Goal: Contribute content: Contribute content

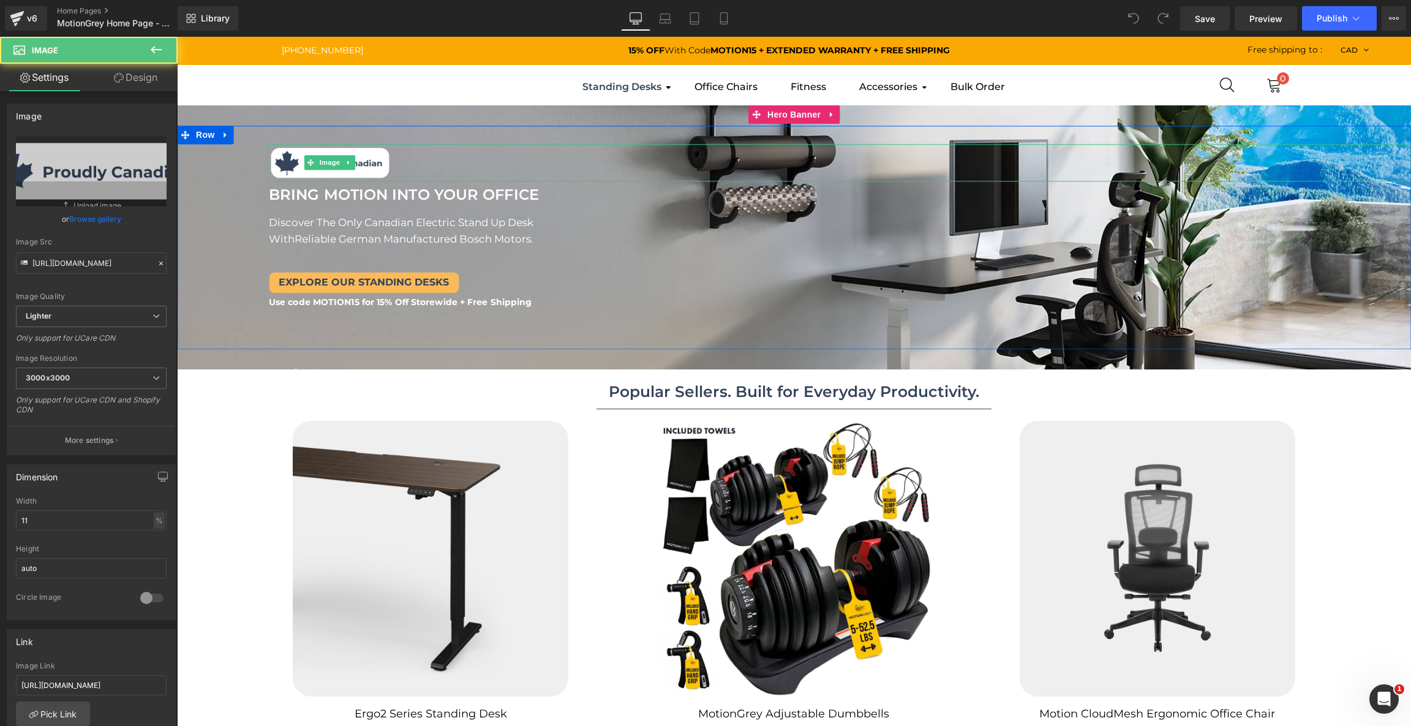
click at [407, 163] on link at bounding box center [839, 163] width 1144 height 38
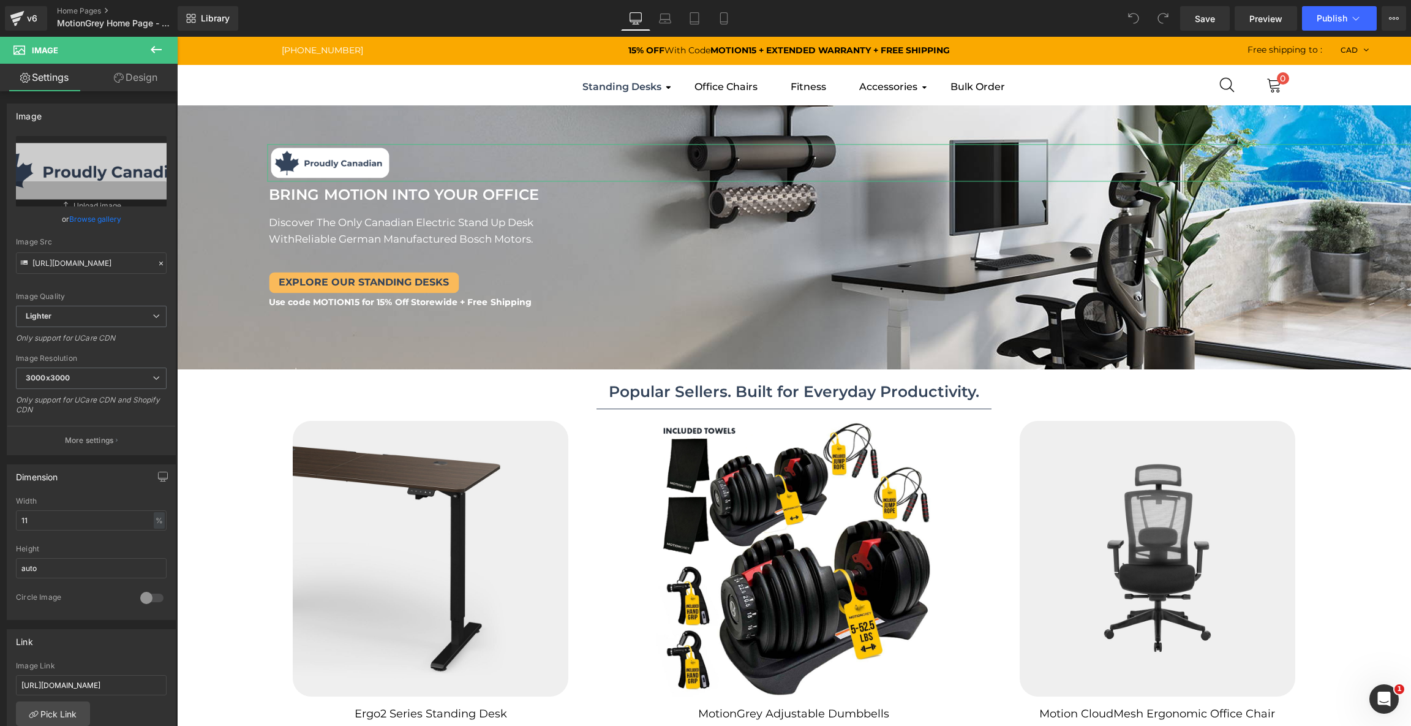
click at [126, 80] on link "Design" at bounding box center [135, 78] width 89 height 28
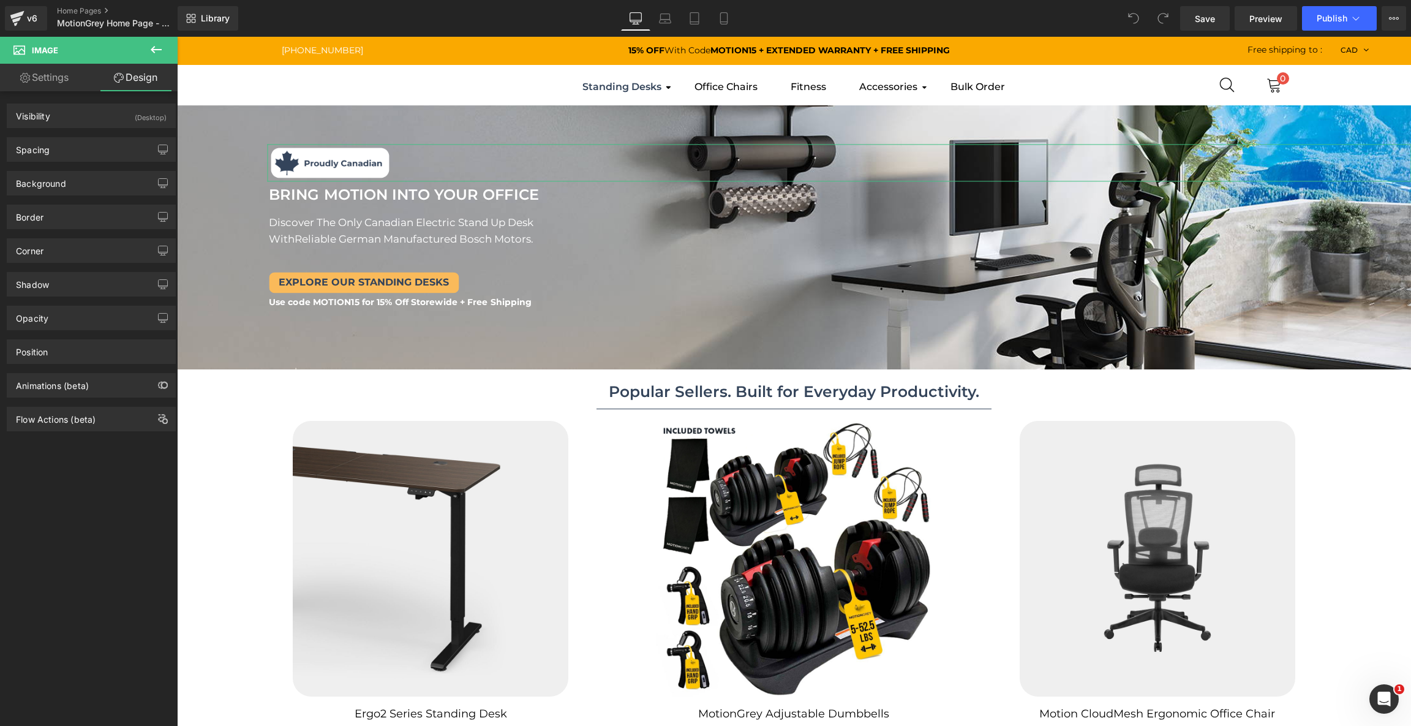
click at [56, 86] on link "Settings" at bounding box center [44, 78] width 89 height 28
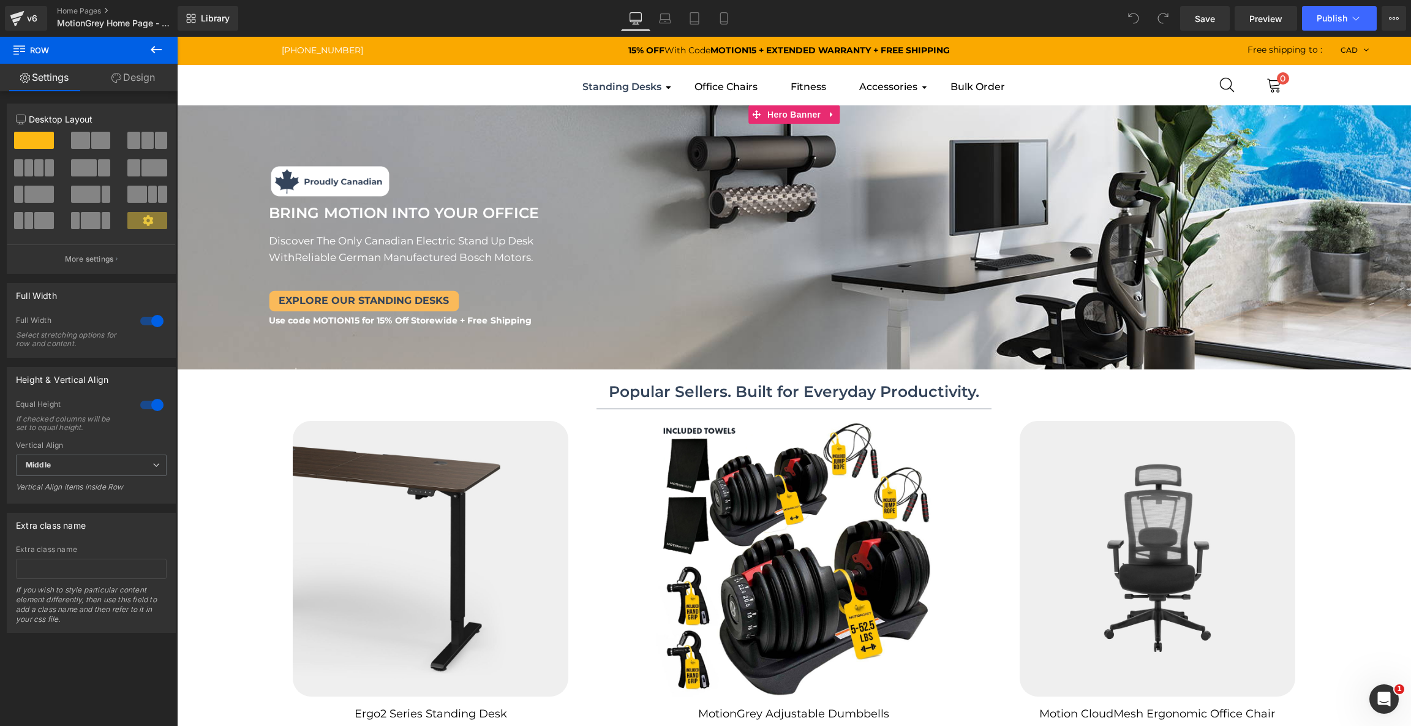
drag, startPoint x: 320, startPoint y: 347, endPoint x: 328, endPoint y: 350, distance: 8.2
click at [326, 356] on div "Image Image BRING MOTION INTO YOUR OFFICE Text Block BRING MOTION INTO YOUR OFF…" at bounding box center [794, 237] width 1234 height 264
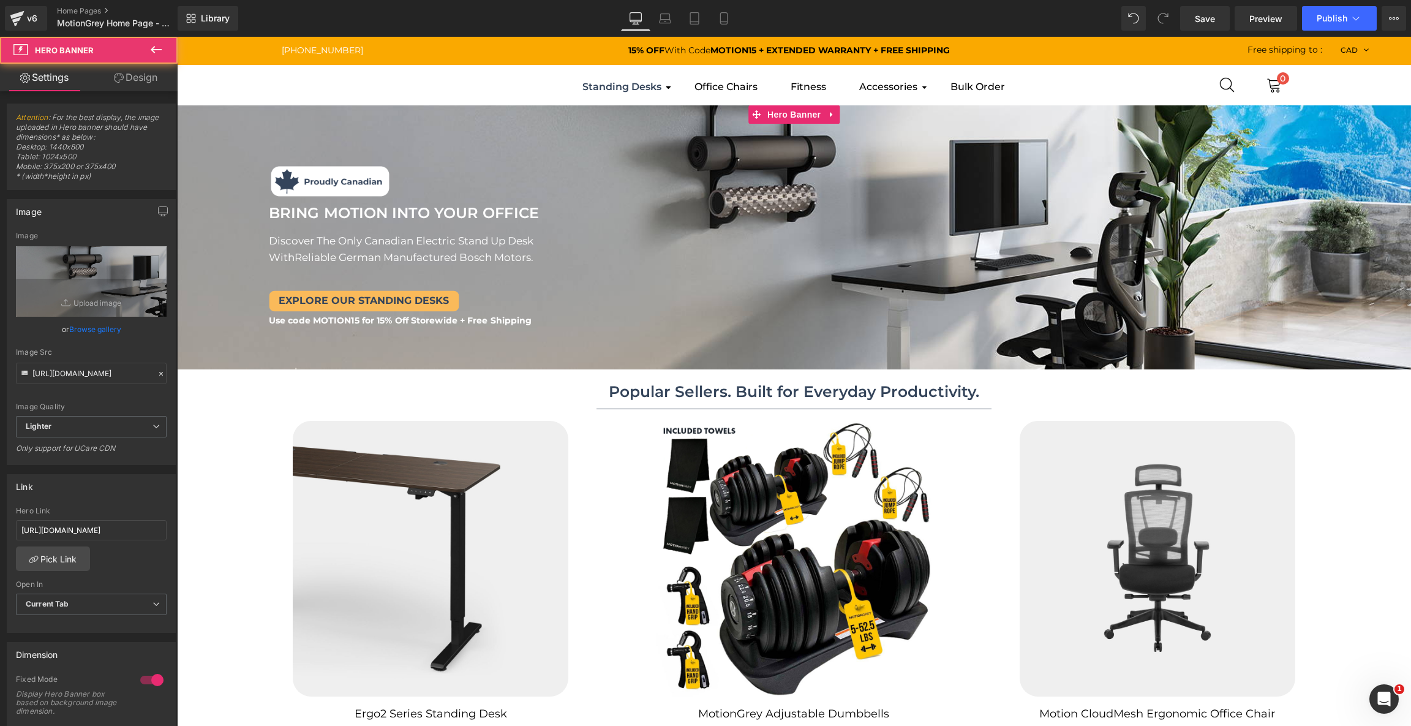
drag, startPoint x: 339, startPoint y: 369, endPoint x: 337, endPoint y: 351, distance: 17.8
click at [337, 351] on div at bounding box center [794, 237] width 1234 height 264
click at [501, 107] on div at bounding box center [794, 237] width 1234 height 264
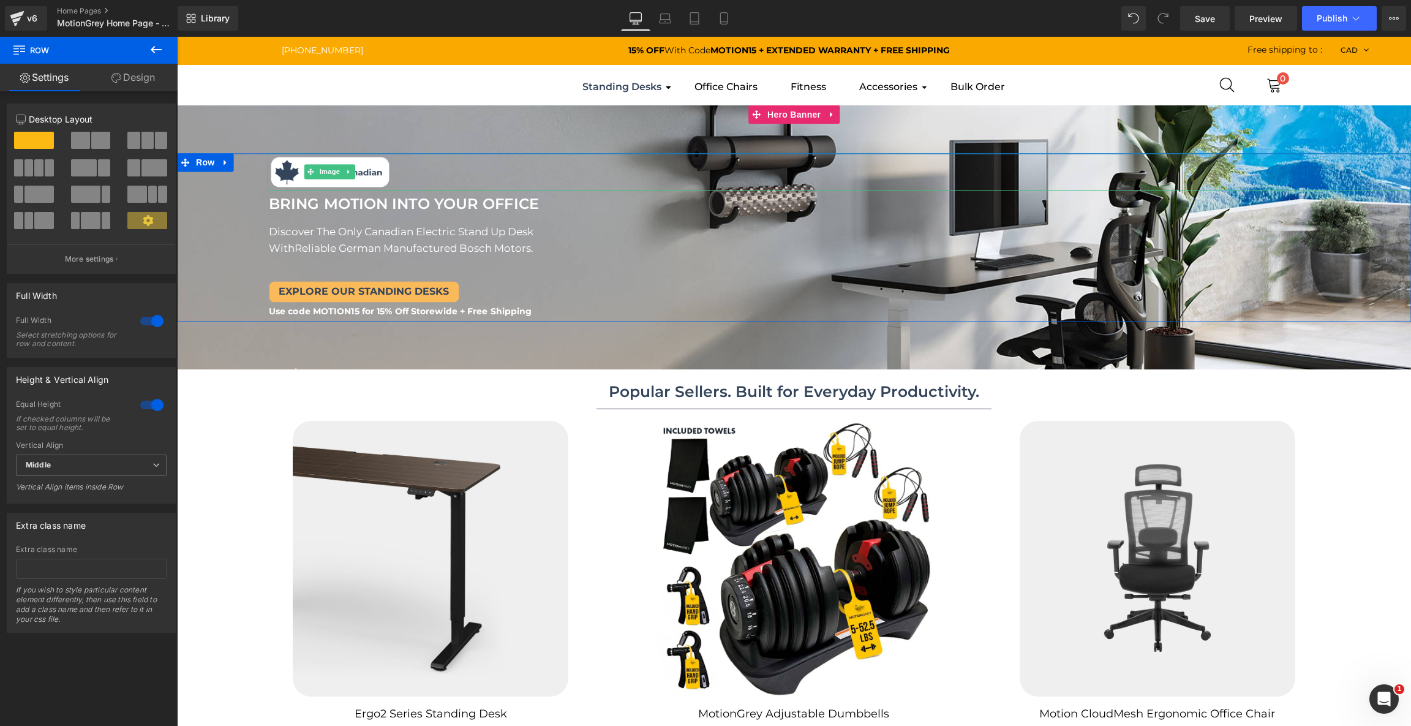
click at [514, 158] on div "Image Image BRING MOTION INTO YOUR OFFICE Text Block BRING MOTION INTO YOUR OFF…" at bounding box center [794, 237] width 1234 height 168
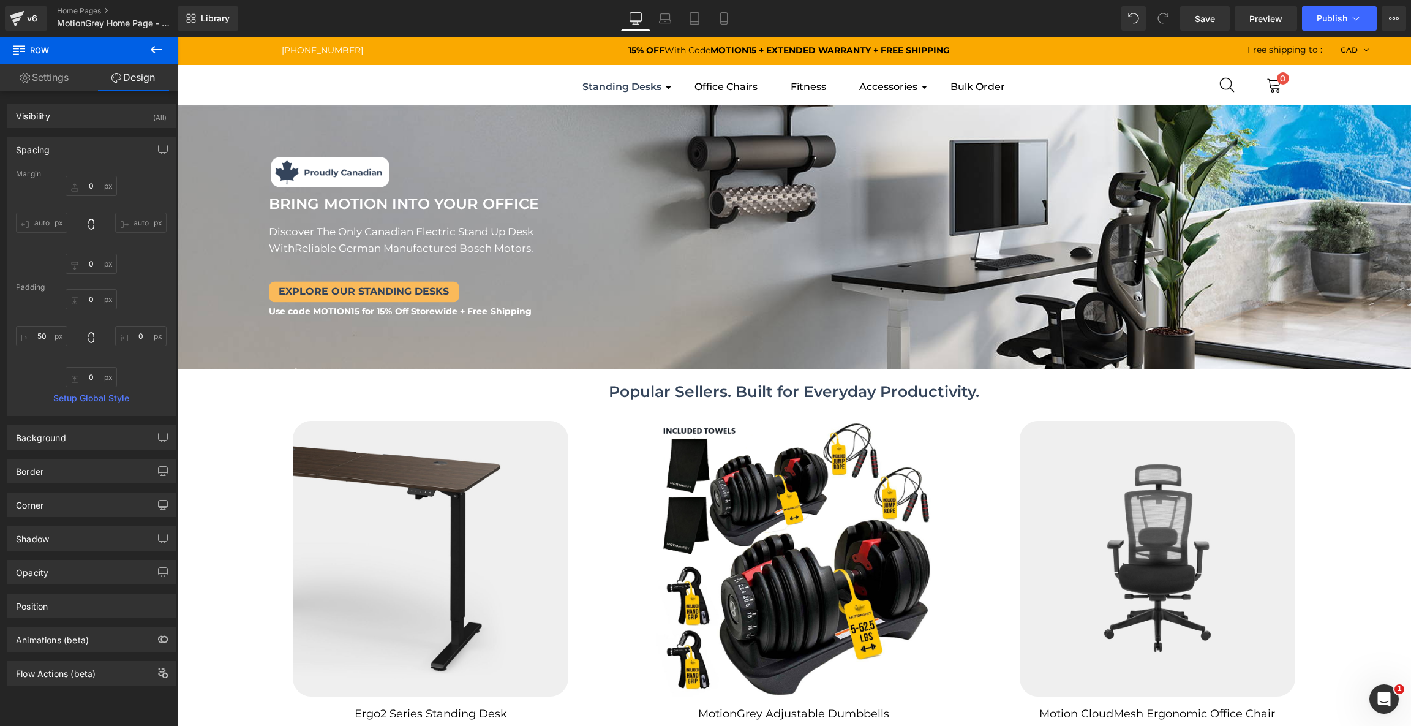
click at [151, 45] on icon at bounding box center [156, 49] width 15 height 15
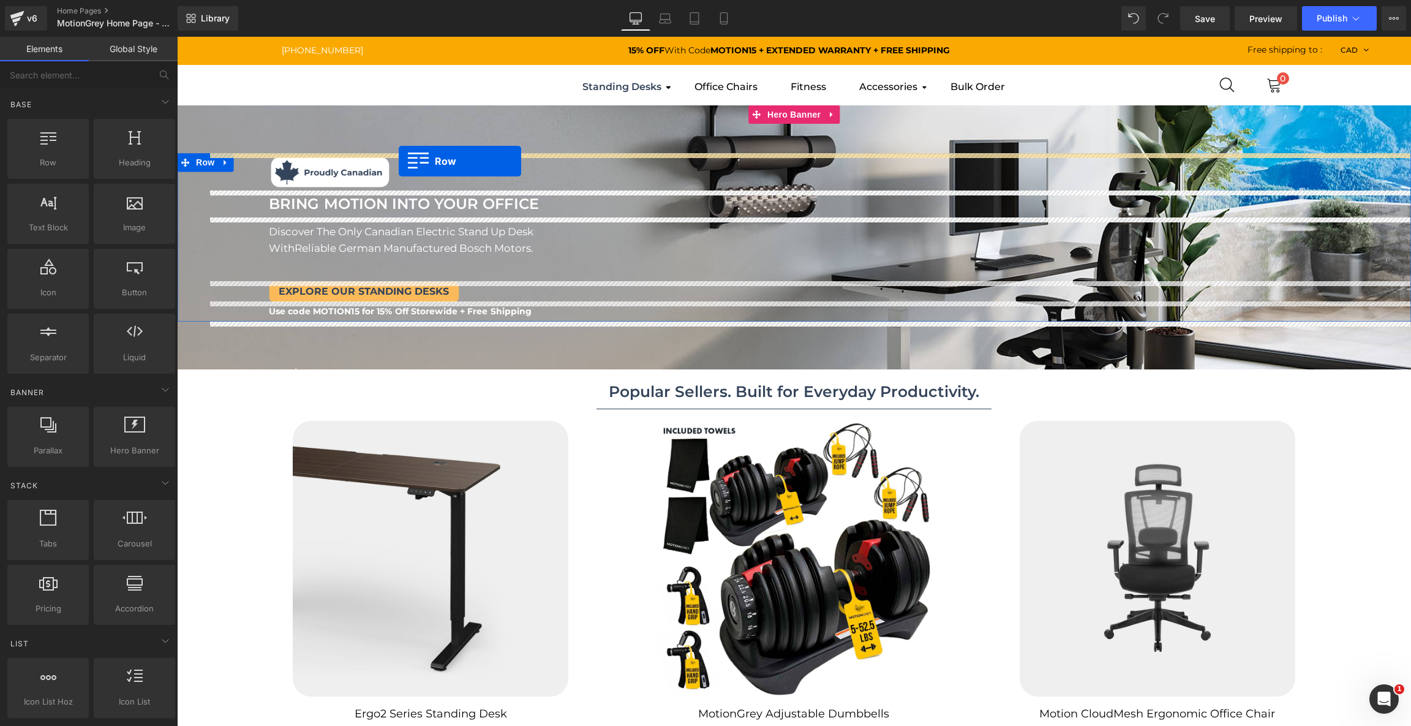
drag, startPoint x: 244, startPoint y: 206, endPoint x: 399, endPoint y: 161, distance: 161.4
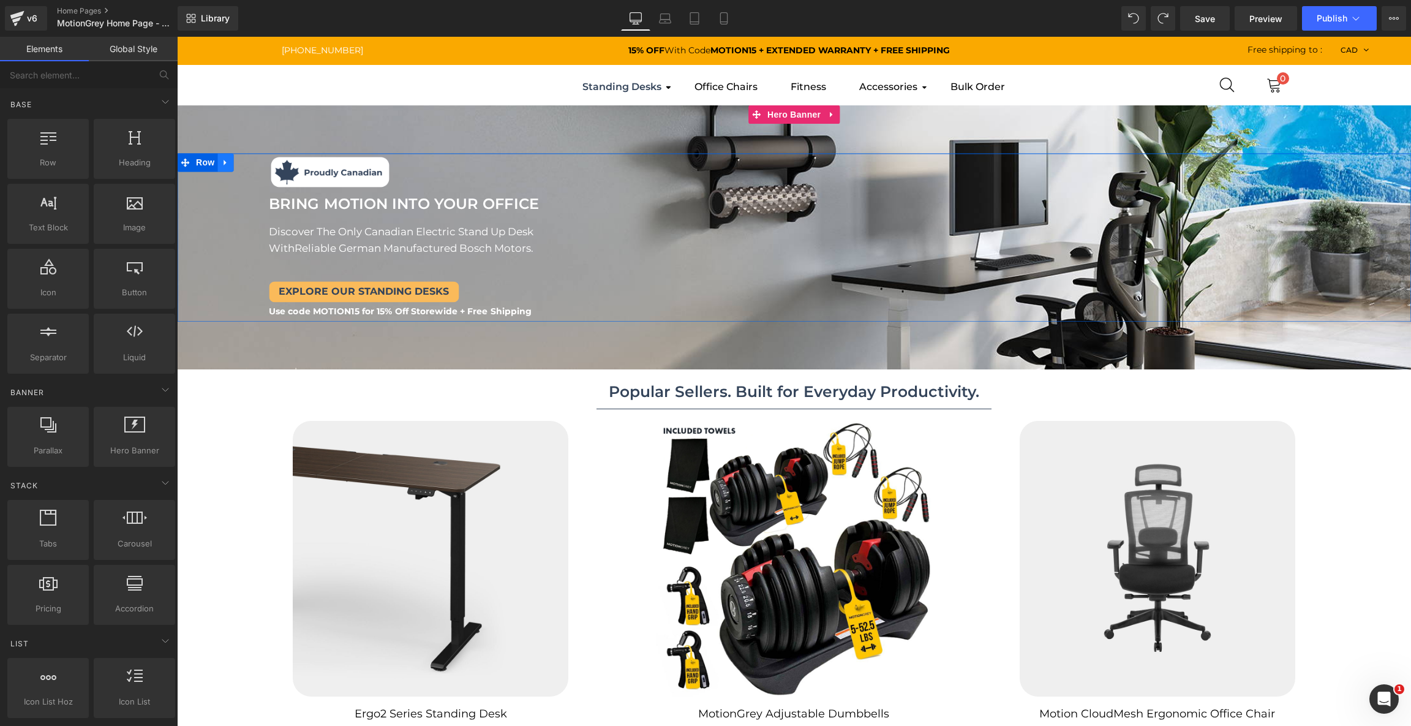
click at [223, 166] on icon at bounding box center [225, 162] width 9 height 9
click at [239, 167] on link at bounding box center [241, 162] width 16 height 18
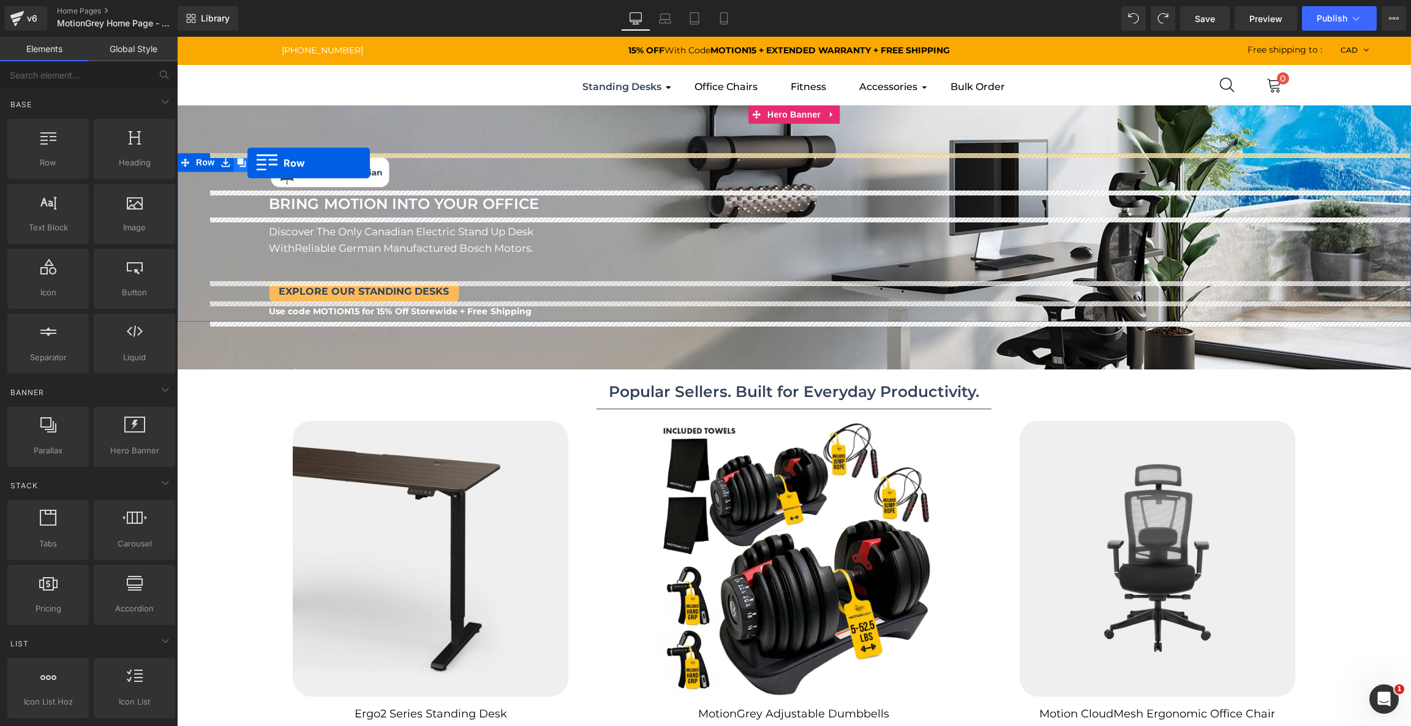
drag, startPoint x: 219, startPoint y: 190, endPoint x: 247, endPoint y: 163, distance: 39.8
drag, startPoint x: 335, startPoint y: 247, endPoint x: 439, endPoint y: 171, distance: 128.8
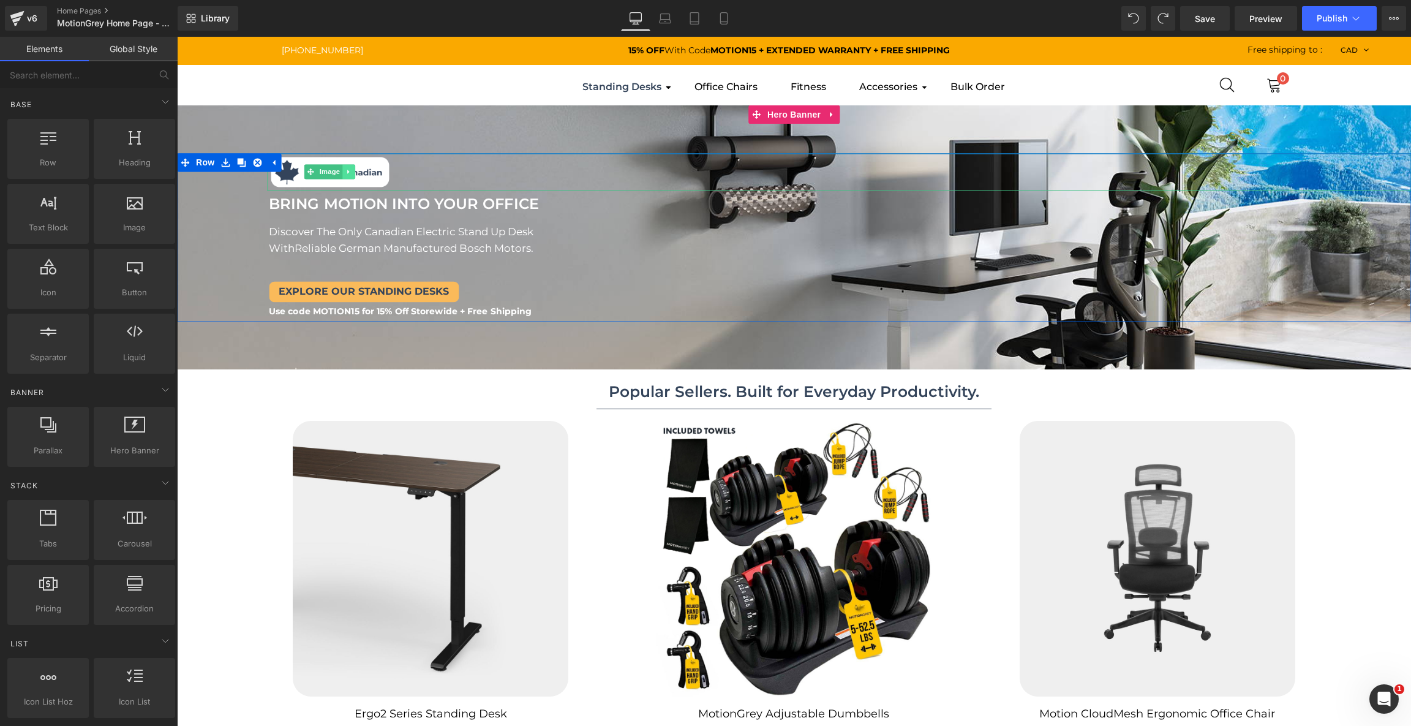
click at [350, 169] on icon at bounding box center [348, 171] width 7 height 7
click at [342, 173] on icon at bounding box center [342, 171] width 7 height 7
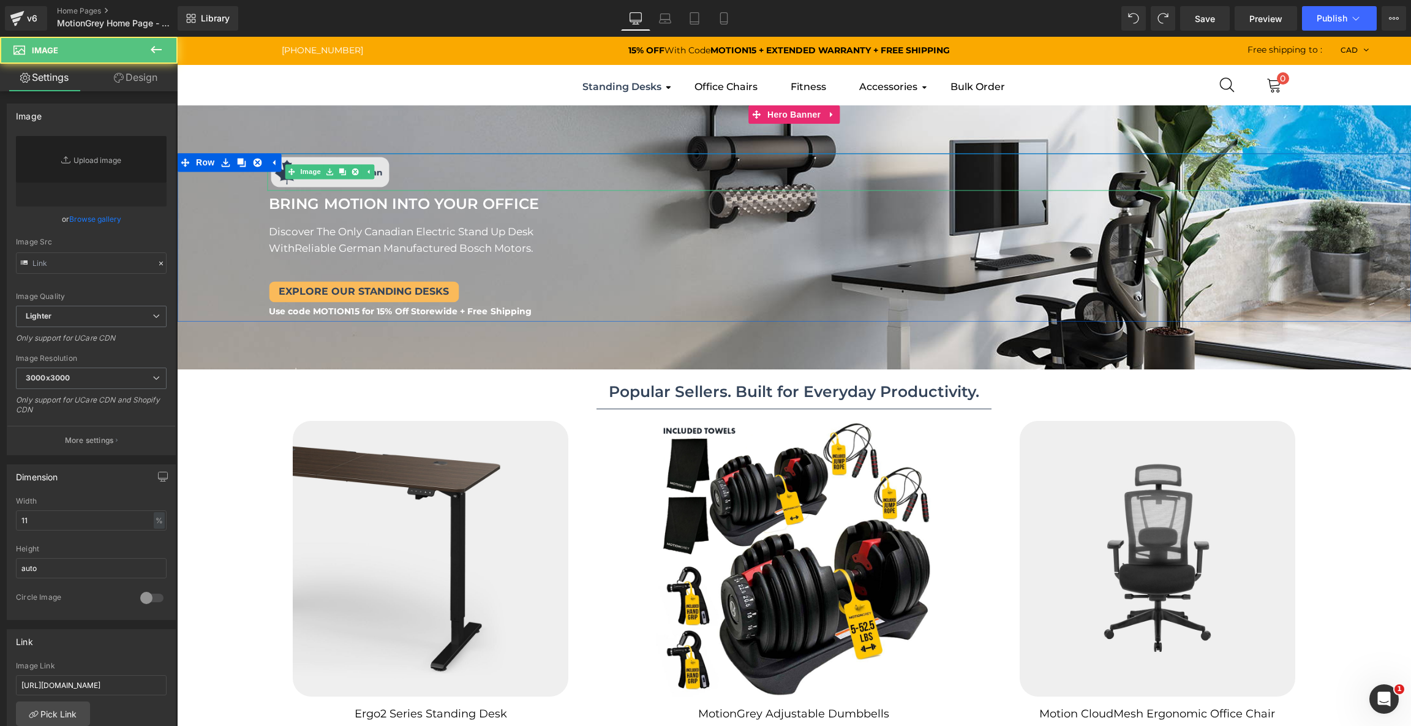
click at [328, 185] on img at bounding box center [330, 172] width 126 height 38
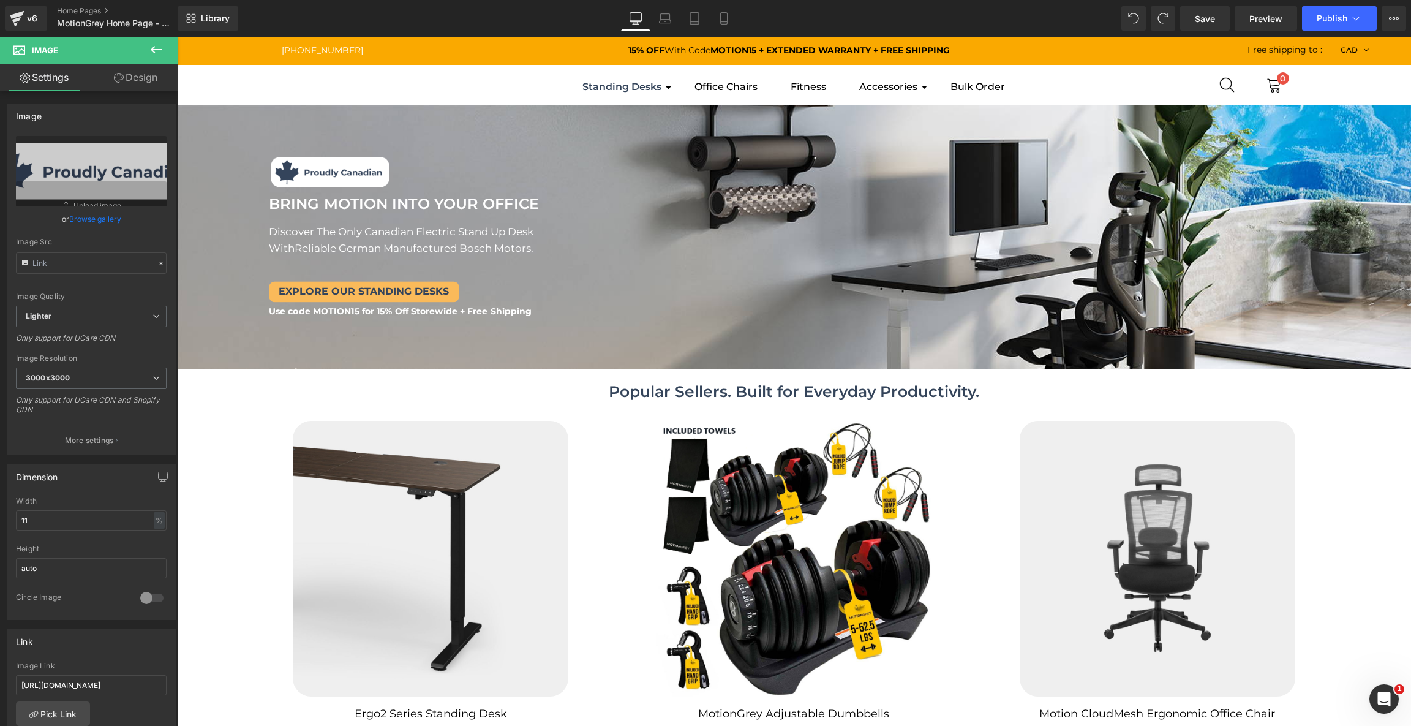
click at [162, 43] on icon at bounding box center [156, 49] width 15 height 15
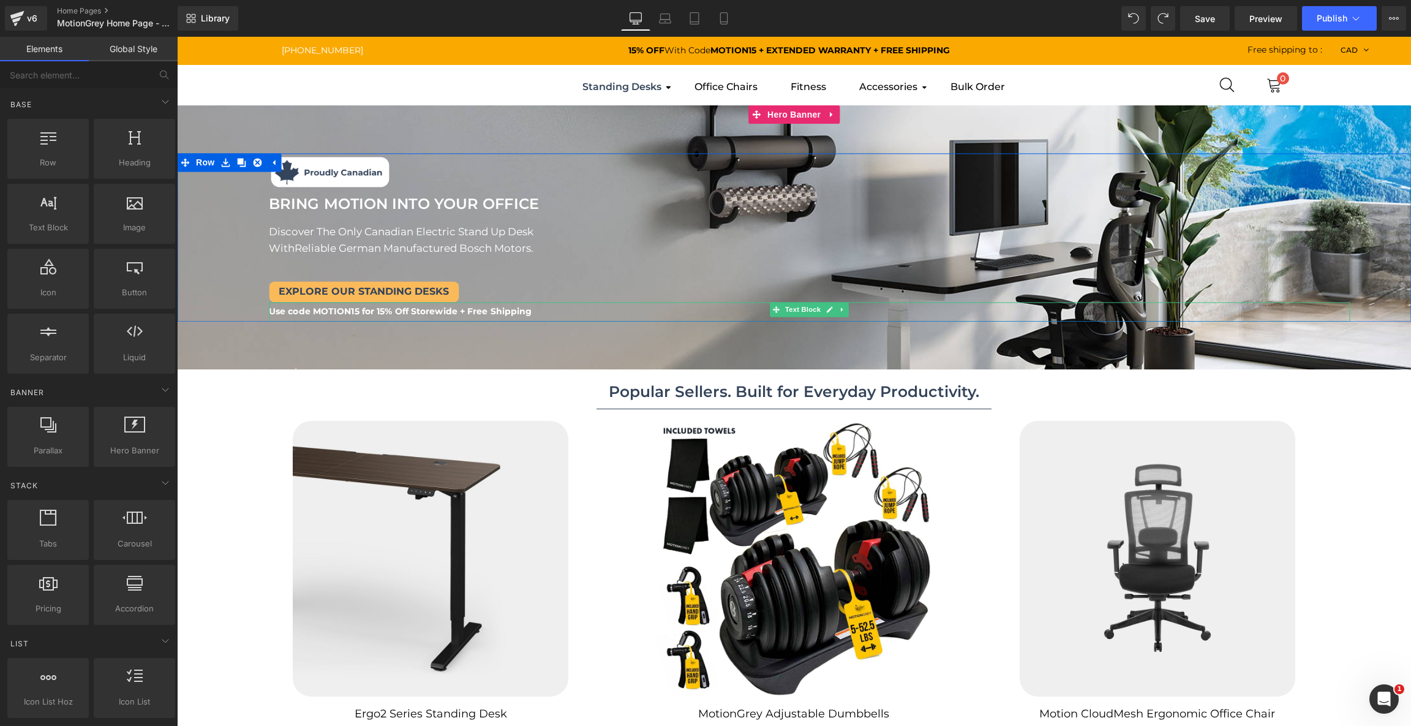
click at [359, 309] on b "Use code MOTION15 for 15% Off Storewide + Free Shipping" at bounding box center [400, 311] width 263 height 11
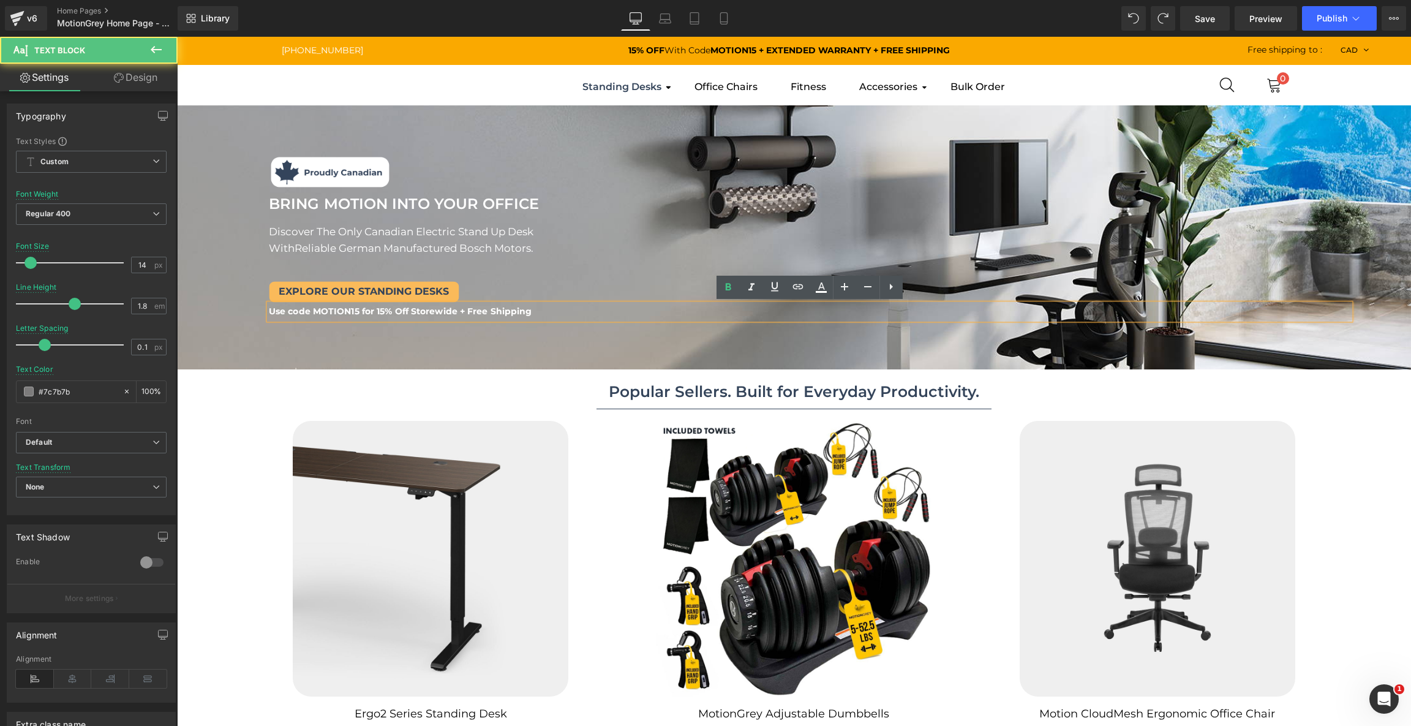
click at [359, 315] on b "Use code MOTION15 for 15% Off Storewide + Free Shipping" at bounding box center [400, 311] width 263 height 11
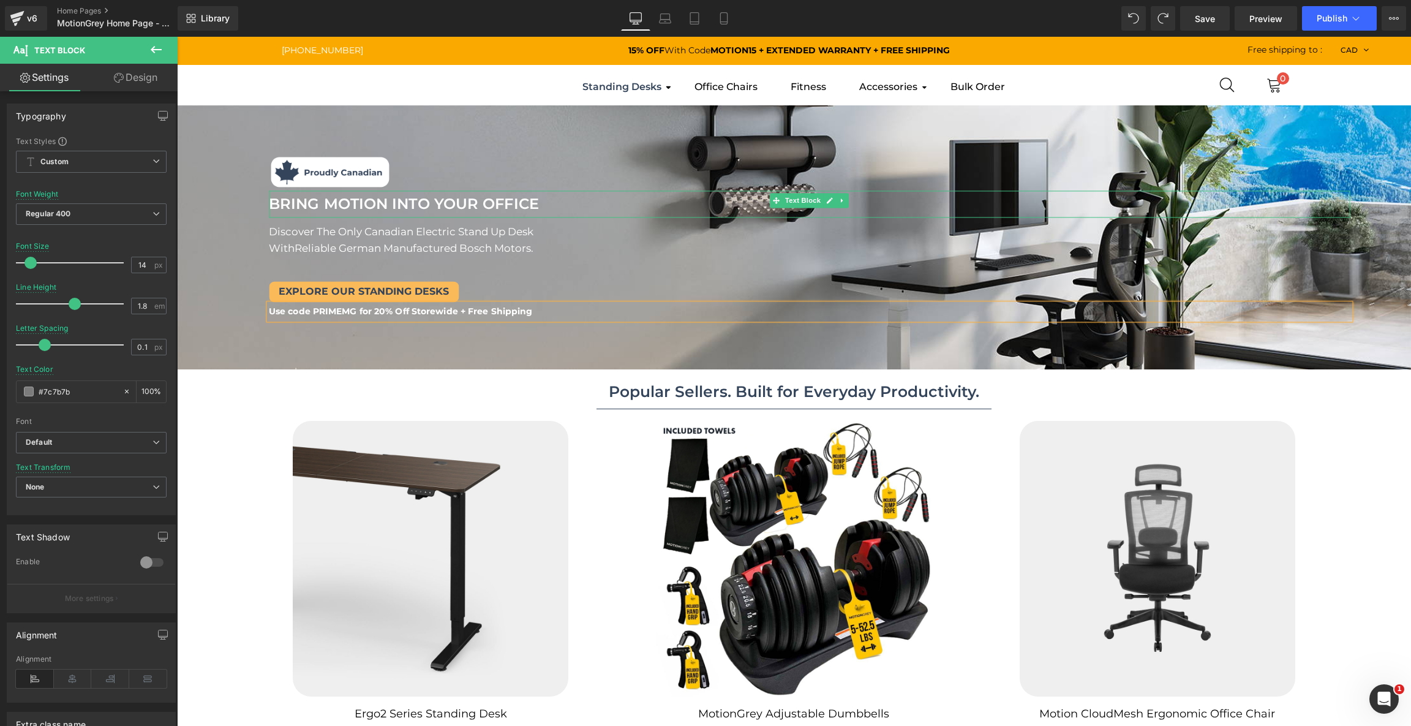
click at [528, 201] on font "BRING MOTION INTO YOUR OFFICE" at bounding box center [404, 204] width 270 height 18
click at [144, 83] on link "Design" at bounding box center [135, 78] width 89 height 28
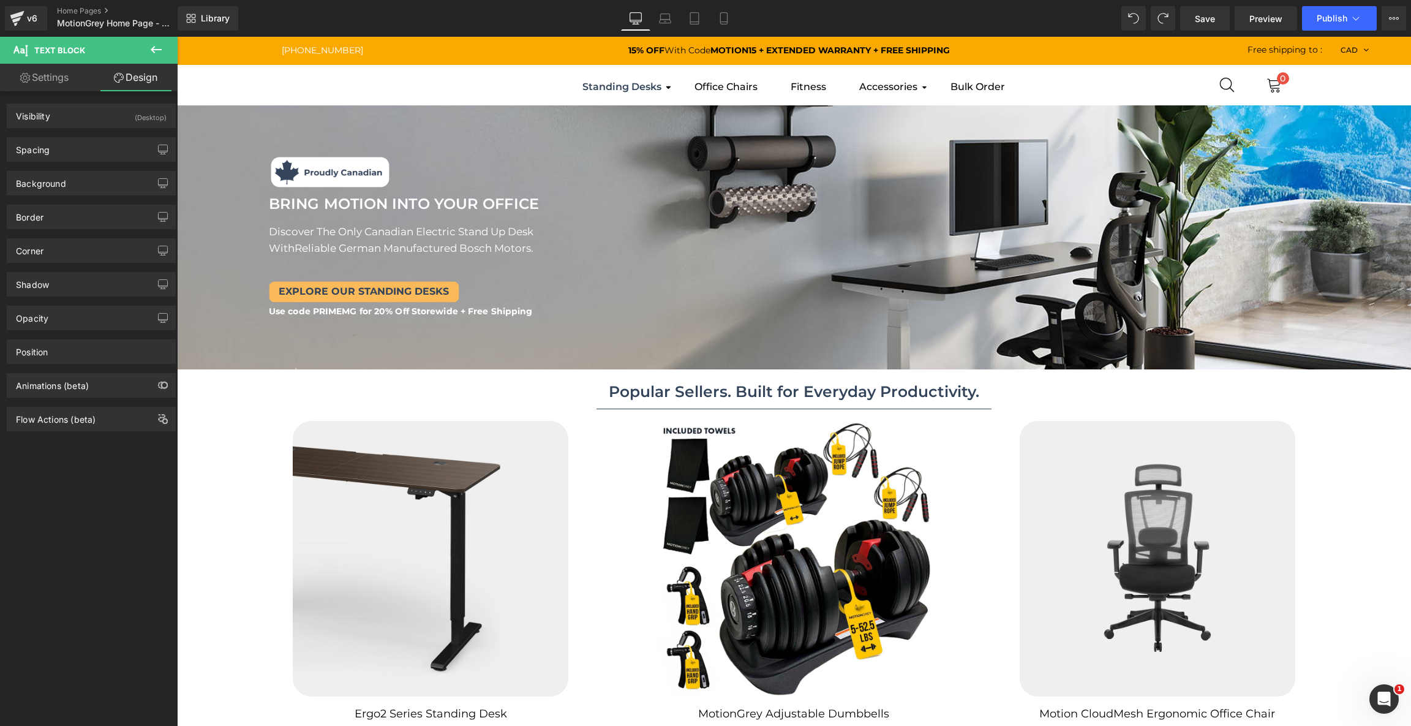
click at [67, 78] on link "Settings" at bounding box center [44, 78] width 89 height 28
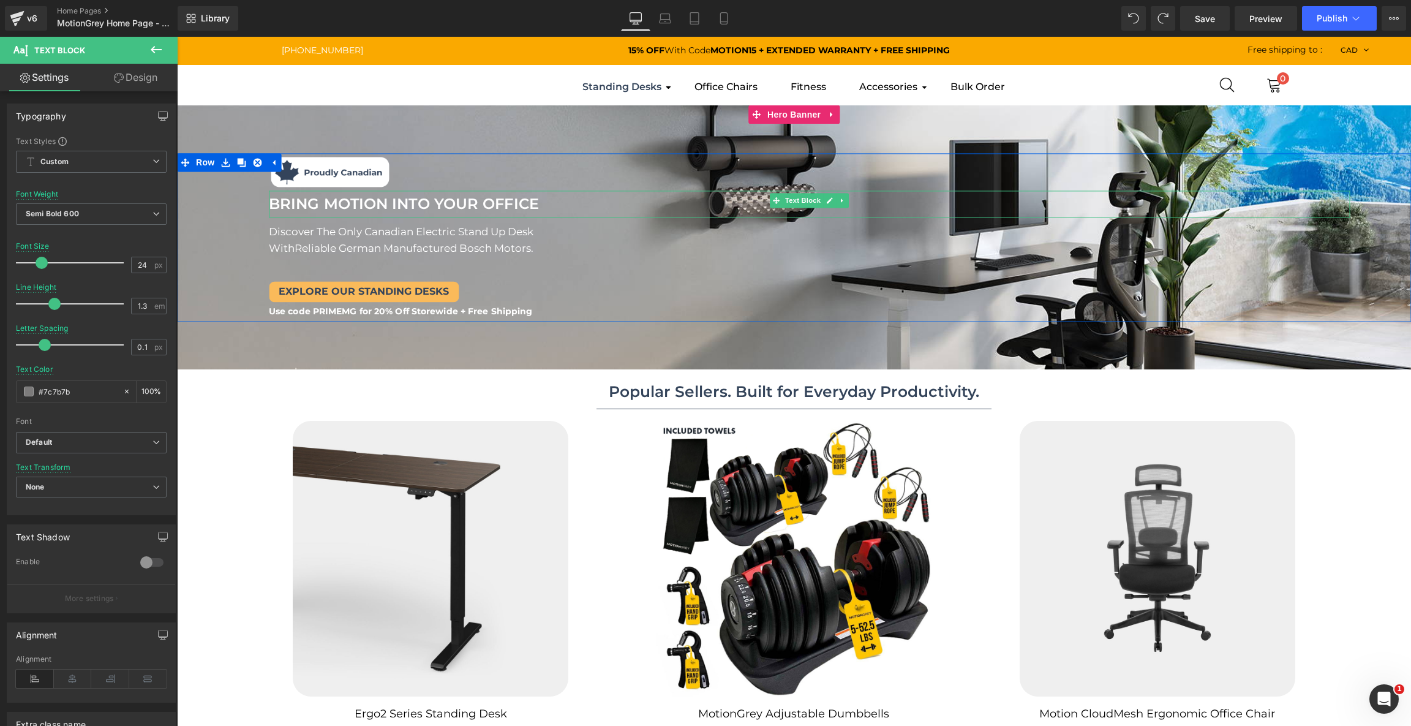
click at [394, 201] on font "BRING MOTION INTO YOUR OFFICE" at bounding box center [404, 204] width 270 height 18
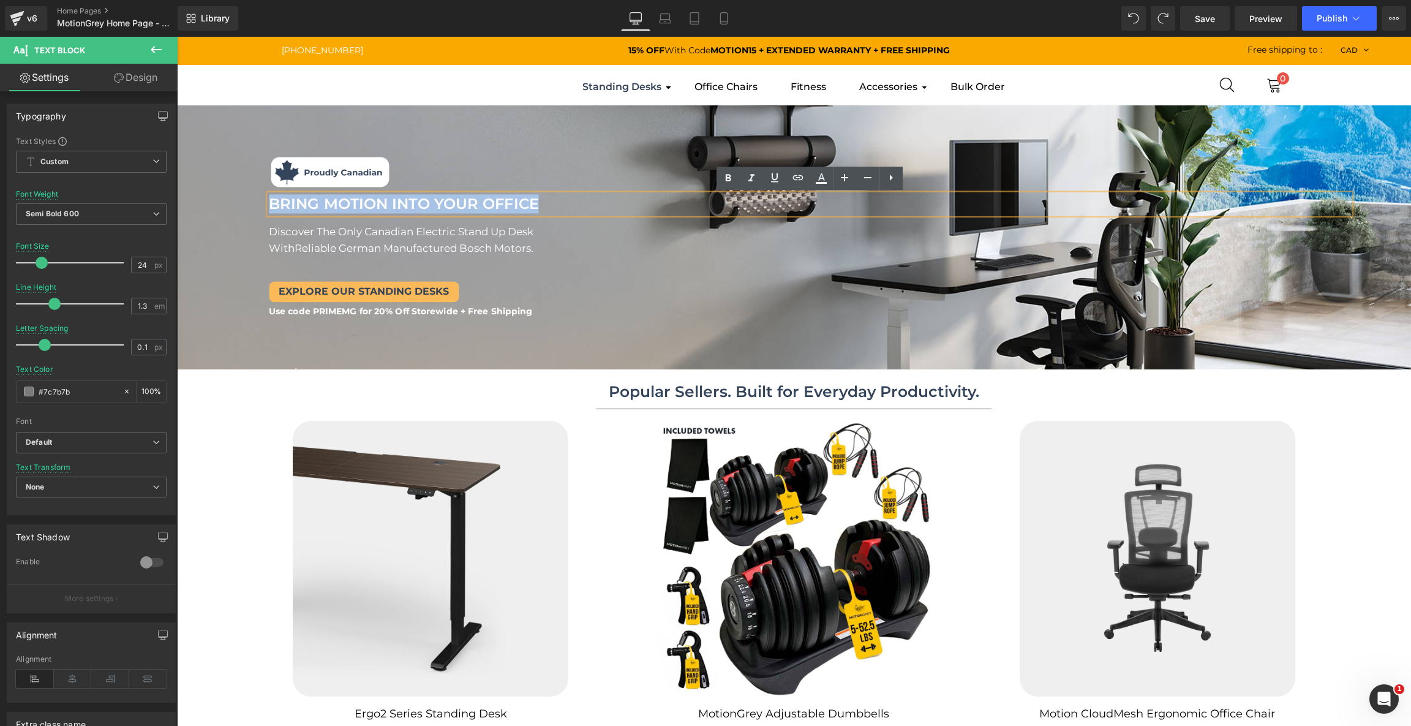
drag, startPoint x: 549, startPoint y: 199, endPoint x: 271, endPoint y: 202, distance: 278.0
click at [271, 202] on p "BRING MOTION INTO YOUR OFFICE" at bounding box center [809, 204] width 1081 height 19
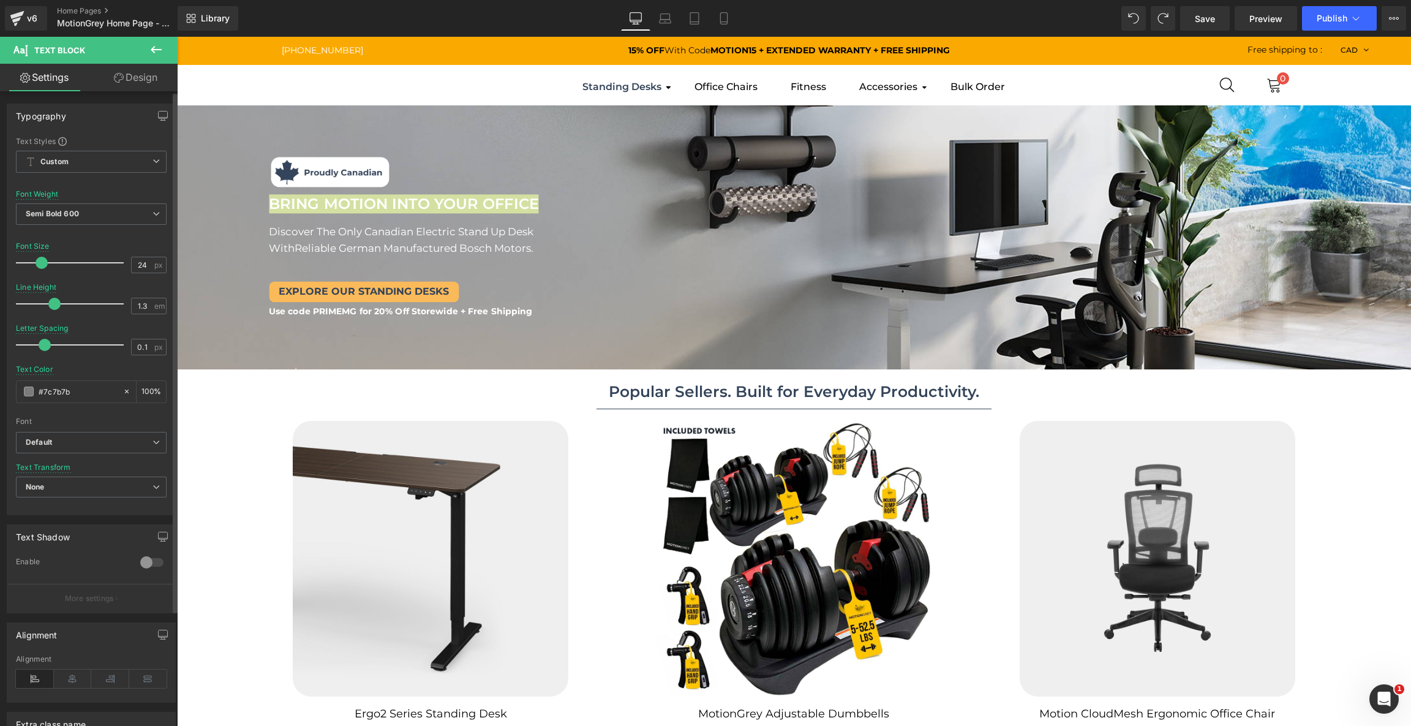
click at [41, 260] on span at bounding box center [42, 263] width 12 height 12
click at [662, 17] on icon at bounding box center [665, 18] width 12 height 12
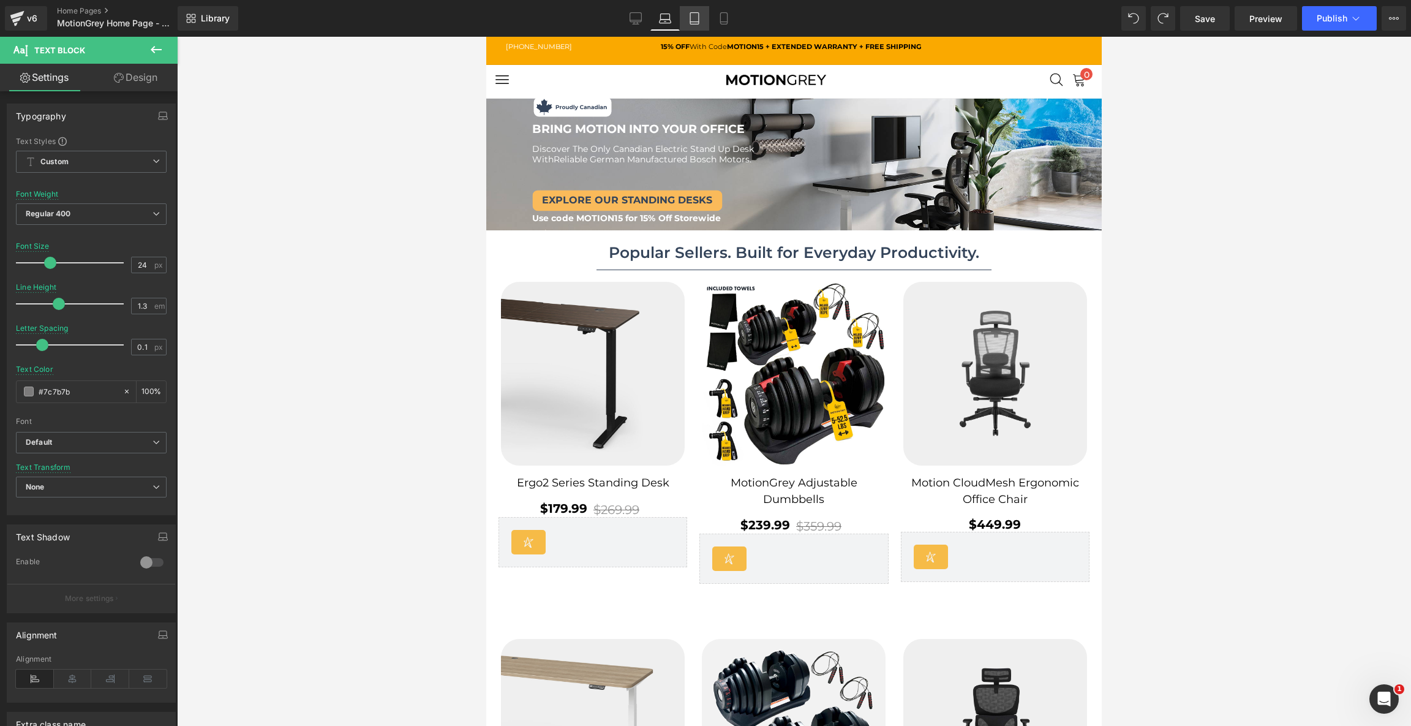
click at [691, 13] on icon at bounding box center [694, 19] width 9 height 12
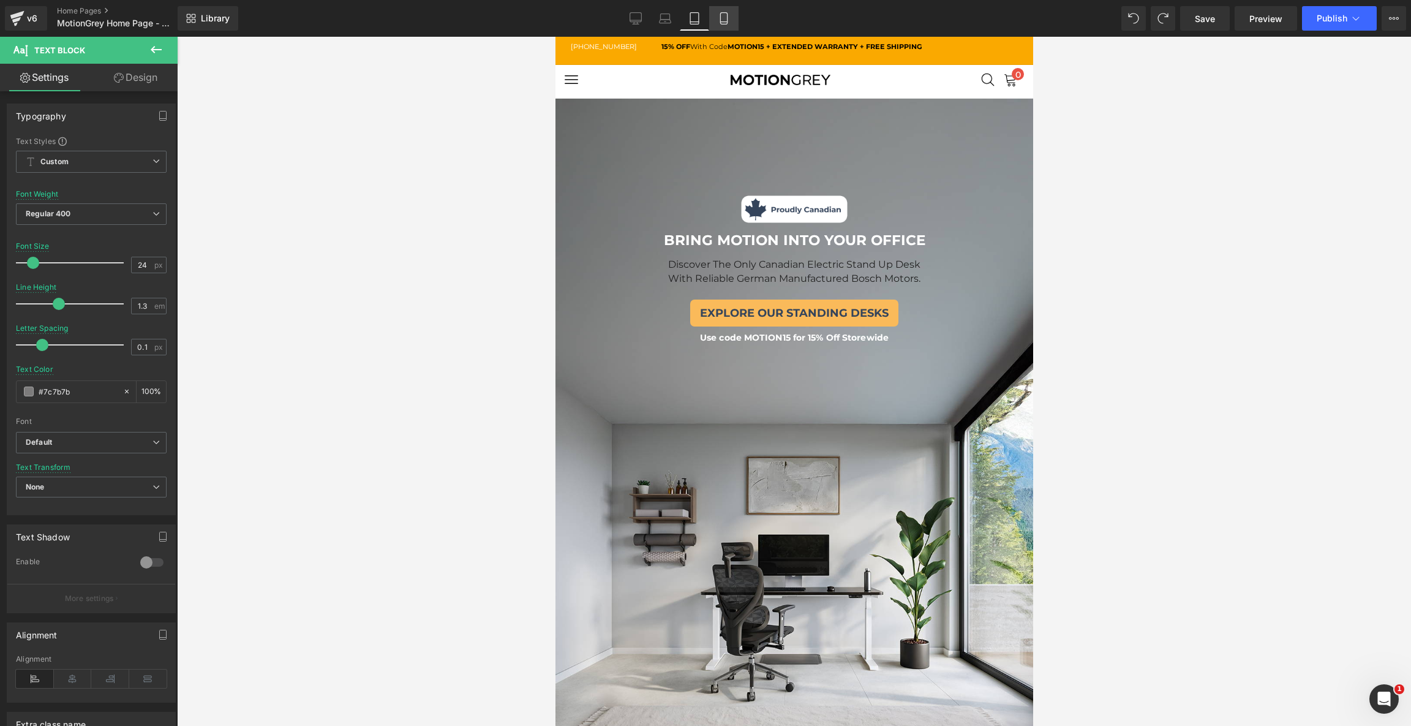
click at [727, 17] on icon at bounding box center [724, 18] width 12 height 12
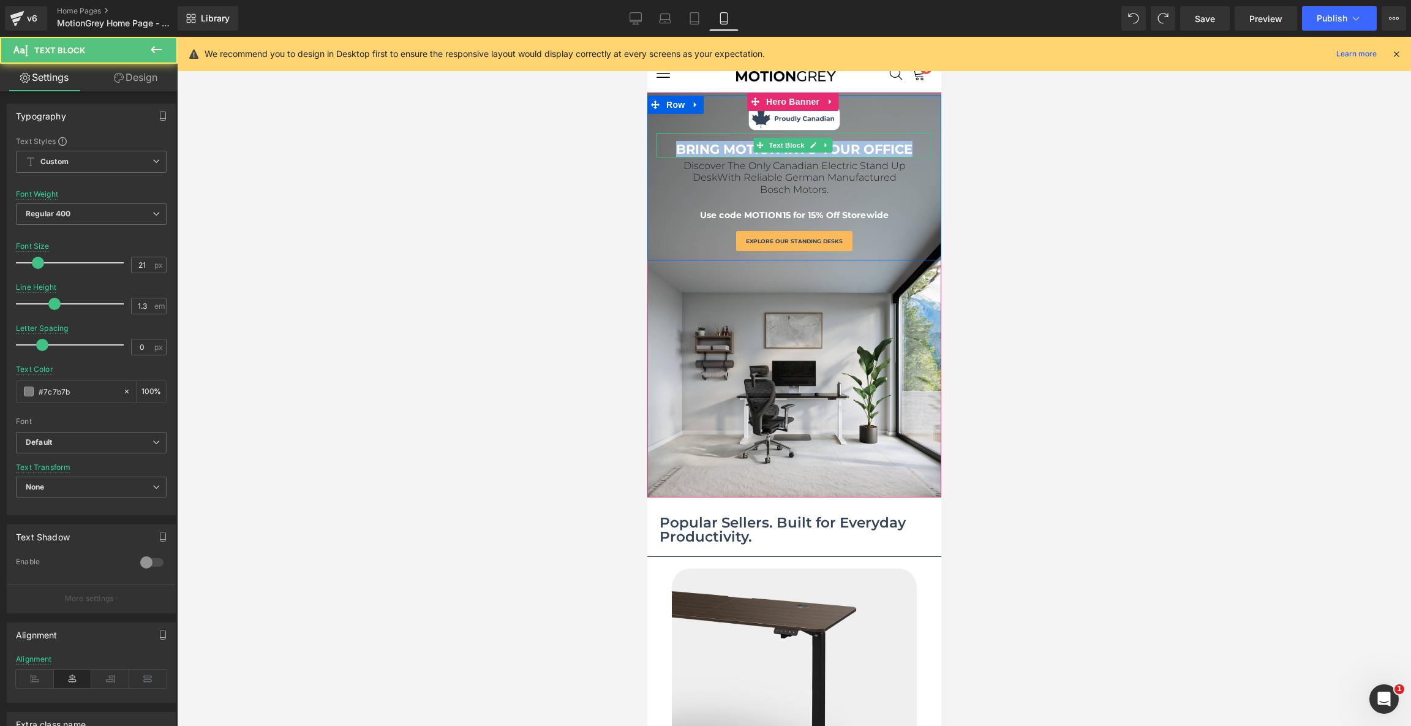
drag, startPoint x: 907, startPoint y: 147, endPoint x: 669, endPoint y: 136, distance: 238.4
click at [669, 136] on div "BRING MOTION INTO YOUR OFFICE" at bounding box center [794, 145] width 276 height 24
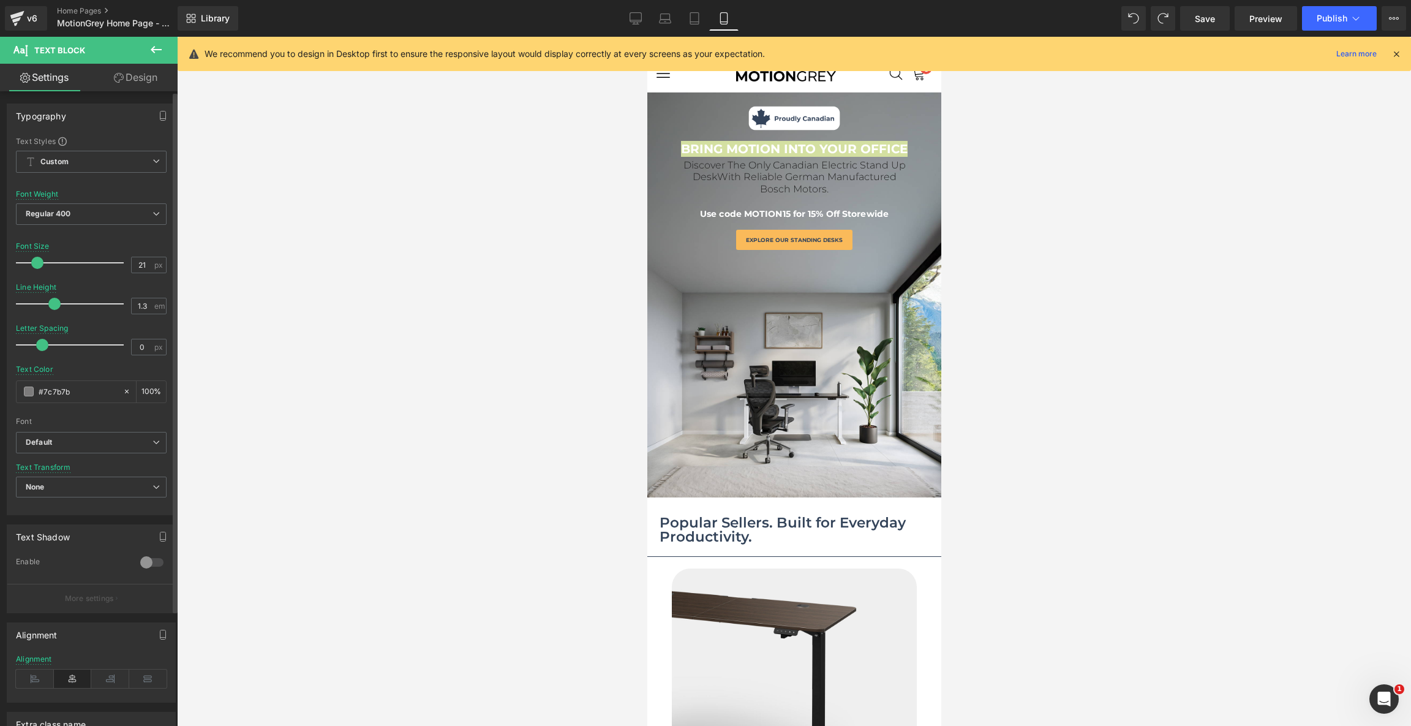
click at [33, 258] on span at bounding box center [37, 263] width 12 height 12
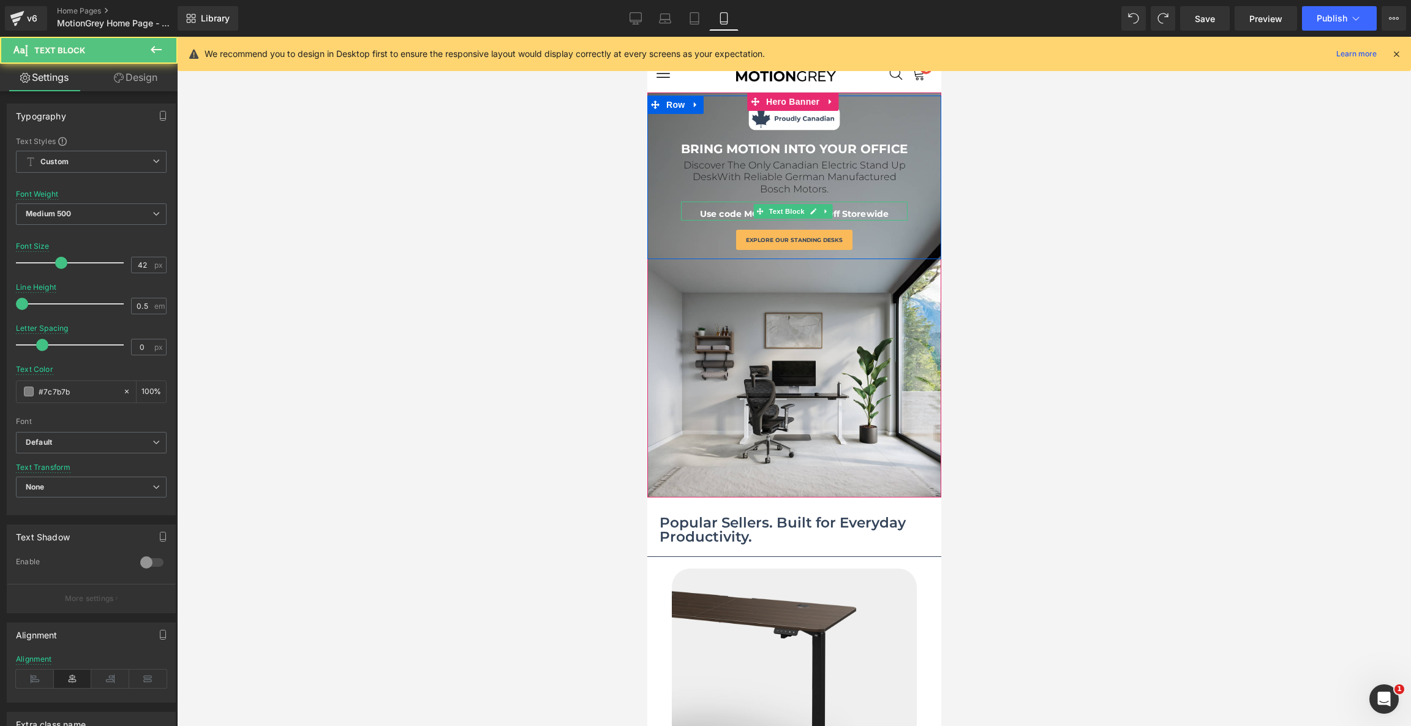
click at [737, 212] on span "Use code MOTION15 for 15% Off Storewide" at bounding box center [793, 213] width 189 height 11
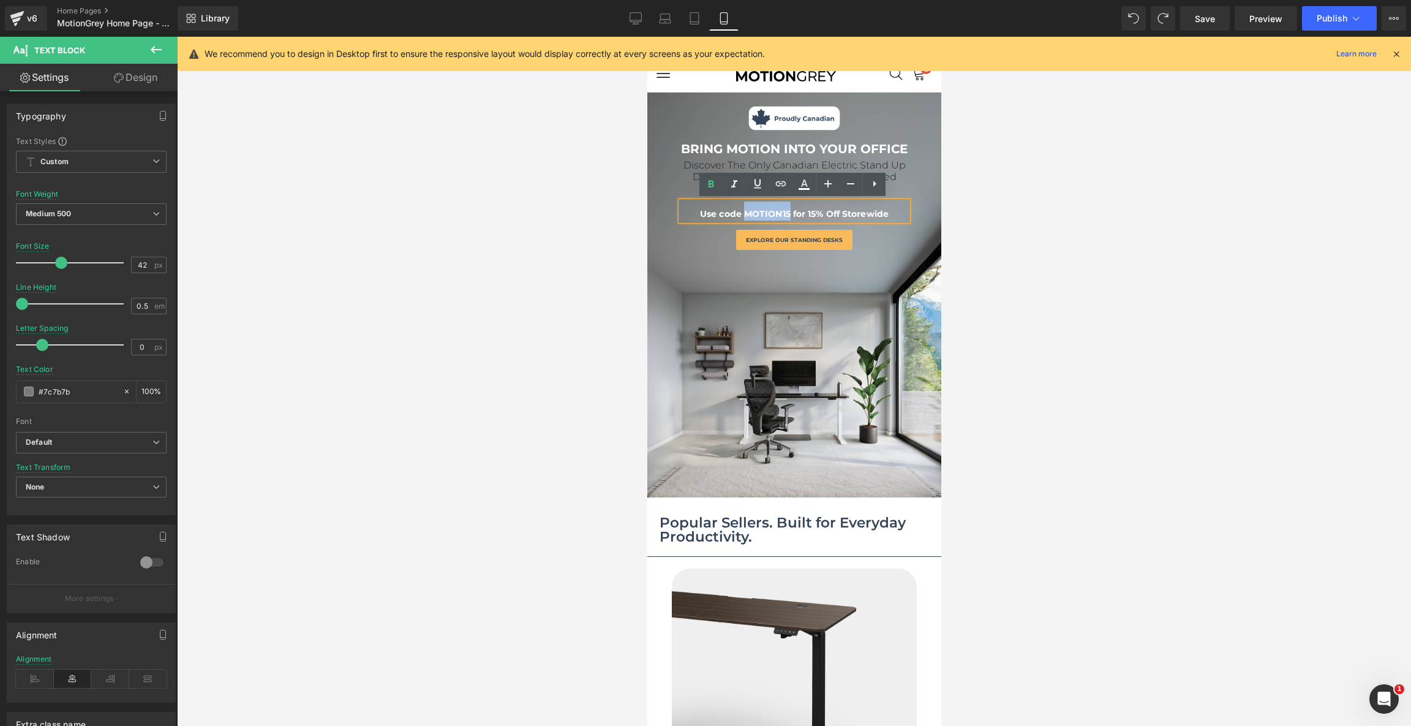
drag, startPoint x: 787, startPoint y: 209, endPoint x: 744, endPoint y: 206, distance: 43.0
click at [744, 206] on p "Use code MOTION15 for 15% Off Storewide" at bounding box center [793, 210] width 227 height 19
click at [696, 18] on icon at bounding box center [694, 18] width 12 height 12
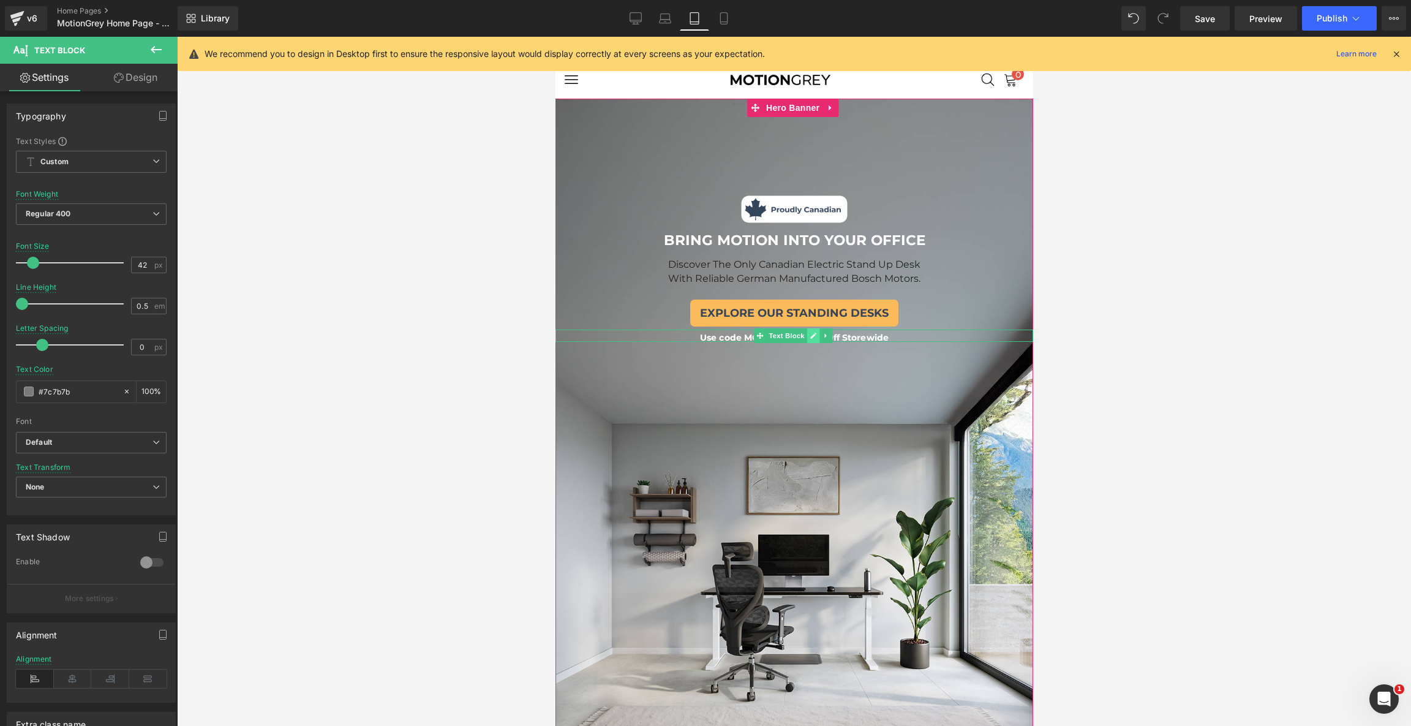
click at [812, 336] on icon at bounding box center [812, 335] width 7 height 7
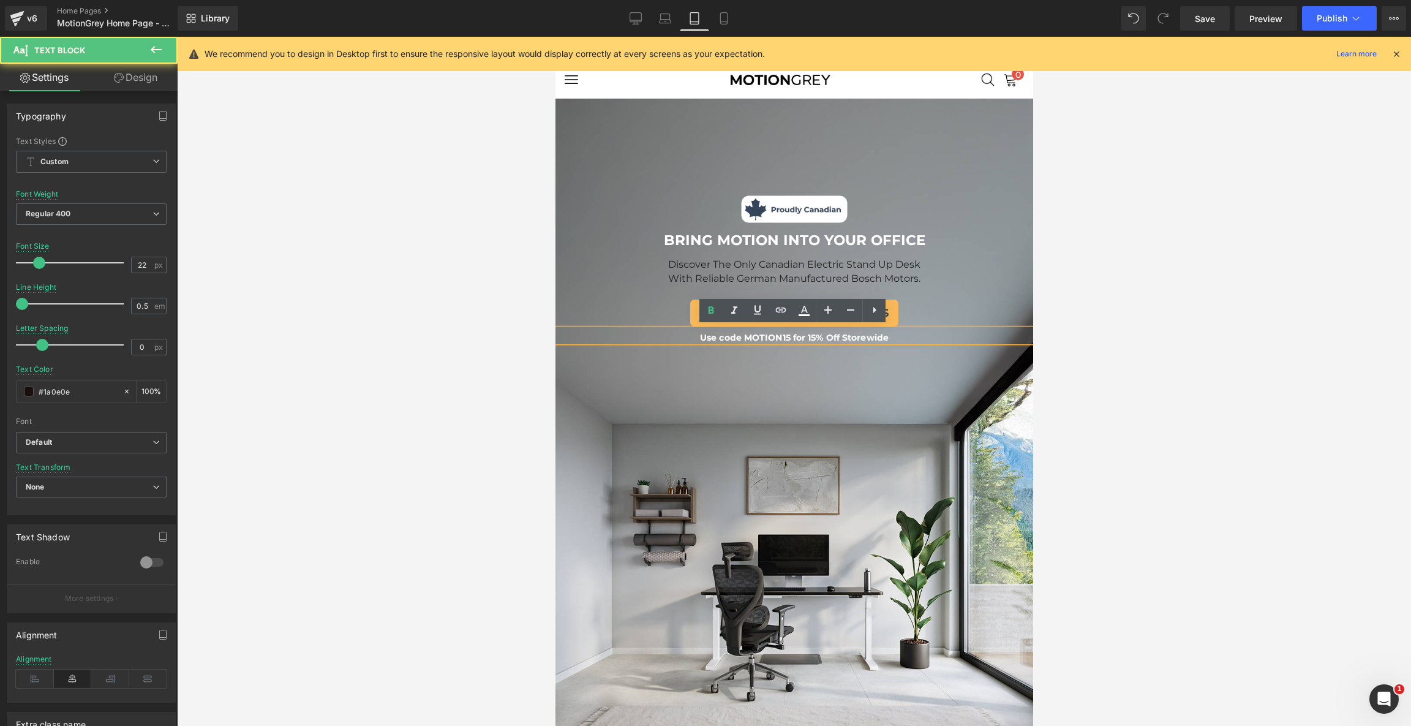
drag, startPoint x: 814, startPoint y: 336, endPoint x: 1408, endPoint y: 348, distance: 594.0
click at [814, 336] on span "Use code MOTION15 for 15% Off Storewide" at bounding box center [793, 337] width 189 height 11
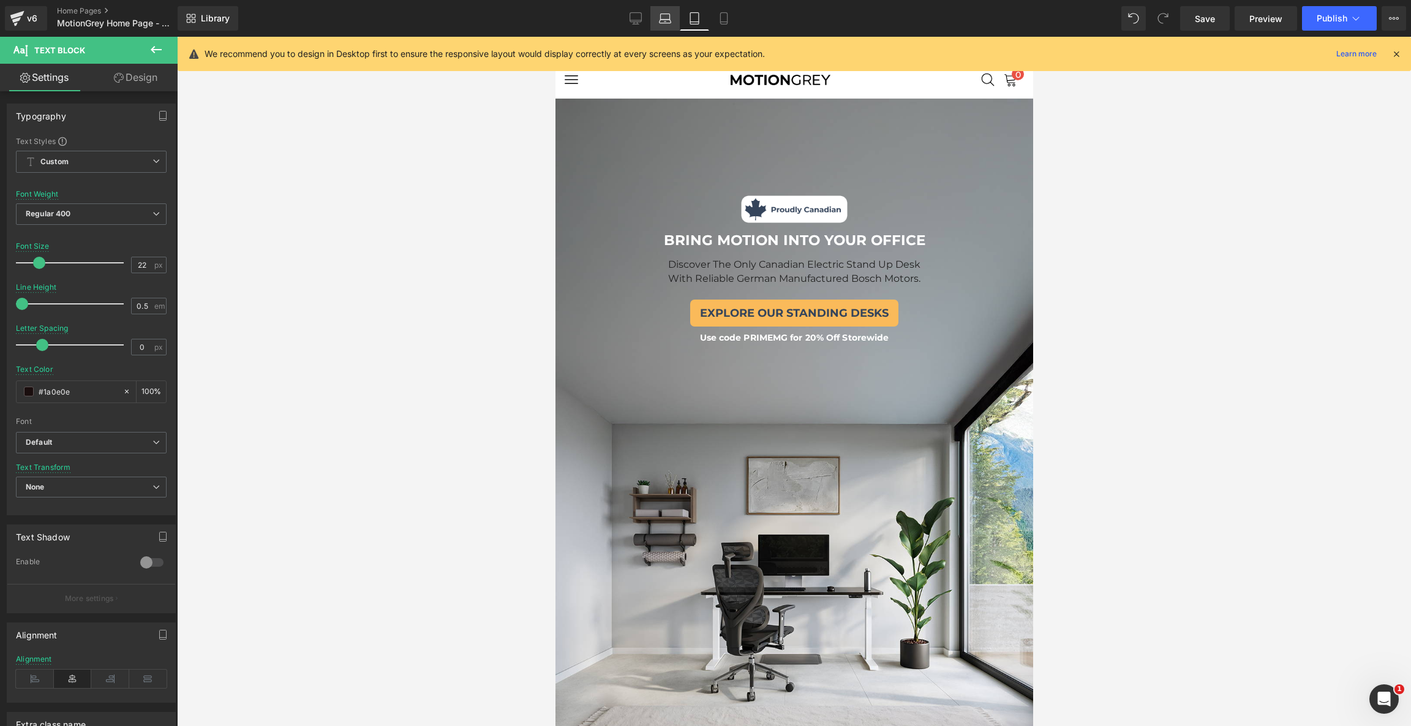
click at [669, 20] on icon at bounding box center [665, 22] width 12 height 4
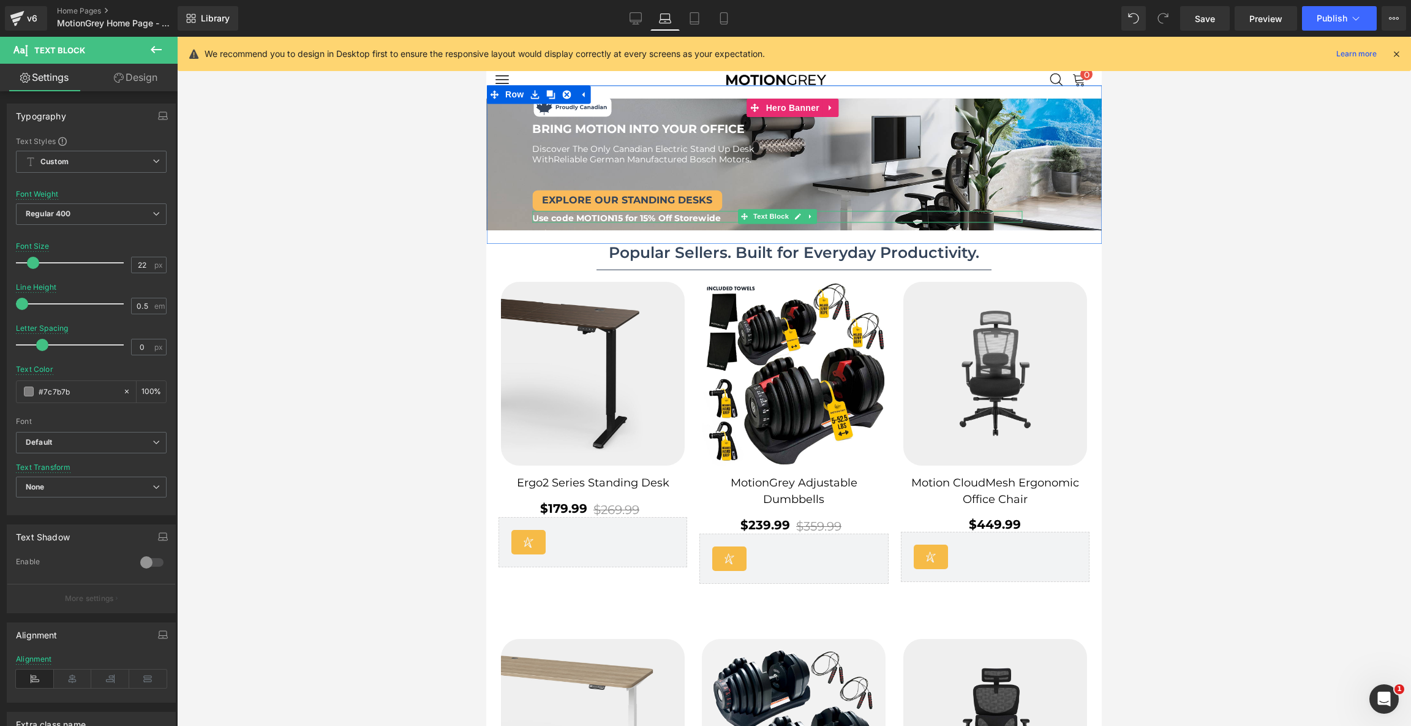
click at [647, 215] on span "Use code MOTION15 for 15% Off Storewide" at bounding box center [626, 217] width 189 height 11
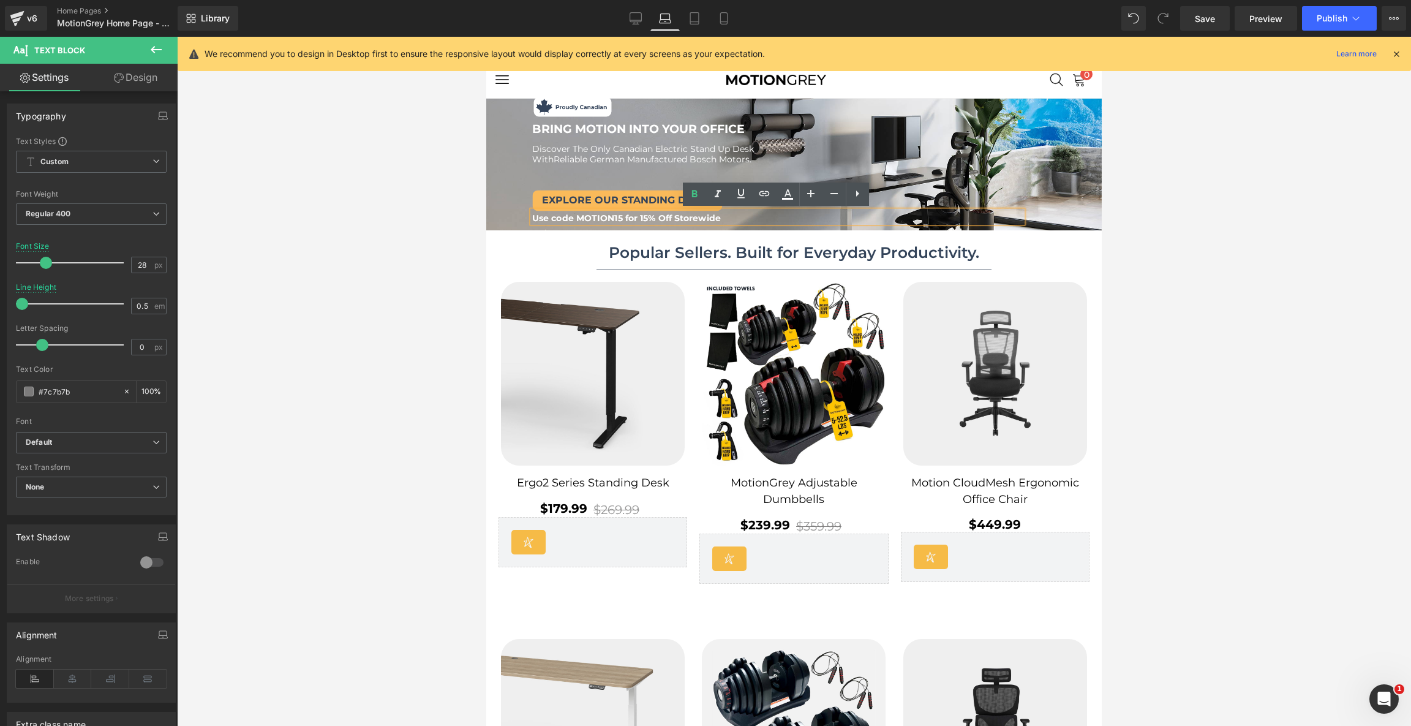
click at [646, 219] on span "Use code MOTION15 for 15% Off Storewide" at bounding box center [626, 217] width 189 height 11
click at [640, 16] on icon at bounding box center [635, 18] width 12 height 12
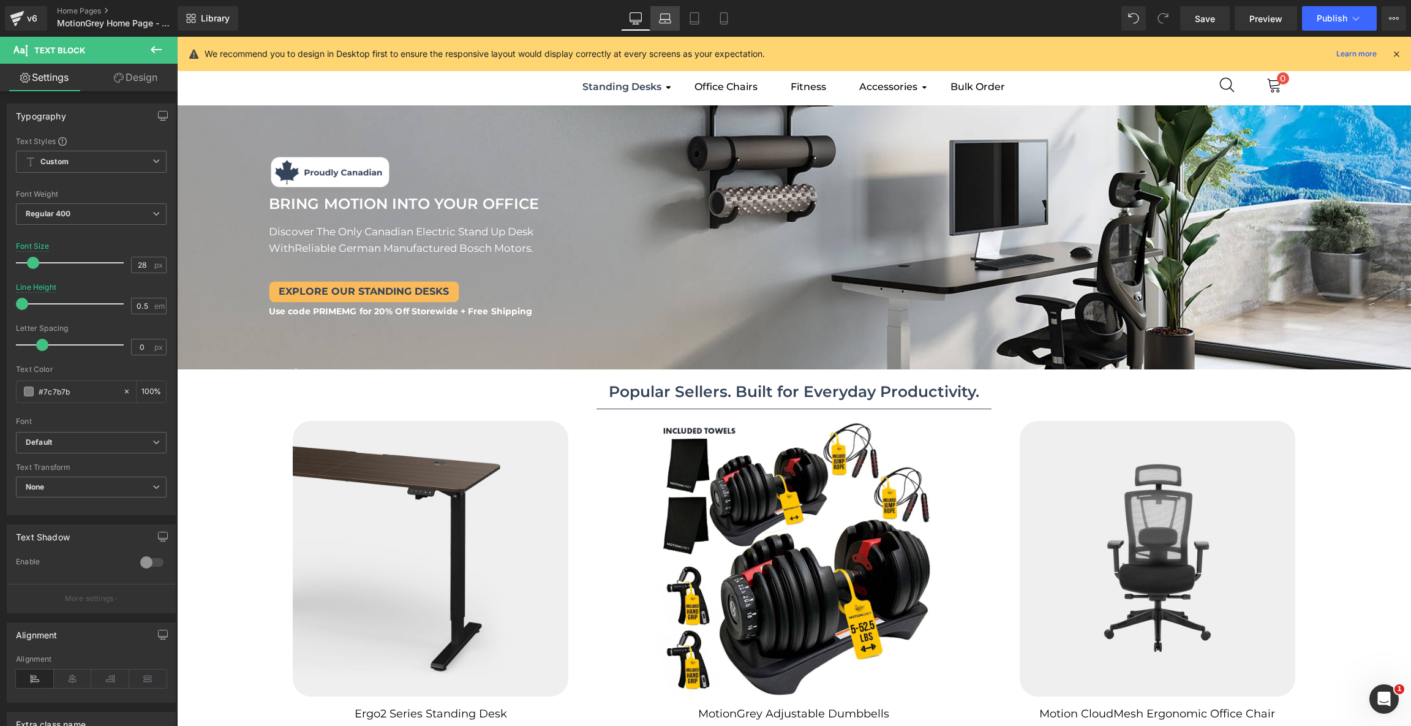
click at [666, 18] on icon at bounding box center [665, 18] width 12 height 12
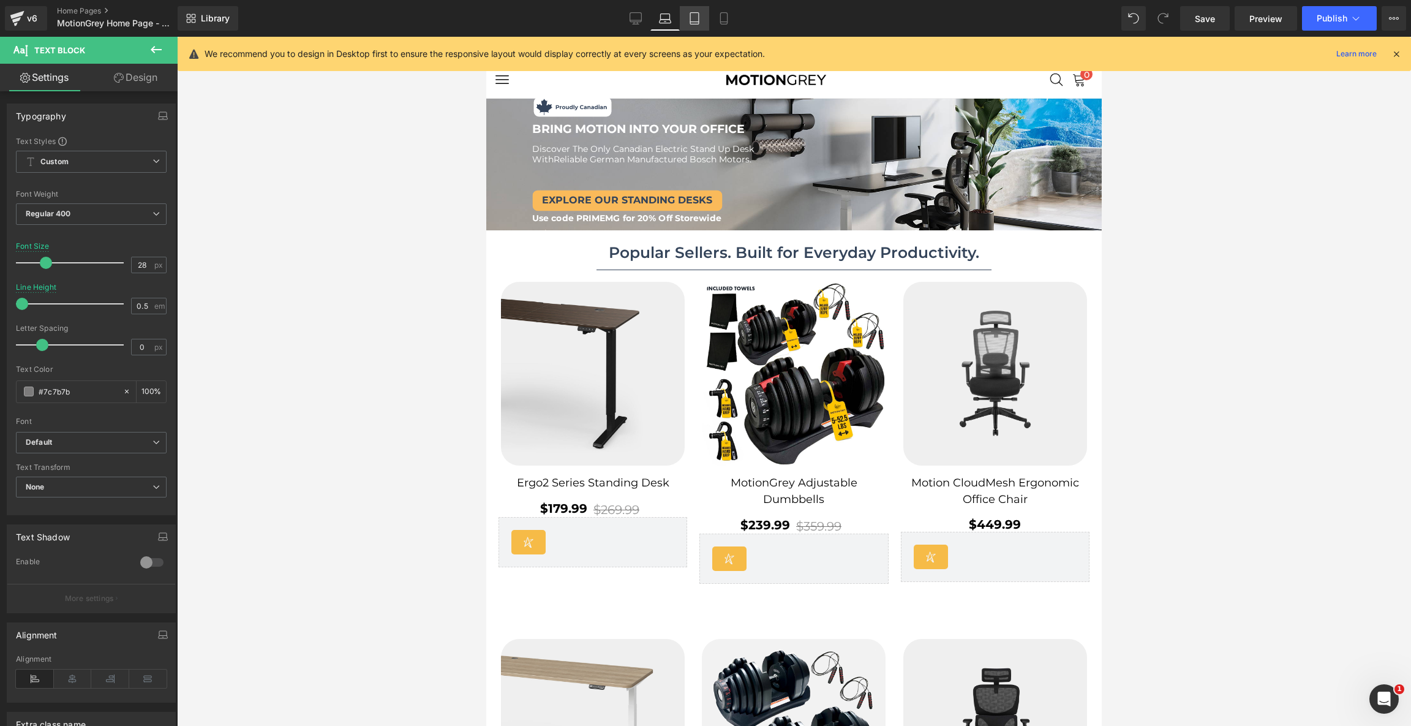
click at [687, 19] on link "Tablet" at bounding box center [694, 18] width 29 height 24
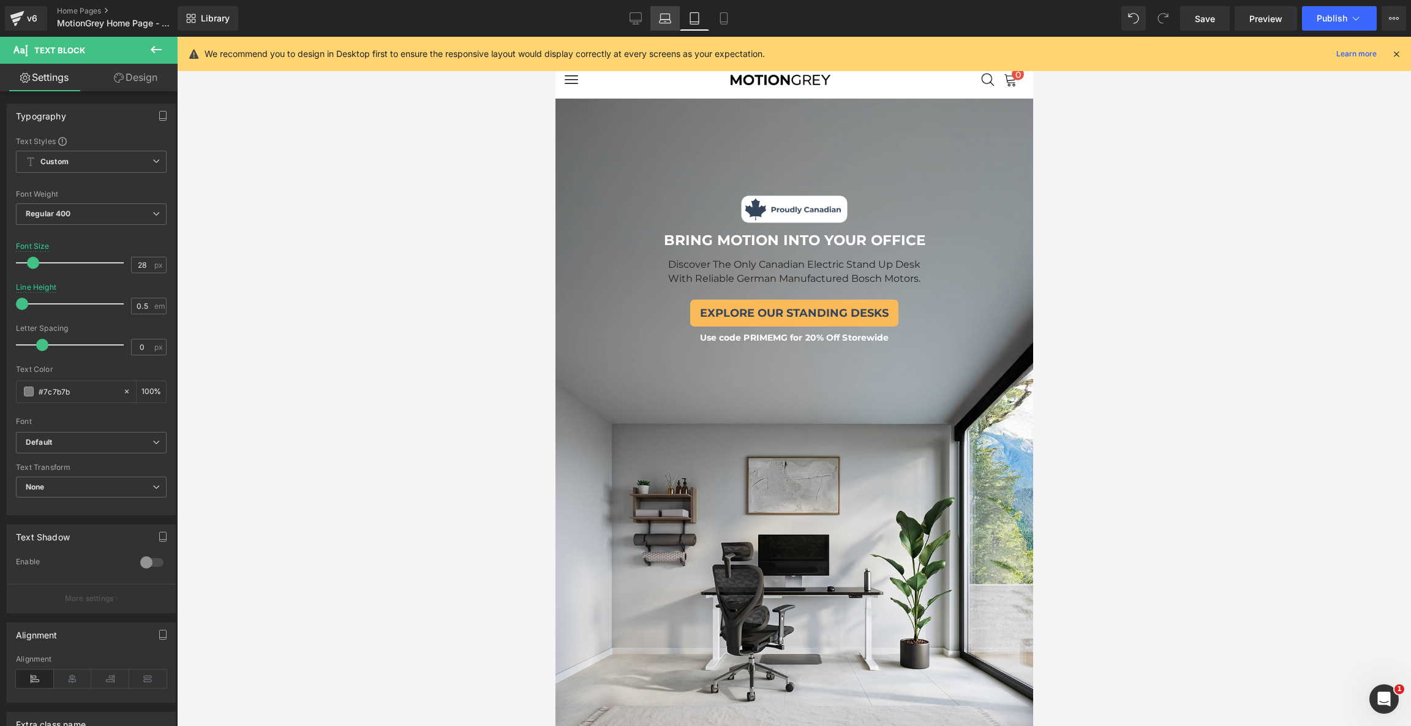
click at [653, 15] on link "Laptop" at bounding box center [664, 18] width 29 height 24
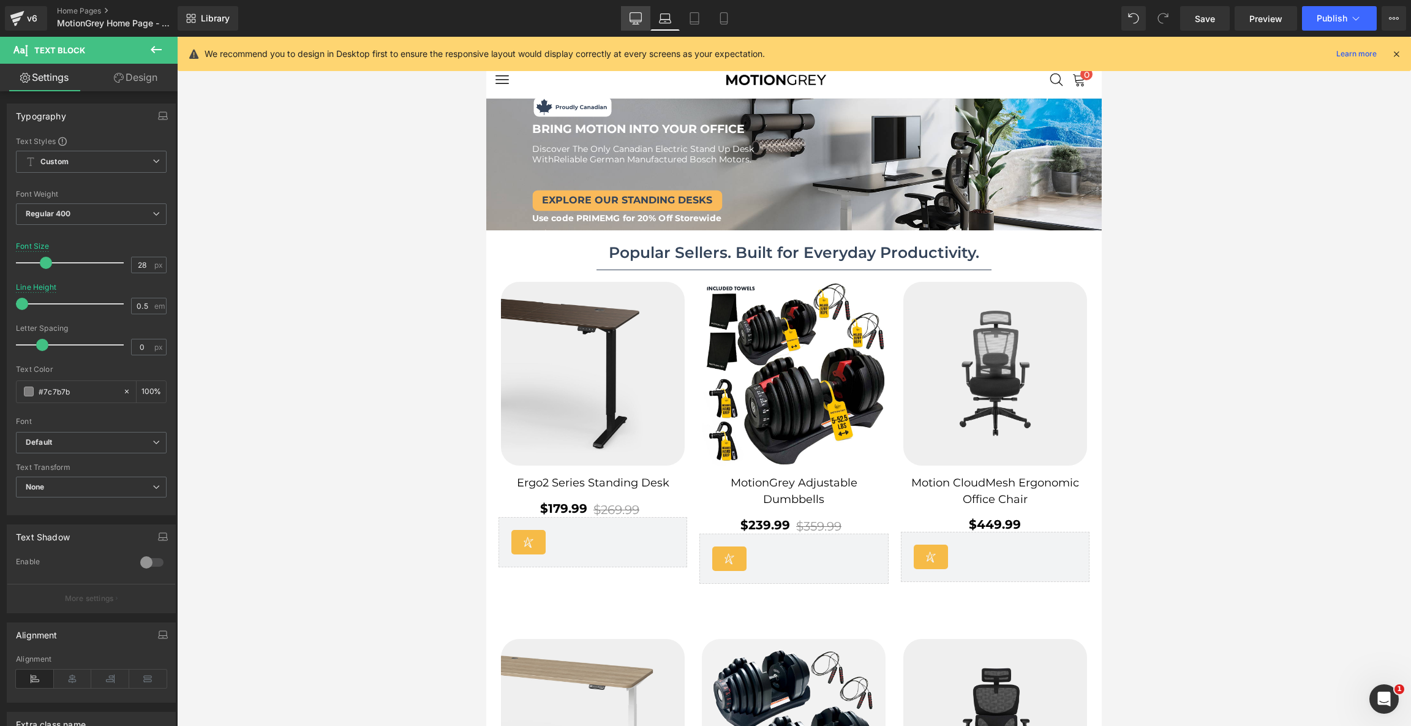
click at [626, 20] on link "Desktop" at bounding box center [635, 18] width 29 height 24
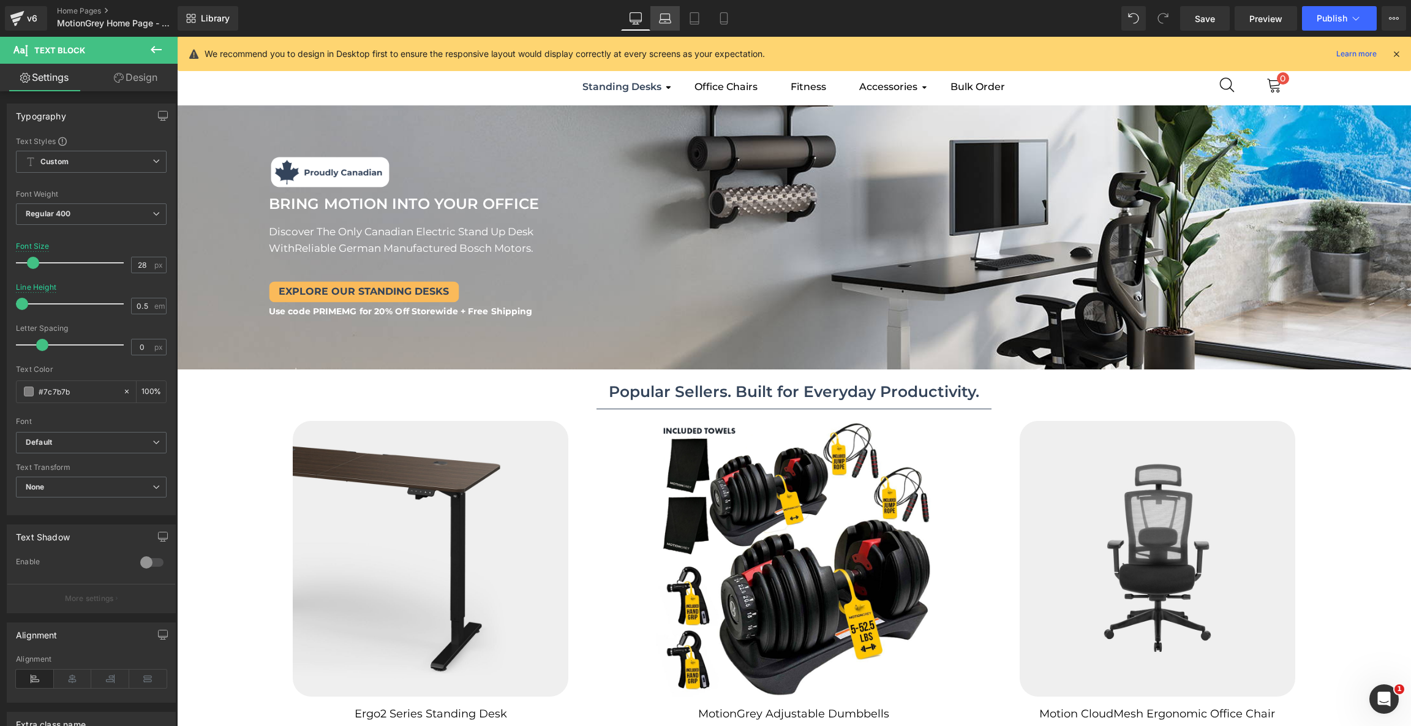
click at [664, 21] on icon at bounding box center [665, 18] width 12 height 12
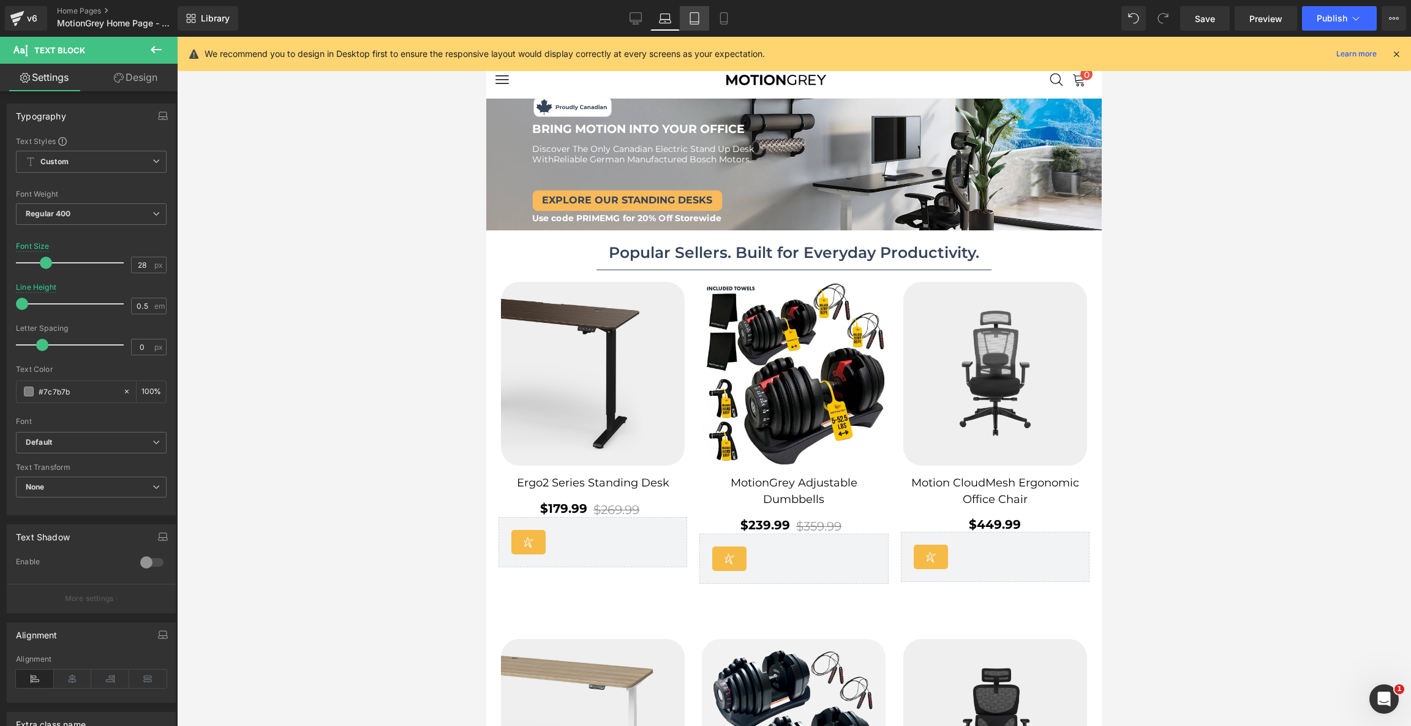
click at [700, 26] on link "Tablet" at bounding box center [694, 18] width 29 height 24
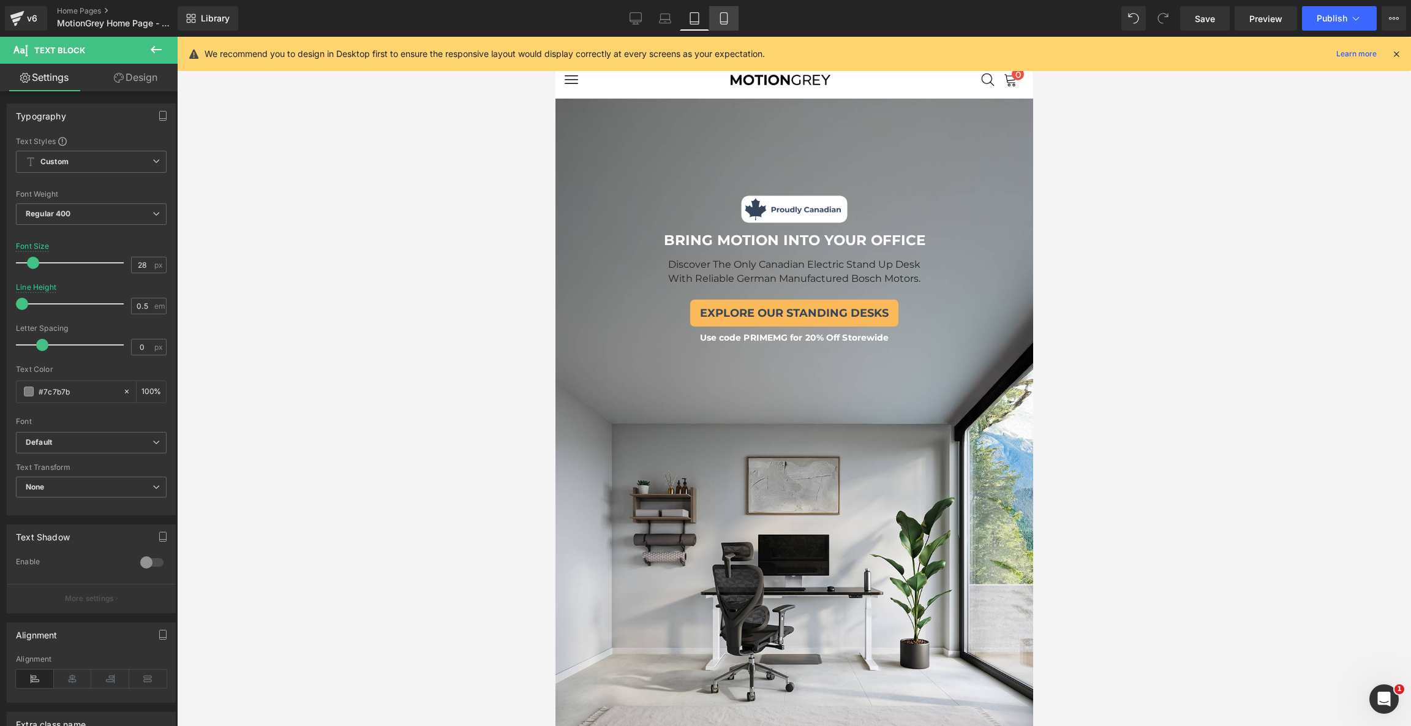
click at [728, 17] on icon at bounding box center [724, 18] width 12 height 12
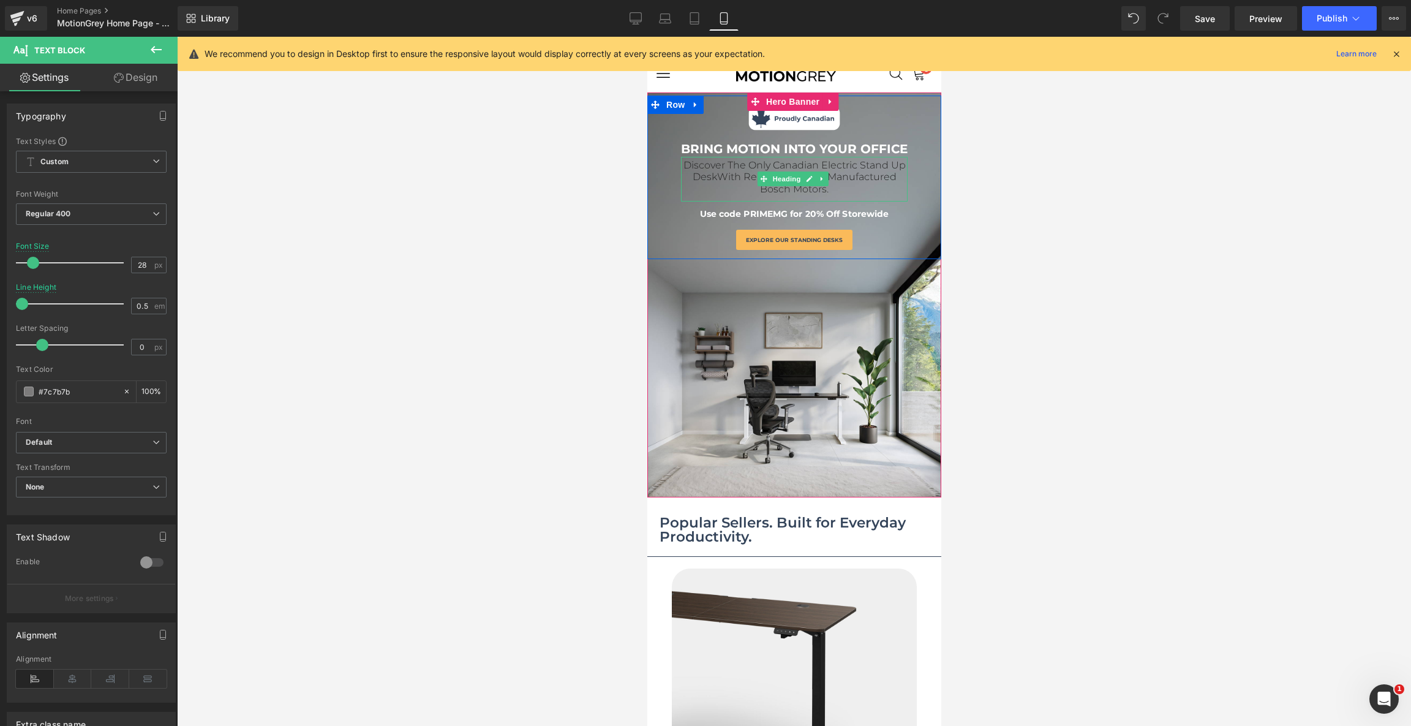
click at [844, 186] on h1 "Discover The Only Canadian Electric Stand Up Desk With Reliable German Manufact…" at bounding box center [793, 177] width 227 height 36
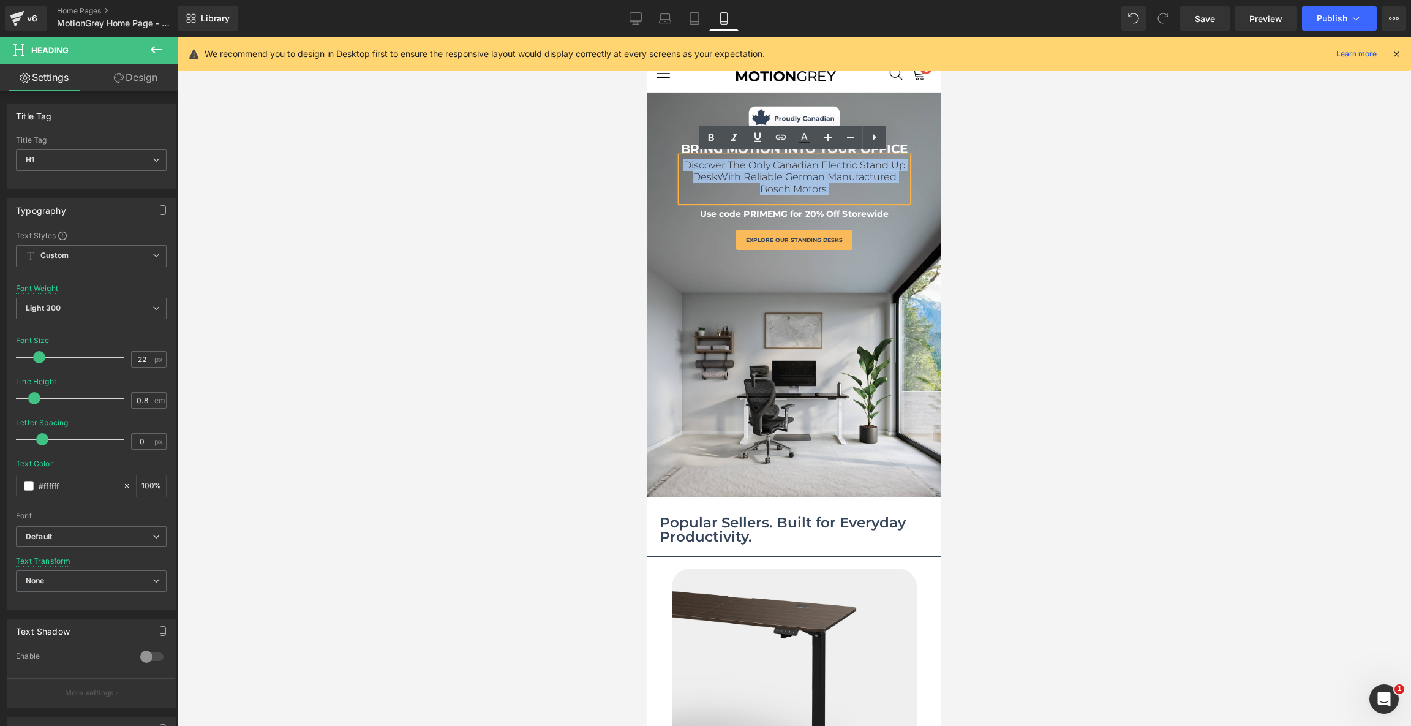
drag, startPoint x: 834, startPoint y: 186, endPoint x: 663, endPoint y: 165, distance: 172.7
click at [663, 165] on div "Image BRING MOTION INTO YOUR OFFICE Text Block Discover The Only Canadian Elect…" at bounding box center [794, 174] width 294 height 157
click at [805, 182] on span "With Reliable German Manufactured Bosch Motors." at bounding box center [805, 183] width 179 height 24
drag, startPoint x: 829, startPoint y: 187, endPoint x: 681, endPoint y: 162, distance: 149.7
click at [681, 162] on h1 "Discover The Only Canadian Electric Stand Up Desk With Reliable German Manufact…" at bounding box center [793, 177] width 227 height 36
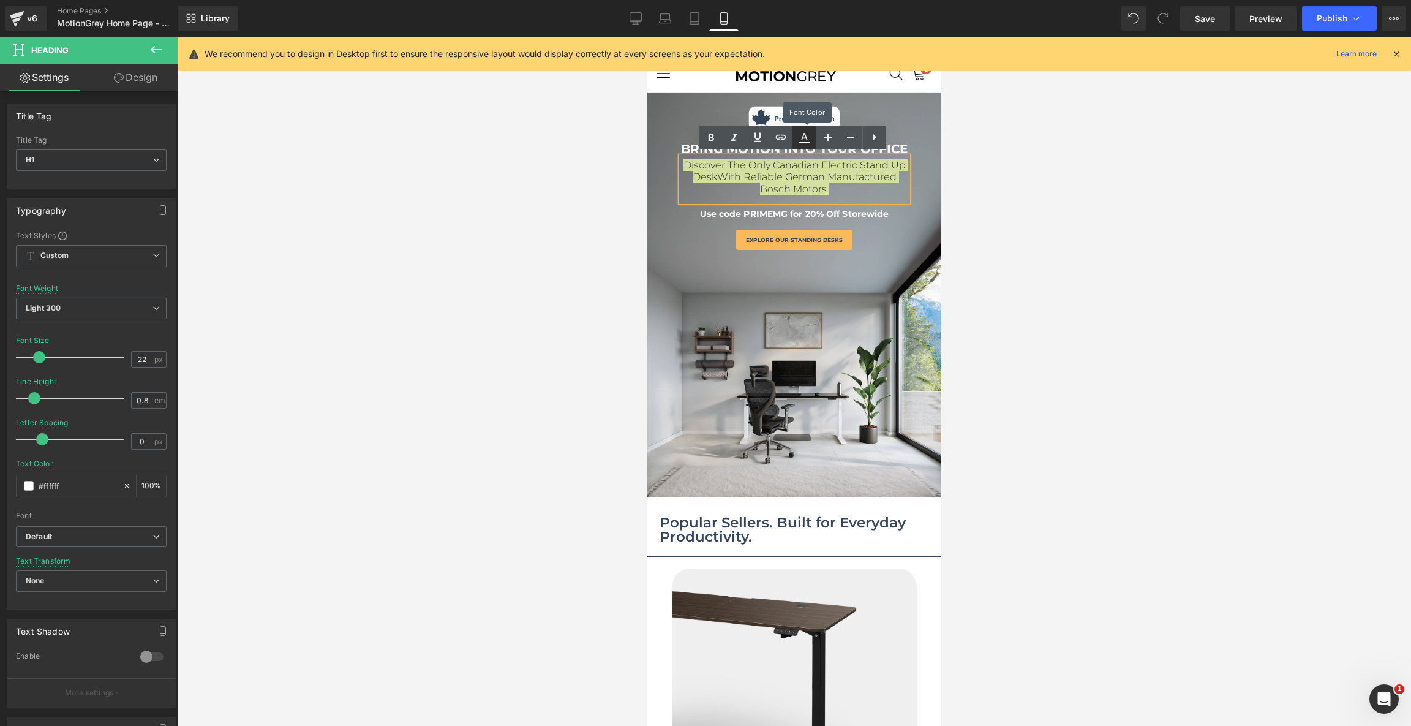
click at [804, 146] on link at bounding box center [803, 137] width 23 height 23
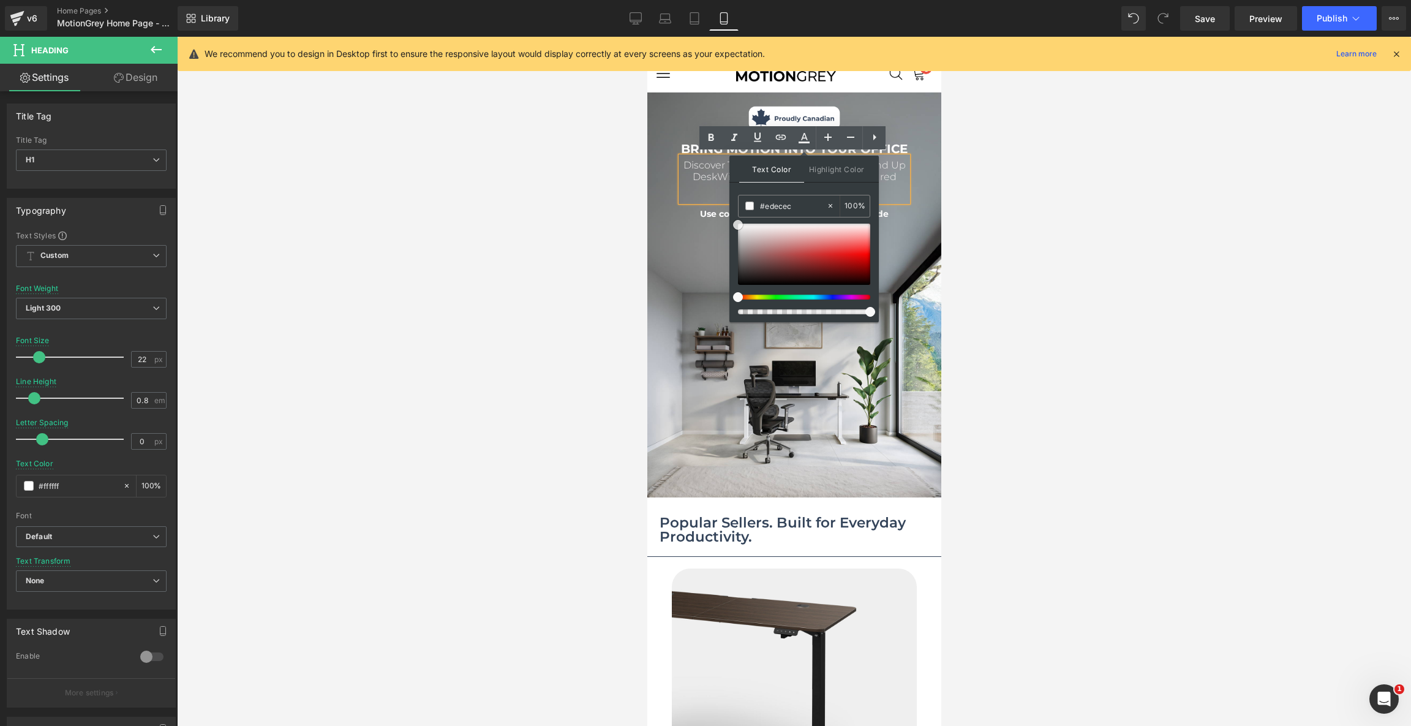
drag, startPoint x: 1411, startPoint y: 274, endPoint x: 698, endPoint y: 199, distance: 716.6
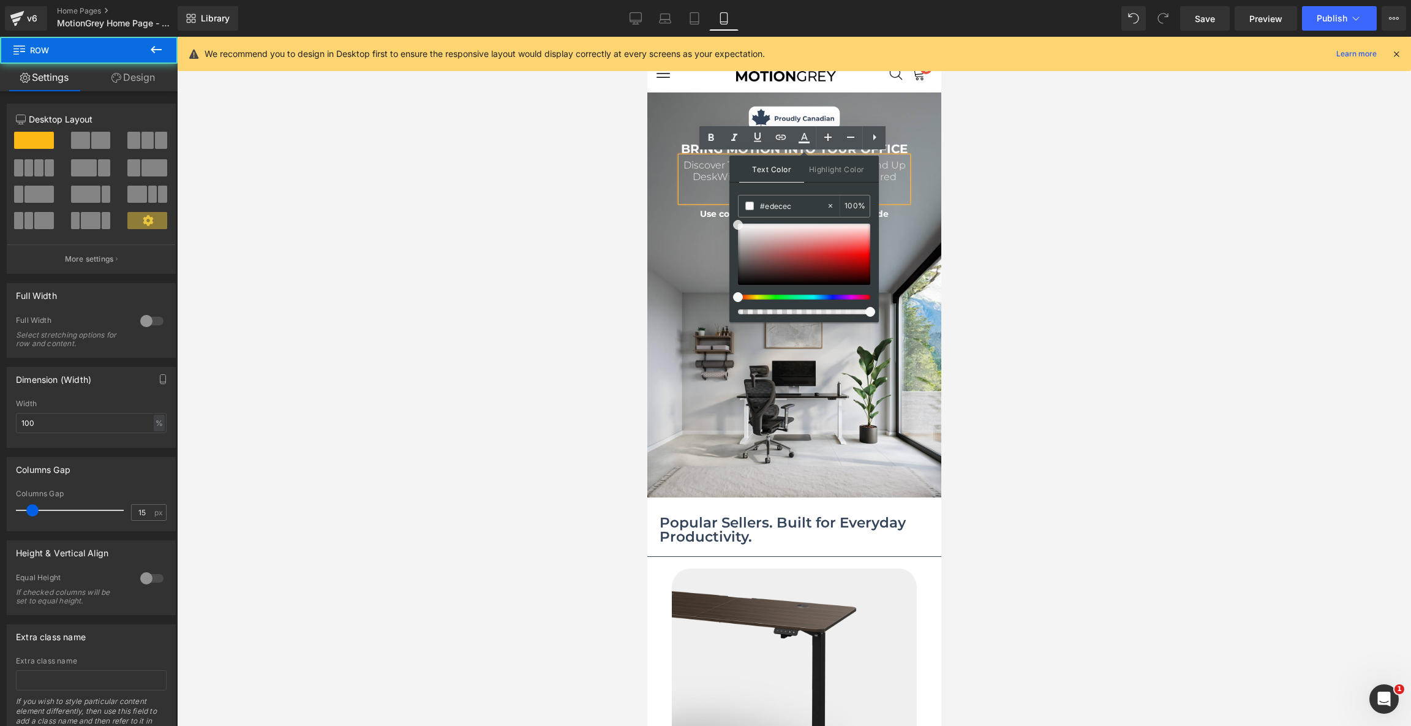
click at [647, 175] on div "Image BRING MOTION INTO YOUR OFFICE Text Block Discover The Only Canadian Elect…" at bounding box center [794, 174] width 294 height 157
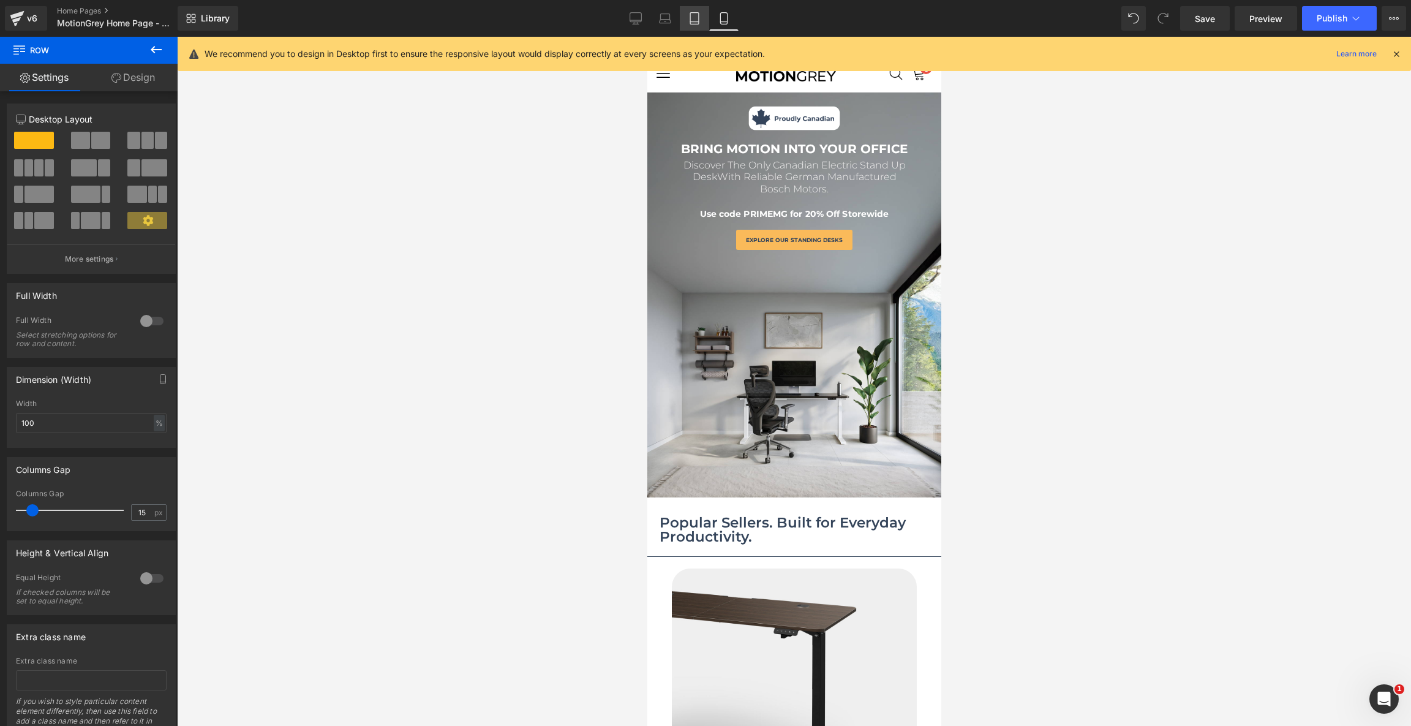
click at [696, 14] on icon at bounding box center [694, 18] width 12 height 12
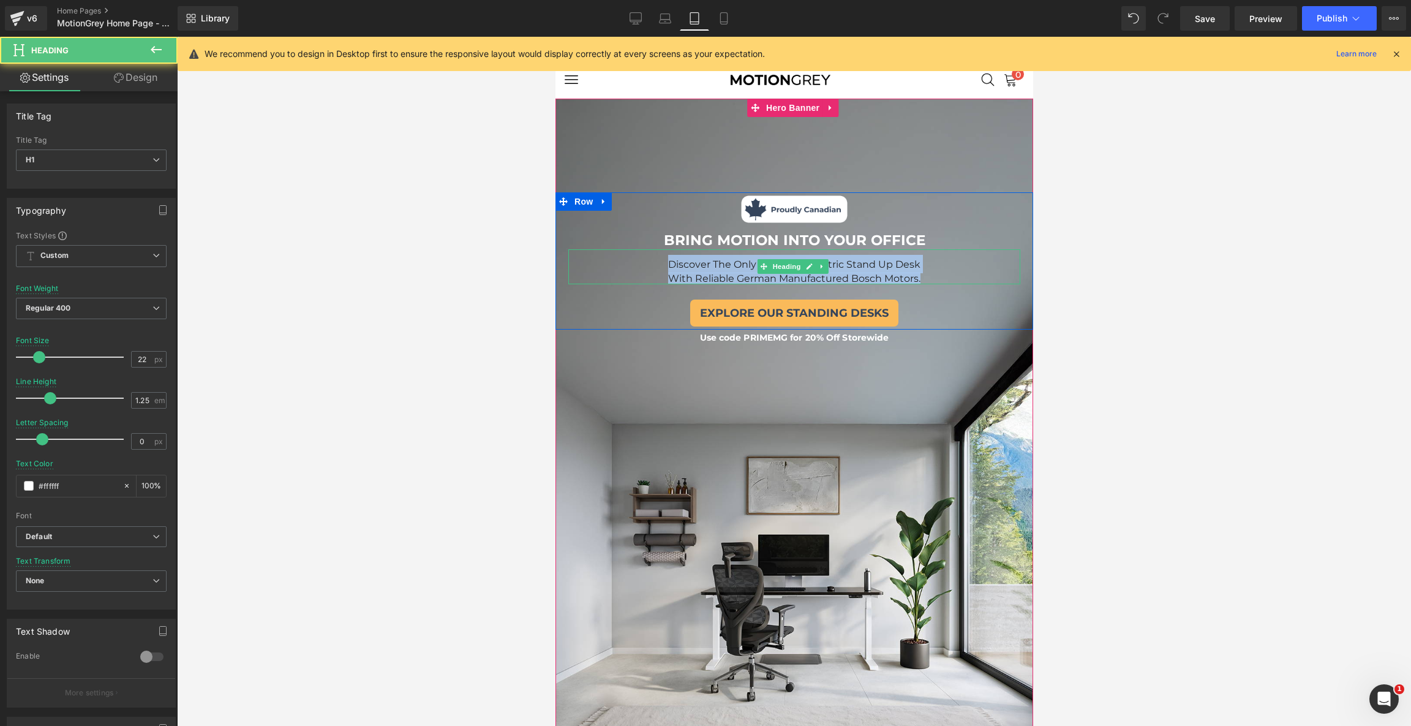
drag, startPoint x: 918, startPoint y: 276, endPoint x: 644, endPoint y: 258, distance: 274.3
click at [644, 258] on div "Discover The Only Canadian Electric Stand Up Desk With Reliable German Manufact…" at bounding box center [794, 267] width 452 height 36
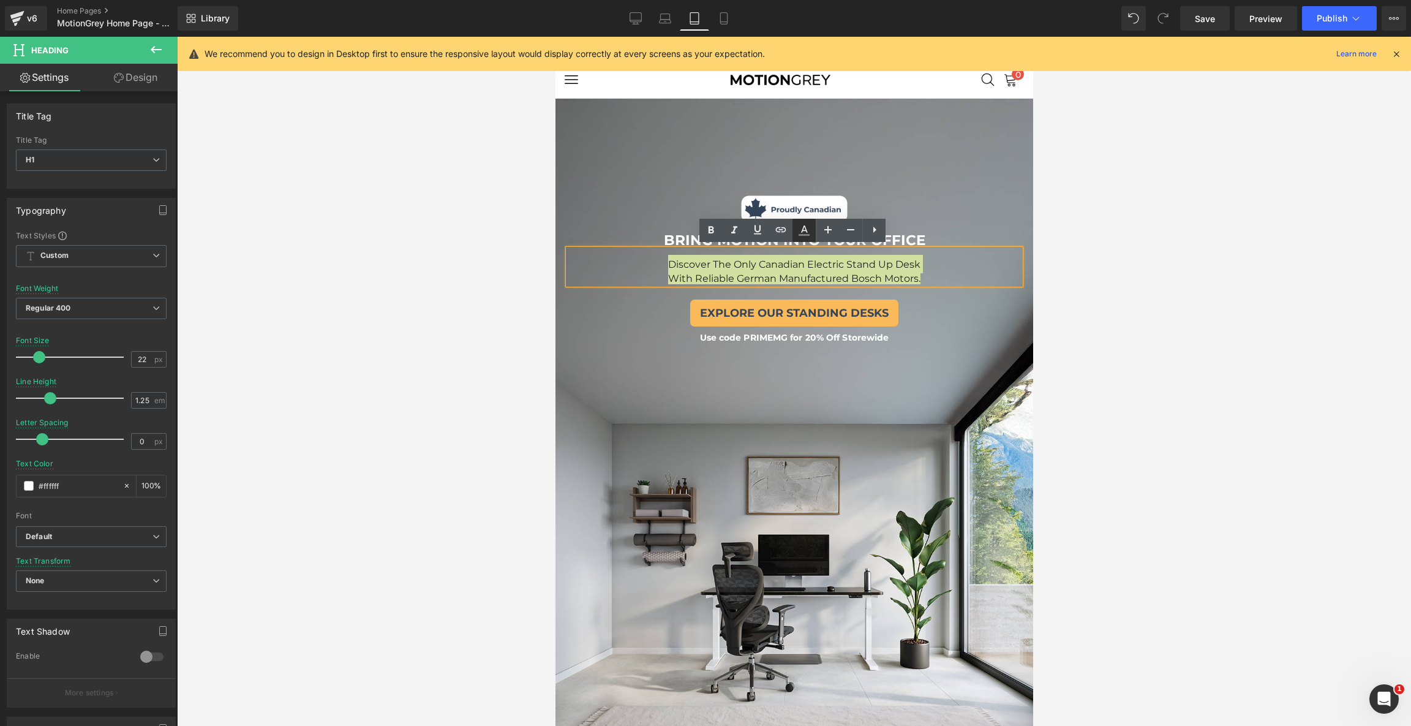
click at [801, 224] on icon at bounding box center [804, 230] width 15 height 15
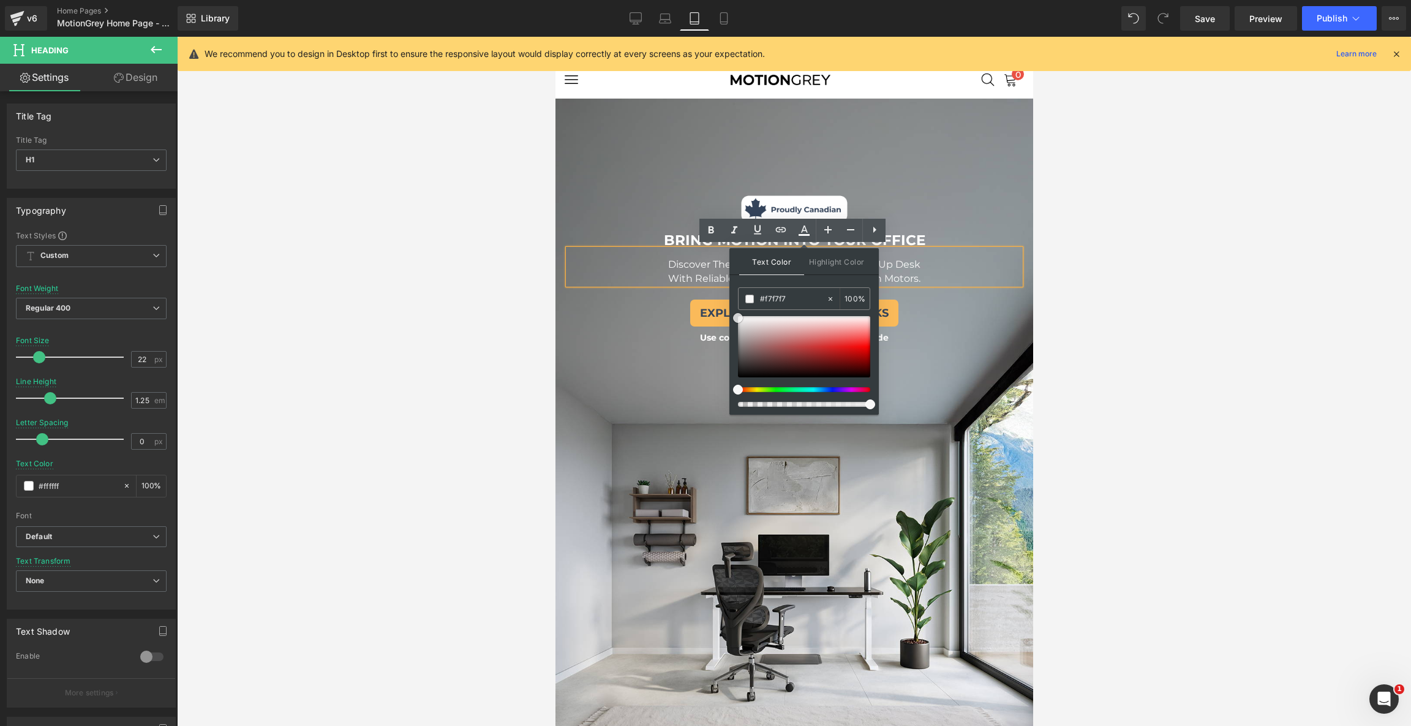
drag, startPoint x: 1313, startPoint y: 372, endPoint x: 703, endPoint y: 290, distance: 615.9
click at [669, 15] on icon at bounding box center [665, 18] width 12 height 12
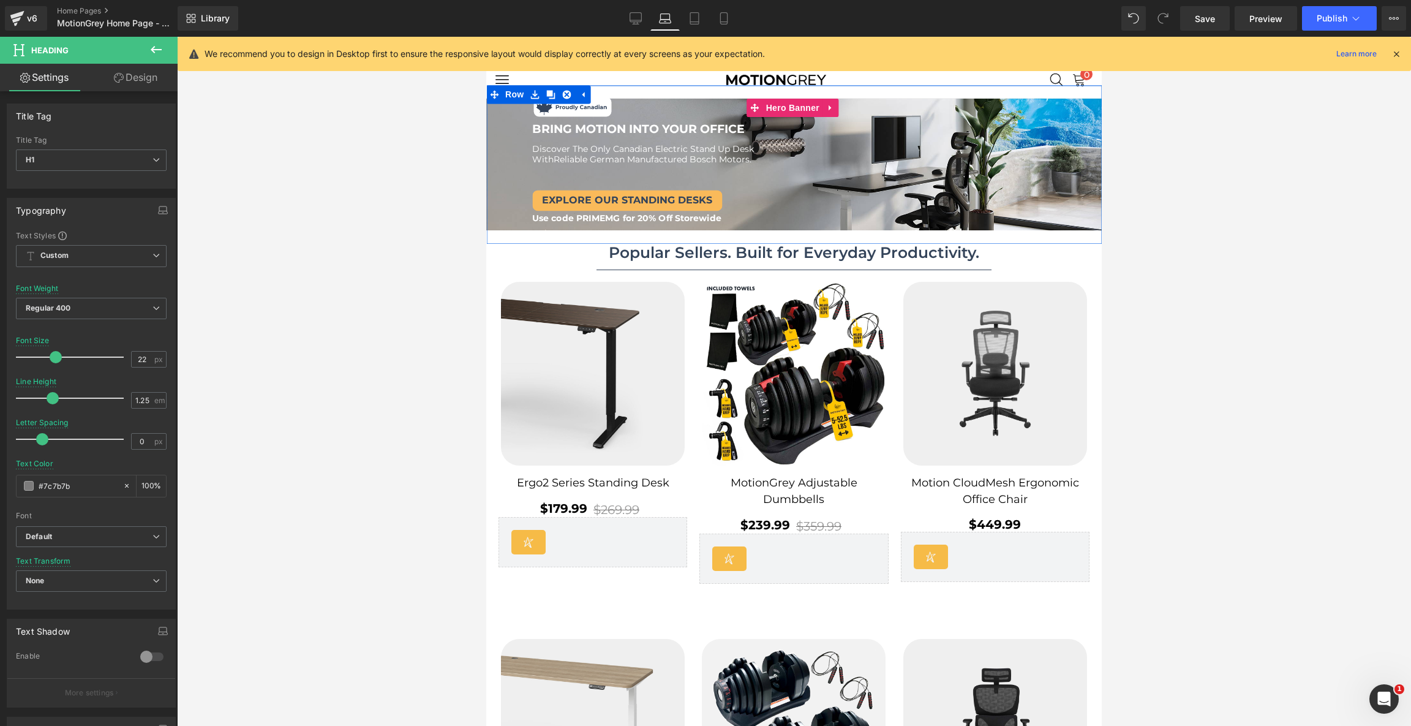
click at [638, 174] on div "Image Image BRING MOTION INTO YOUR OFFICE Text Block BRING MOTION INTO YOUR OFF…" at bounding box center [784, 158] width 597 height 128
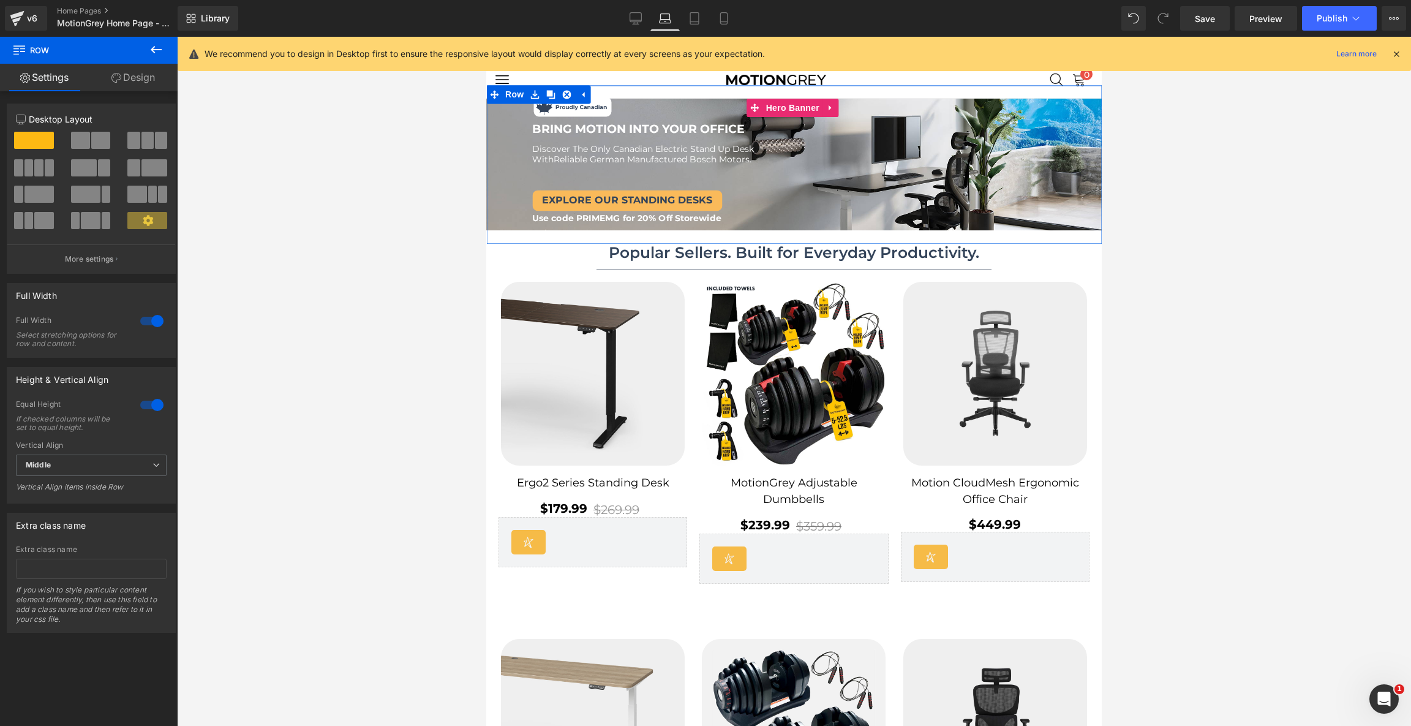
click at [625, 176] on div "Image Image BRING MOTION INTO YOUR OFFICE Text Block BRING MOTION INTO YOUR OFF…" at bounding box center [784, 158] width 597 height 128
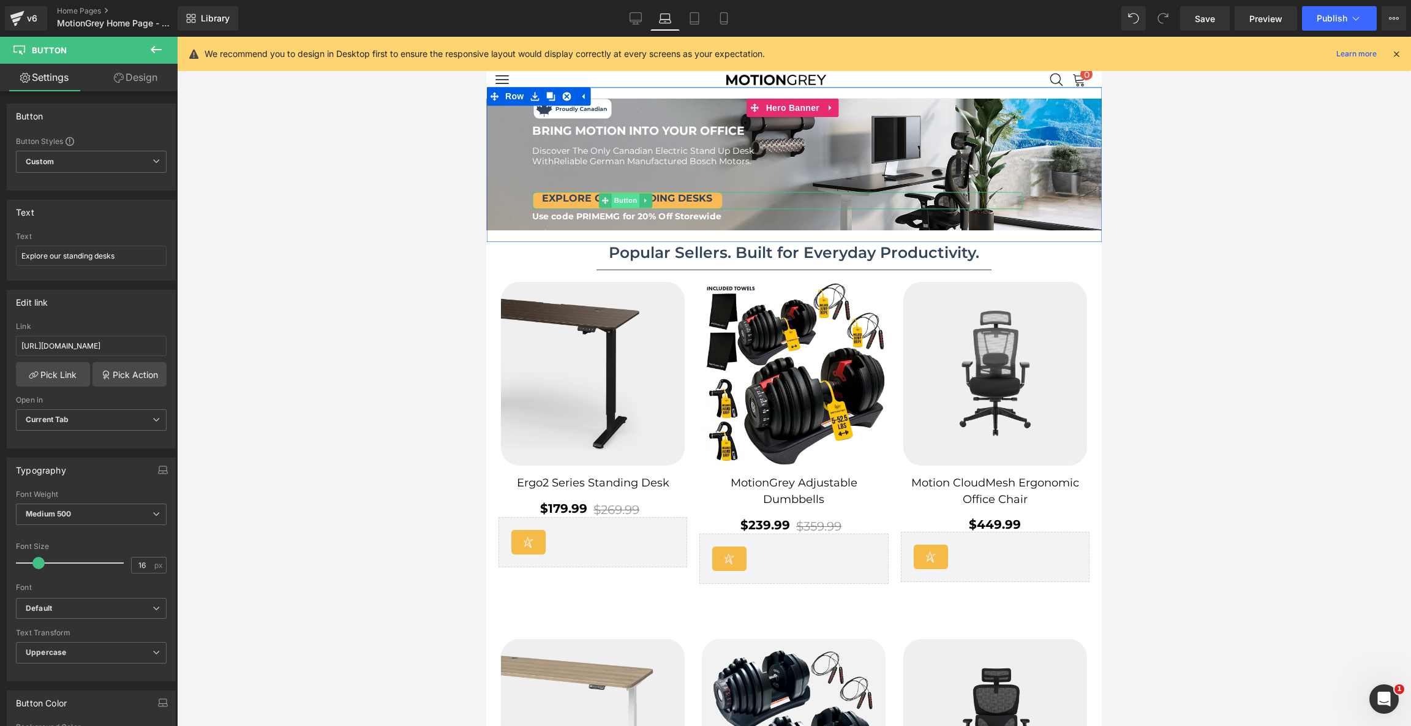
drag, startPoint x: 625, startPoint y: 190, endPoint x: 630, endPoint y: 207, distance: 17.8
click at [630, 207] on div "Explore our standing desks Button" at bounding box center [777, 200] width 490 height 17
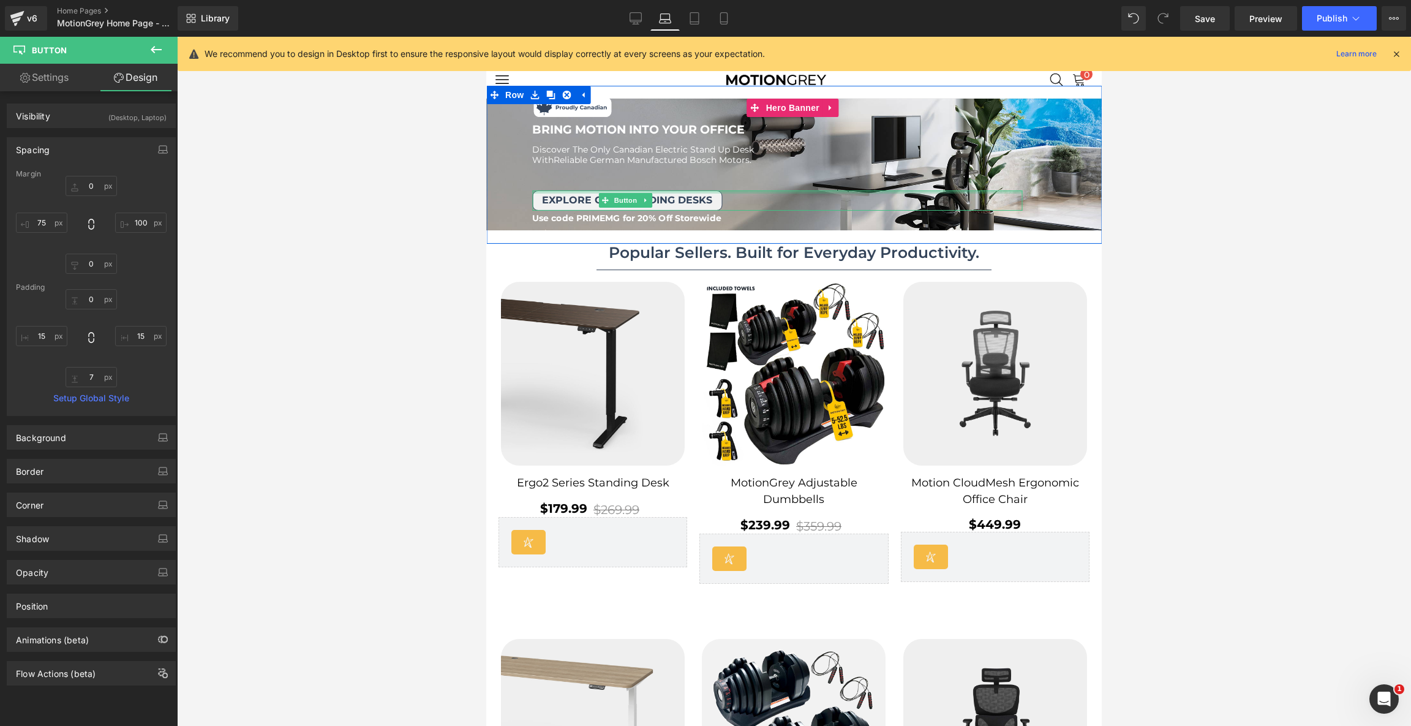
click at [705, 197] on div "Explore our standing desks Button" at bounding box center [777, 200] width 490 height 20
click at [692, 171] on div "Image Image BRING MOTION INTO YOUR OFFICE Text Block BRING MOTION INTO YOUR OFF…" at bounding box center [784, 158] width 597 height 128
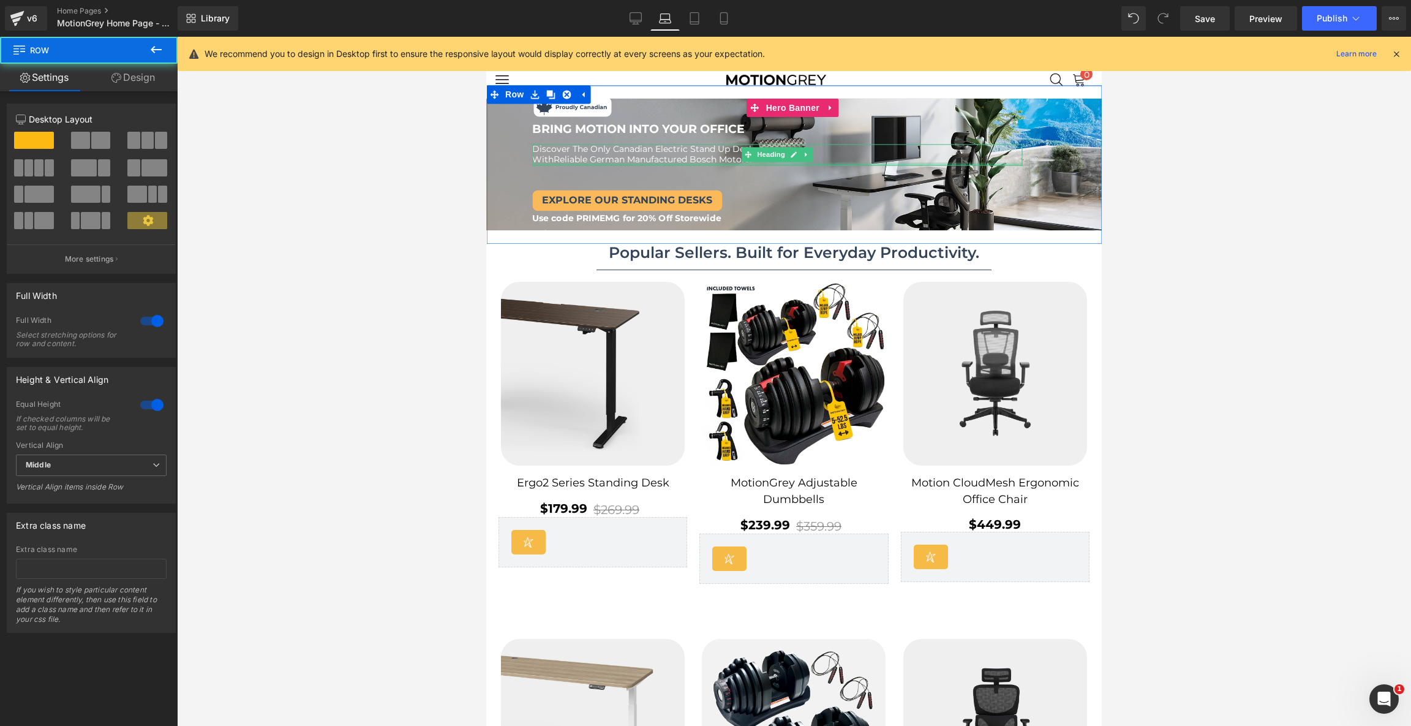
click at [688, 162] on div at bounding box center [777, 163] width 490 height 3
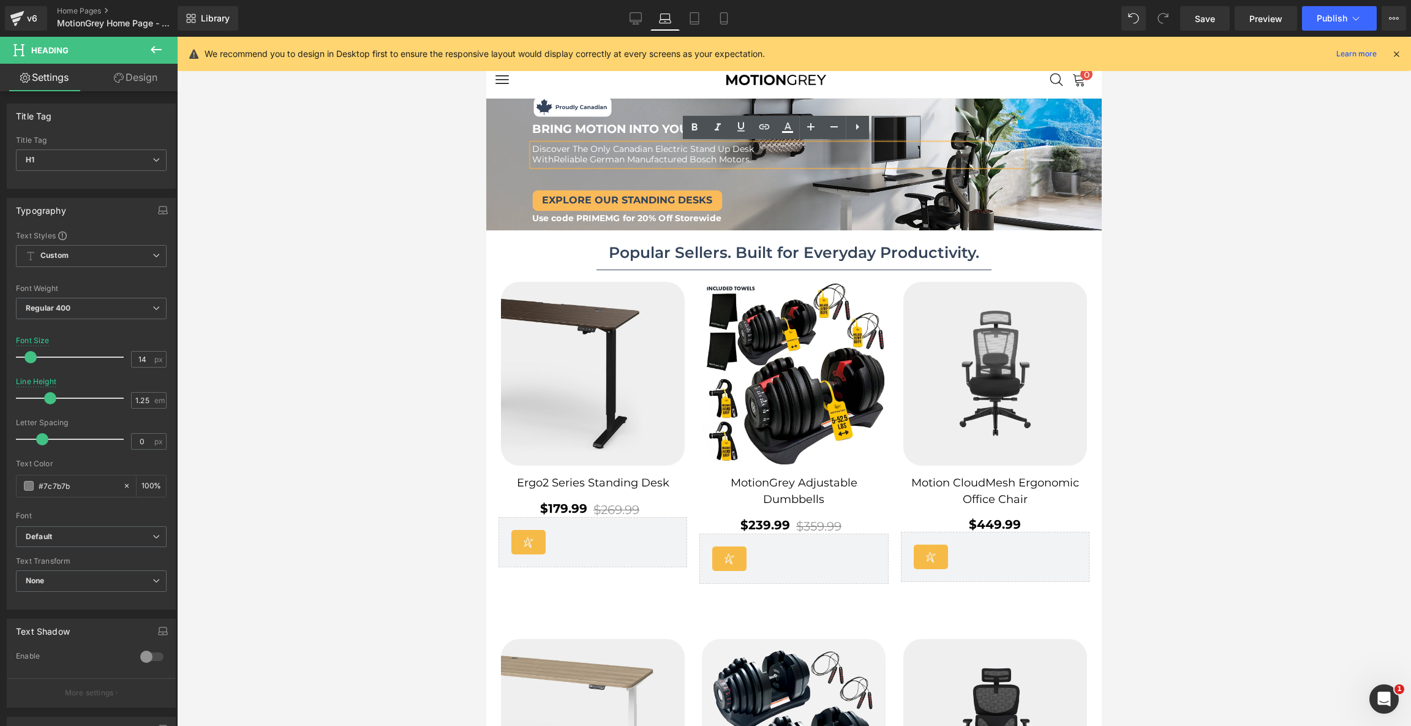
click at [514, 147] on div "Image Image BRING MOTION INTO YOUR OFFICE Text Block BRING MOTION INTO YOUR OFF…" at bounding box center [784, 158] width 597 height 128
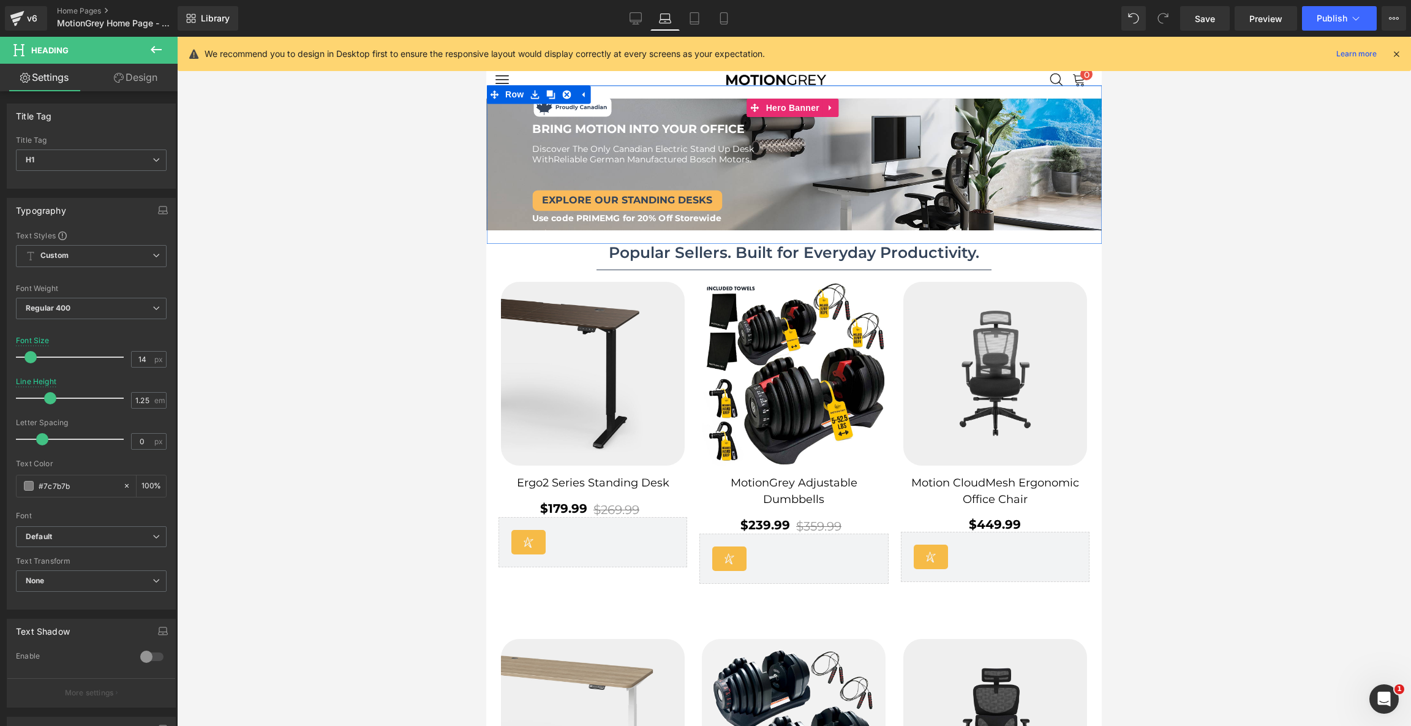
drag, startPoint x: 562, startPoint y: 144, endPoint x: 564, endPoint y: 138, distance: 7.0
click at [564, 138] on div "Image Image BRING MOTION INTO YOUR OFFICE Text Block BRING MOTION INTO YOUR OFF…" at bounding box center [784, 158] width 597 height 128
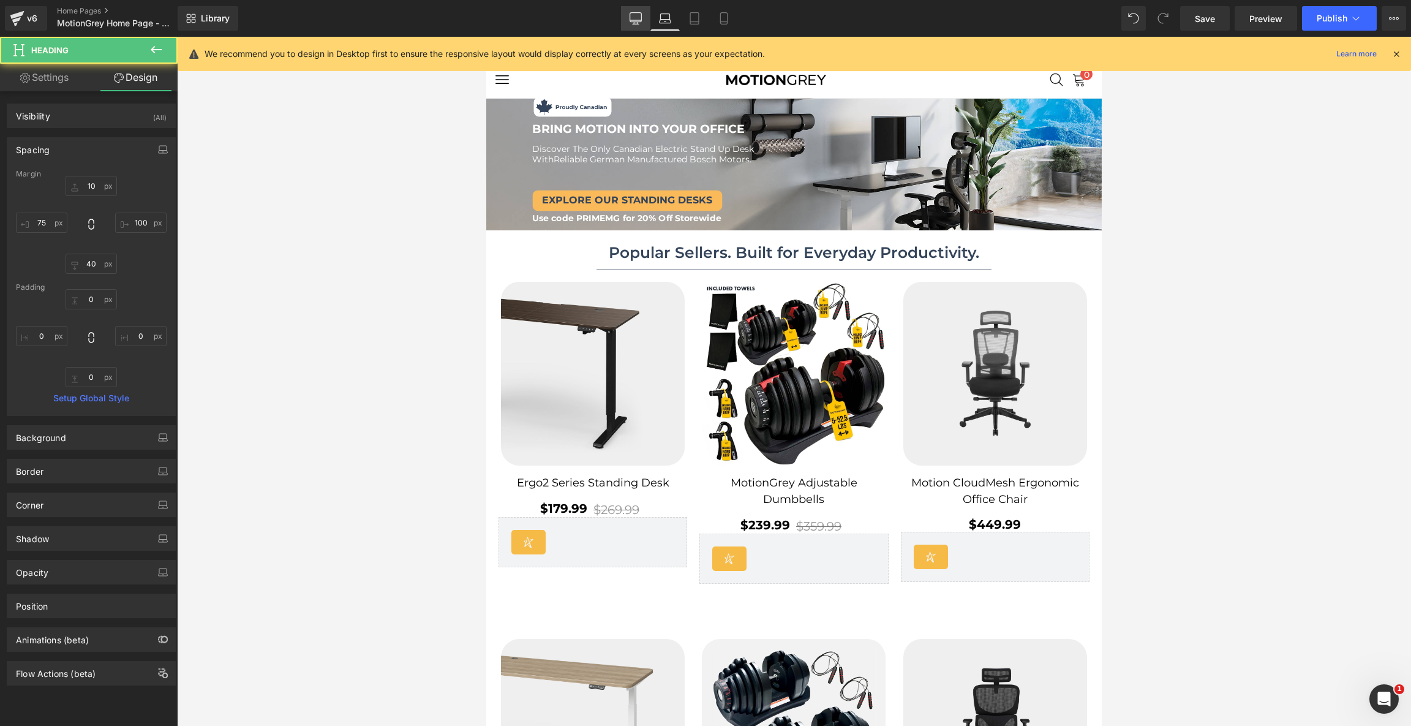
click at [626, 19] on link "Desktop" at bounding box center [635, 18] width 29 height 24
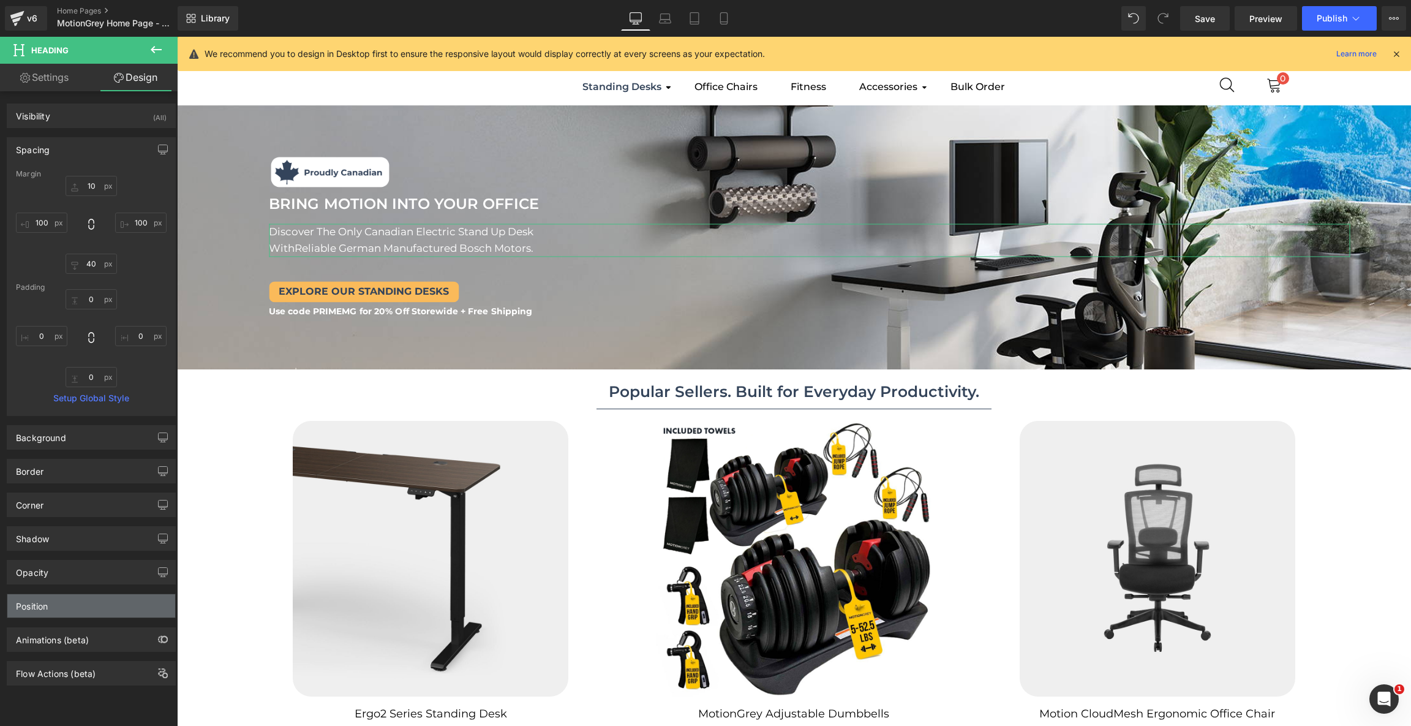
click at [118, 604] on div "Position" at bounding box center [91, 605] width 168 height 23
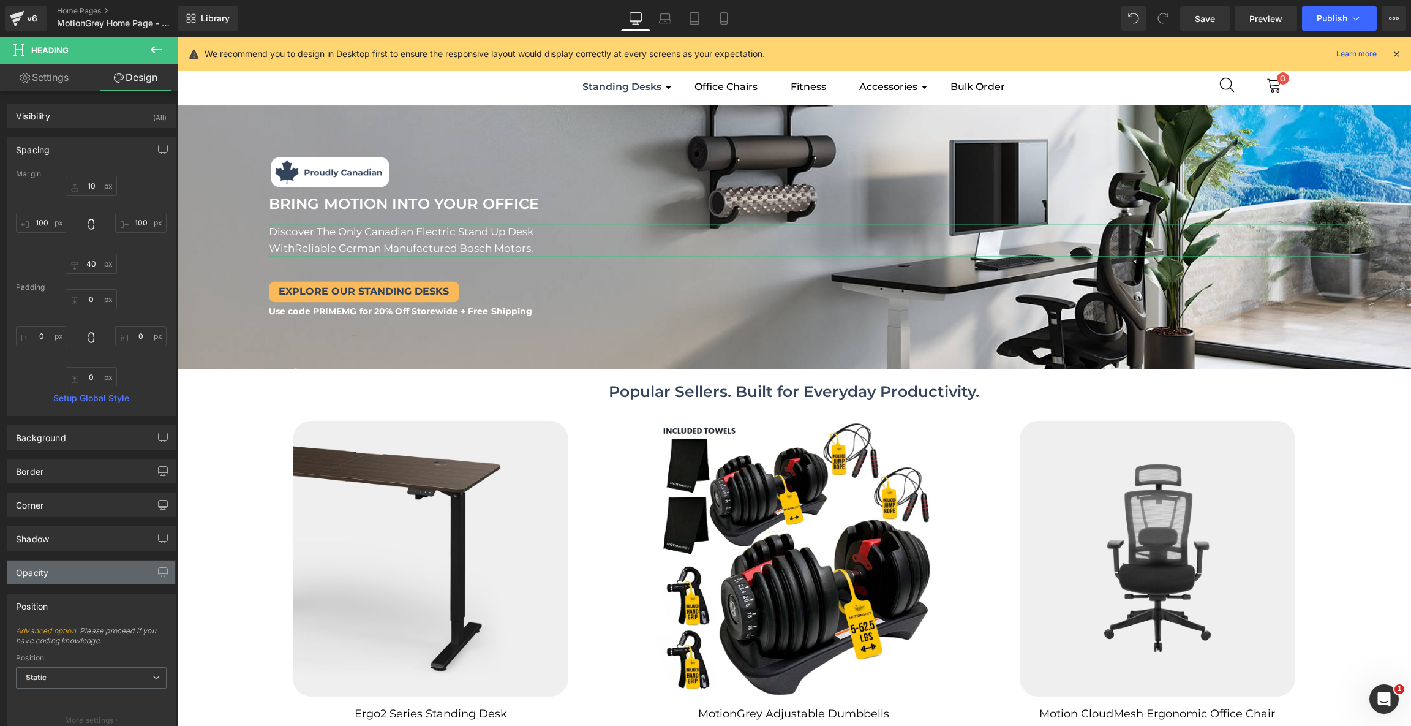
click at [107, 576] on div "Opacity" at bounding box center [91, 571] width 168 height 23
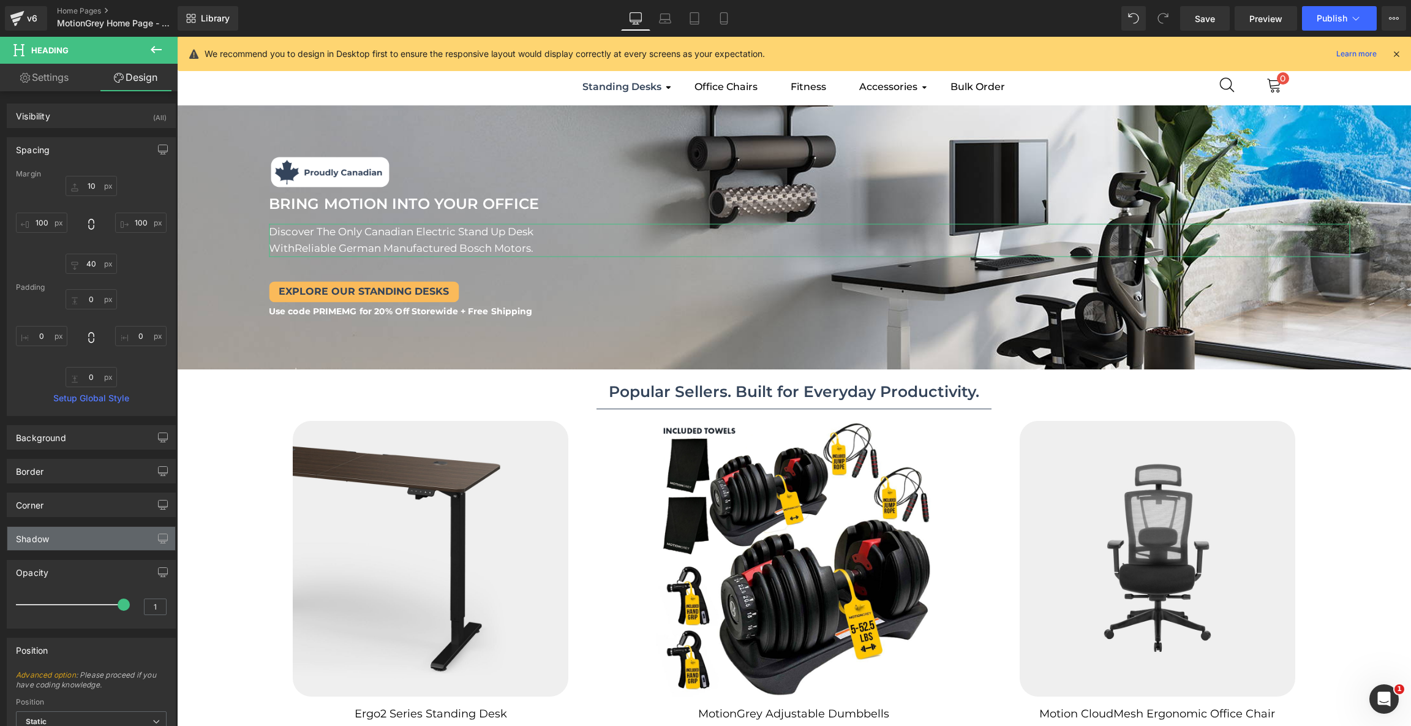
click at [109, 534] on div "Shadow" at bounding box center [91, 538] width 168 height 23
click at [64, 84] on link "Settings" at bounding box center [44, 78] width 89 height 28
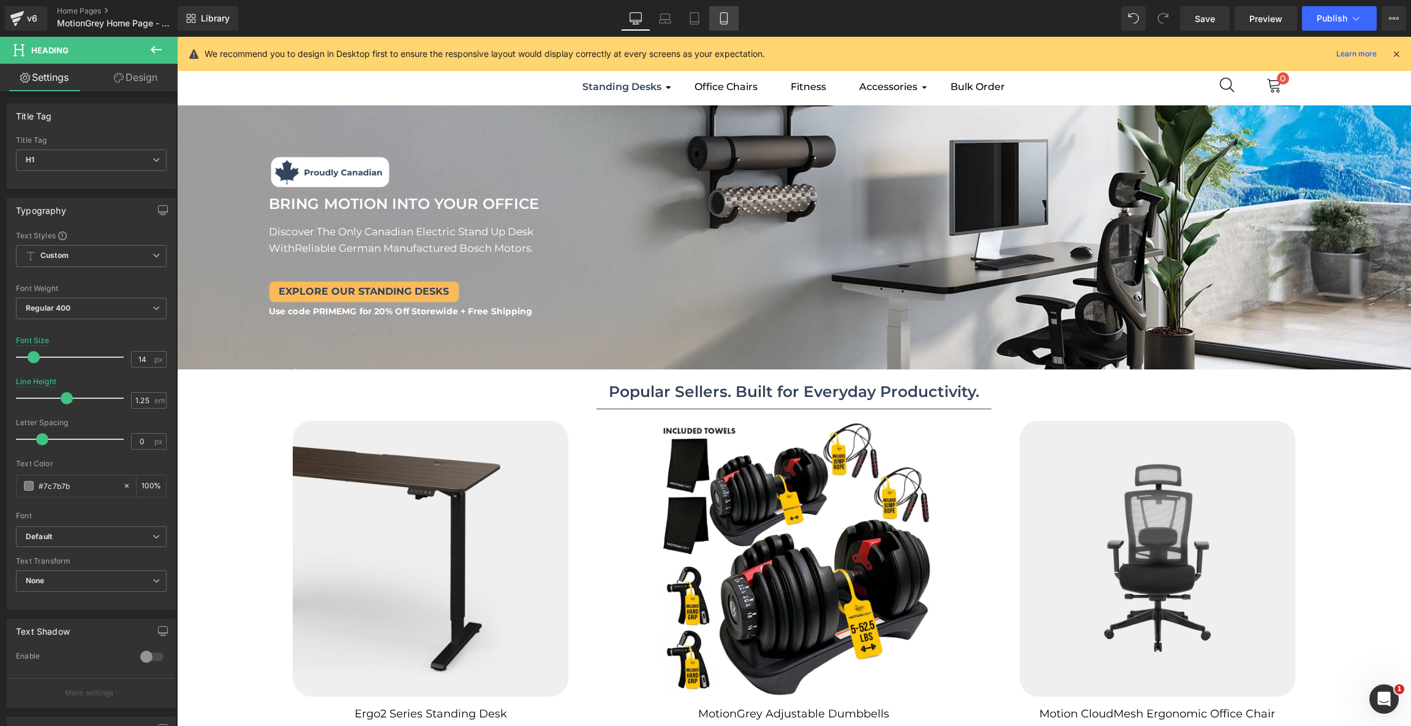
click at [730, 20] on icon at bounding box center [724, 18] width 12 height 12
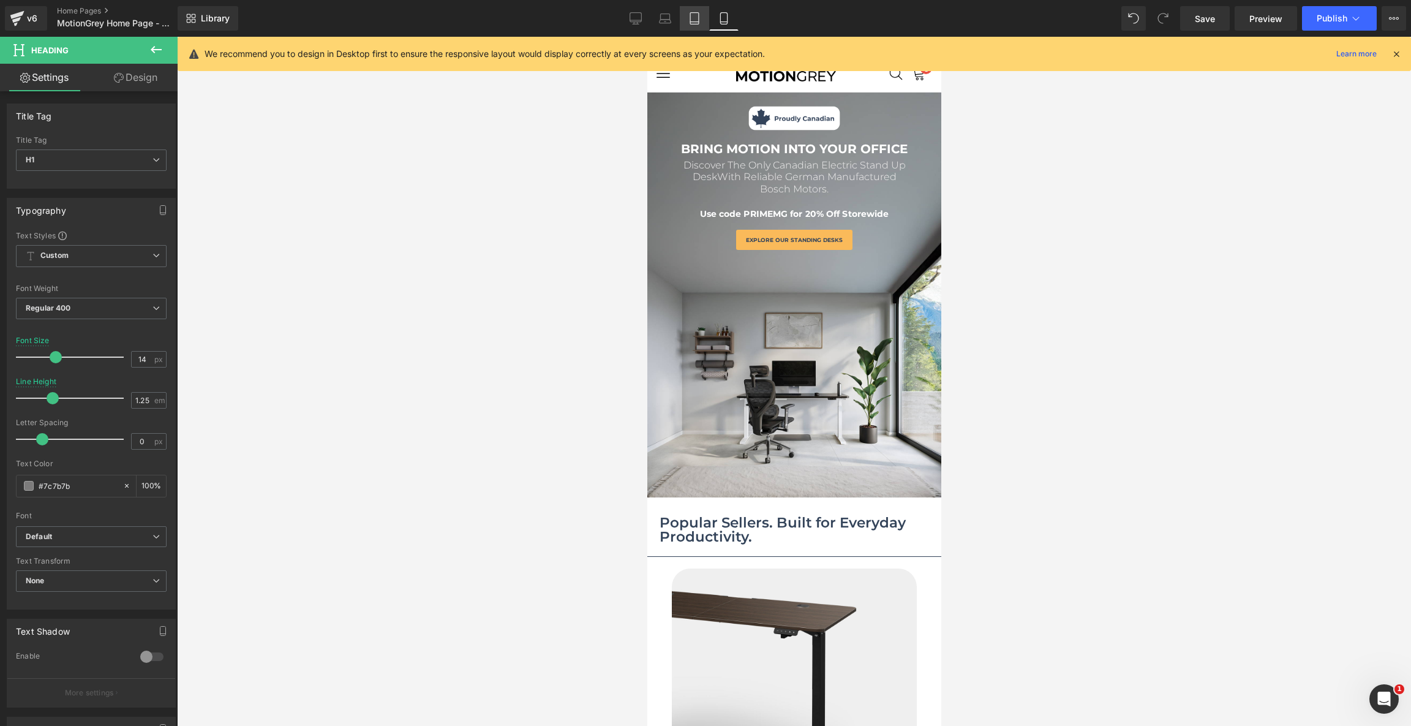
click at [689, 20] on icon at bounding box center [694, 18] width 12 height 12
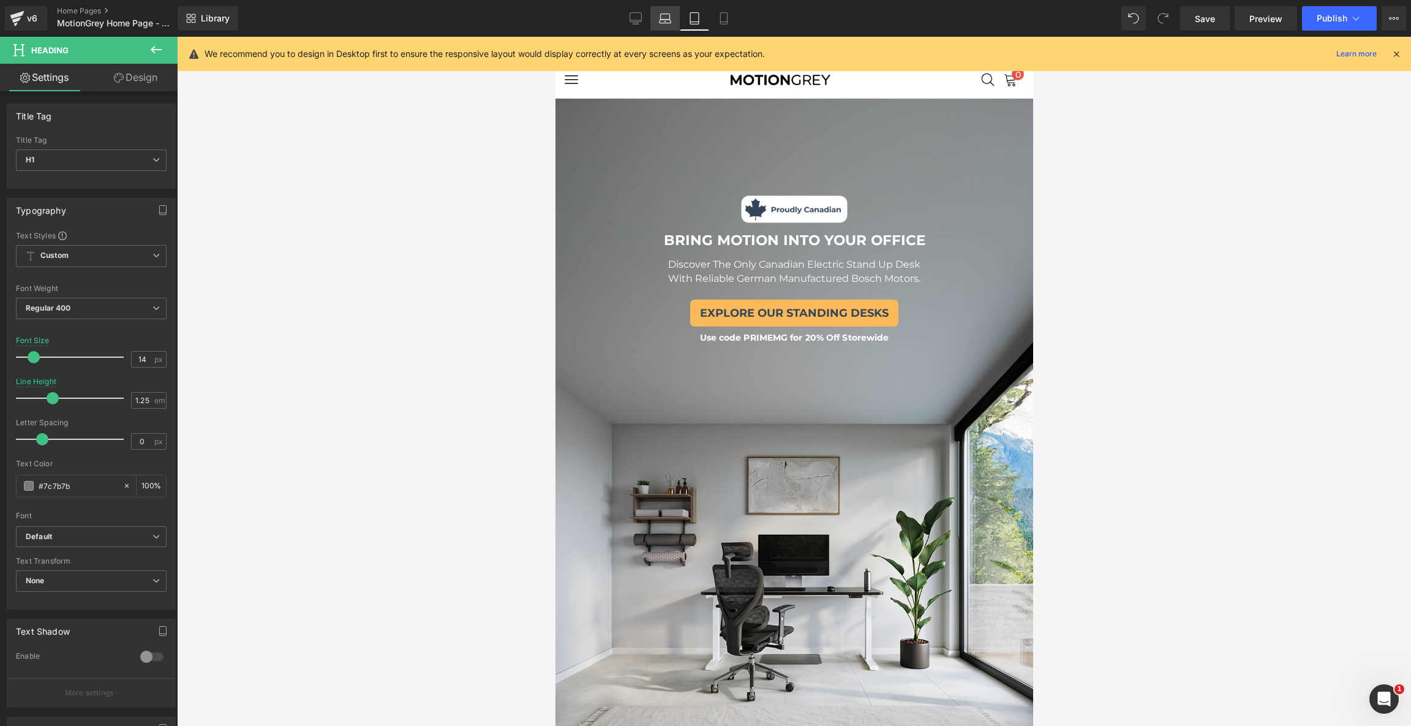
click at [656, 12] on link "Laptop" at bounding box center [664, 18] width 29 height 24
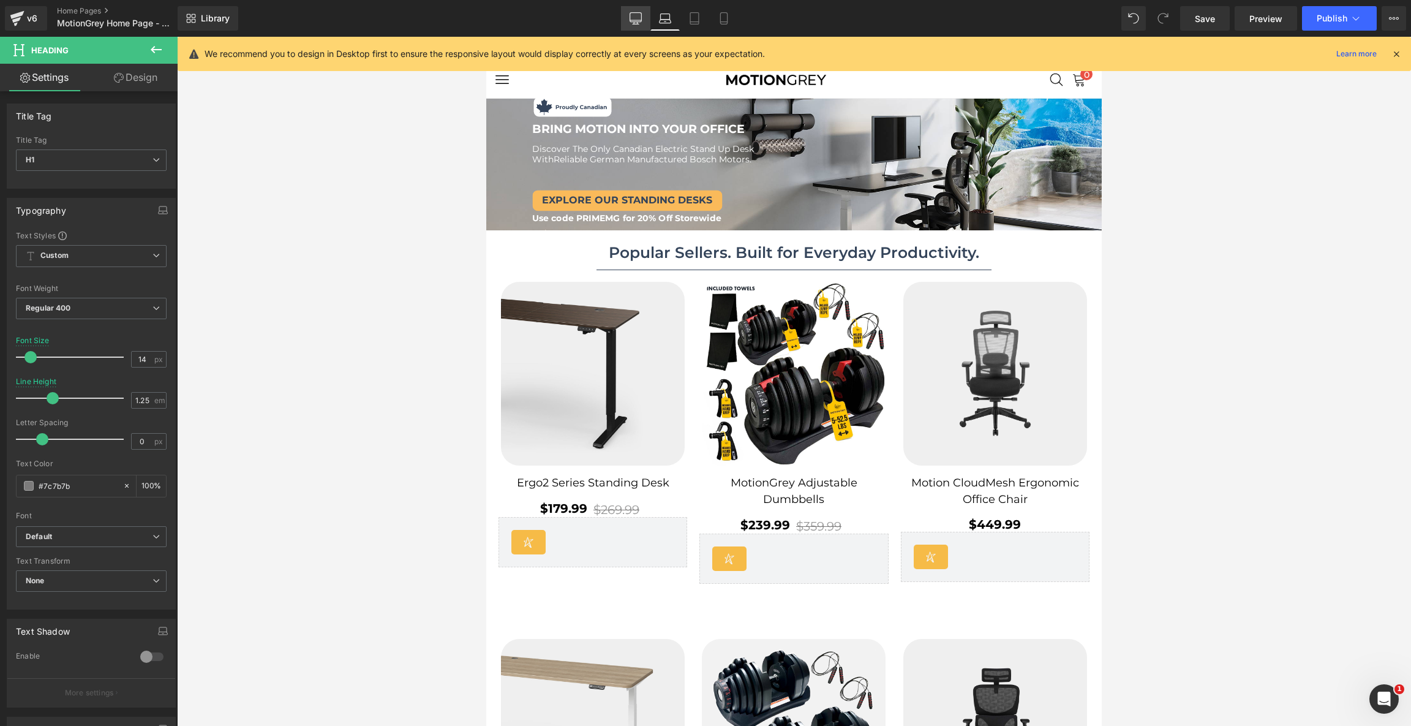
click at [623, 15] on link "Desktop" at bounding box center [635, 18] width 29 height 24
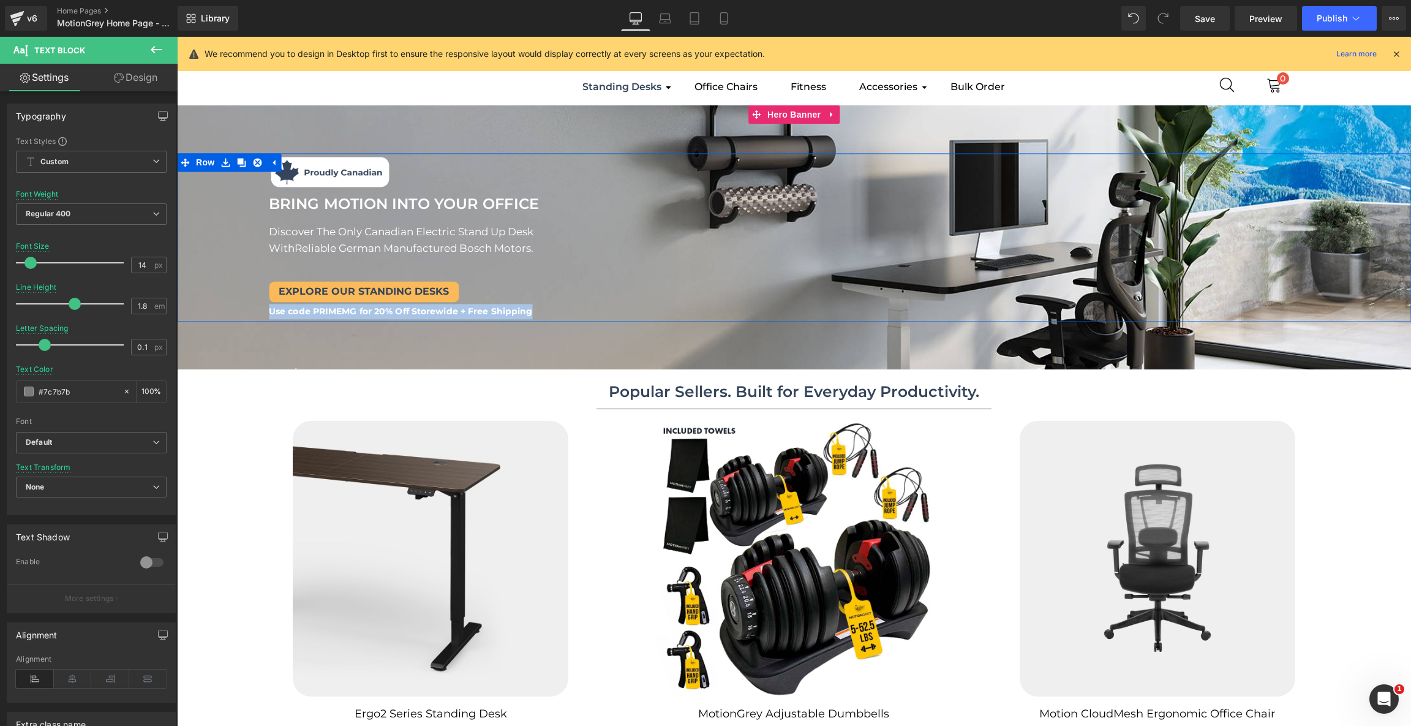
copy b "Use code PRIMEMG for 20% Off Storewide + Free Shipping"
drag, startPoint x: 536, startPoint y: 312, endPoint x: 264, endPoint y: 313, distance: 271.8
click at [264, 313] on div "Image Image BRING MOTION INTO YOUR OFFICE Text Block BRING MOTION INTO YOUR OFF…" at bounding box center [809, 237] width 1203 height 168
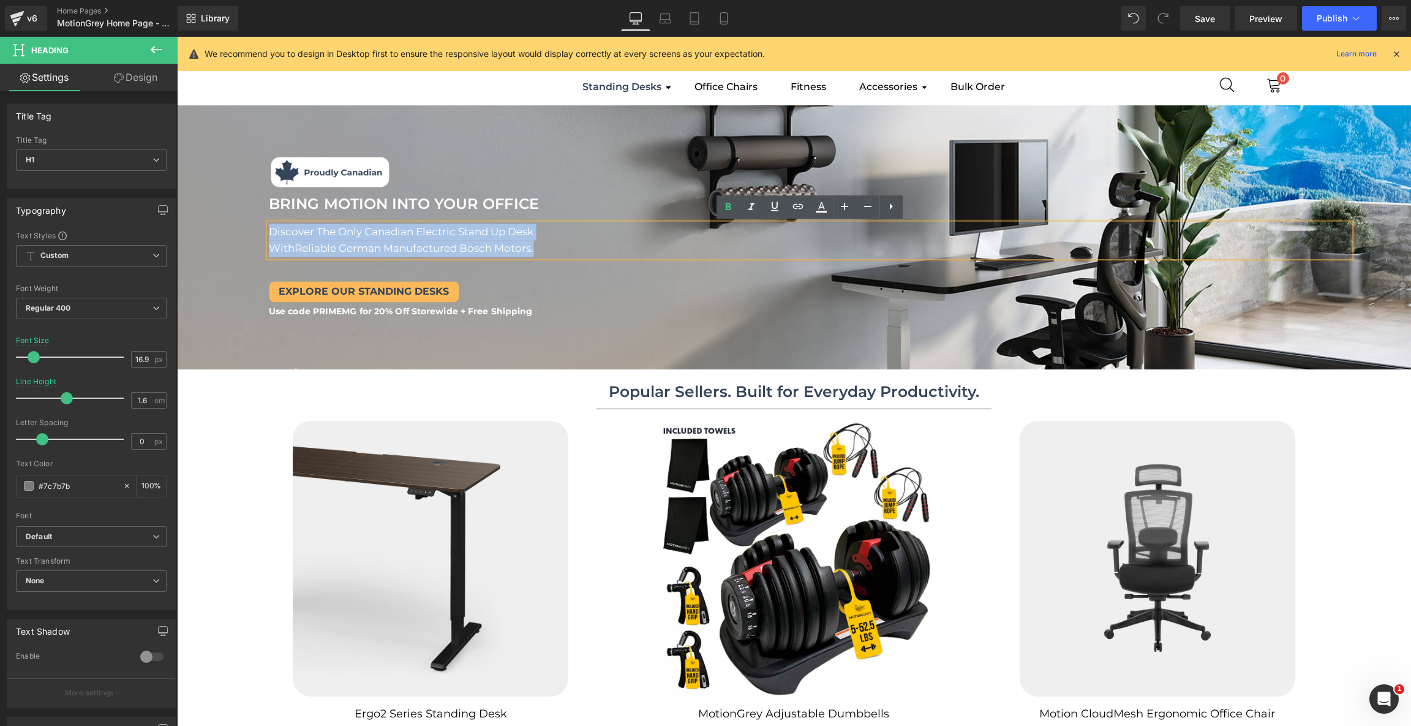
drag, startPoint x: 552, startPoint y: 249, endPoint x: 264, endPoint y: 233, distance: 288.8
click at [264, 233] on div "Image Image BRING MOTION INTO YOUR OFFICE Text Block BRING MOTION INTO YOUR OFF…" at bounding box center [809, 237] width 1203 height 168
paste div
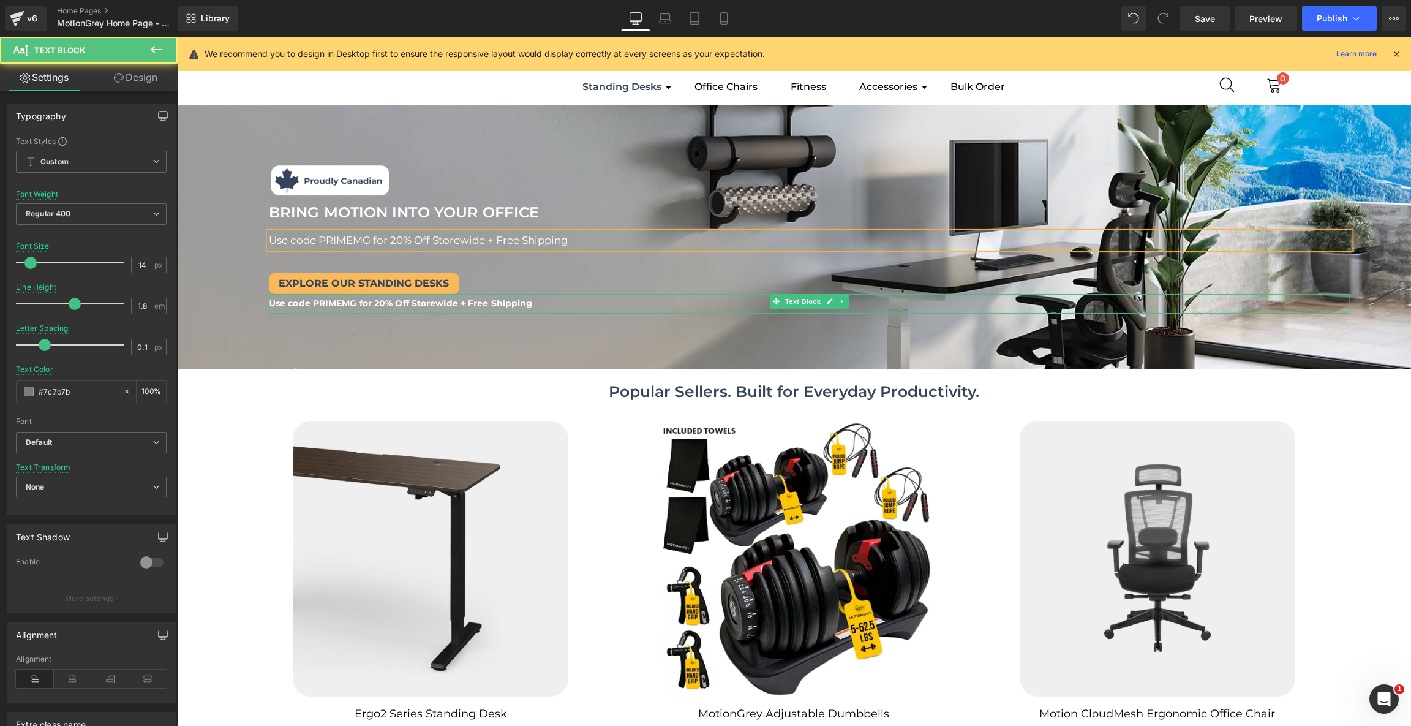
click at [536, 305] on p "Use code PRIMEMG for 20% Off Storewide + Free Shipping" at bounding box center [809, 303] width 1081 height 15
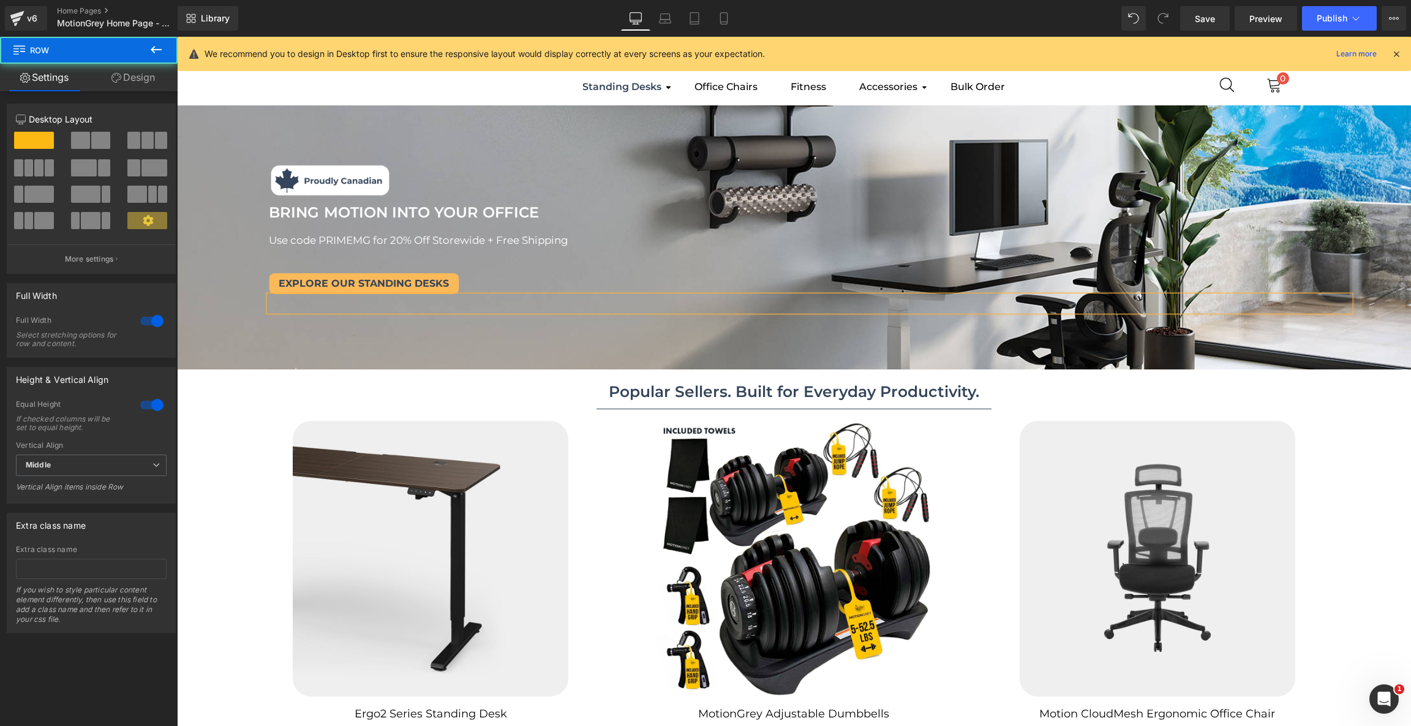
click at [598, 263] on div "Image Image BRING MOTION INTO YOUR OFFICE Text Block BRING MOTION INTO YOUR OFF…" at bounding box center [809, 238] width 1203 height 152
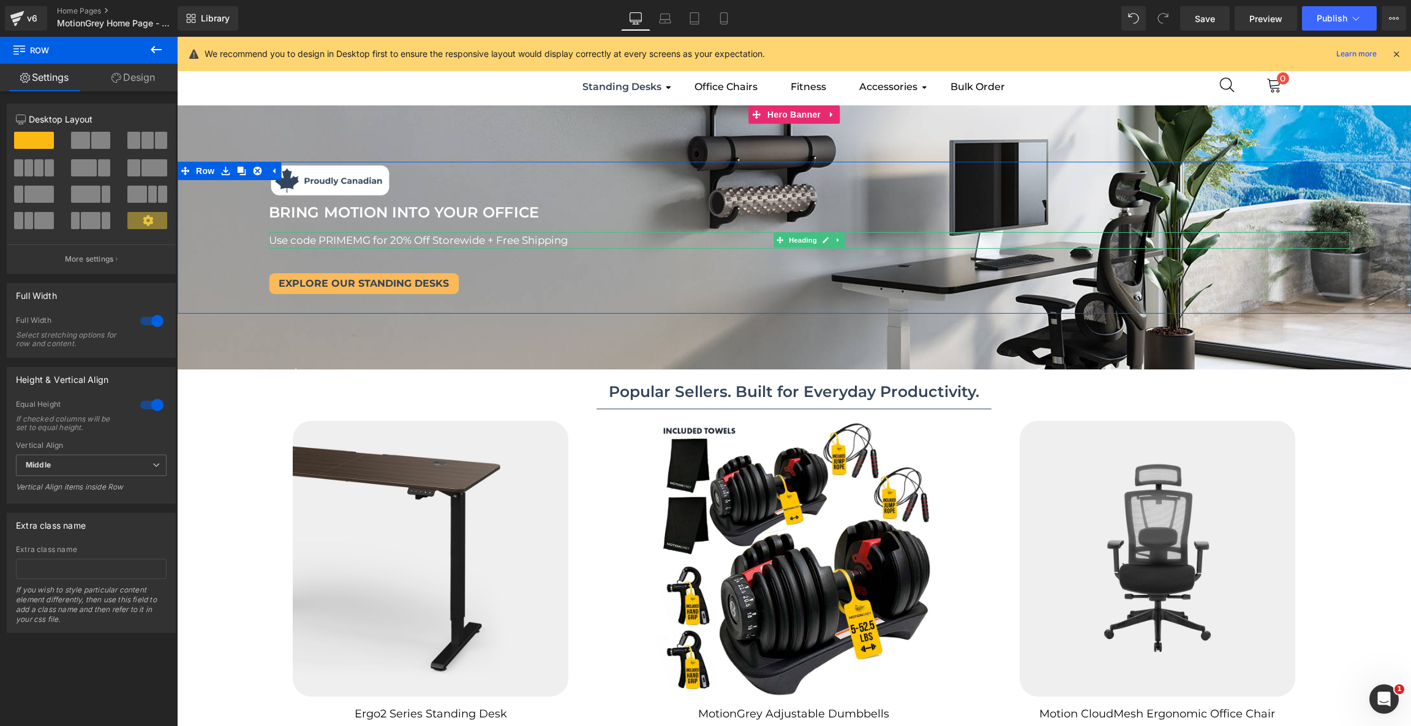
click at [568, 237] on span "Use code PRIMEMG for 20% Off Storewide + Free Shipping" at bounding box center [418, 239] width 299 height 12
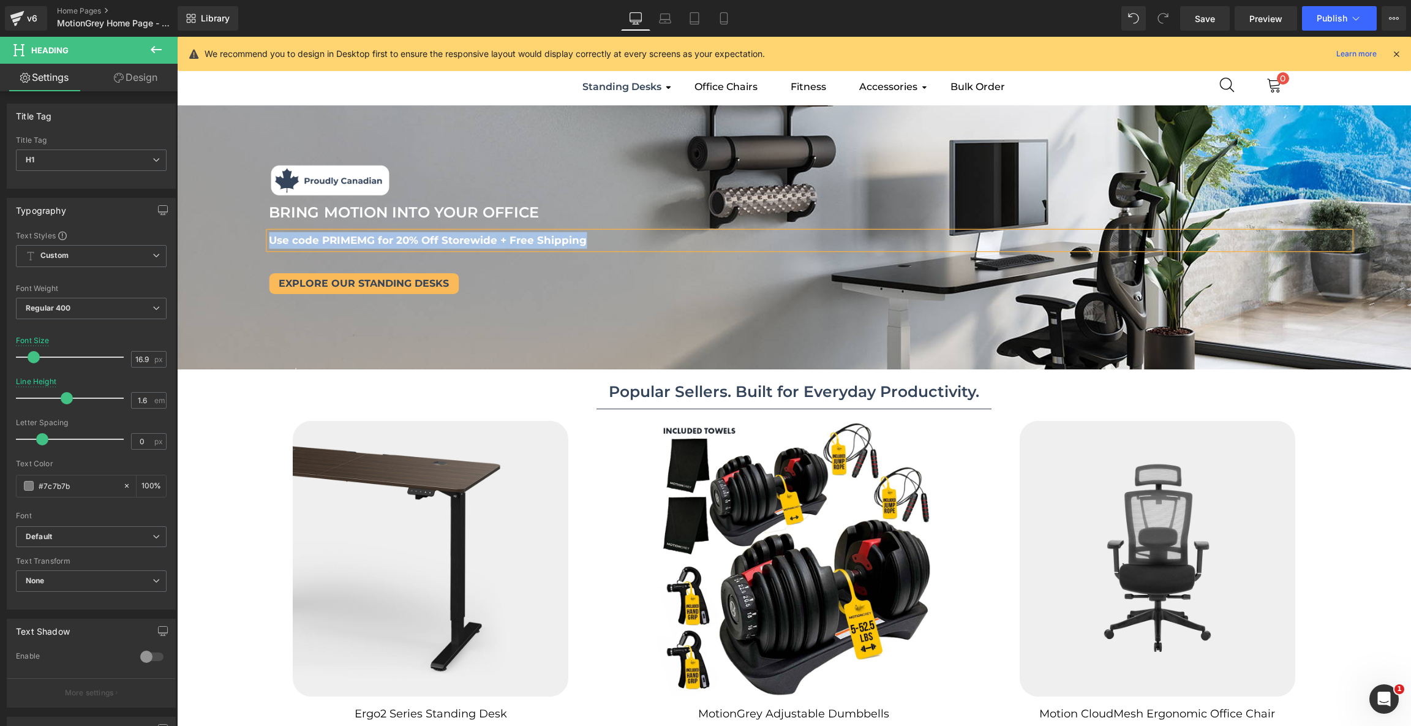
drag, startPoint x: 597, startPoint y: 237, endPoint x: 271, endPoint y: 233, distance: 325.7
click at [271, 233] on h1 "Use code PRIMEMG for 20% Off Storewide + Free Shipping" at bounding box center [809, 239] width 1081 height 17
copy span "Use code PRIMEMG for 20% Off Storewide + Free Shipping"
click at [665, 27] on link "Laptop" at bounding box center [664, 18] width 29 height 24
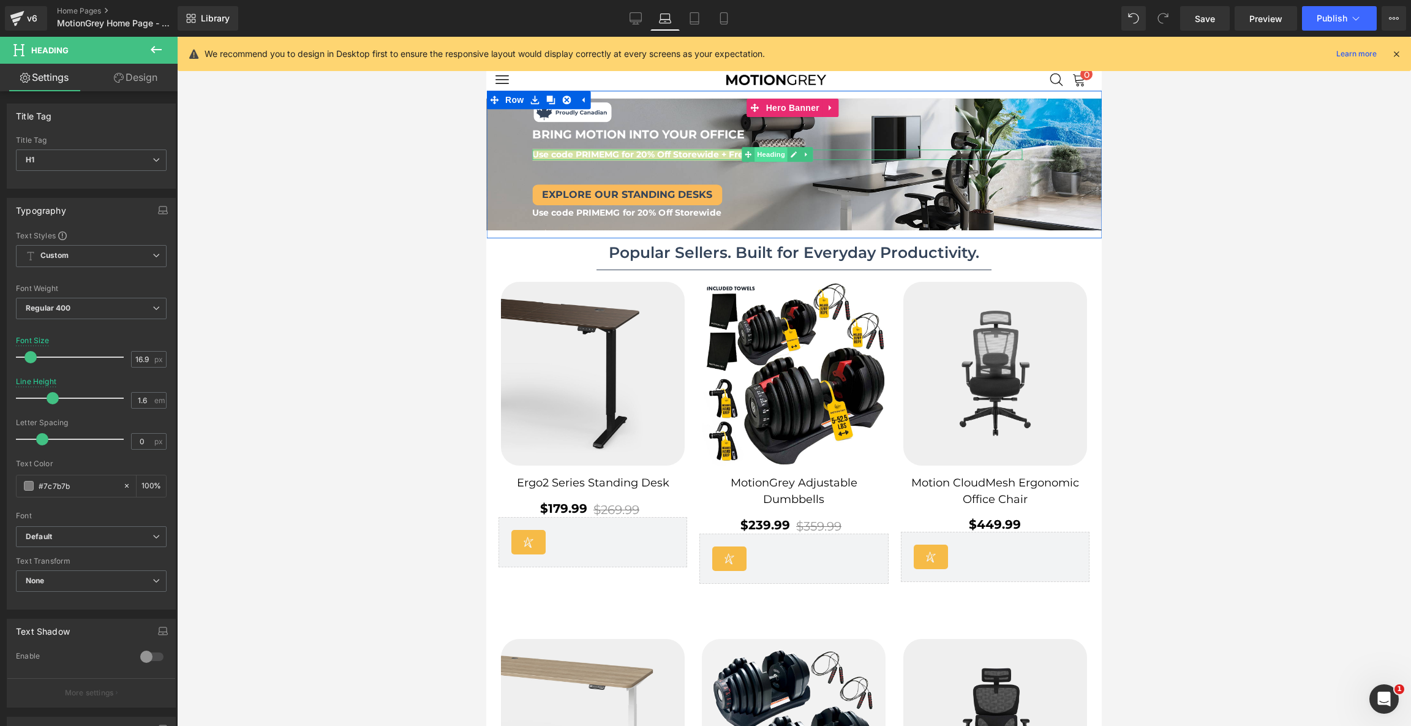
click at [759, 154] on span "Heading" at bounding box center [770, 155] width 33 height 15
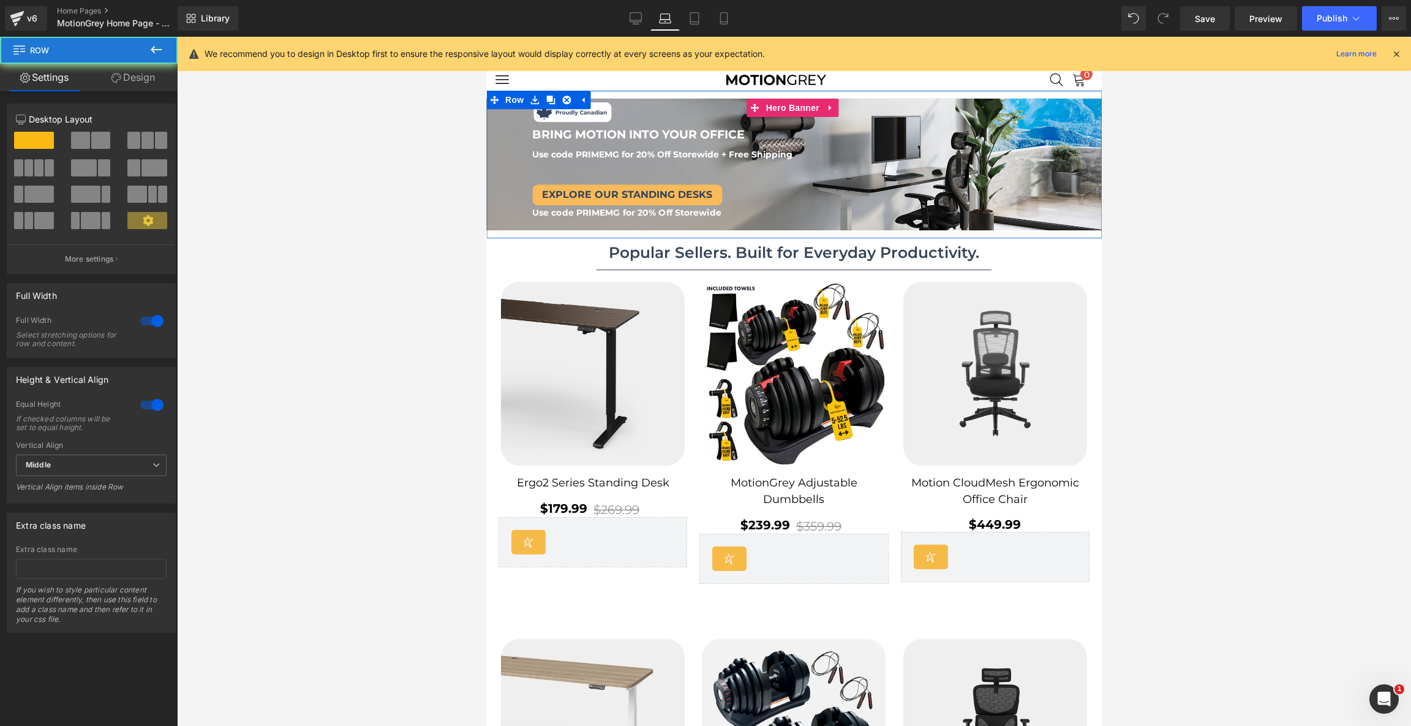
click at [676, 168] on div "Image Image BRING MOTION INTO YOUR OFFICE Text Block BRING MOTION INTO YOUR OFF…" at bounding box center [784, 159] width 597 height 118
click at [719, 212] on span "Use code PRIMEMG for 20% Off Storewide" at bounding box center [626, 212] width 189 height 11
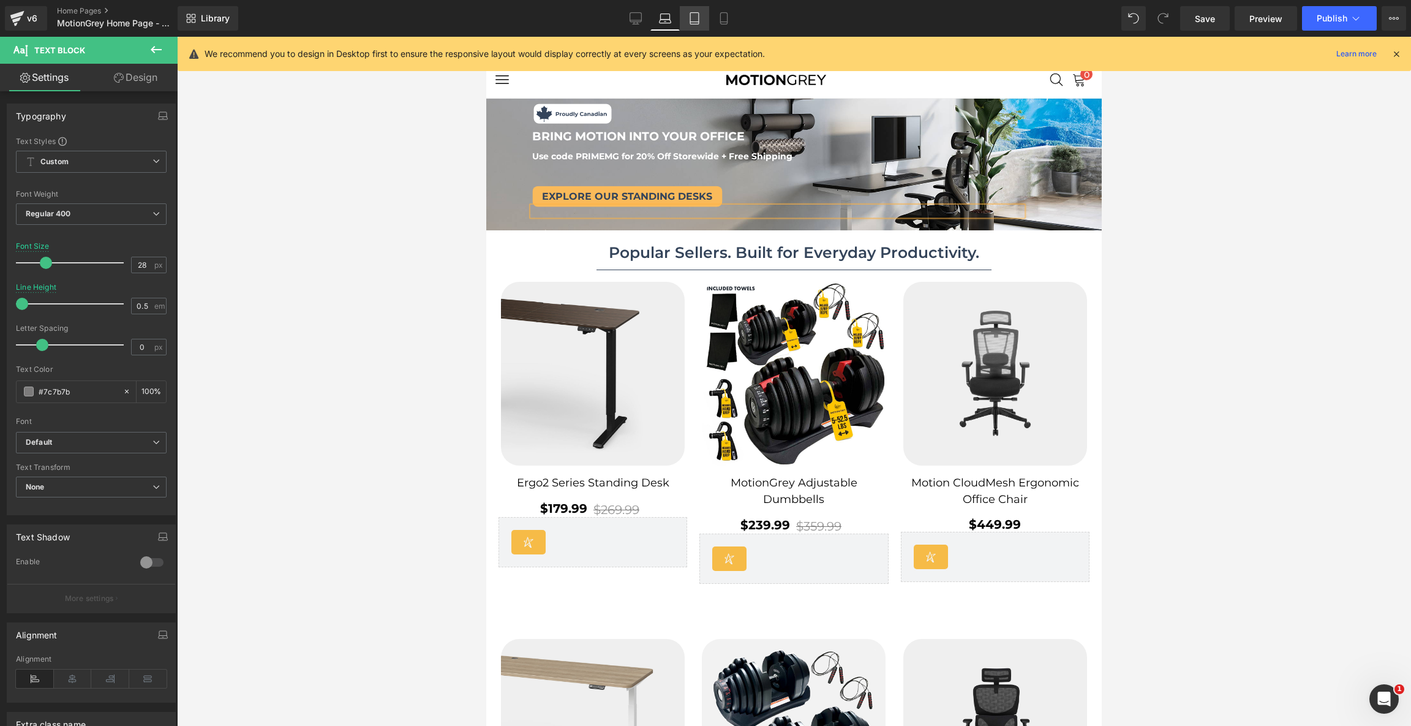
click at [693, 20] on icon at bounding box center [694, 18] width 12 height 12
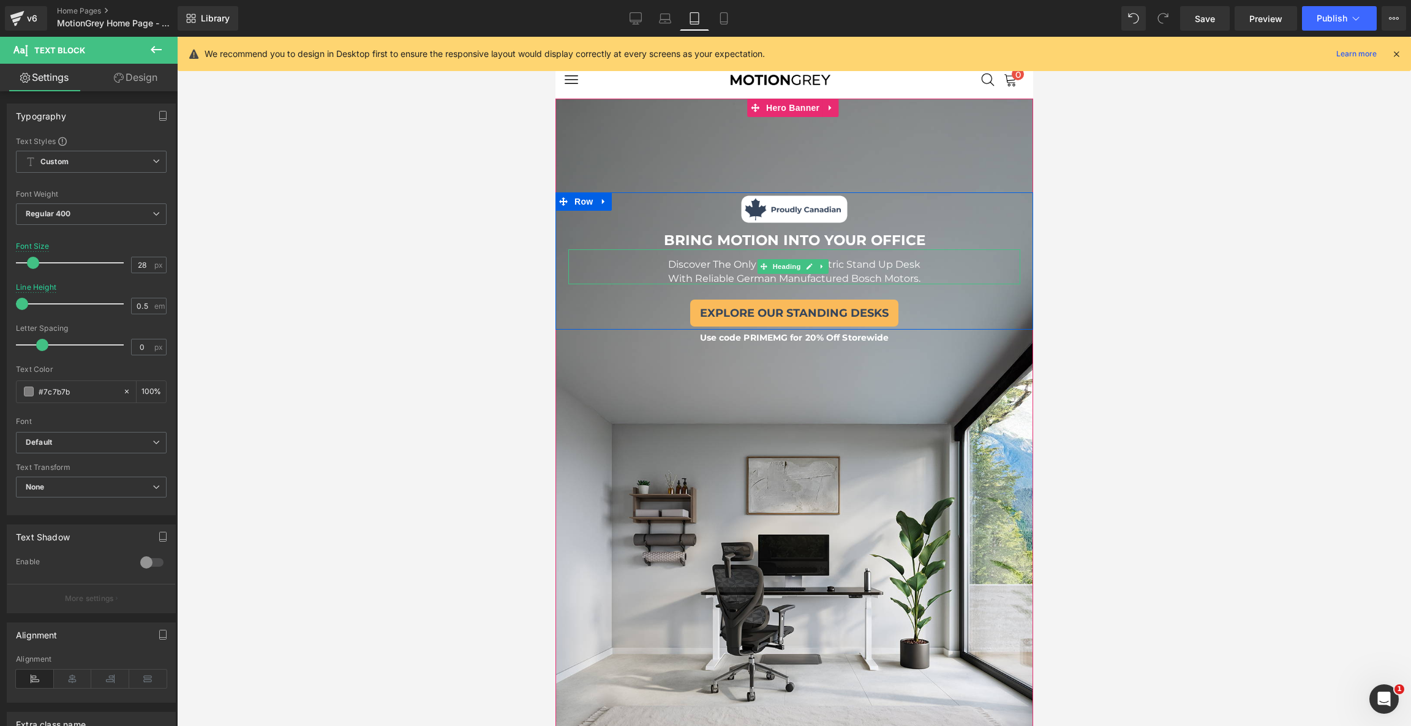
click at [923, 269] on h1 "Discover The Only Canadian Electric Stand Up Desk" at bounding box center [794, 264] width 452 height 18
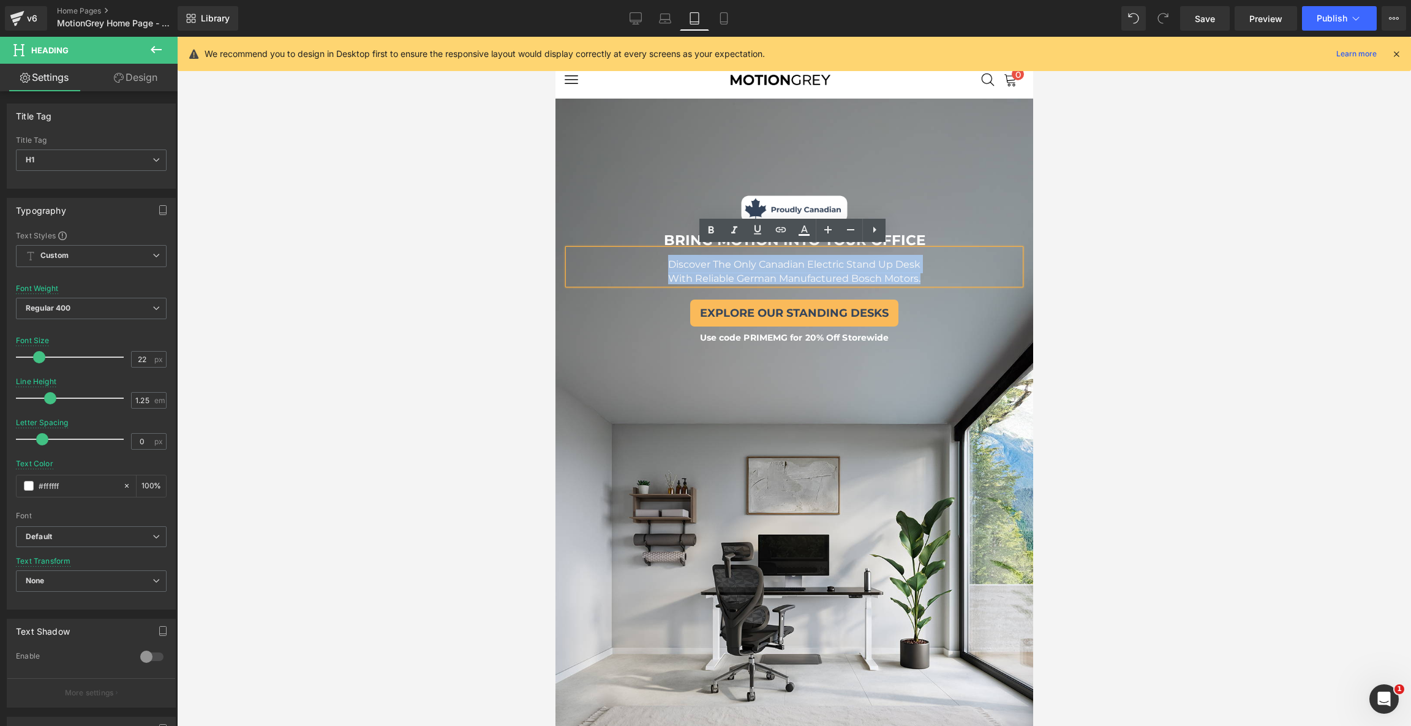
drag, startPoint x: 924, startPoint y: 275, endPoint x: 655, endPoint y: 267, distance: 269.5
click at [655, 267] on div "Discover The Only Canadian Electric Stand Up Desk With Reliable German Manufact…" at bounding box center [794, 267] width 452 height 36
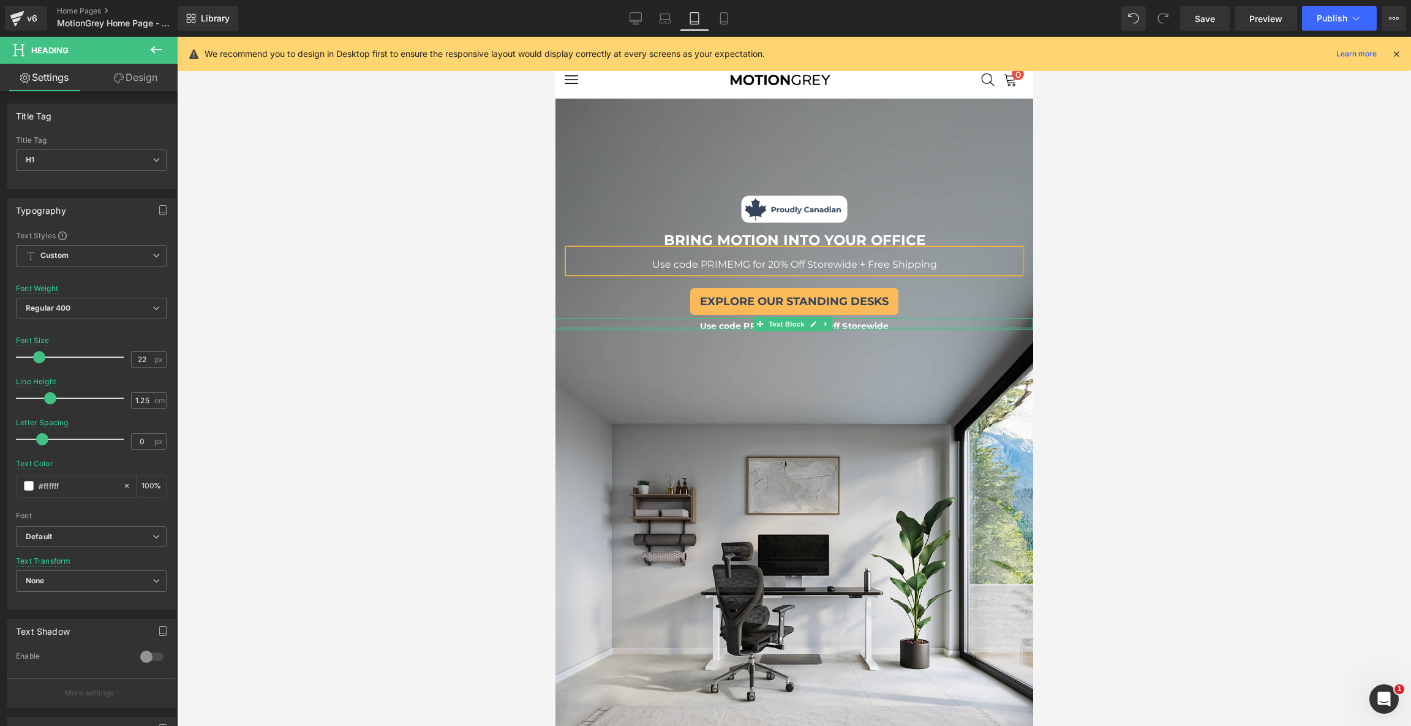
click at [882, 327] on div at bounding box center [794, 328] width 478 height 3
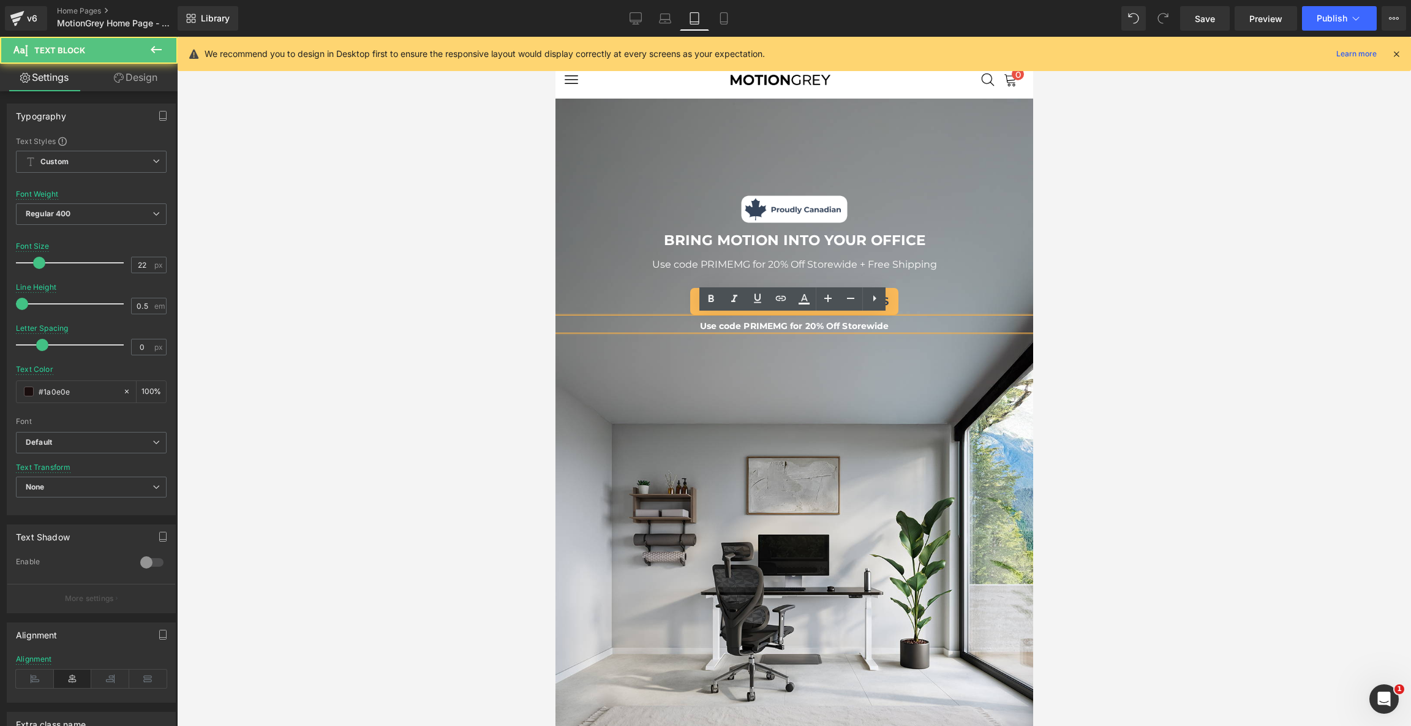
click at [894, 322] on p "Use code PRIMEMG for 20% Off Storewide" at bounding box center [794, 325] width 478 height 9
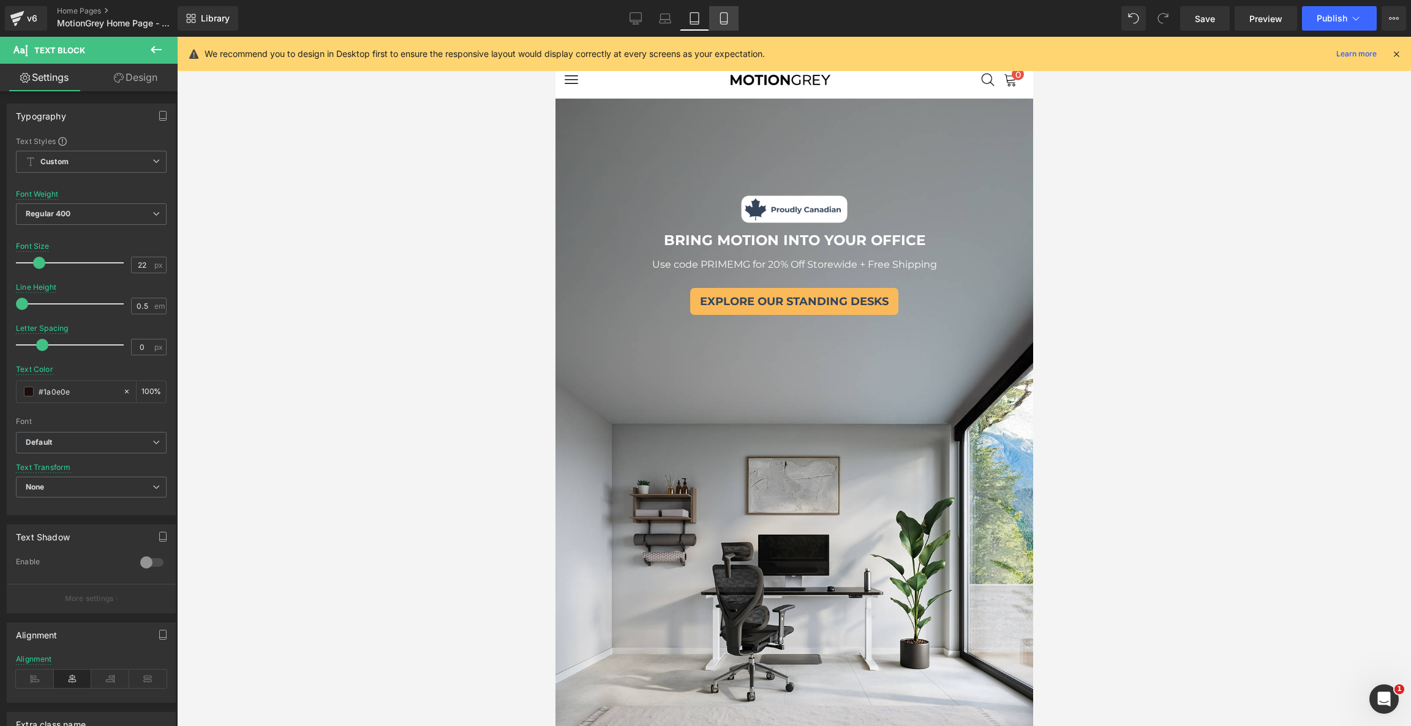
click at [730, 23] on link "Mobile" at bounding box center [723, 18] width 29 height 24
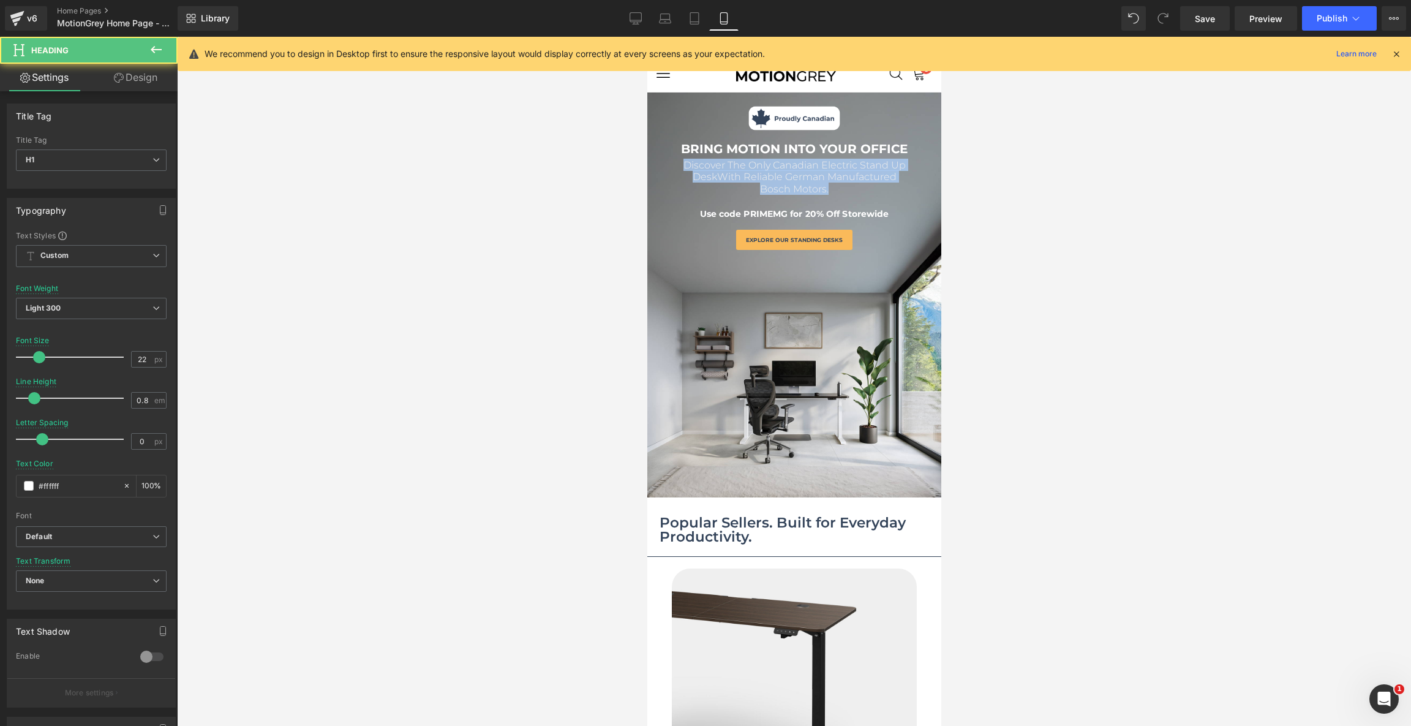
drag, startPoint x: 830, startPoint y: 190, endPoint x: 640, endPoint y: 135, distance: 197.8
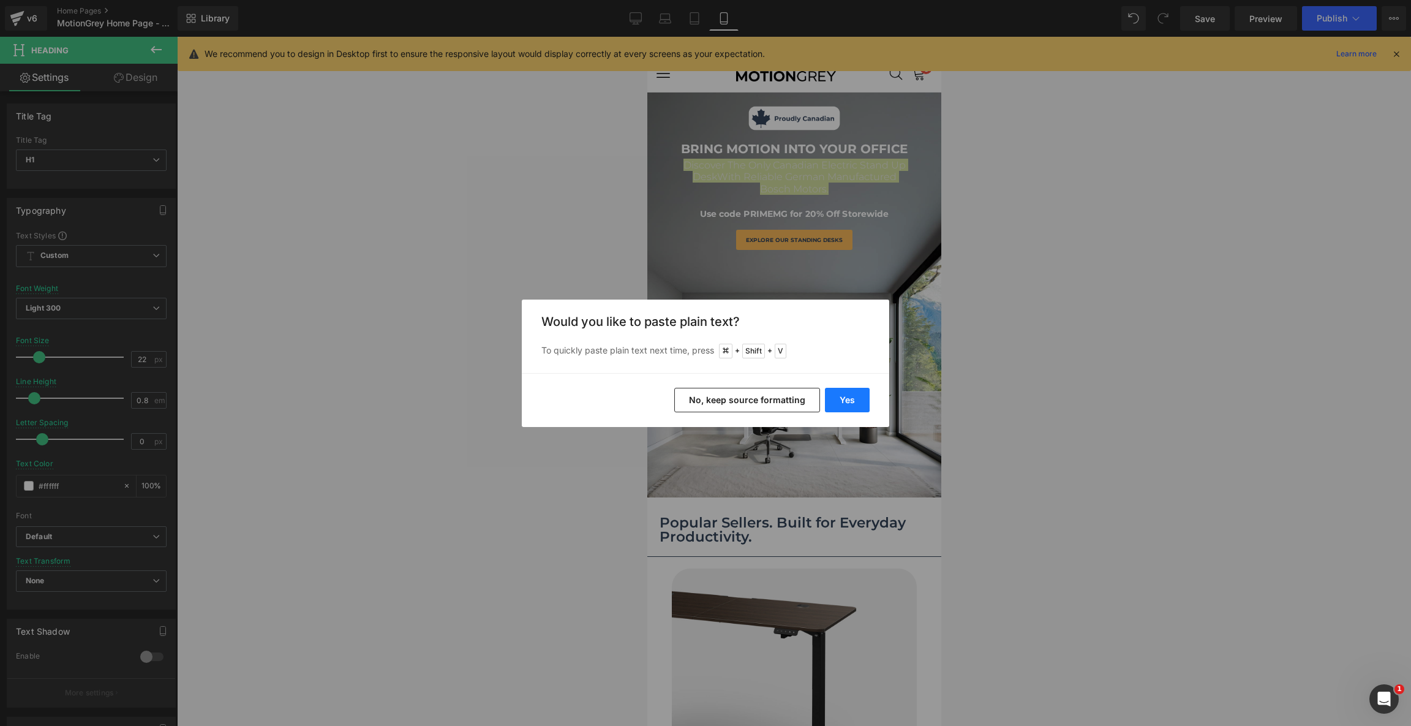
click at [846, 396] on button "Yes" at bounding box center [847, 400] width 45 height 24
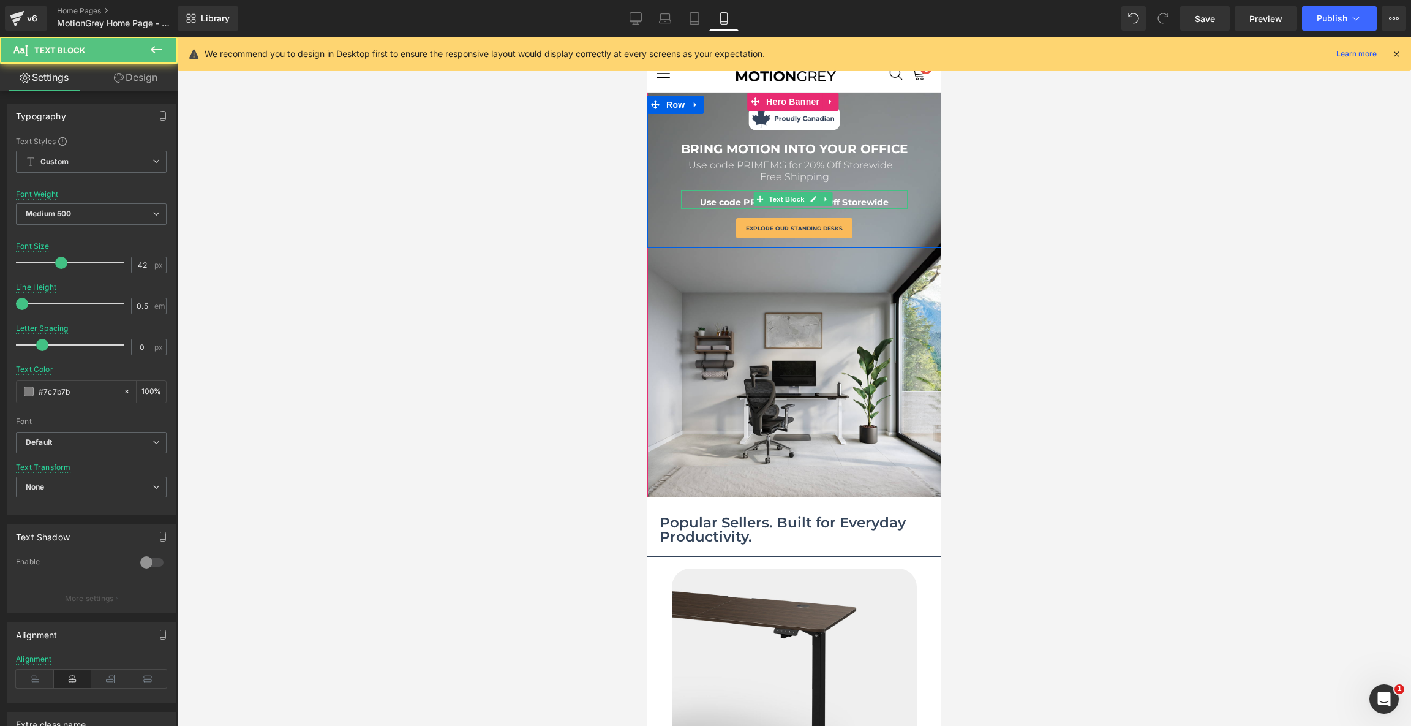
click at [890, 200] on p "Use code PRIMEMG for 20% Off Storewide" at bounding box center [793, 199] width 227 height 19
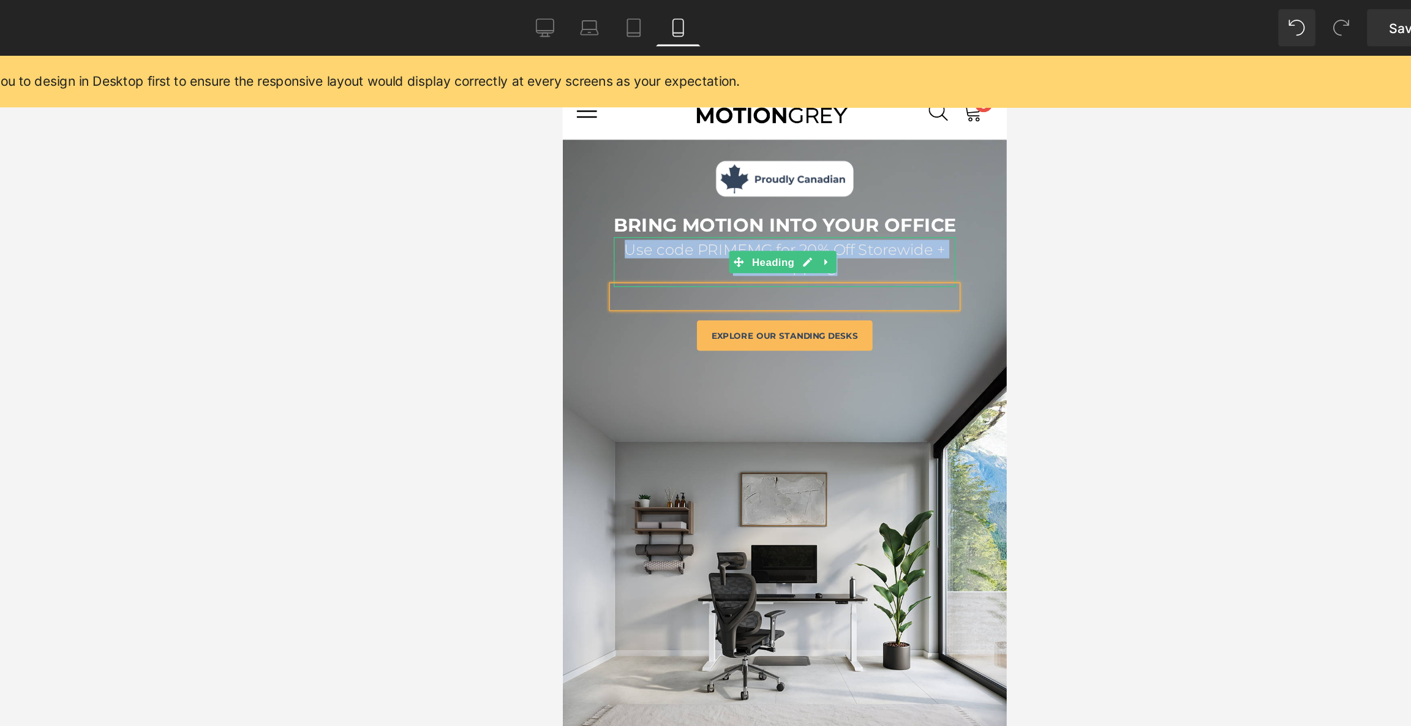
drag, startPoint x: 756, startPoint y: 195, endPoint x: 599, endPoint y: 176, distance: 158.0
click at [599, 177] on h1 "Use code PRIMEMG for 20% Off Storewide + Free Shipping" at bounding box center [708, 189] width 227 height 24
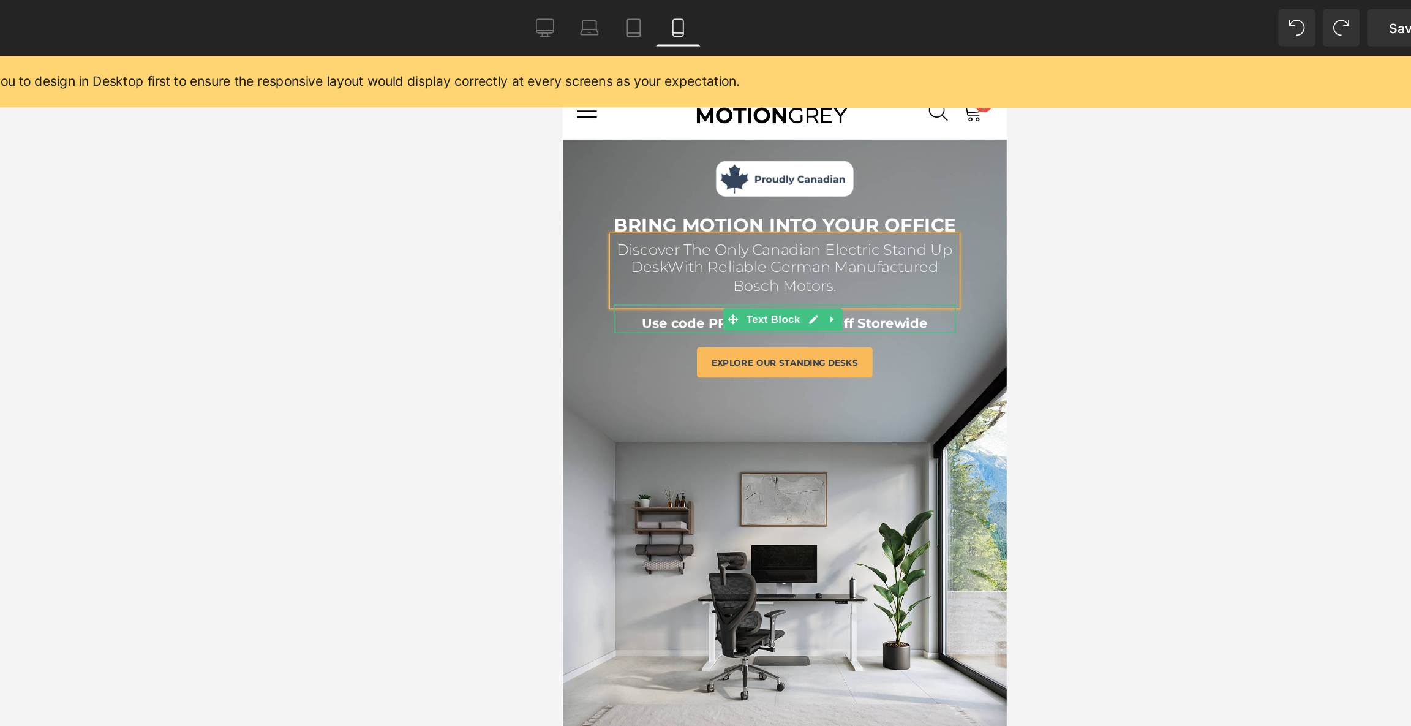
click at [803, 232] on p "Use code PRIMEMG for 20% Off Storewide" at bounding box center [708, 229] width 227 height 19
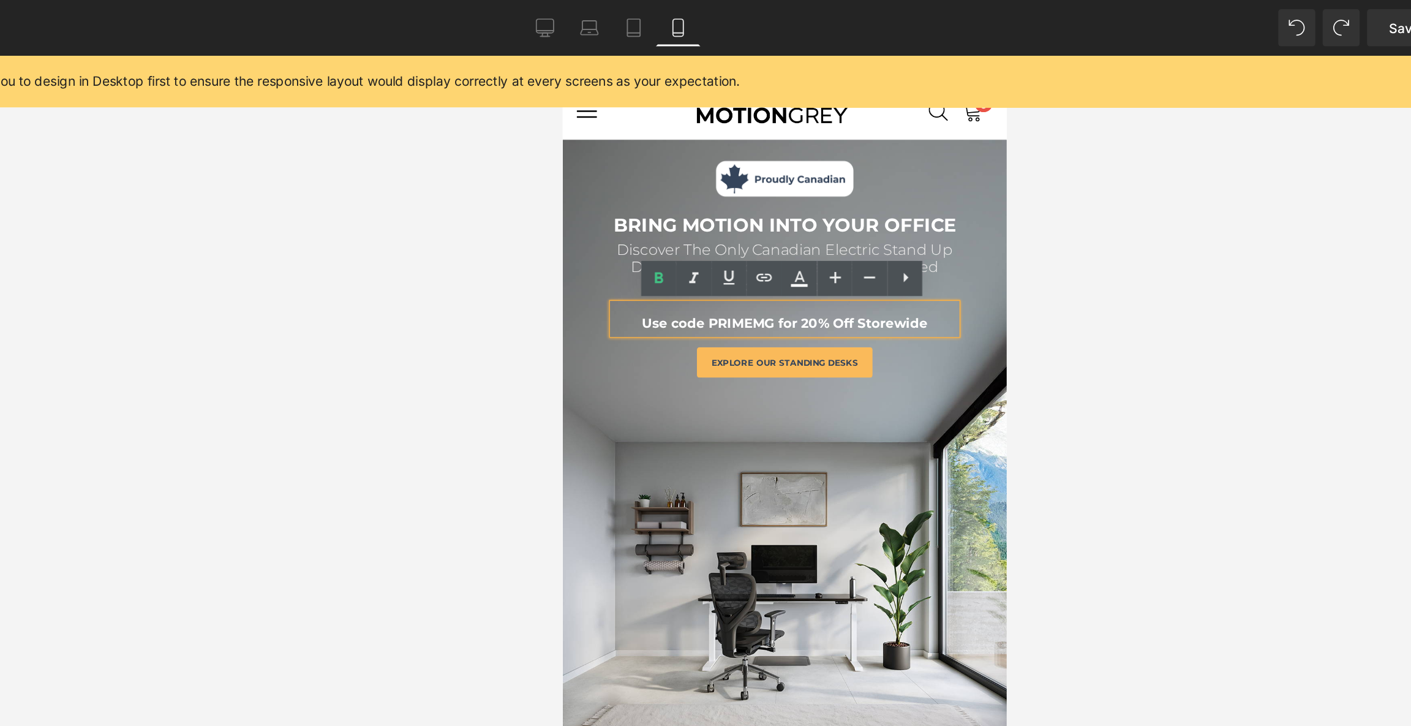
click at [561, 55] on div at bounding box center [561, 55] width 0 height 0
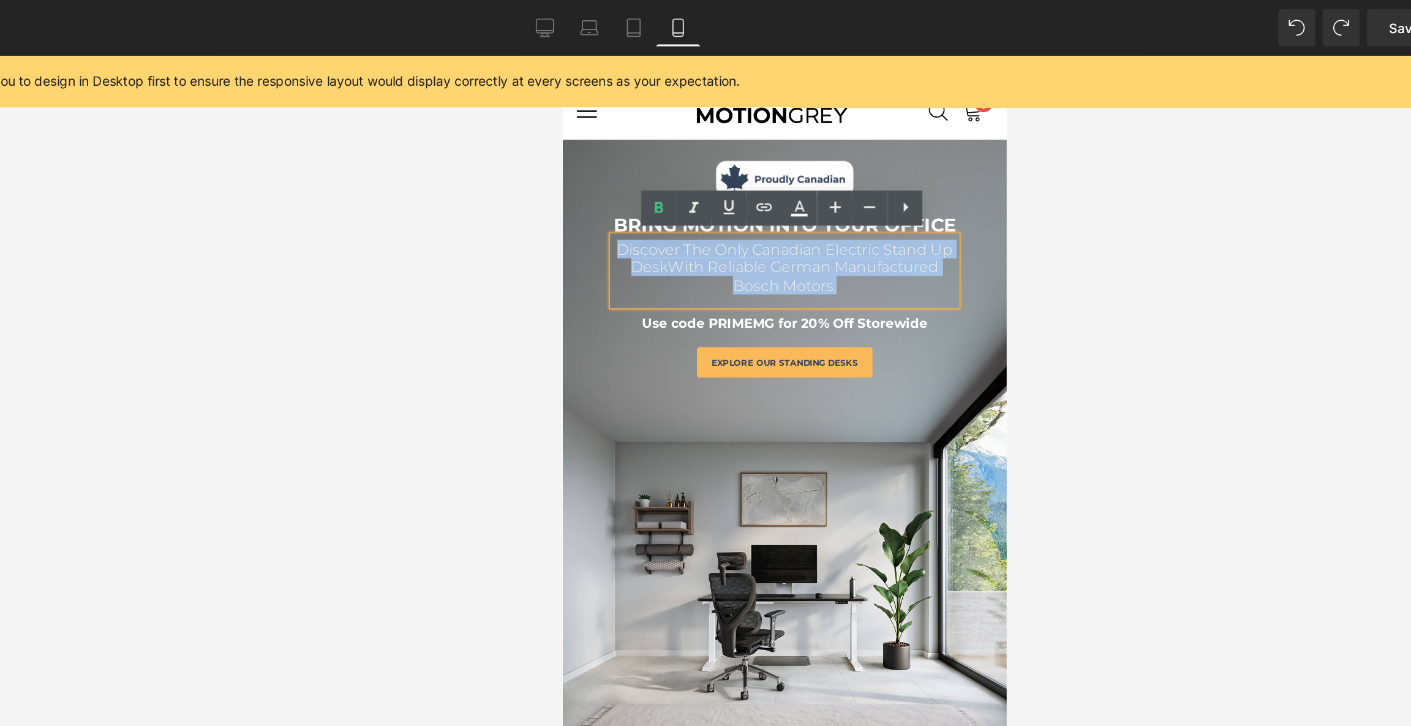
drag, startPoint x: 753, startPoint y: 204, endPoint x: 585, endPoint y: 184, distance: 169.0
click at [585, 184] on div "Image BRING MOTION INTO YOUR OFFICE Text Block Discover The Only Canadian Elect…" at bounding box center [708, 192] width 294 height 157
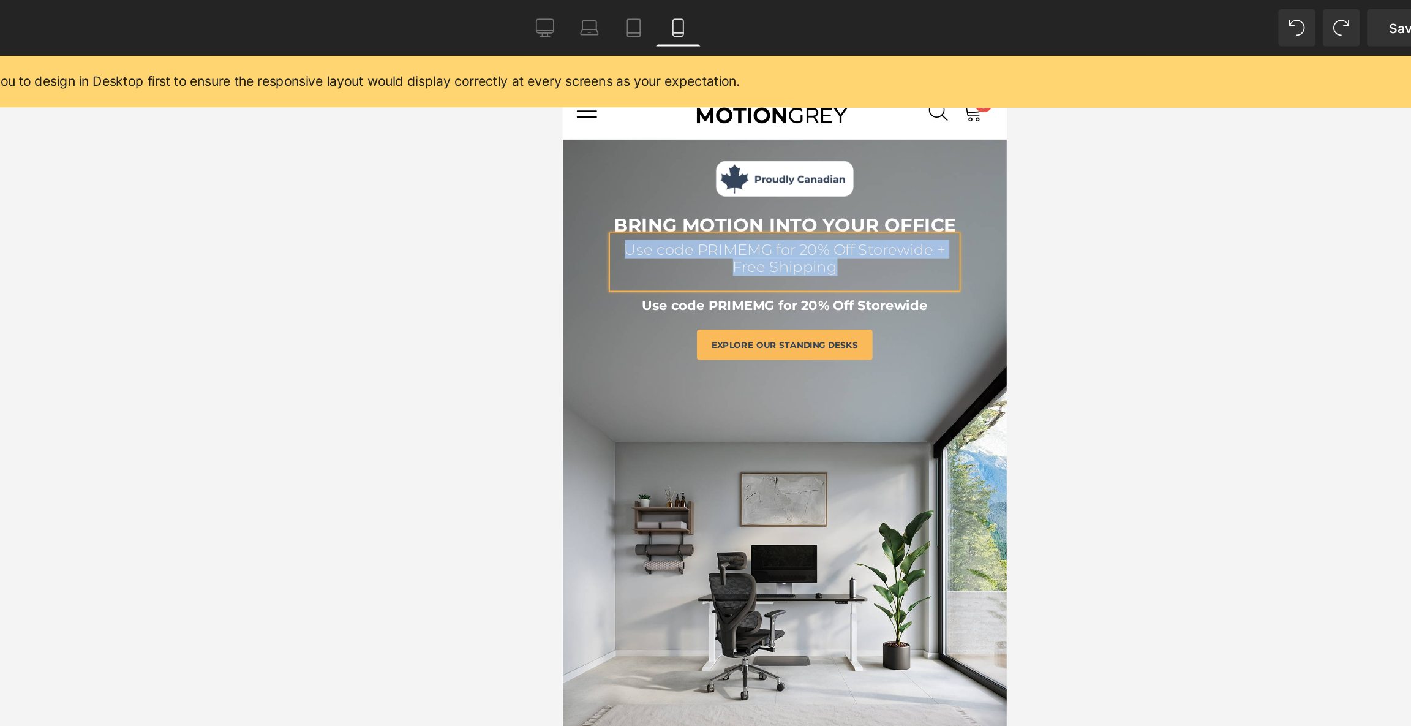
drag, startPoint x: 760, startPoint y: 197, endPoint x: 584, endPoint y: 167, distance: 178.9
click at [584, 167] on div "Image BRING MOTION INTO YOUR OFFICE Text Block Use code PRIMEMG for 20% Off Sto…" at bounding box center [708, 186] width 294 height 145
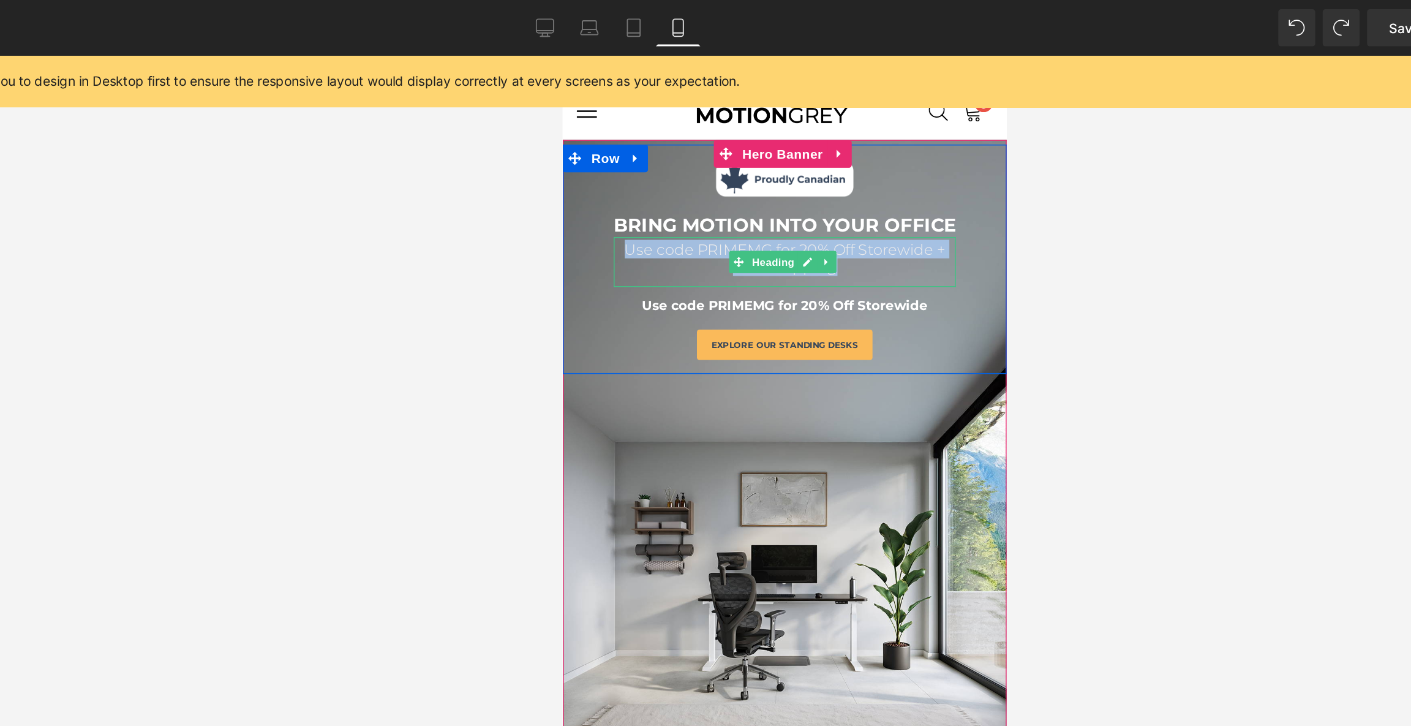
click at [655, 179] on span "Use code PRIMEMG for 20% Off Storewide + Free Shipping" at bounding box center [708, 190] width 212 height 24
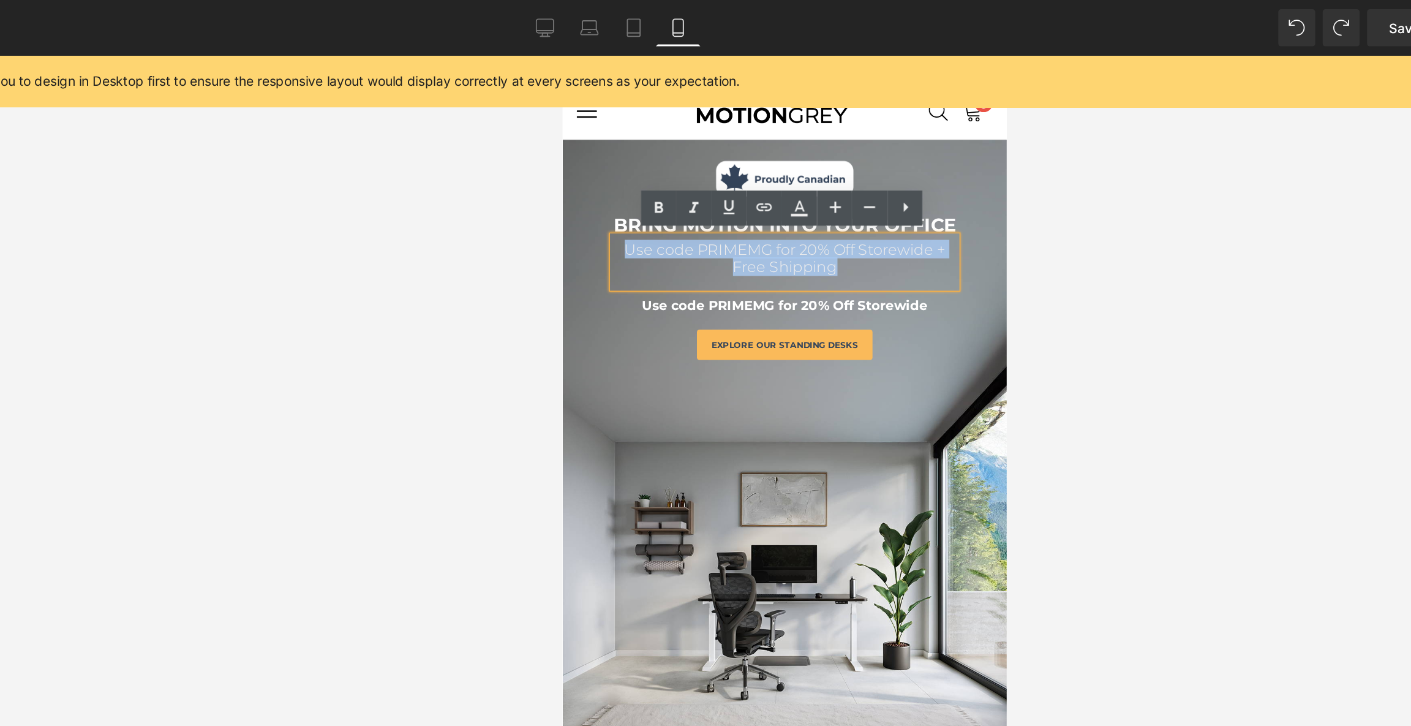
drag, startPoint x: 746, startPoint y: 194, endPoint x: 597, endPoint y: 182, distance: 149.8
click at [597, 182] on h1 "Use code PRIMEMG for 20% Off Storewide + Free Shipping" at bounding box center [708, 189] width 227 height 24
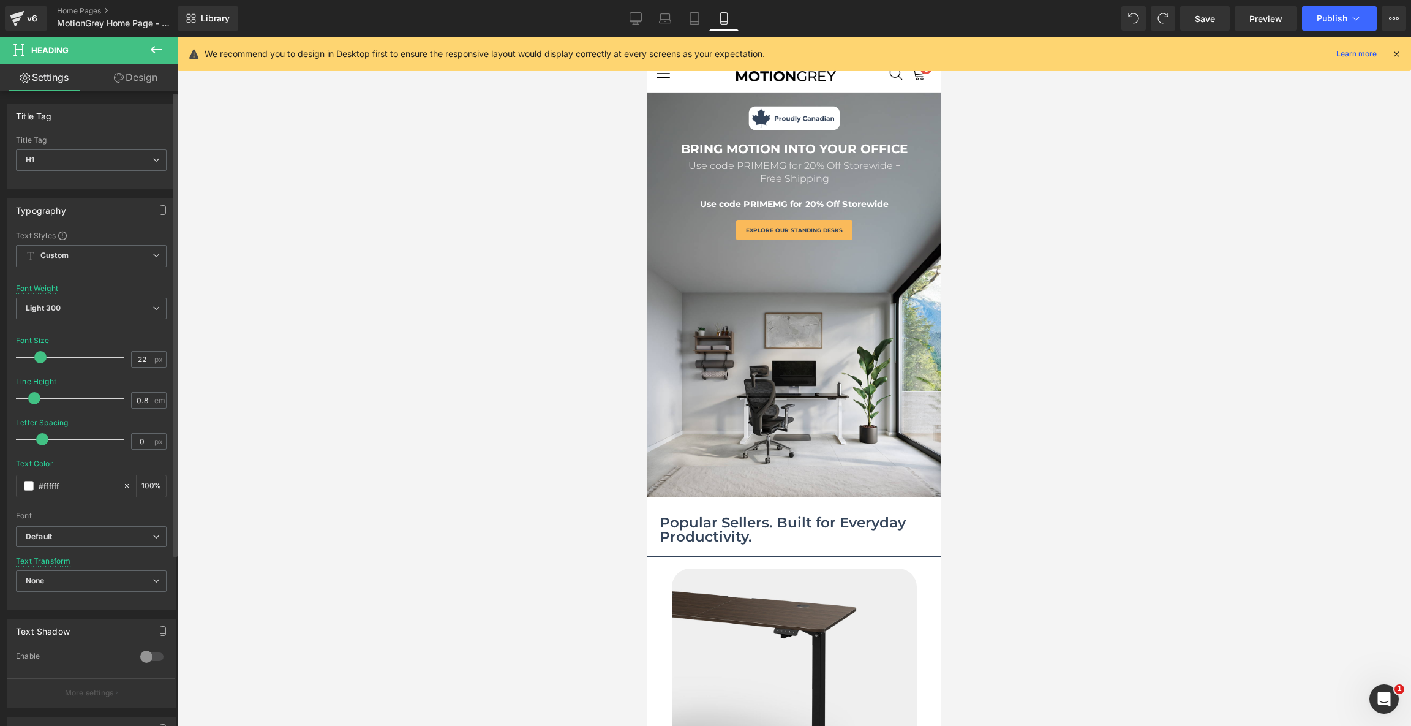
click at [39, 358] on span at bounding box center [40, 357] width 12 height 12
click at [62, 313] on span "Light 300" at bounding box center [91, 308] width 151 height 21
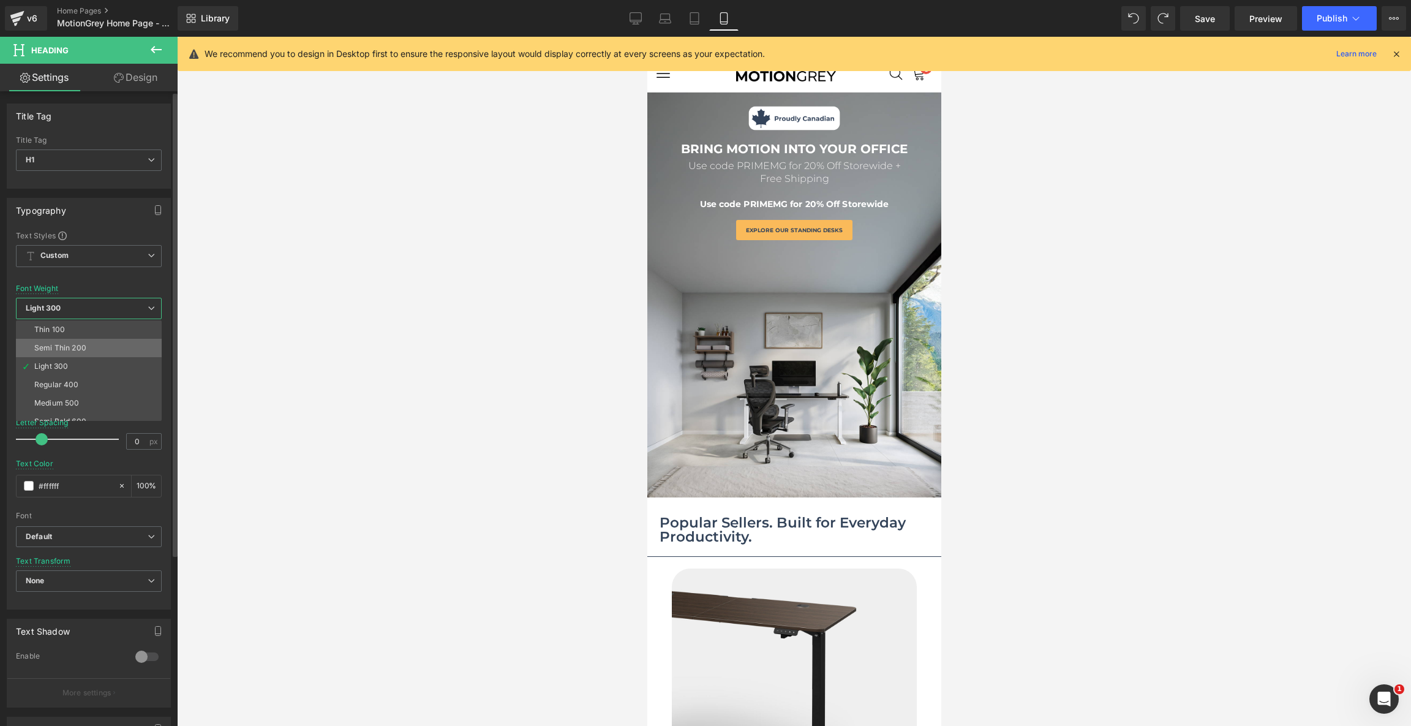
click at [62, 345] on div "Semi Thin 200" at bounding box center [60, 347] width 52 height 9
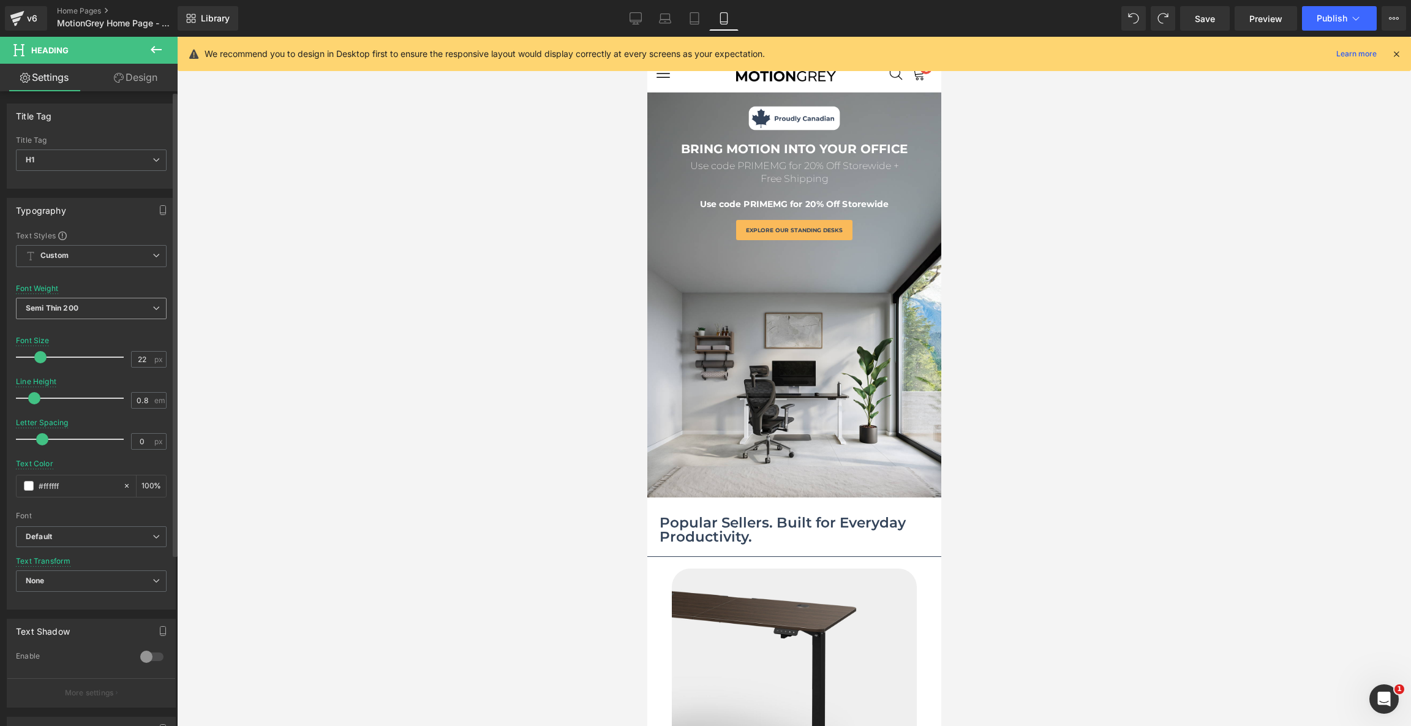
click at [63, 304] on b "Semi Thin 200" at bounding box center [52, 307] width 53 height 9
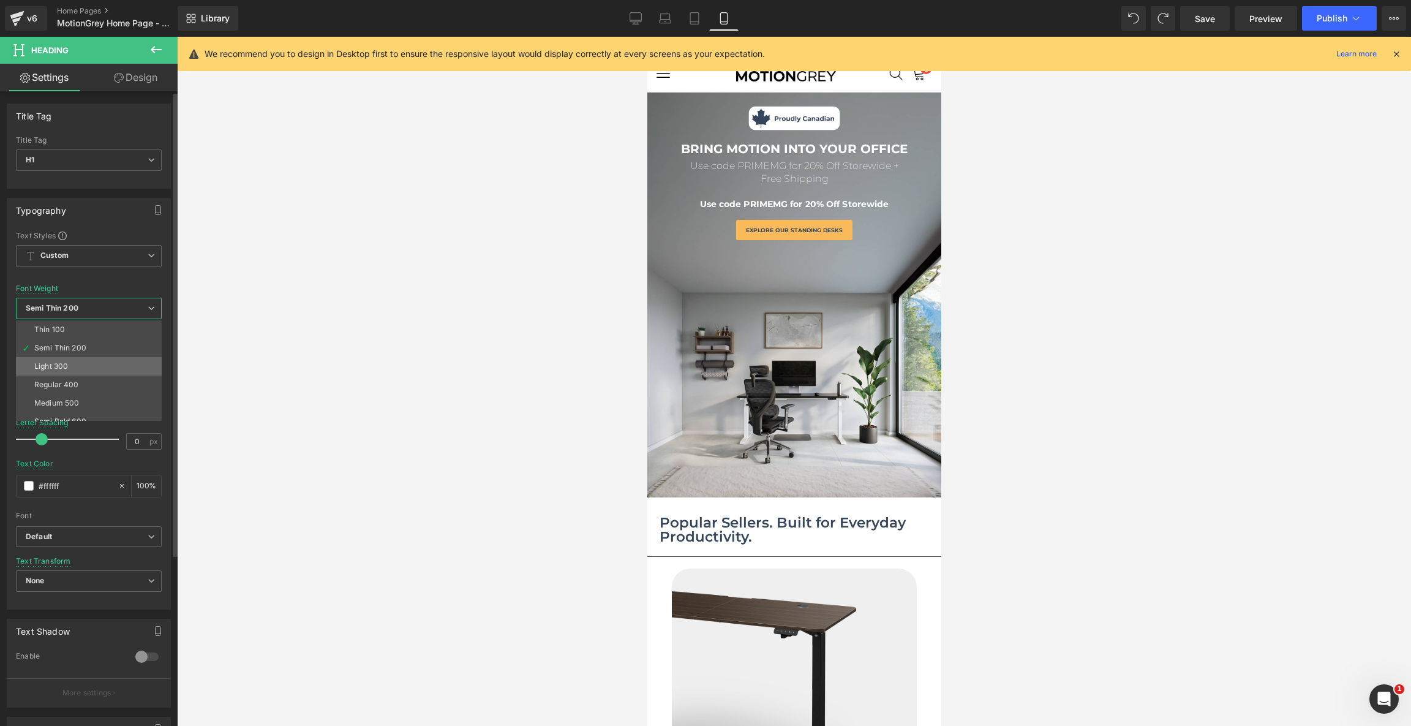
click at [62, 365] on div "Light 300" at bounding box center [51, 366] width 34 height 9
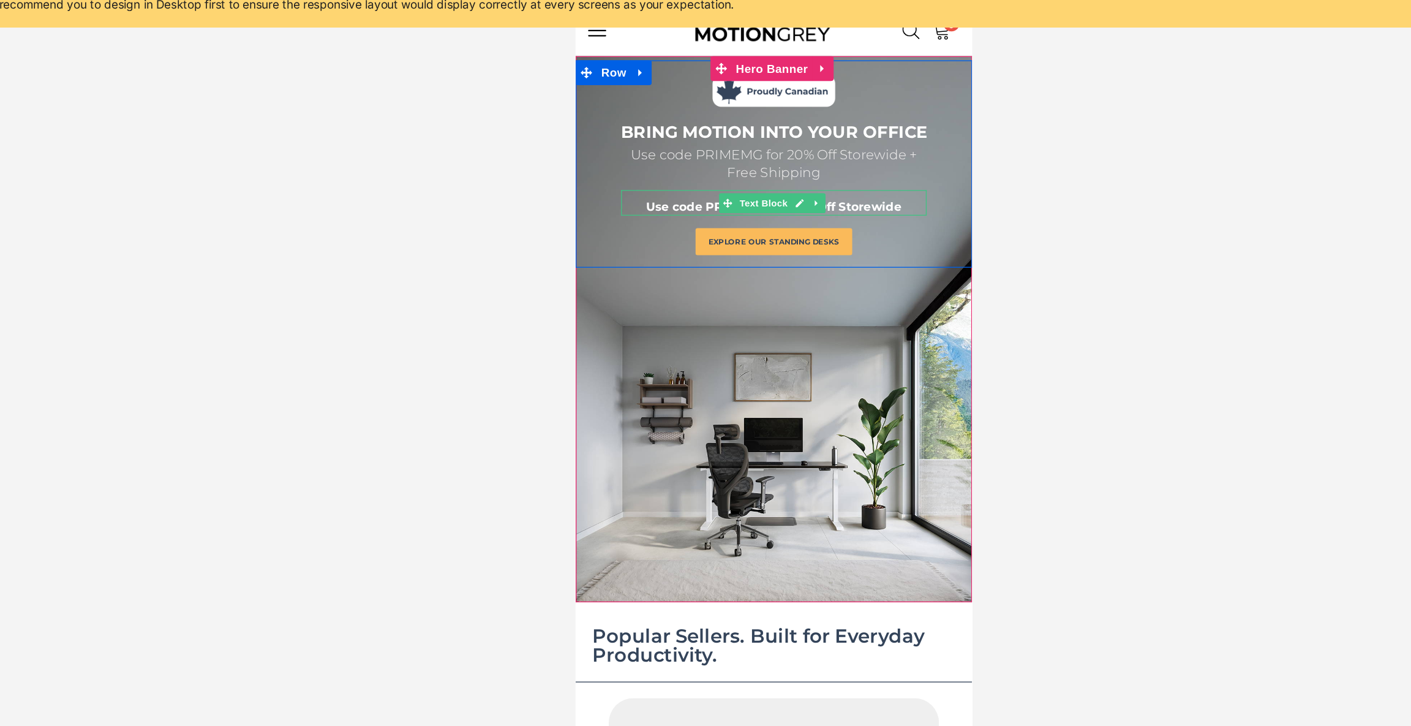
click at [805, 144] on span "Use code PRIMEMG for 20% Off Storewide" at bounding box center [722, 148] width 189 height 11
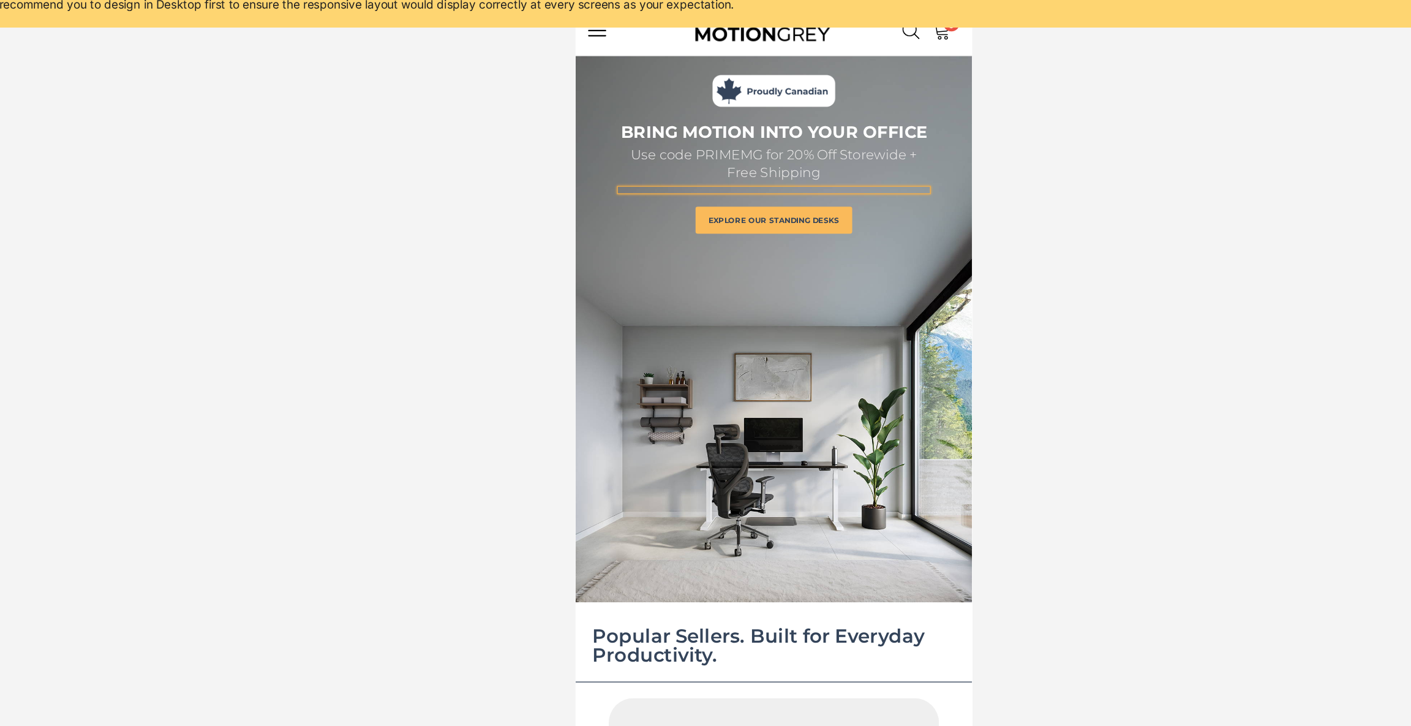
click at [1079, 171] on div at bounding box center [794, 381] width 1234 height 689
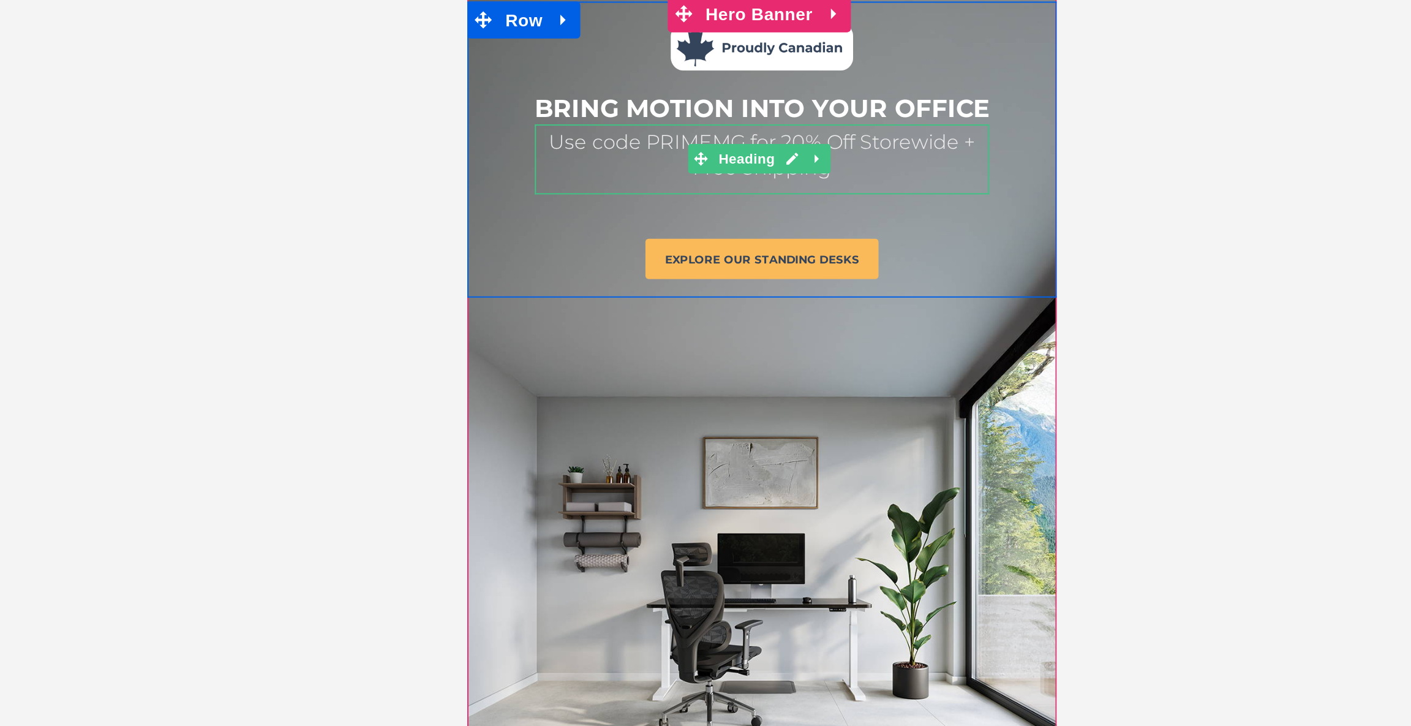
click at [674, 26] on h1 "Use code PRIMEMG for 20% Off Storewide + Free Shipping" at bounding box center [613, 19] width 227 height 26
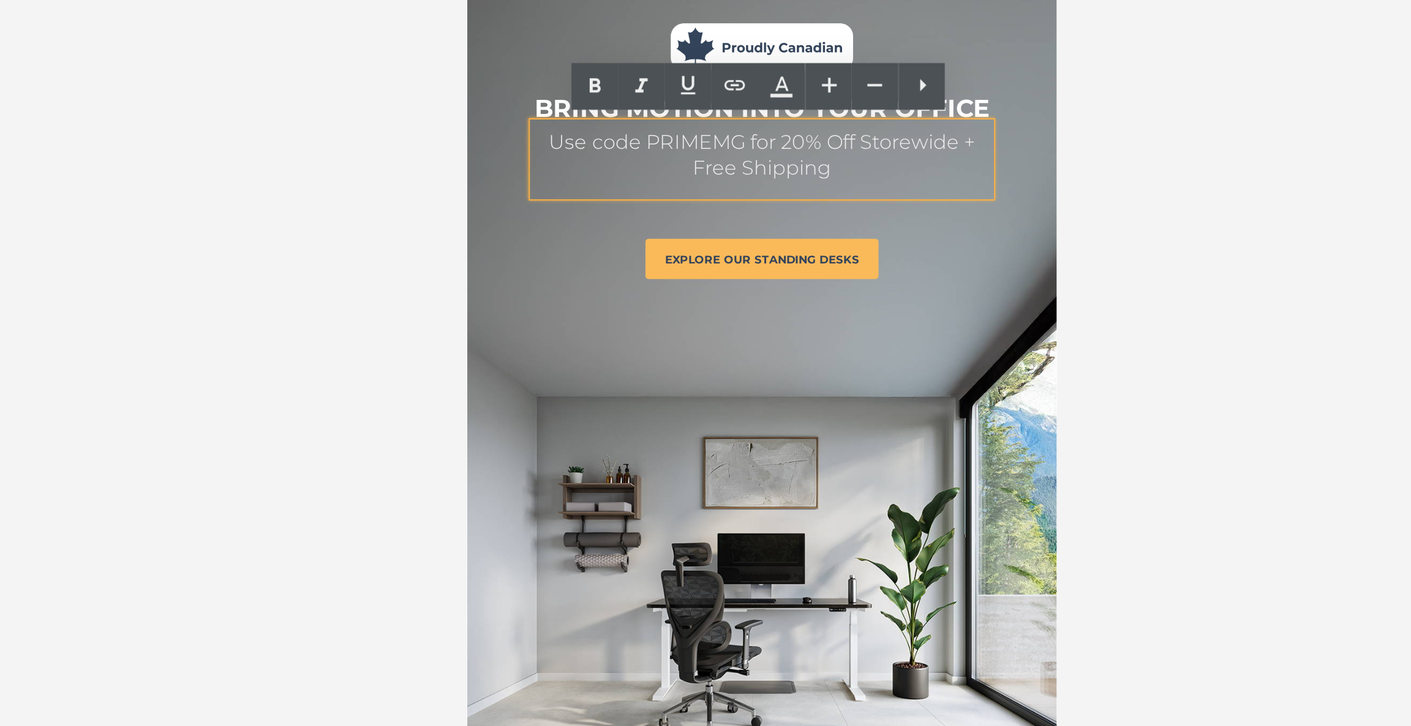
drag, startPoint x: 674, startPoint y: 26, endPoint x: 511, endPoint y: 1, distance: 165.5
click at [511, 4] on div "Use code PRIMEMG for 20% Off Storewide + Free Shipping" at bounding box center [613, 22] width 227 height 36
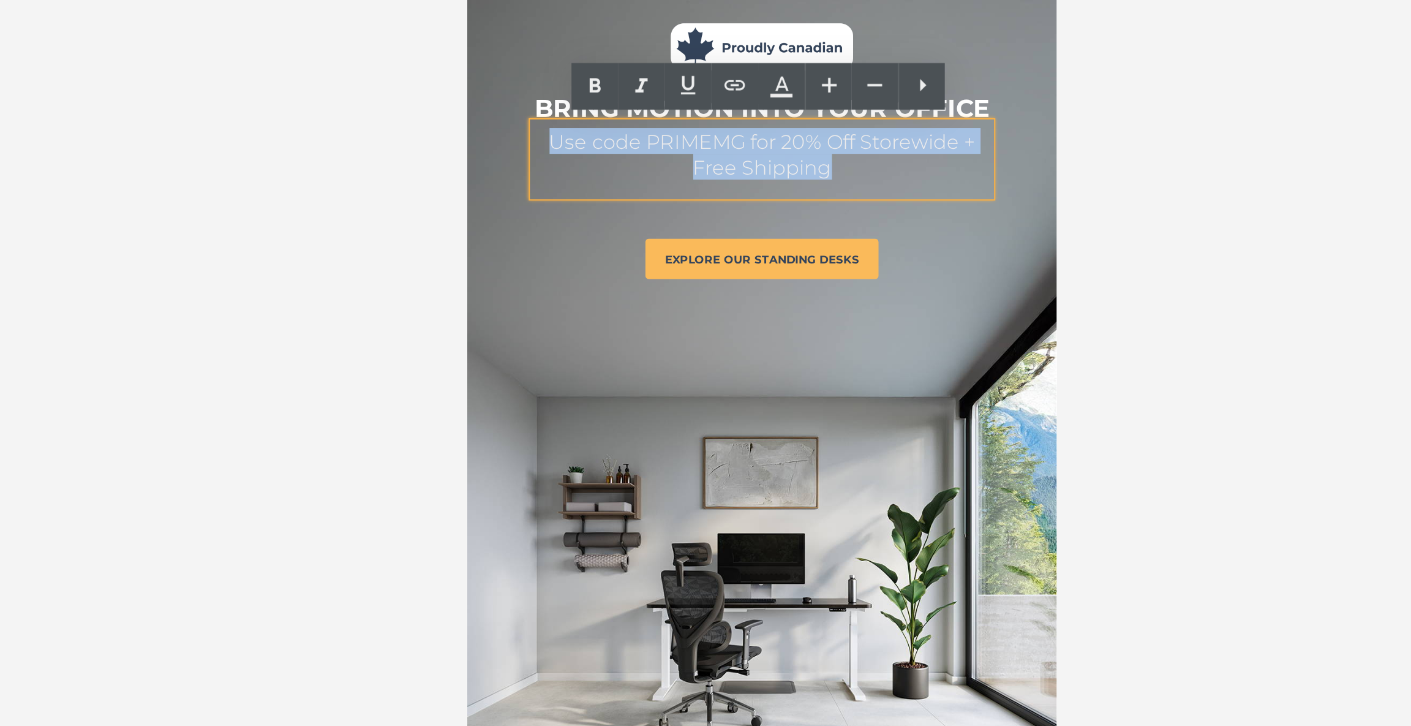
drag, startPoint x: 654, startPoint y: 21, endPoint x: 504, endPoint y: 6, distance: 151.5
click at [504, 6] on h1 "Use code PRIMEMG for 20% Off Storewide + Free Shipping" at bounding box center [613, 19] width 227 height 26
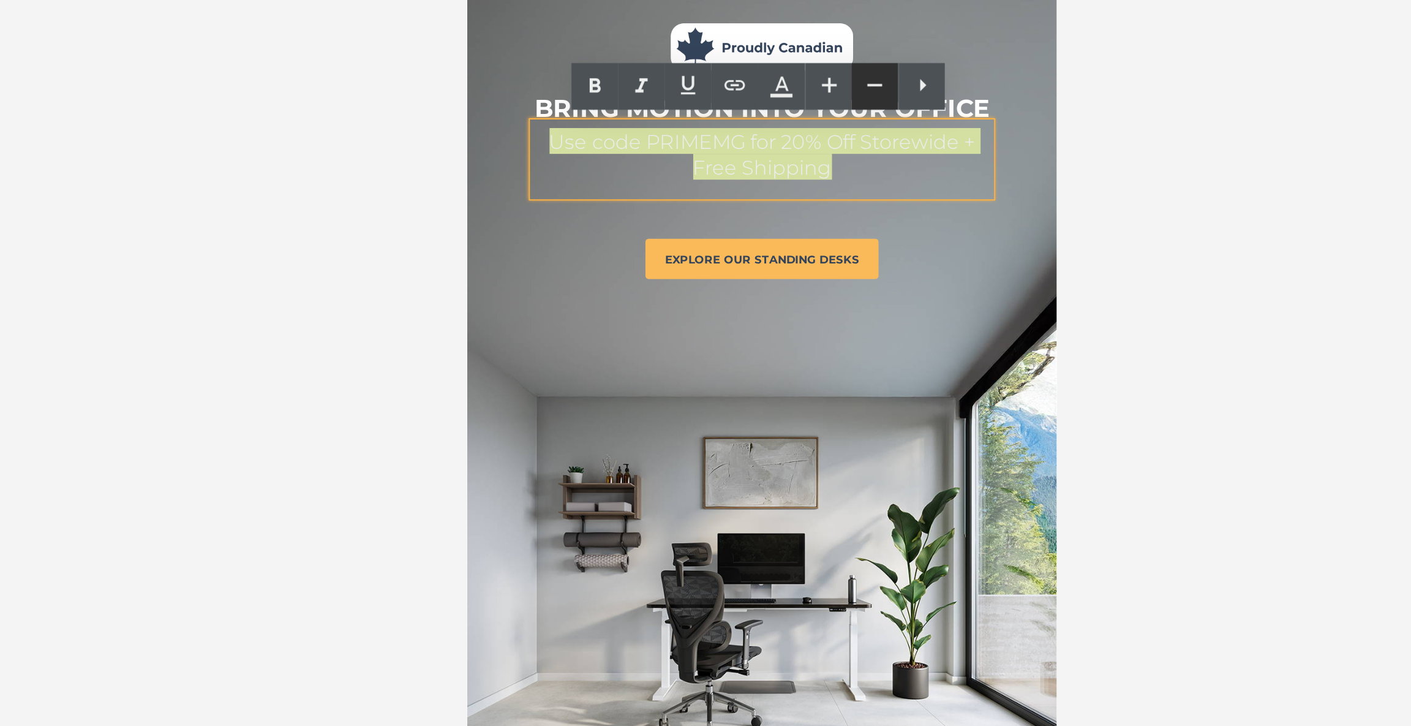
click at [843, 135] on icon at bounding box center [850, 137] width 15 height 15
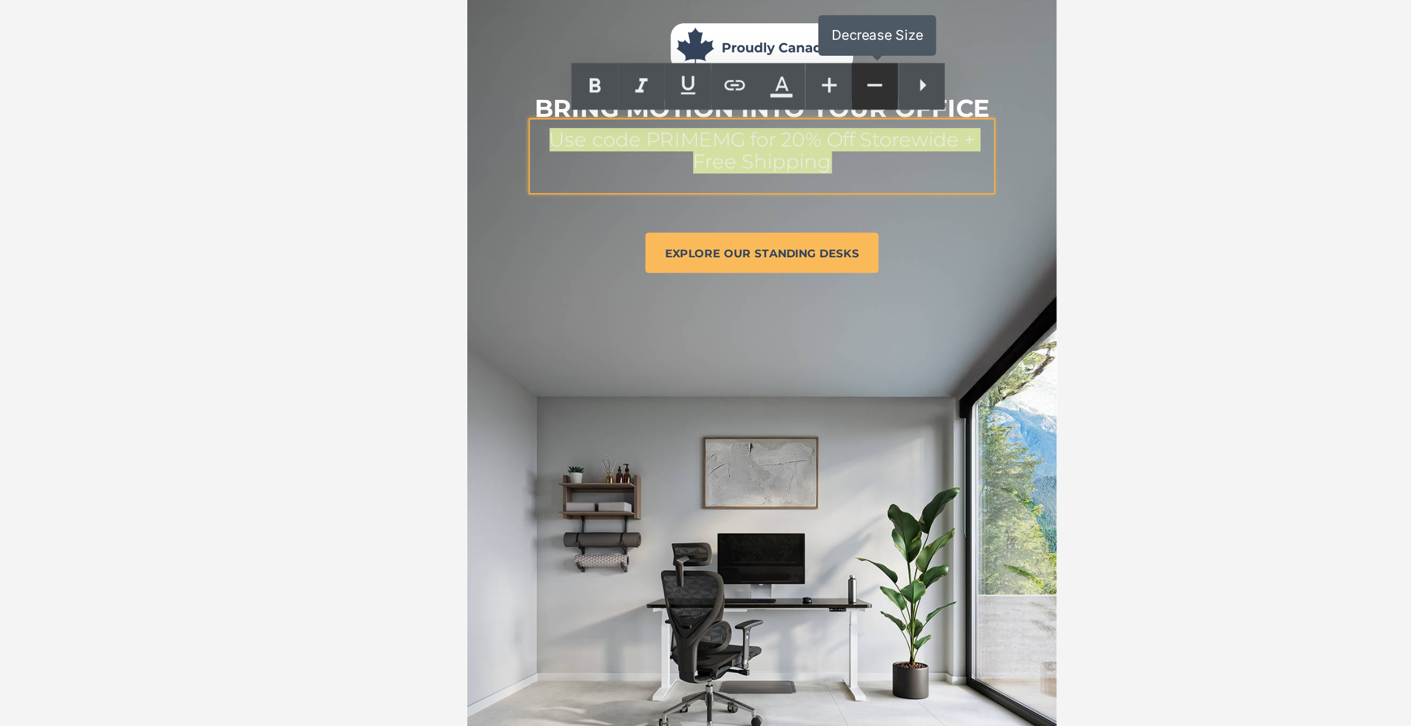
click at [843, 135] on icon at bounding box center [850, 137] width 15 height 15
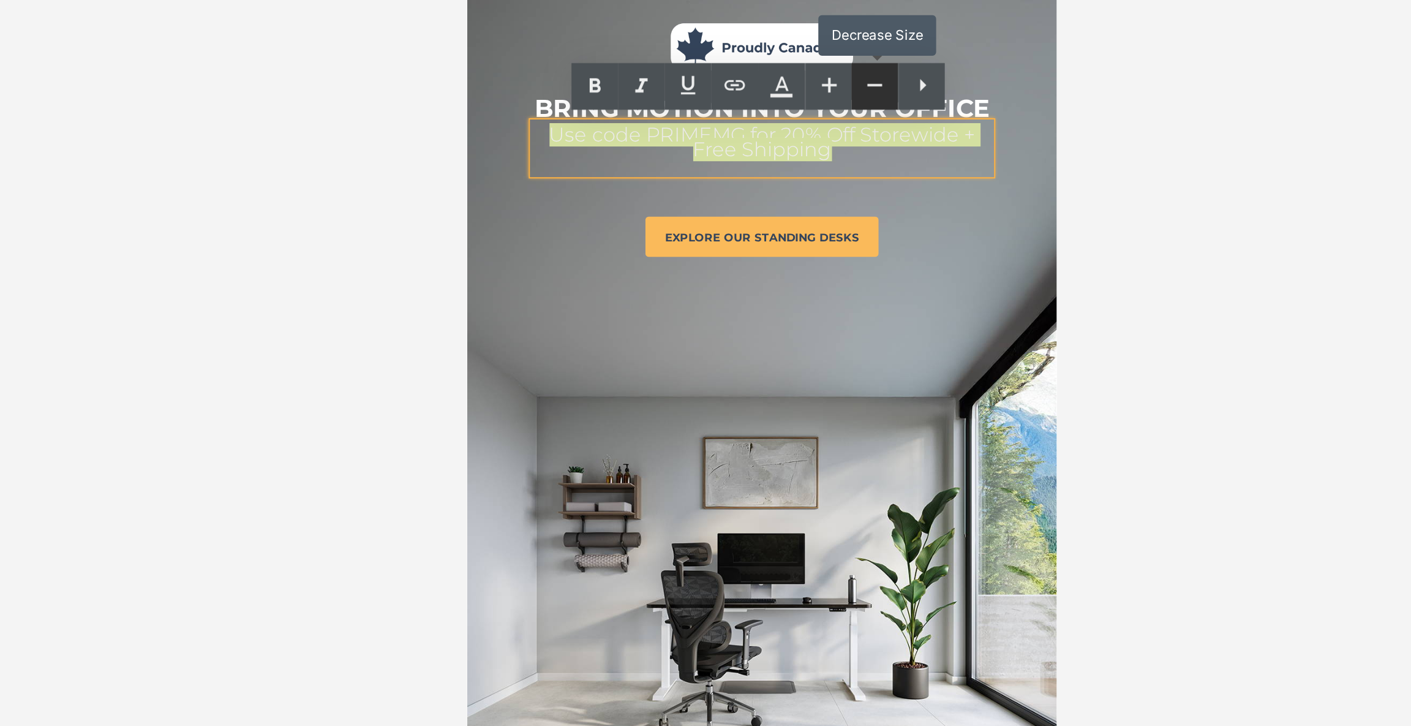
click at [843, 135] on icon at bounding box center [850, 137] width 15 height 15
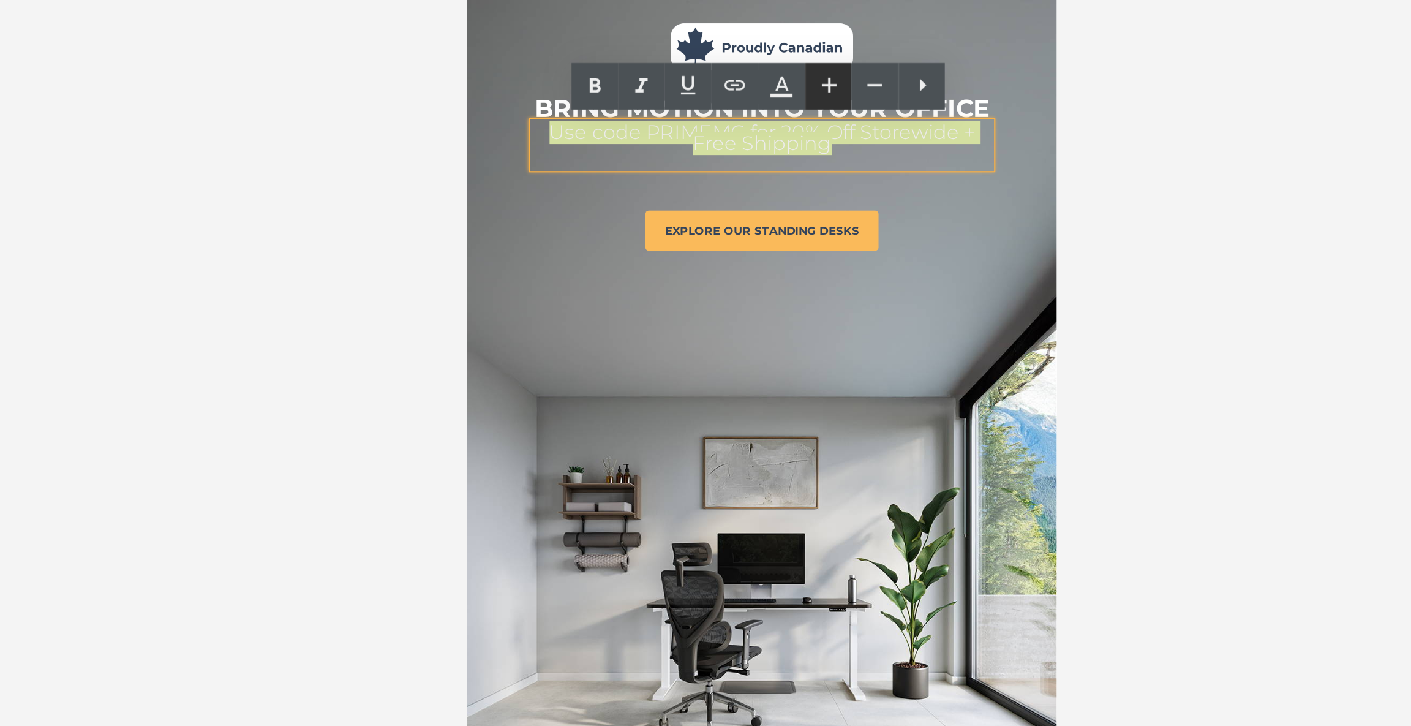
click at [830, 135] on icon at bounding box center [827, 137] width 15 height 15
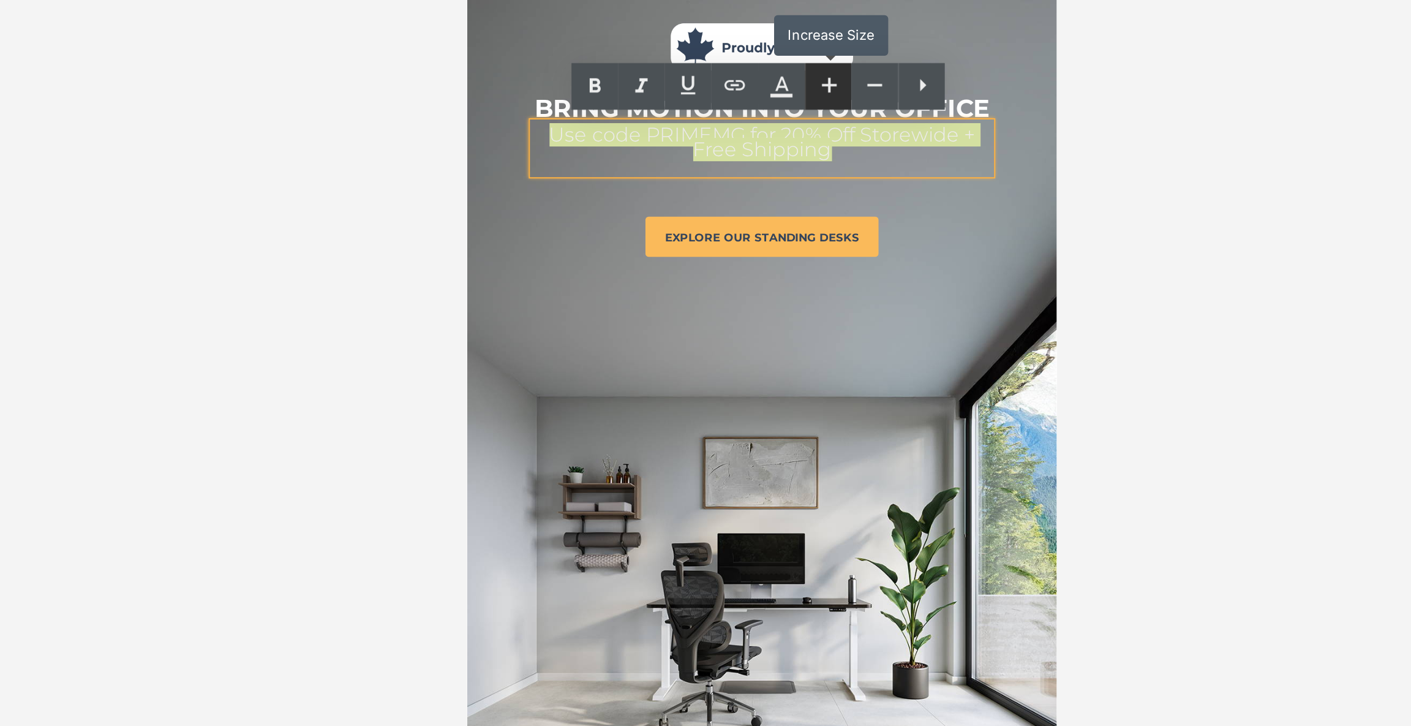
click at [830, 135] on icon at bounding box center [827, 137] width 15 height 15
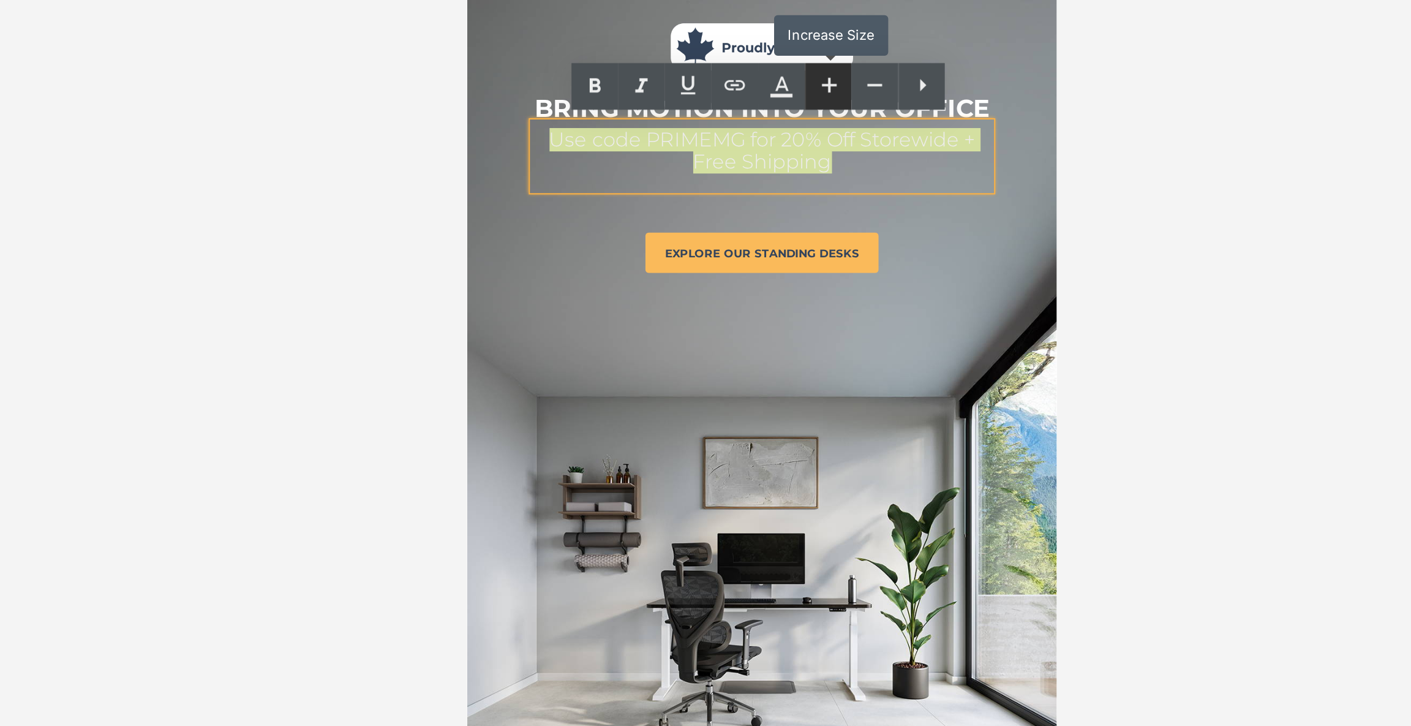
click at [830, 135] on icon at bounding box center [827, 137] width 15 height 15
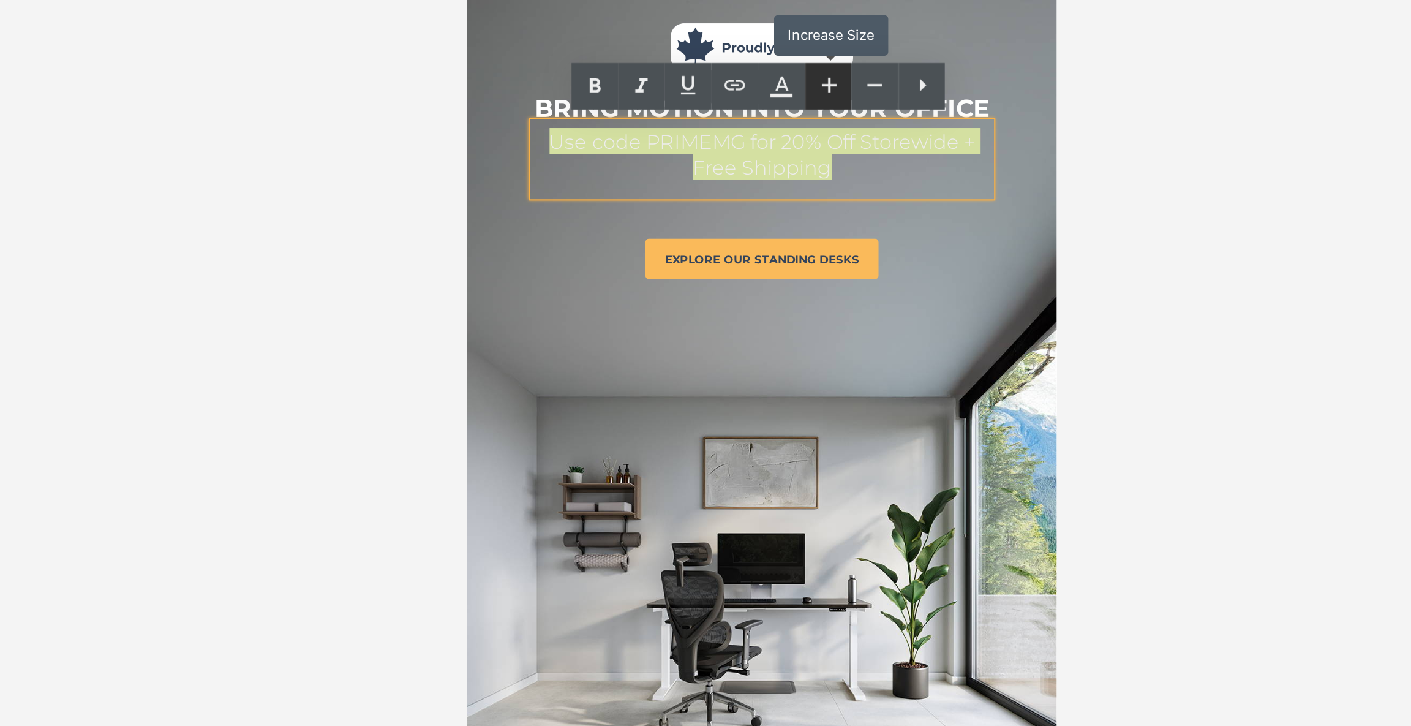
click at [830, 135] on icon at bounding box center [827, 137] width 15 height 15
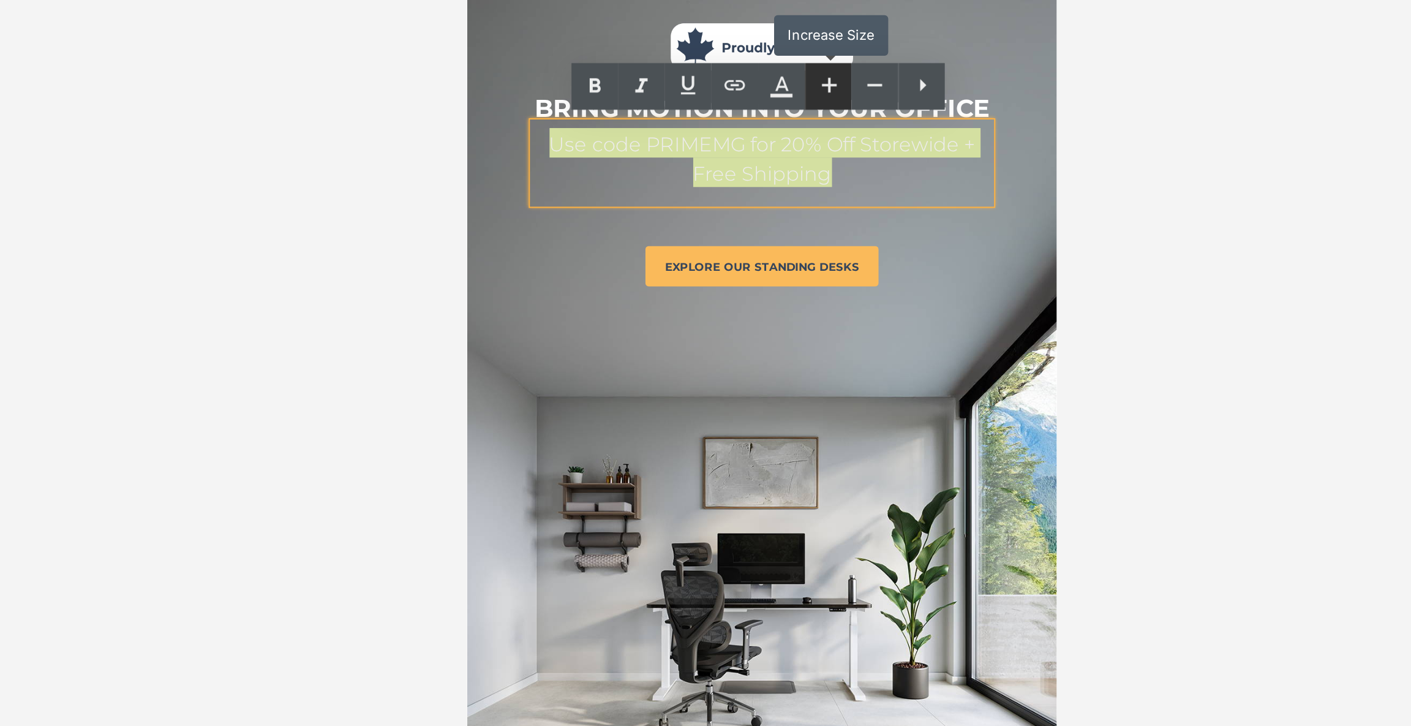
click at [830, 135] on icon at bounding box center [827, 137] width 15 height 15
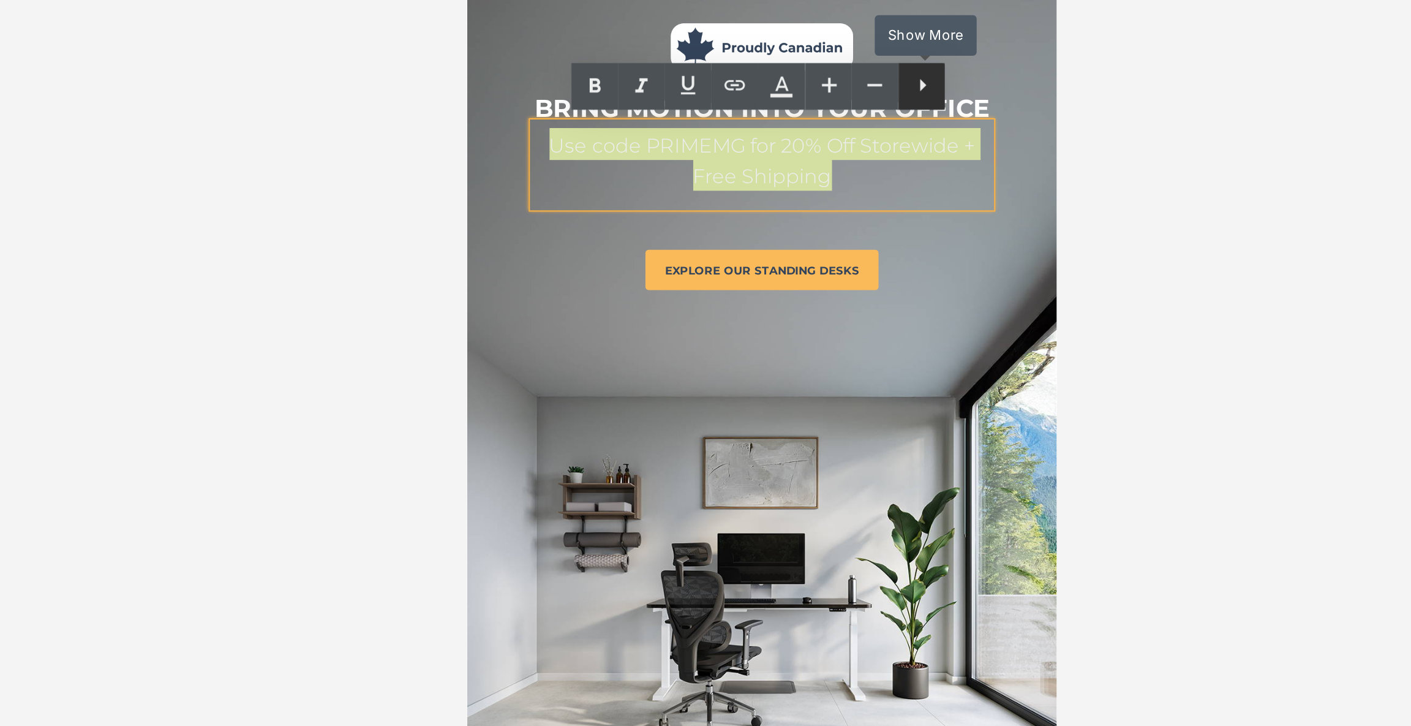
click at [873, 143] on icon at bounding box center [874, 137] width 15 height 15
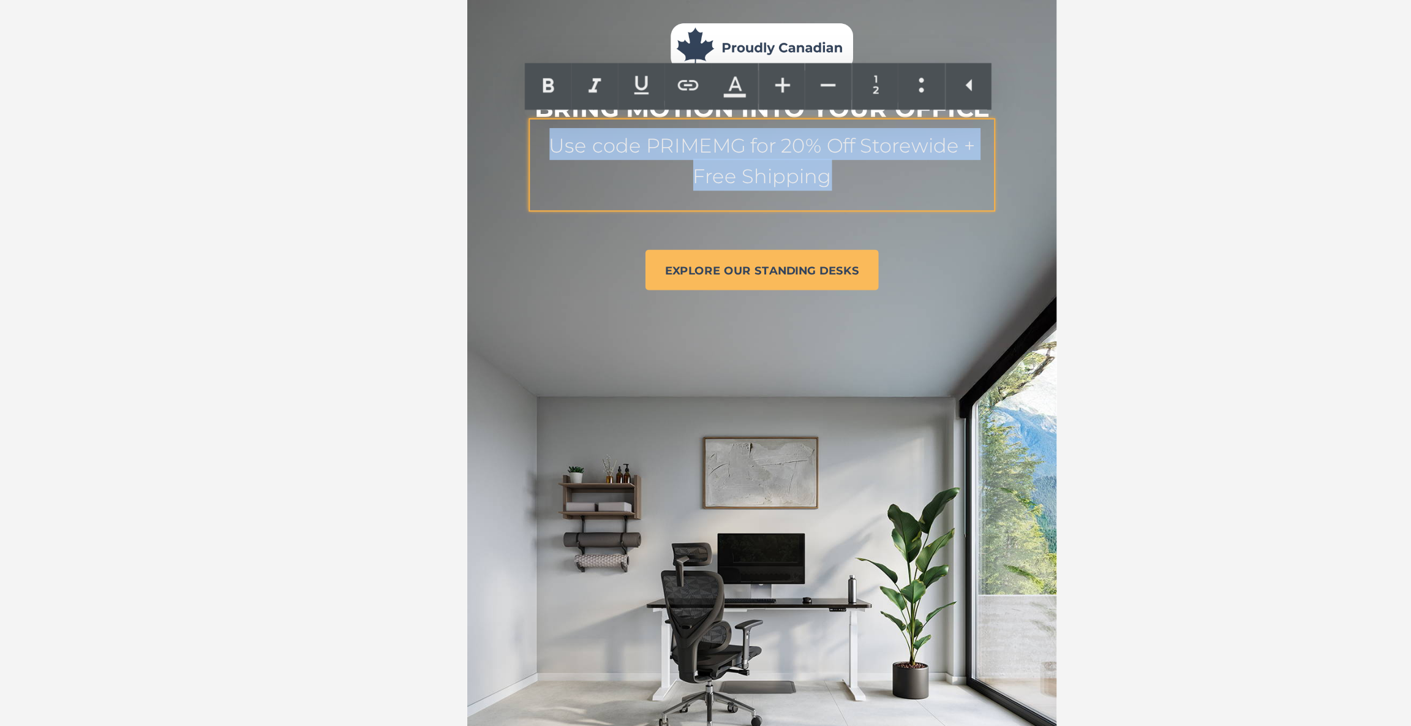
click at [666, 21] on h1 "Use code PRIMEMG for 20% Off Storewide + Free Shipping" at bounding box center [613, 21] width 227 height 31
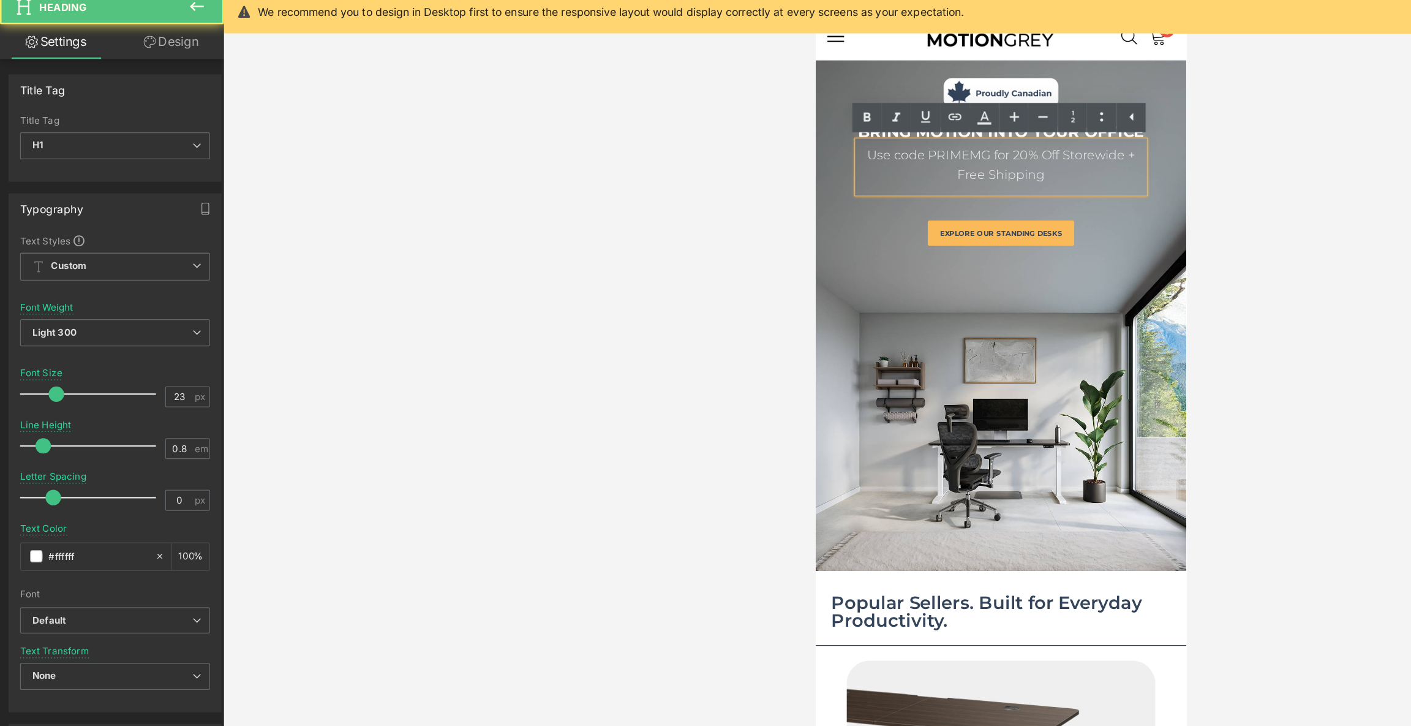
drag, startPoint x: 1010, startPoint y: 141, endPoint x: 847, endPoint y: 113, distance: 164.6
click at [849, 113] on div "Use code PRIMEMG for 20% Off Storewide + Free Shipping" at bounding box center [962, 131] width 227 height 40
drag, startPoint x: 954, startPoint y: 121, endPoint x: 982, endPoint y: 143, distance: 35.3
click at [982, 143] on div "Use code PRIMEMG for 20% Off Storewide + Free Shipping" at bounding box center [962, 131] width 227 height 40
click at [1016, 133] on h1 "Use code PRIMEMG for 20% Off Storewide + Free Shipping" at bounding box center [962, 128] width 227 height 31
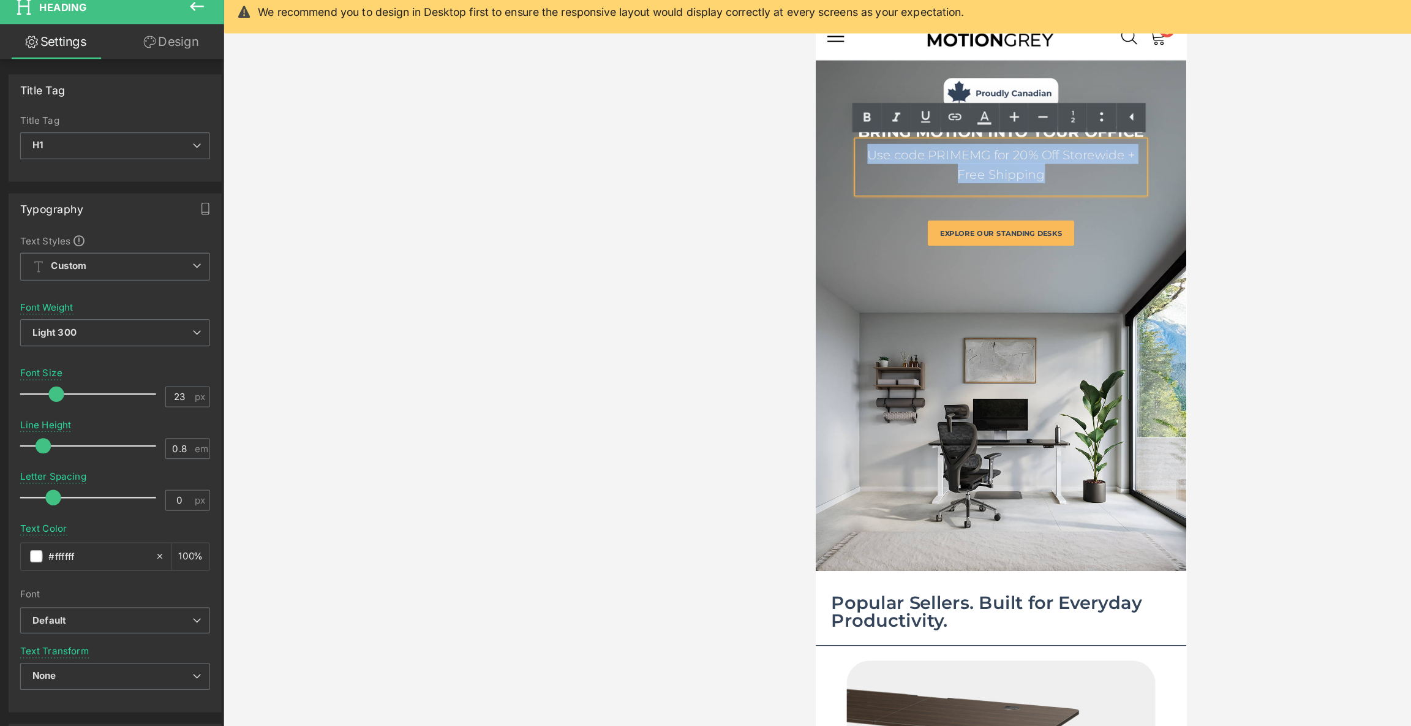
drag, startPoint x: 1010, startPoint y: 133, endPoint x: 821, endPoint y: 113, distance: 189.7
click at [821, 113] on div "Image BRING MOTION INTO YOUR OFFICE Text Block Use code PRIMEMG for 20% Off Sto…" at bounding box center [962, 123] width 294 height 146
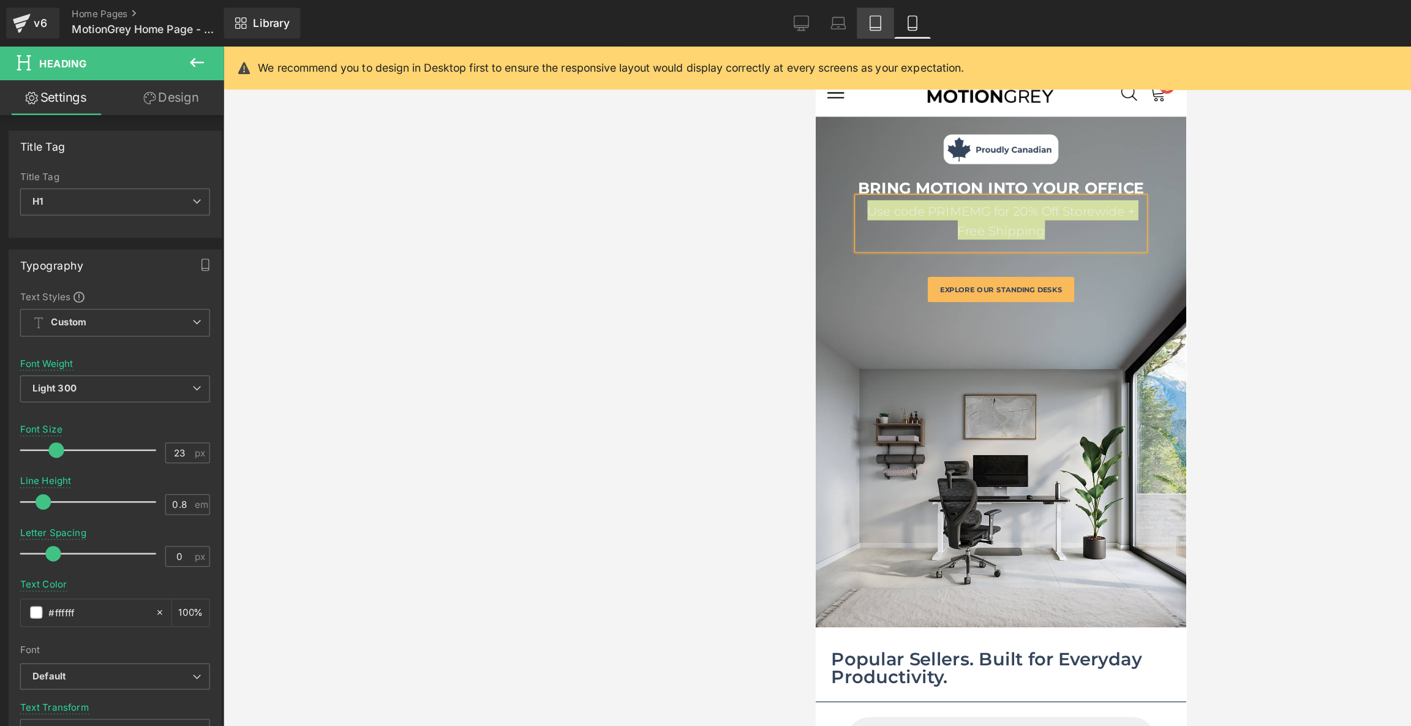
click at [692, 17] on icon at bounding box center [694, 18] width 12 height 12
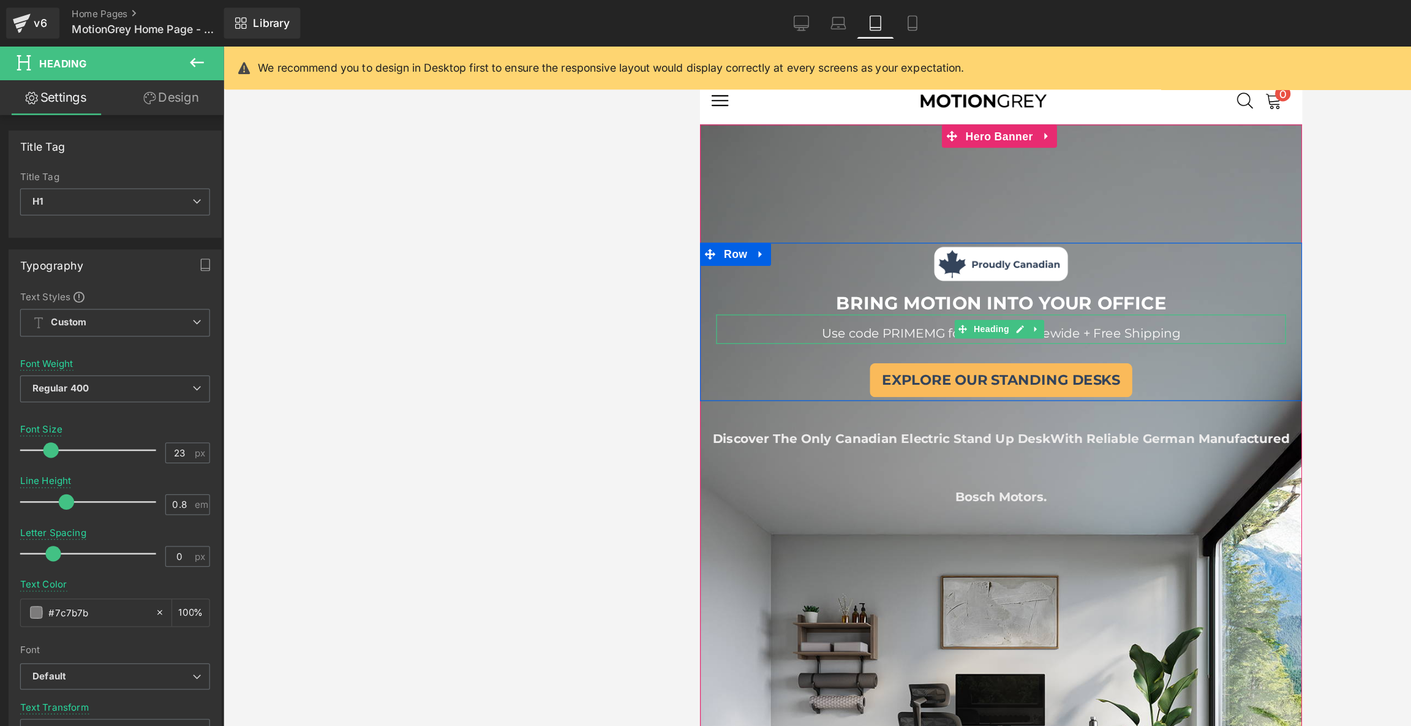
click at [1009, 268] on span "Use code PRIMEMG for 20% Off Storewide + Free Shipping" at bounding box center [938, 274] width 285 height 12
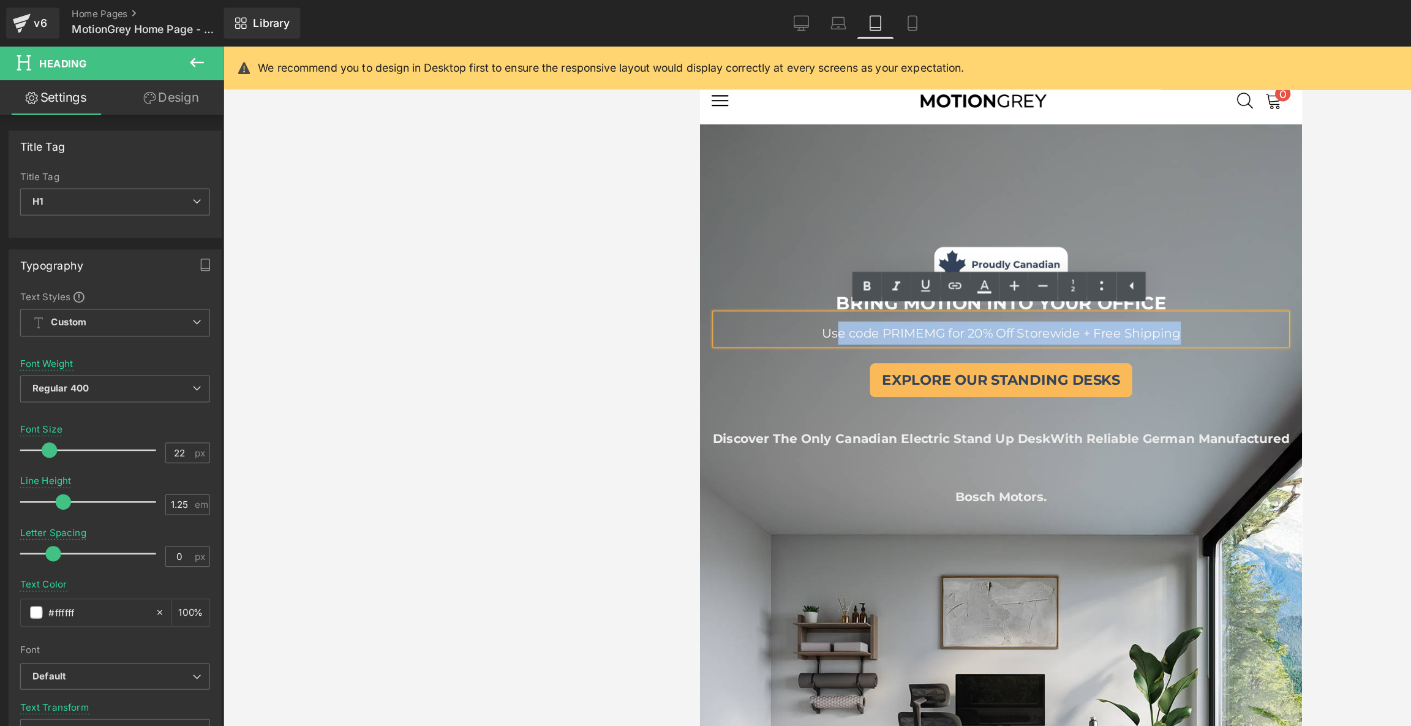
drag, startPoint x: 1090, startPoint y: 268, endPoint x: 806, endPoint y: 277, distance: 284.8
click at [806, 277] on h1 "Use code PRIMEMG for 20% Off Storewide + Free Shipping" at bounding box center [938, 273] width 452 height 18
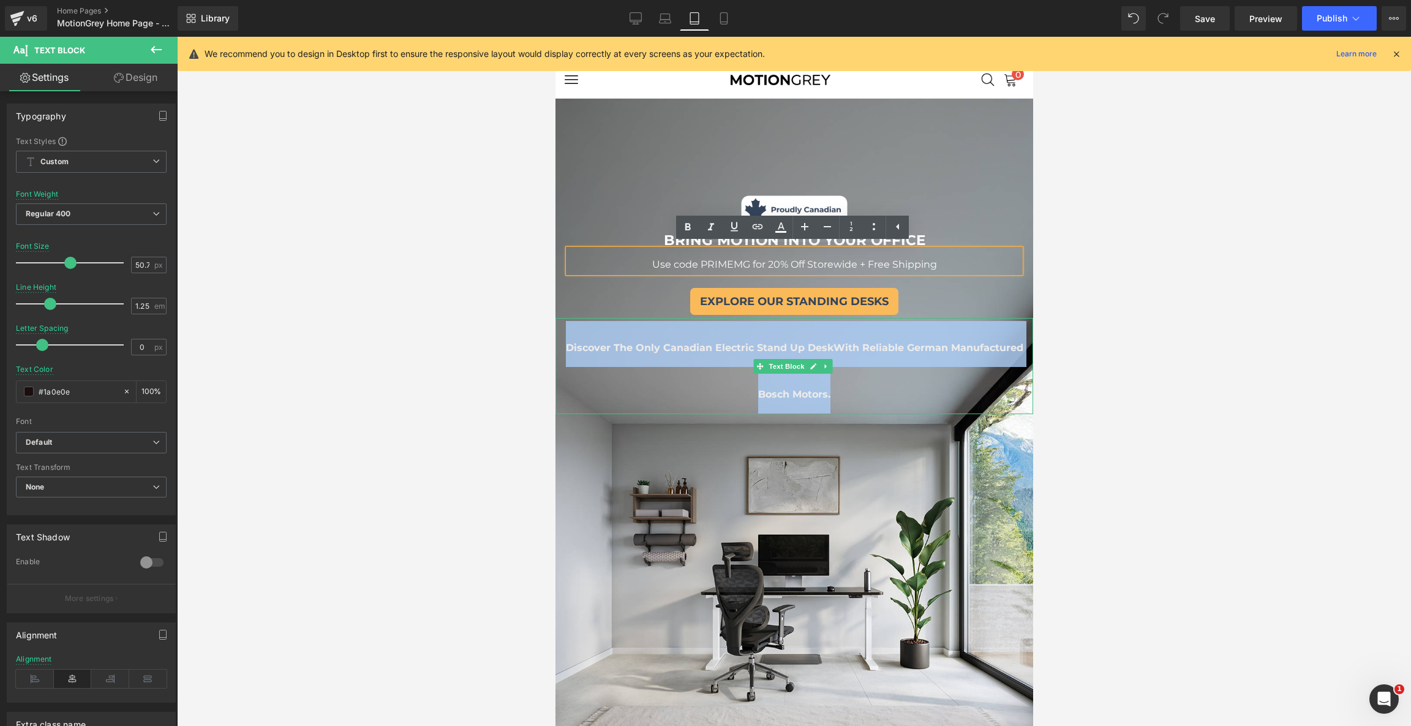
drag, startPoint x: 839, startPoint y: 393, endPoint x: 561, endPoint y: 350, distance: 281.9
click at [561, 350] on h1 "Discover The Only Canadian Electric Stand Up Desk With Reliable German Manufact…" at bounding box center [794, 367] width 478 height 92
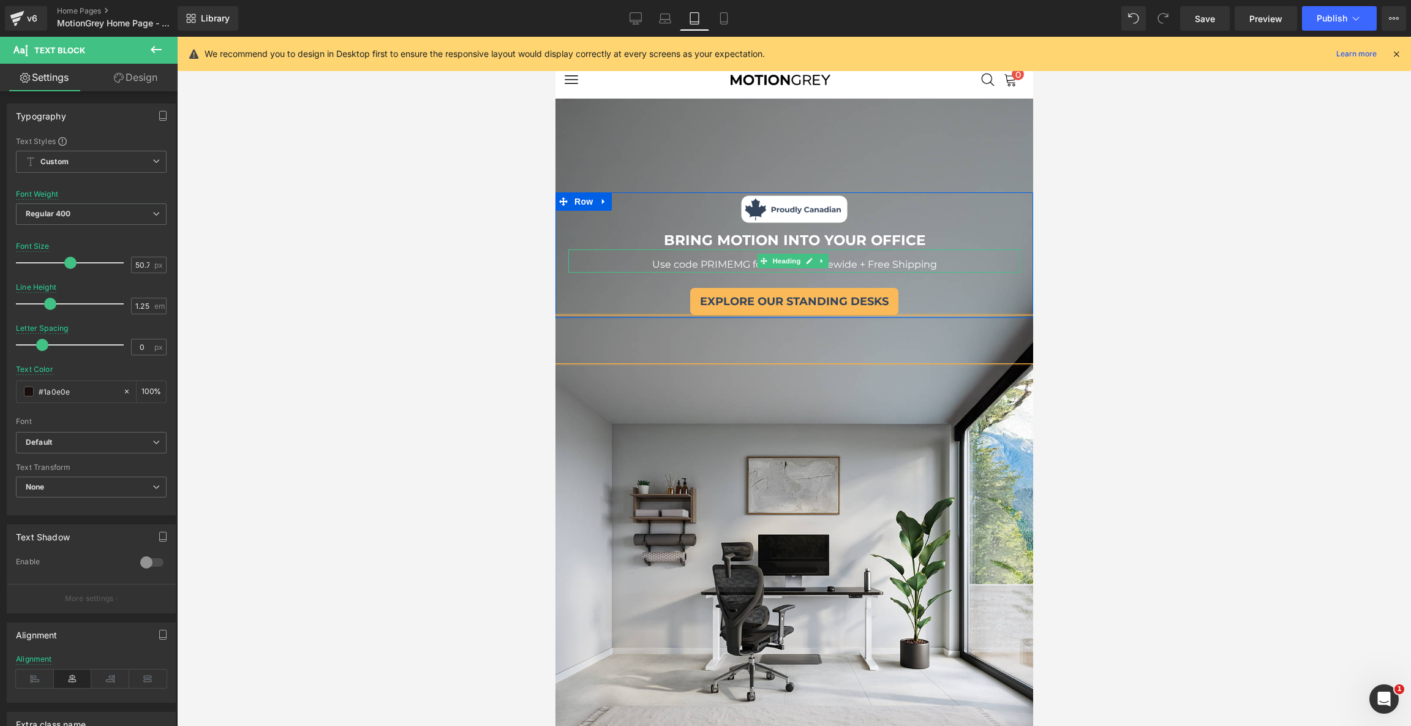
click at [842, 263] on span "Use code PRIMEMG for 20% Off Storewide + Free Shipping" at bounding box center [793, 264] width 285 height 12
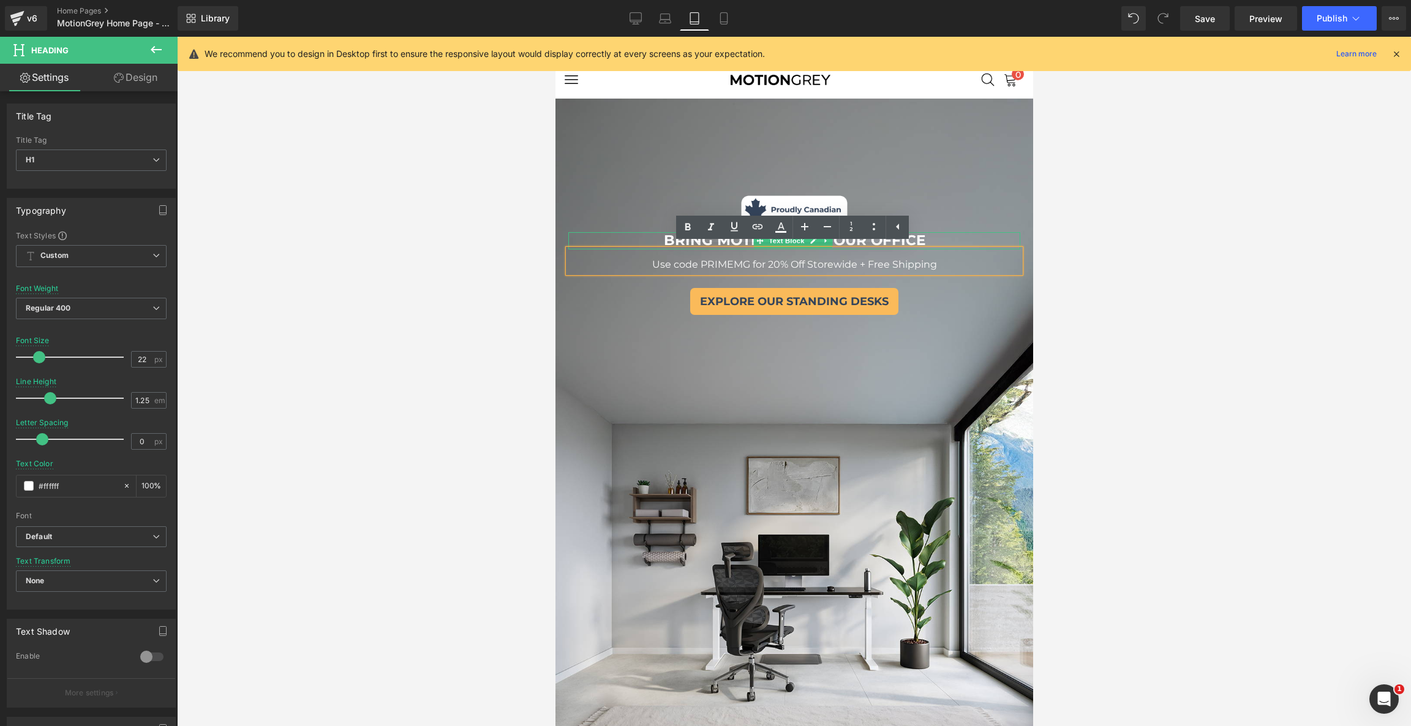
click at [919, 236] on b "BRING MOTION INTO YOUR OFFICE" at bounding box center [793, 239] width 261 height 17
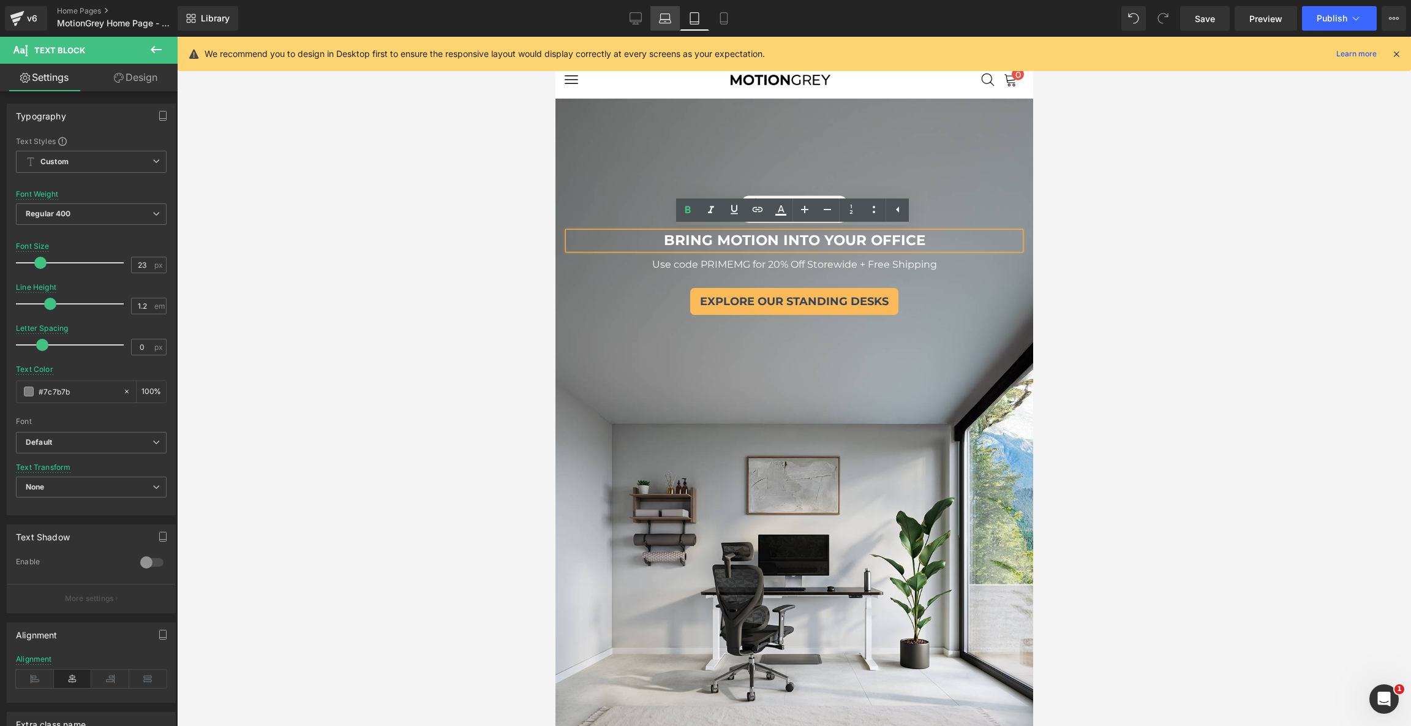
click at [658, 15] on link "Laptop" at bounding box center [664, 18] width 29 height 24
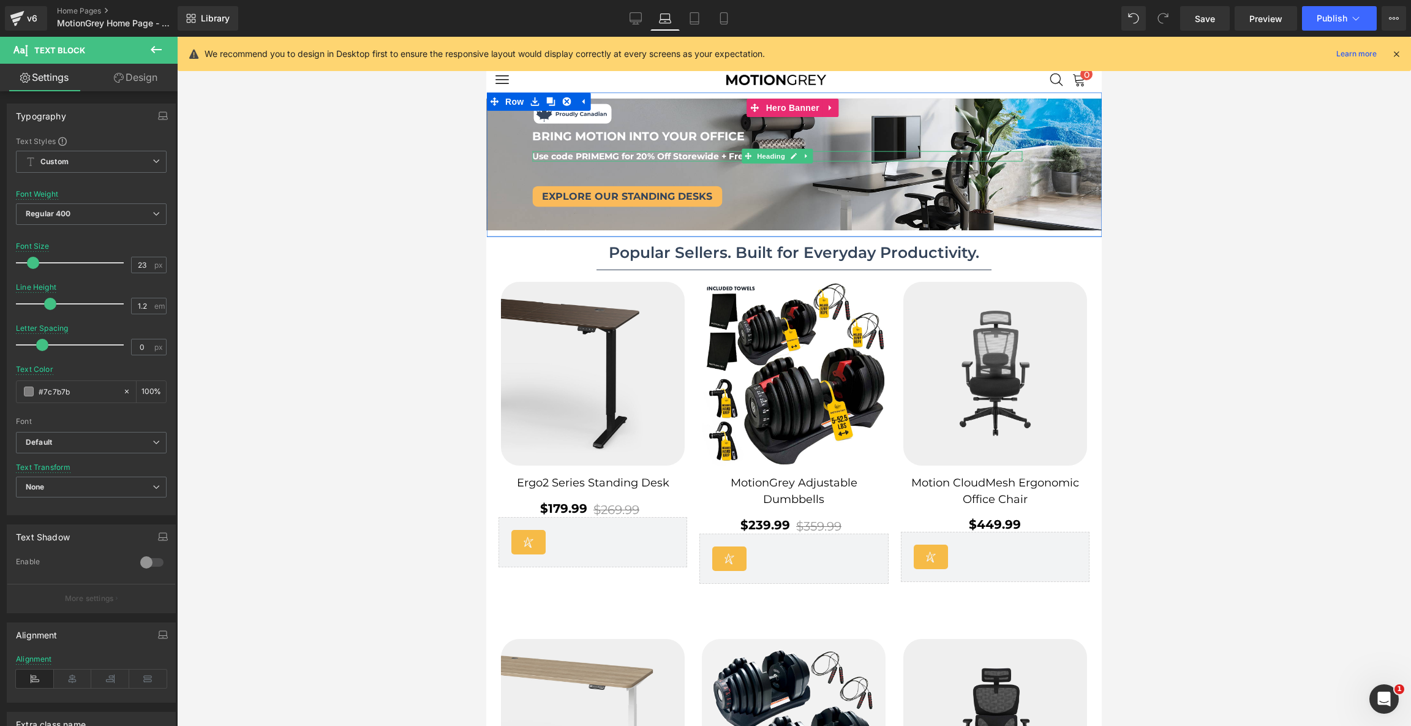
click at [698, 156] on span "Use code PRIMEMG for 20% Off Storewide + Free Shipping" at bounding box center [662, 155] width 260 height 11
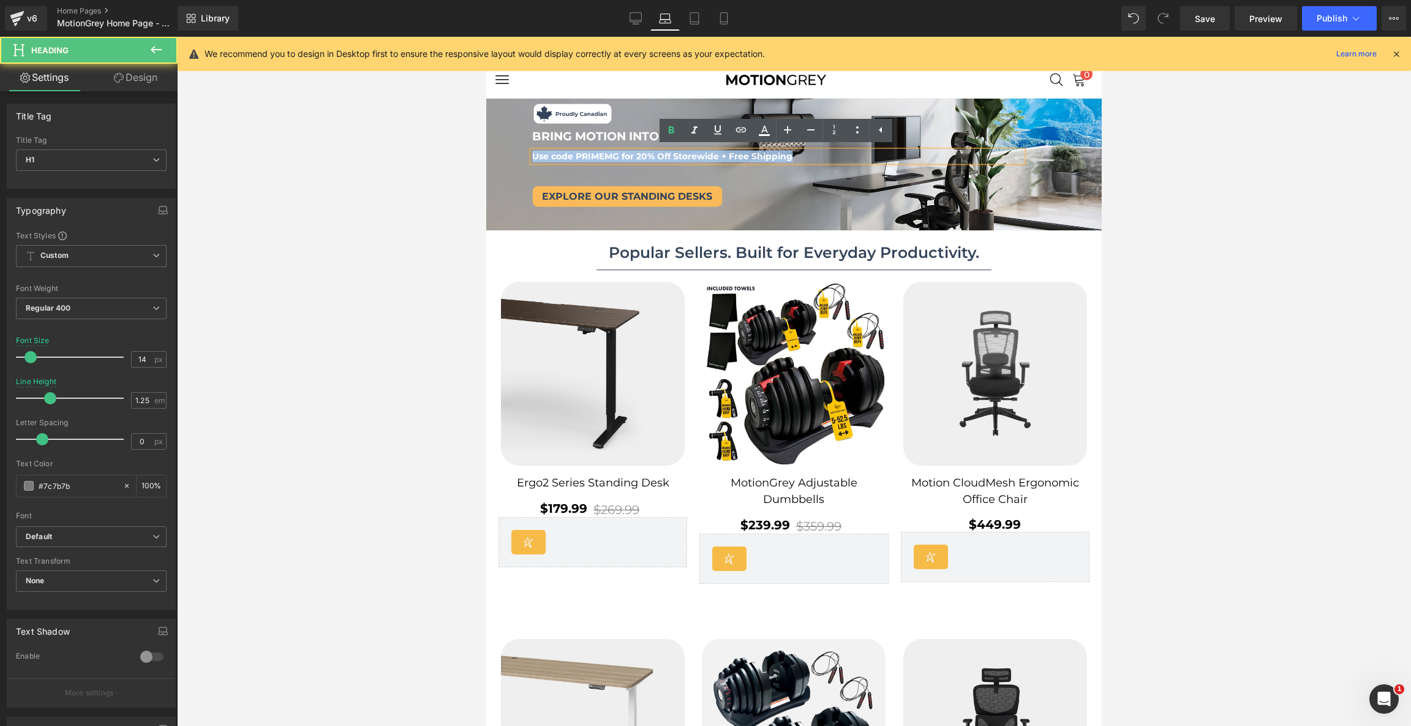
drag, startPoint x: 811, startPoint y: 154, endPoint x: 531, endPoint y: 154, distance: 280.4
click at [532, 154] on h1 "Use code PRIMEMG for 20% Off Storewide + Free Shipping" at bounding box center [777, 156] width 490 height 11
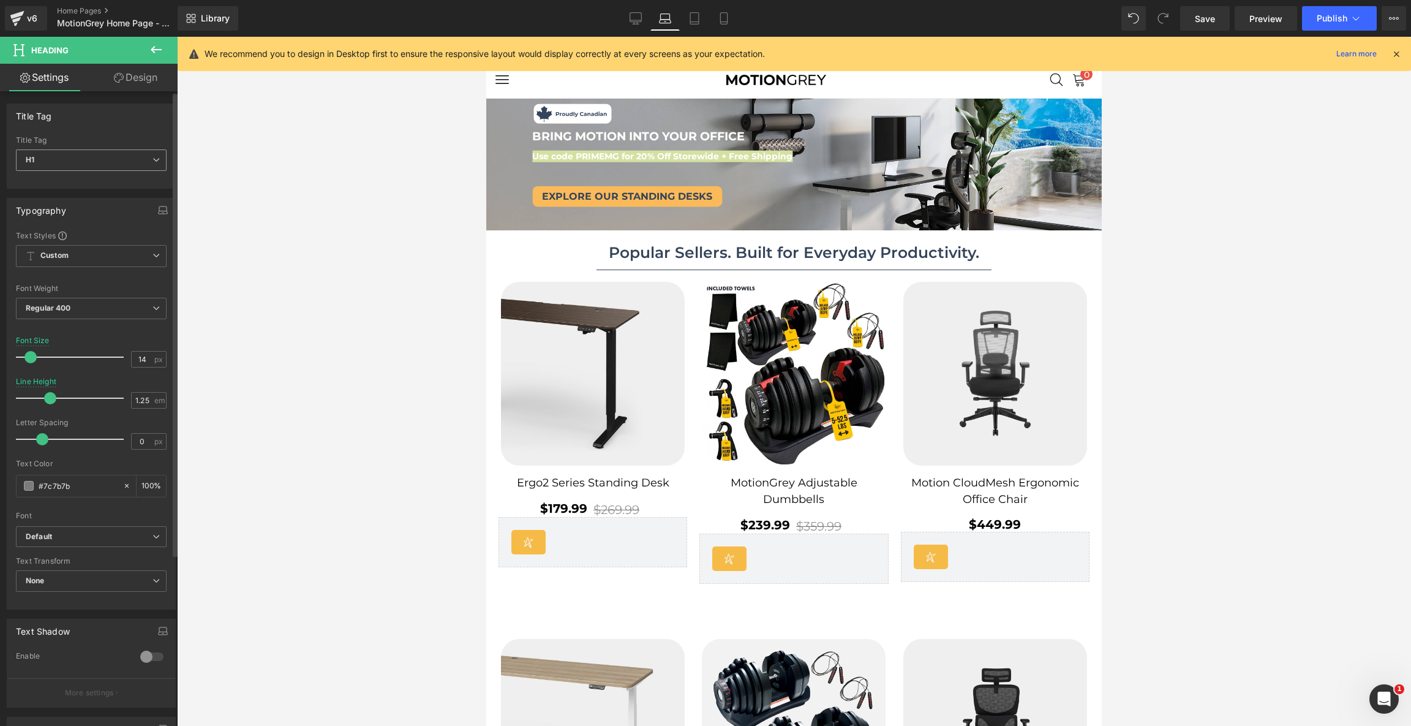
click at [152, 160] on icon at bounding box center [155, 159] width 7 height 7
click at [135, 121] on div "Title Tag" at bounding box center [88, 115] width 163 height 23
click at [121, 156] on span "H1" at bounding box center [91, 159] width 151 height 21
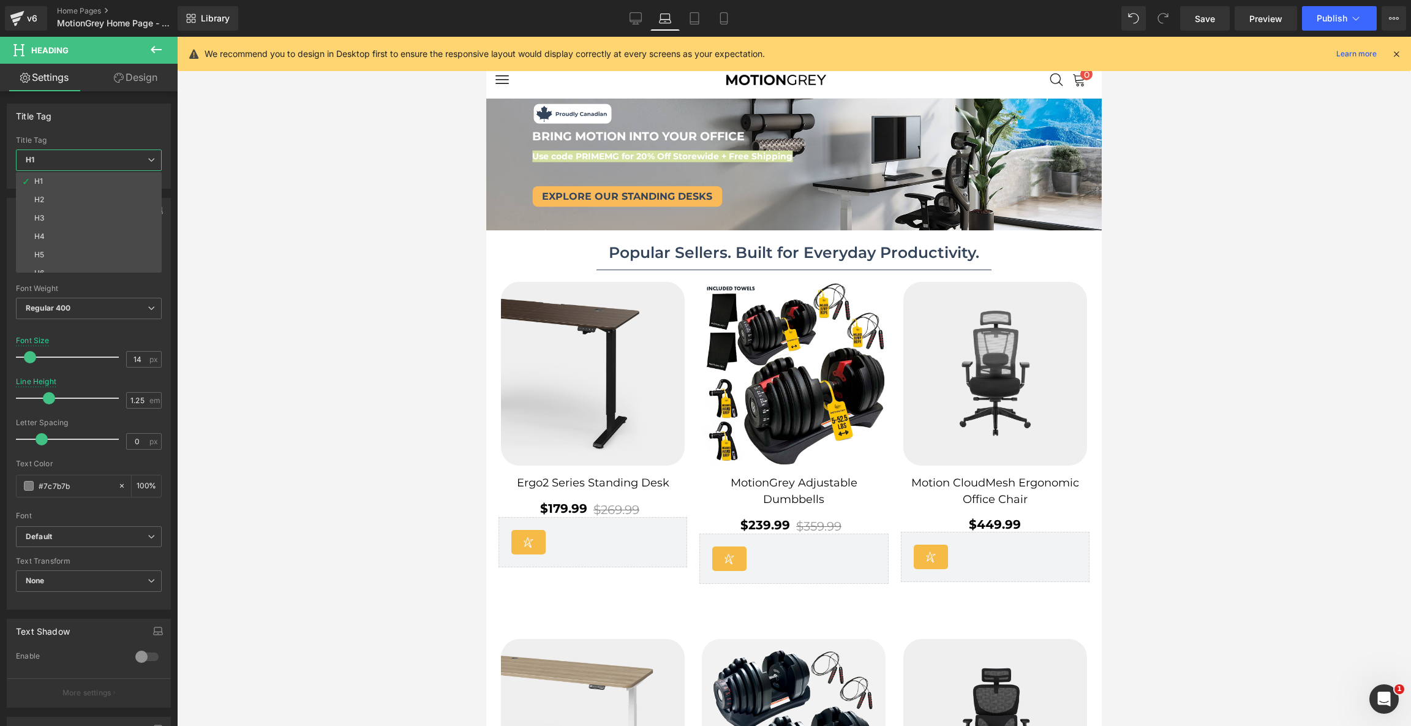
click at [236, 186] on div at bounding box center [794, 381] width 1234 height 689
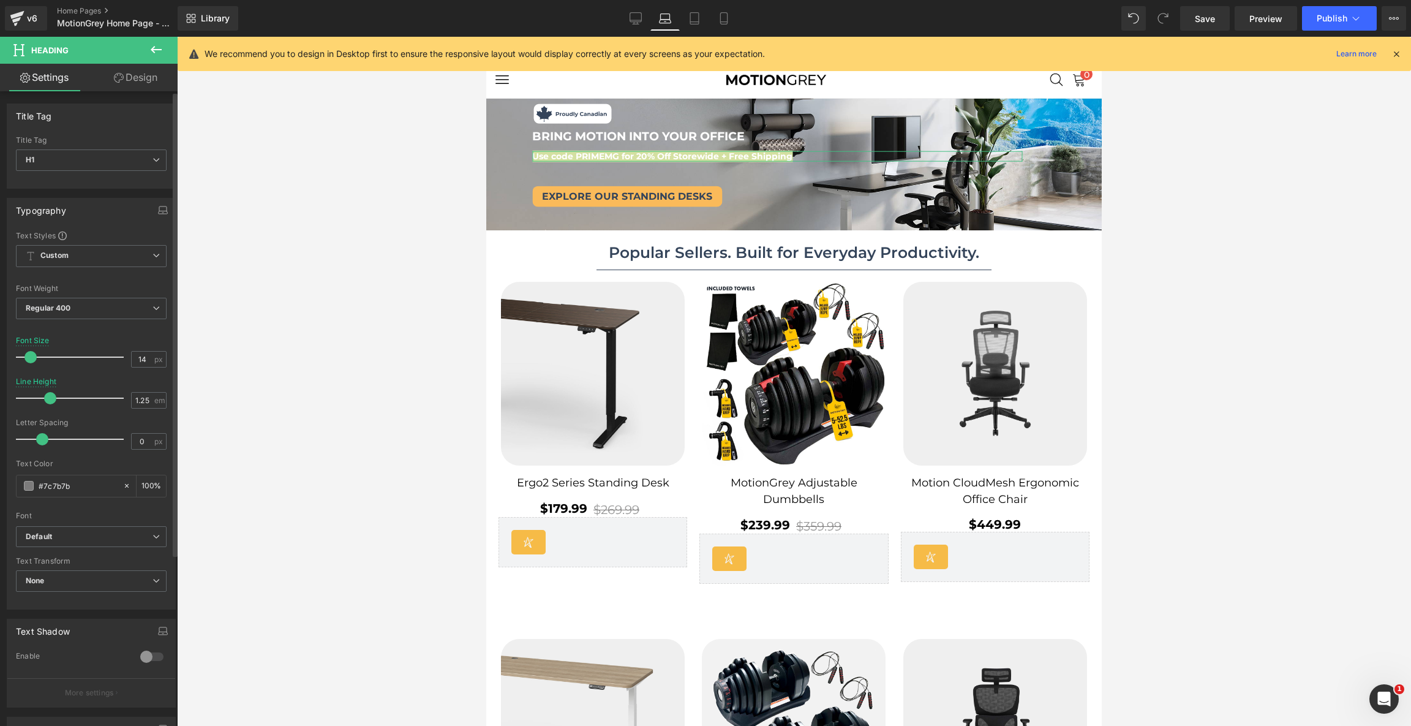
click at [45, 110] on div "Title Tag" at bounding box center [34, 112] width 36 height 17
click at [637, 16] on icon at bounding box center [635, 18] width 12 height 12
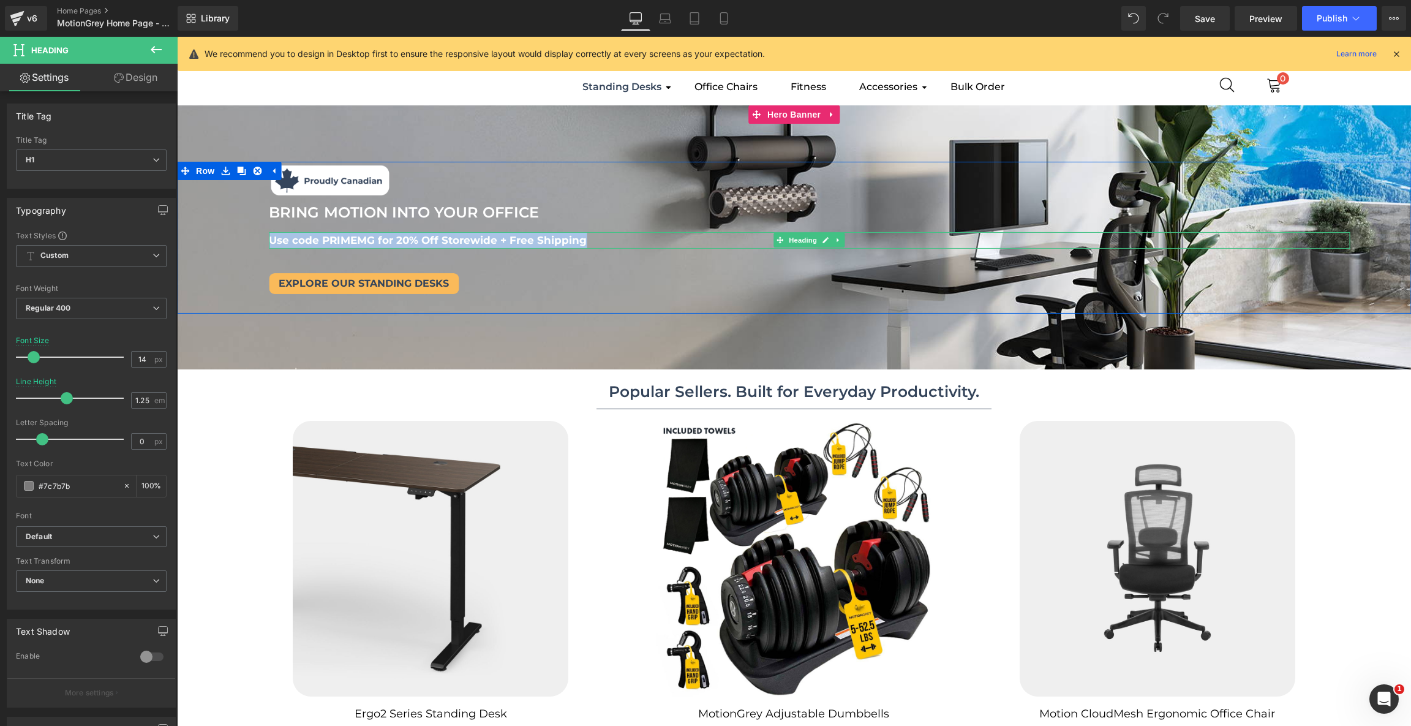
click at [412, 241] on span "Use code PRIMEMG for 20% Off Storewide + Free Shipping" at bounding box center [428, 239] width 318 height 12
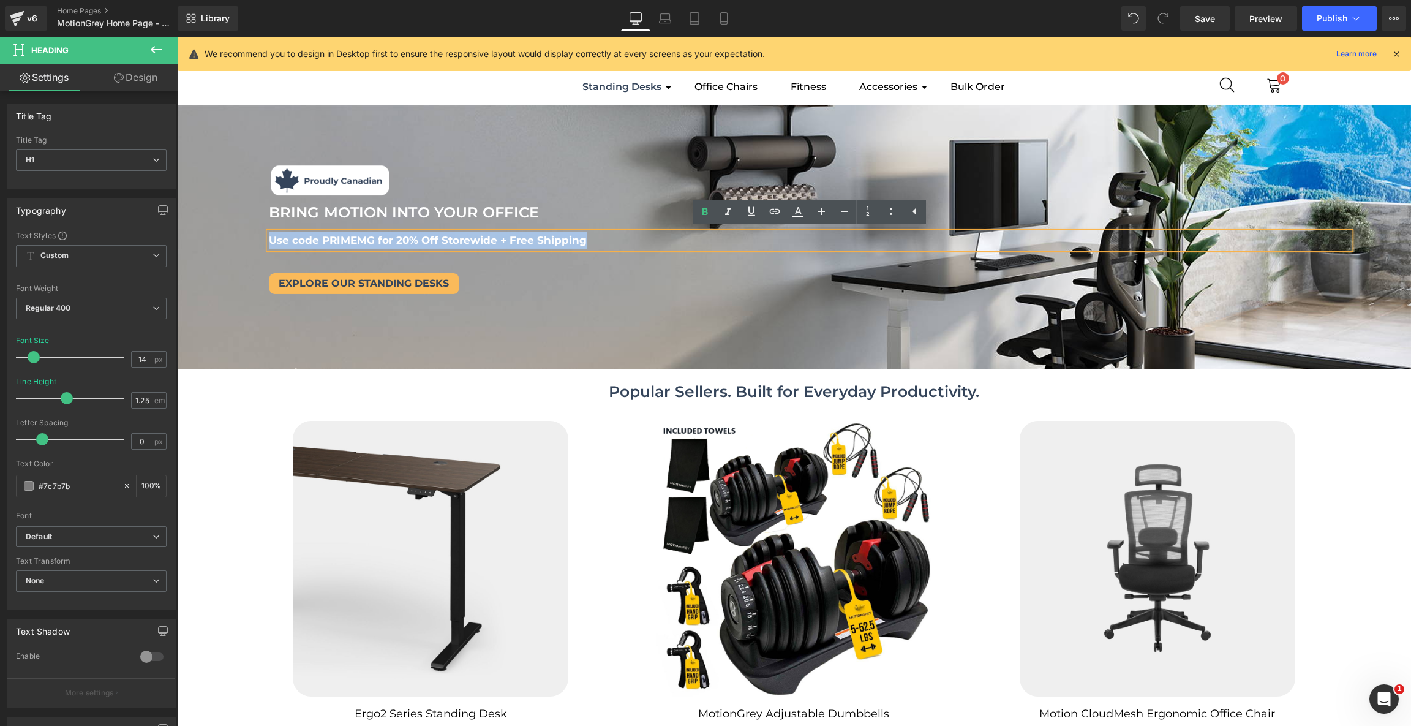
drag, startPoint x: 603, startPoint y: 237, endPoint x: 257, endPoint y: 232, distance: 346.6
click at [257, 232] on div "Image Image BRING MOTION INTO YOUR OFFICE Text Block BRING MOTION INTO YOUR OFF…" at bounding box center [809, 238] width 1203 height 152
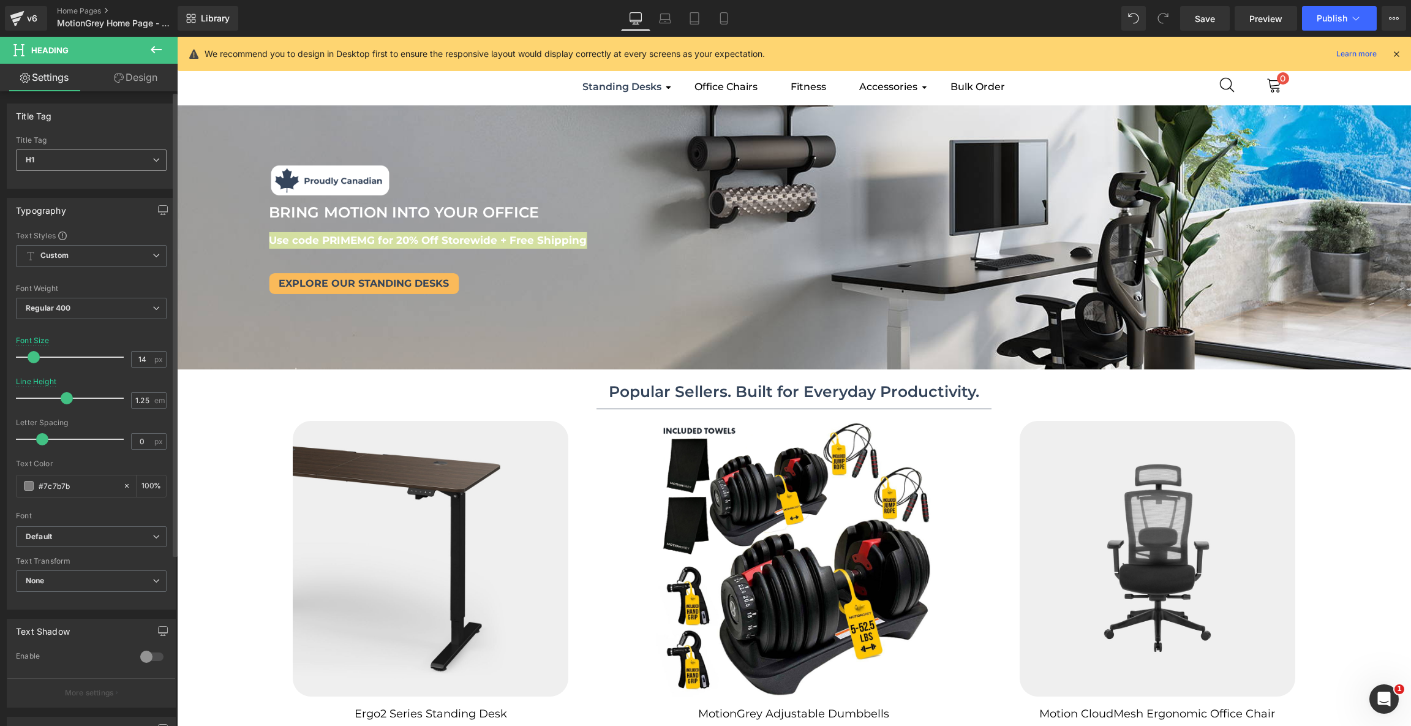
click at [140, 161] on span "H1" at bounding box center [91, 159] width 151 height 21
click at [140, 161] on span "H1" at bounding box center [89, 159] width 146 height 21
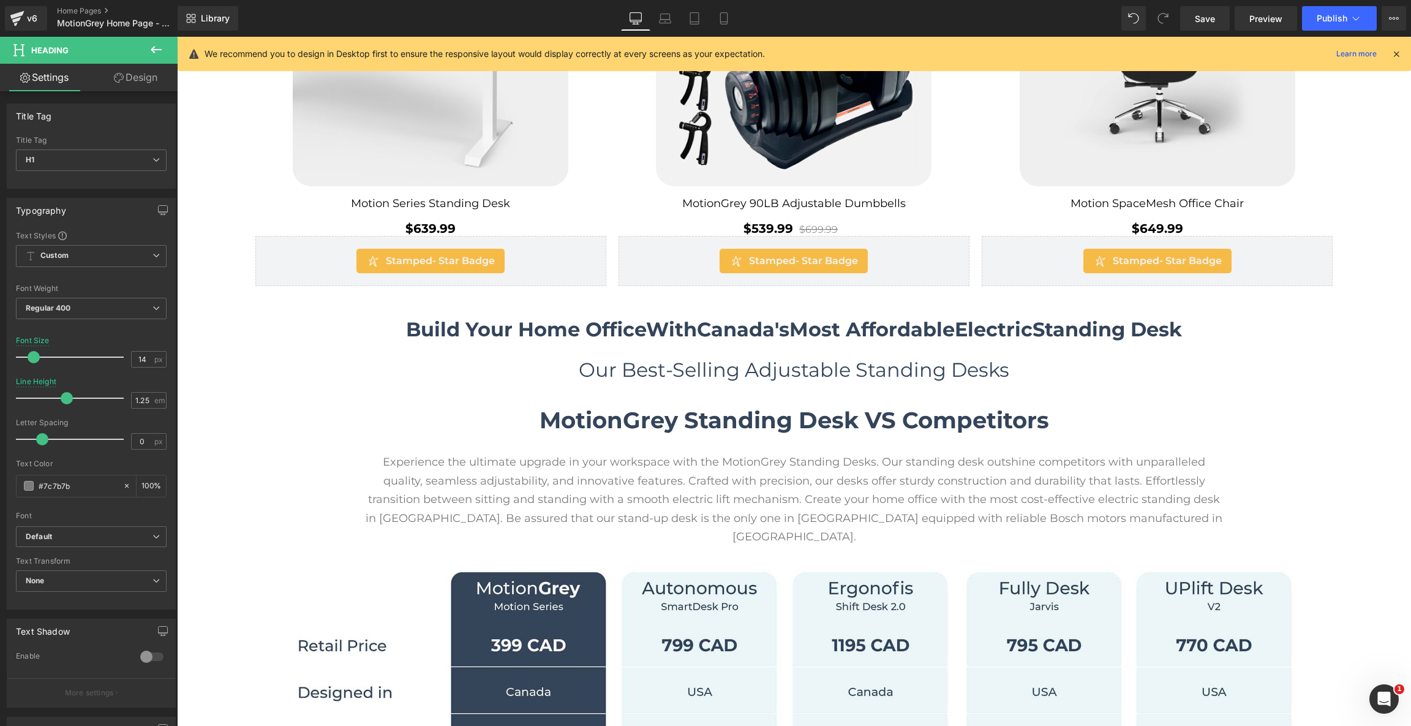
scroll to position [951, 0]
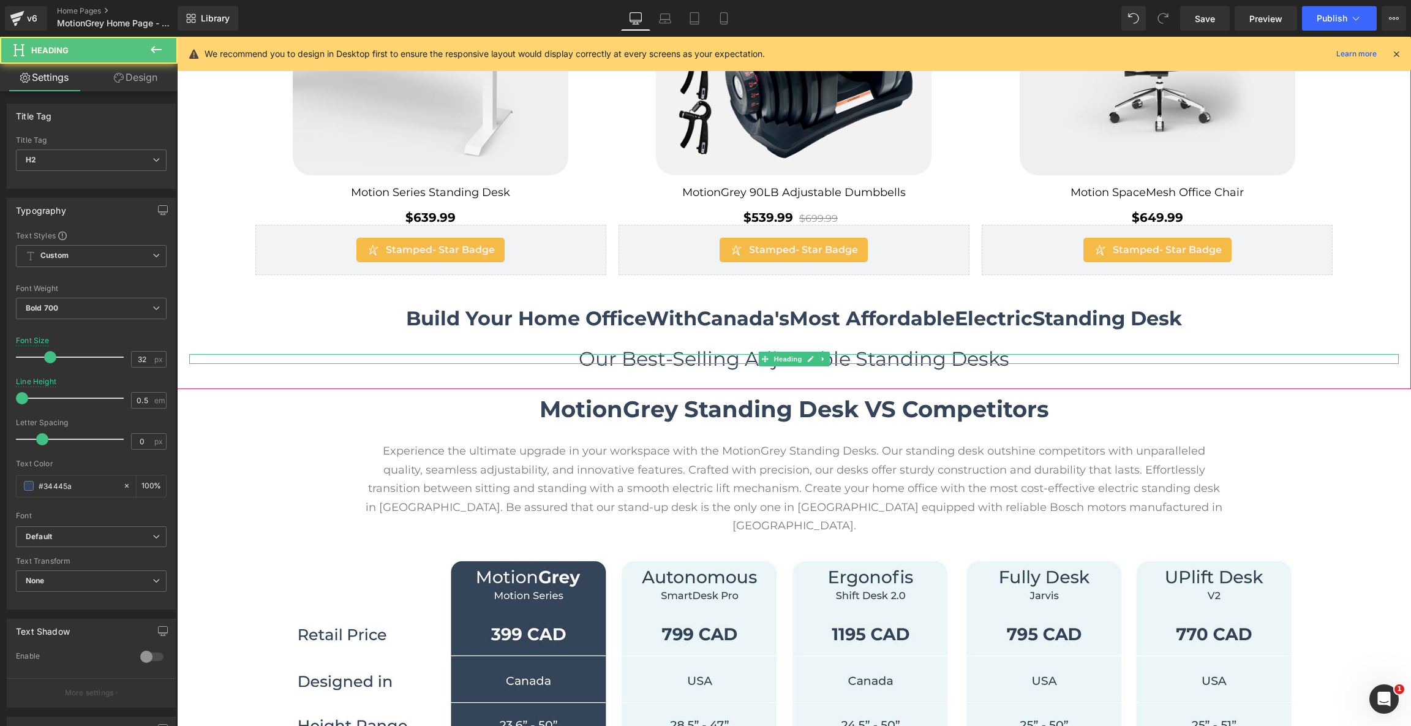
click at [880, 351] on span "Our Best-Selling Adjustable Standing Desks" at bounding box center [794, 359] width 430 height 24
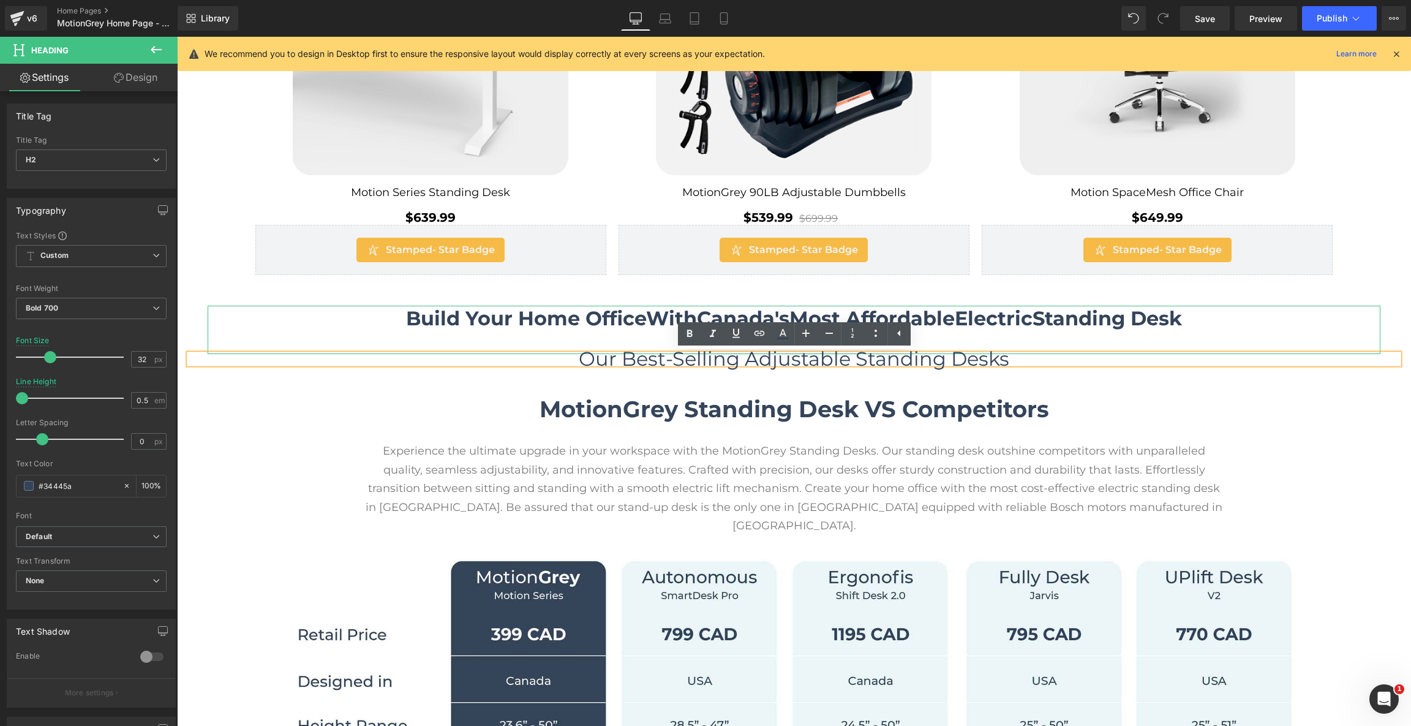
click at [1032, 316] on span "Electric" at bounding box center [993, 318] width 78 height 24
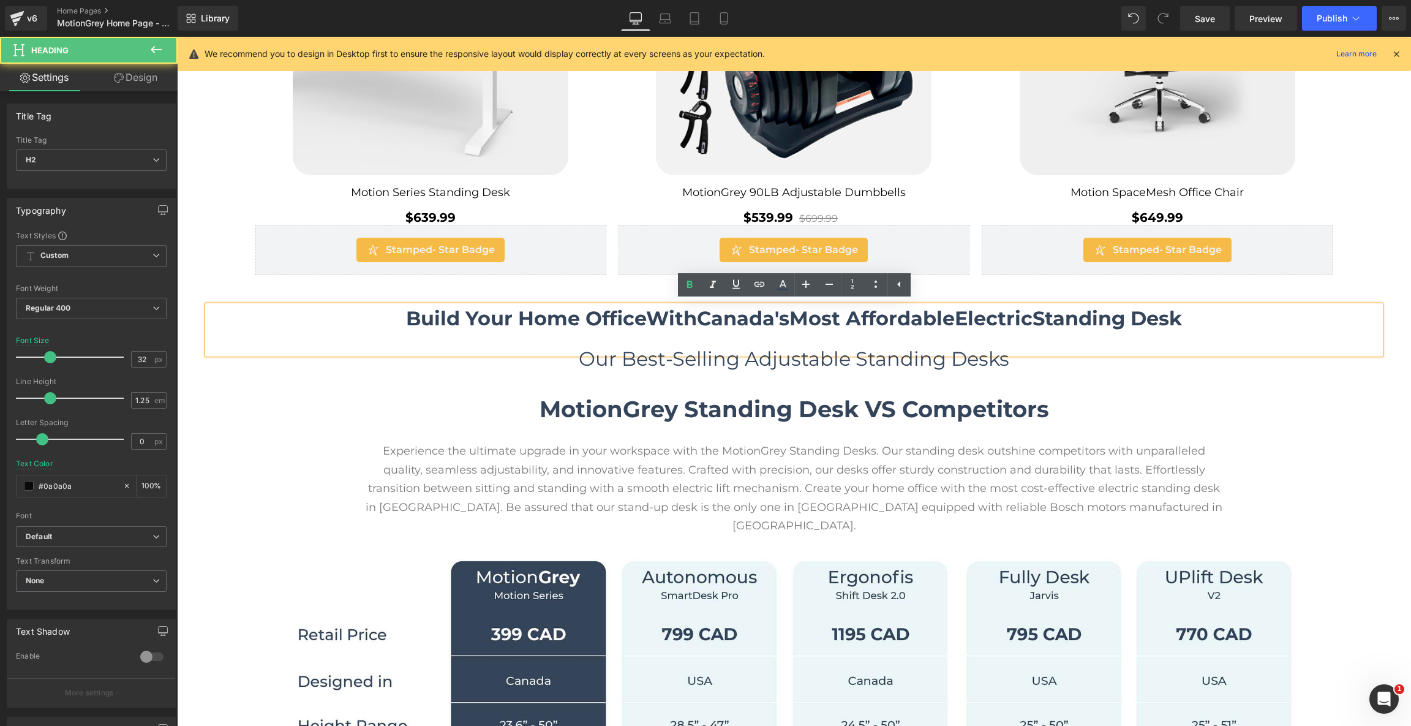
click at [1019, 317] on span "Electric" at bounding box center [993, 318] width 78 height 24
click at [406, 317] on span "Build Your Home Office" at bounding box center [526, 318] width 240 height 24
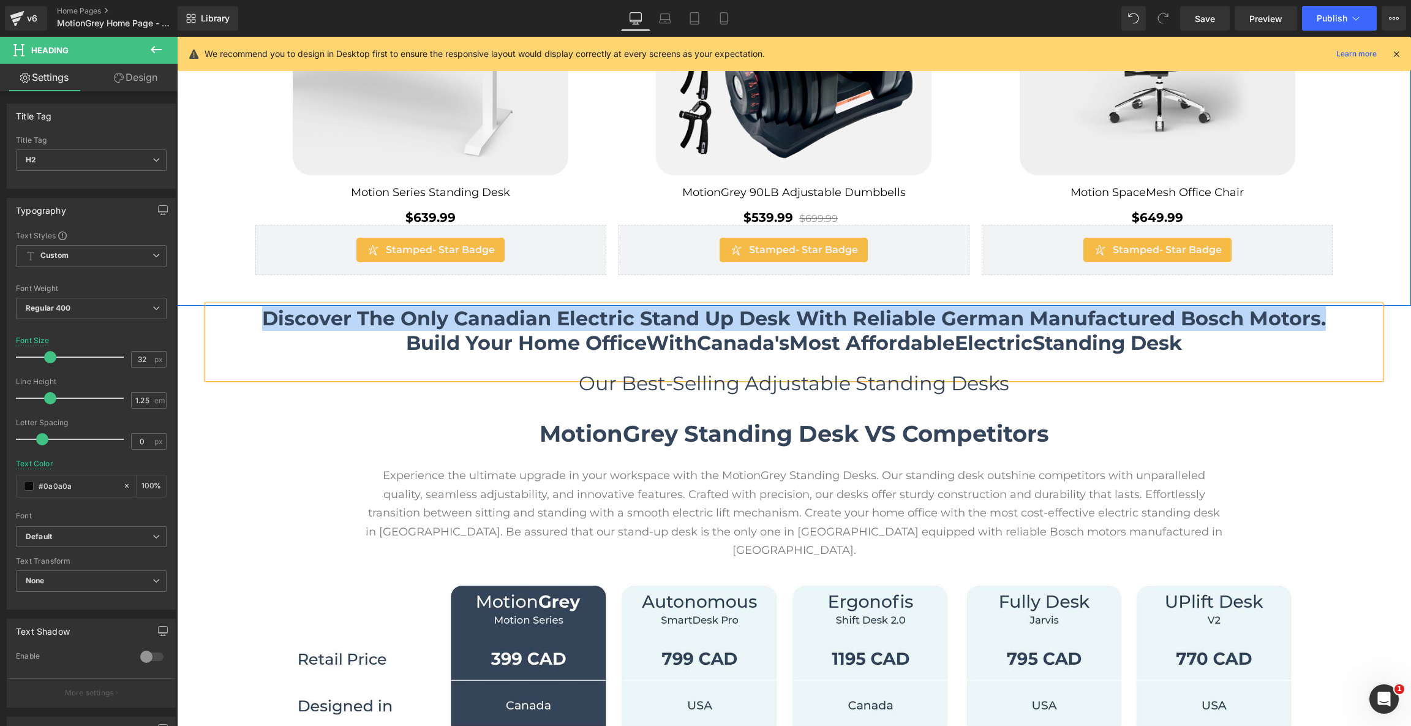
drag, startPoint x: 1328, startPoint y: 320, endPoint x: 218, endPoint y: 294, distance: 1110.3
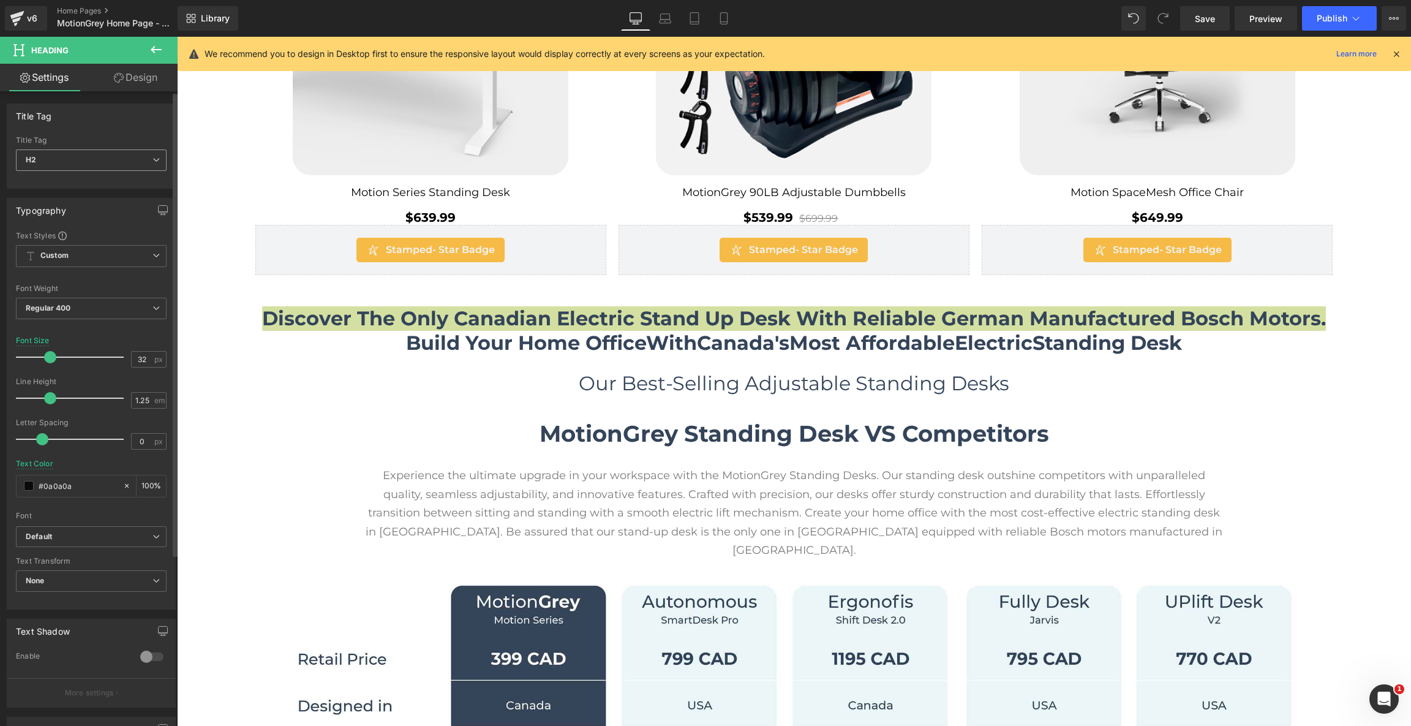
click at [142, 149] on span "H2" at bounding box center [91, 159] width 151 height 21
click at [121, 184] on li "H1" at bounding box center [91, 181] width 151 height 18
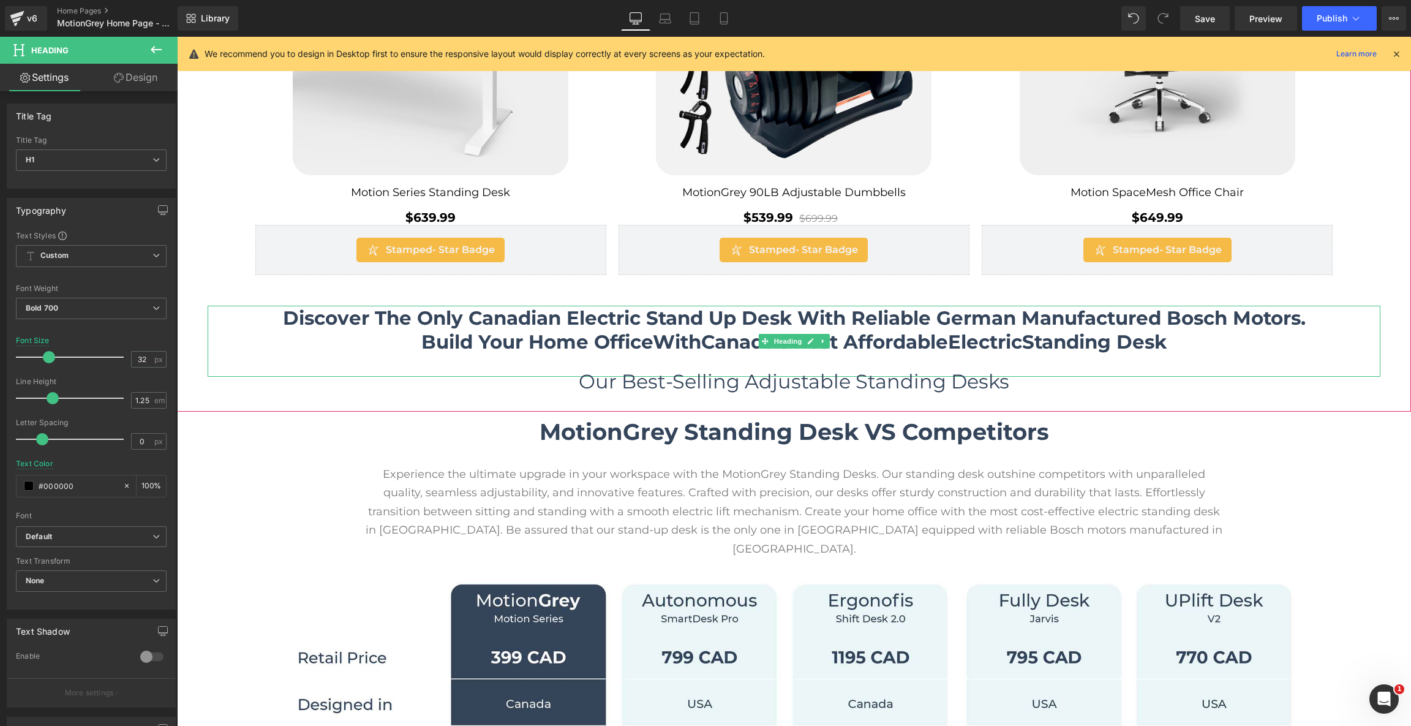
click at [567, 347] on span "Build Your Home Office" at bounding box center [536, 341] width 231 height 23
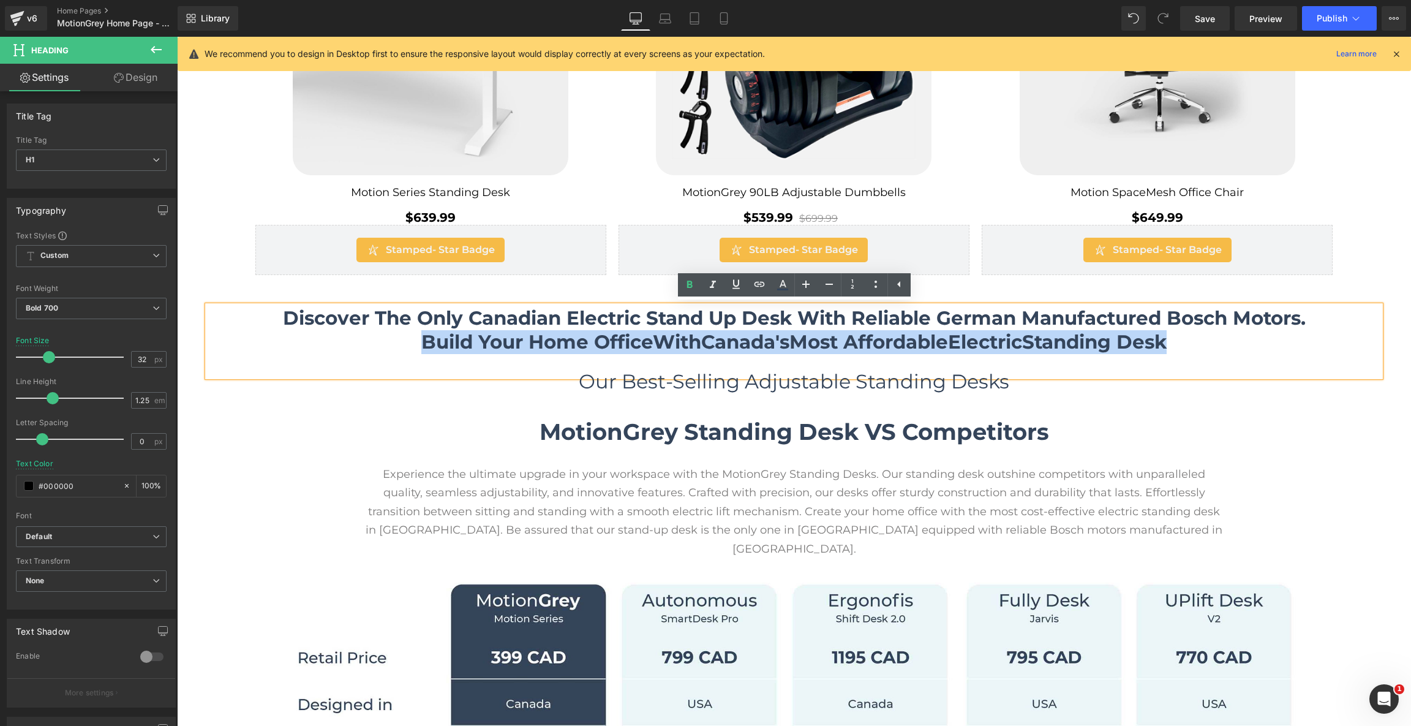
drag, startPoint x: 1198, startPoint y: 336, endPoint x: 369, endPoint y: 336, distance: 828.4
click at [369, 336] on h1 "Build Your Home Office With Canada's Most Affordable Electric Standing Desk" at bounding box center [794, 342] width 1172 height 24
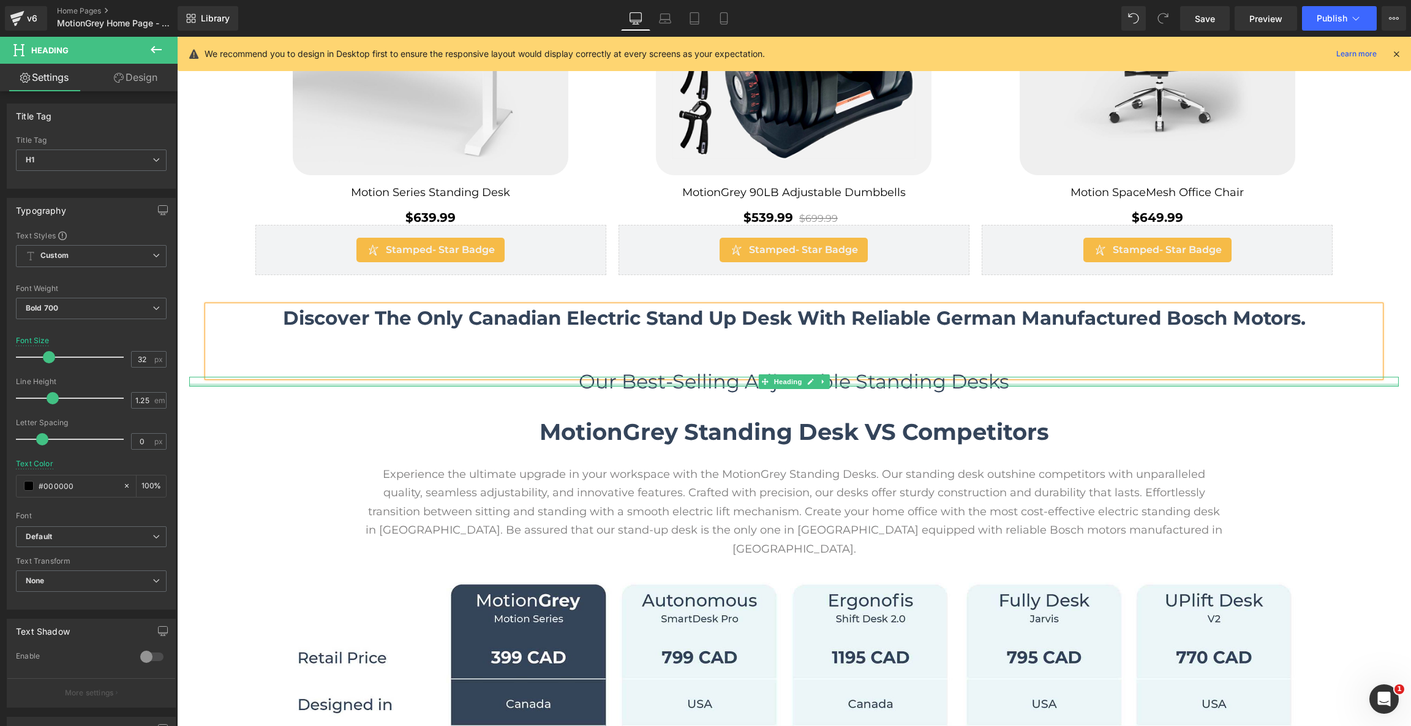
click at [582, 383] on div "Our Best-Selling Adjustable Standing Desks Heading" at bounding box center [793, 382] width 1209 height 10
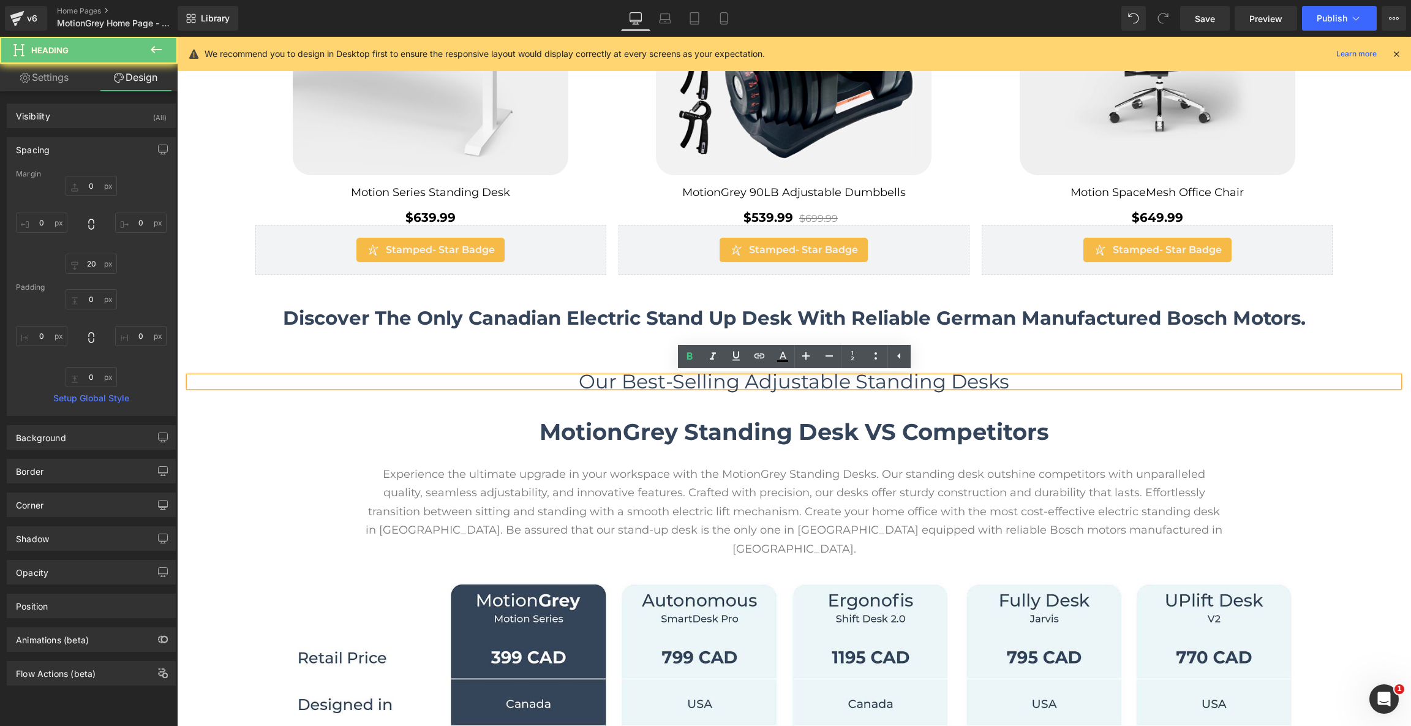
click at [617, 380] on span "Our Best-Selling Adjustable Standing Desks" at bounding box center [794, 381] width 430 height 24
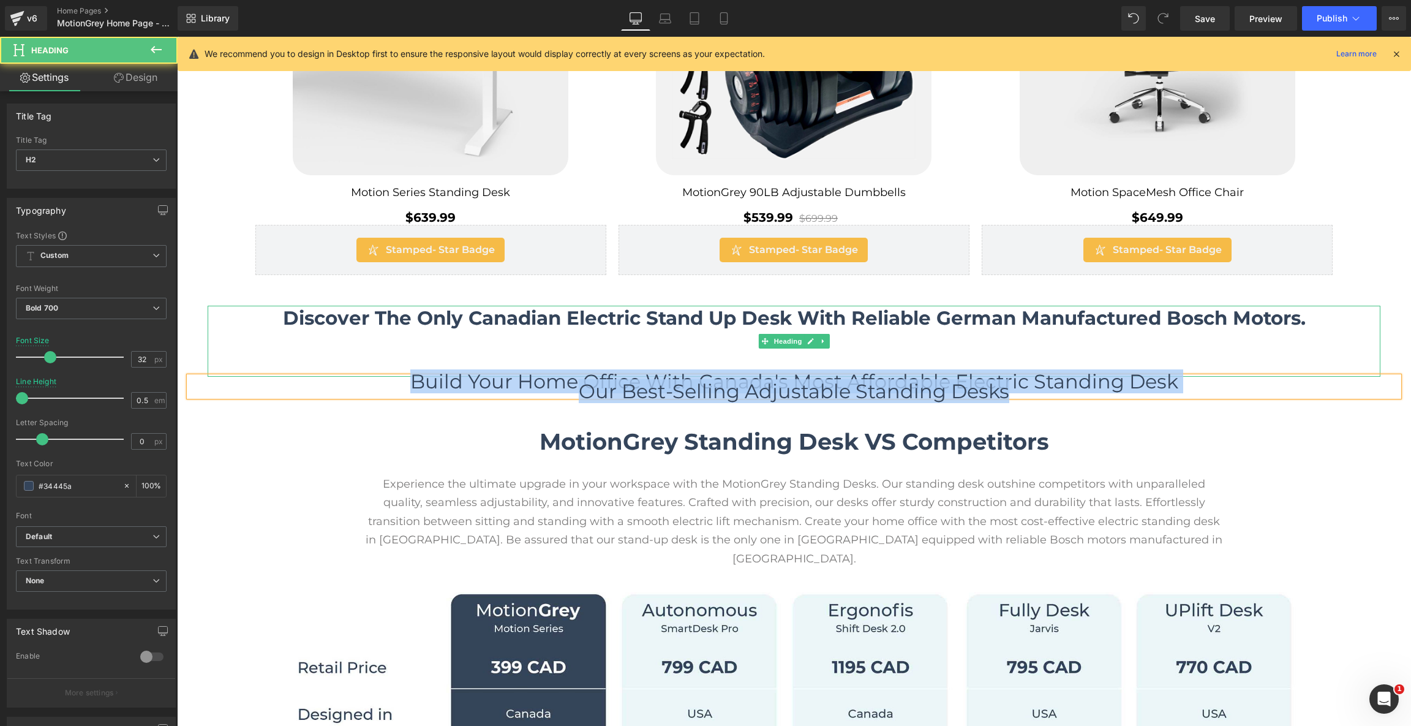
drag, startPoint x: 1042, startPoint y: 394, endPoint x: 288, endPoint y: 369, distance: 754.7
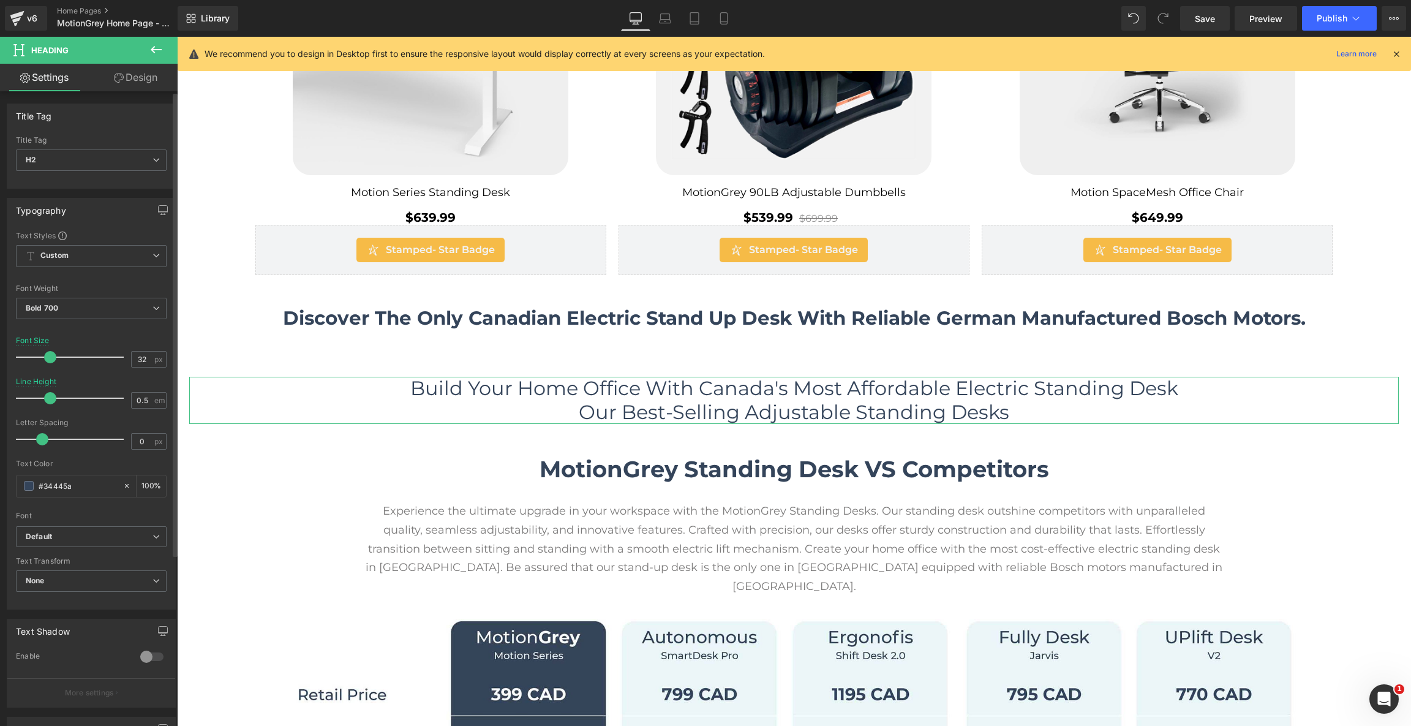
drag, startPoint x: 24, startPoint y: 397, endPoint x: 52, endPoint y: 399, distance: 27.6
click at [52, 399] on span at bounding box center [50, 398] width 12 height 12
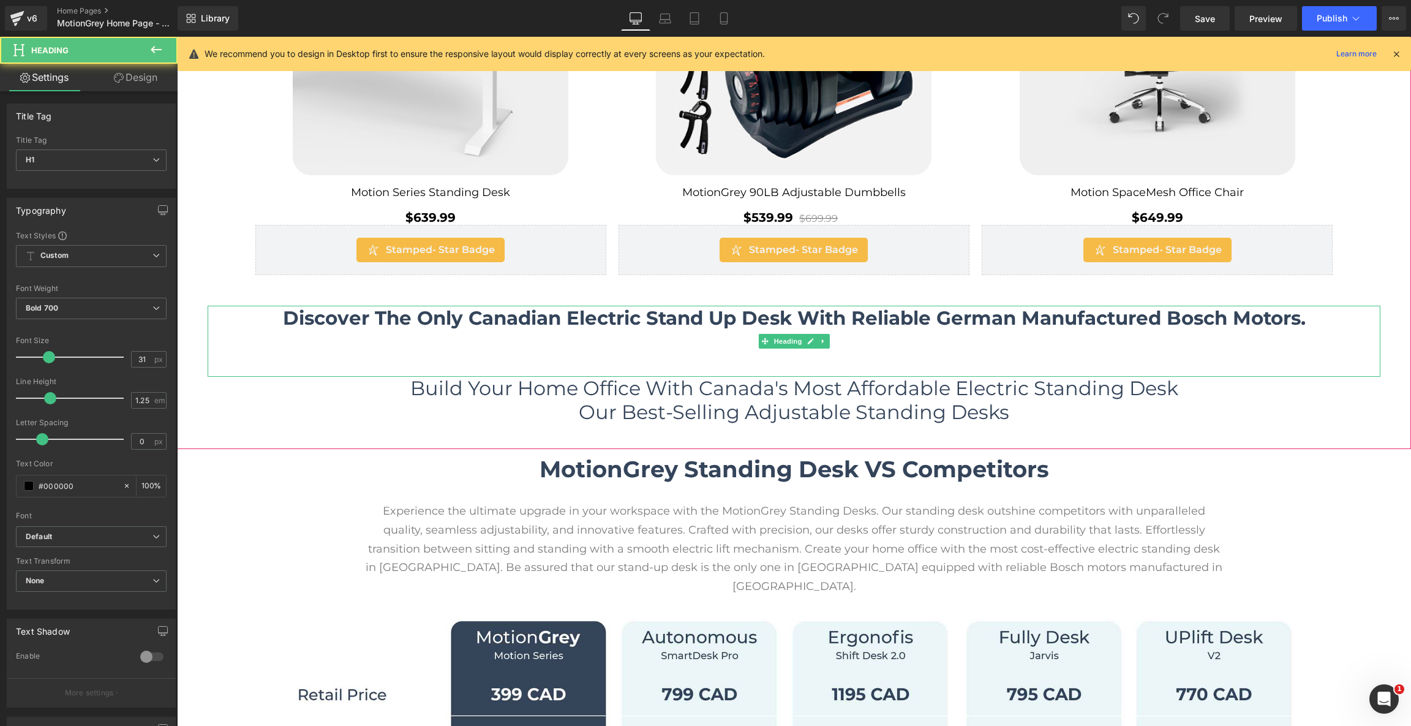
click at [572, 350] on h1 at bounding box center [794, 342] width 1172 height 24
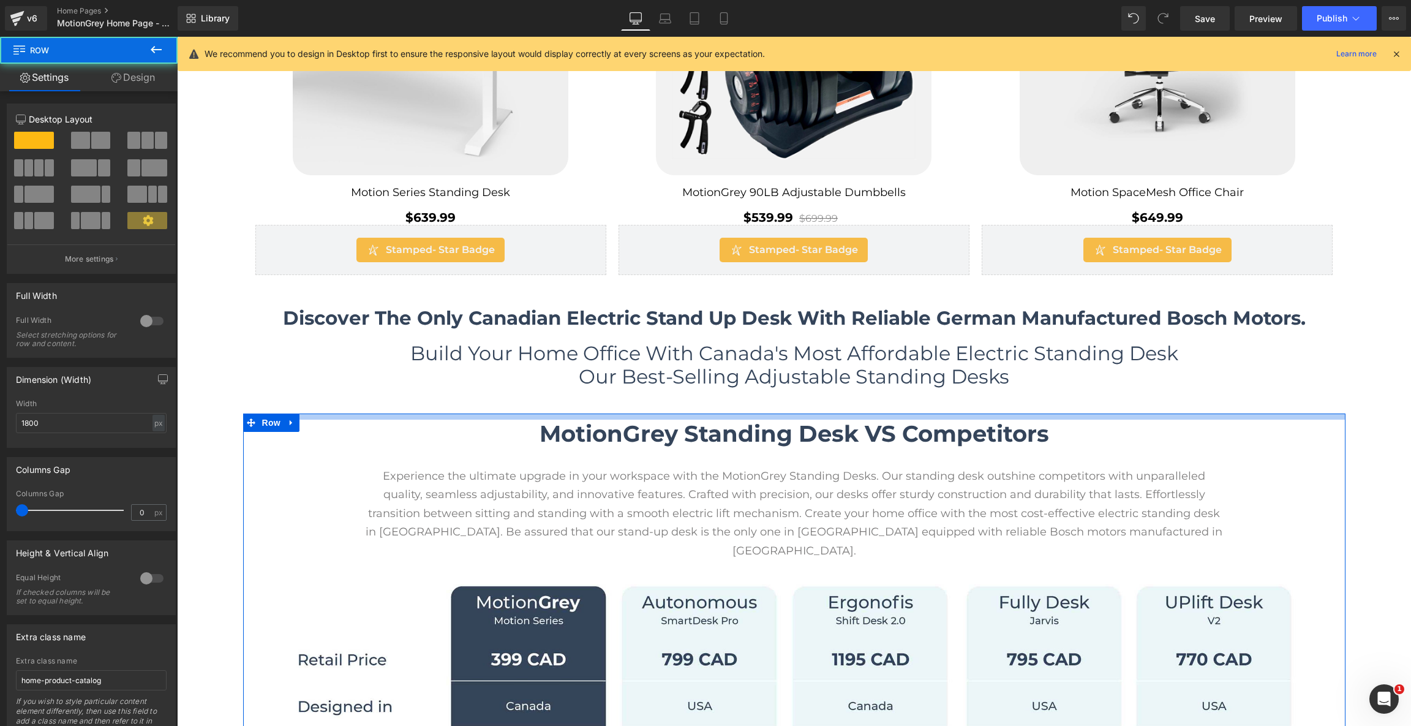
click at [562, 414] on div at bounding box center [794, 416] width 1102 height 6
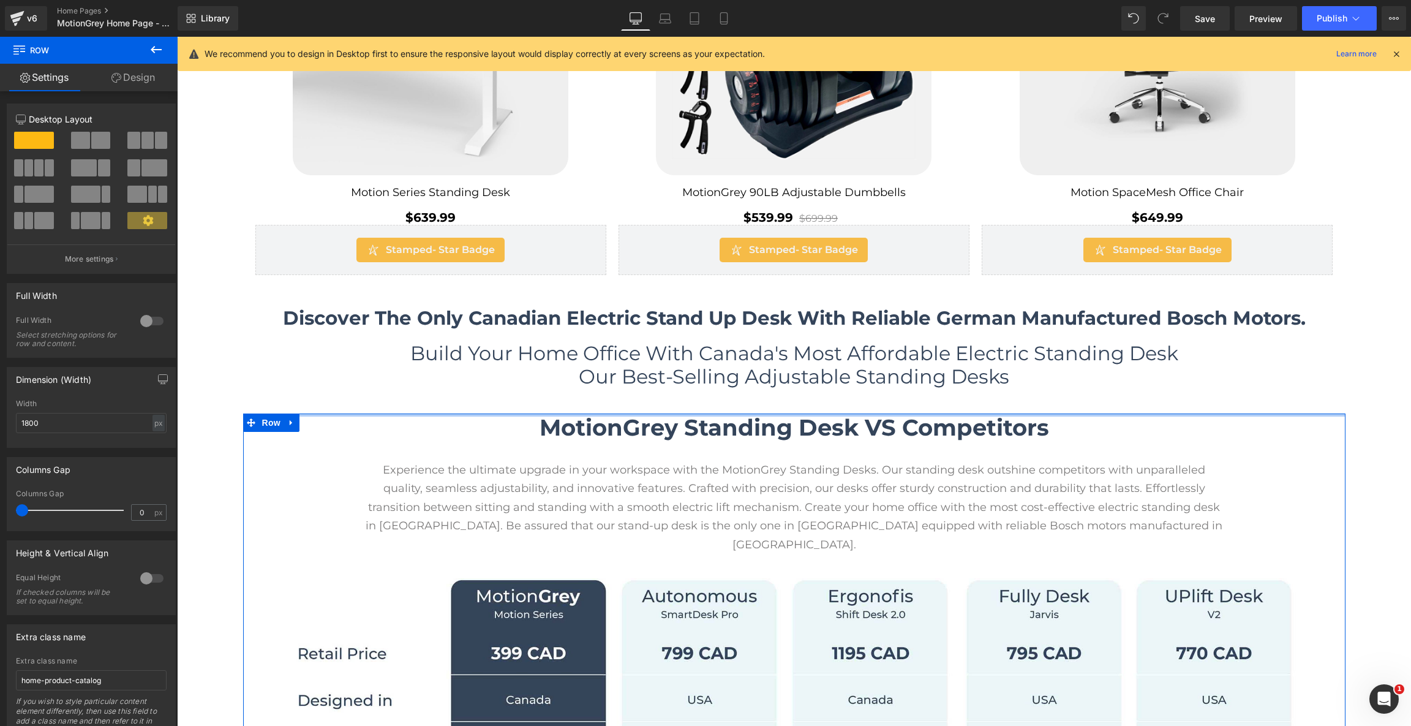
drag, startPoint x: 562, startPoint y: 414, endPoint x: 559, endPoint y: 378, distance: 36.3
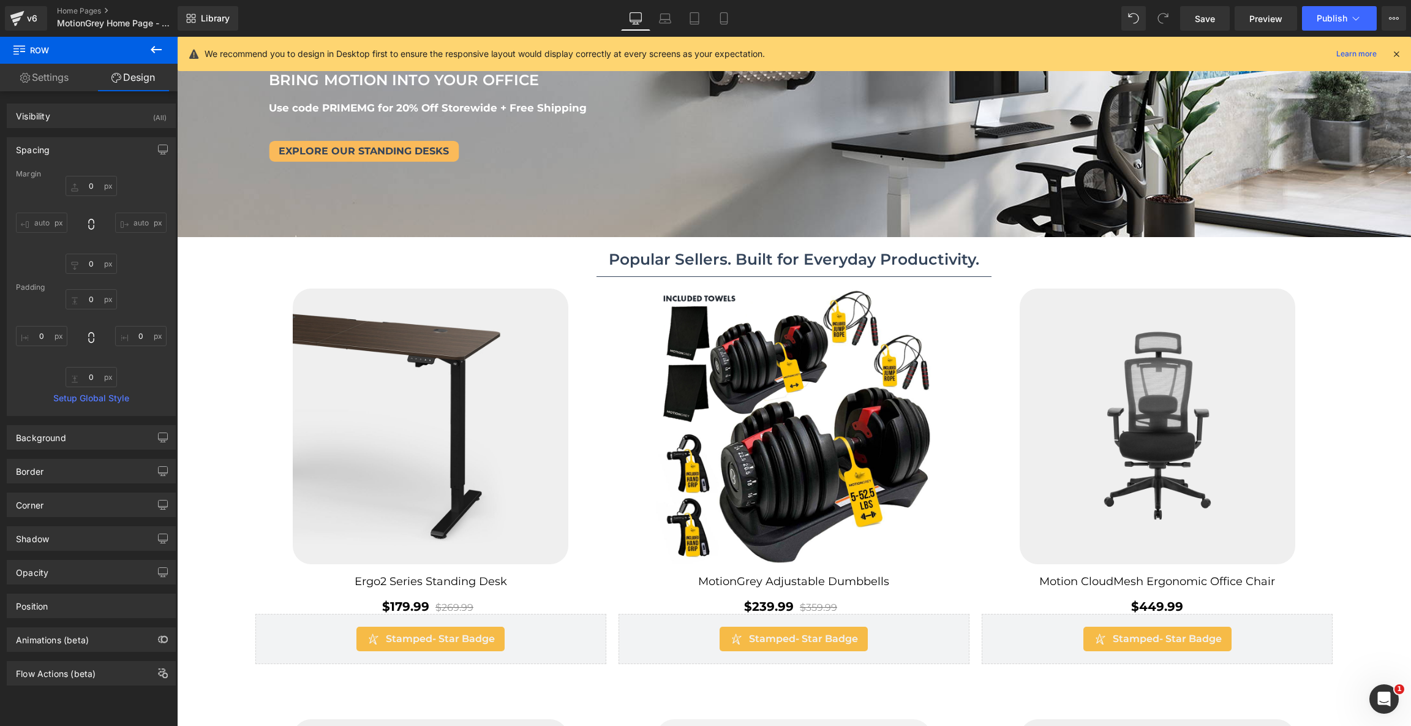
scroll to position [0, 0]
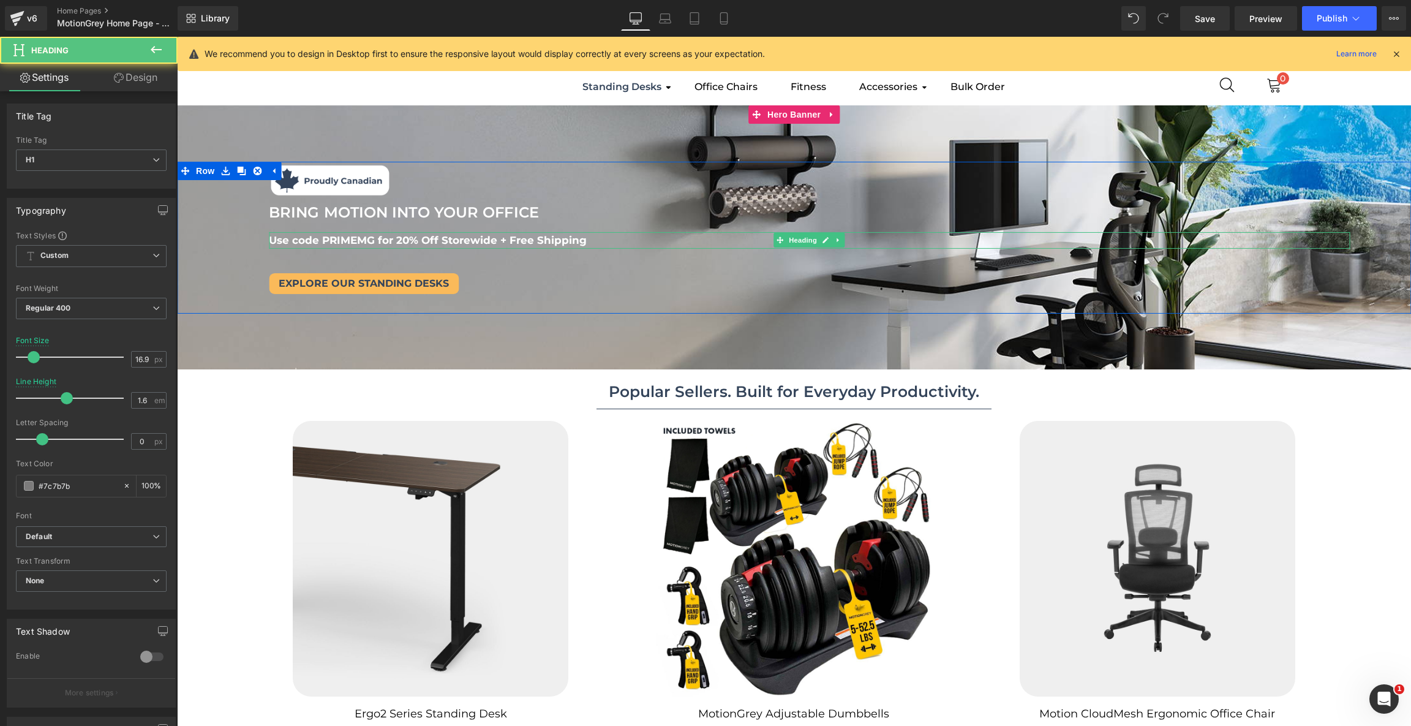
click at [504, 243] on span "Use code PRIMEMG for 20% Off Storewide + Free Shipping" at bounding box center [428, 239] width 318 height 12
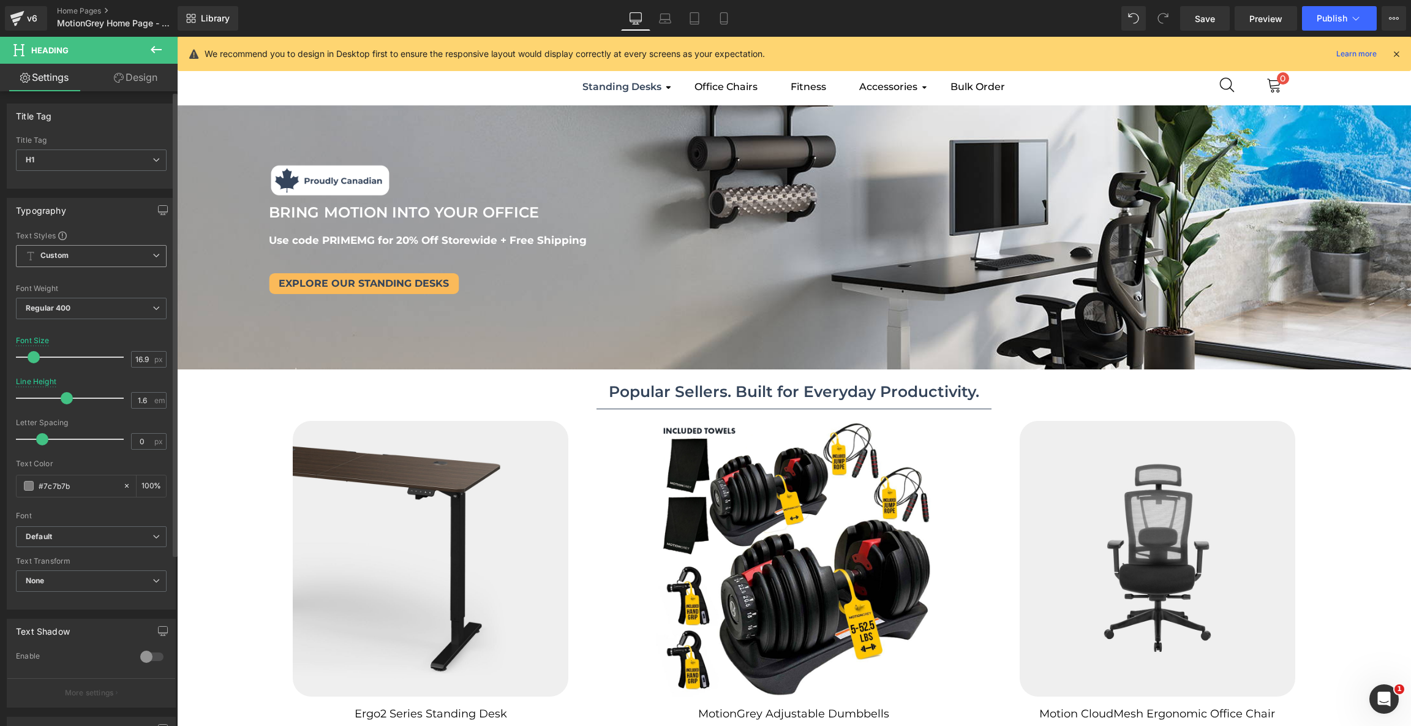
click at [152, 252] on icon at bounding box center [155, 255] width 7 height 7
click at [150, 252] on icon at bounding box center [151, 255] width 7 height 7
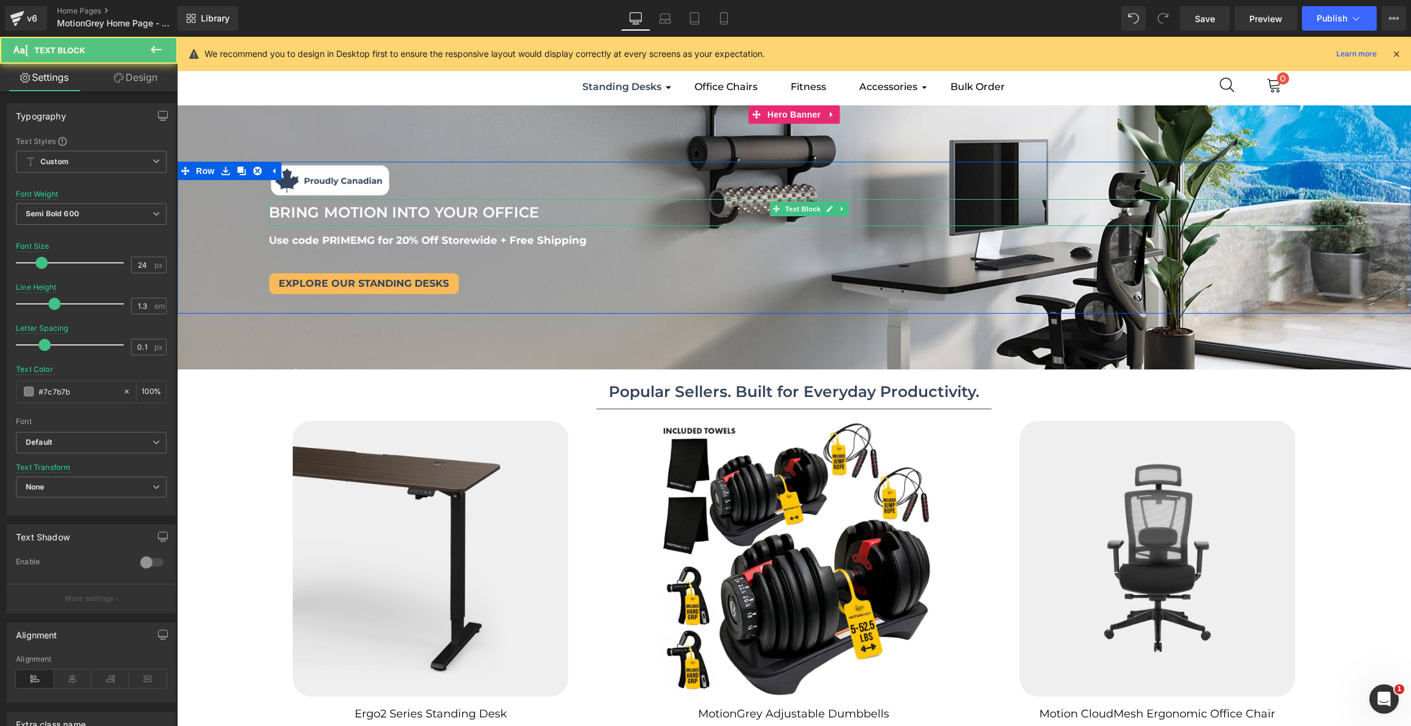
click at [495, 207] on font "BRING MOTION INTO YOUR OFFICE" at bounding box center [404, 212] width 270 height 18
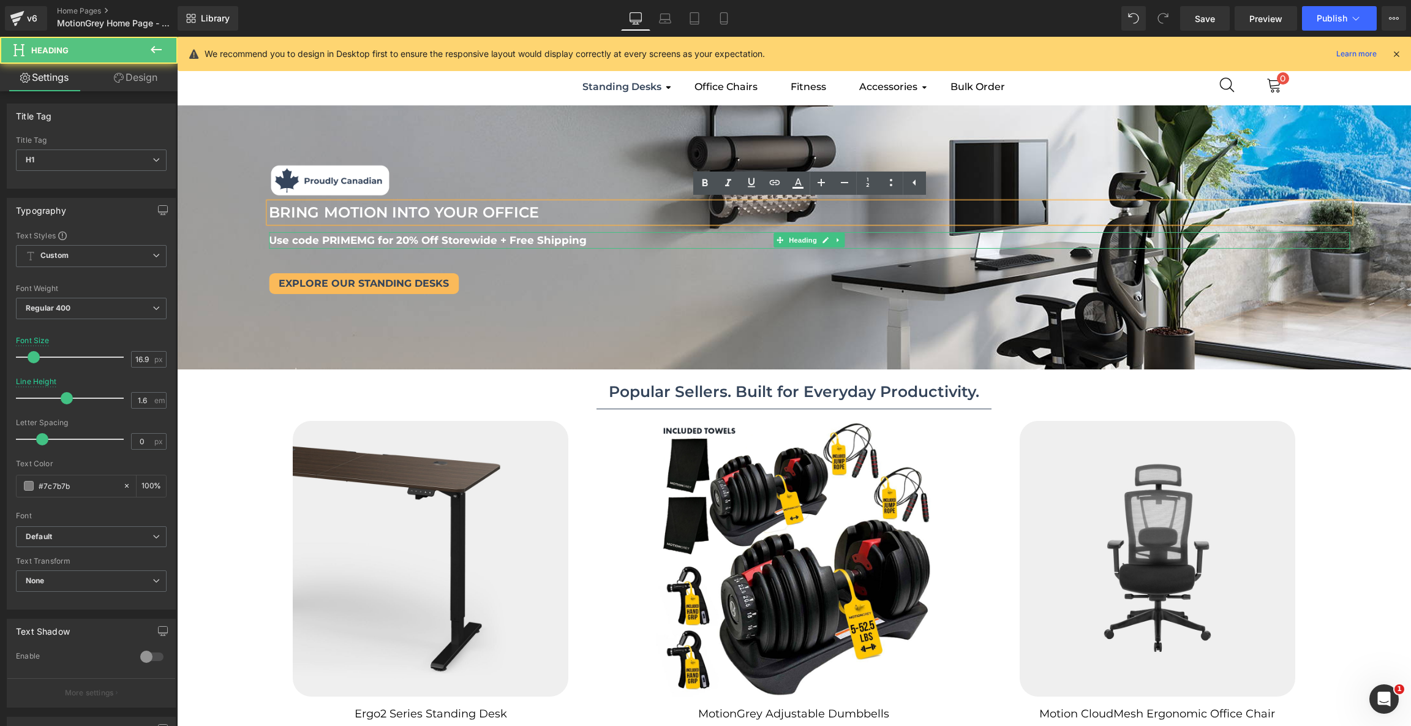
click at [587, 241] on h1 "Use code PRIMEMG for 20% Off Storewide + Free Shipping" at bounding box center [809, 239] width 1081 height 17
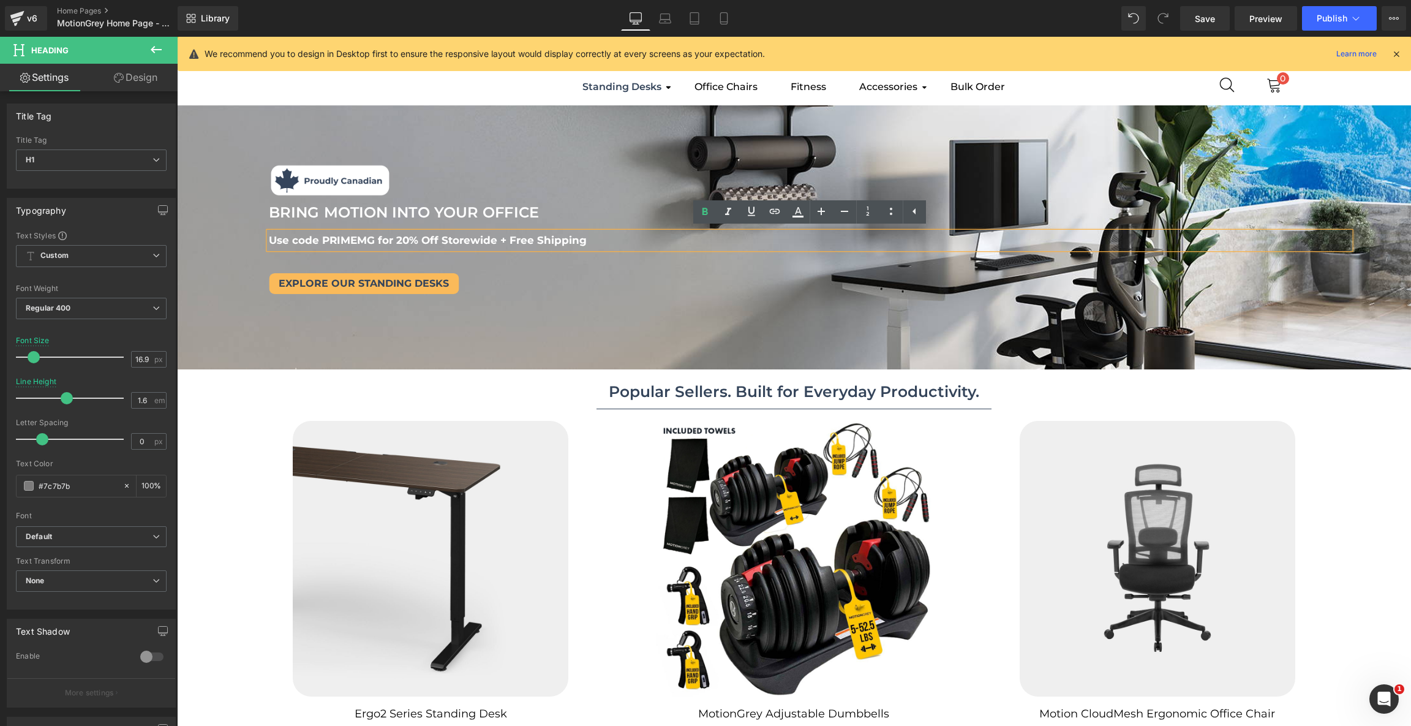
click at [532, 242] on span "Use code PRIMEMG for 20% Off Storewide + Free Shipping" at bounding box center [428, 239] width 318 height 12
drag, startPoint x: 633, startPoint y: 234, endPoint x: 285, endPoint y: 225, distance: 348.5
click at [285, 225] on div "Image Image BRING MOTION INTO YOUR OFFICE Text Block BRING MOTION INTO YOUR OFF…" at bounding box center [809, 238] width 1203 height 152
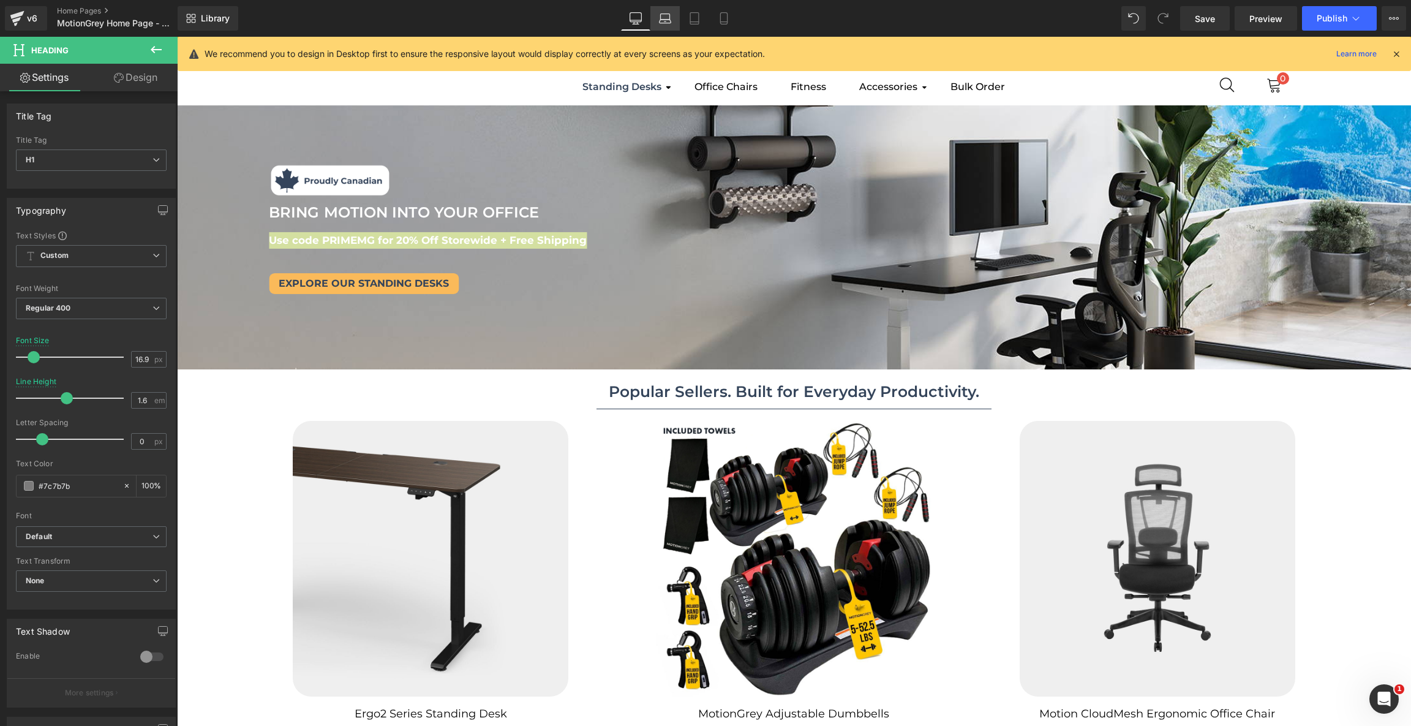
click at [670, 20] on icon at bounding box center [665, 18] width 12 height 12
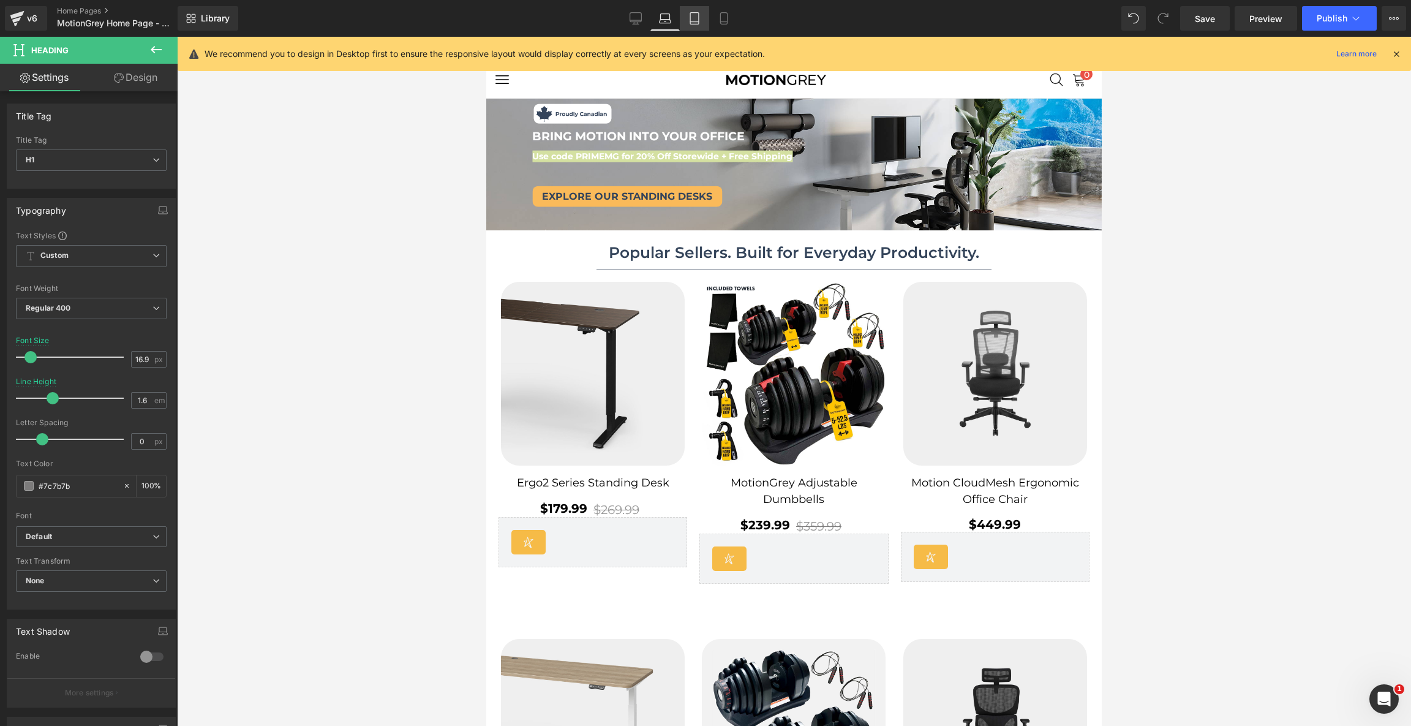
click at [698, 20] on icon at bounding box center [694, 18] width 12 height 12
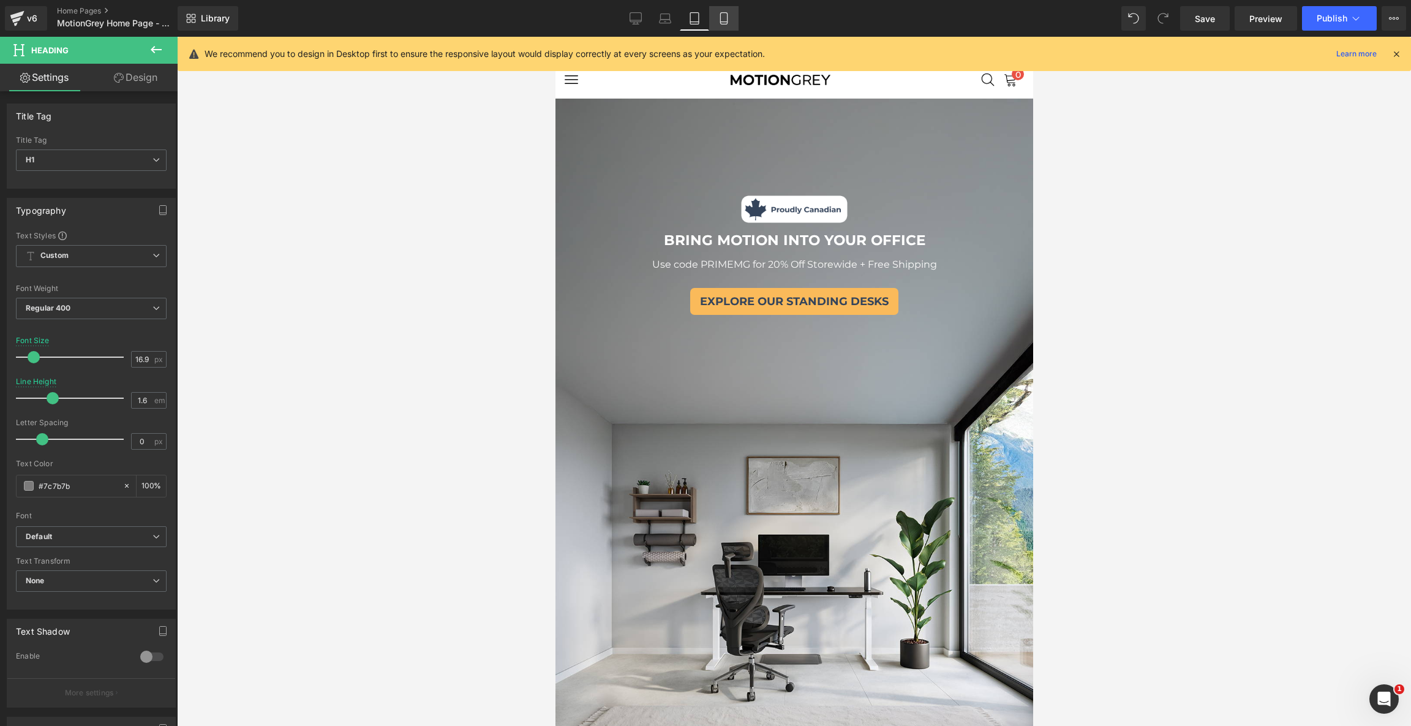
click at [714, 26] on link "Mobile" at bounding box center [723, 18] width 29 height 24
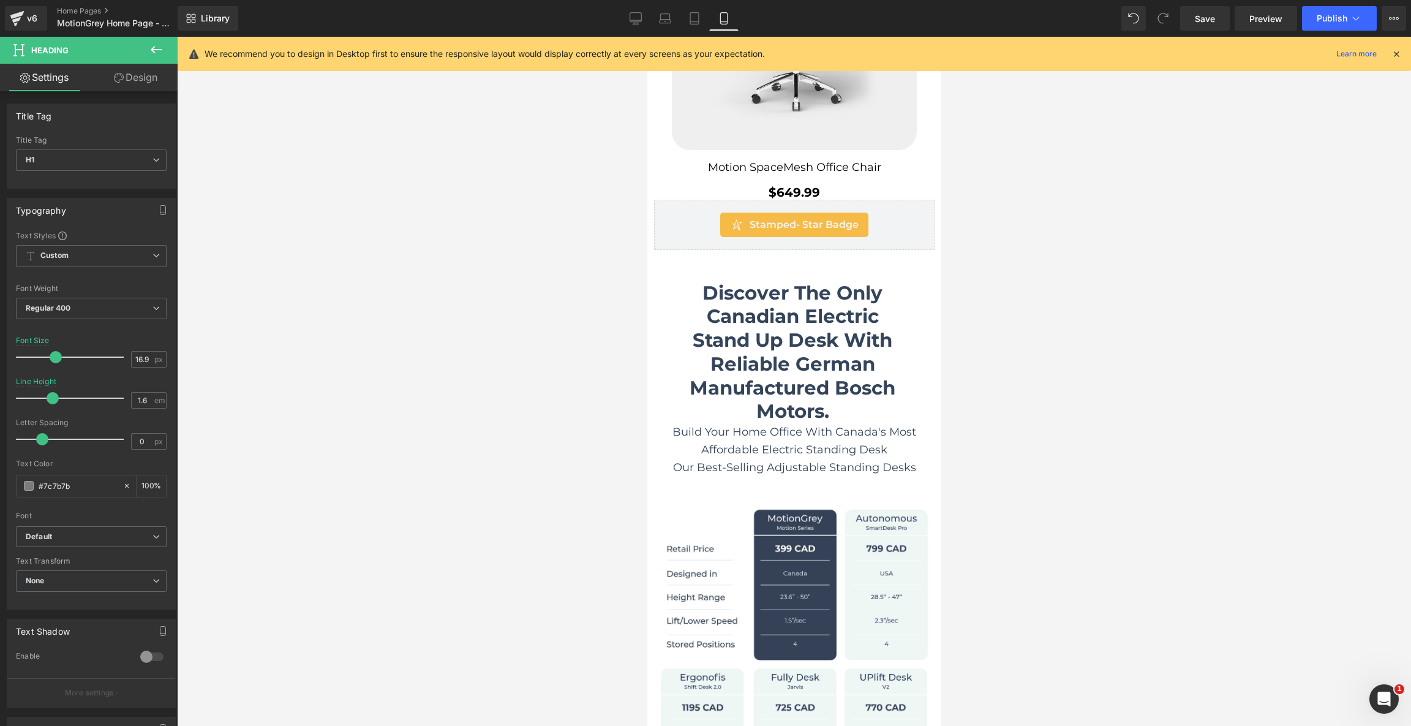
scroll to position [2510, 0]
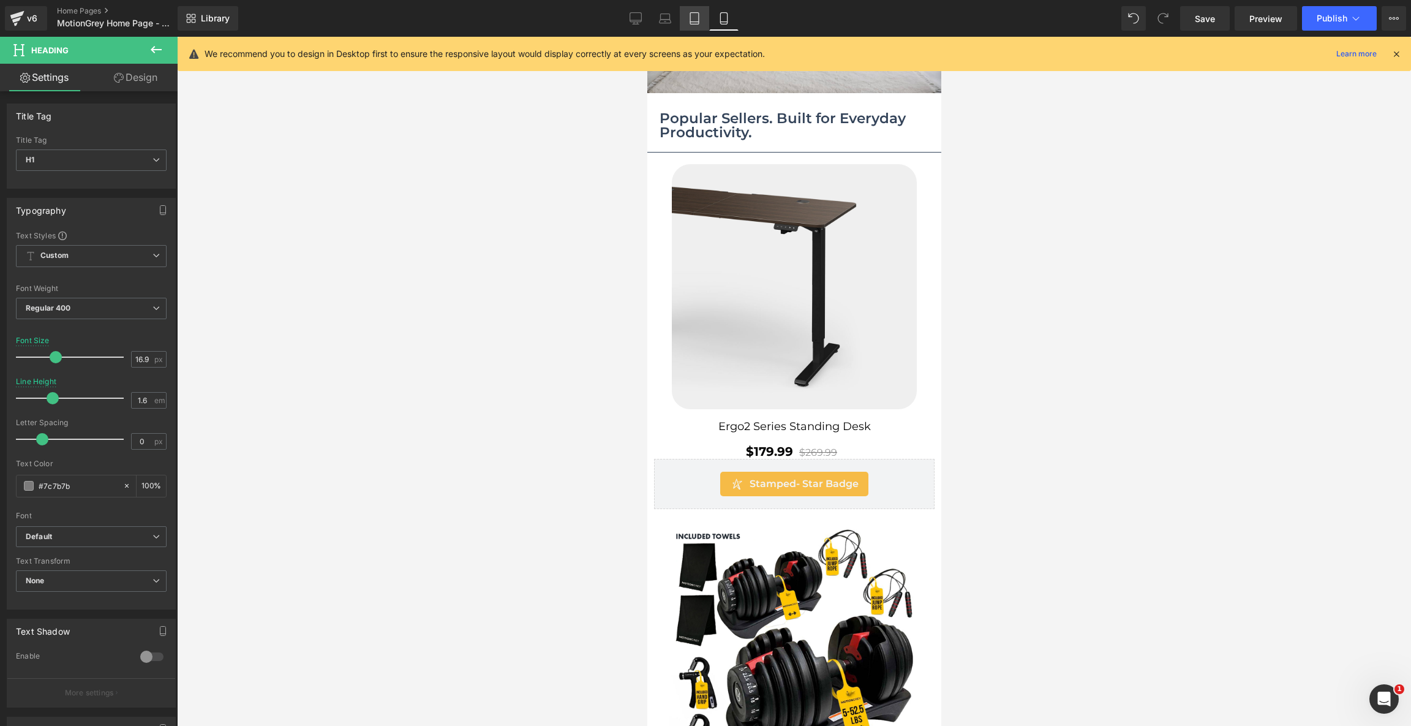
click at [699, 28] on link "Tablet" at bounding box center [694, 18] width 29 height 24
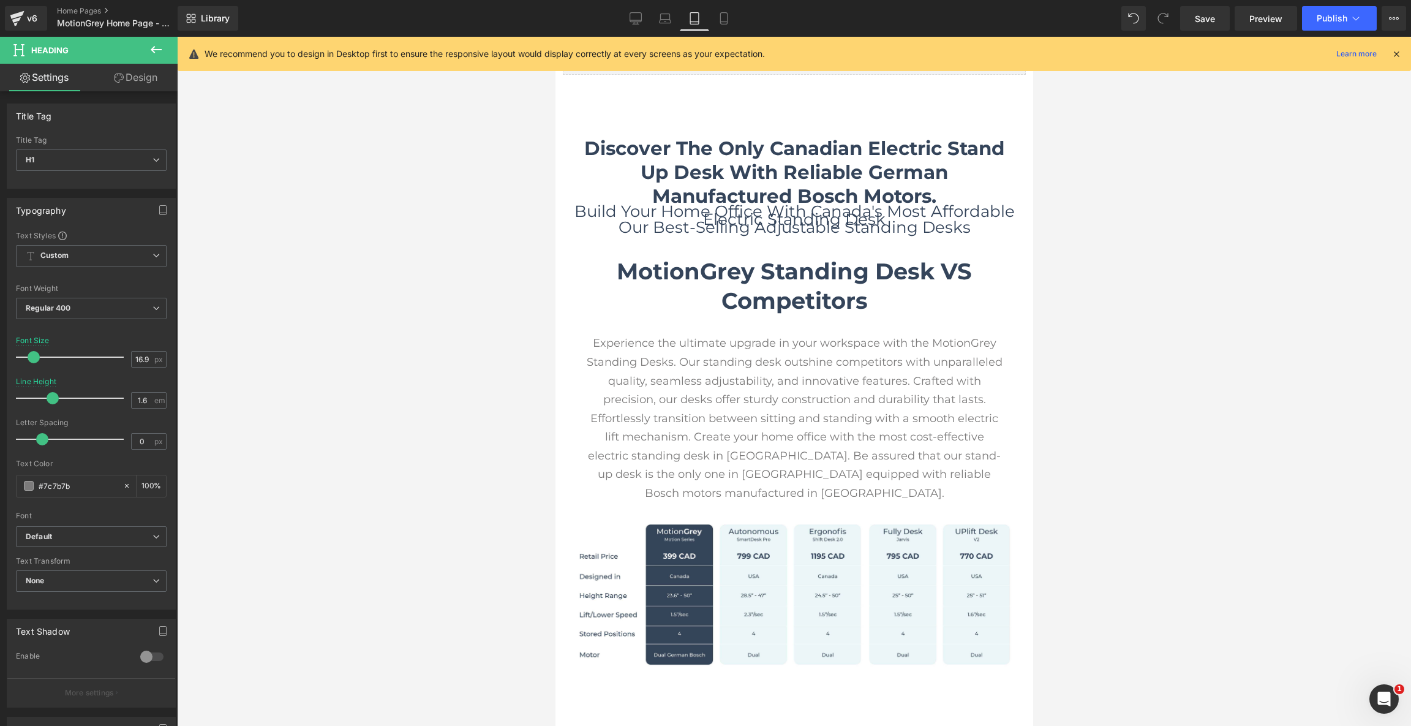
scroll to position [2584, 0]
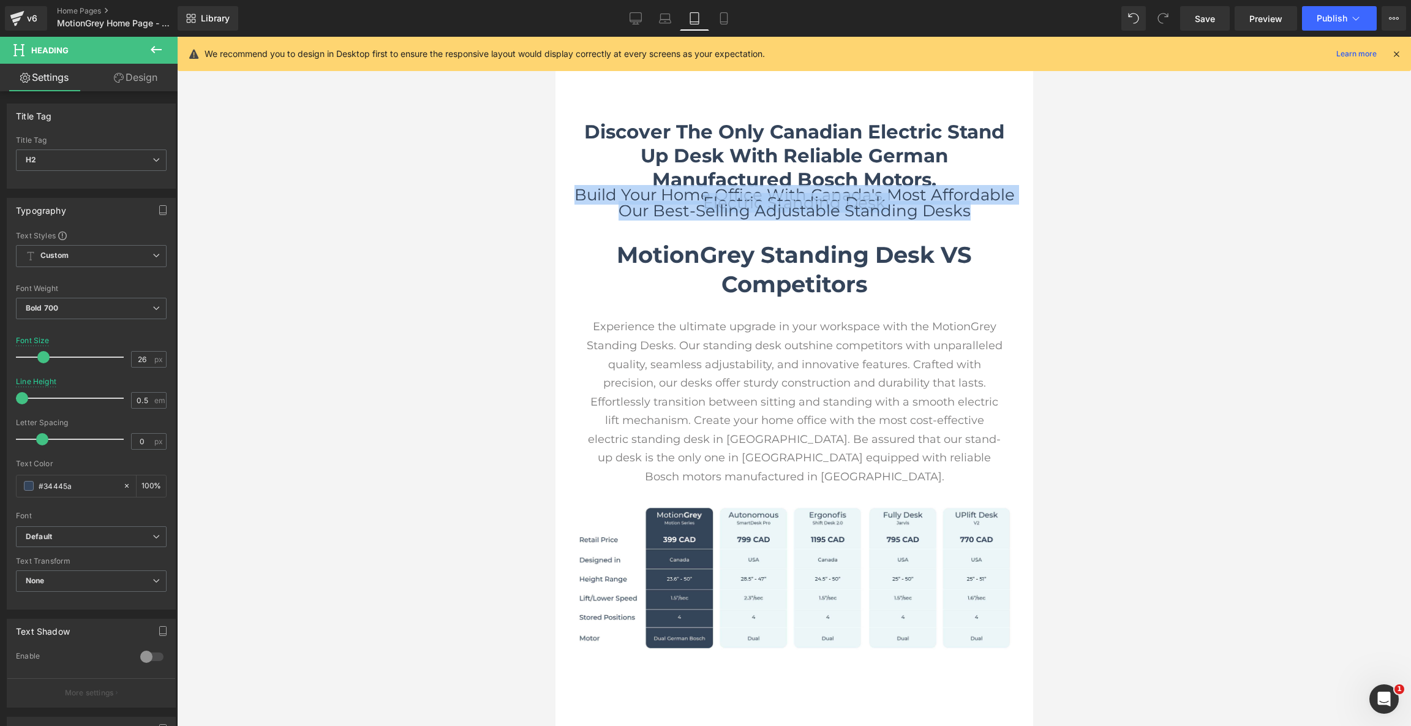
drag, startPoint x: 968, startPoint y: 205, endPoint x: 446, endPoint y: 144, distance: 525.1
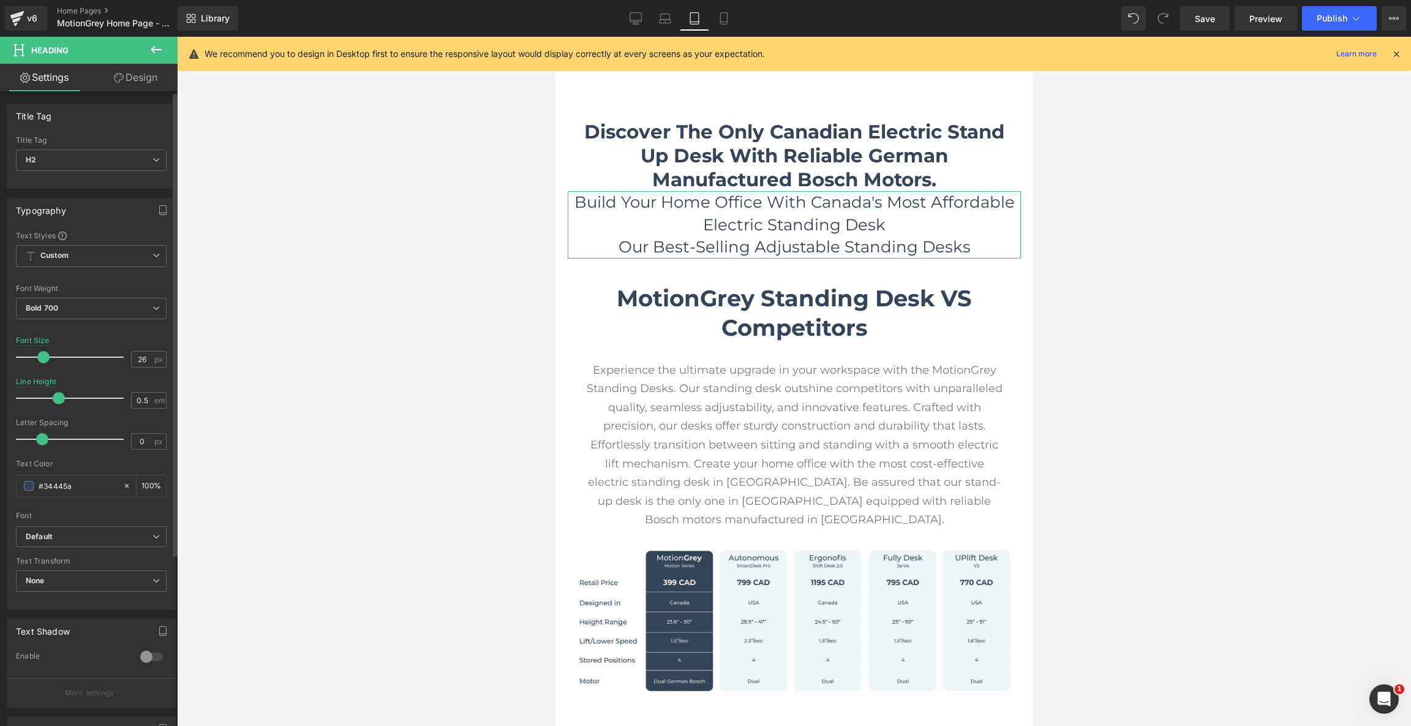
drag, startPoint x: 20, startPoint y: 396, endPoint x: 54, endPoint y: 396, distance: 34.3
click at [54, 396] on span at bounding box center [59, 398] width 12 height 12
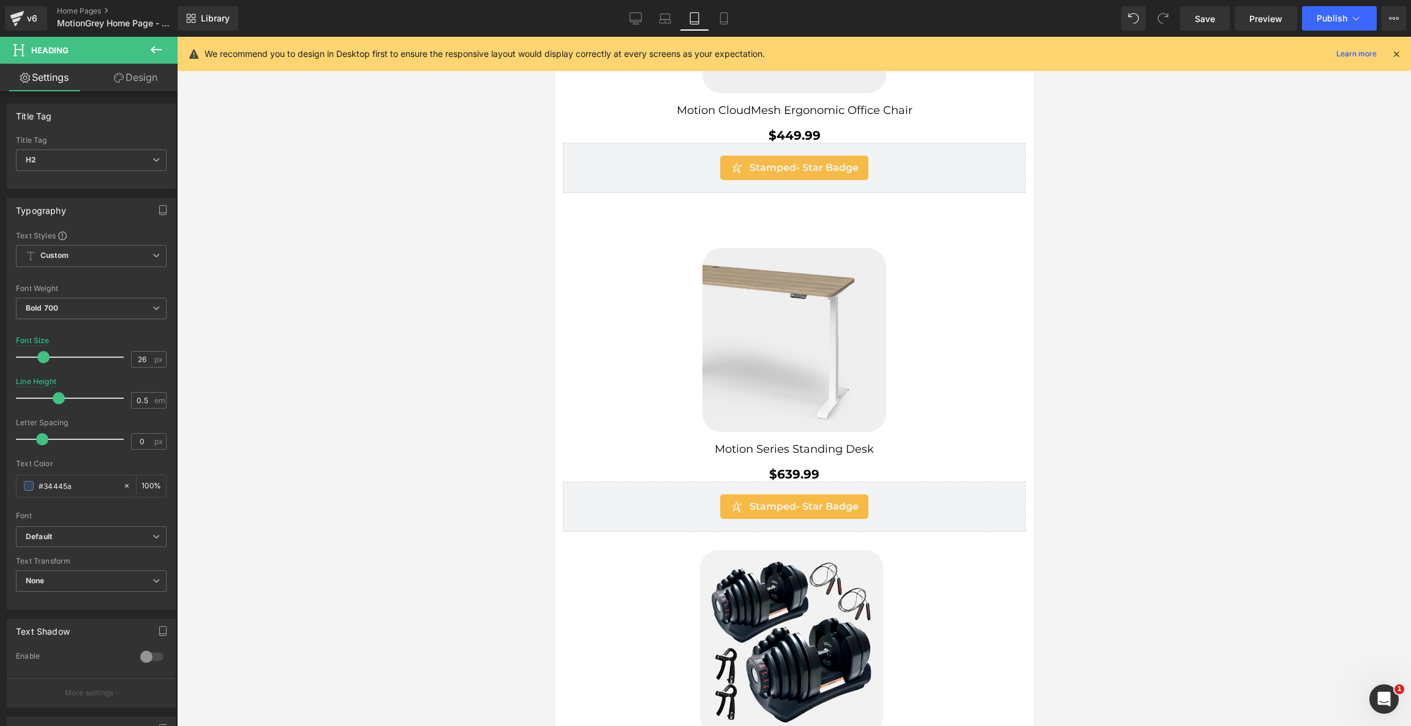
scroll to position [796, 0]
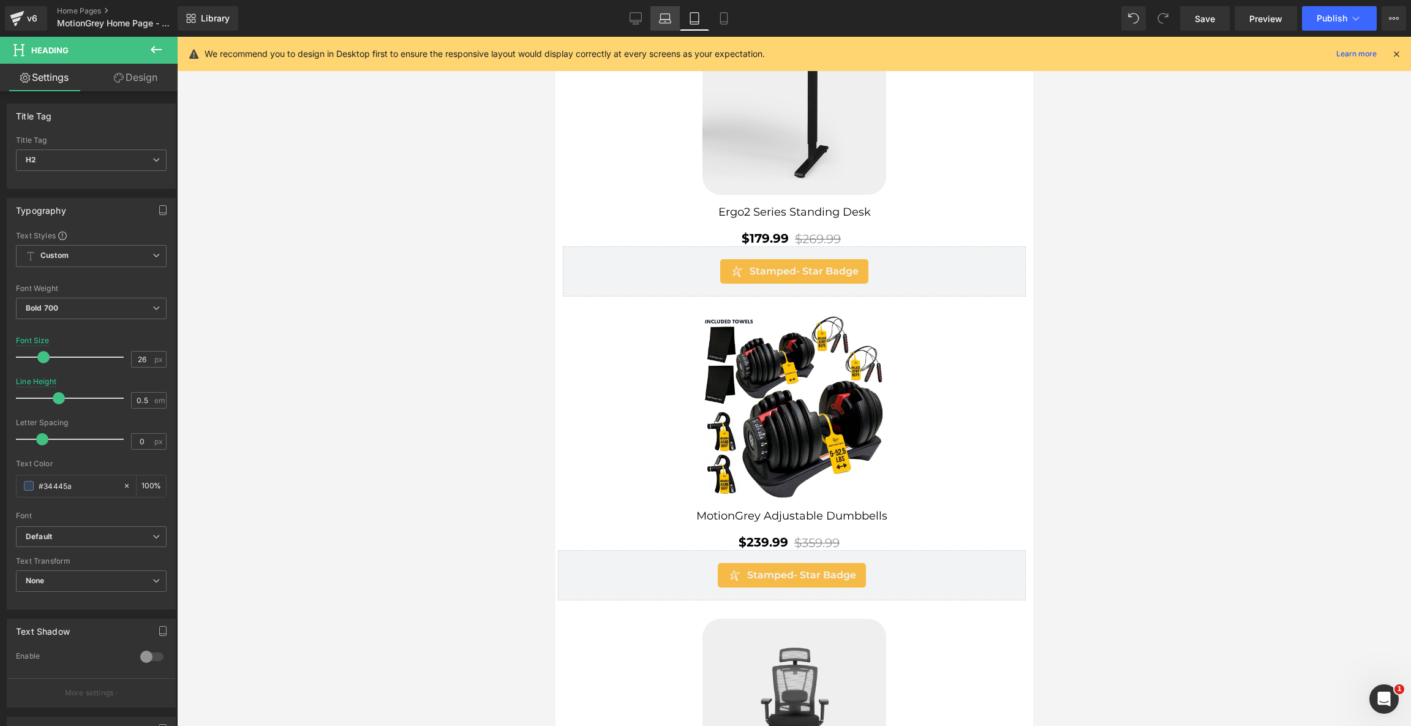
click at [676, 17] on link "Laptop" at bounding box center [664, 18] width 29 height 24
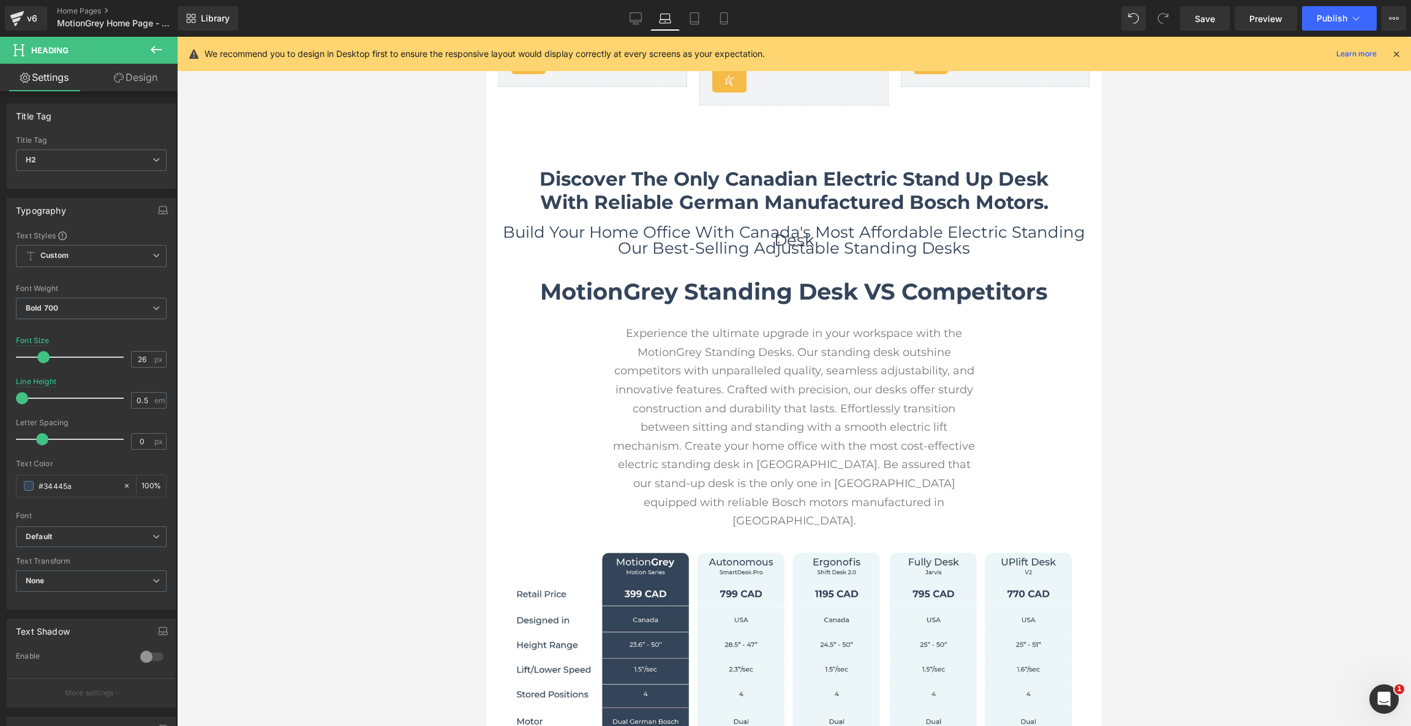
scroll to position [848, 0]
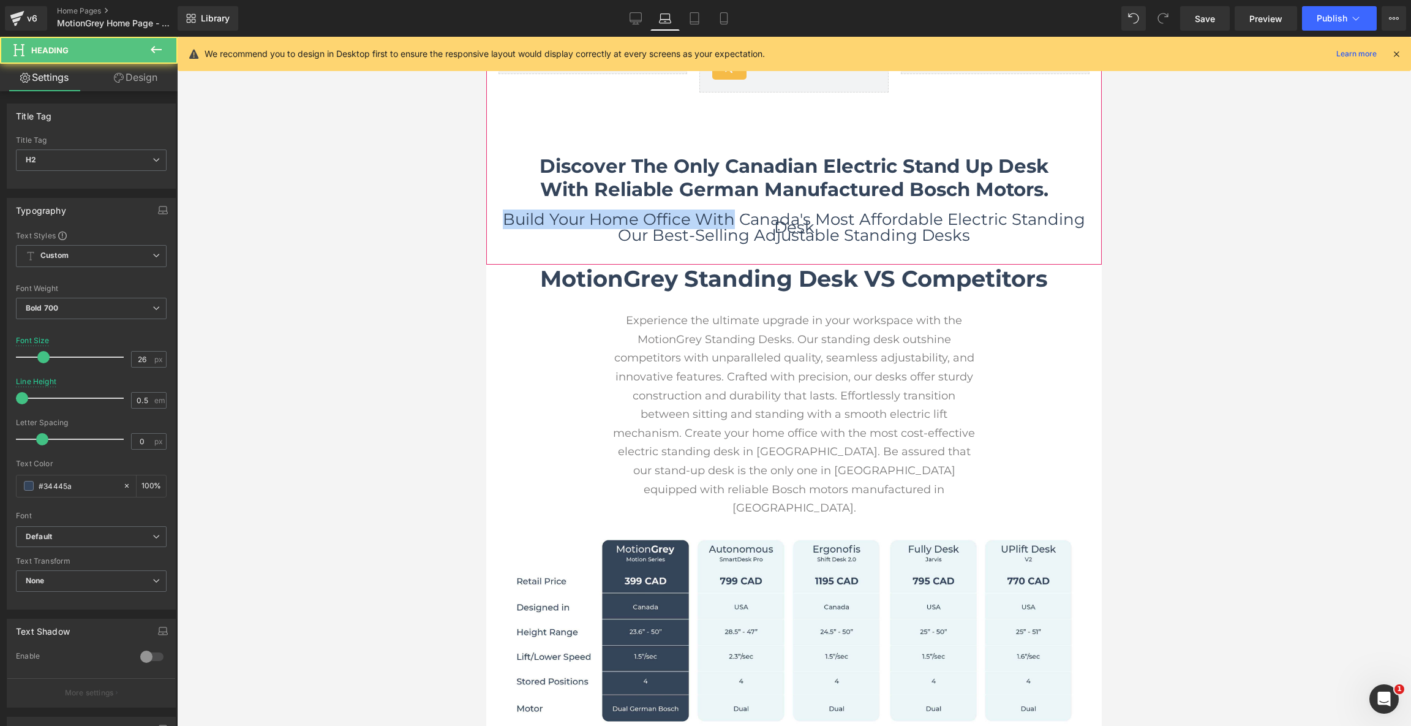
drag, startPoint x: 974, startPoint y: 233, endPoint x: 523, endPoint y: 204, distance: 452.1
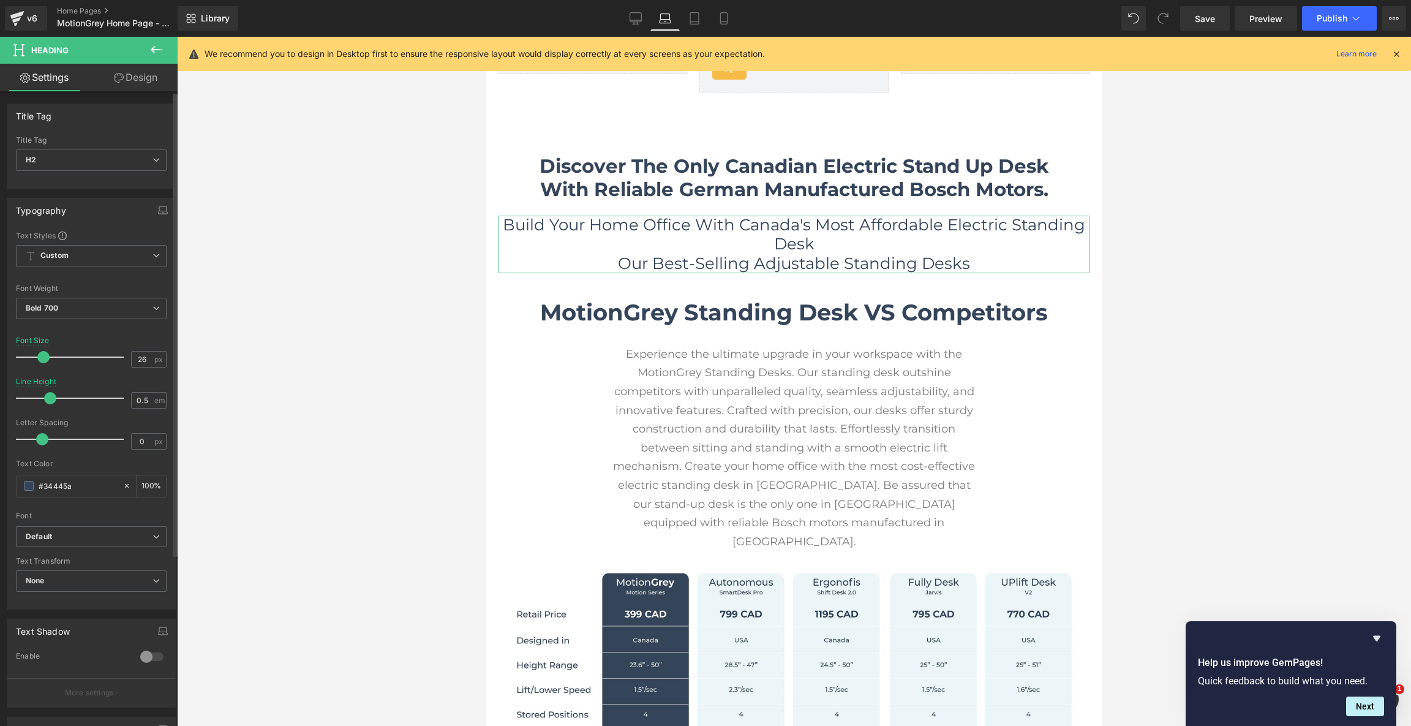
drag, startPoint x: 23, startPoint y: 394, endPoint x: 50, endPoint y: 394, distance: 27.6
click at [50, 394] on span at bounding box center [50, 398] width 12 height 12
click at [647, 265] on span "Our Best-Selling Adjustable Standing Desks" at bounding box center [794, 263] width 352 height 20
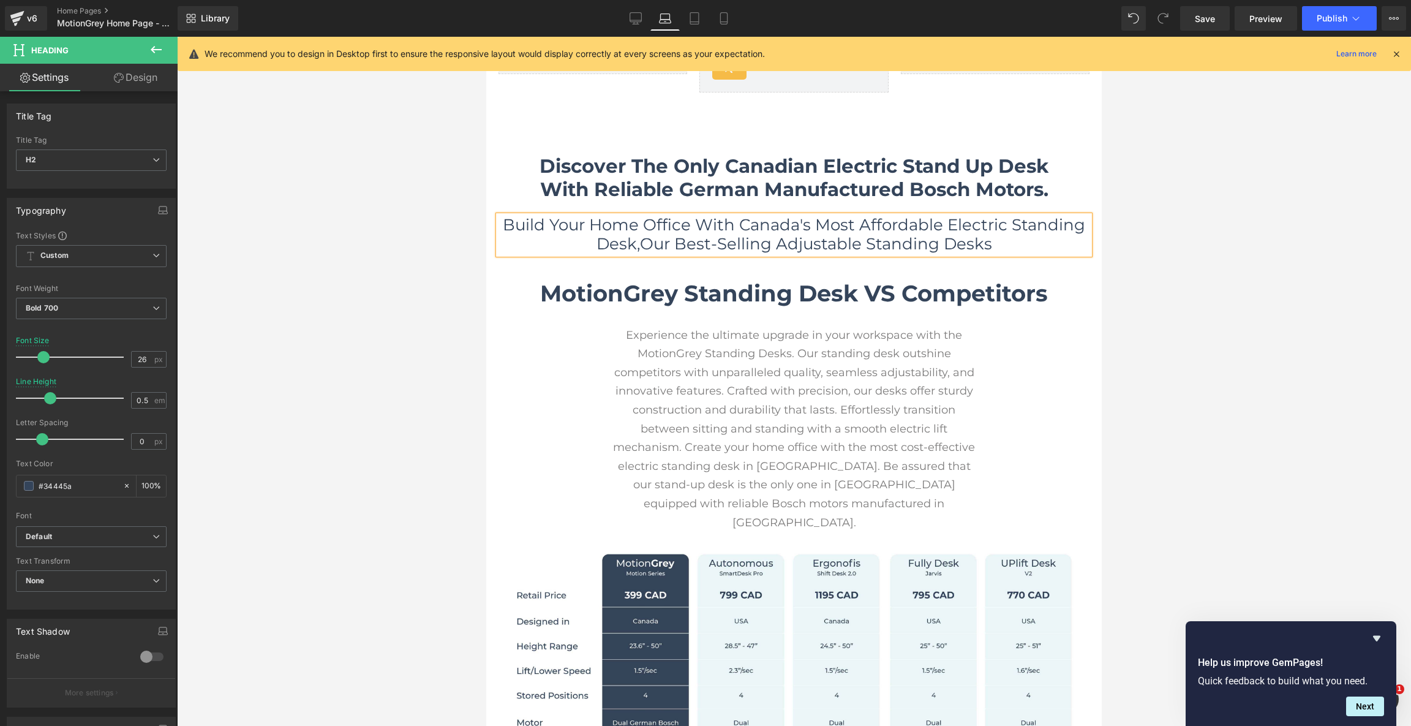
click at [1007, 245] on h2 "Build Your Home Office With Canada's Most Affordable Electric Standing Desk, Ou…" at bounding box center [793, 235] width 591 height 38
click at [697, 20] on icon at bounding box center [694, 18] width 12 height 12
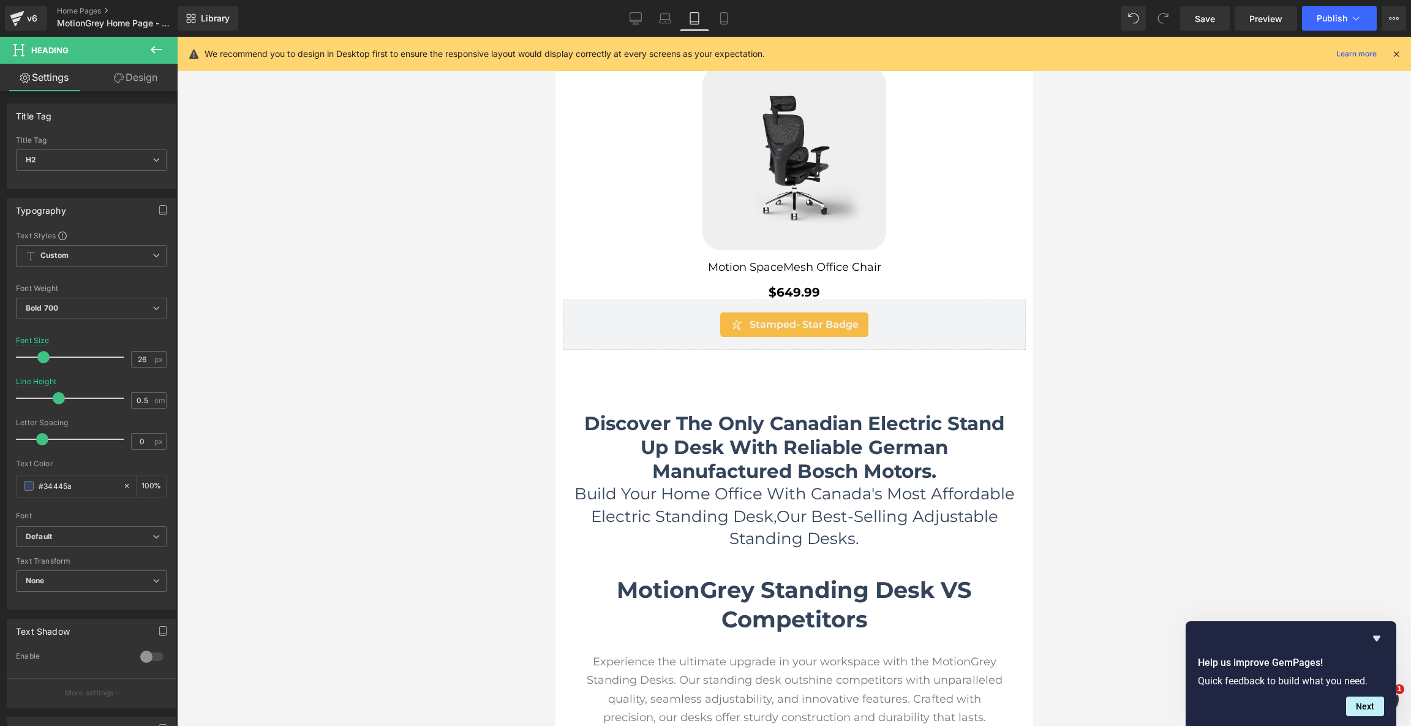
scroll to position [2289, 0]
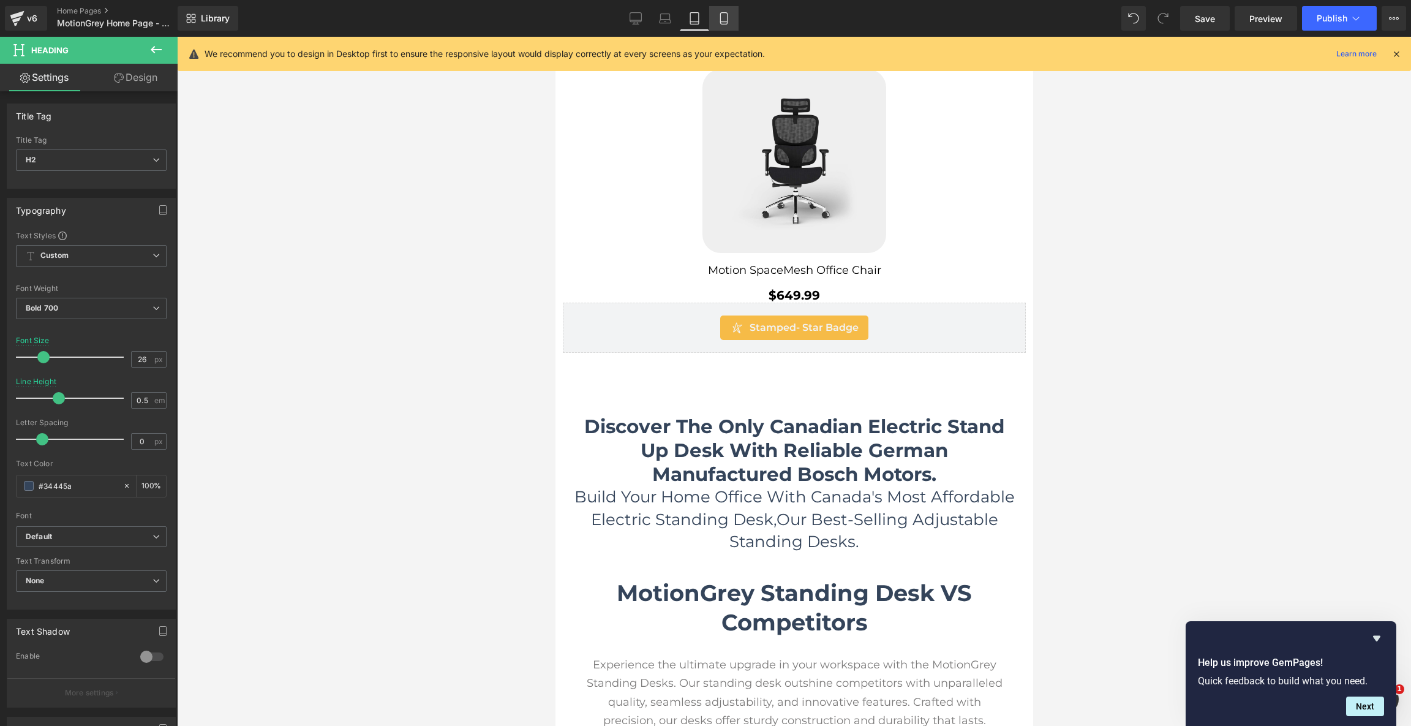
click at [727, 23] on icon at bounding box center [723, 19] width 7 height 12
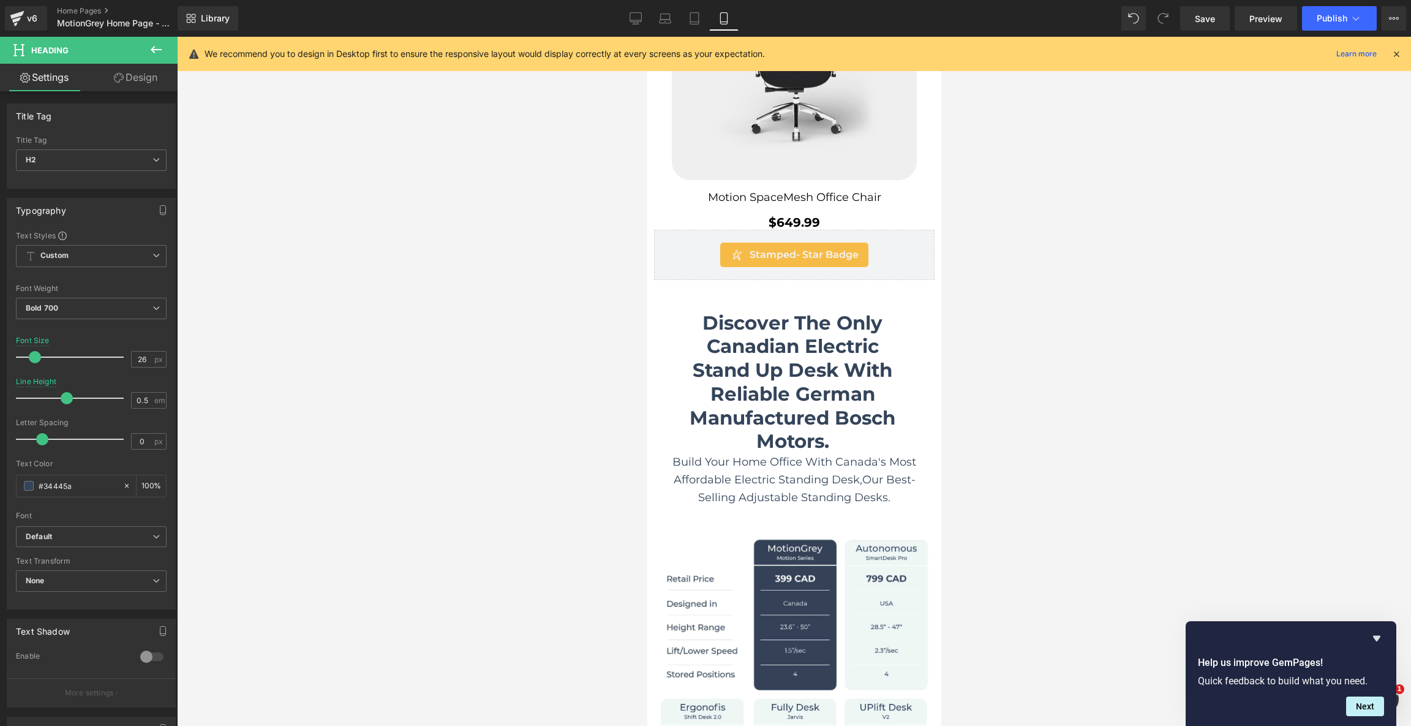
scroll to position [2491, 0]
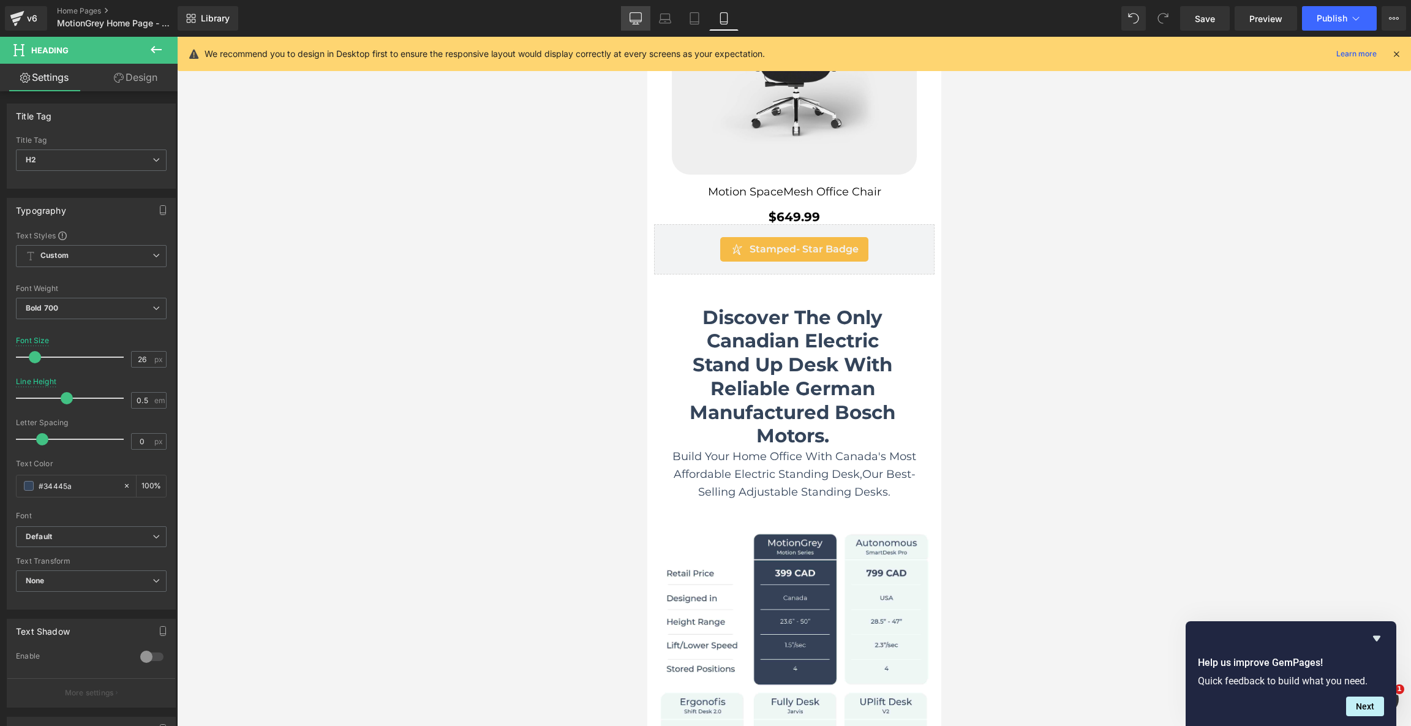
click at [636, 24] on icon at bounding box center [635, 24] width 6 height 0
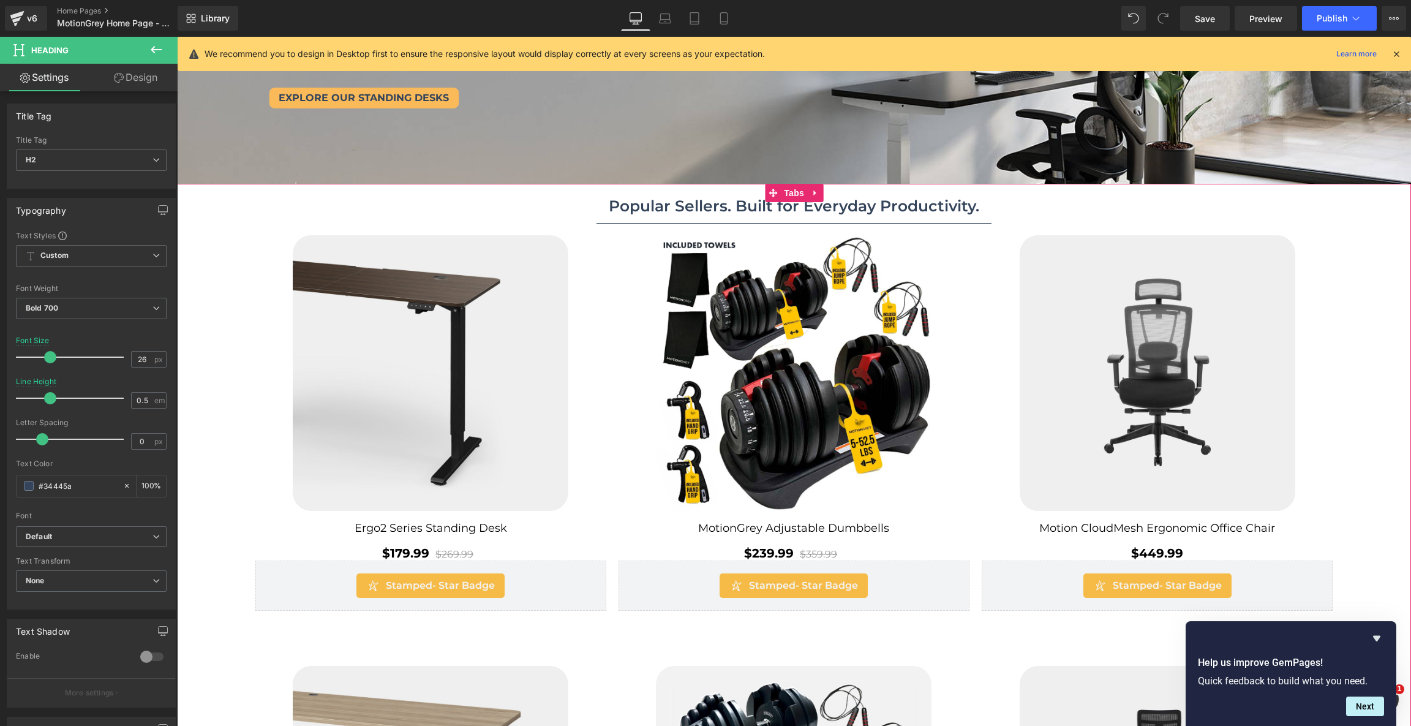
scroll to position [0, 0]
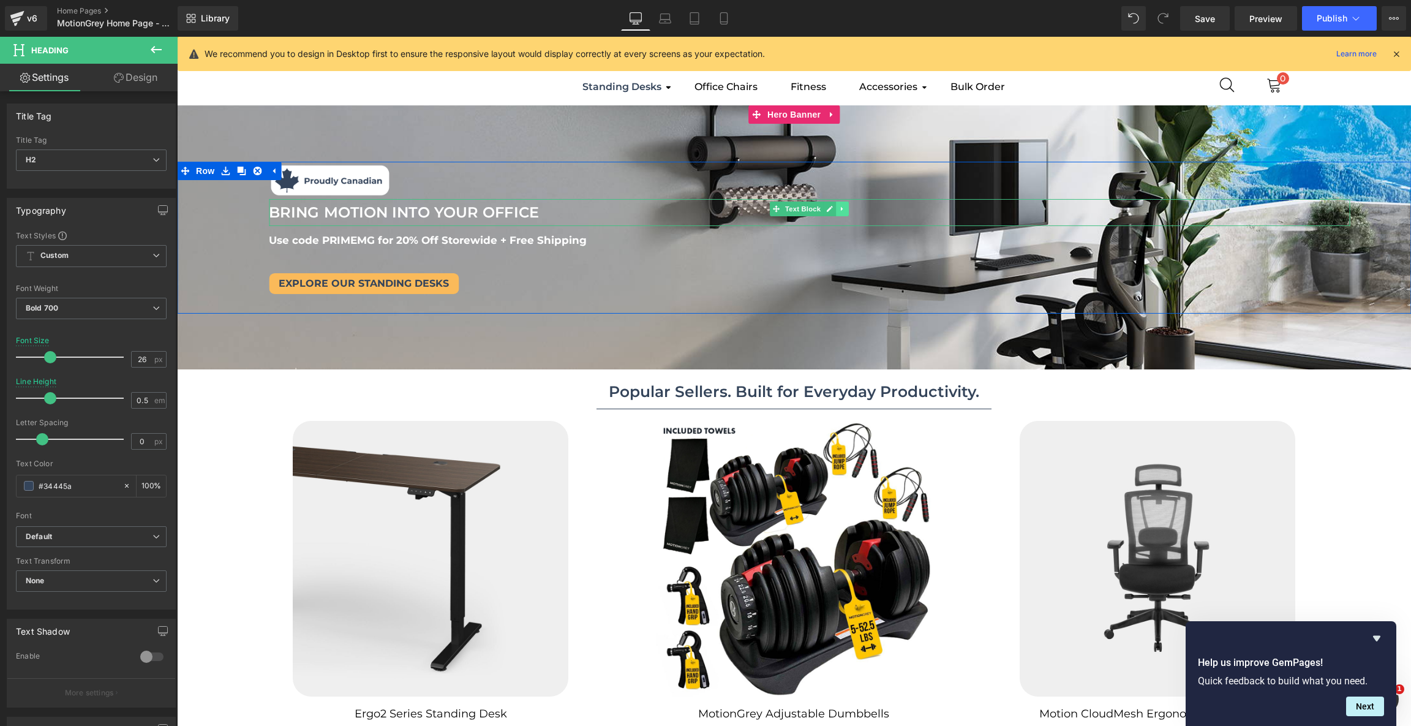
click at [841, 209] on icon at bounding box center [842, 208] width 2 height 4
click at [835, 209] on icon at bounding box center [836, 208] width 7 height 7
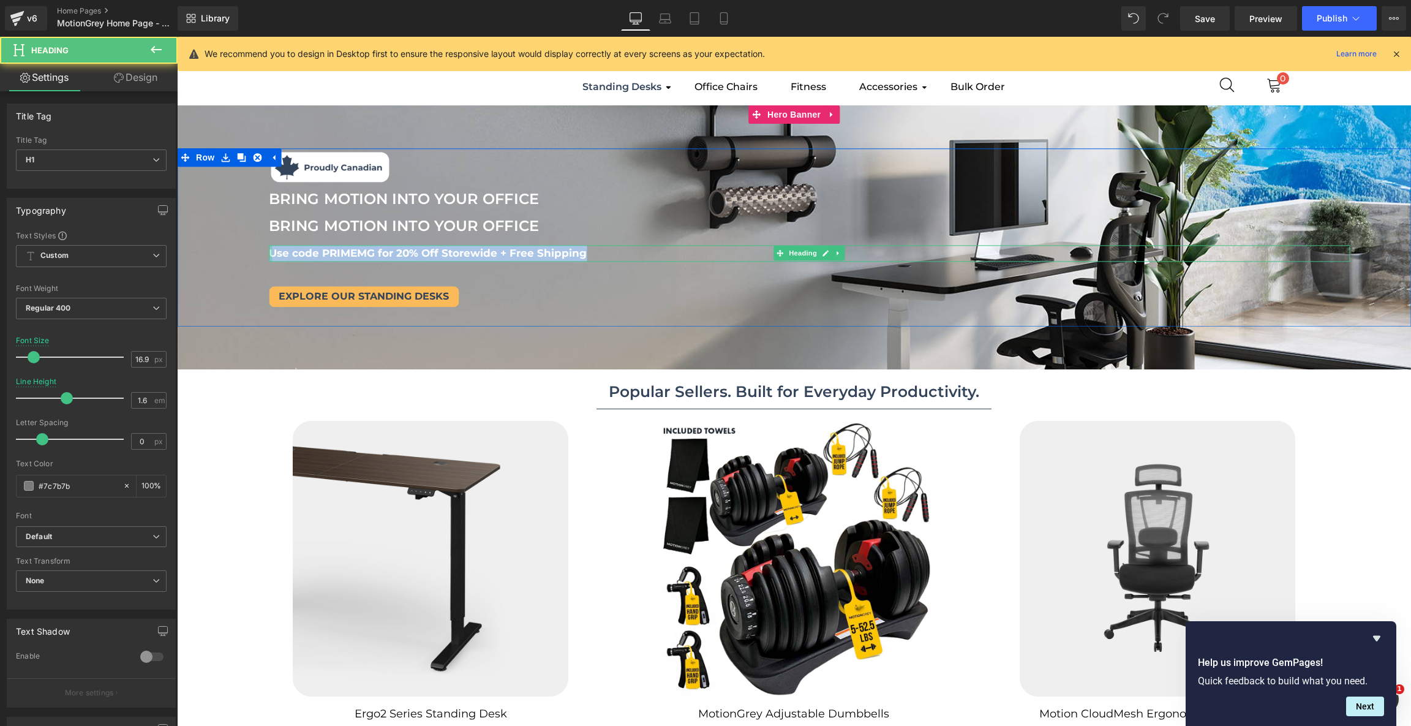
drag, startPoint x: 587, startPoint y: 250, endPoint x: 269, endPoint y: 253, distance: 317.2
click at [269, 253] on div "Use code PRIMEMG for 20% Off Storewide + Free Shipping Heading" at bounding box center [809, 253] width 1081 height 17
copy span "Use code PRIMEMG for 20% Off Storewide + Free Shipping"
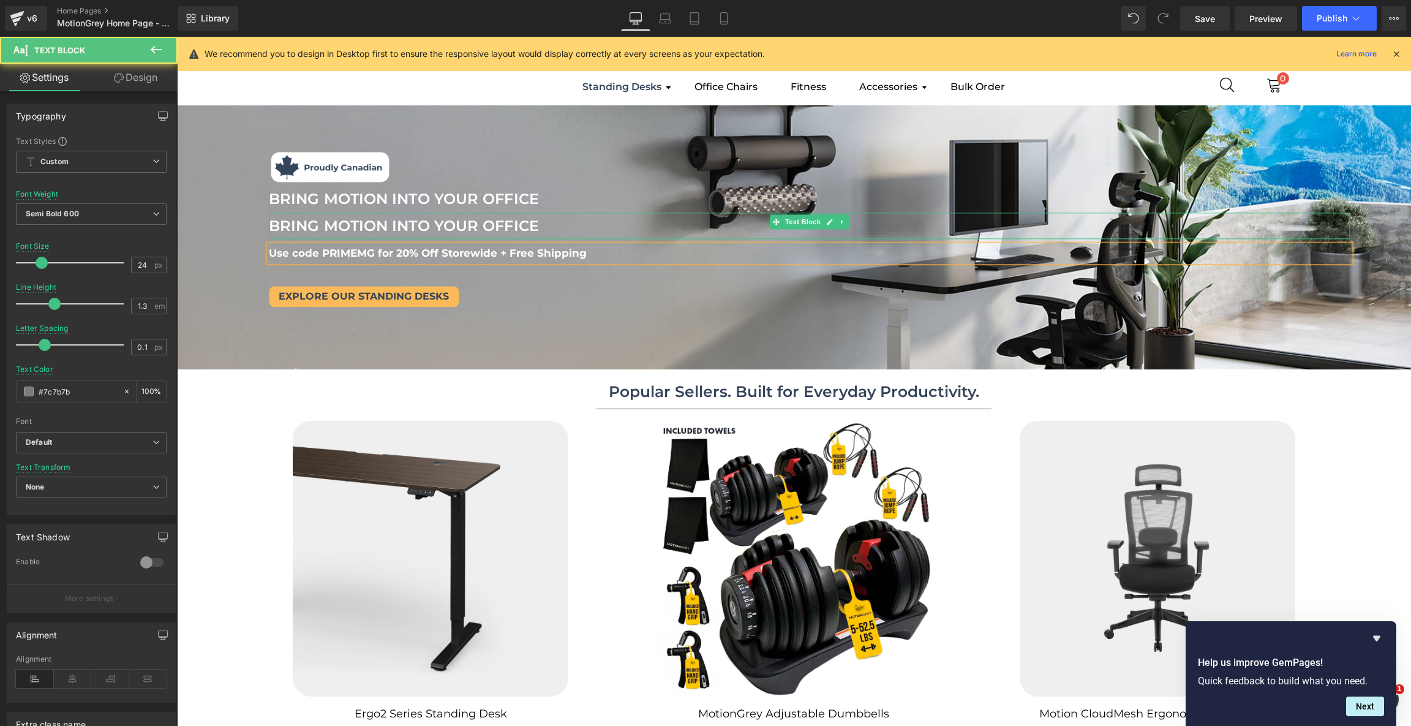
click at [436, 225] on font "BRING MOTION INTO YOUR OFFICE" at bounding box center [404, 226] width 270 height 18
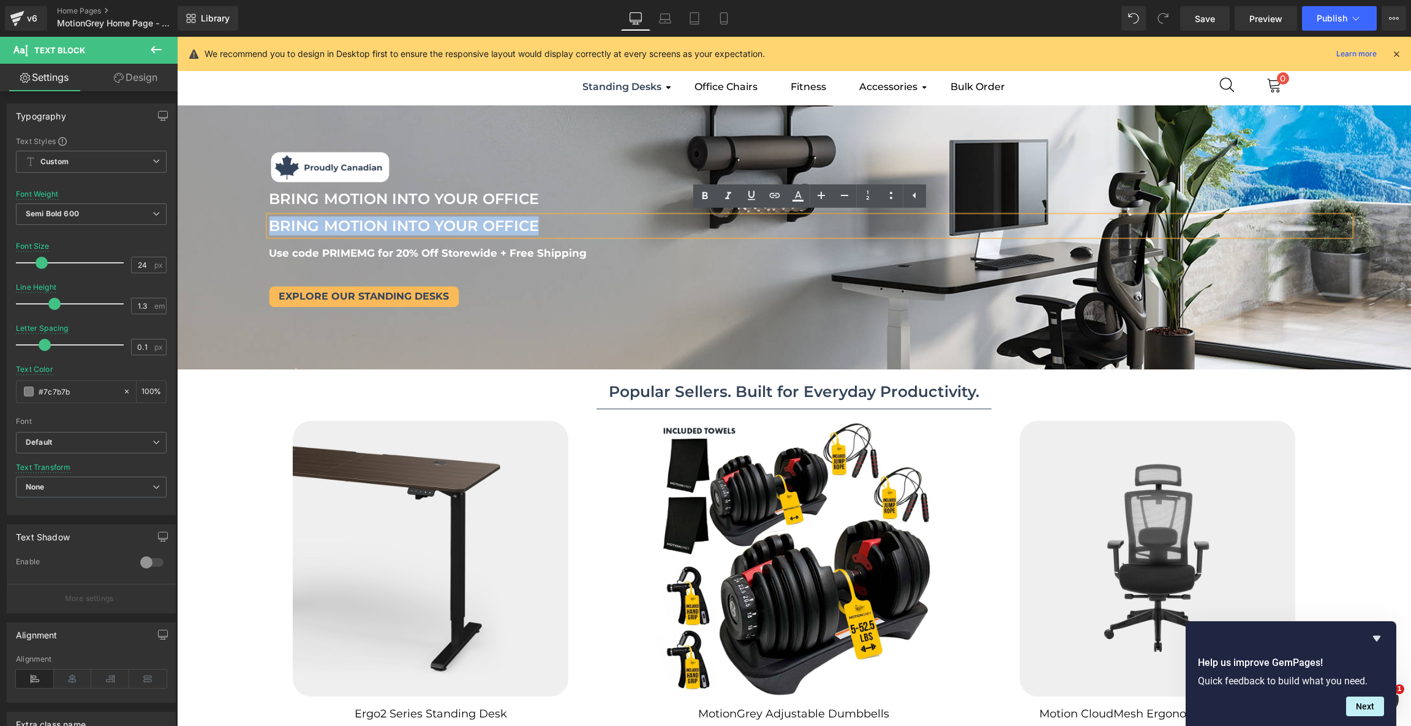
drag, startPoint x: 560, startPoint y: 230, endPoint x: 234, endPoint y: 217, distance: 325.4
click at [234, 217] on div "Image Image BRING MOTION INTO YOUR OFFICE Text Block BRING MOTION INTO YOUR OFF…" at bounding box center [809, 237] width 1203 height 178
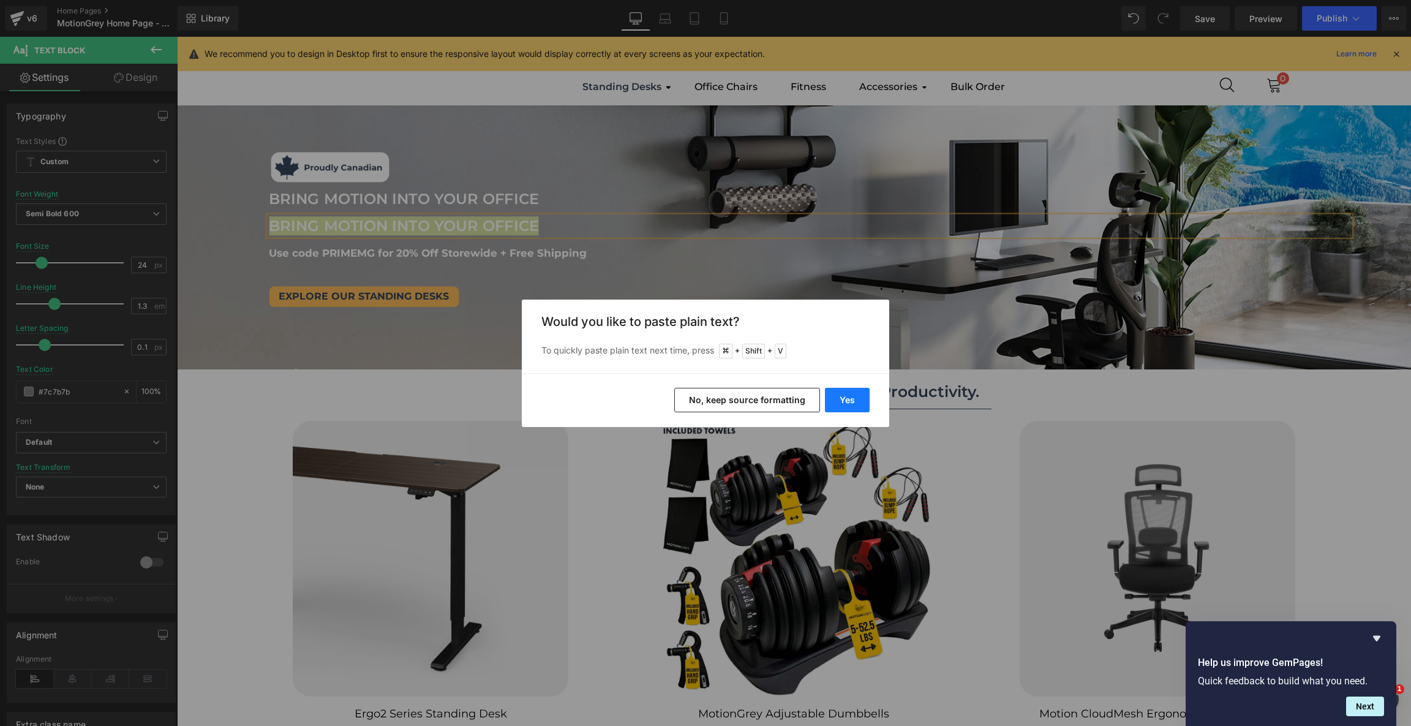
click at [846, 403] on button "Yes" at bounding box center [847, 400] width 45 height 24
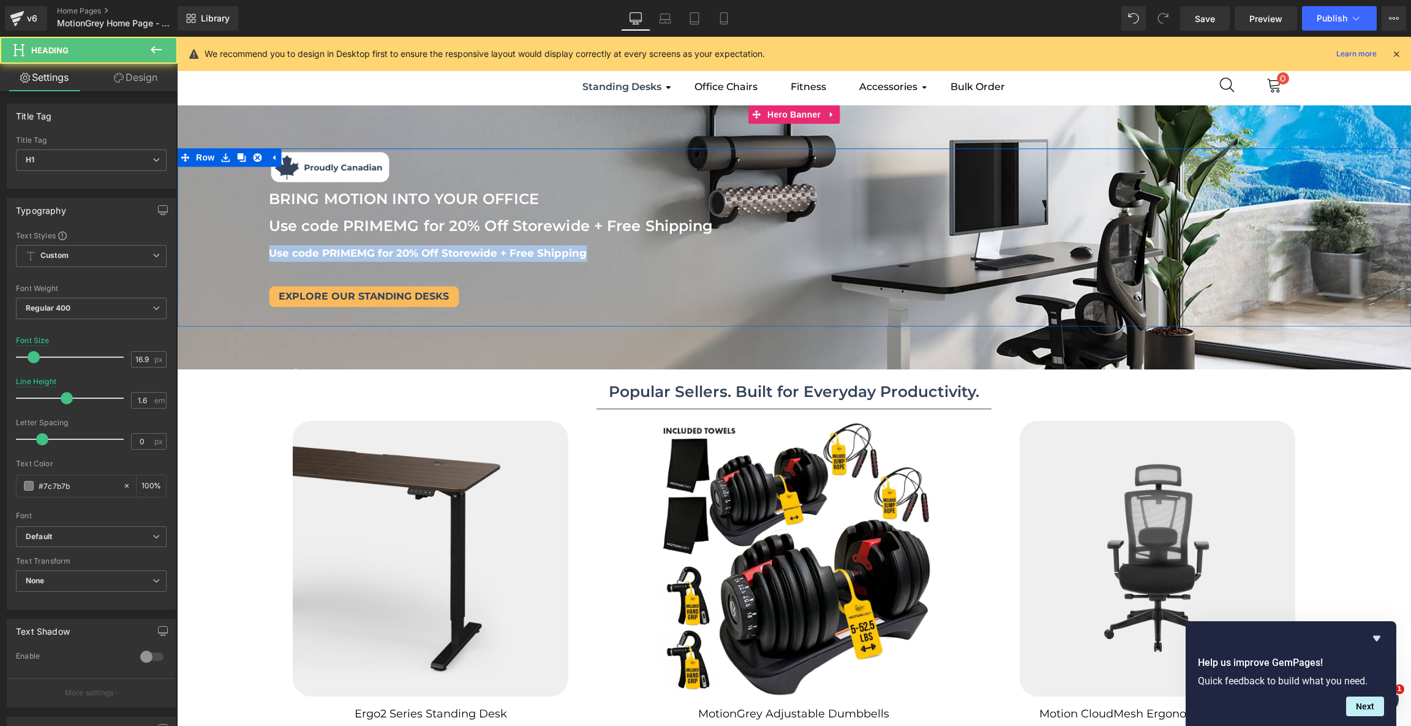
drag, startPoint x: 588, startPoint y: 253, endPoint x: 264, endPoint y: 251, distance: 323.3
click at [264, 251] on div "Image Image BRING MOTION INTO YOUR OFFICE Text Block Use code PRIMEMG for 20% O…" at bounding box center [809, 237] width 1203 height 178
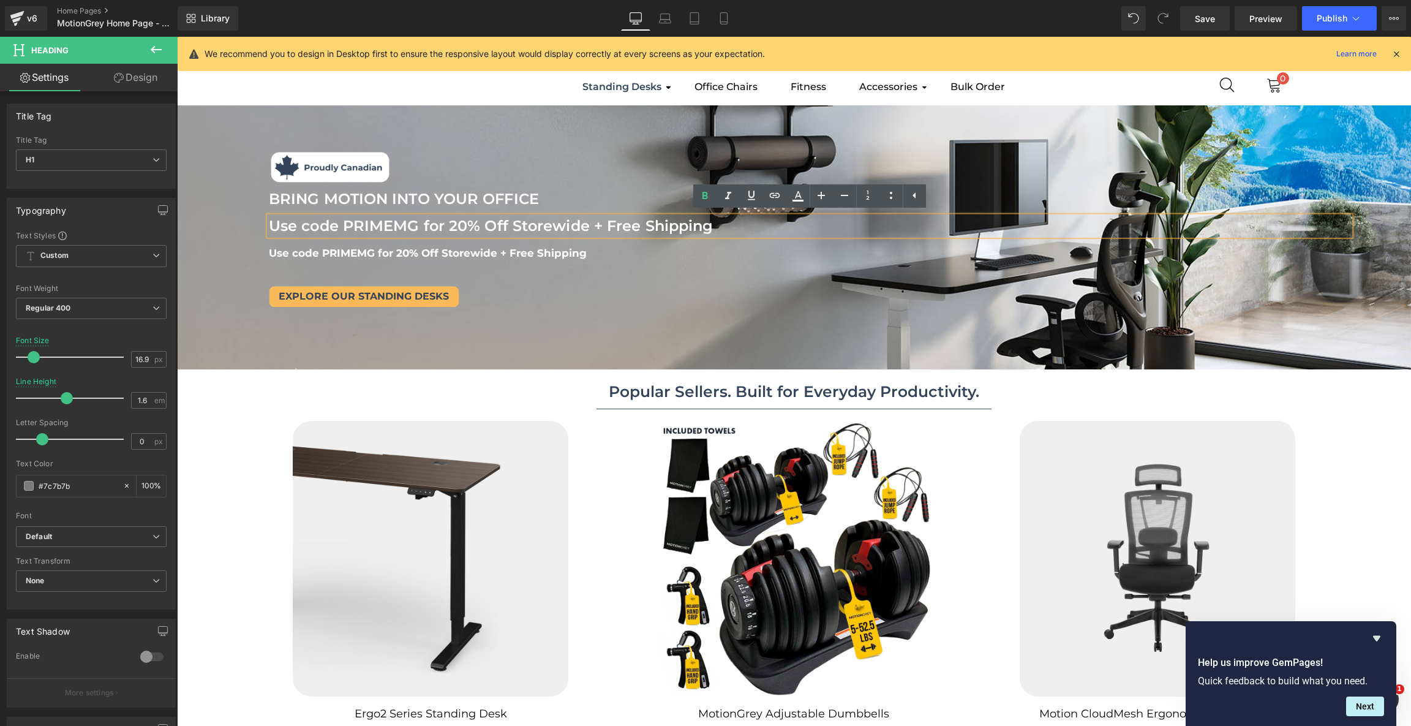
click at [717, 263] on div "Image Image BRING MOTION INTO YOUR OFFICE Text Block Use code PRIMEMG for 20% O…" at bounding box center [809, 237] width 1203 height 178
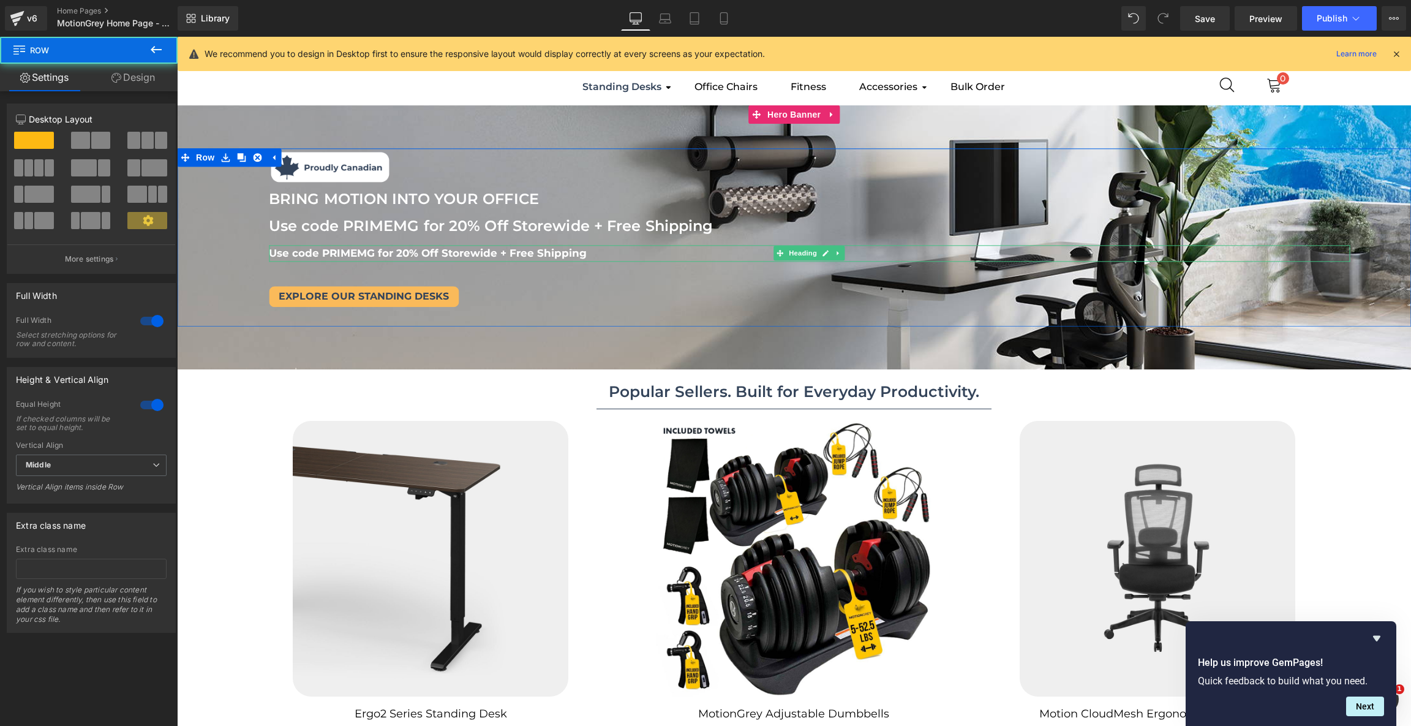
click at [561, 252] on span "Use code PRIMEMG for 20% Off Storewide + Free Shipping" at bounding box center [428, 253] width 318 height 12
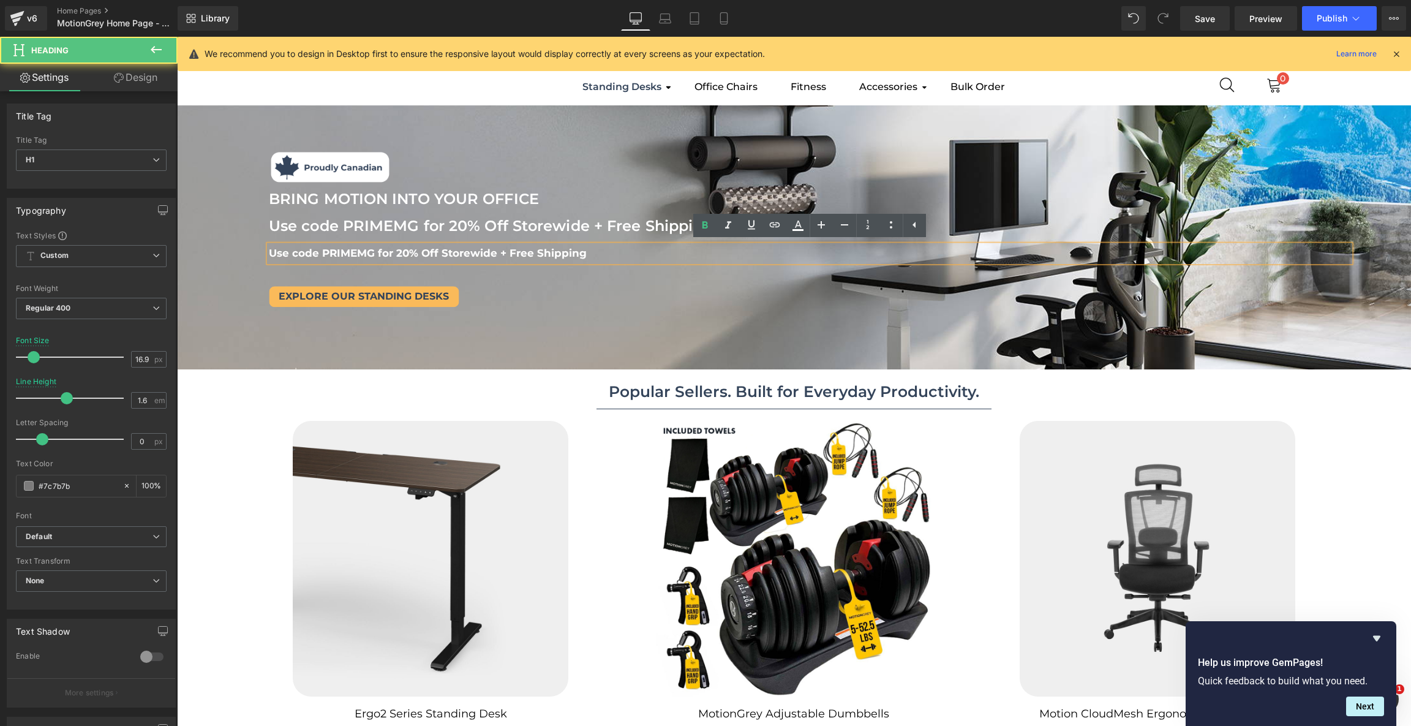
click at [588, 253] on h1 "Use code PRIMEMG for 20% Off Storewide + Free Shipping" at bounding box center [809, 253] width 1081 height 17
click at [919, 230] on icon at bounding box center [914, 224] width 15 height 15
click at [640, 249] on h1 "Use code PRIMEMG for 20% Off Storewide + Free Shipping" at bounding box center [809, 253] width 1081 height 17
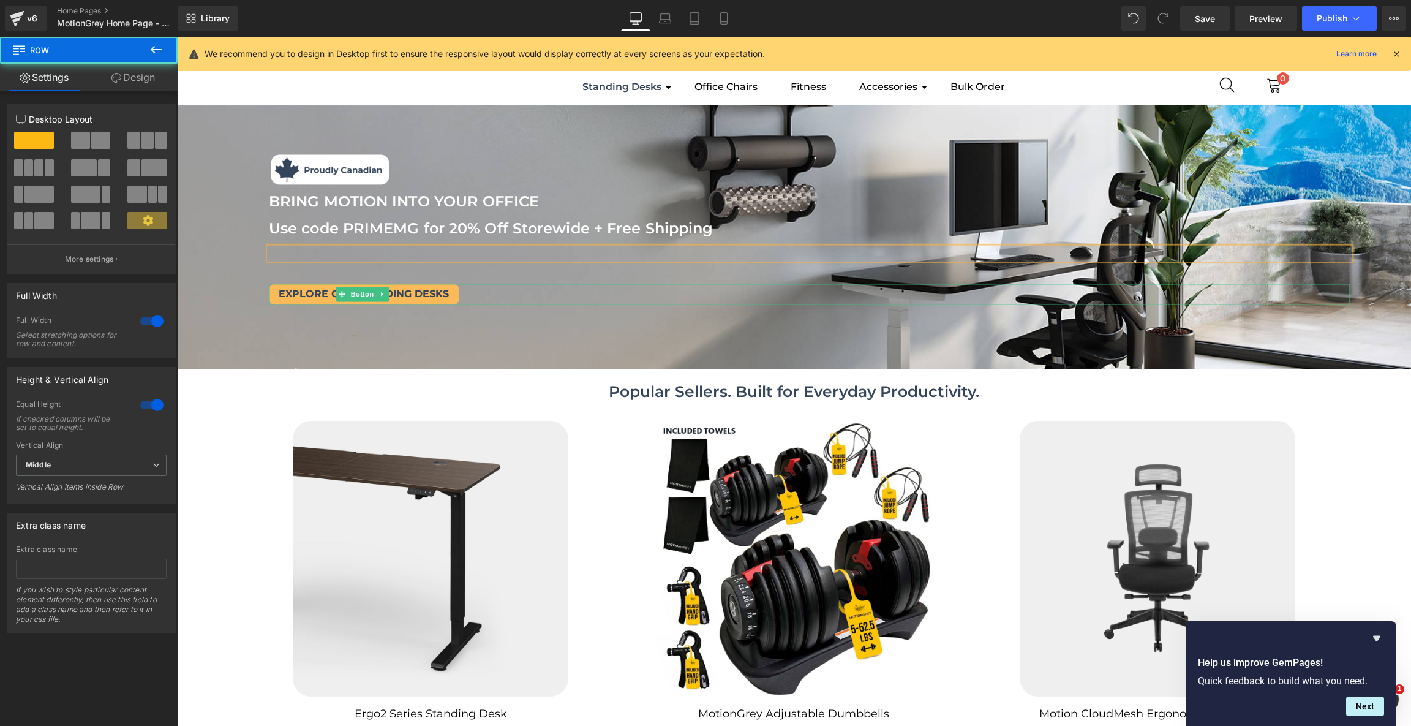
click at [609, 281] on div "Image Image BRING MOTION INTO YOUR OFFICE Text Block Use code PRIMEMG for 20% O…" at bounding box center [809, 237] width 1203 height 173
click at [541, 260] on div "Image Image BRING MOTION INTO YOUR OFFICE Text Block Use code PRIMEMG for 20% O…" at bounding box center [809, 237] width 1203 height 173
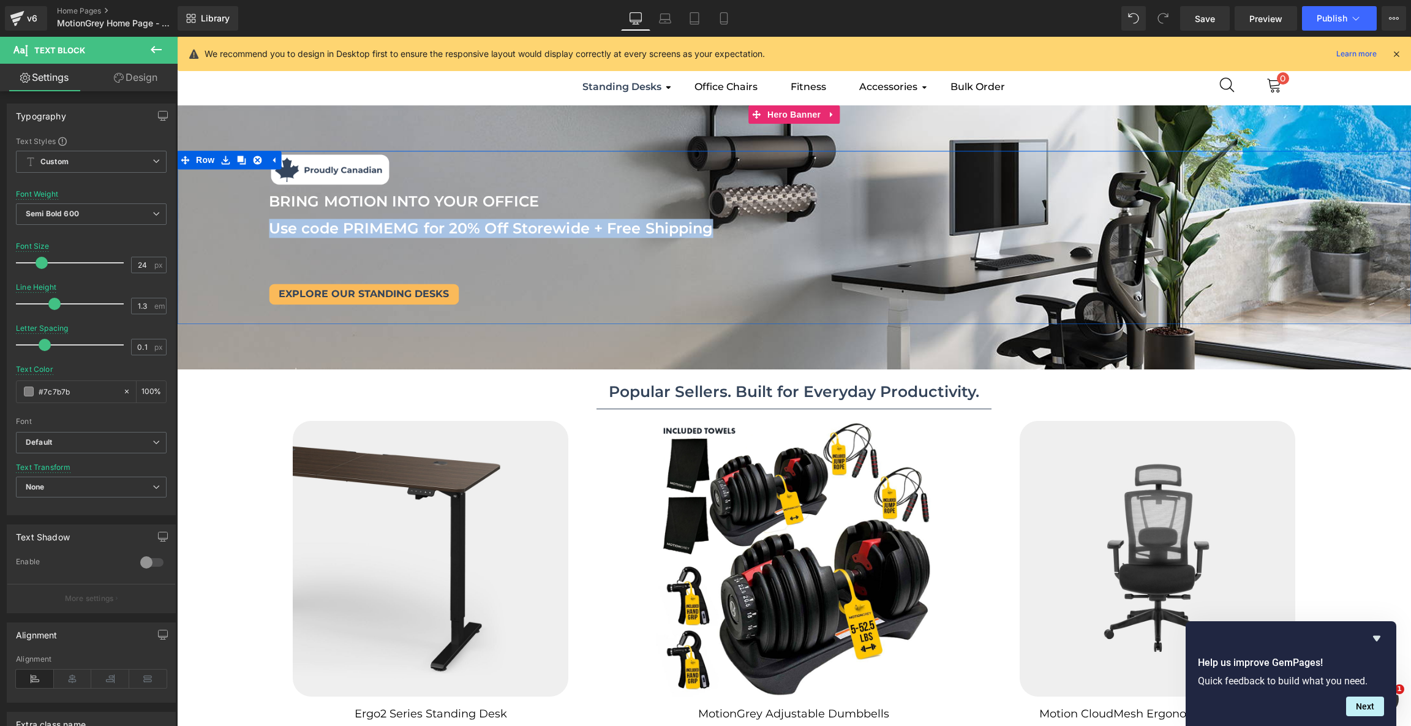
drag, startPoint x: 726, startPoint y: 231, endPoint x: 251, endPoint y: 220, distance: 474.6
click at [251, 220] on div "Image Image BRING MOTION INTO YOUR OFFICE Text Block Use code PRIMEMG for 20% O…" at bounding box center [809, 237] width 1203 height 173
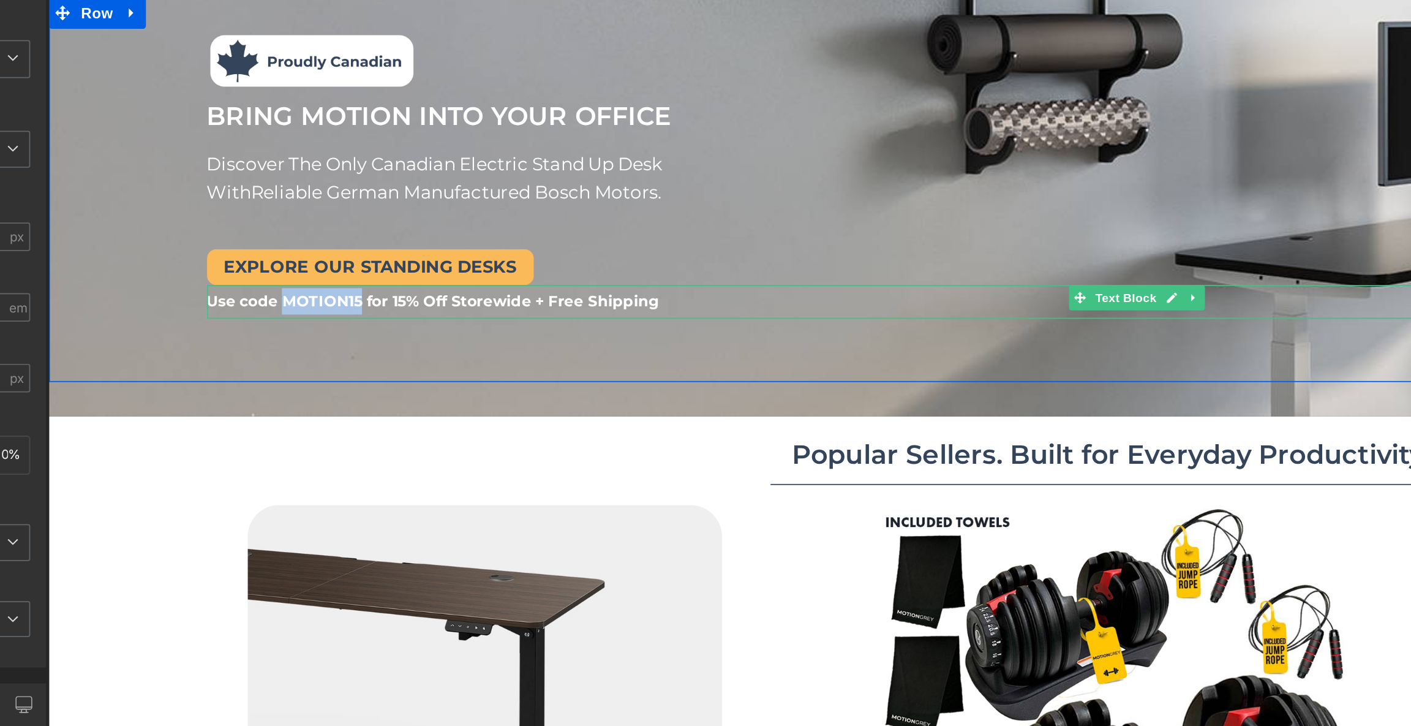
drag, startPoint x: 230, startPoint y: 109, endPoint x: 186, endPoint y: 111, distance: 44.1
click at [186, 111] on b "Use code MOTION15 for 15% Off Storewide + Free Shipping" at bounding box center [271, 110] width 263 height 11
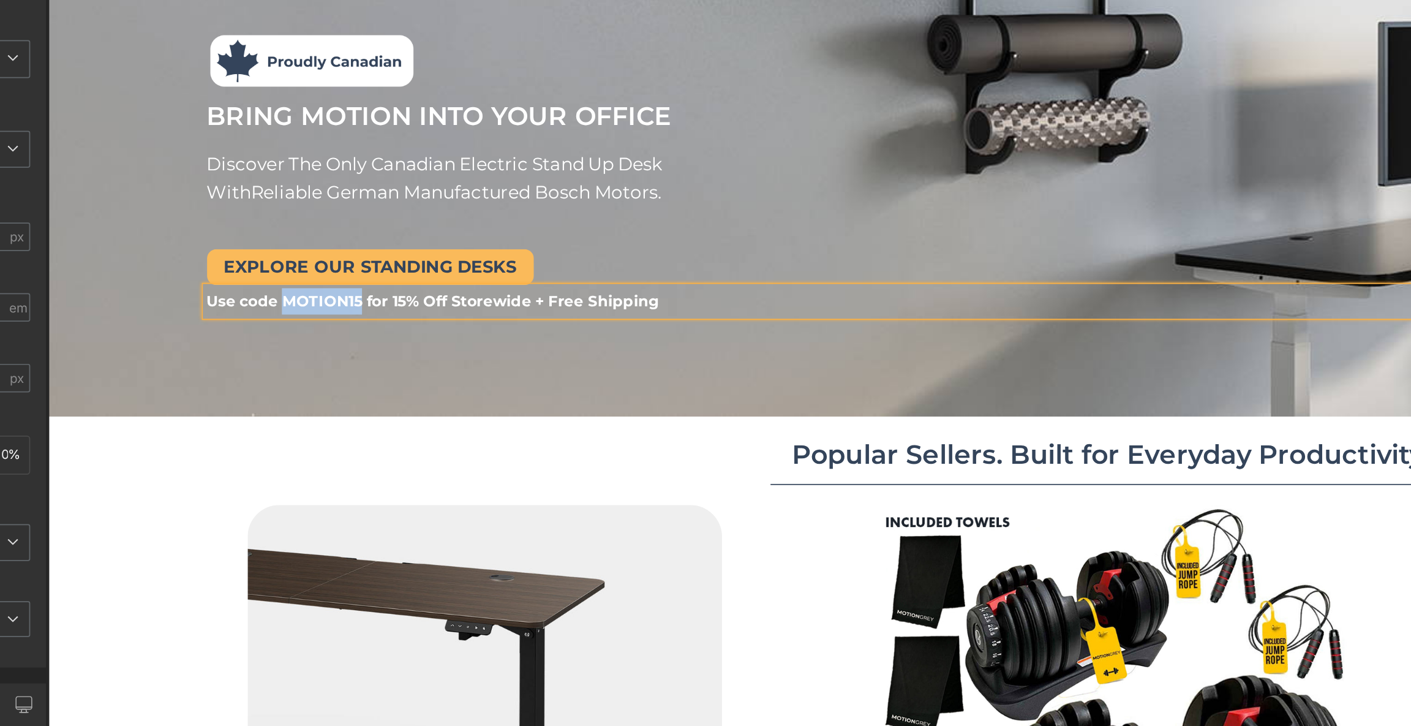
click at [191, 111] on b "Use code MOTION15 for 15% Off Storewide + Free Shipping" at bounding box center [271, 110] width 263 height 11
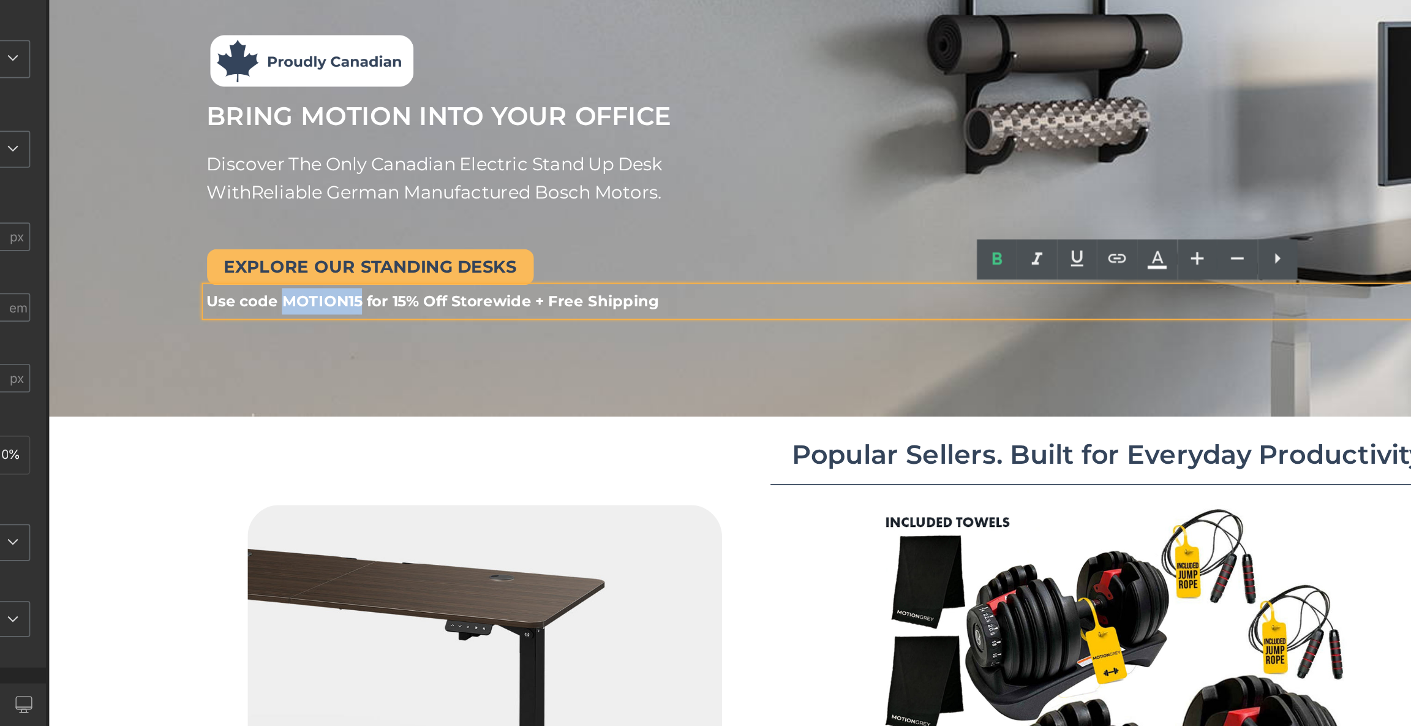
drag, startPoint x: 228, startPoint y: 109, endPoint x: 186, endPoint y: 111, distance: 41.7
click at [186, 111] on b "Use code MOTION15 for 15% Off Storewide + Free Shipping" at bounding box center [271, 110] width 263 height 11
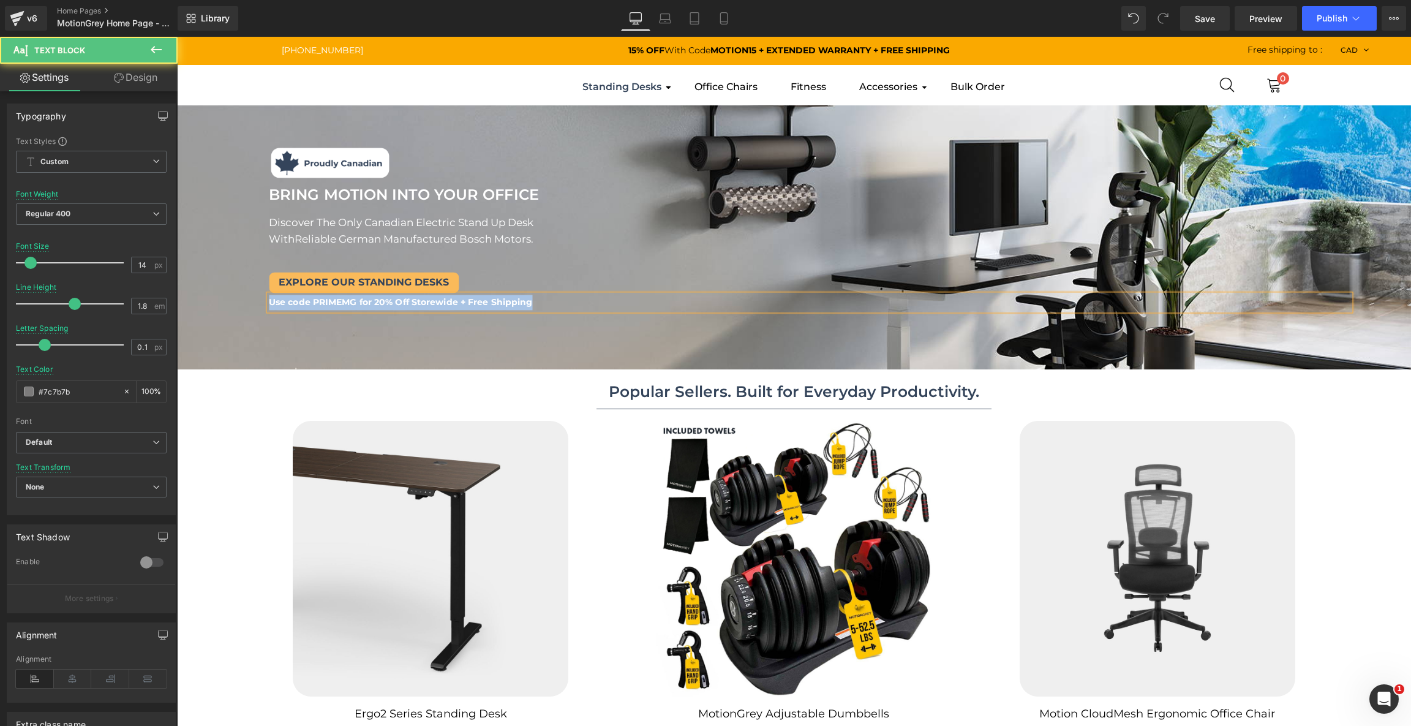
drag, startPoint x: 536, startPoint y: 302, endPoint x: 264, endPoint y: 302, distance: 271.8
click at [264, 302] on div "Image Image BRING MOTION INTO YOUR OFFICE Text Block BRING MOTION INTO YOUR OFF…" at bounding box center [809, 228] width 1203 height 168
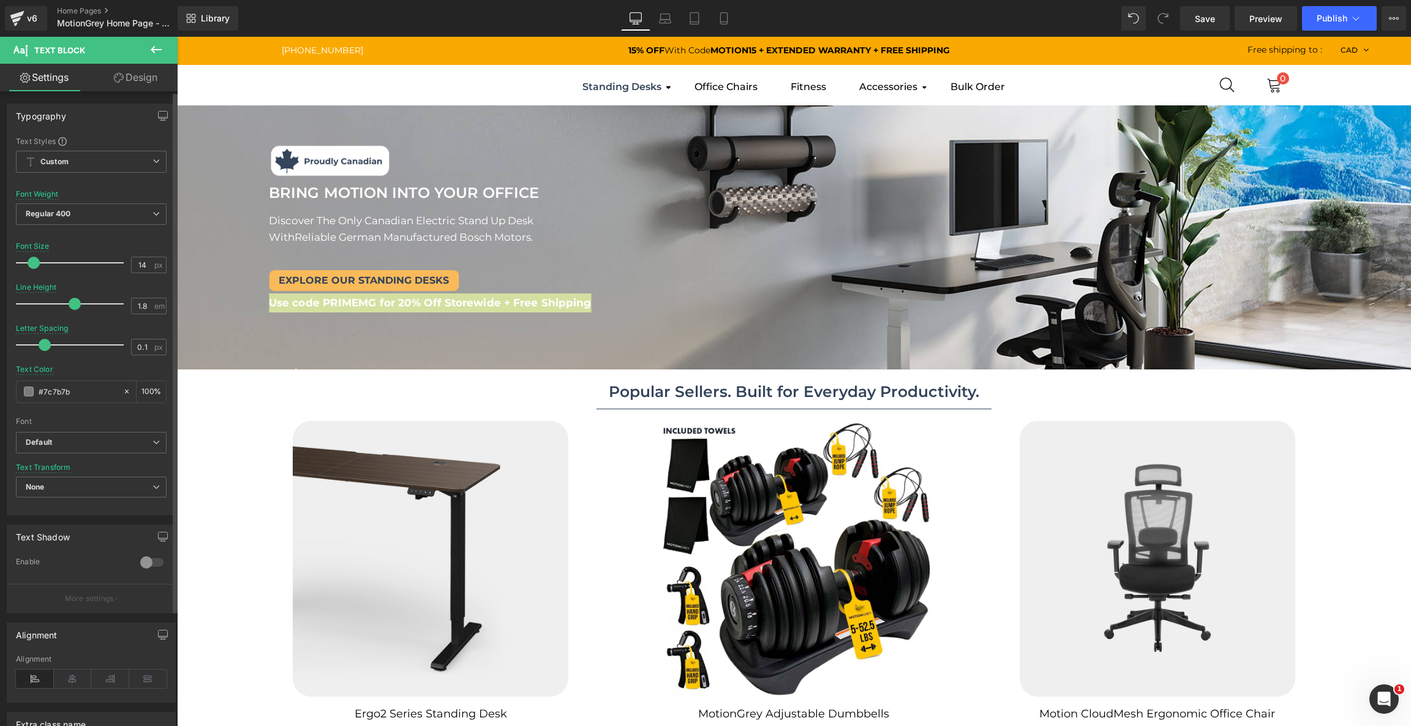
click at [35, 266] on span at bounding box center [34, 263] width 12 height 12
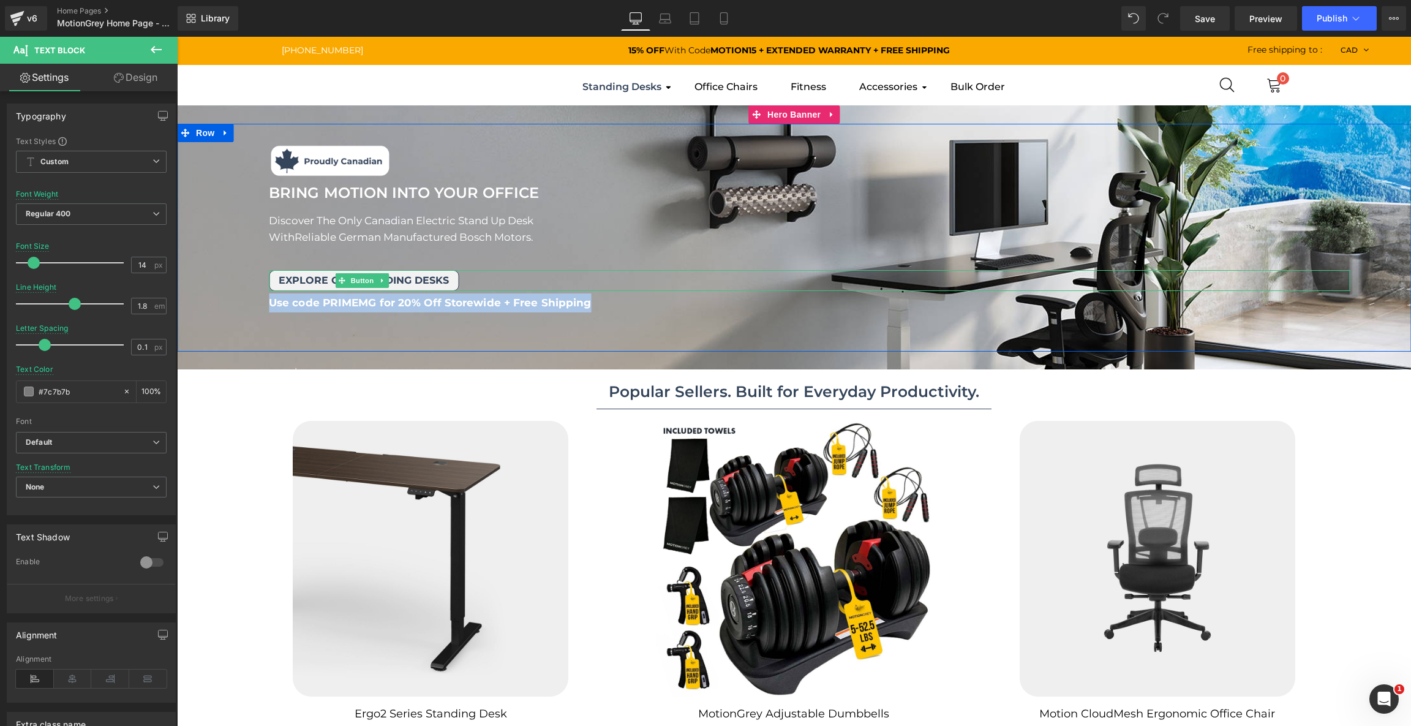
click at [433, 282] on span "Explore our standing desks" at bounding box center [364, 280] width 170 height 12
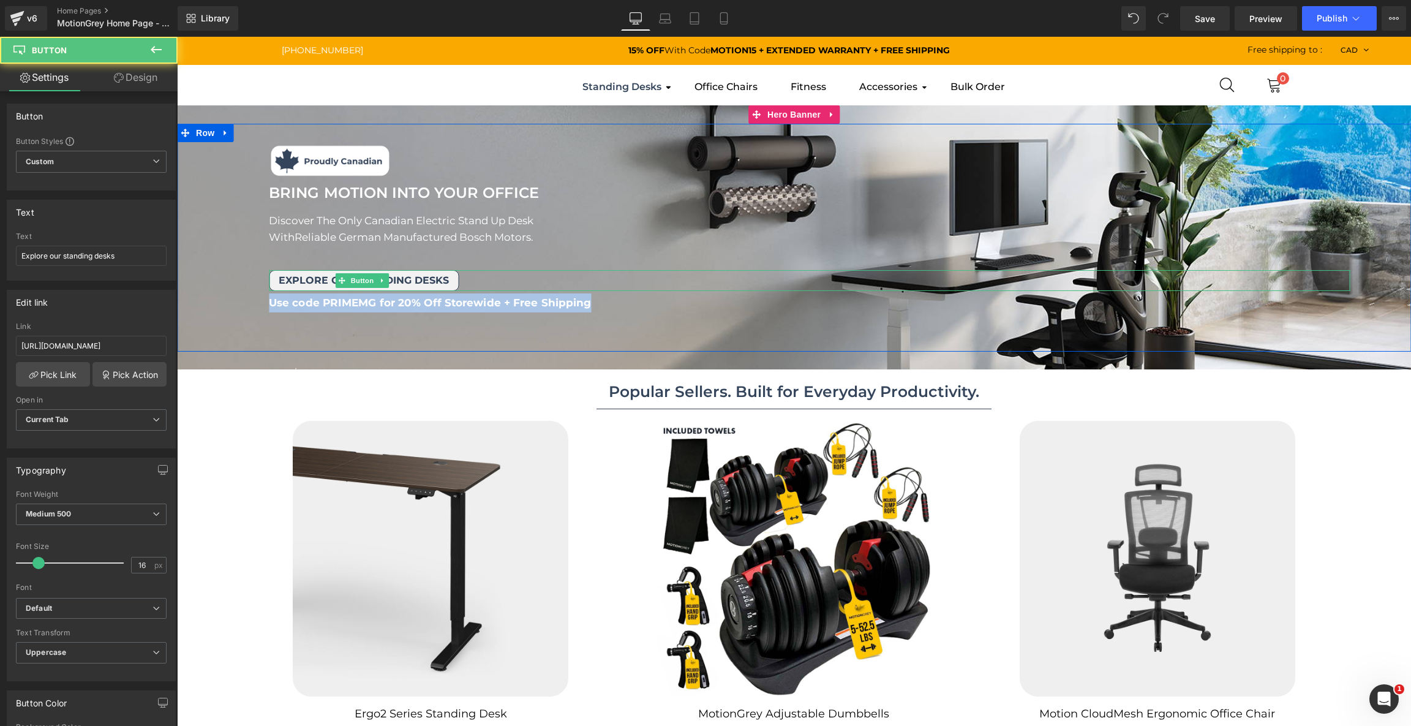
click at [449, 279] on link "Explore our standing desks" at bounding box center [364, 280] width 190 height 21
click at [438, 277] on span "Explore our standing desks" at bounding box center [364, 280] width 170 height 12
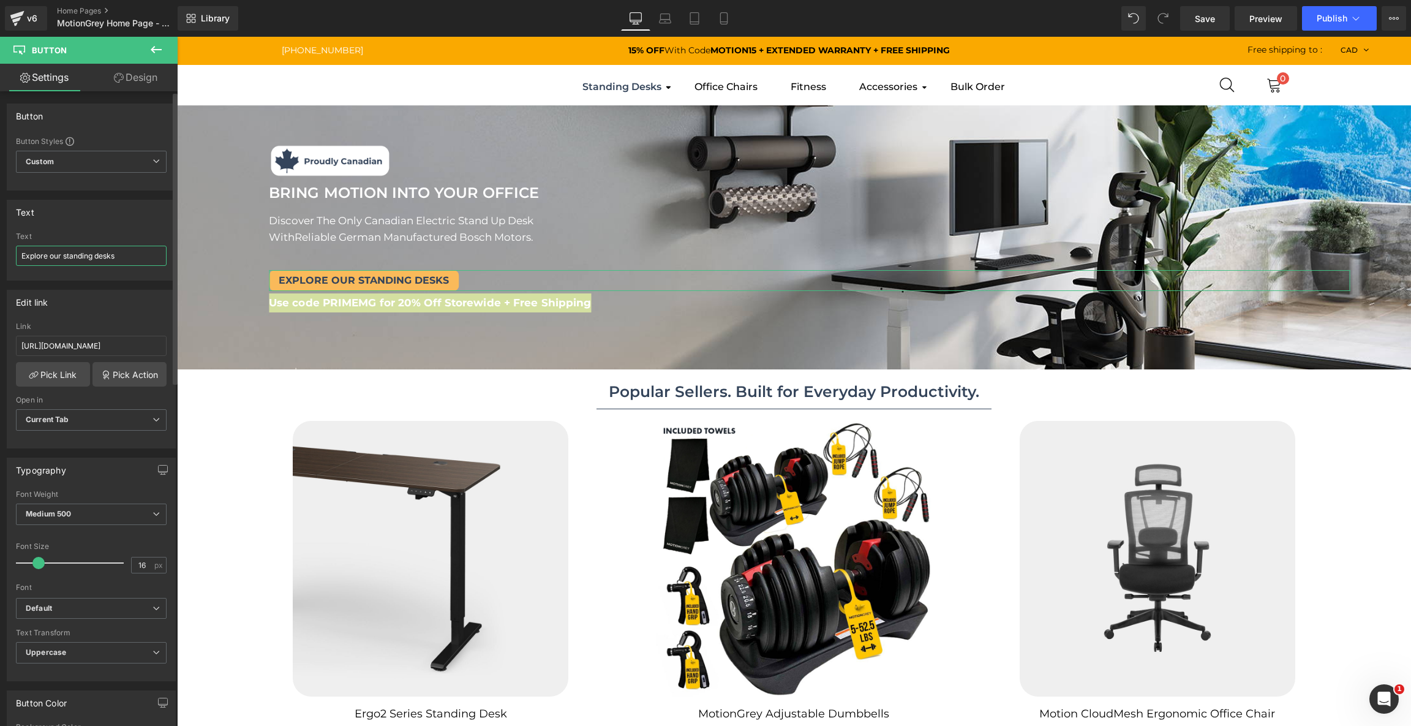
drag, startPoint x: 130, startPoint y: 250, endPoint x: 53, endPoint y: 250, distance: 77.8
click at [53, 250] on input "Explore our standing desks" at bounding box center [91, 256] width 151 height 20
type input "E"
drag, startPoint x: 54, startPoint y: 250, endPoint x: 0, endPoint y: 251, distance: 53.9
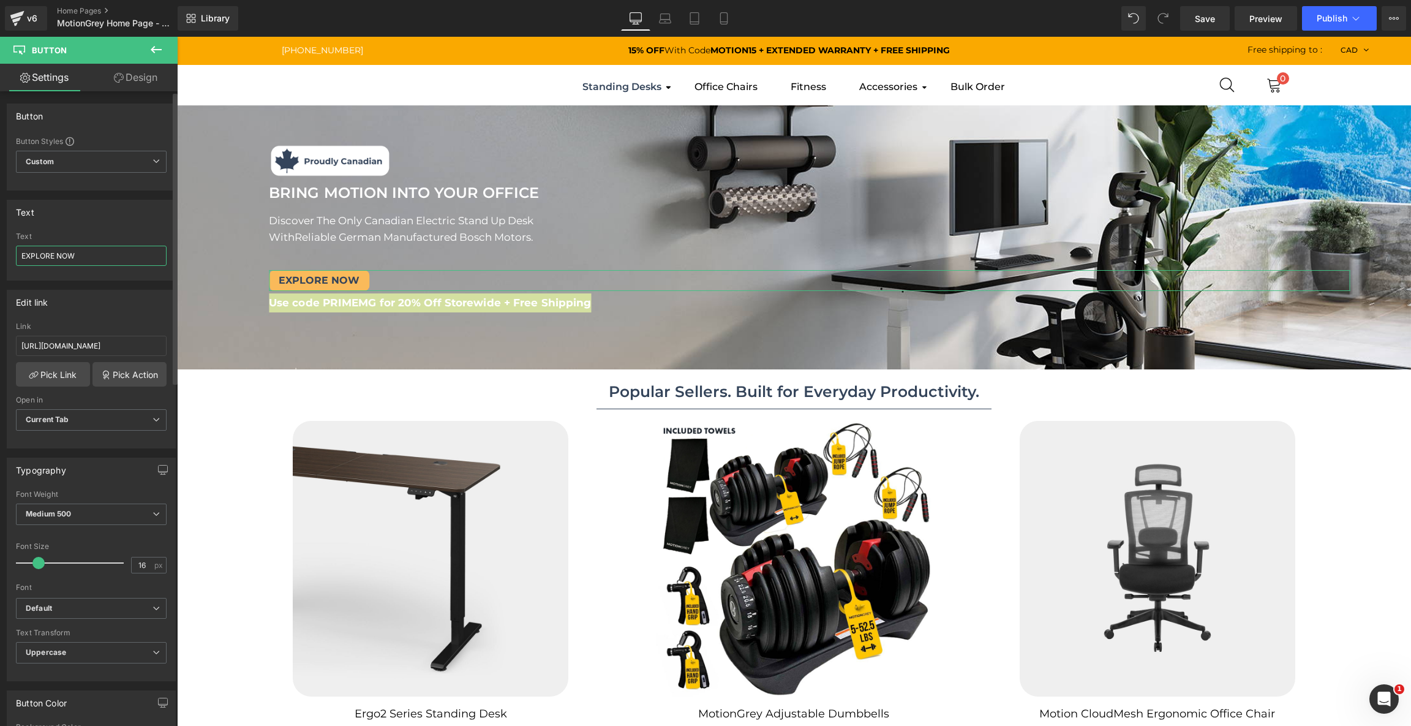
click at [0, 251] on div "Text Explore our standing desks Text EXPLORE NOW" at bounding box center [91, 235] width 183 height 90
type input "SHOP NOW"
click at [665, 22] on icon at bounding box center [665, 18] width 12 height 12
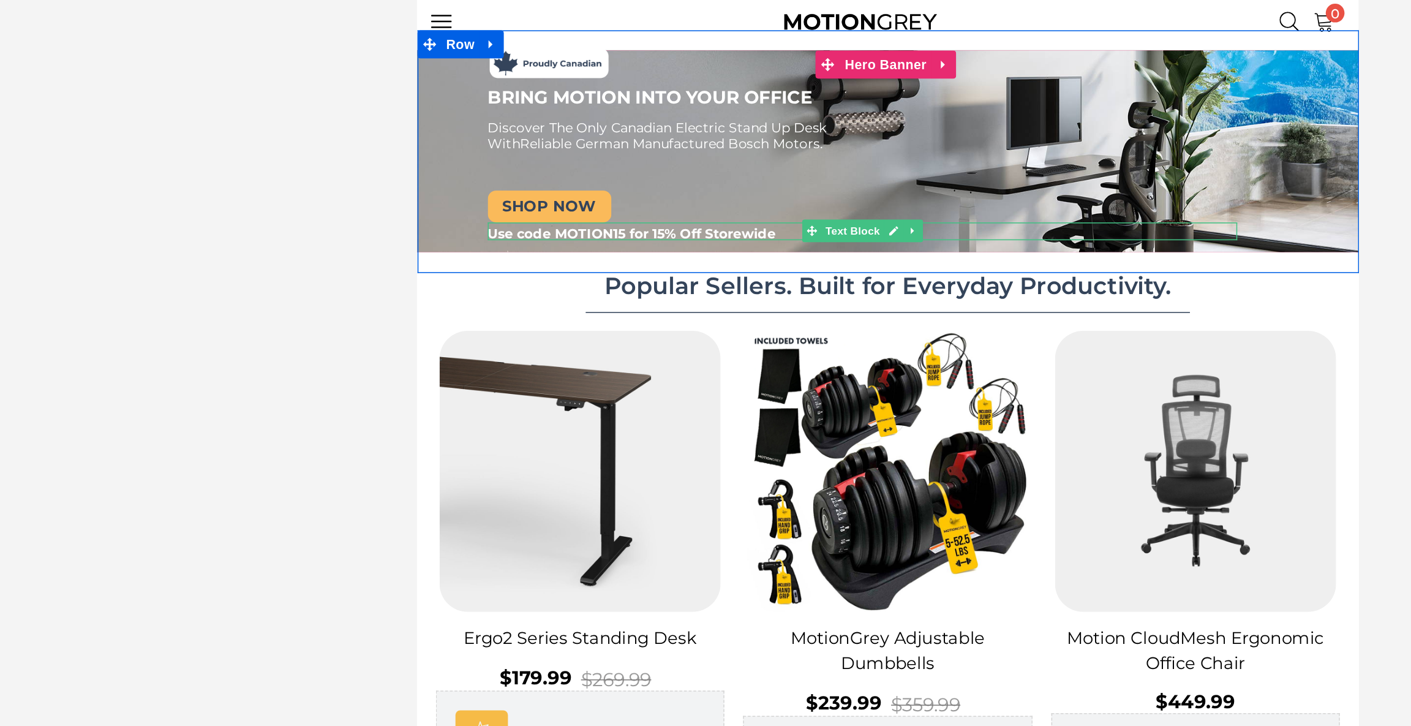
click at [543, 135] on span "Use code MOTION15 for 15% Off Storewide" at bounding box center [557, 137] width 189 height 11
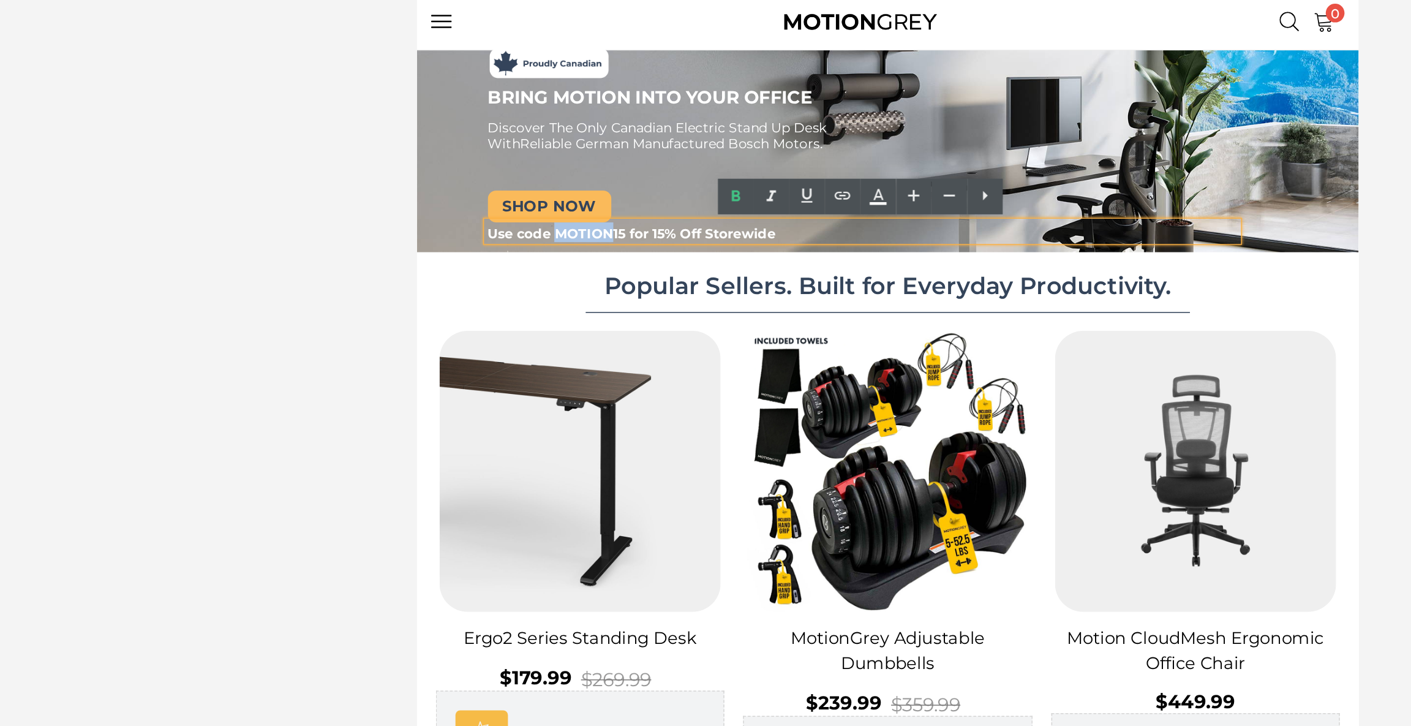
drag, startPoint x: 543, startPoint y: 134, endPoint x: 508, endPoint y: 135, distance: 34.9
click at [508, 135] on span "Use code MOTION15 for 15% Off Storewide" at bounding box center [557, 137] width 189 height 11
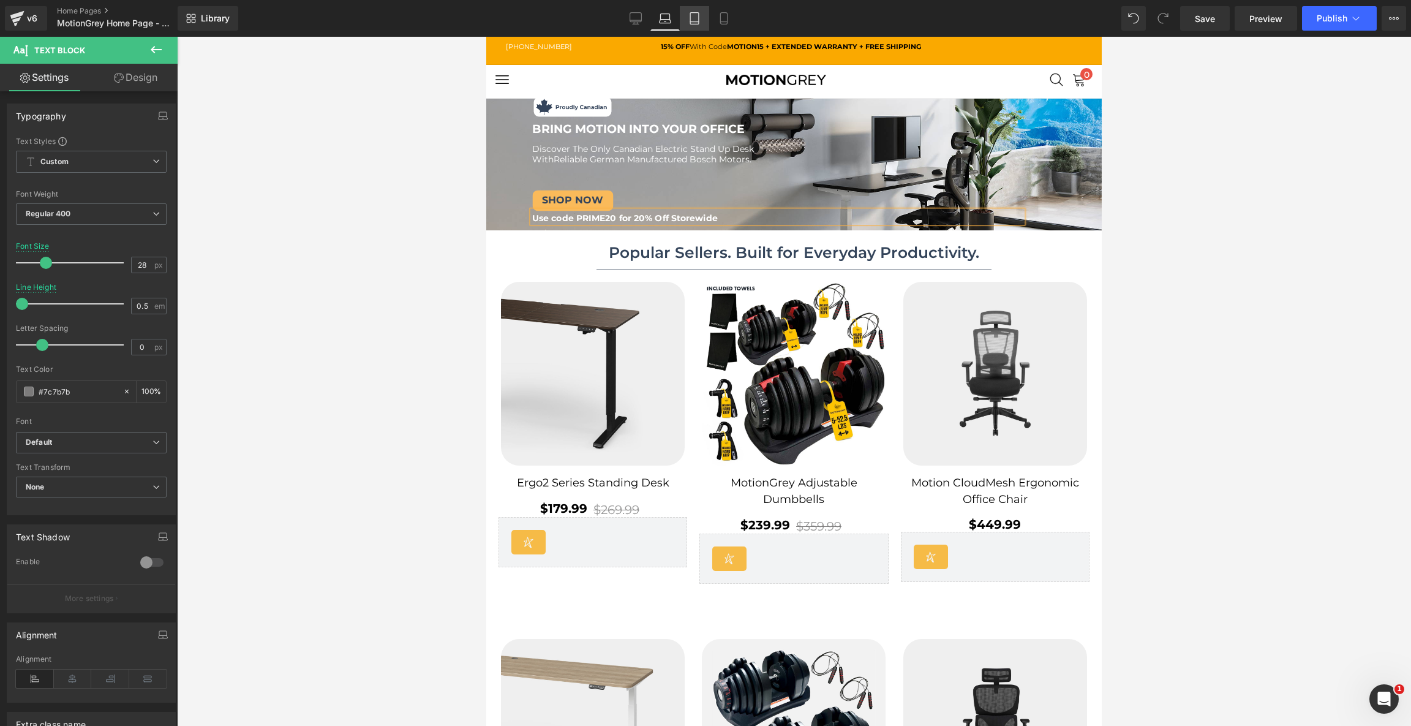
click at [700, 24] on link "Tablet" at bounding box center [694, 18] width 29 height 24
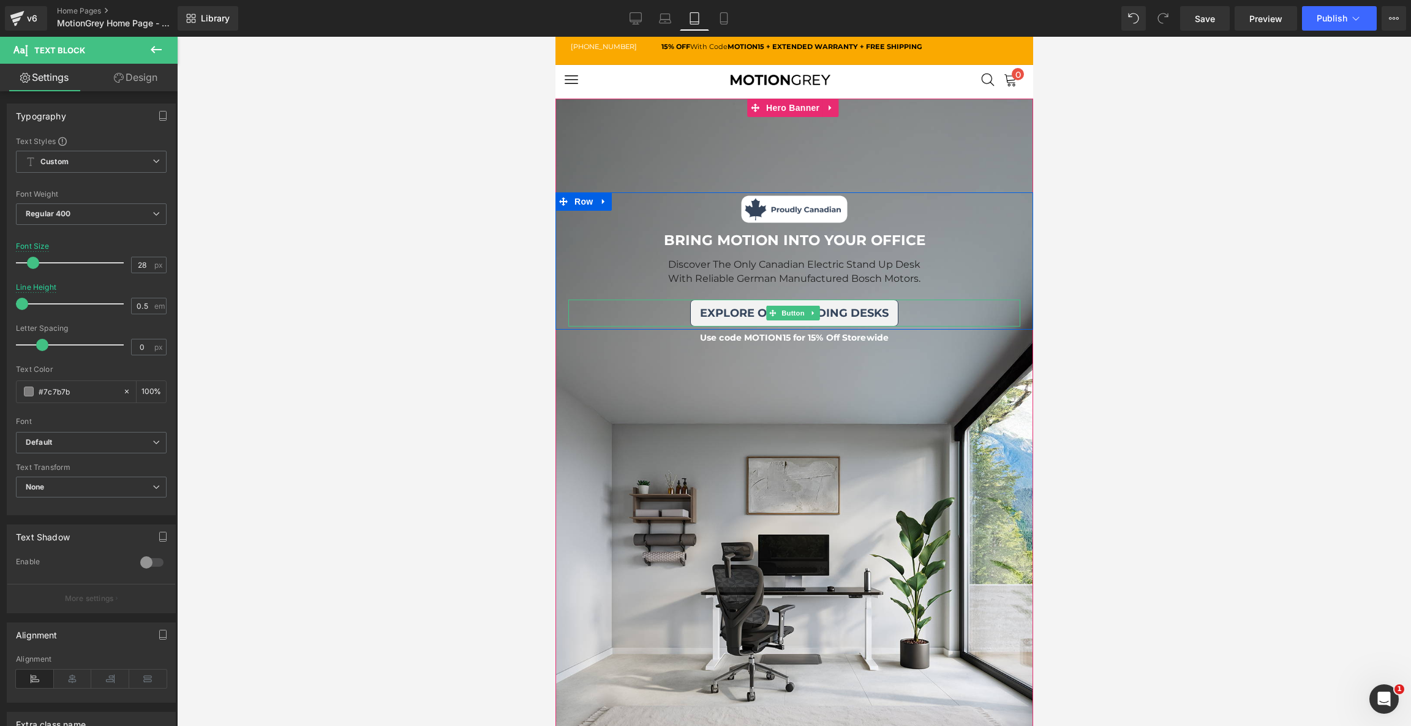
click at [885, 312] on span "explore our standing desks" at bounding box center [793, 312] width 189 height 13
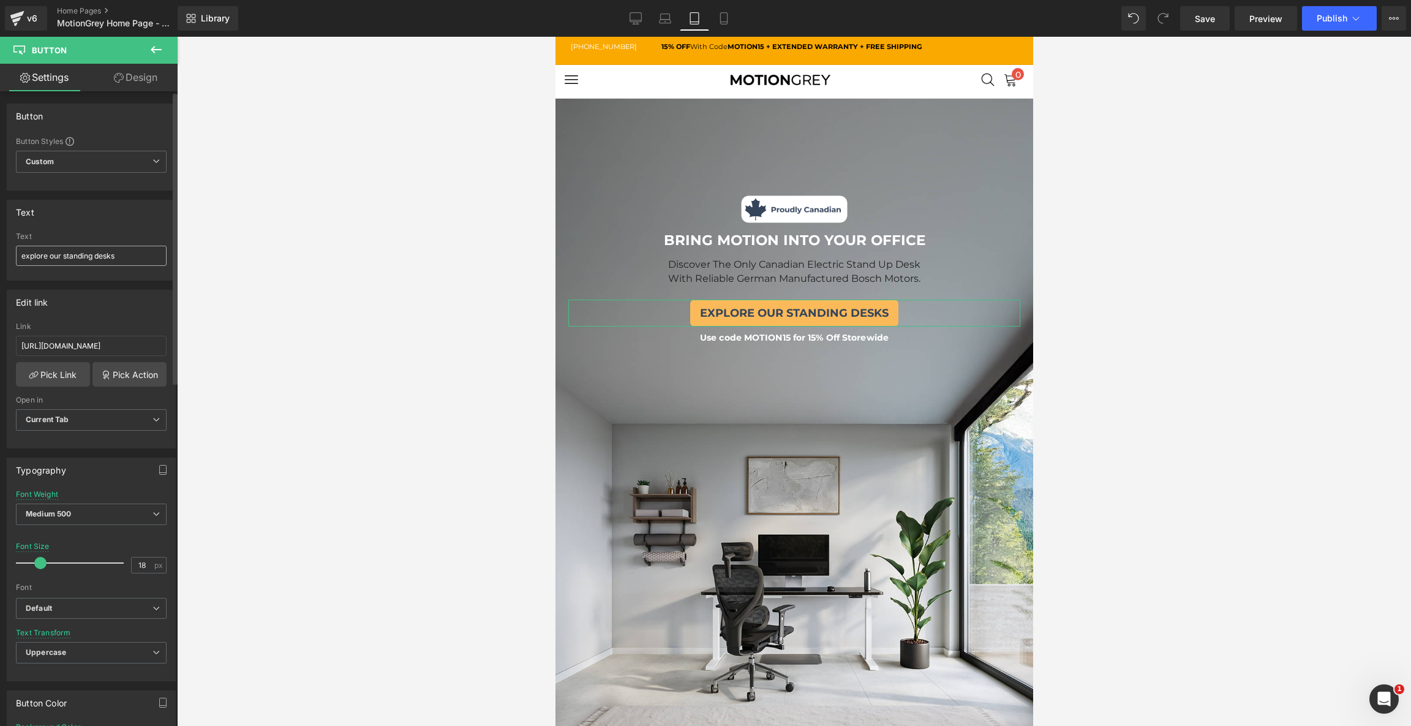
type textarea "s"
drag, startPoint x: 124, startPoint y: 252, endPoint x: 0, endPoint y: 247, distance: 124.4
click at [0, 247] on div "Text explore our standing desks Text explore our standing desks" at bounding box center [91, 235] width 183 height 90
type input "SHOP NOW"
click at [878, 334] on span "Use code MOTION15 for 15% Off Storewide" at bounding box center [793, 337] width 189 height 11
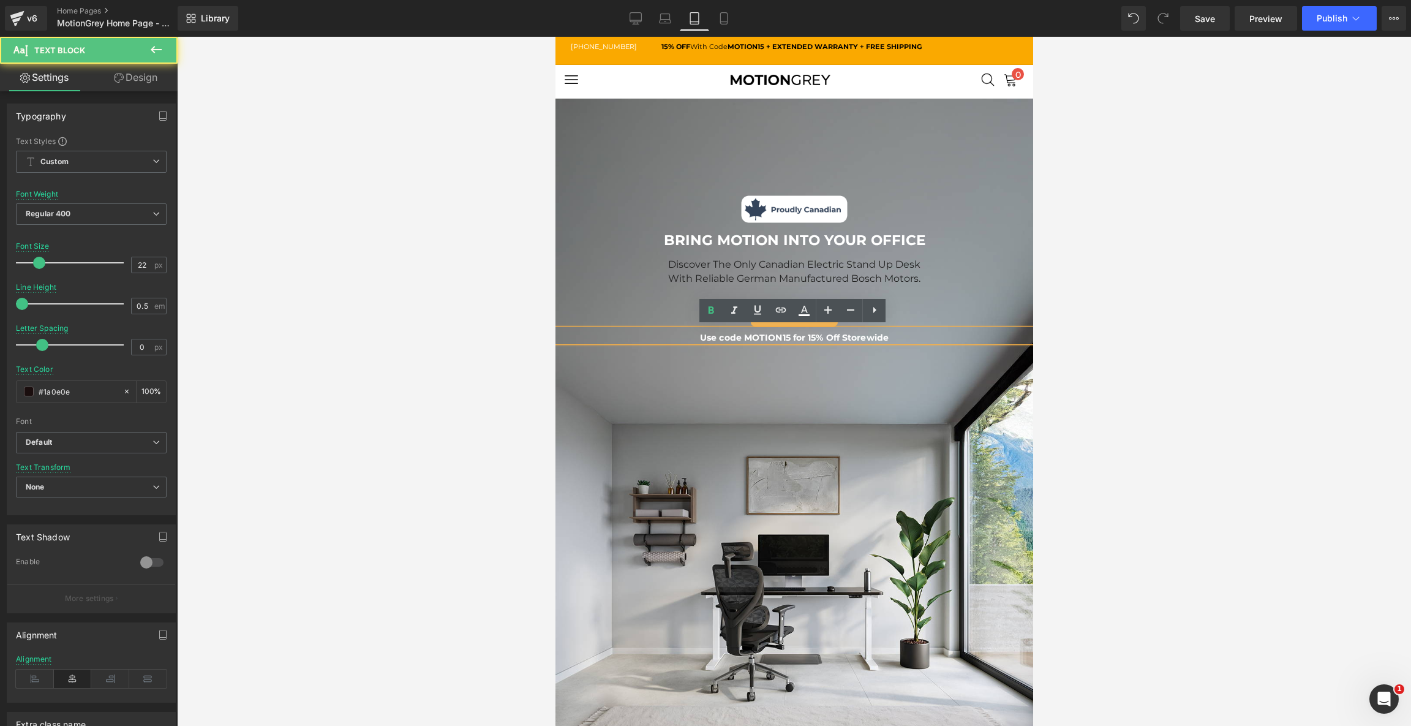
click at [878, 334] on span "Use code MOTION15 for 15% Off Storewide" at bounding box center [793, 337] width 189 height 11
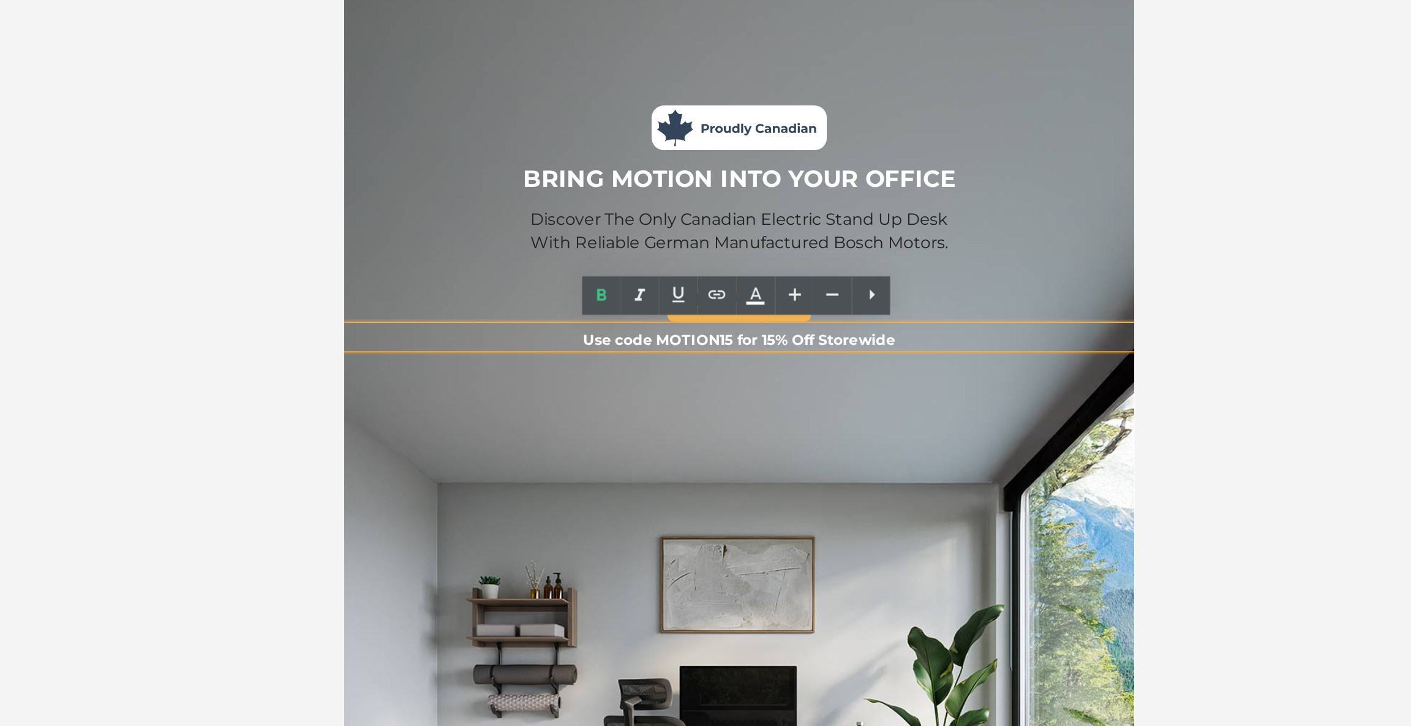
click at [602, 141] on span "Use code MOTION15 for 15% Off Storewide" at bounding box center [582, 143] width 189 height 11
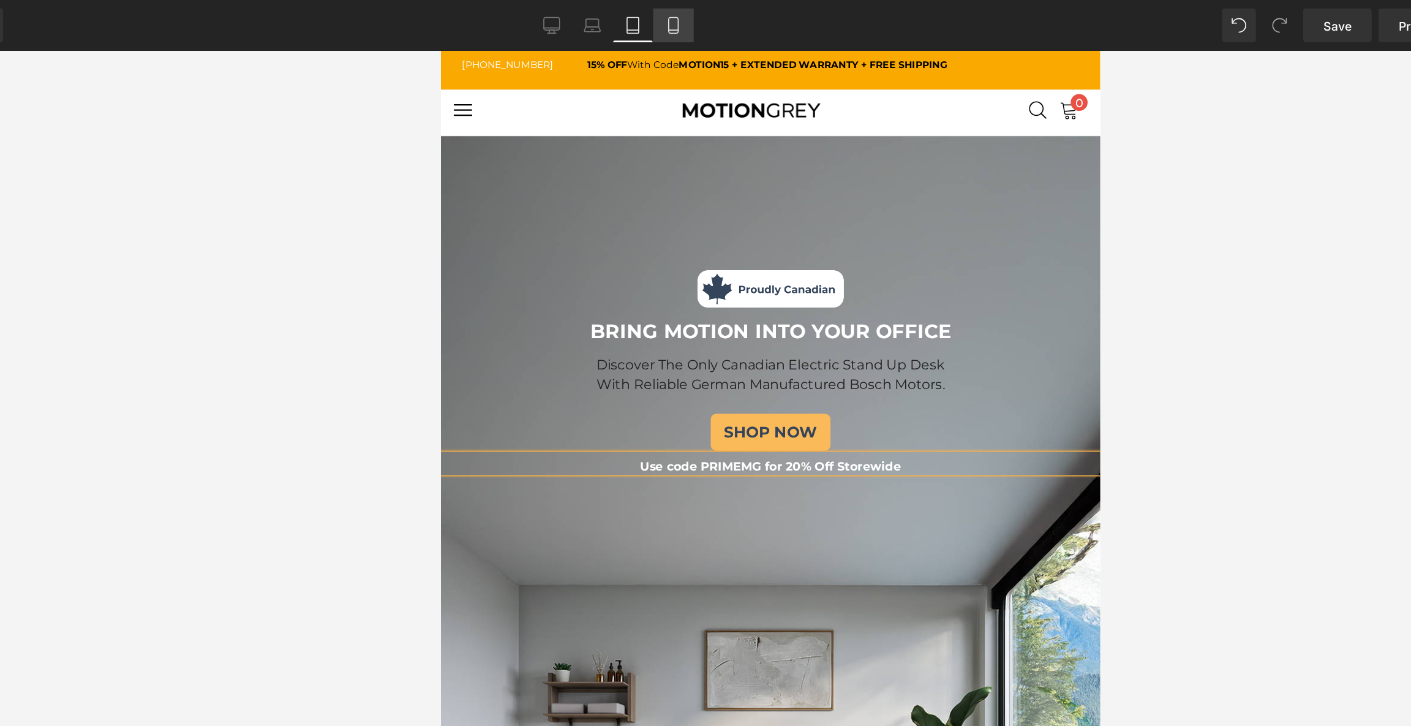
click at [729, 18] on icon at bounding box center [724, 18] width 12 height 12
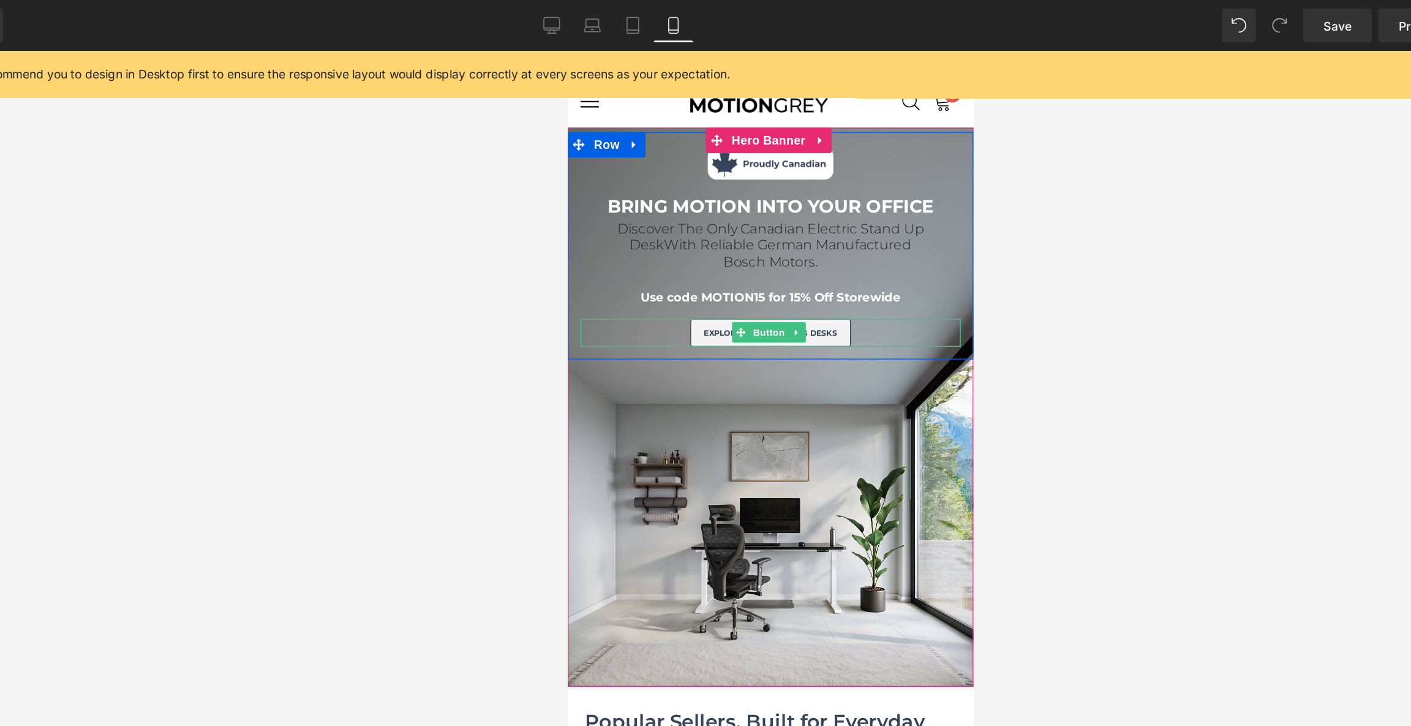
click at [751, 251] on span "explore our standing desks" at bounding box center [714, 254] width 97 height 7
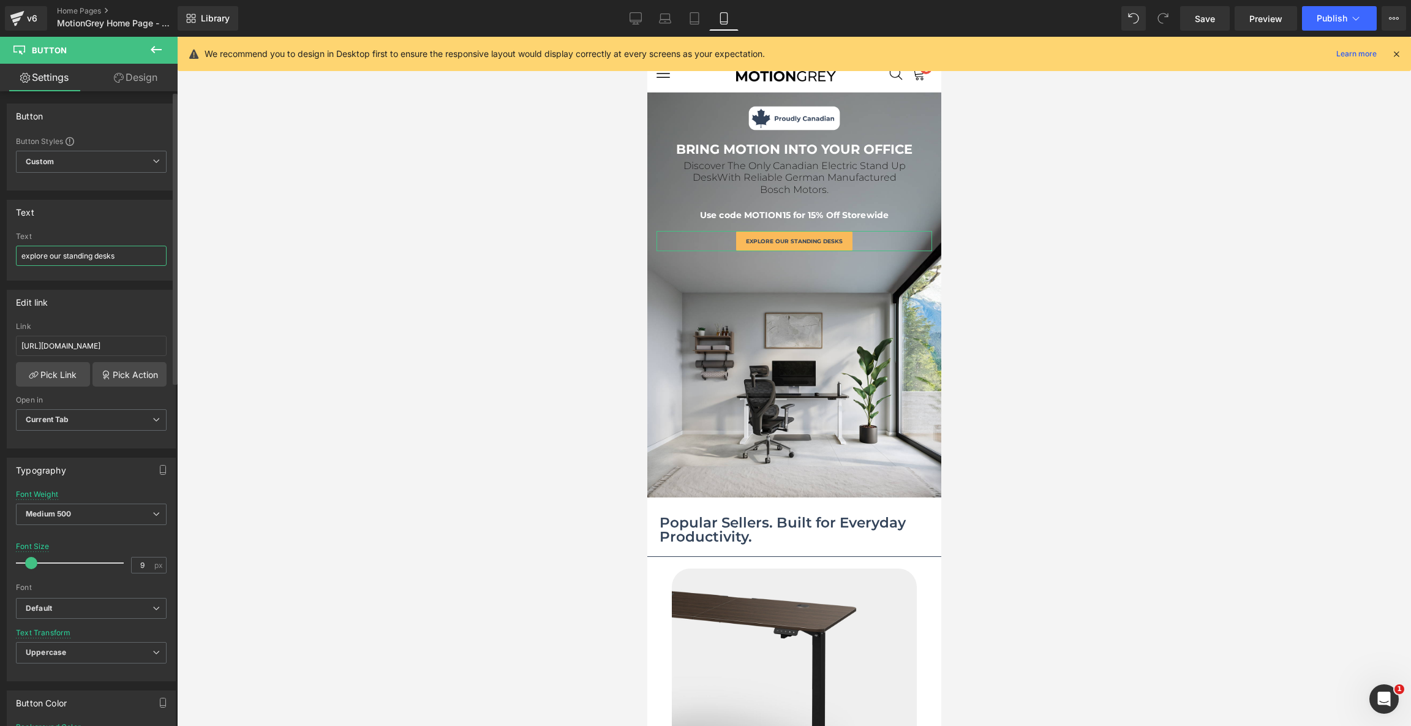
drag, startPoint x: 131, startPoint y: 249, endPoint x: 166, endPoint y: 266, distance: 38.9
click at [166, 266] on div "explore our standing desks Text explore our standing desks" at bounding box center [91, 256] width 168 height 48
type input "SHOP NOW"
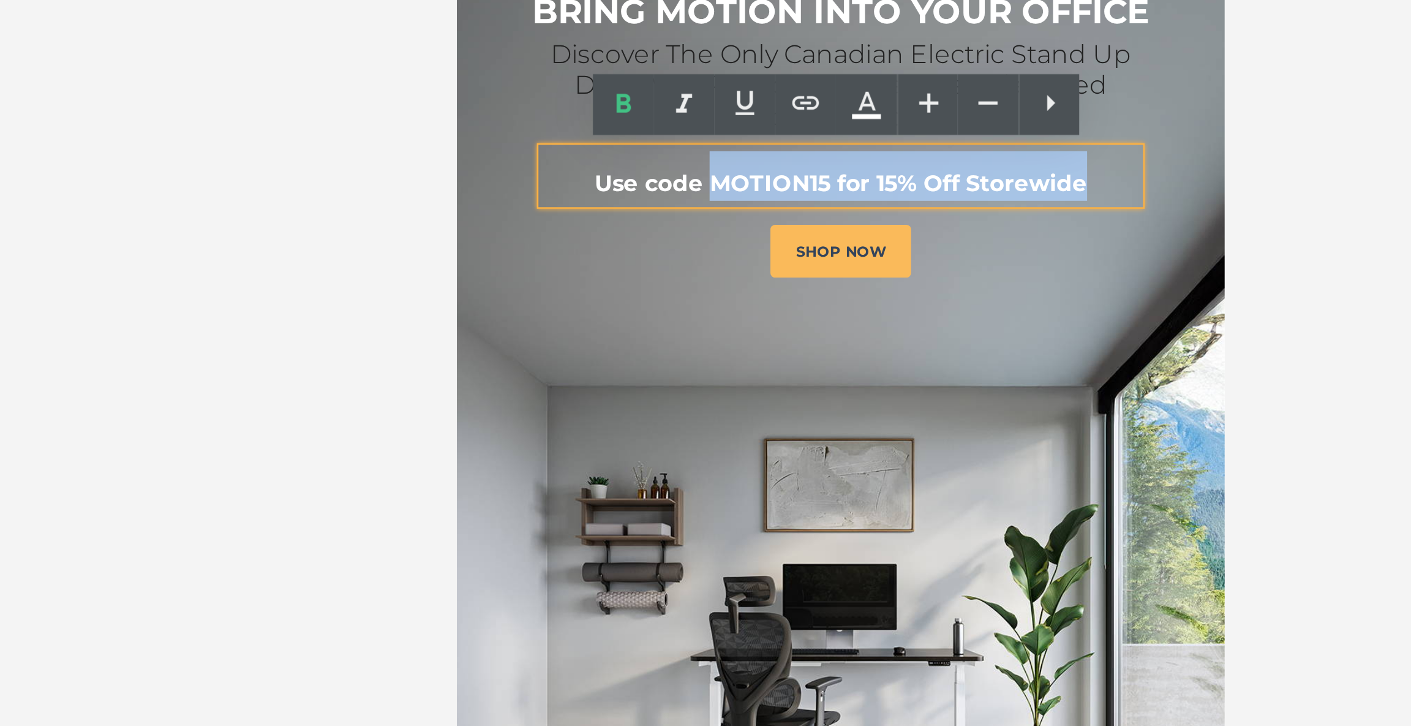
drag, startPoint x: 697, startPoint y: -105, endPoint x: 551, endPoint y: -110, distance: 146.4
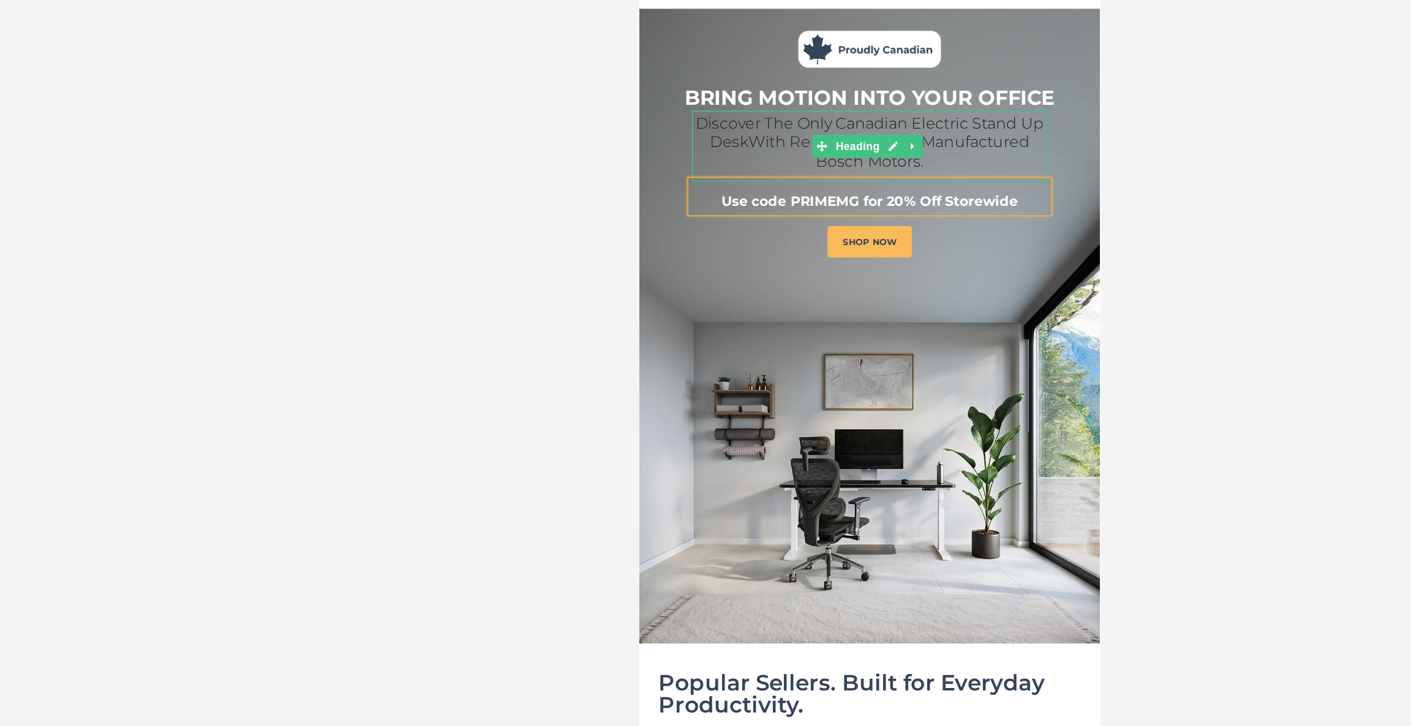
click at [834, 73] on h1 "Discover The Only Canadian Electric Stand Up Desk With Reliable German Manufact…" at bounding box center [785, 62] width 227 height 36
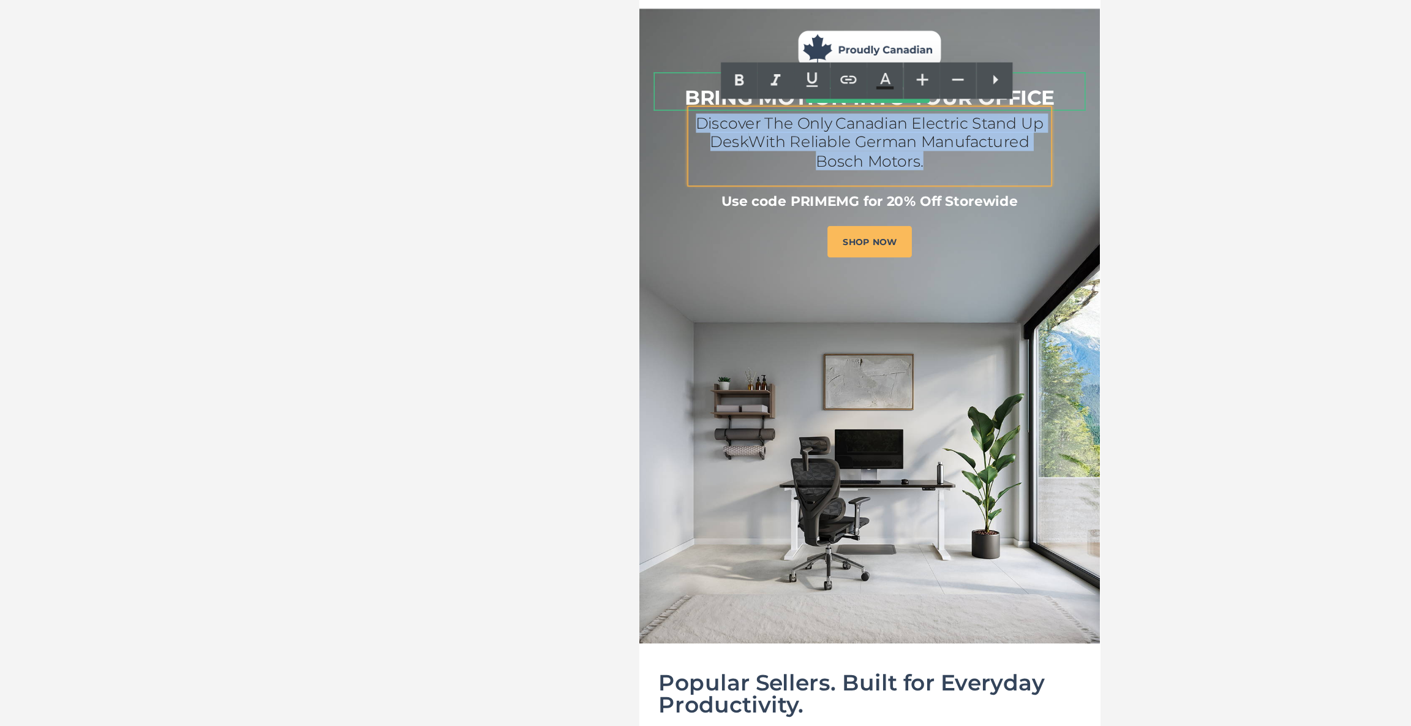
drag, startPoint x: 828, startPoint y: 73, endPoint x: 665, endPoint y: 35, distance: 168.0
click at [665, 35] on div "Image BRING MOTION INTO YOUR OFFICE Text Block Discover The Only Canadian Elect…" at bounding box center [786, 59] width 294 height 158
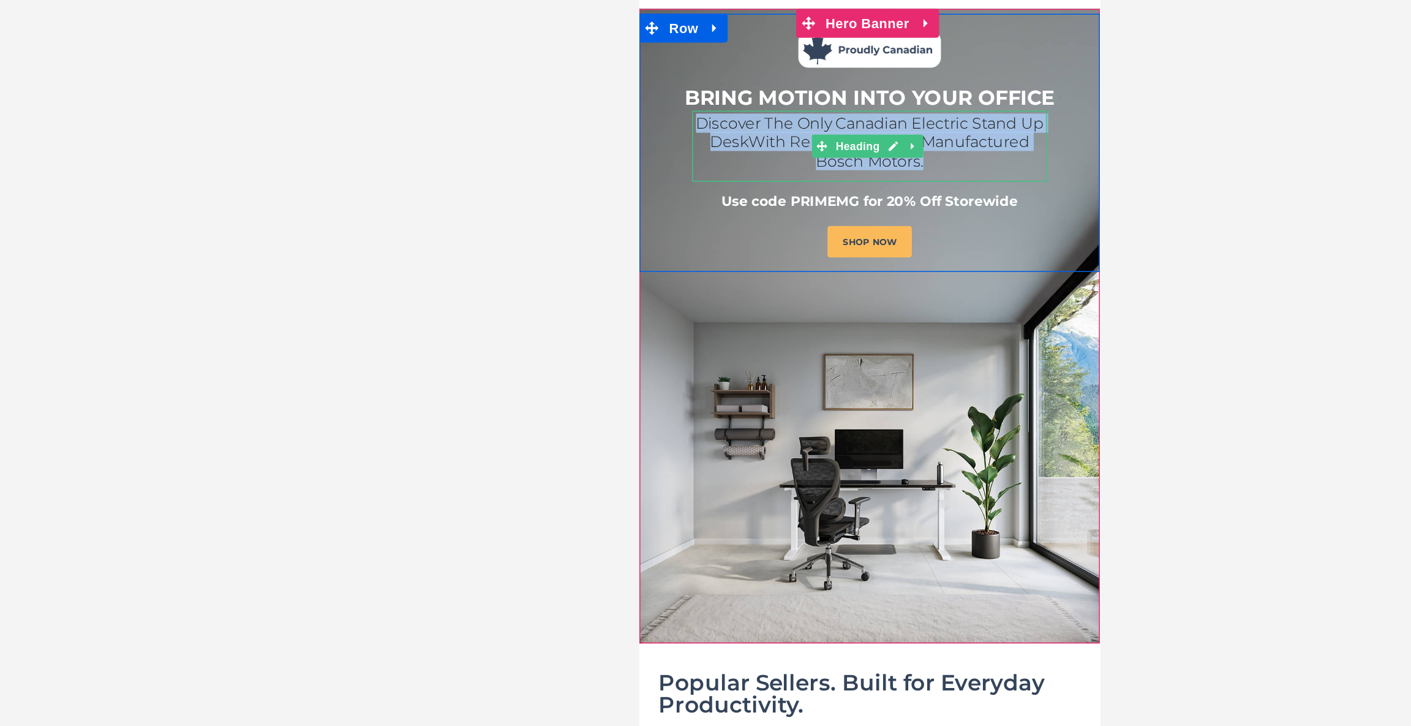
click at [784, 50] on span "Discover The Only Canadian Electric Stand Up Desk" at bounding box center [786, 57] width 222 height 24
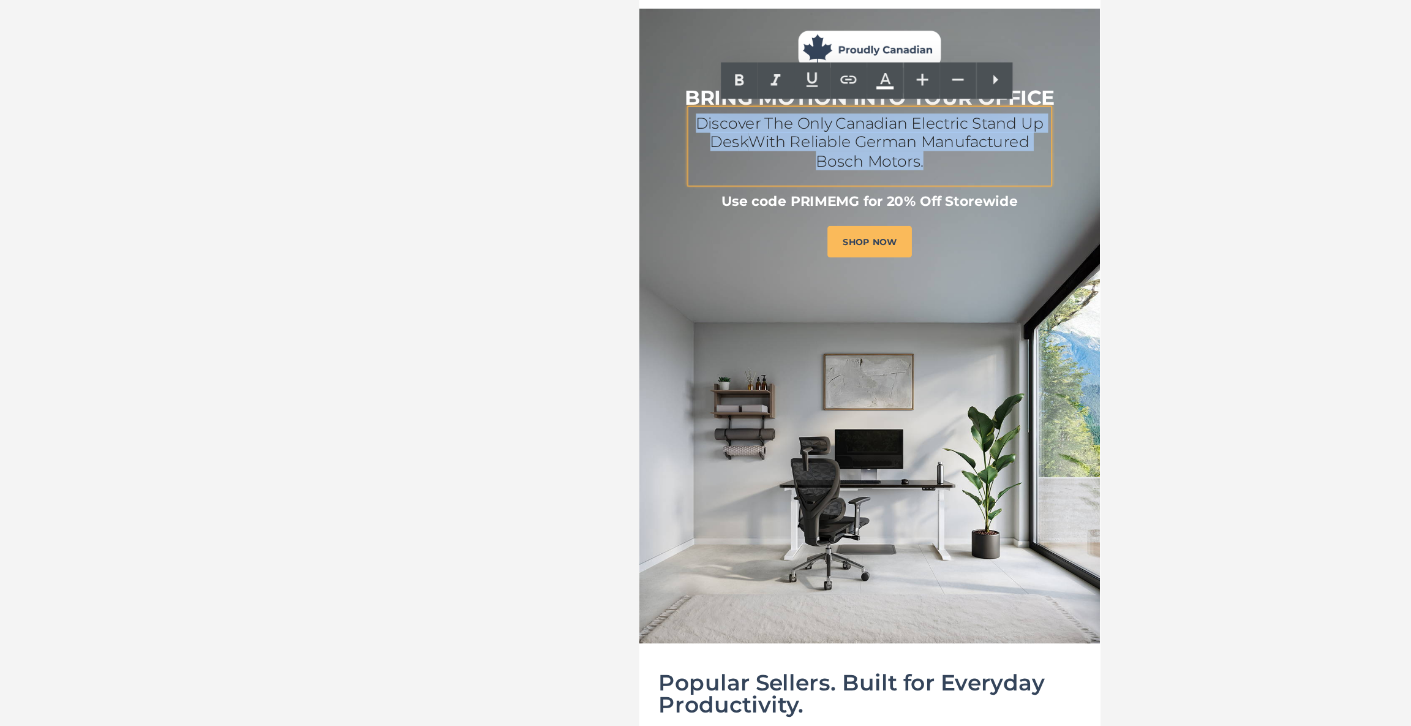
drag, startPoint x: 823, startPoint y: 73, endPoint x: 674, endPoint y: 48, distance: 150.9
click at [674, 48] on h1 "Discover The Only Canadian Electric Stand Up Desk With Reliable German Manufact…" at bounding box center [785, 62] width 227 height 36
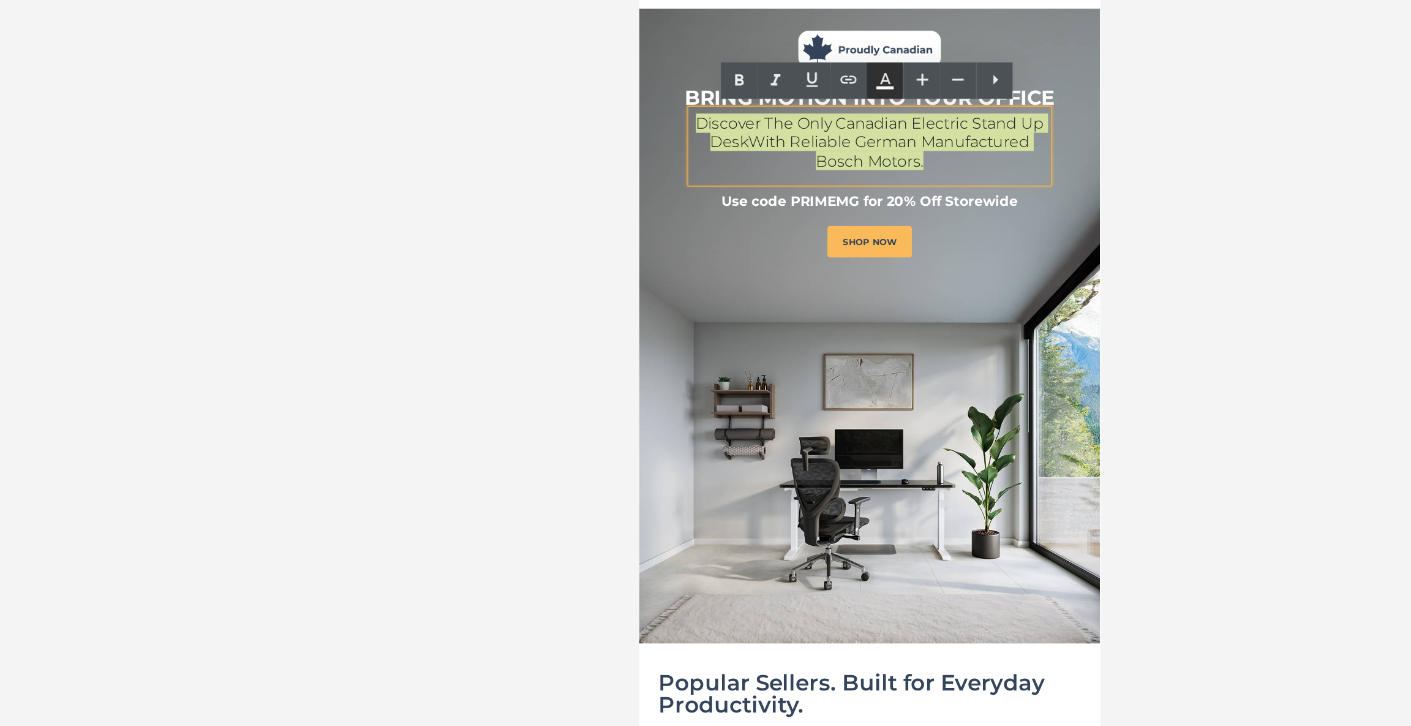
click at [810, 135] on icon at bounding box center [804, 138] width 15 height 15
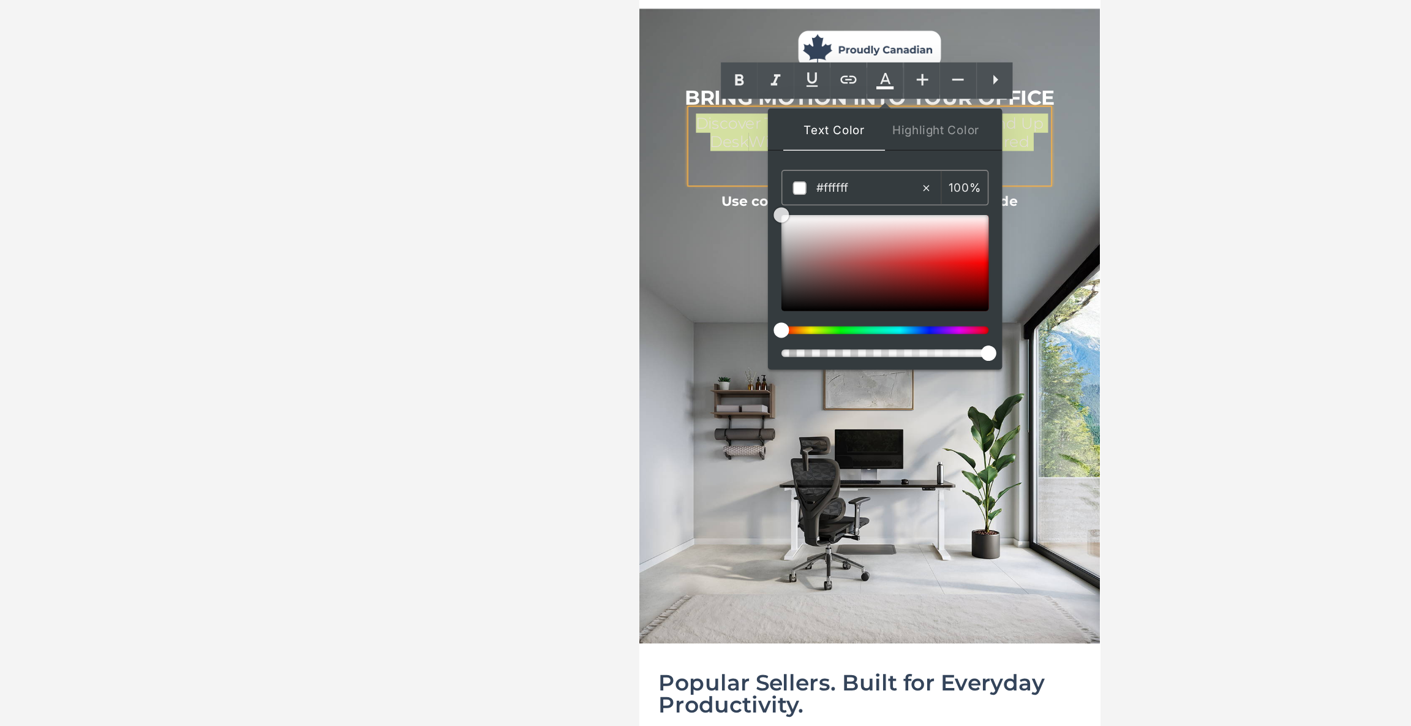
drag, startPoint x: 1404, startPoint y: 153, endPoint x: 710, endPoint y: 100, distance: 696.3
click at [898, 70] on div "Discover The Only Canadian Electric Stand Up Desk With Reliable German Manufact…" at bounding box center [785, 64] width 227 height 45
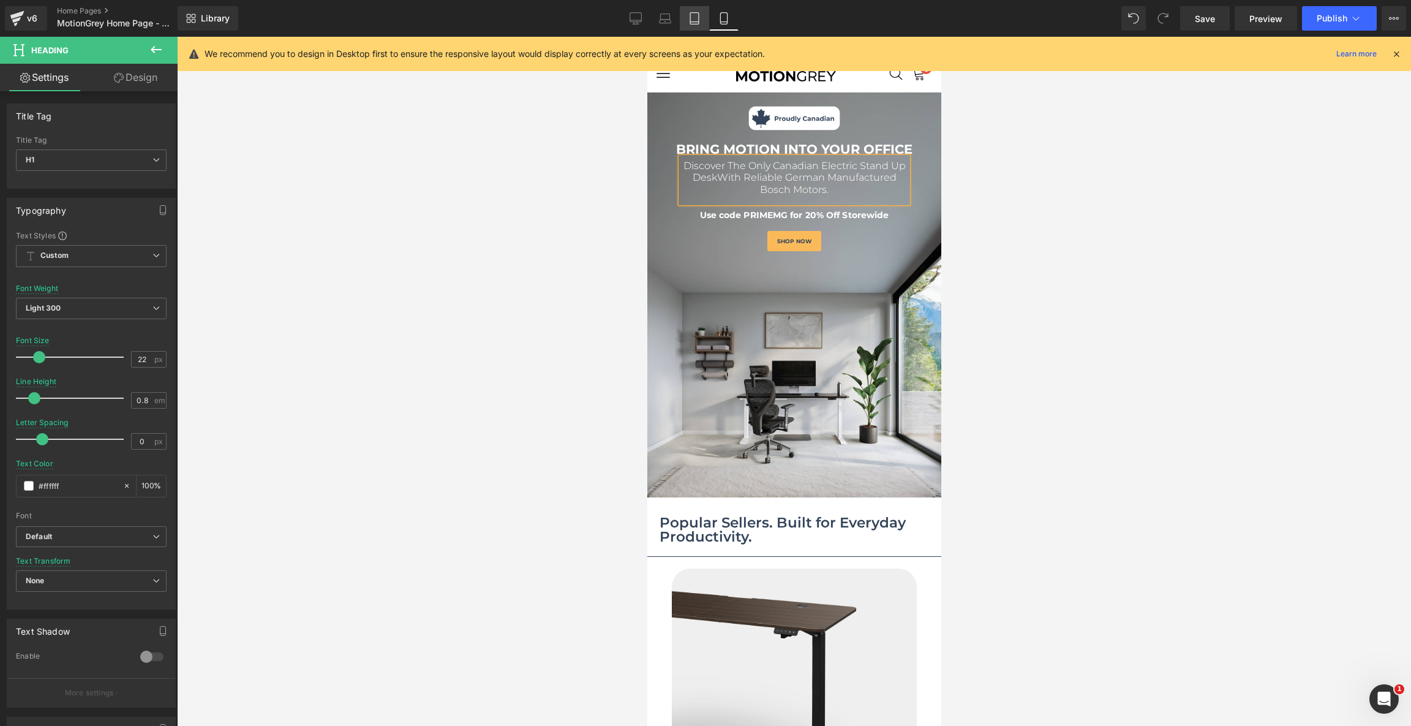
click at [700, 18] on icon at bounding box center [694, 18] width 12 height 12
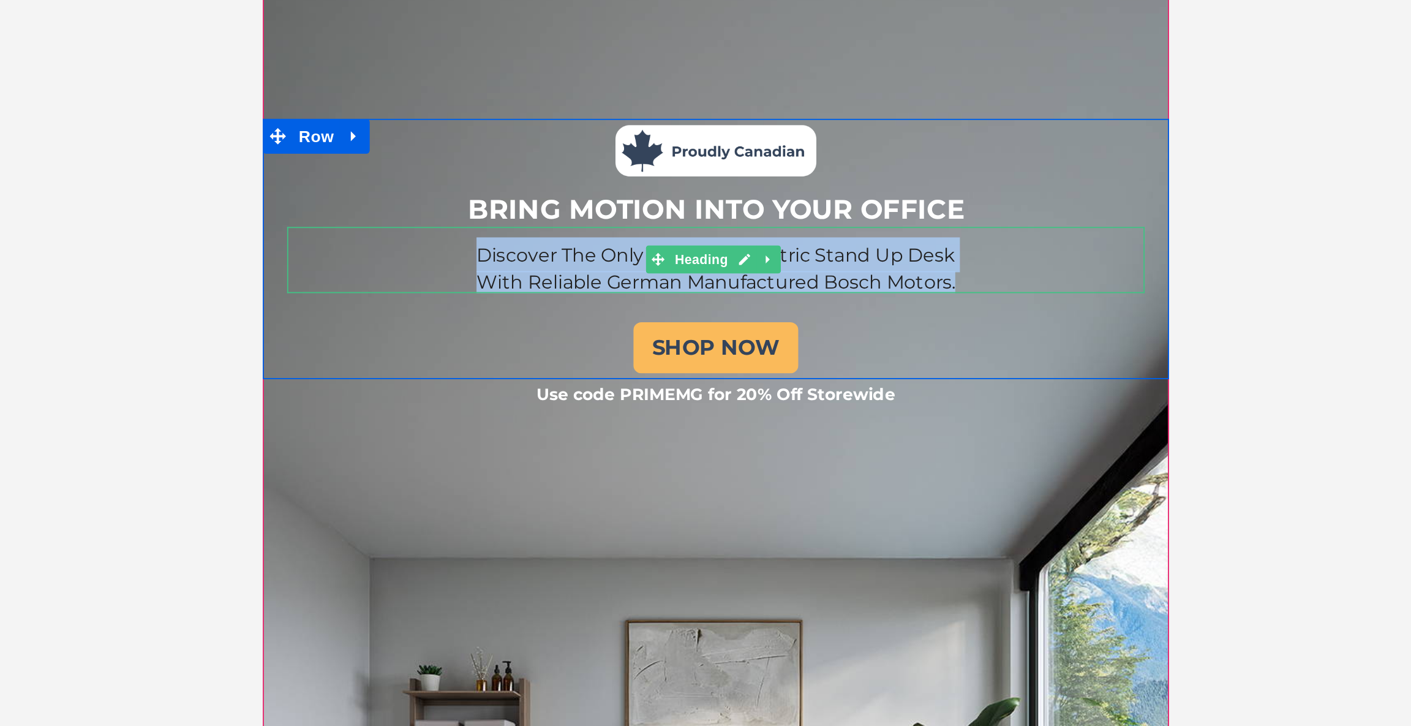
drag, startPoint x: 625, startPoint y: 64, endPoint x: 373, endPoint y: 52, distance: 252.5
click at [373, 52] on div "Discover The Only Canadian Electric Stand Up Desk With Reliable German Manufact…" at bounding box center [501, 54] width 452 height 36
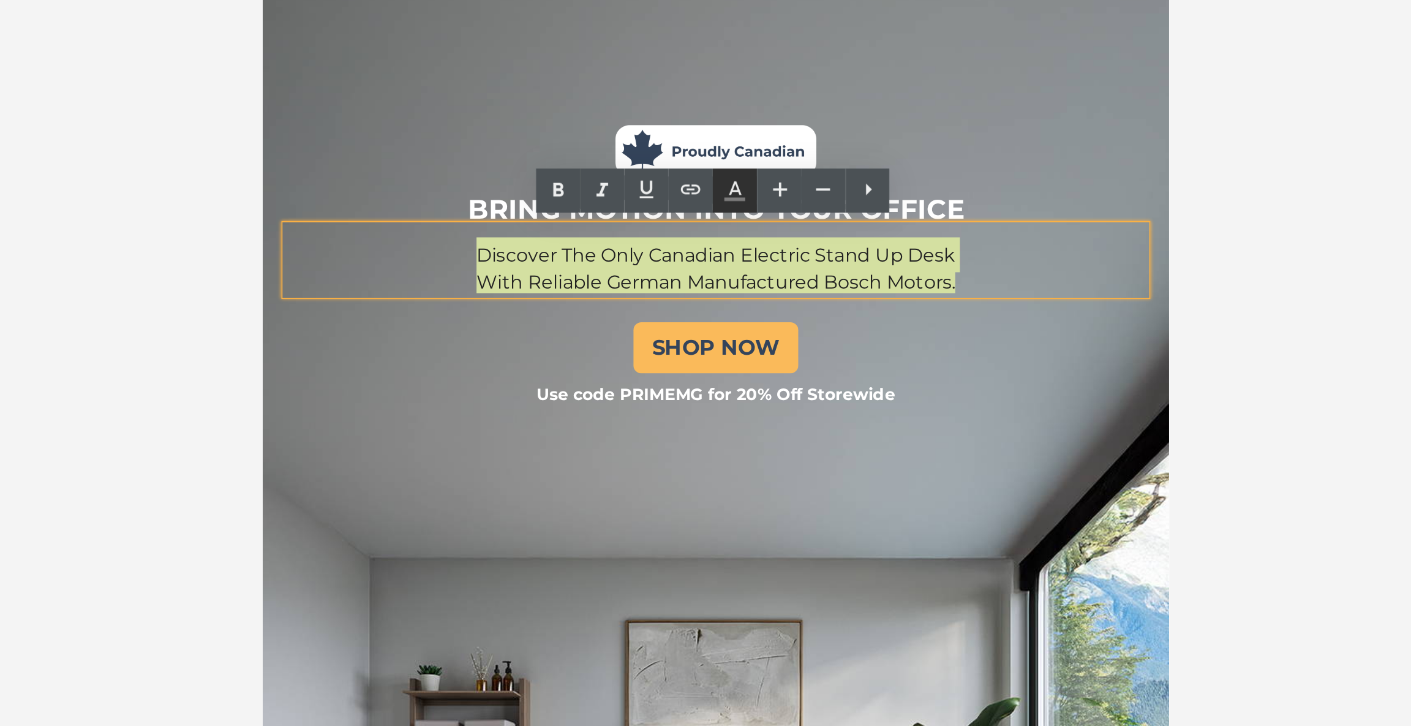
click at [806, 226] on icon at bounding box center [804, 230] width 15 height 15
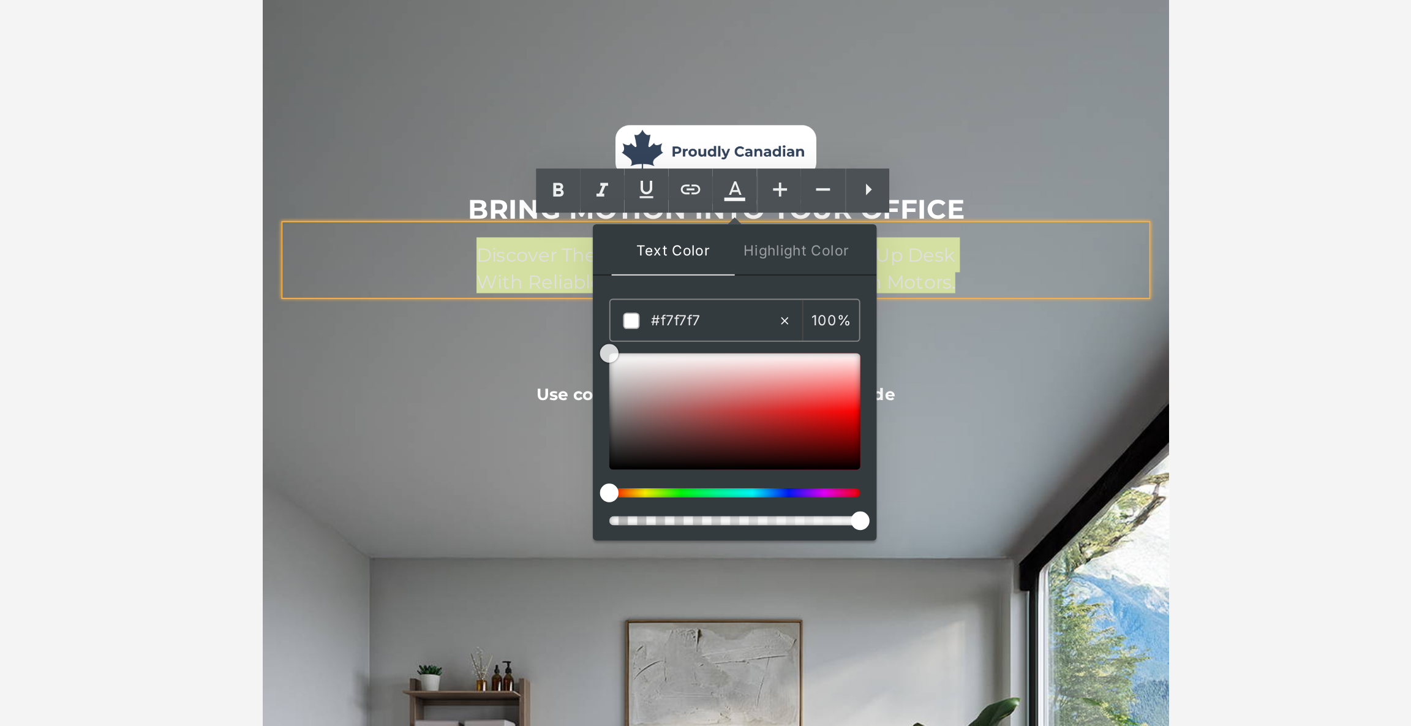
drag, startPoint x: 1018, startPoint y: 152, endPoint x: 426, endPoint y: 93, distance: 595.6
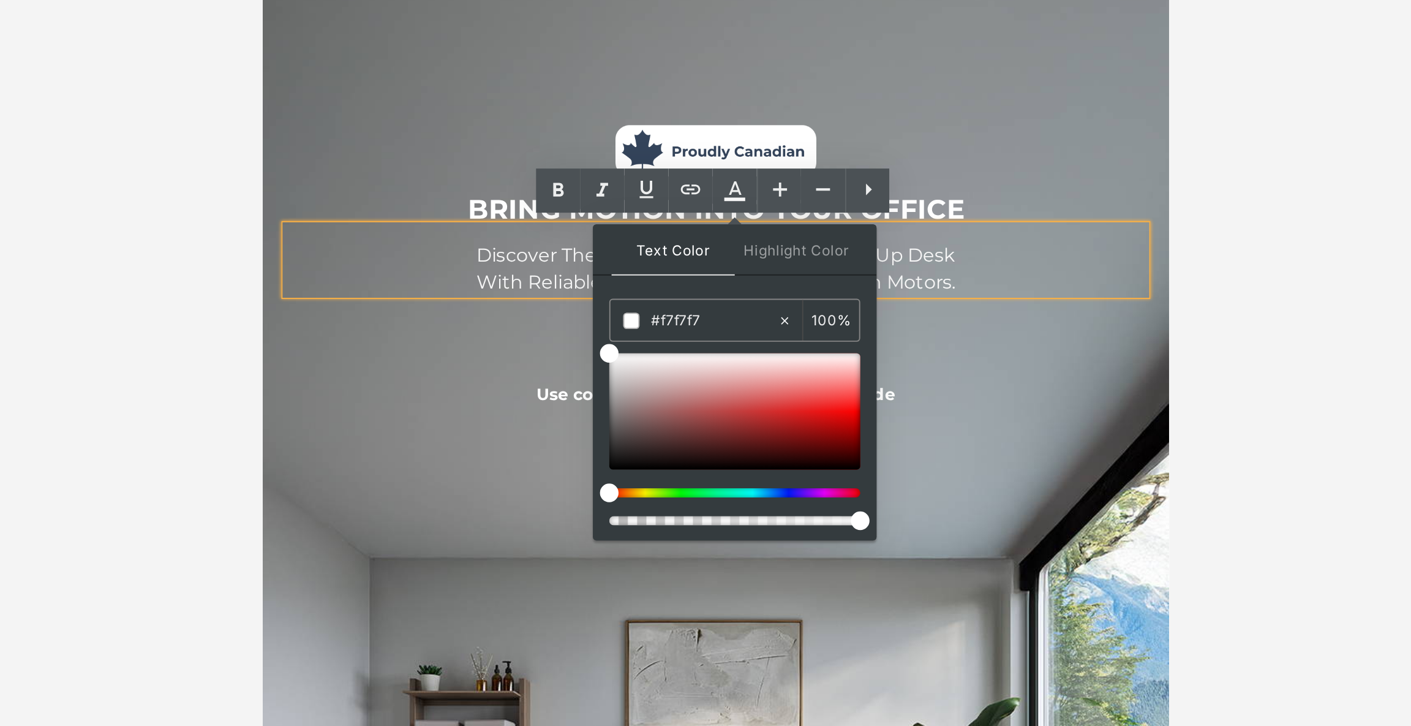
click at [626, 54] on h1 "Discover The Only Canadian Electric Stand Up Desk" at bounding box center [501, 51] width 452 height 18
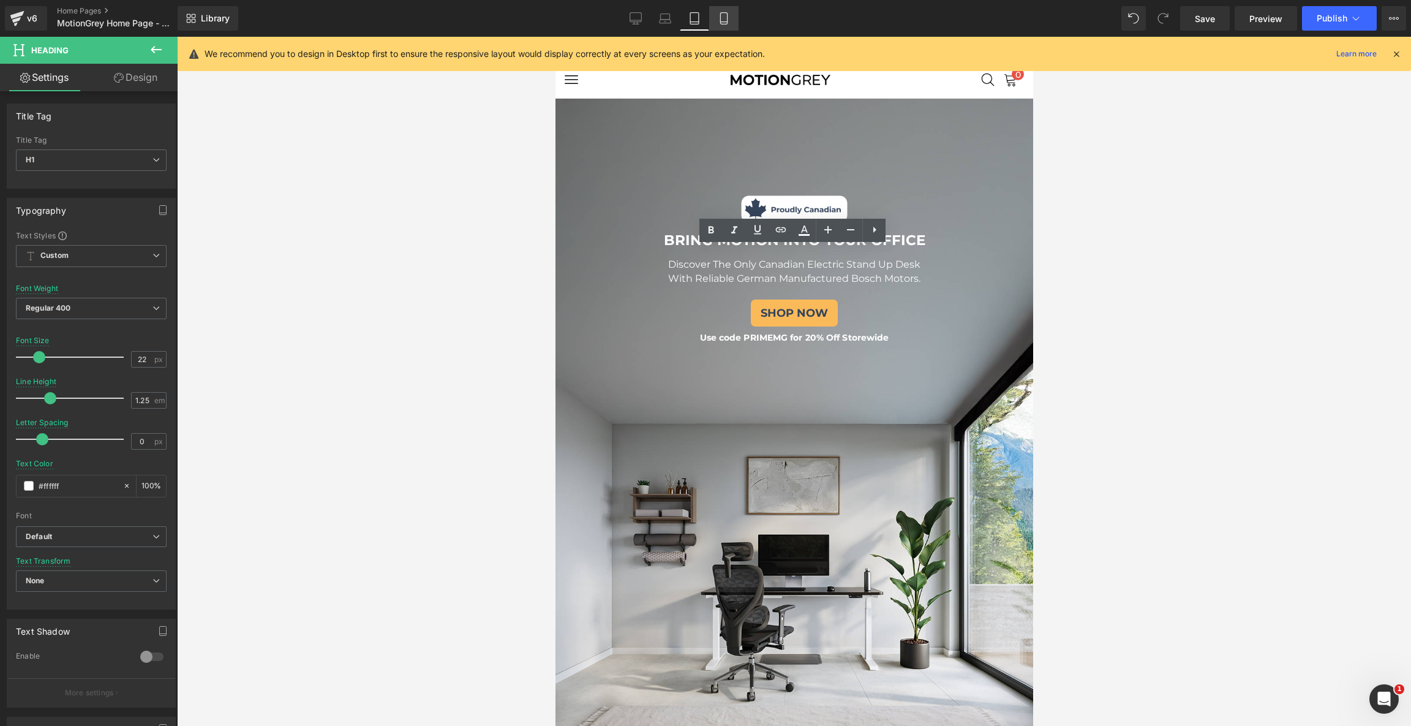
click at [732, 24] on link "Mobile" at bounding box center [723, 18] width 29 height 24
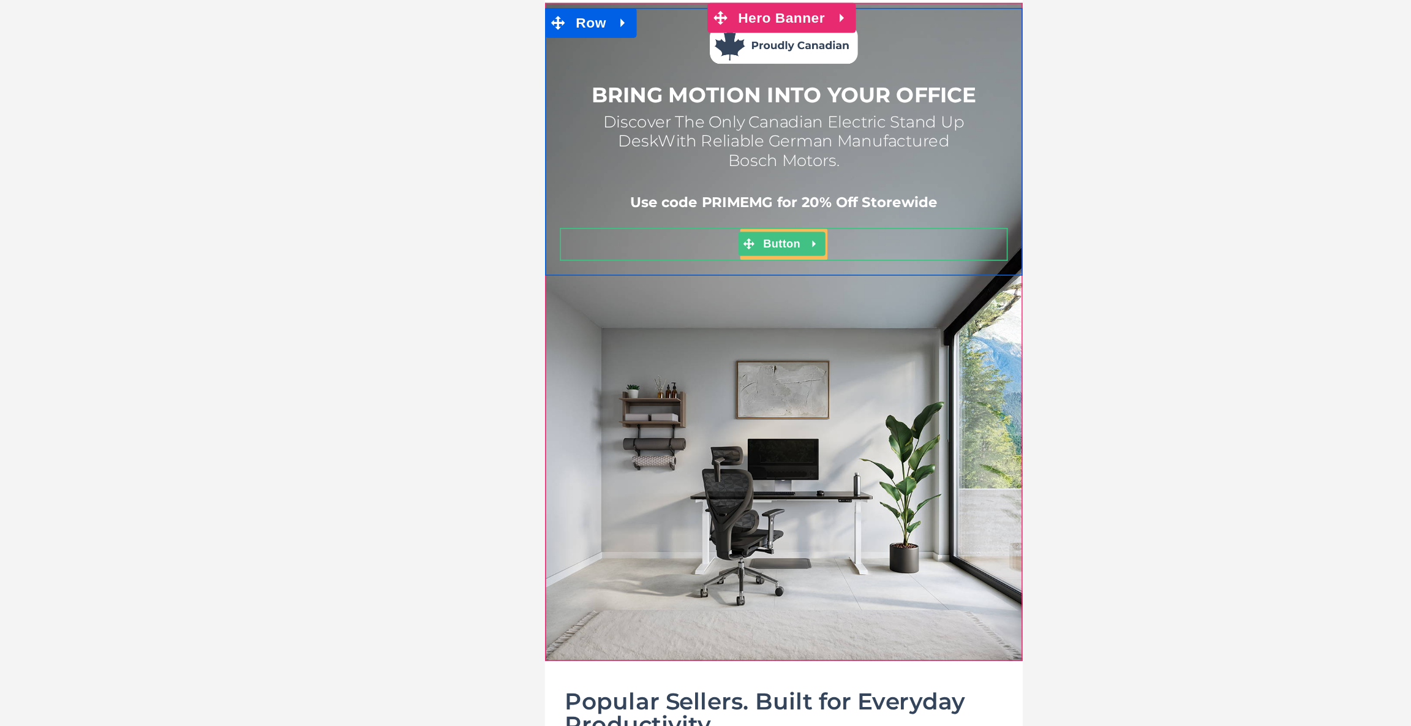
click at [742, 113] on div "SHOP NOW" at bounding box center [691, 117] width 276 height 20
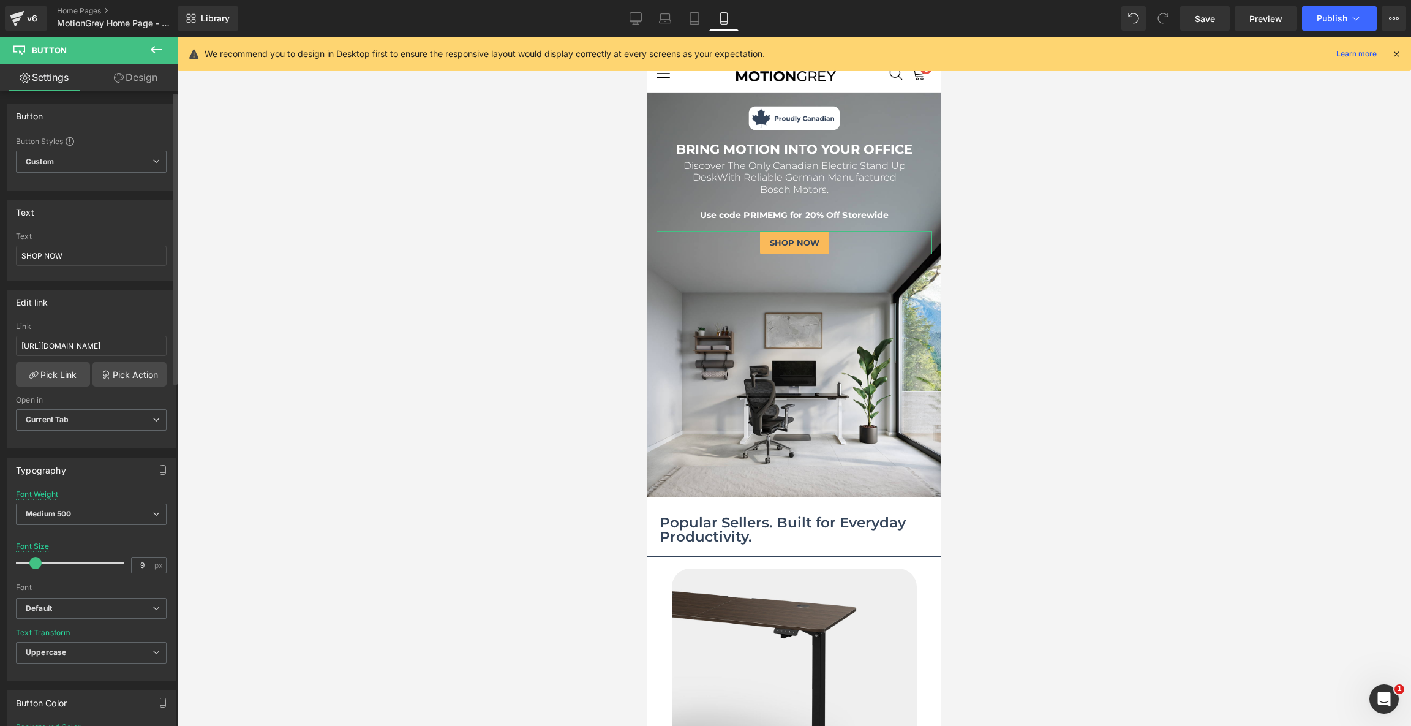
click at [39, 560] on span at bounding box center [35, 563] width 12 height 12
click at [137, 88] on link "Design" at bounding box center [135, 78] width 89 height 28
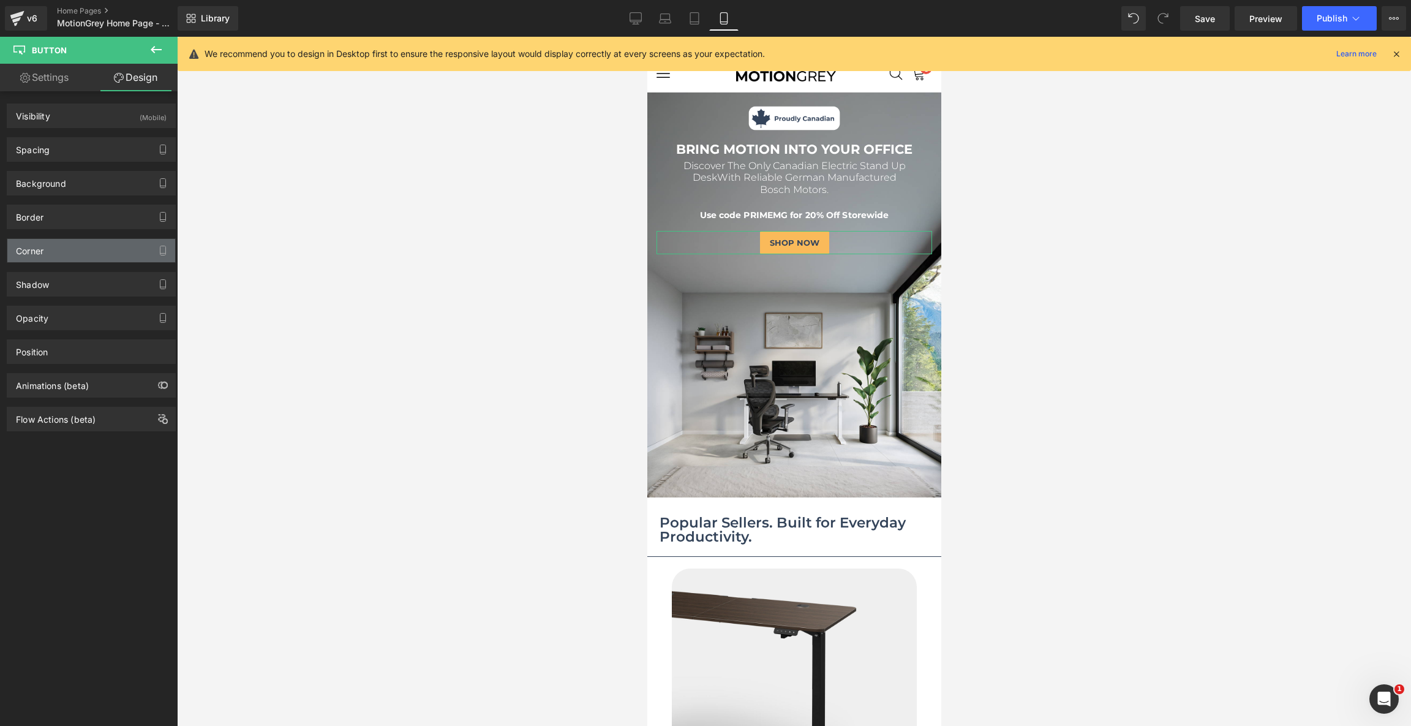
click at [61, 239] on div "Corner" at bounding box center [91, 250] width 168 height 23
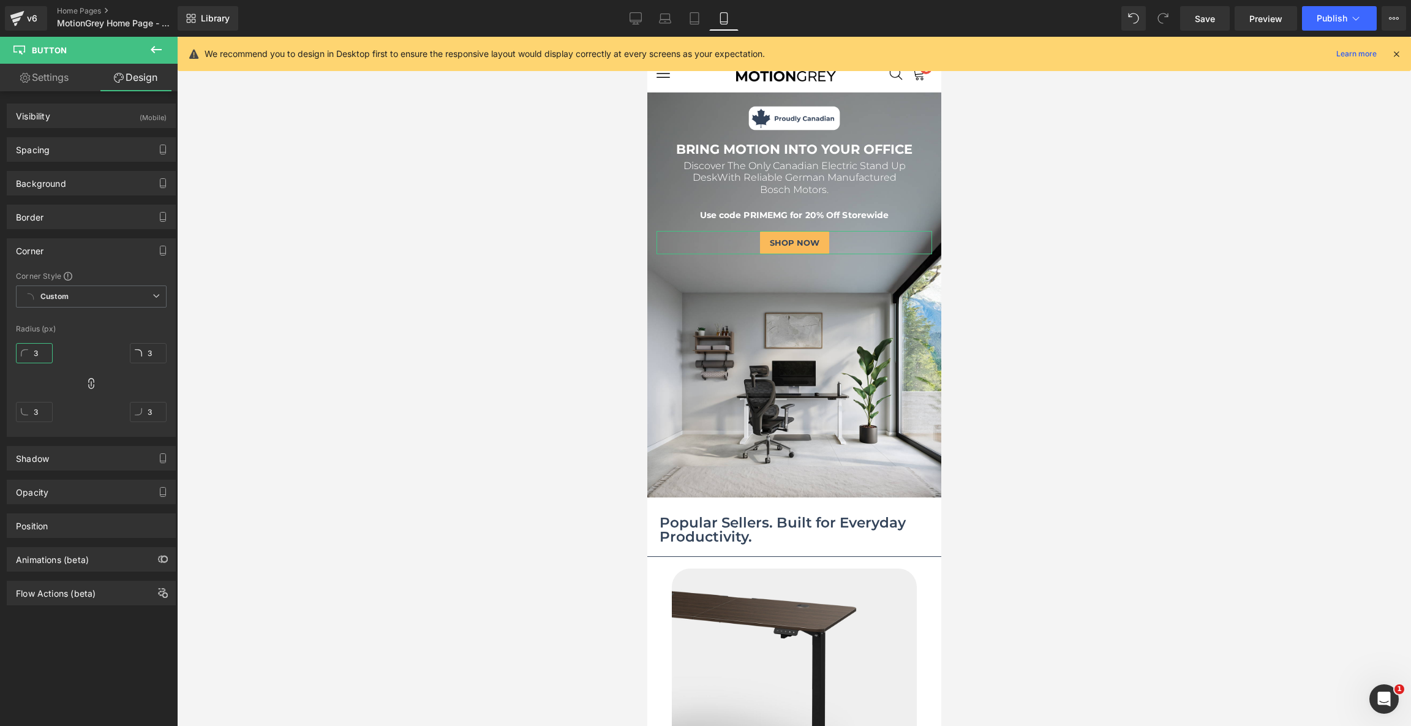
click at [42, 351] on input "3" at bounding box center [34, 353] width 37 height 20
type input "8"
click at [67, 70] on link "Settings" at bounding box center [44, 78] width 89 height 28
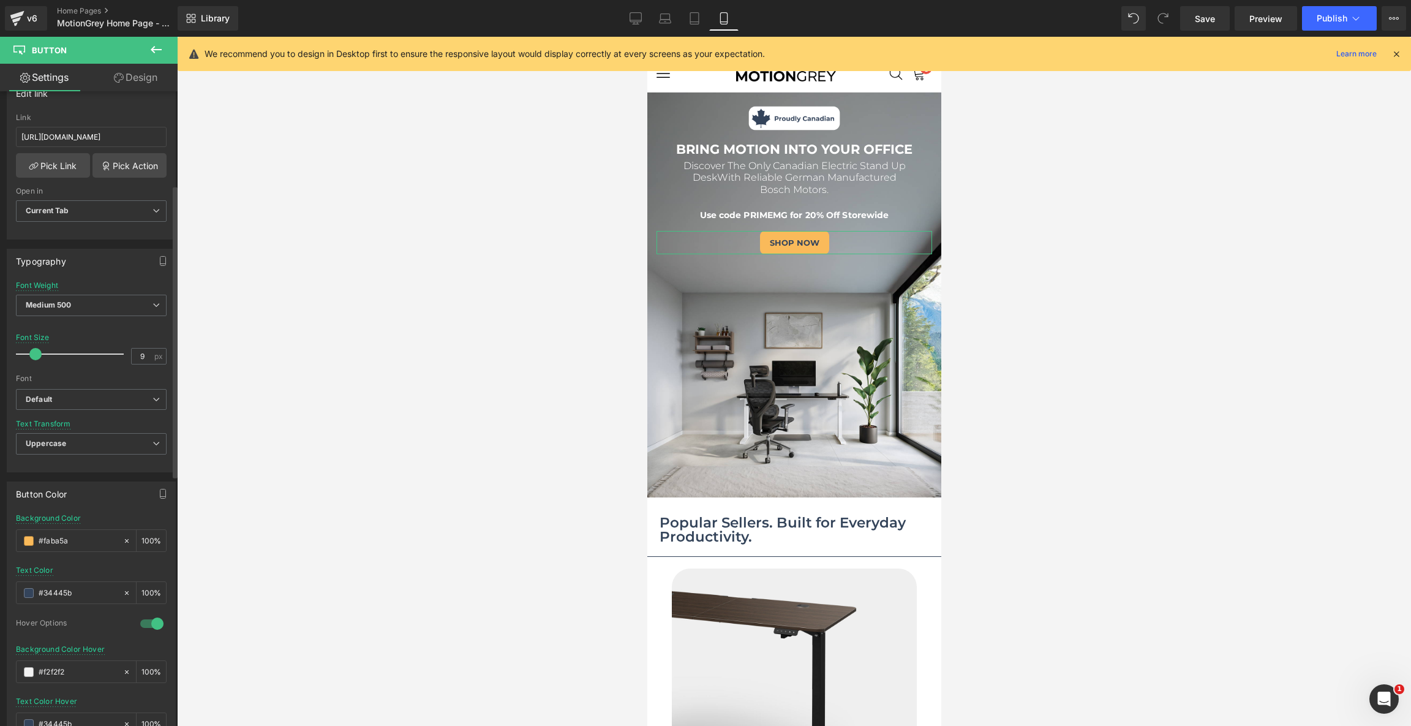
scroll to position [201, 0]
click at [75, 304] on span "Medium 500" at bounding box center [91, 312] width 151 height 21
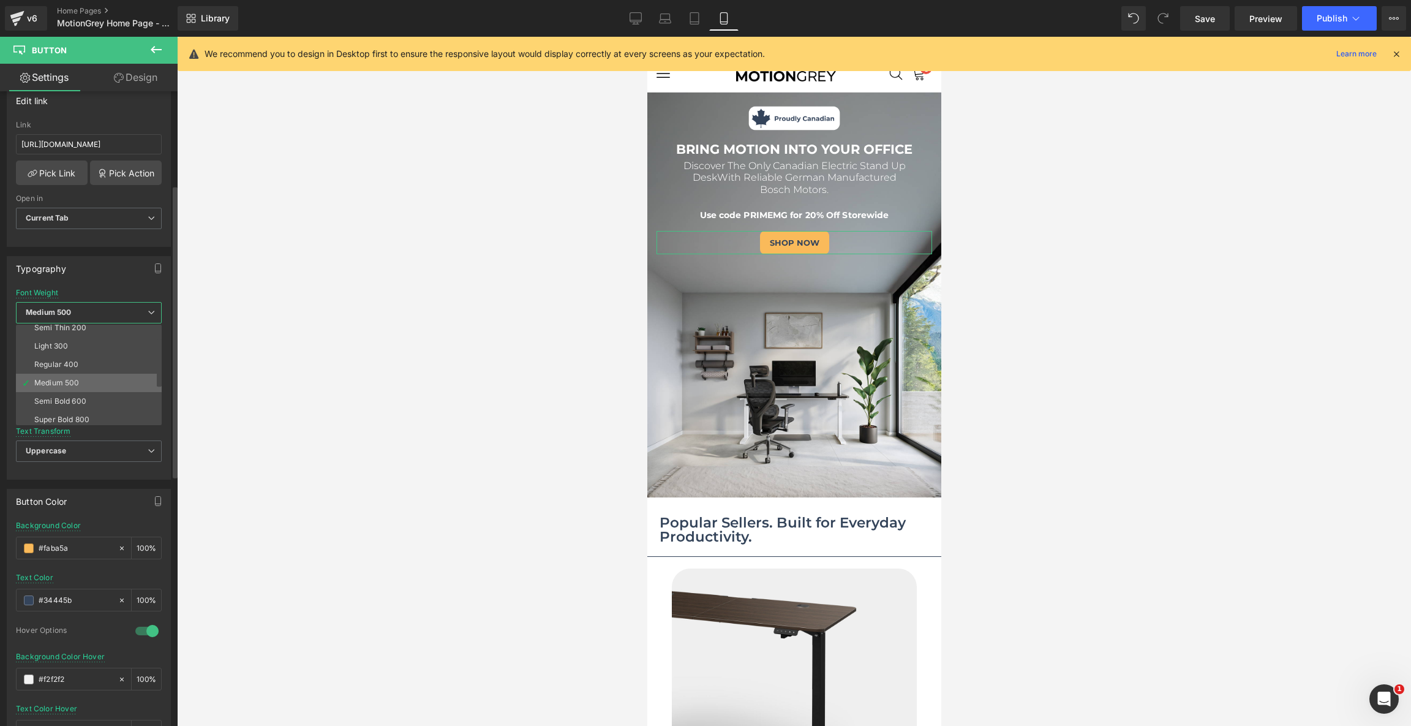
scroll to position [26, 0]
click at [64, 397] on div "Semi Bold 600" at bounding box center [60, 400] width 52 height 9
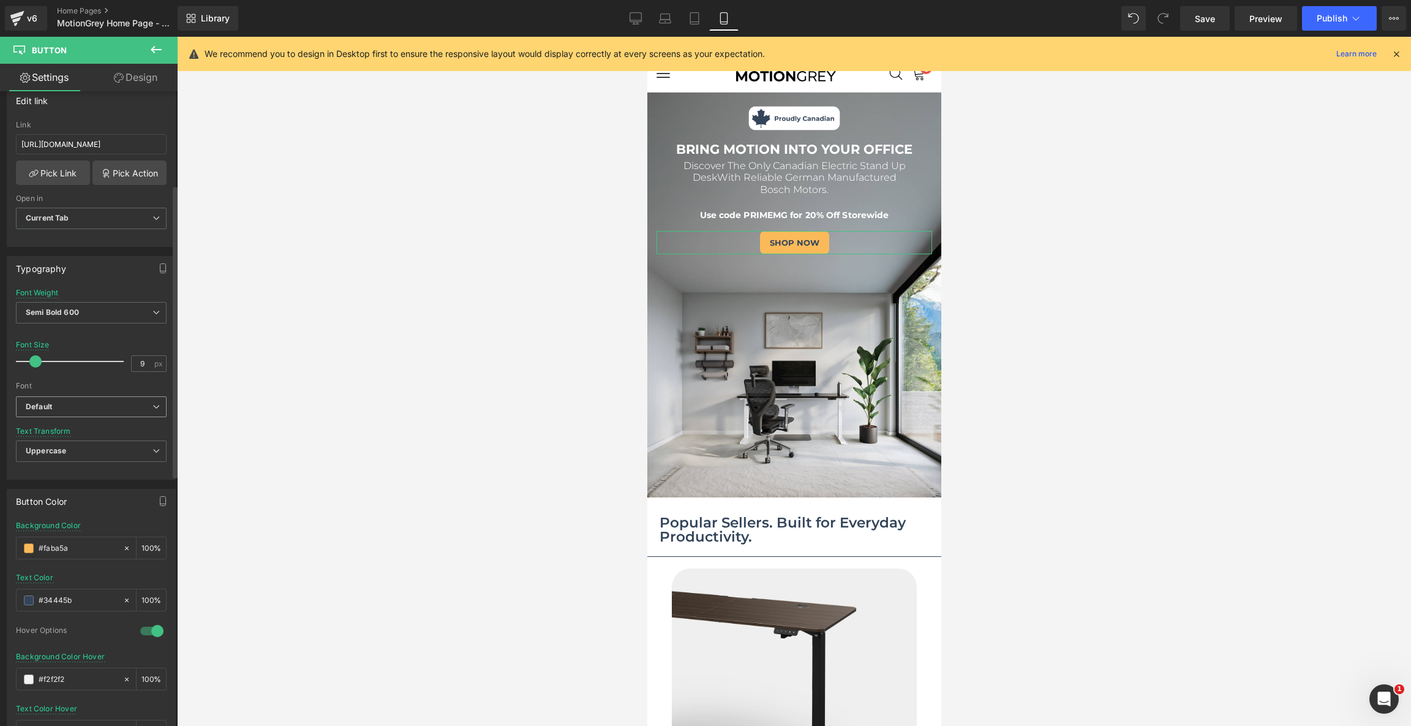
click at [55, 405] on b "Default" at bounding box center [89, 407] width 127 height 10
click at [73, 381] on div "Font" at bounding box center [91, 385] width 151 height 9
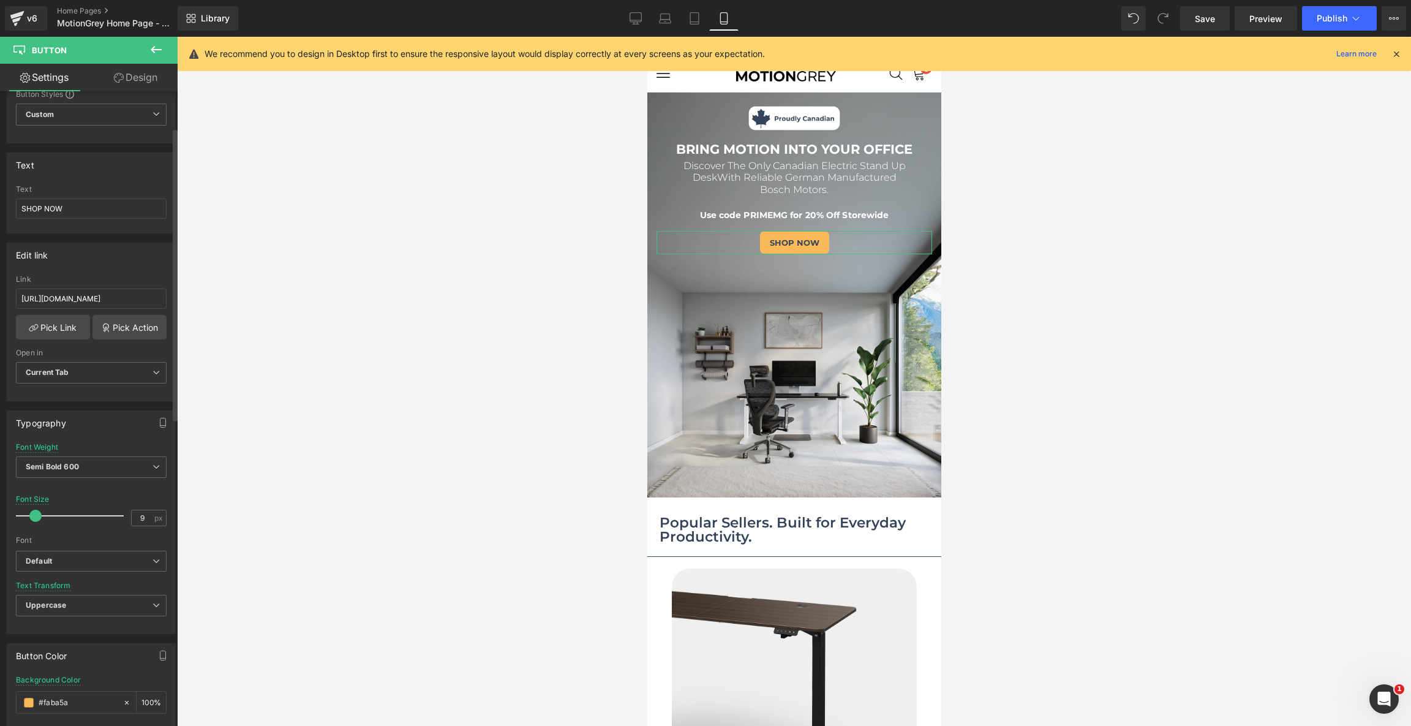
scroll to position [0, 0]
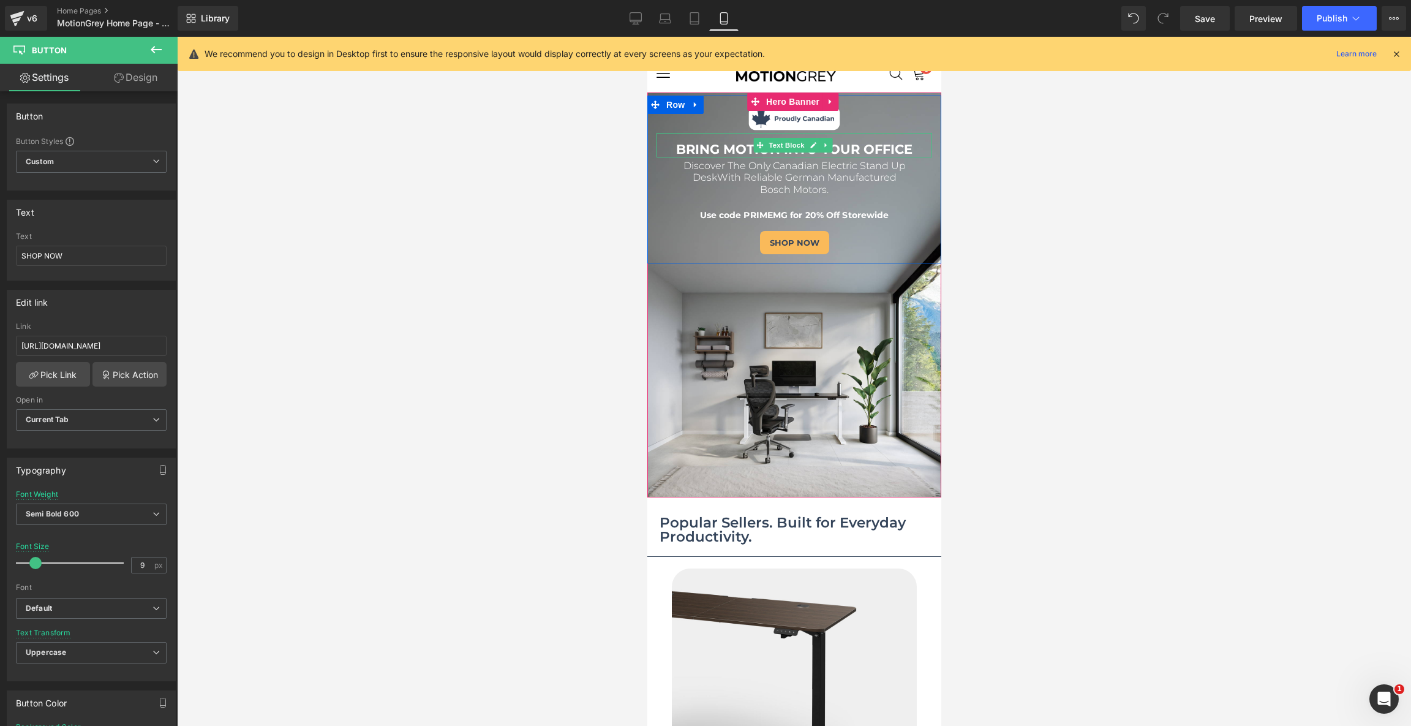
click at [893, 144] on b "BRING MOTION INTO YOUR OFFICE" at bounding box center [793, 148] width 236 height 15
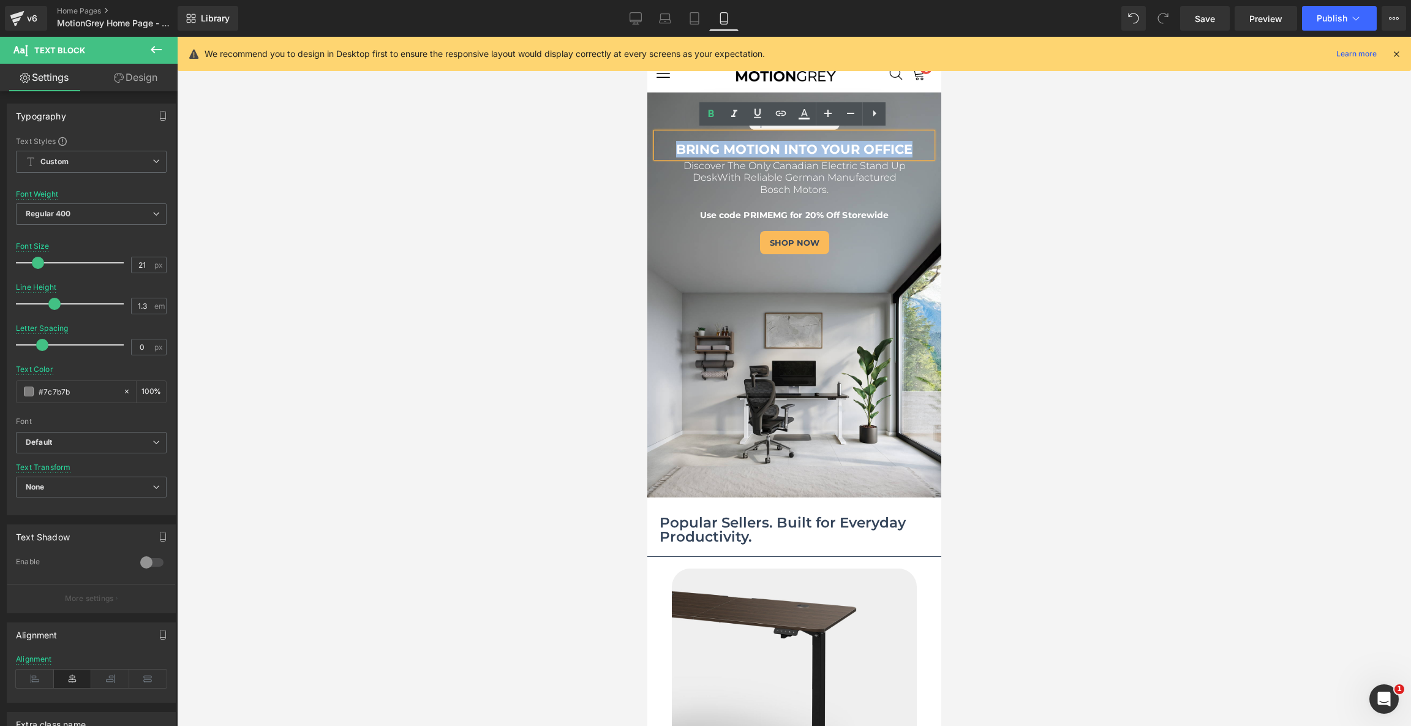
drag, startPoint x: 918, startPoint y: 143, endPoint x: 618, endPoint y: 146, distance: 300.6
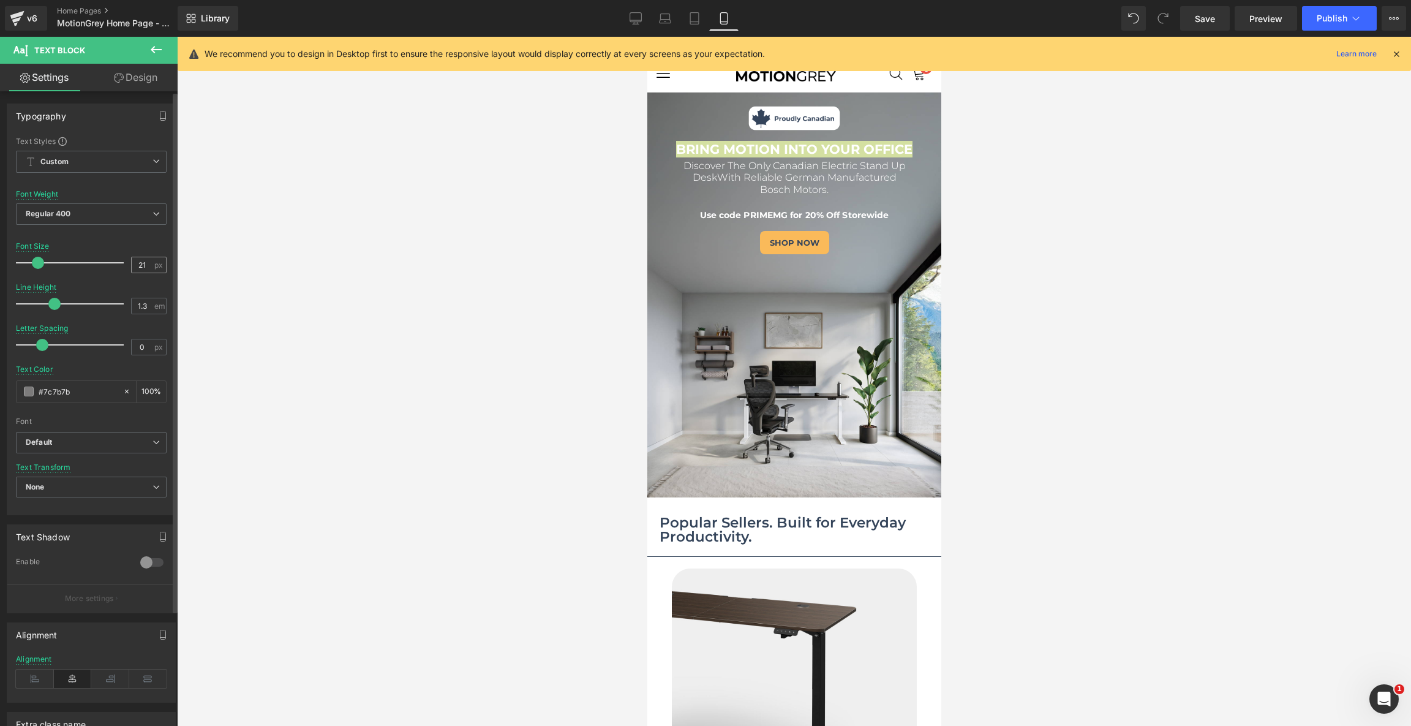
click at [143, 271] on div "21 px" at bounding box center [149, 265] width 36 height 17
click at [147, 260] on input "21" at bounding box center [142, 264] width 21 height 15
type input "19"
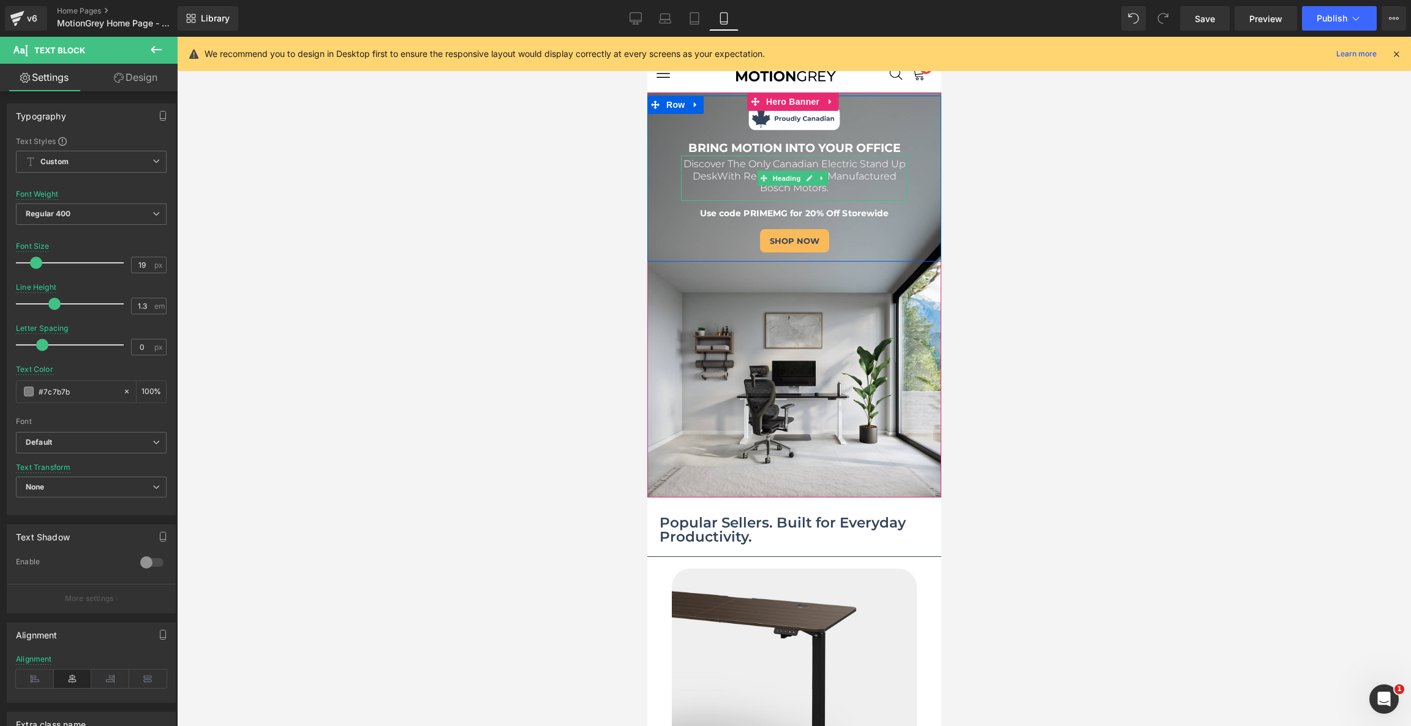
click at [856, 183] on h1 "Discover The Only Canadian Electric Stand Up Desk With Reliable German Manufact…" at bounding box center [793, 175] width 227 height 36
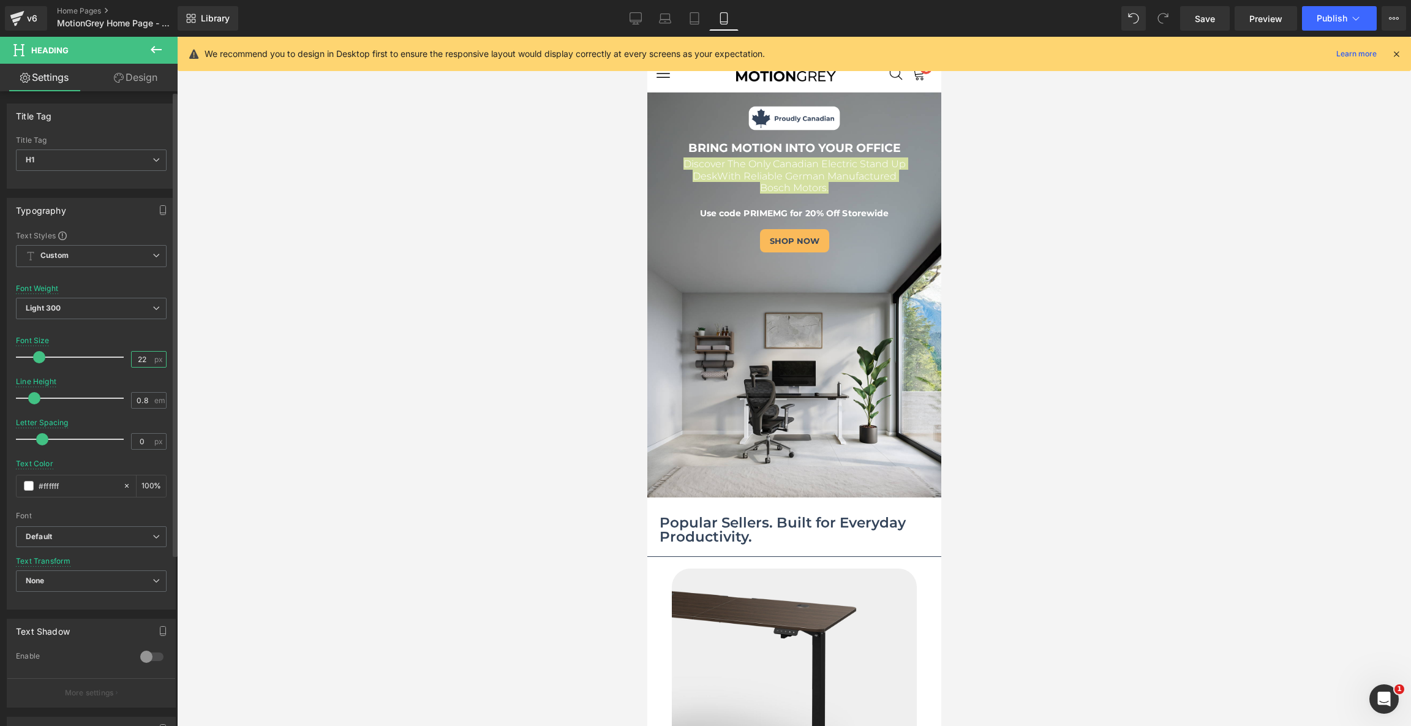
click at [144, 355] on input "22" at bounding box center [142, 358] width 21 height 15
type input "20"
click at [688, 13] on icon at bounding box center [694, 18] width 12 height 12
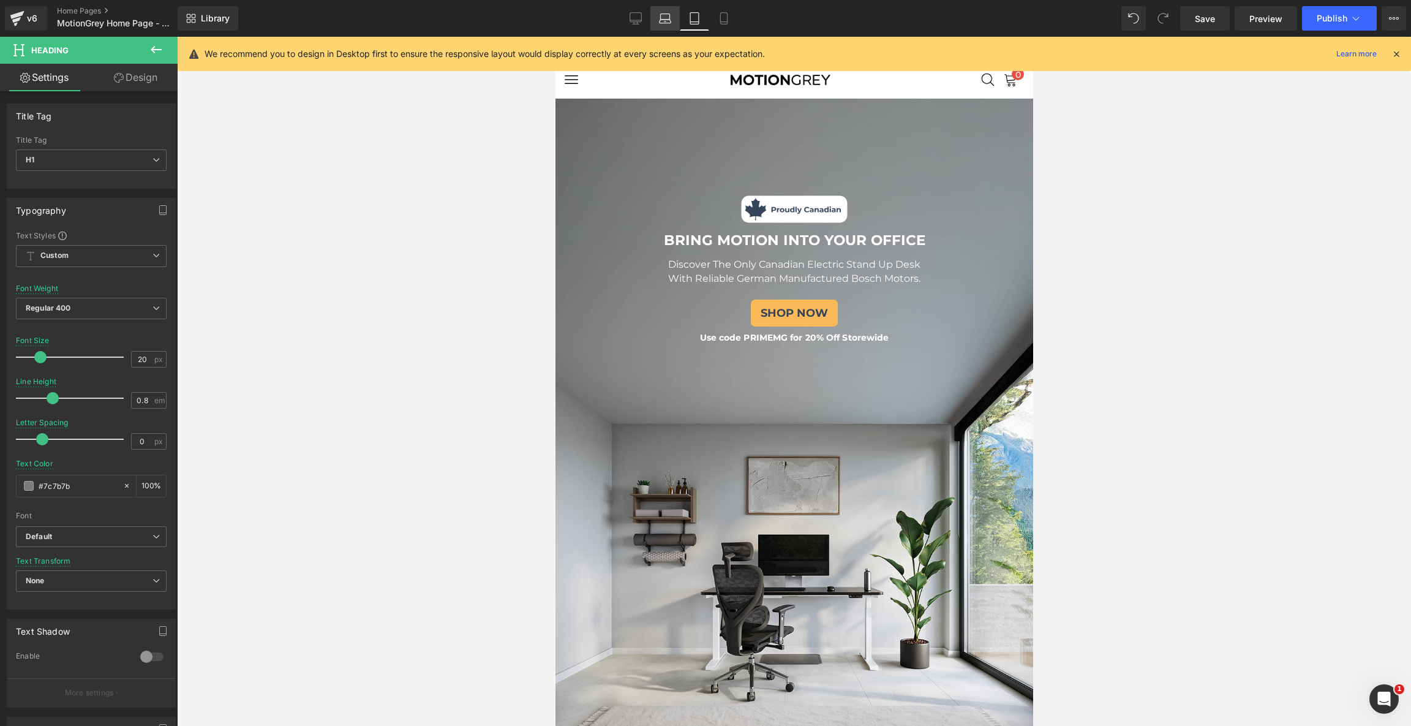
click at [669, 14] on icon at bounding box center [665, 17] width 9 height 6
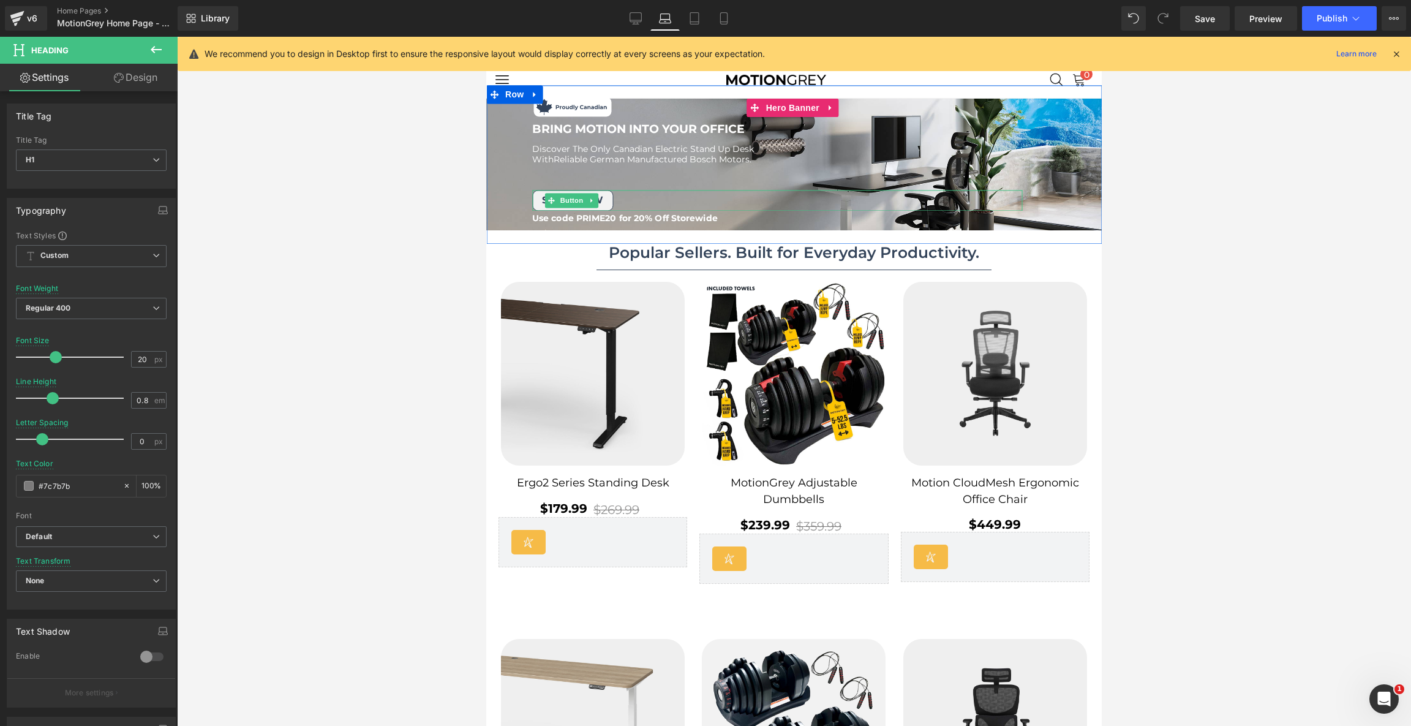
click at [604, 193] on link "SHOP NOW" at bounding box center [572, 200] width 81 height 21
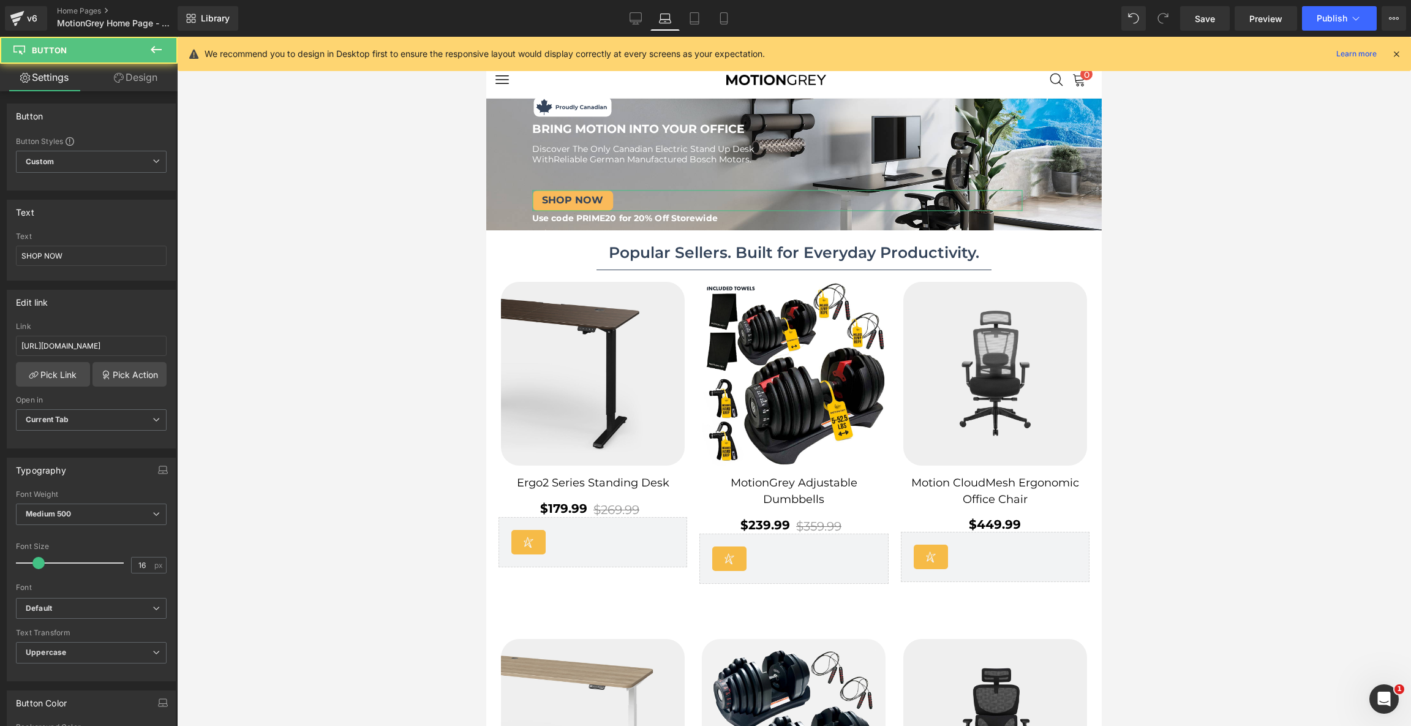
click at [159, 79] on link "Design" at bounding box center [135, 78] width 89 height 28
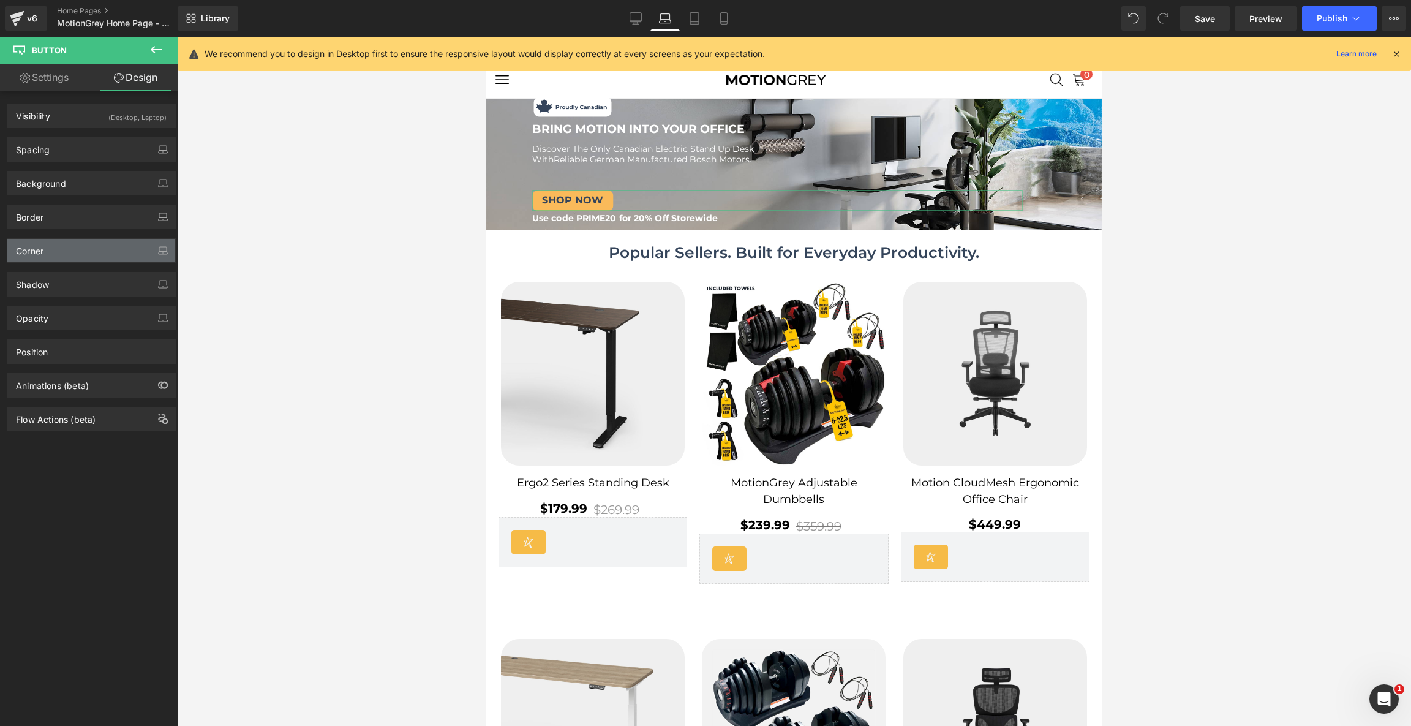
click at [65, 246] on div "Corner" at bounding box center [91, 250] width 168 height 23
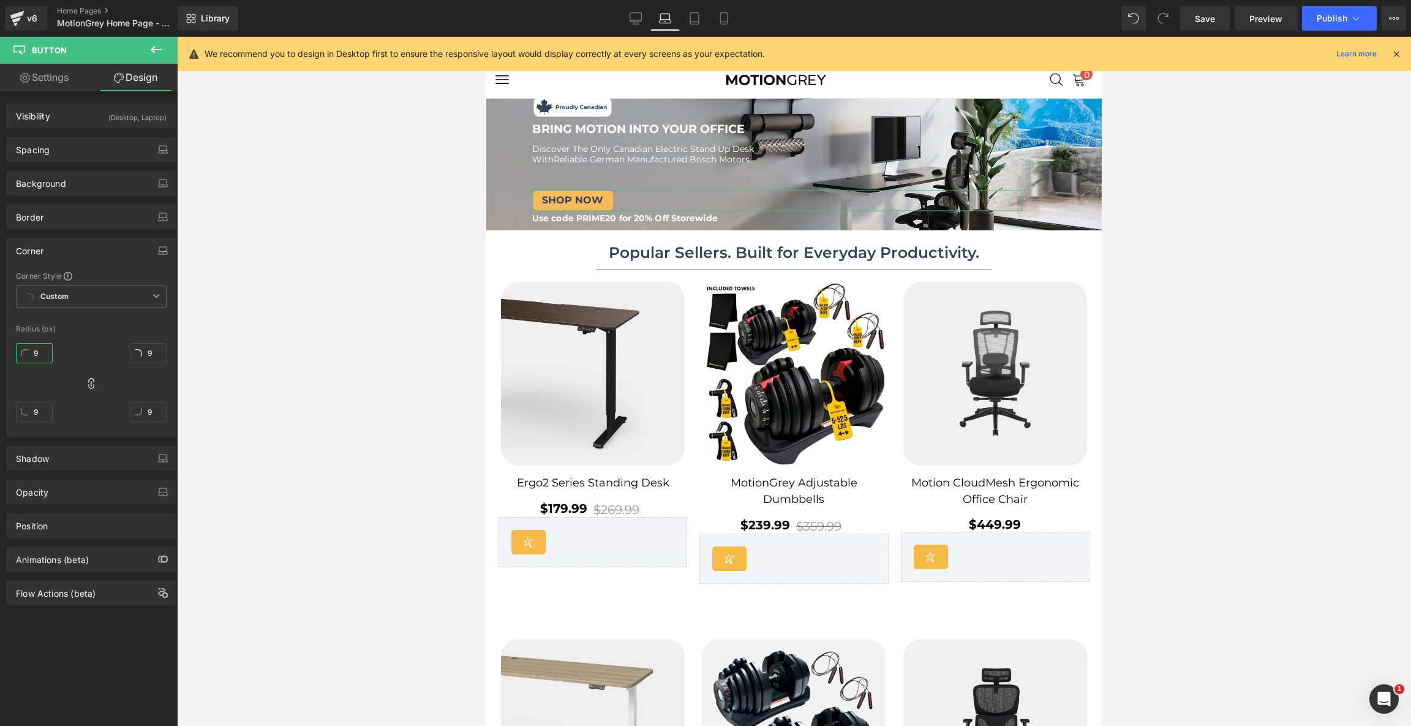
click at [43, 353] on input "9" at bounding box center [34, 353] width 37 height 20
type input "6"
click at [626, 26] on link "Desktop" at bounding box center [635, 18] width 29 height 24
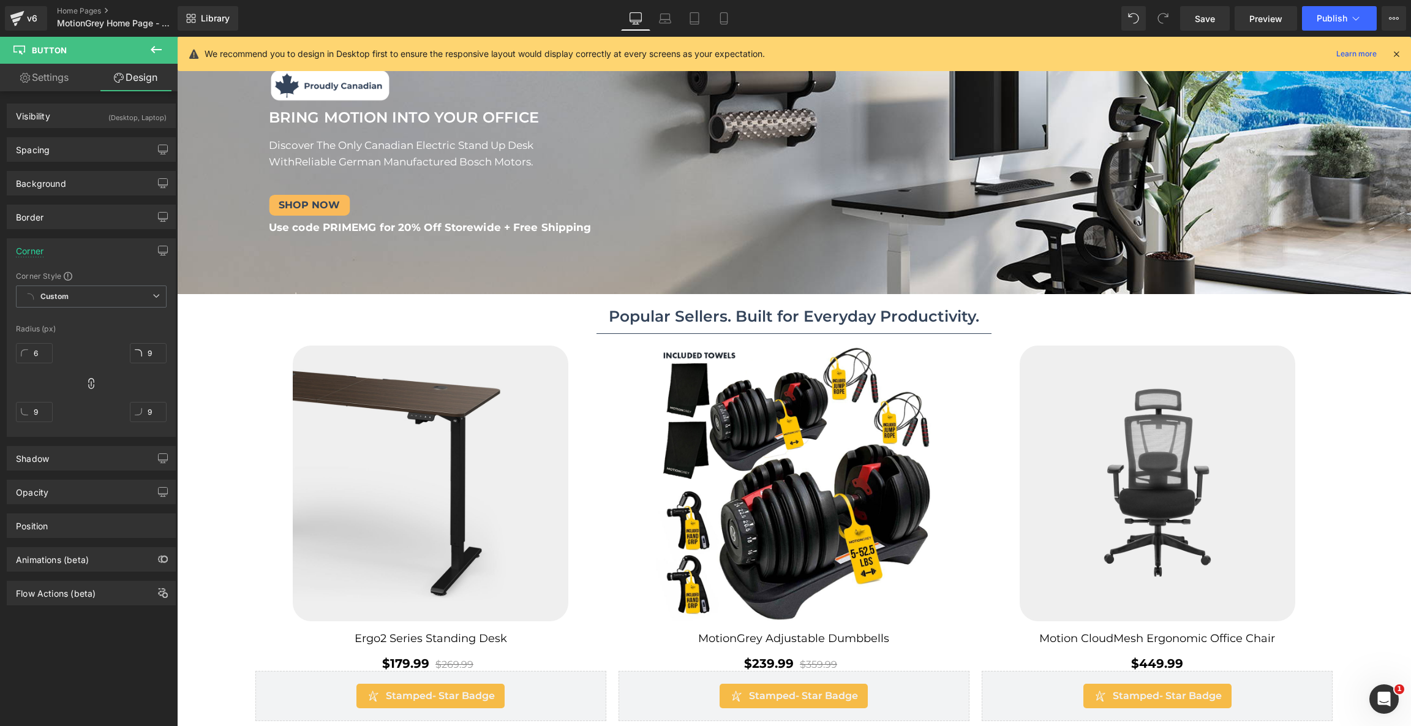
scroll to position [80, 0]
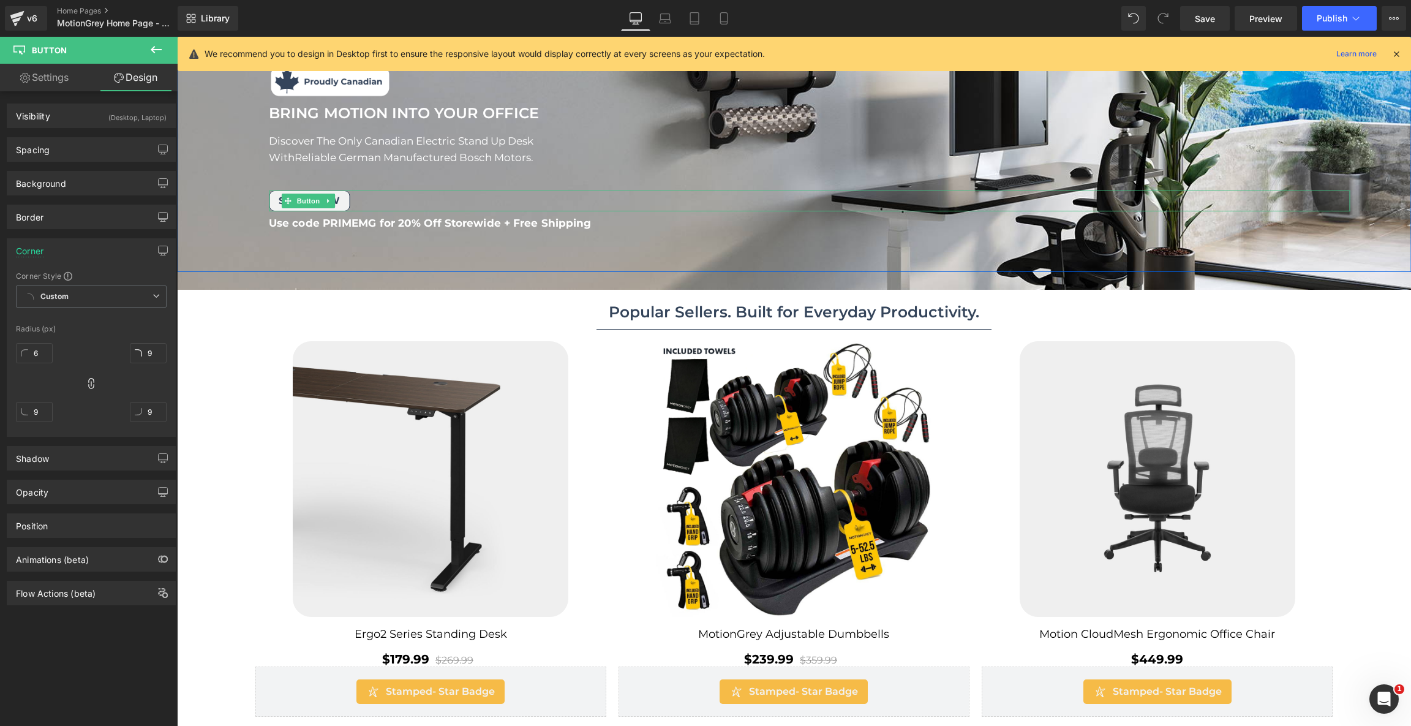
click at [343, 204] on link "SHOP NOW" at bounding box center [309, 200] width 81 height 21
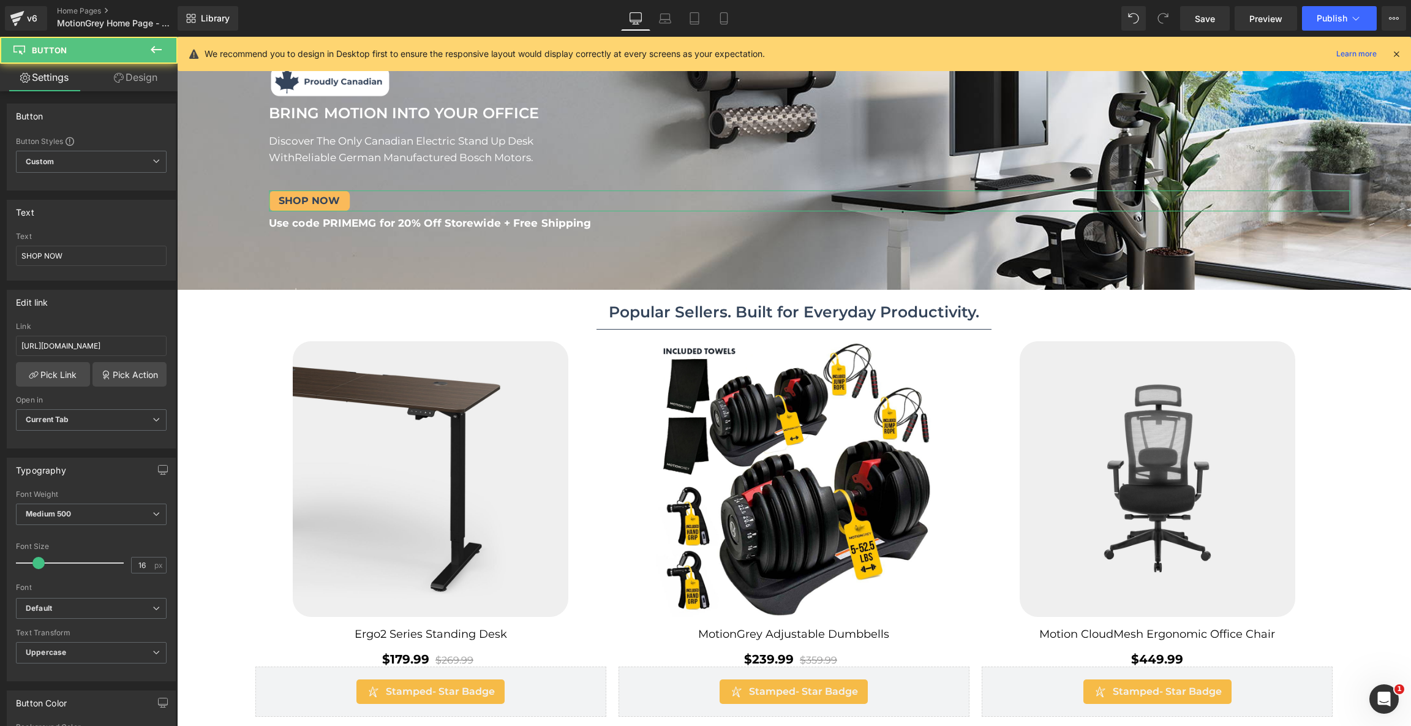
click at [137, 70] on link "Design" at bounding box center [135, 78] width 89 height 28
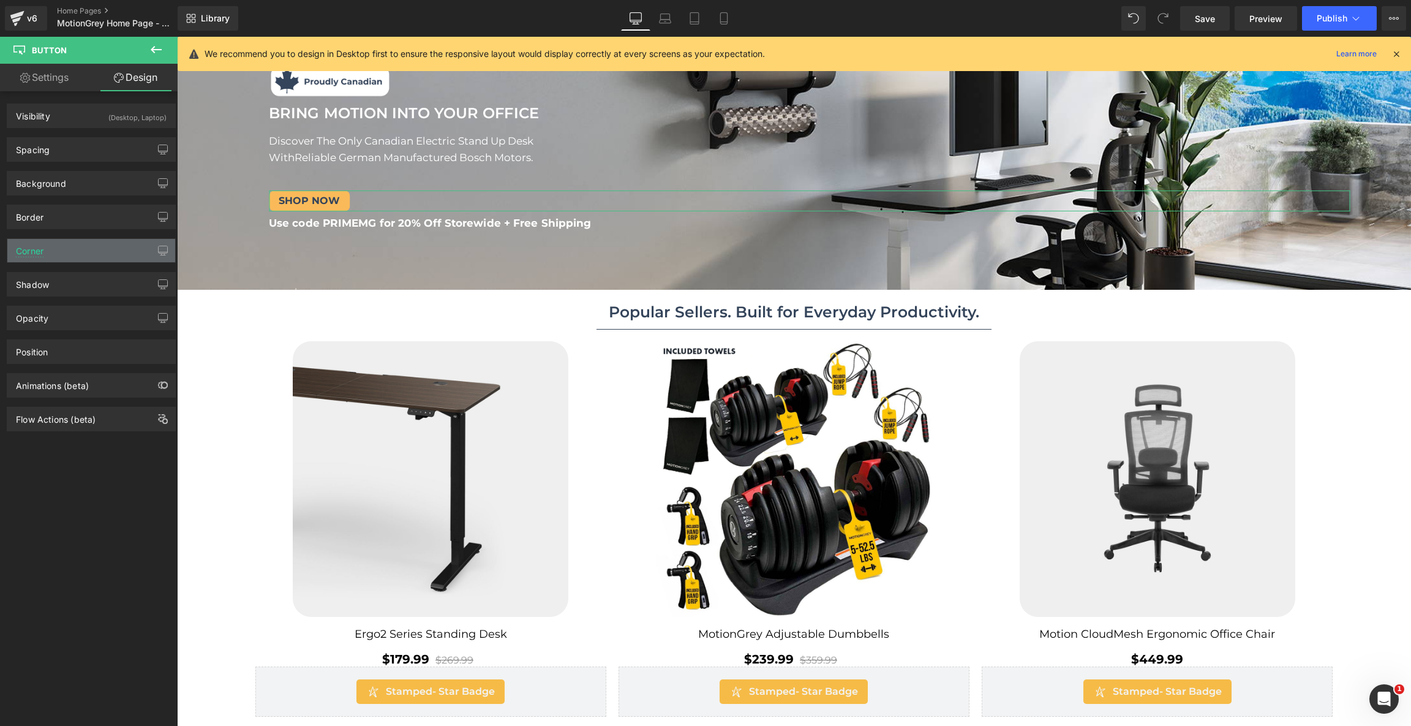
click at [75, 255] on div "Corner" at bounding box center [91, 250] width 168 height 23
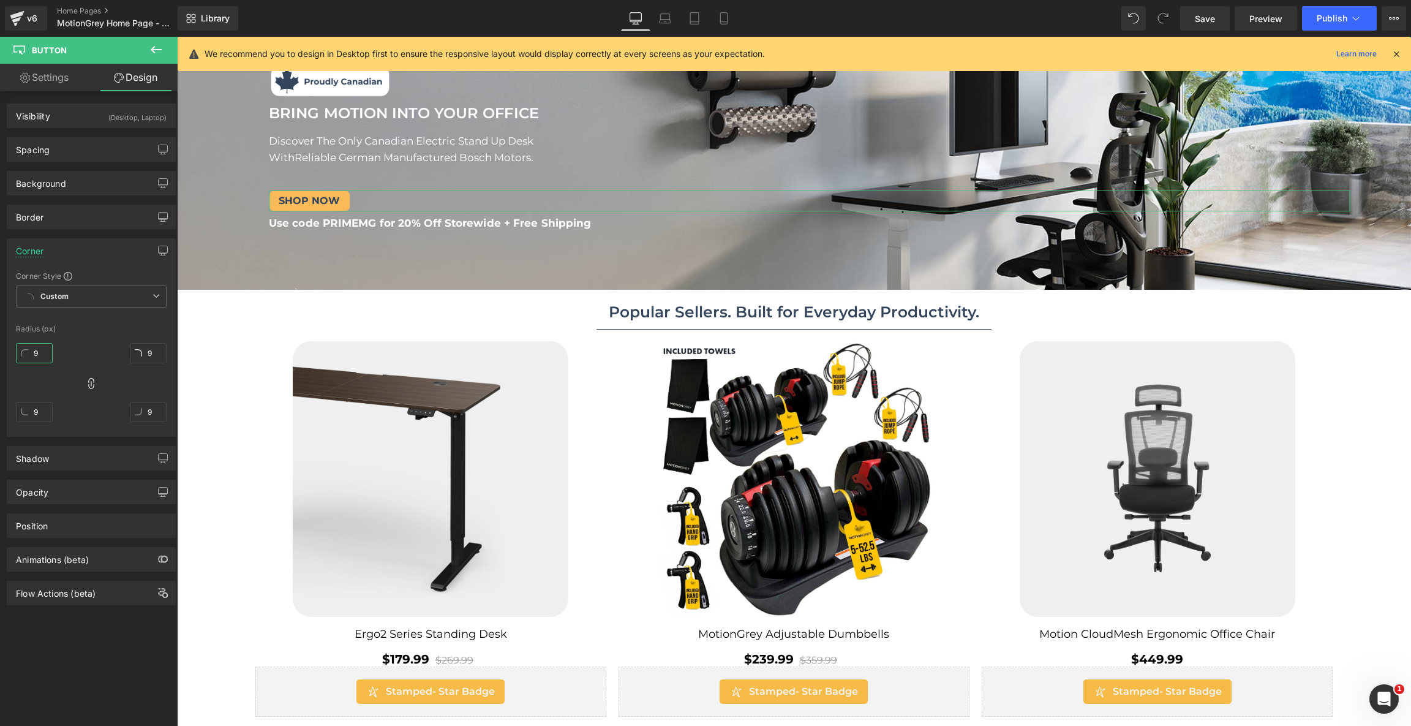
click at [45, 344] on input "9" at bounding box center [34, 353] width 37 height 20
type input "7"
click at [202, 321] on ul "Popular Sellers. Built for Everyday Productivity. Text Block" at bounding box center [794, 311] width 1234 height 35
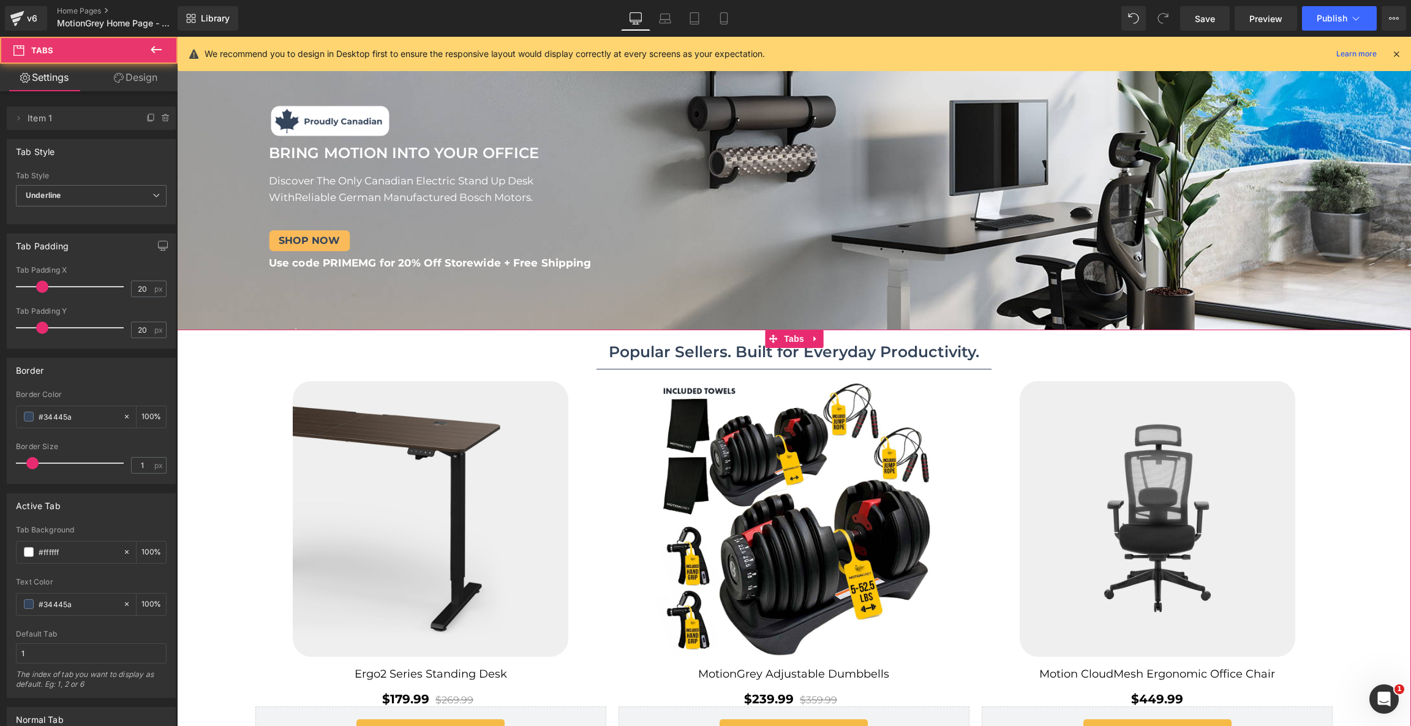
scroll to position [0, 0]
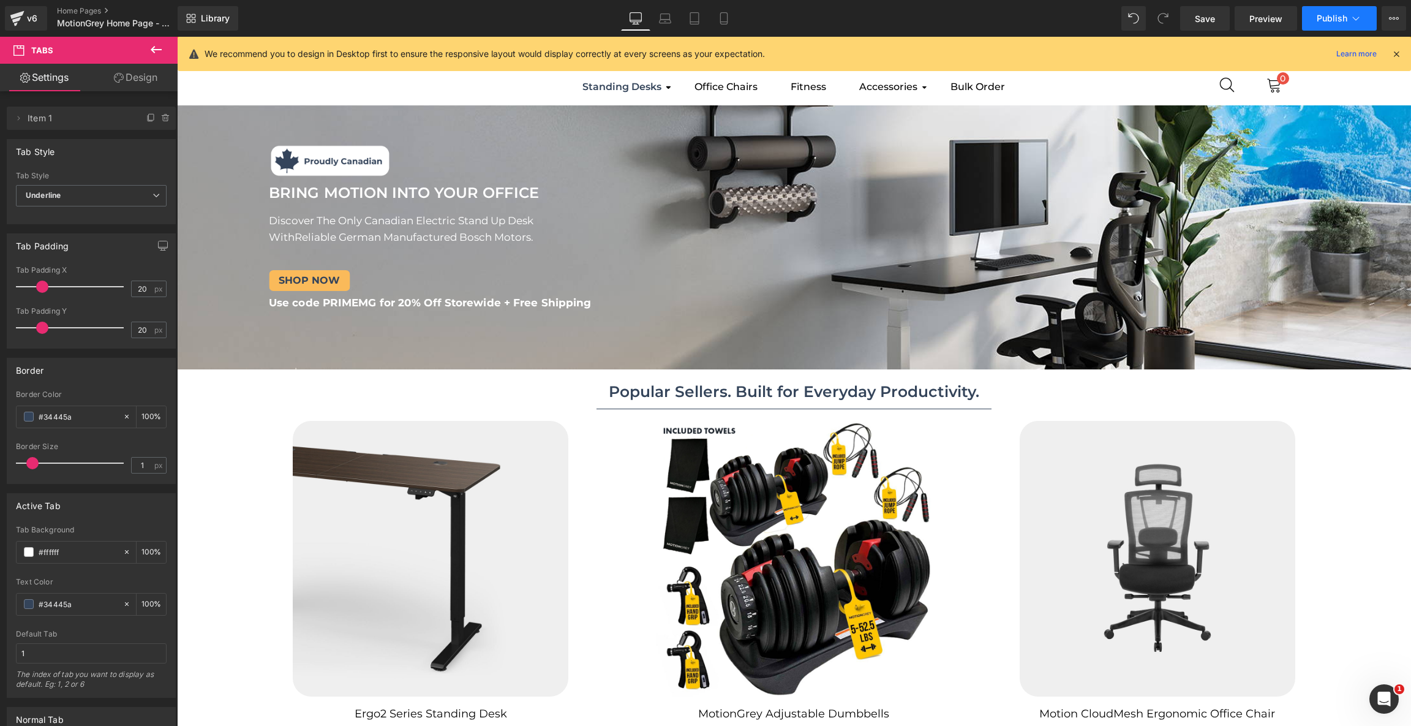
click at [1326, 15] on span "Publish" at bounding box center [1331, 18] width 31 height 10
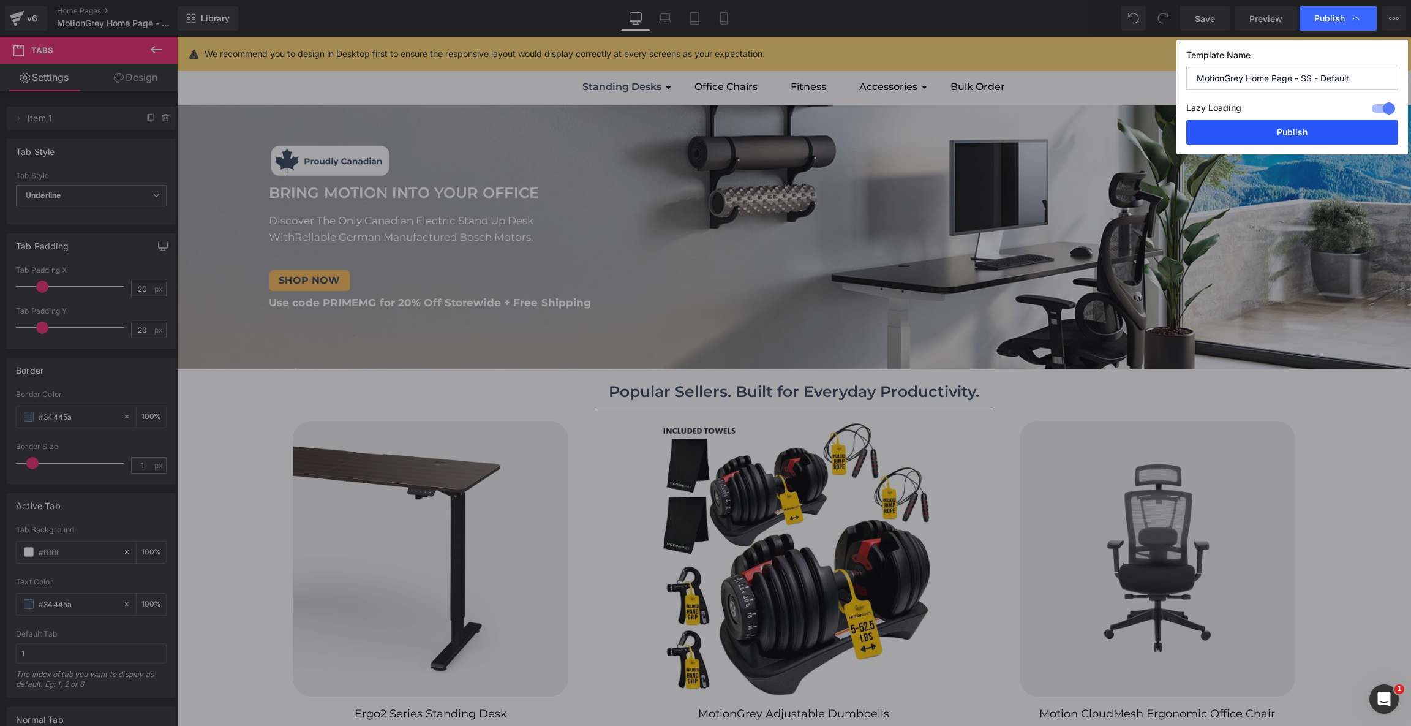
click at [1266, 130] on button "Publish" at bounding box center [1292, 132] width 212 height 24
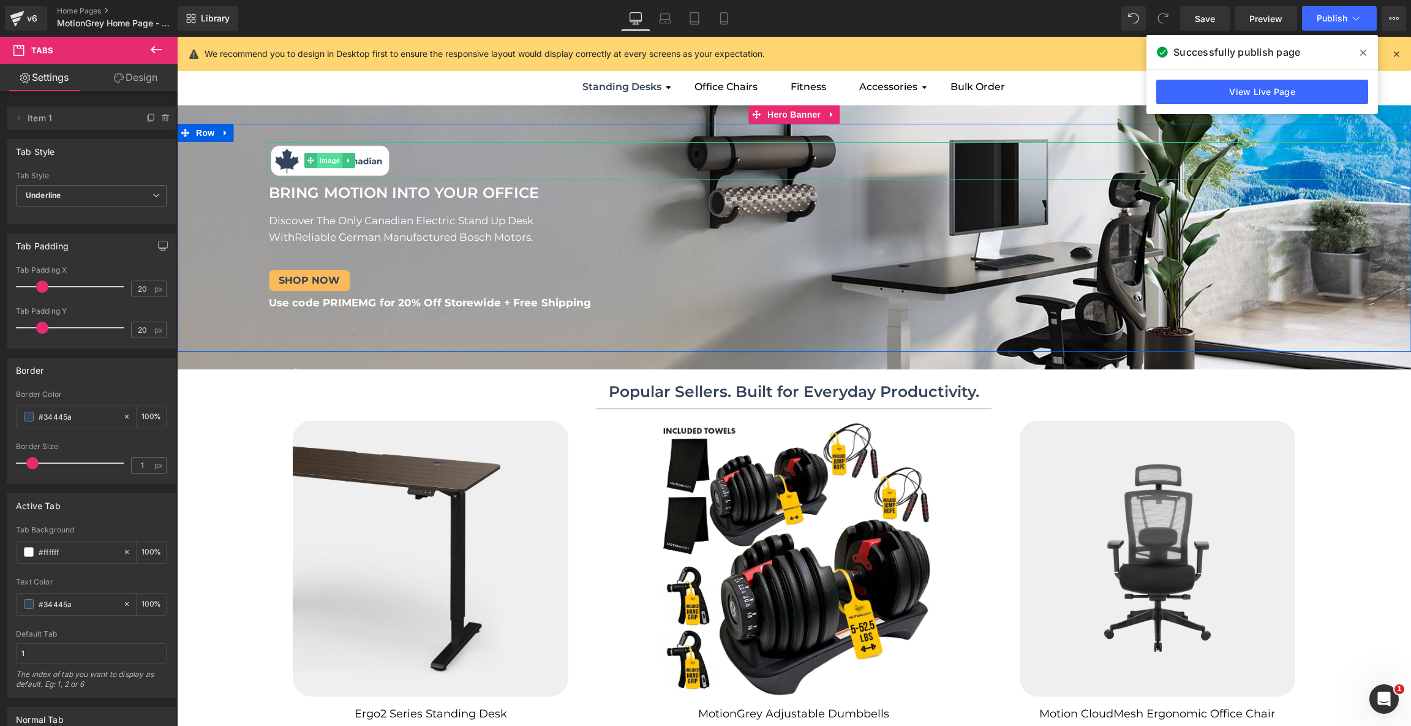
click at [327, 163] on span "Image" at bounding box center [330, 160] width 26 height 15
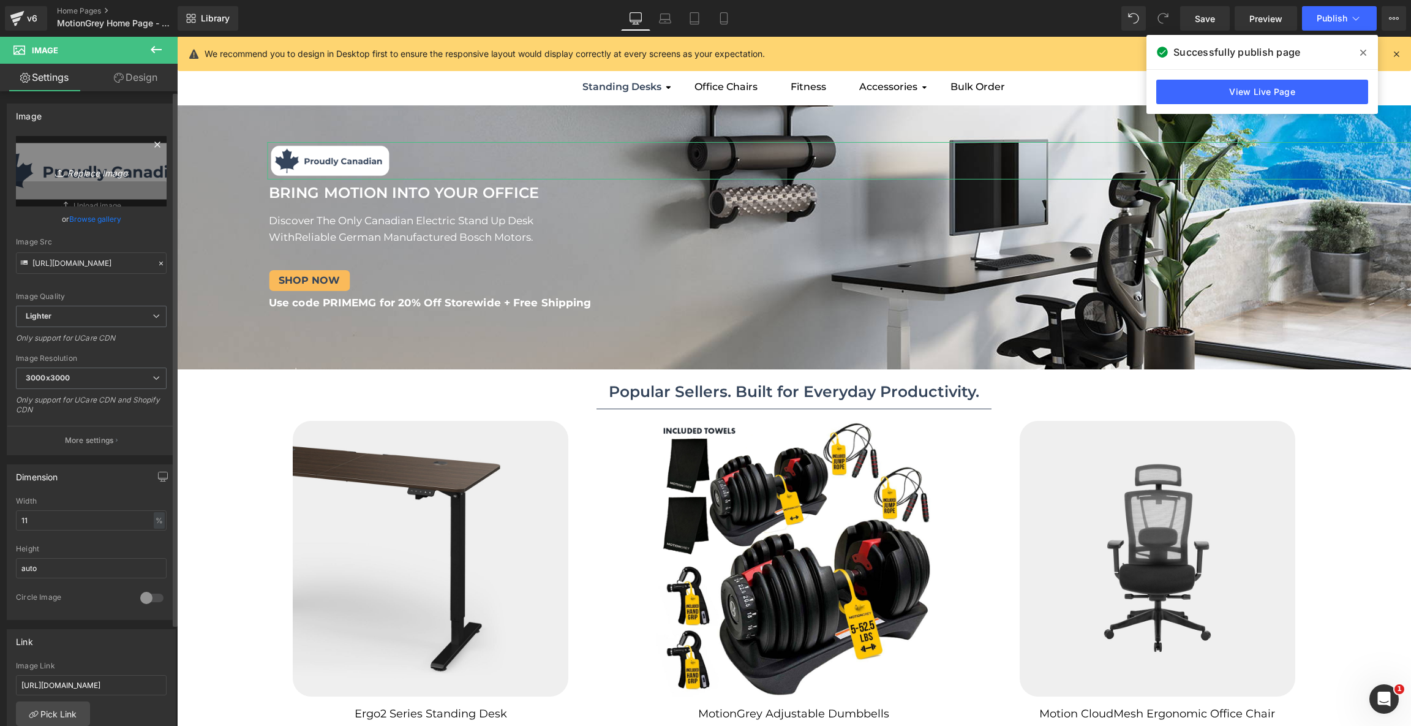
click at [114, 172] on icon "Replace Image" at bounding box center [91, 170] width 98 height 15
click at [111, 219] on link "Browse gallery" at bounding box center [95, 218] width 52 height 21
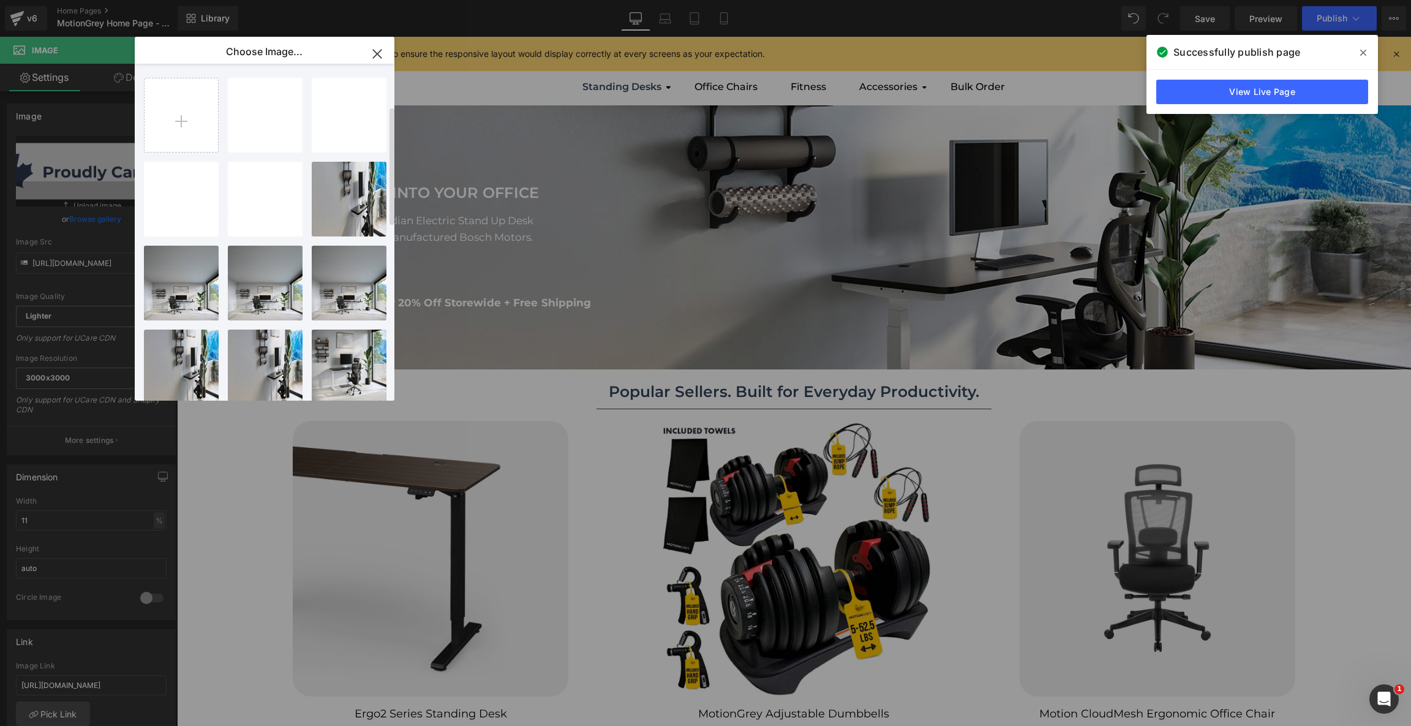
scroll to position [608, 0]
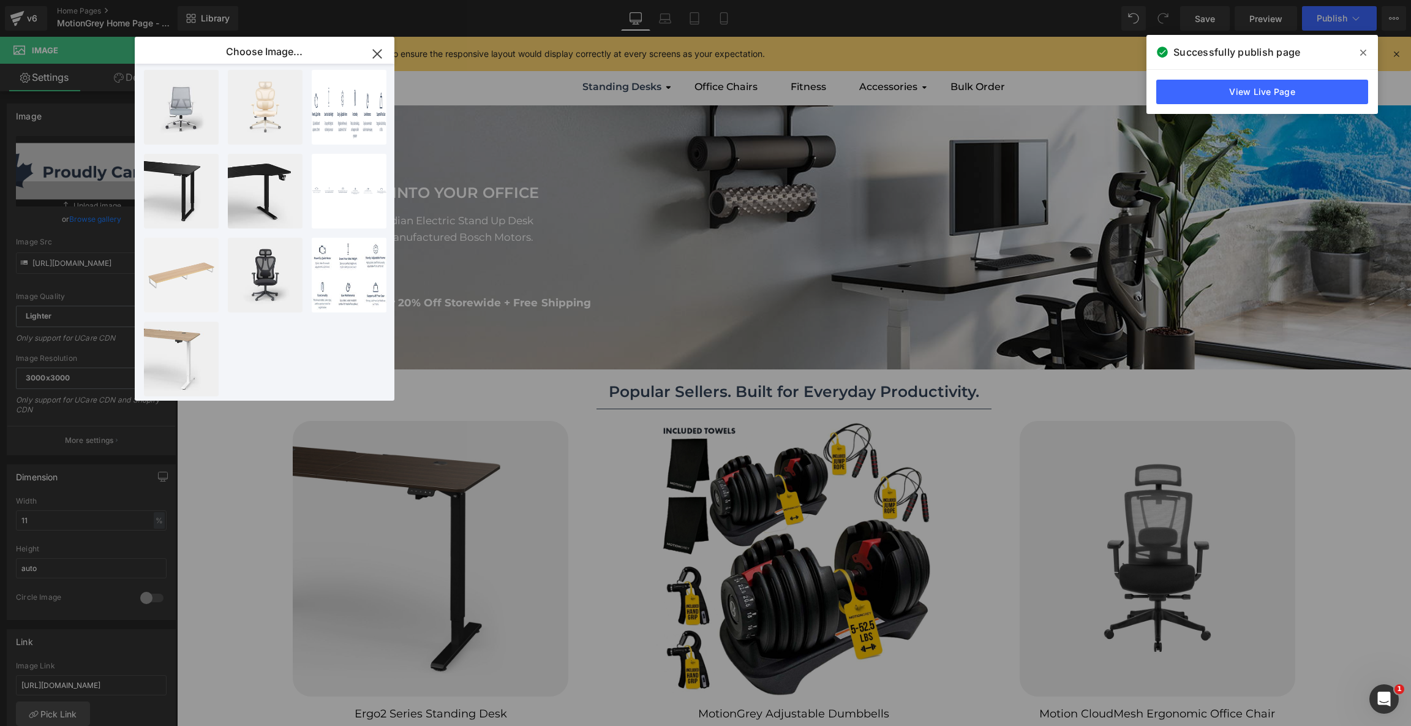
click at [375, 56] on icon "button" at bounding box center [377, 54] width 8 height 8
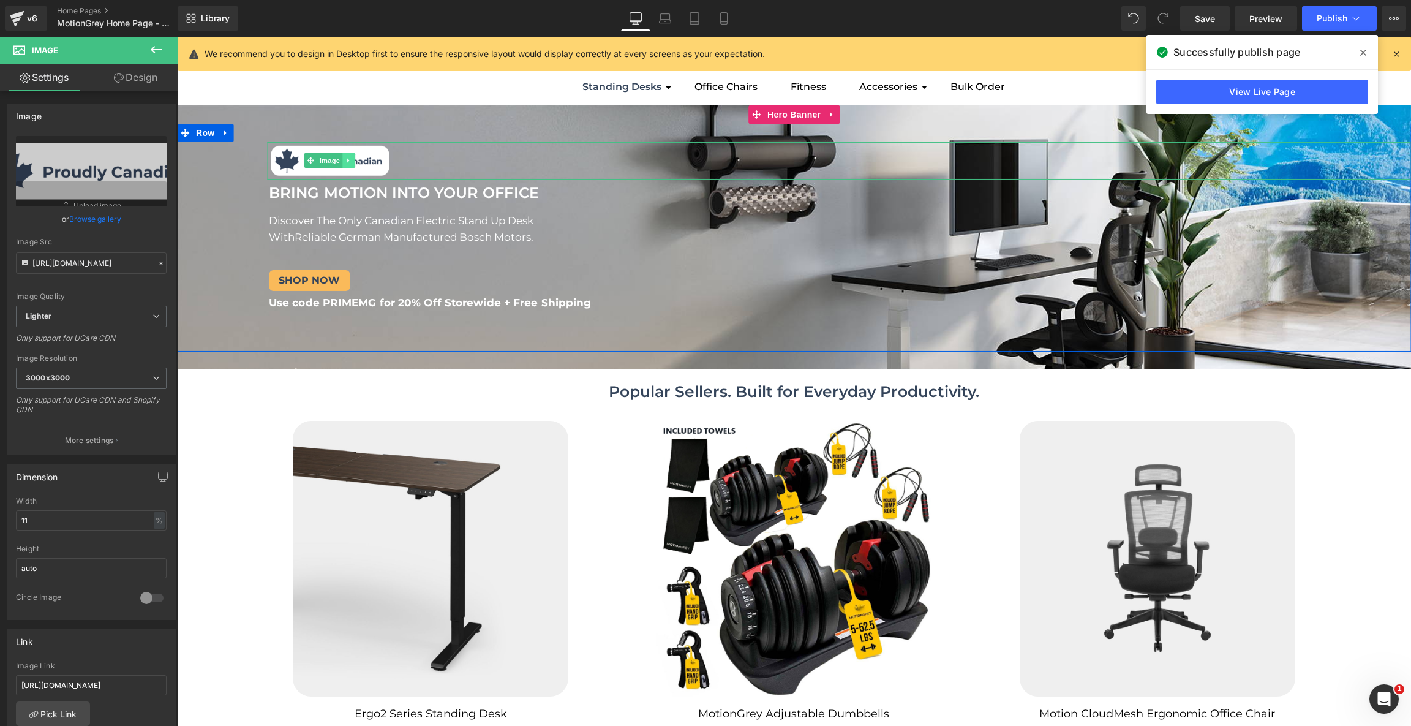
click at [352, 160] on icon at bounding box center [348, 160] width 7 height 7
click at [320, 157] on span "Image" at bounding box center [311, 160] width 26 height 15
click at [116, 212] on link "Browse gallery" at bounding box center [95, 218] width 52 height 21
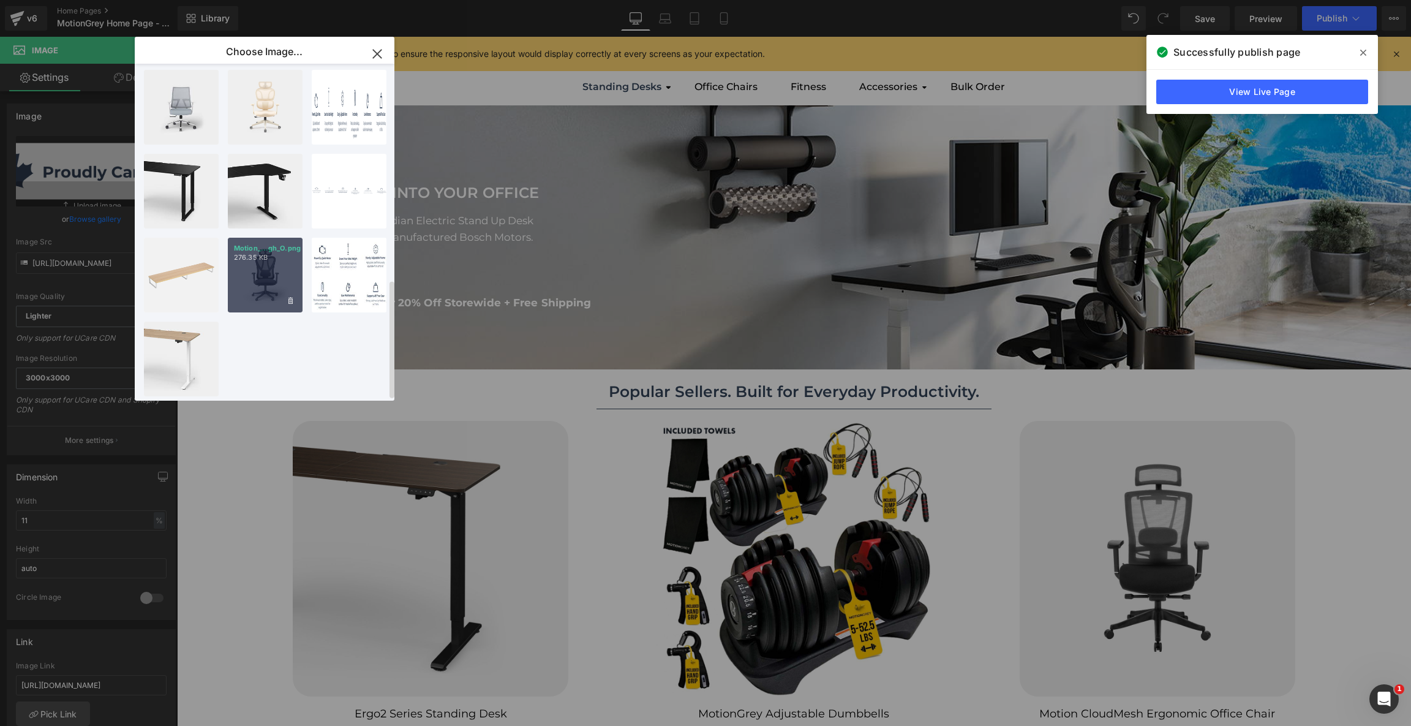
scroll to position [0, 0]
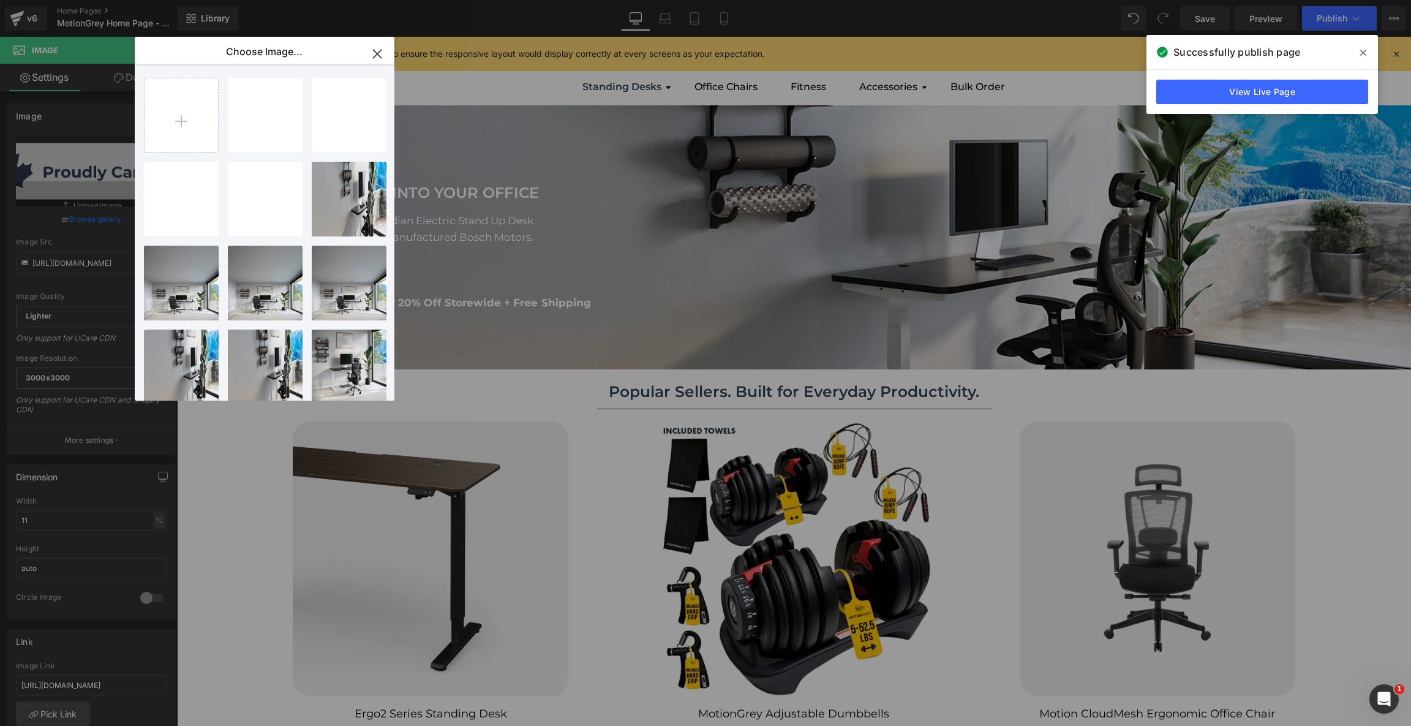
click at [3, 0] on div "Image You are previewing how the will restyle your page. You can not edit Eleme…" at bounding box center [705, 0] width 1411 height 0
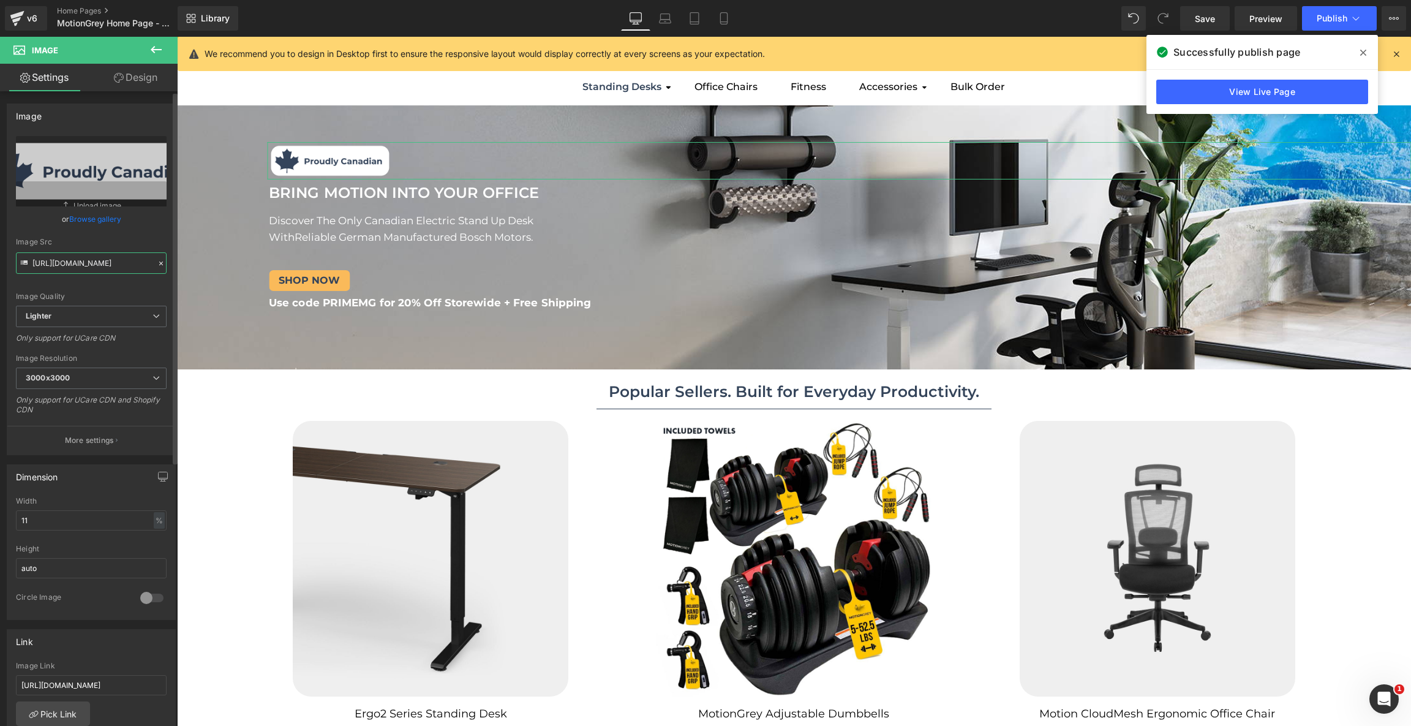
click at [116, 268] on input "[URL][DOMAIN_NAME]" at bounding box center [91, 262] width 151 height 21
click at [84, 253] on input "[URL][DOMAIN_NAME]" at bounding box center [91, 262] width 151 height 21
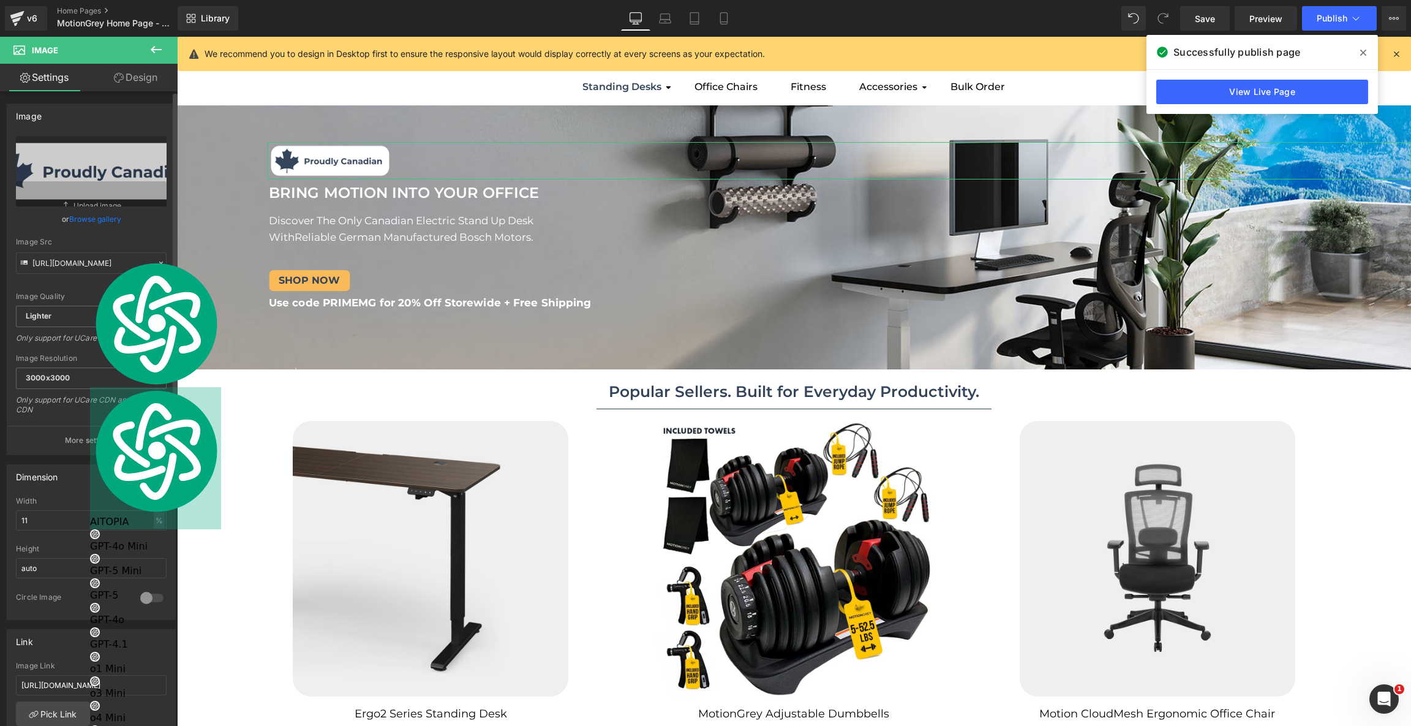
click at [108, 222] on link "Browse gallery" at bounding box center [95, 218] width 52 height 21
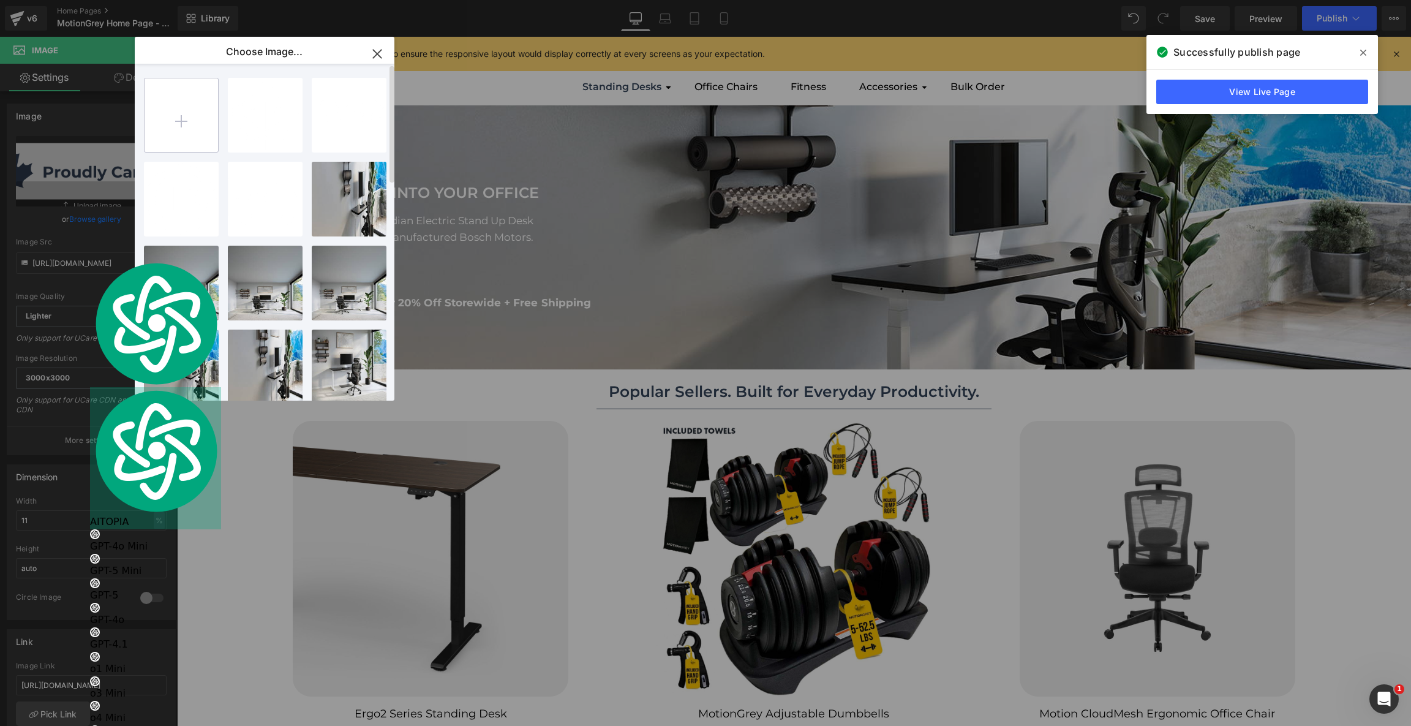
click at [179, 130] on input "file" at bounding box center [180, 114] width 73 height 73
type input "C:\fakepath\Banner-01.png"
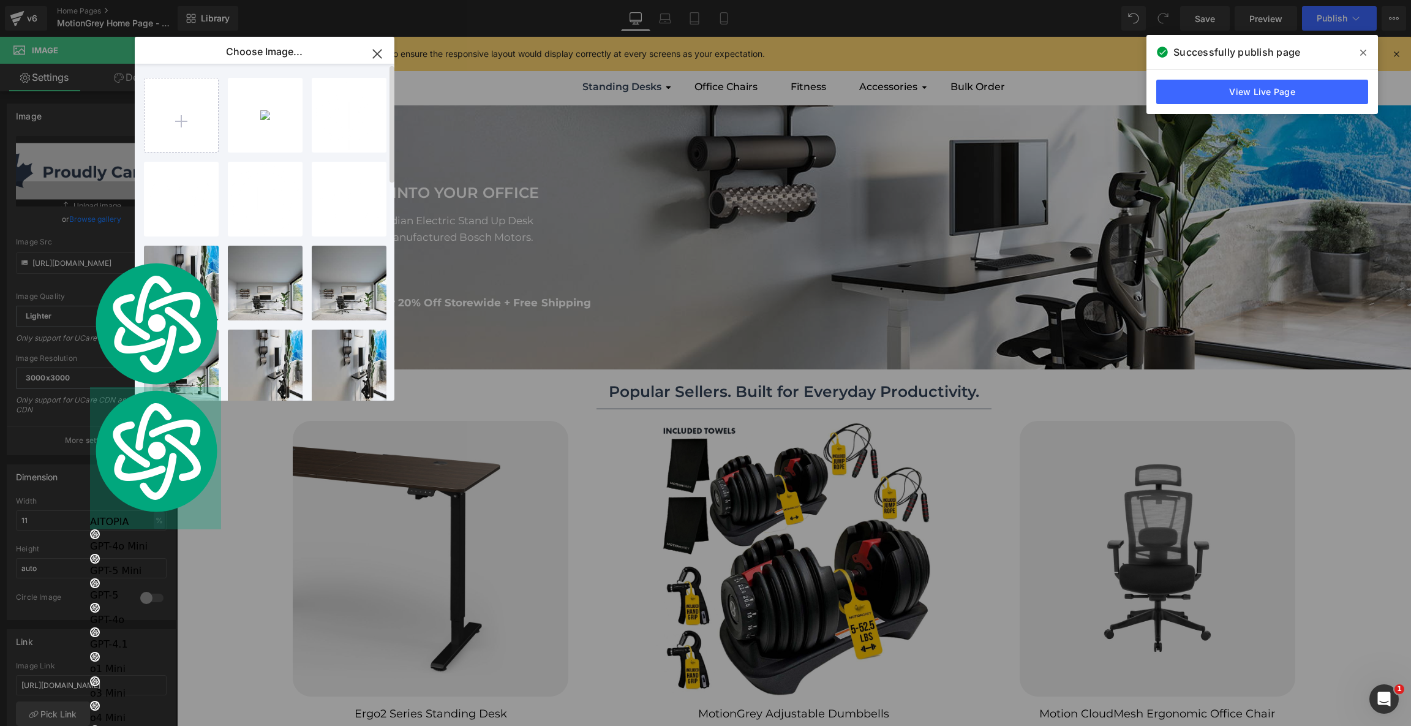
click at [307, 112] on div "Banner-...r-01.png 85.47 KB Delete image? Yes No canada ...0x90.png 3.20 KB Del…" at bounding box center [271, 235] width 255 height 342
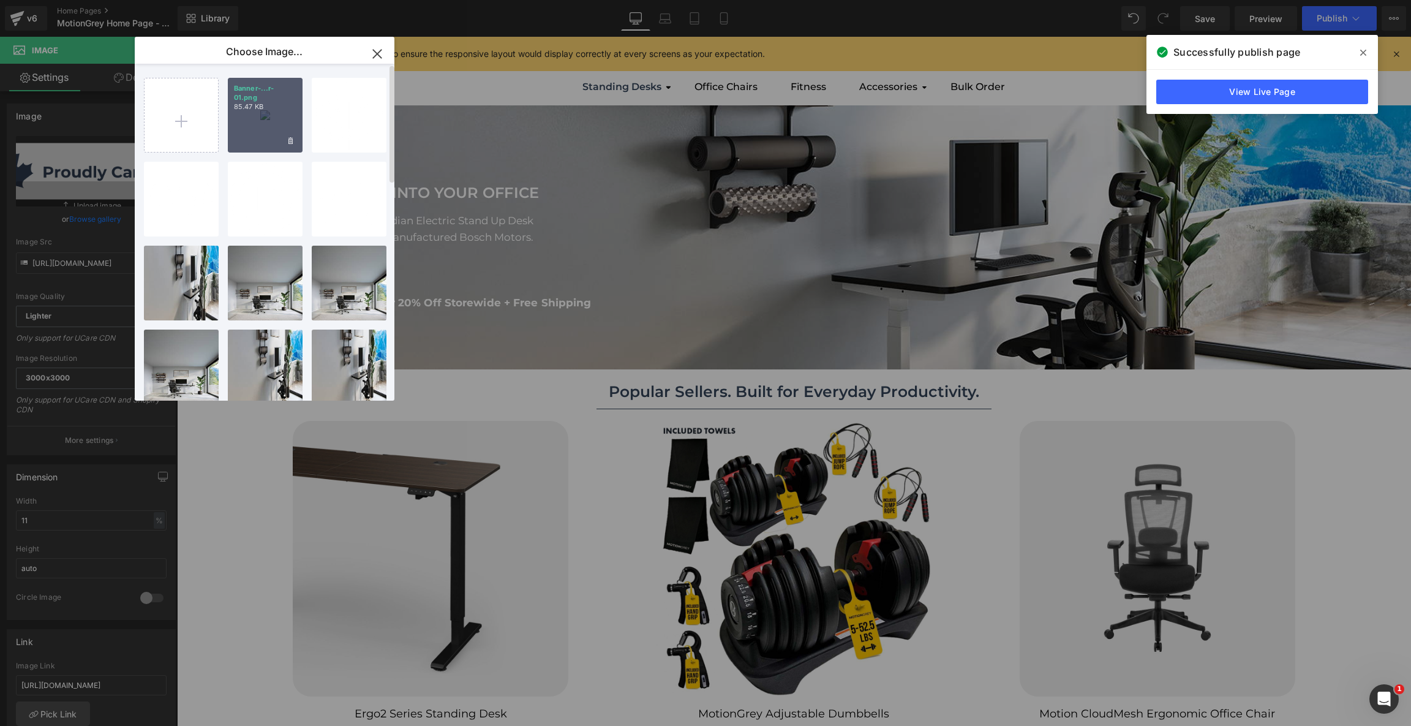
click at [258, 118] on div "Banner-...r-01.png 85.47 KB" at bounding box center [265, 115] width 75 height 75
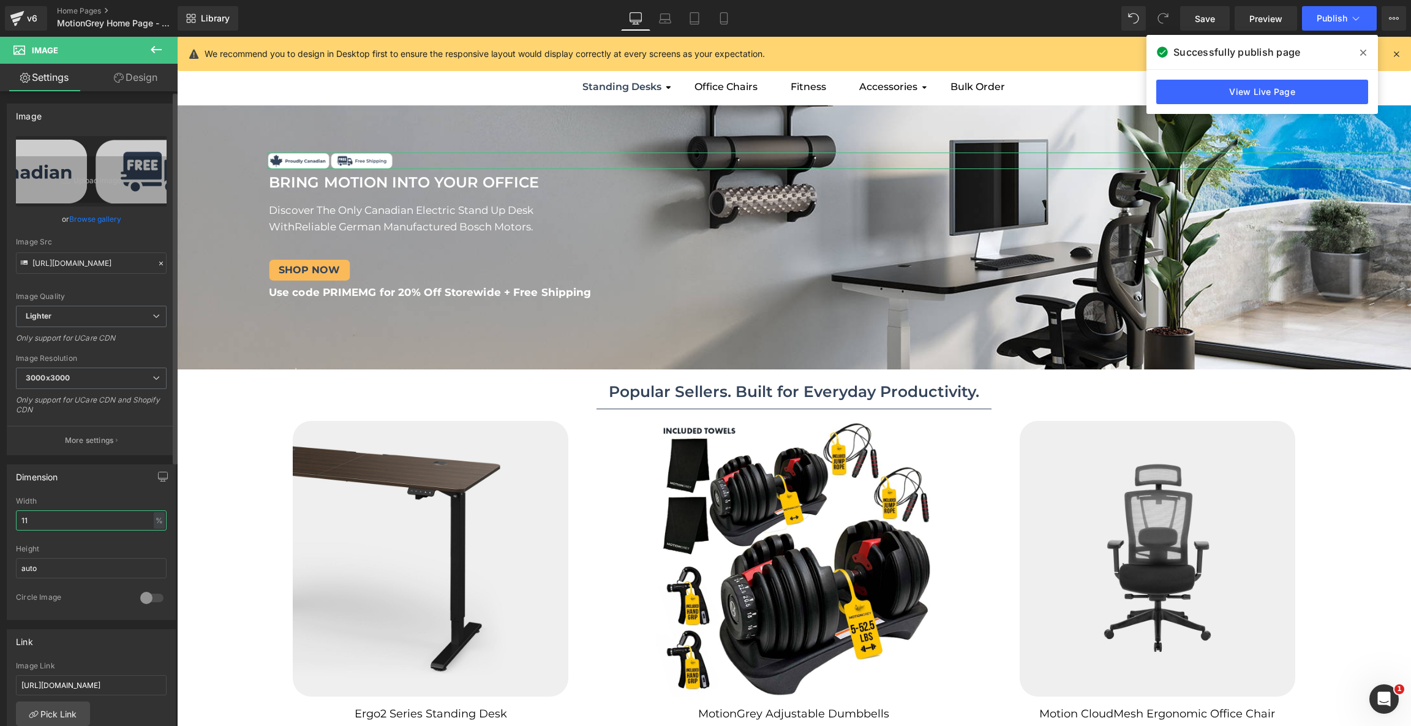
click at [80, 516] on input "11" at bounding box center [91, 520] width 151 height 20
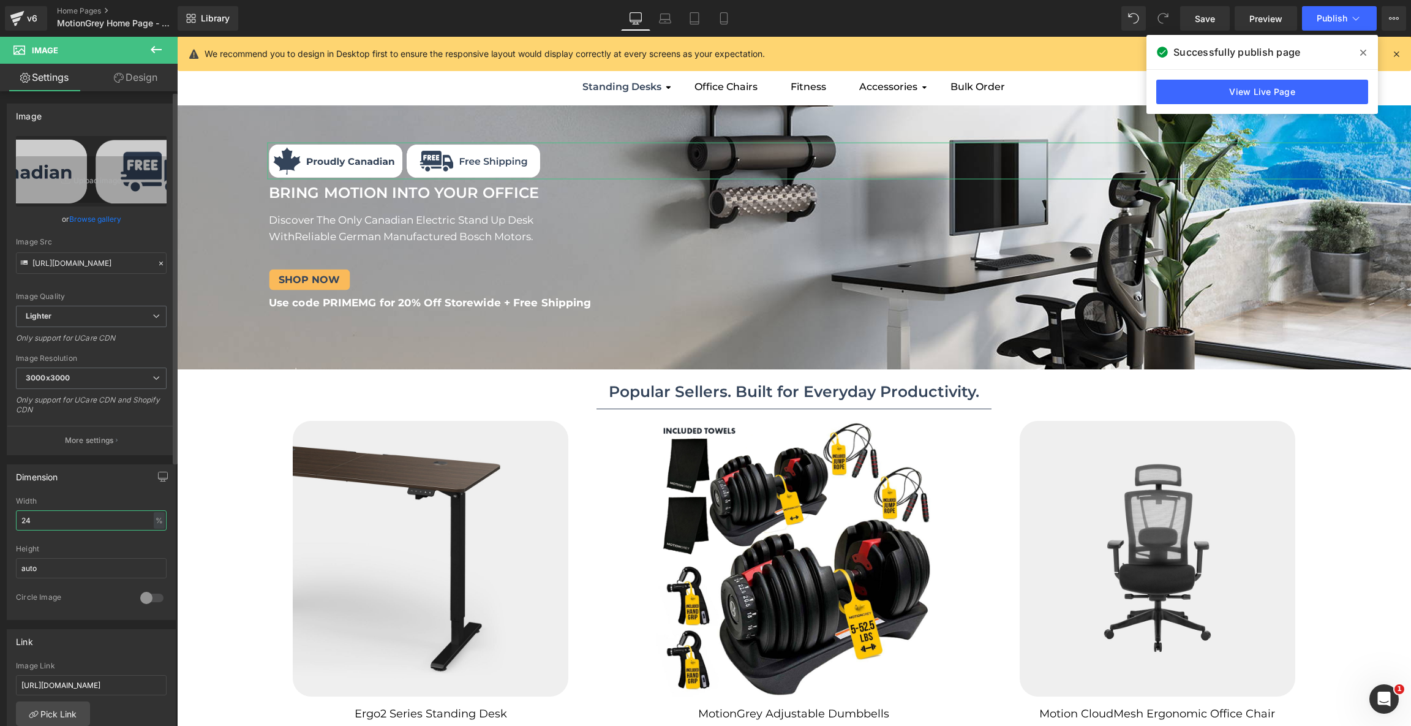
type input "23"
click at [660, 16] on icon at bounding box center [665, 18] width 12 height 12
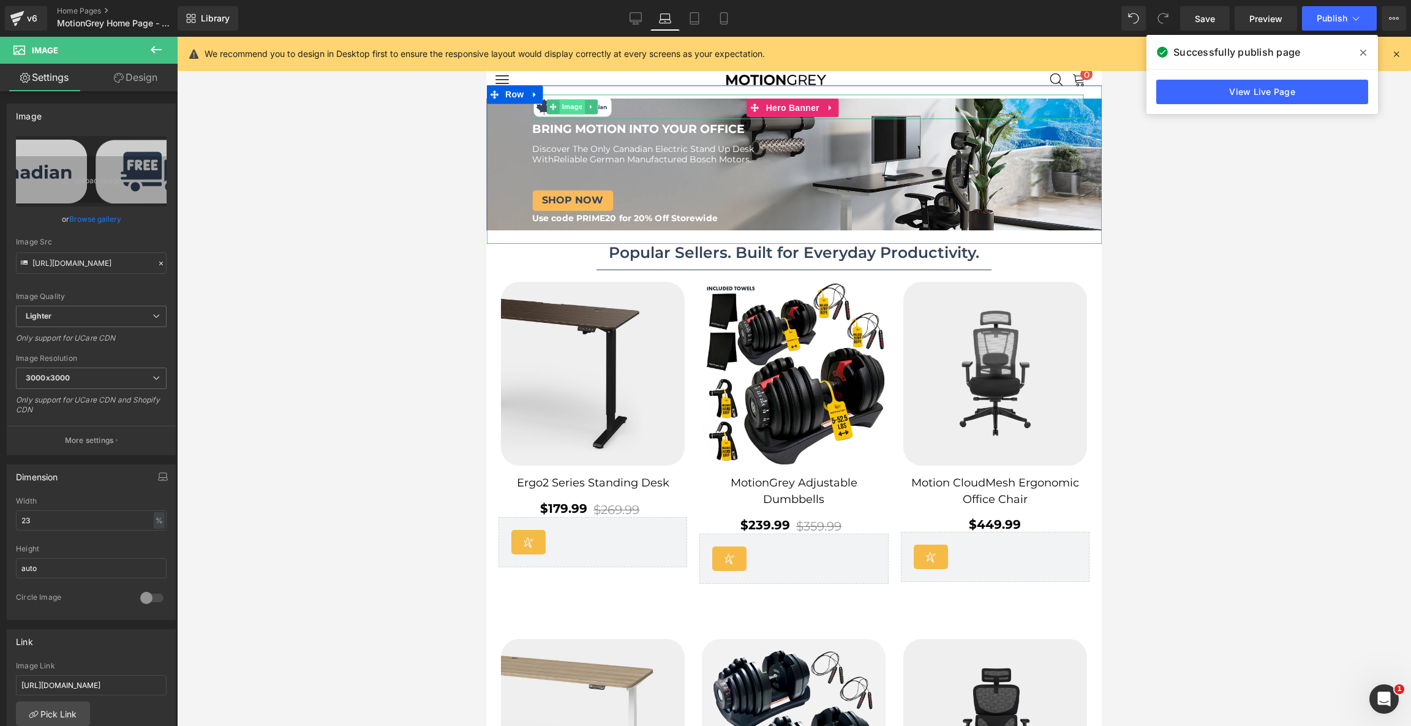
click at [572, 108] on span "Image" at bounding box center [573, 106] width 26 height 15
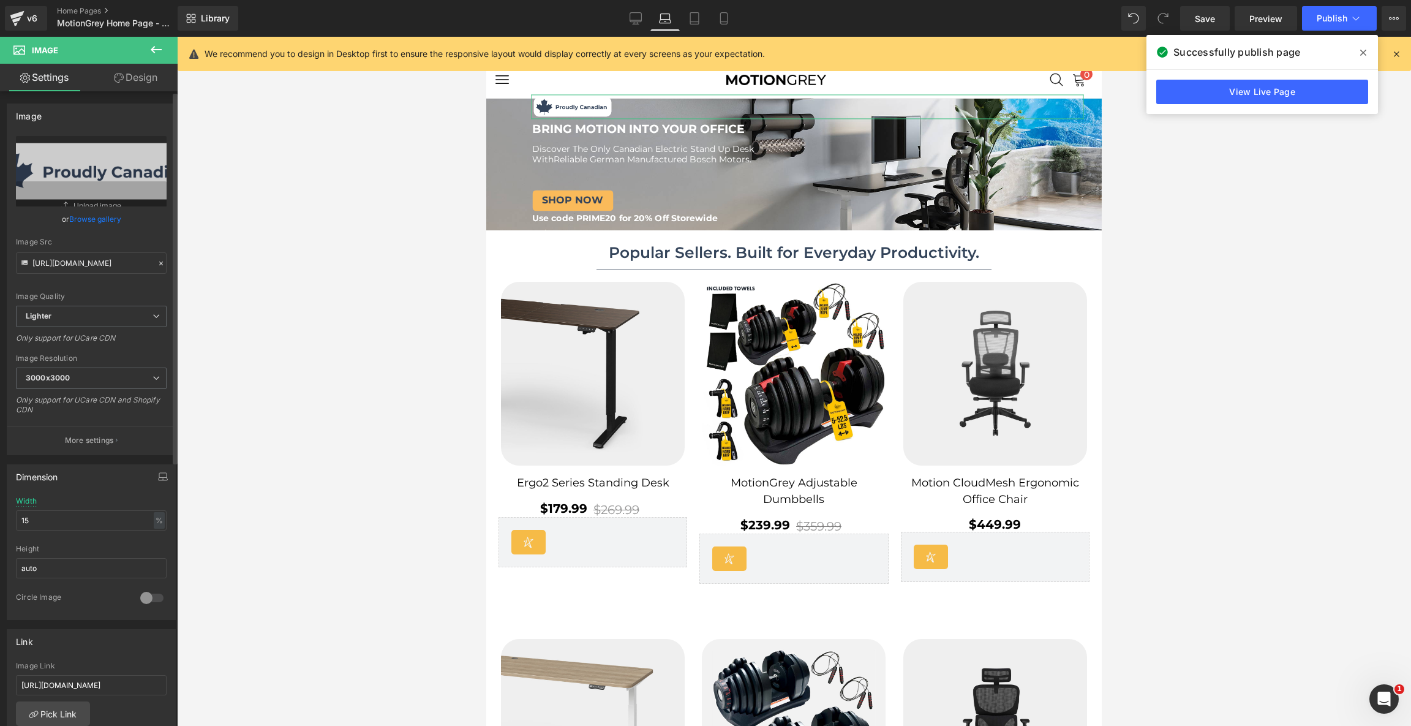
click at [110, 222] on link "Browse gallery" at bounding box center [95, 218] width 52 height 21
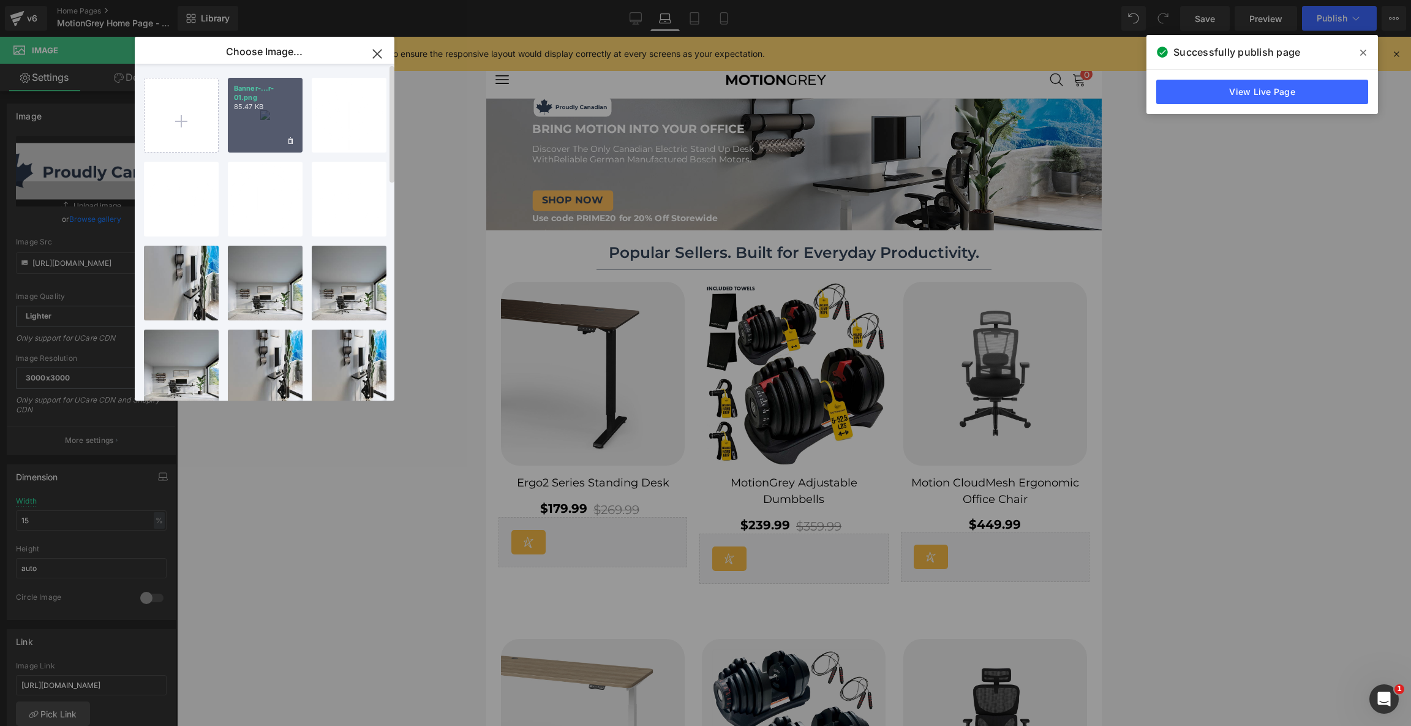
click at [261, 148] on div "Banner-...r-01.png 85.47 KB" at bounding box center [265, 115] width 75 height 75
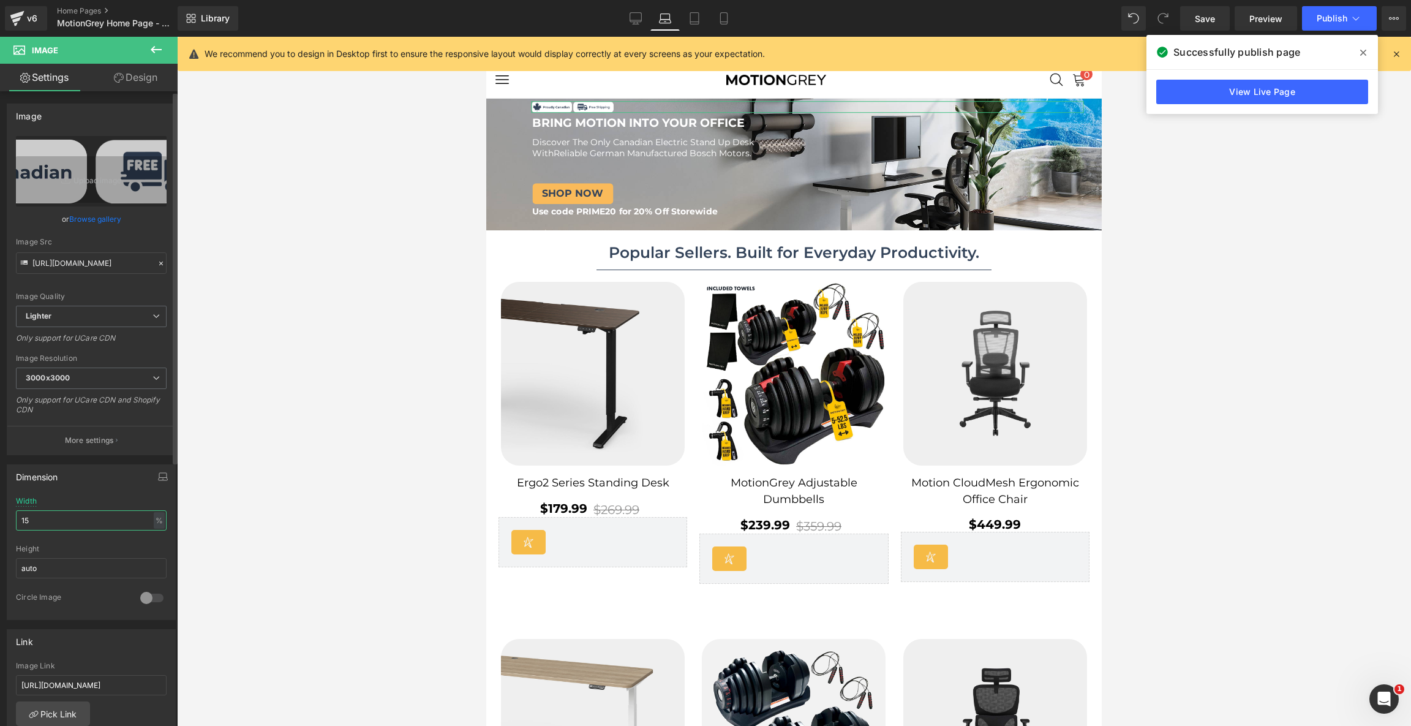
click at [42, 522] on input "15" at bounding box center [91, 520] width 151 height 20
type input "19"
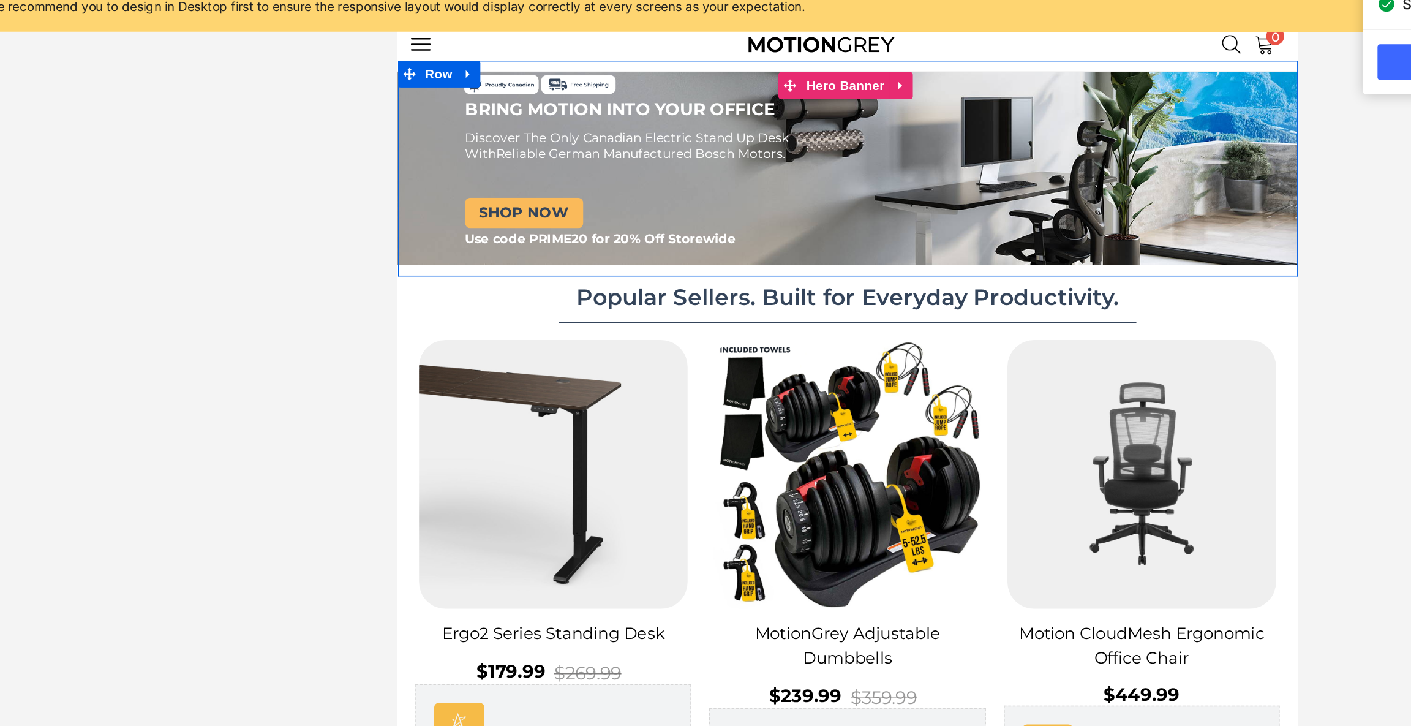
click at [515, 109] on div "Image Image BRING MOTION INTO YOUR OFFICE Text Block BRING MOTION INTO YOUR OFF…" at bounding box center [695, 104] width 597 height 118
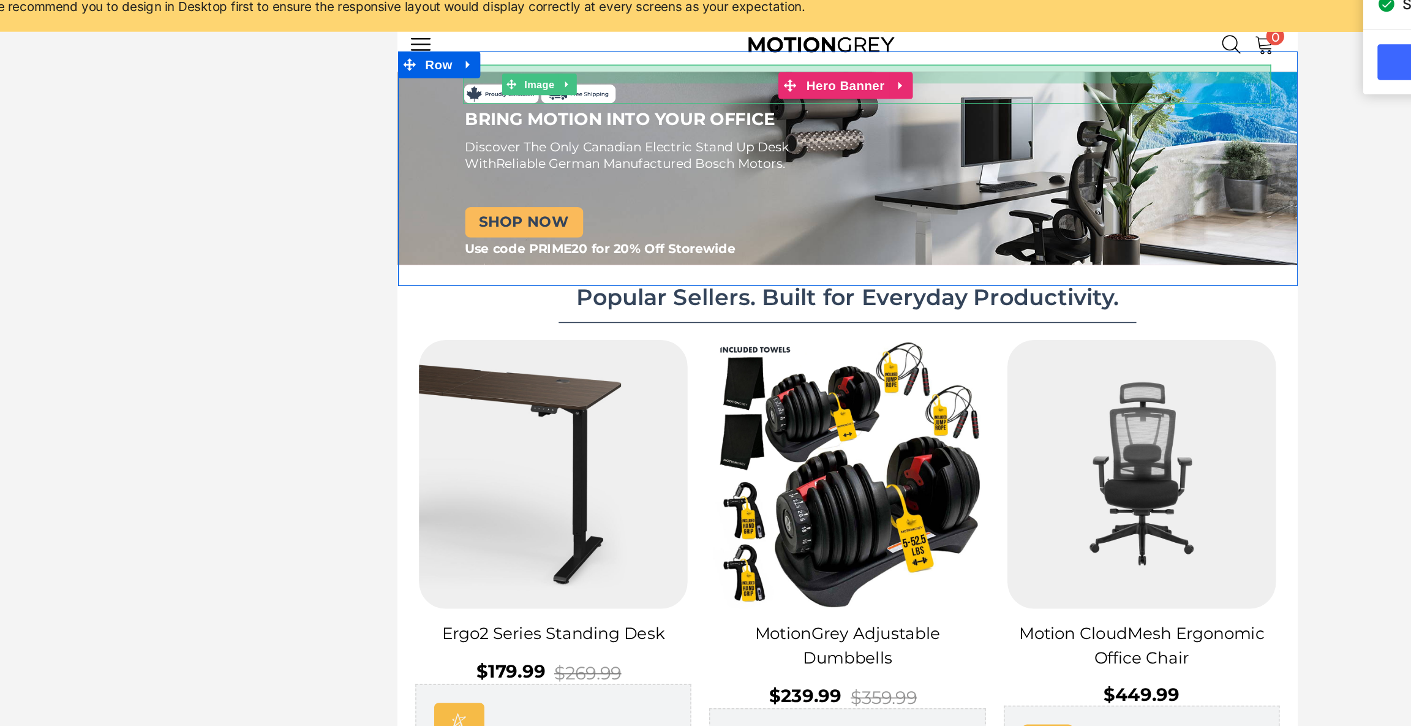
drag, startPoint x: 566, startPoint y: 44, endPoint x: 569, endPoint y: 57, distance: 13.2
click at [569, 57] on div "Image" at bounding box center [718, 51] width 552 height 27
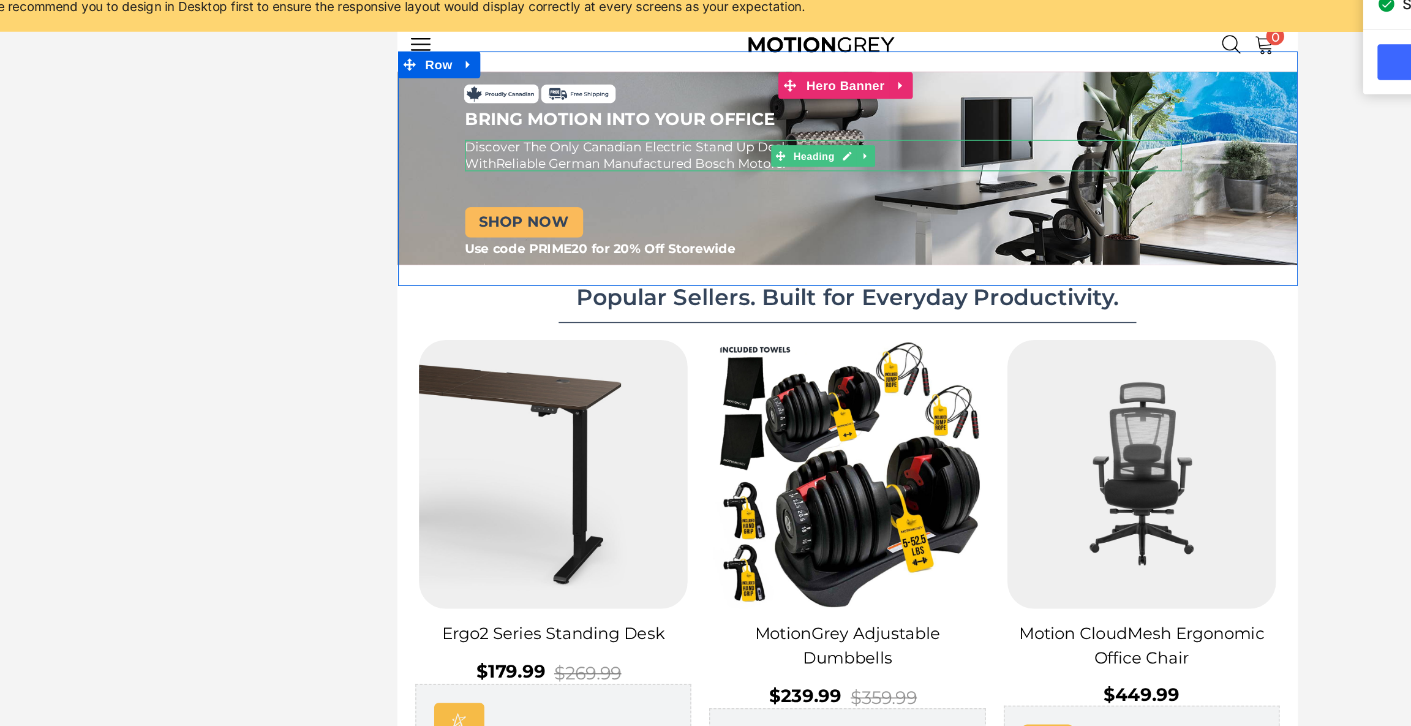
click at [490, 107] on span "Reliable German Manufactured Bosch Motors." at bounding box center [564, 105] width 198 height 11
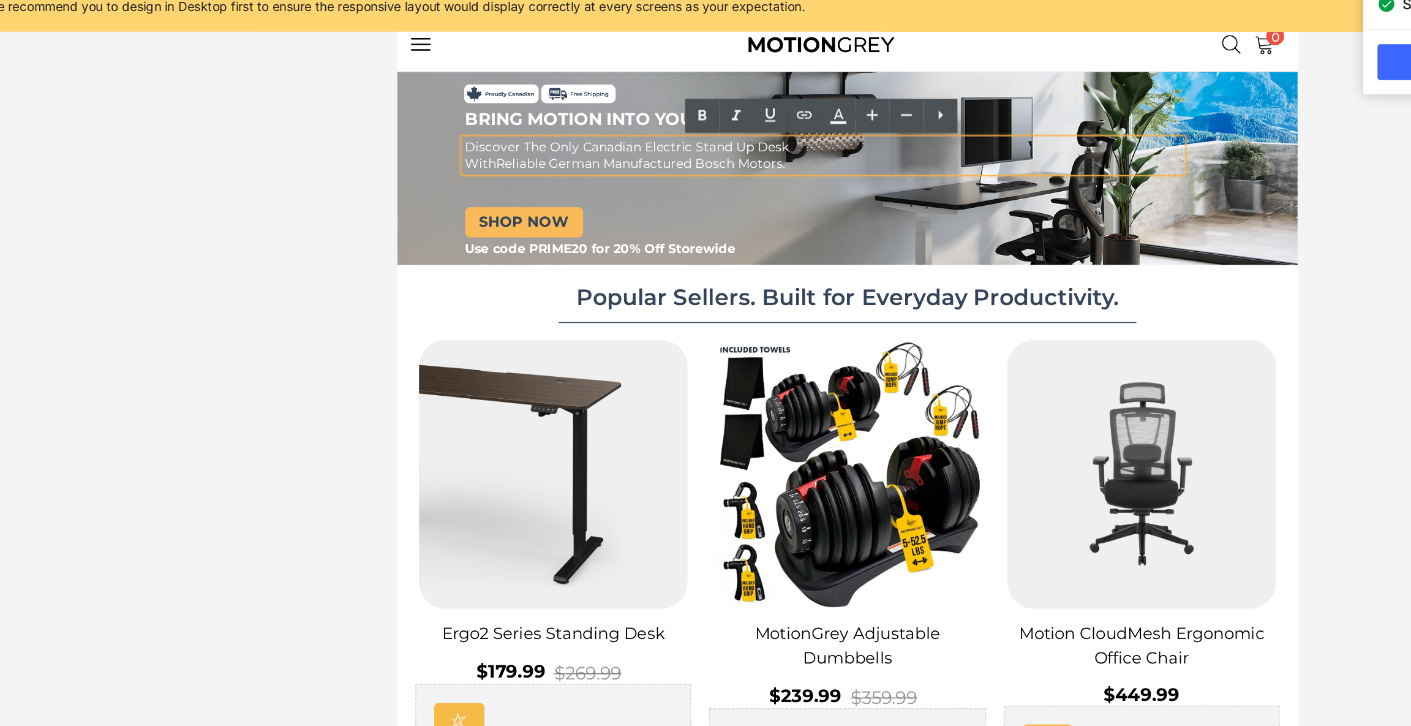
click at [486, 128] on div "Image Image BRING MOTION INTO YOUR OFFICE Text Block BRING MOTION INTO YOUR OFF…" at bounding box center [695, 103] width 597 height 130
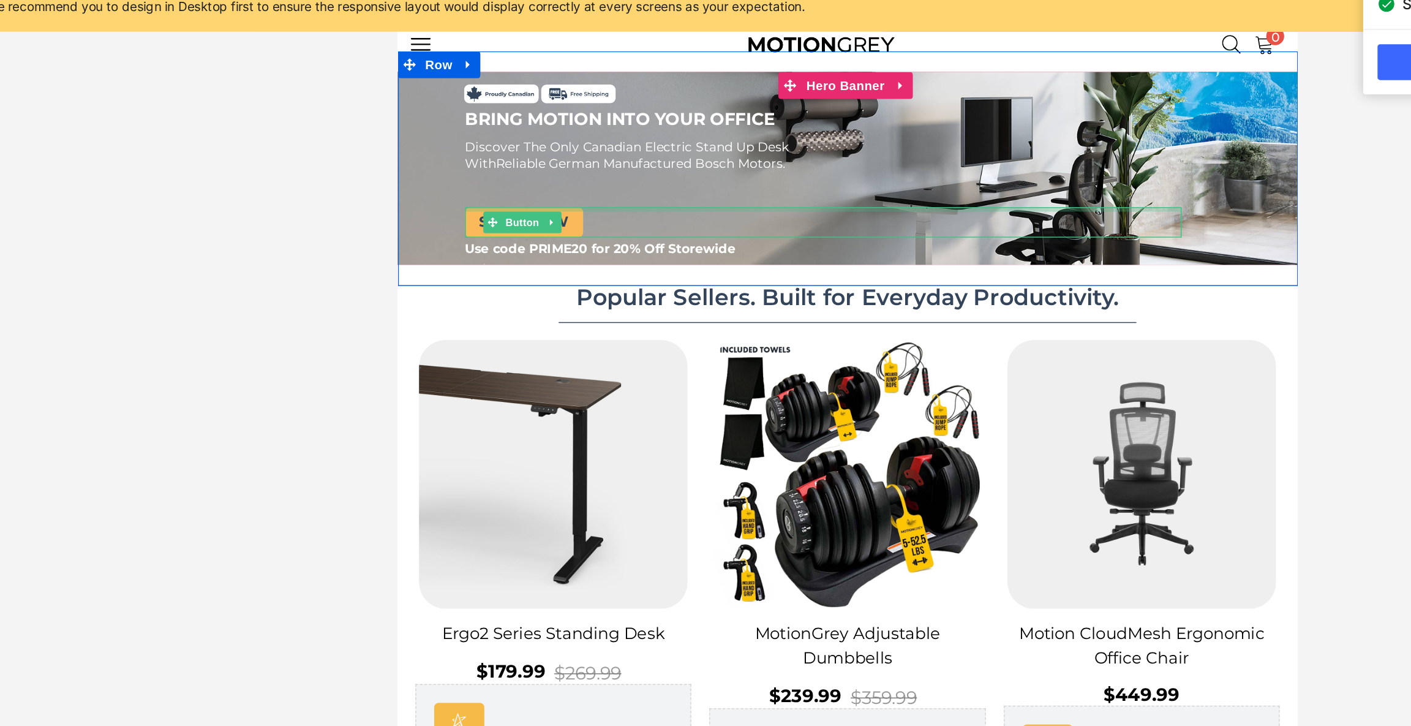
click at [480, 136] on div at bounding box center [688, 137] width 490 height 3
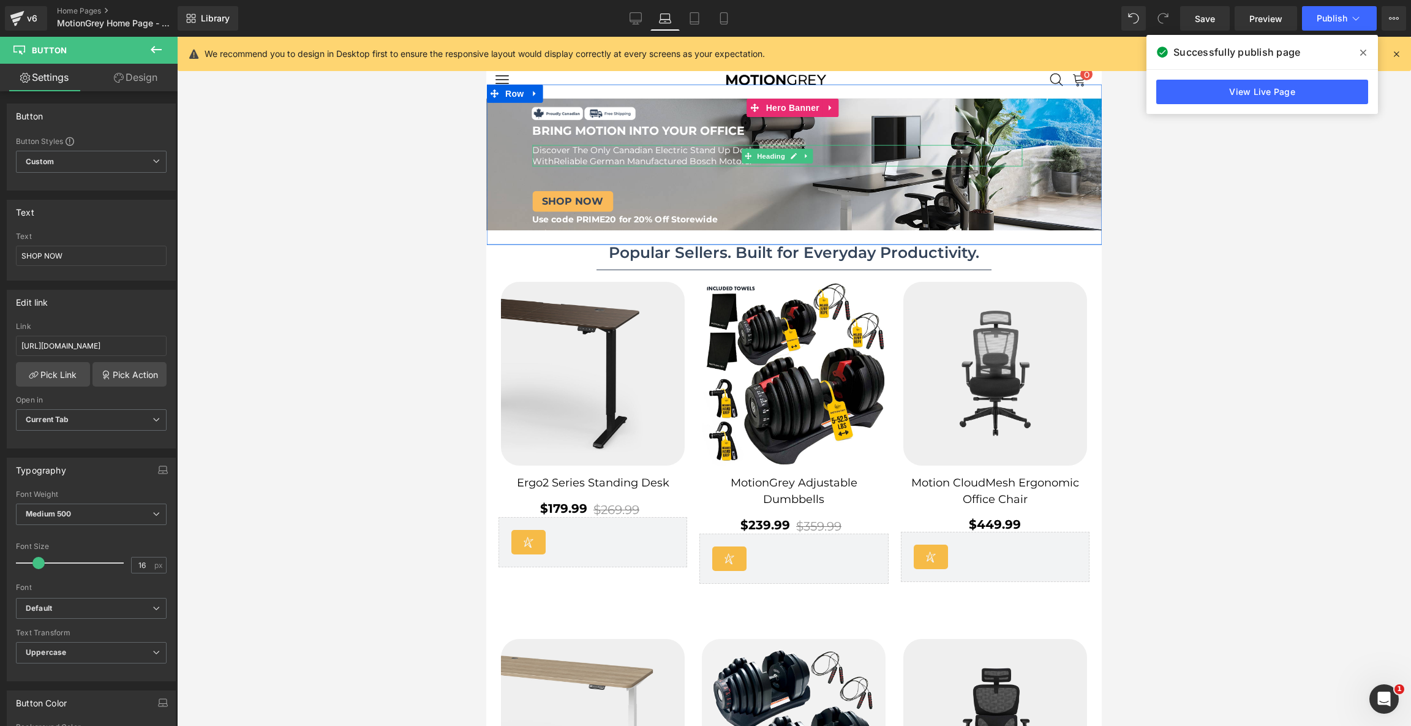
click at [574, 162] on span "Reliable German Manufactured Bosch Motors." at bounding box center [652, 160] width 198 height 11
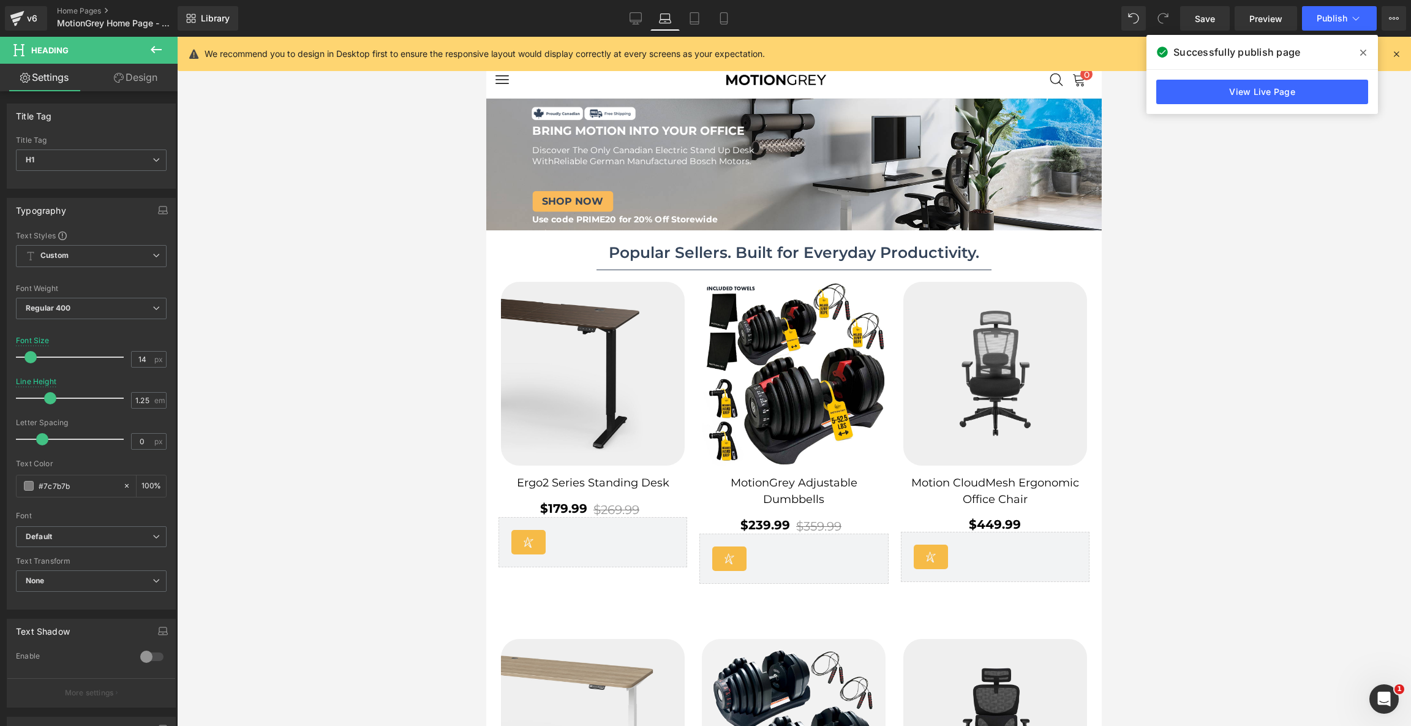
click at [146, 84] on link "Design" at bounding box center [135, 78] width 89 height 28
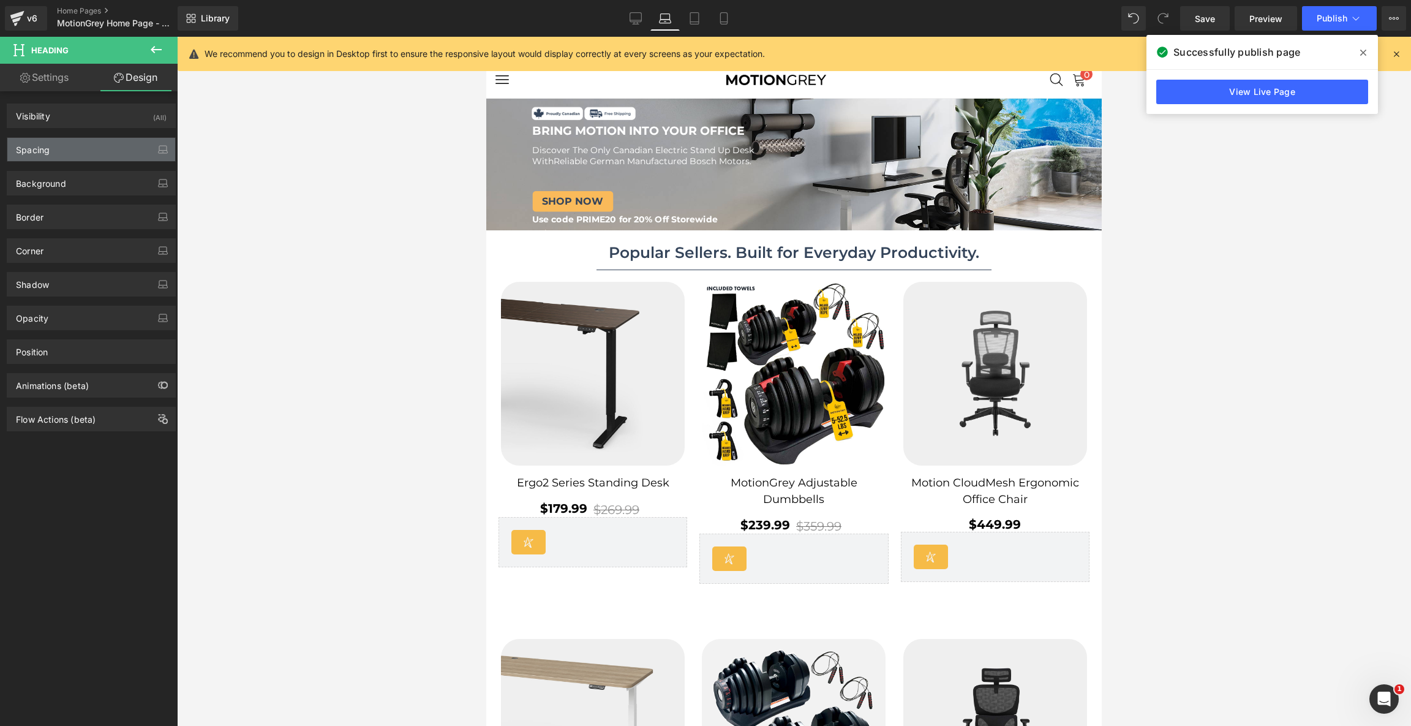
click at [98, 146] on div "Spacing" at bounding box center [91, 149] width 168 height 23
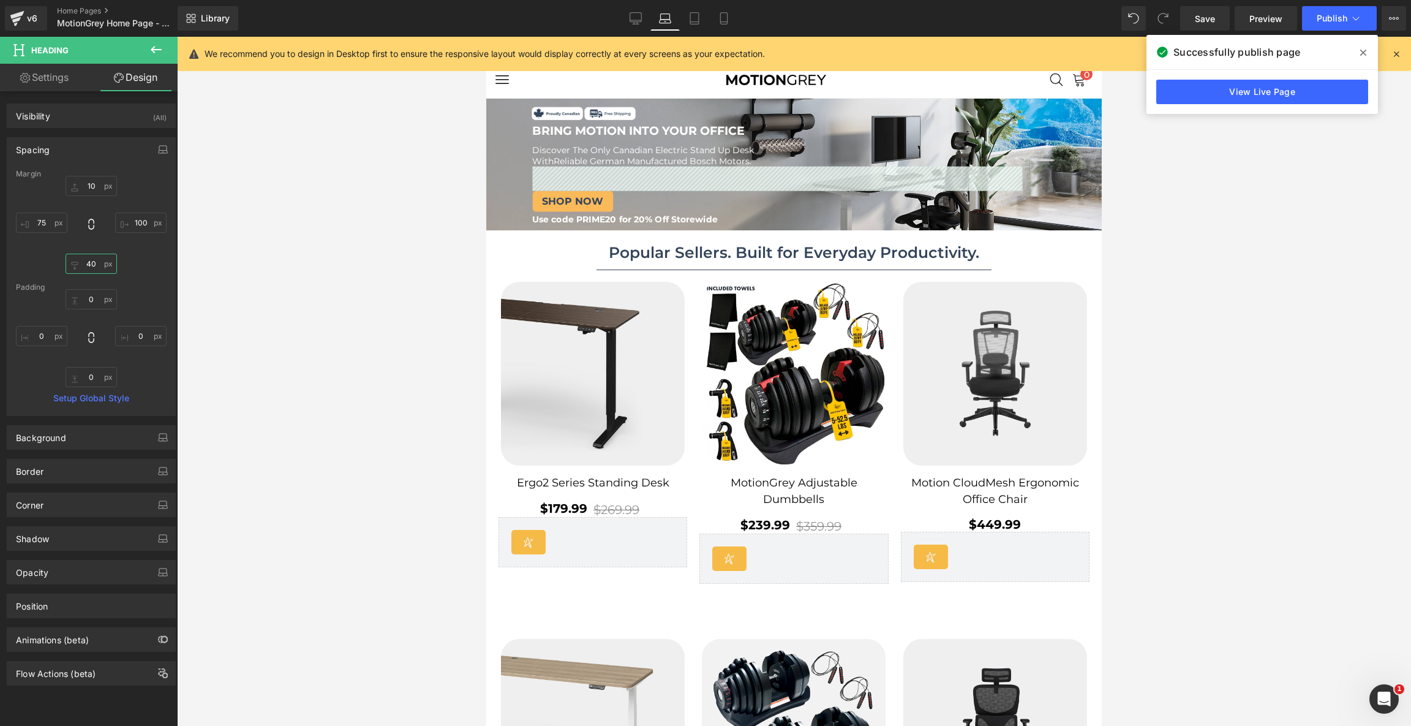
click at [94, 261] on input "40" at bounding box center [91, 263] width 51 height 20
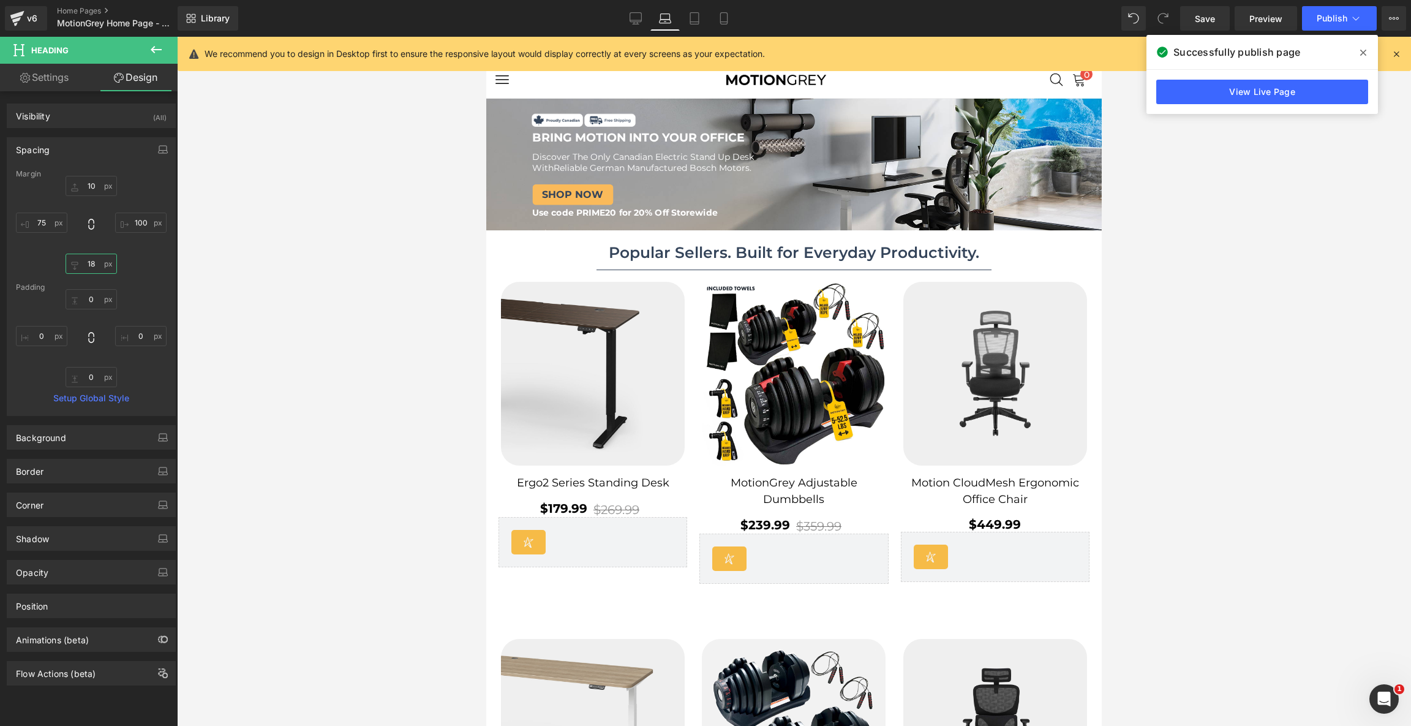
type input "17"
click at [618, 118] on img at bounding box center [583, 113] width 105 height 27
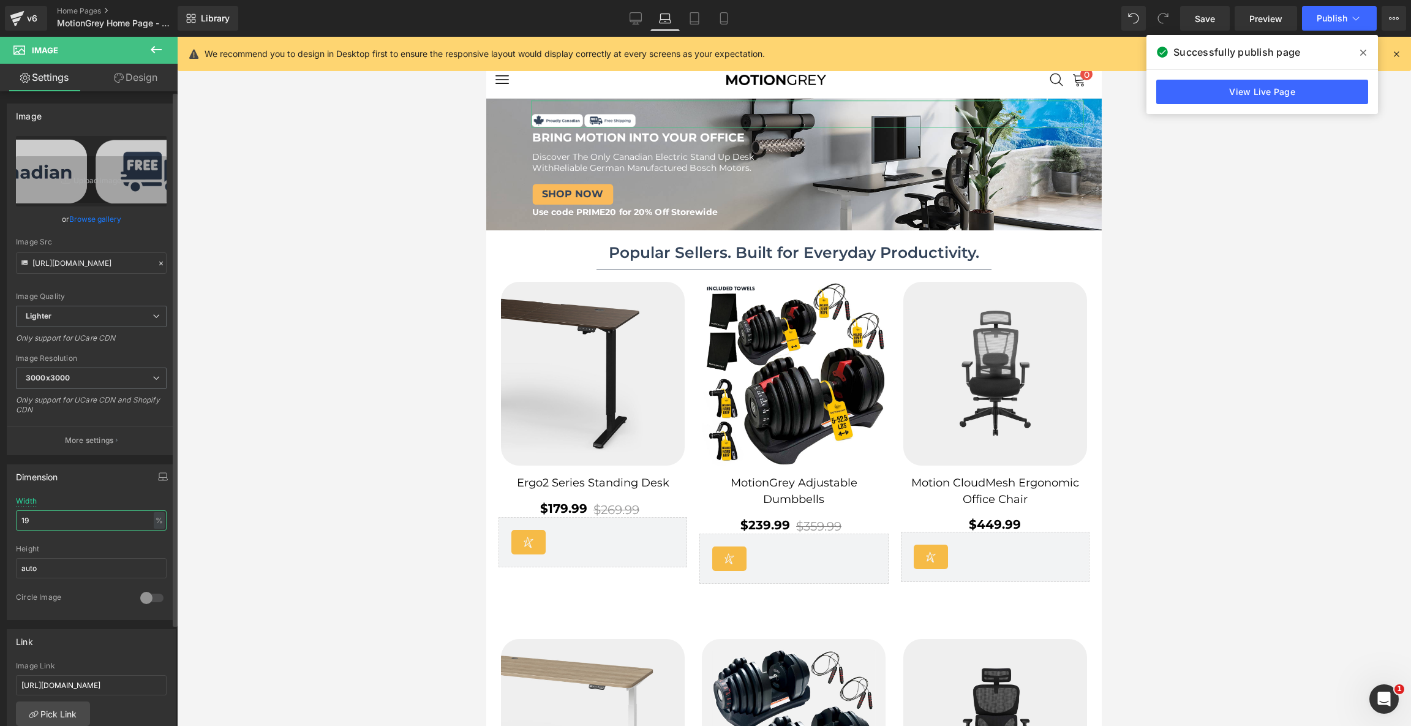
click at [82, 514] on input "19" at bounding box center [91, 520] width 151 height 20
type input "23"
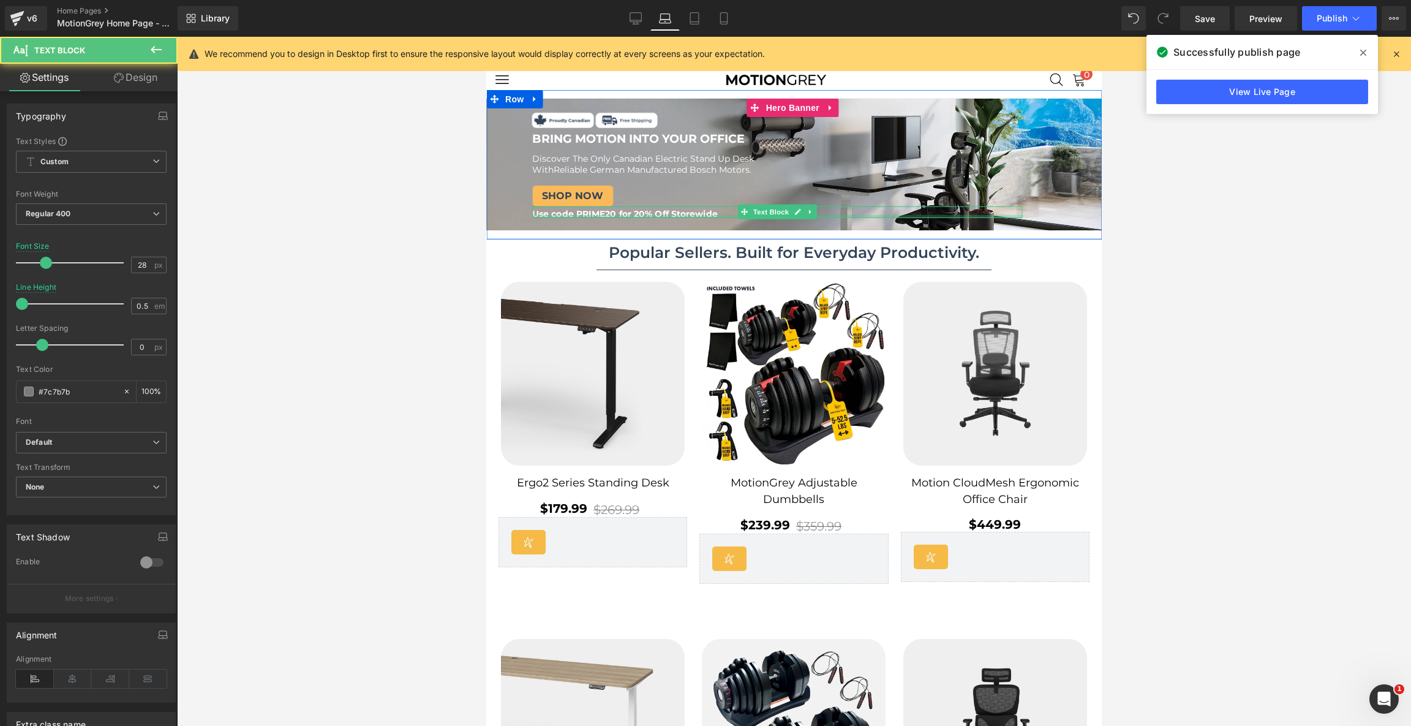
click at [690, 215] on div at bounding box center [777, 216] width 490 height 3
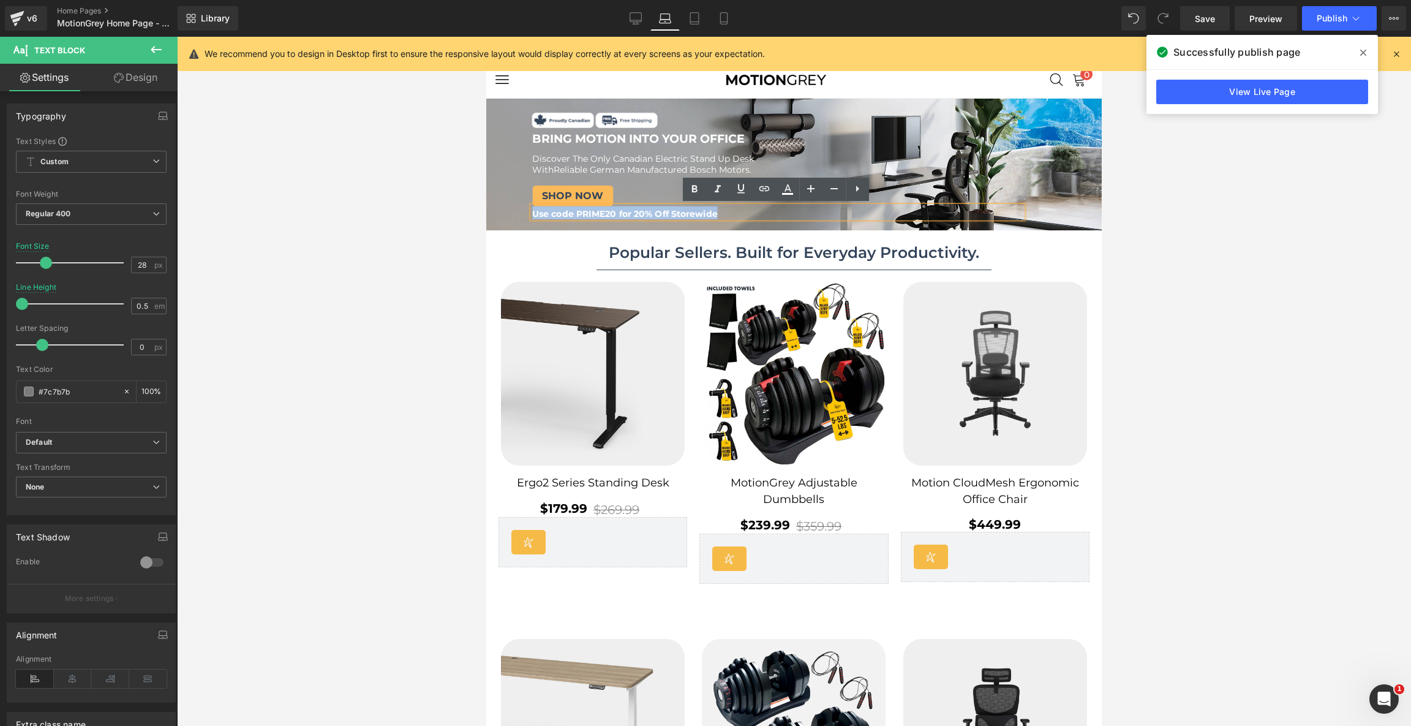
drag, startPoint x: 720, startPoint y: 210, endPoint x: 440, endPoint y: 200, distance: 280.6
click at [149, 84] on link "Design" at bounding box center [135, 78] width 89 height 28
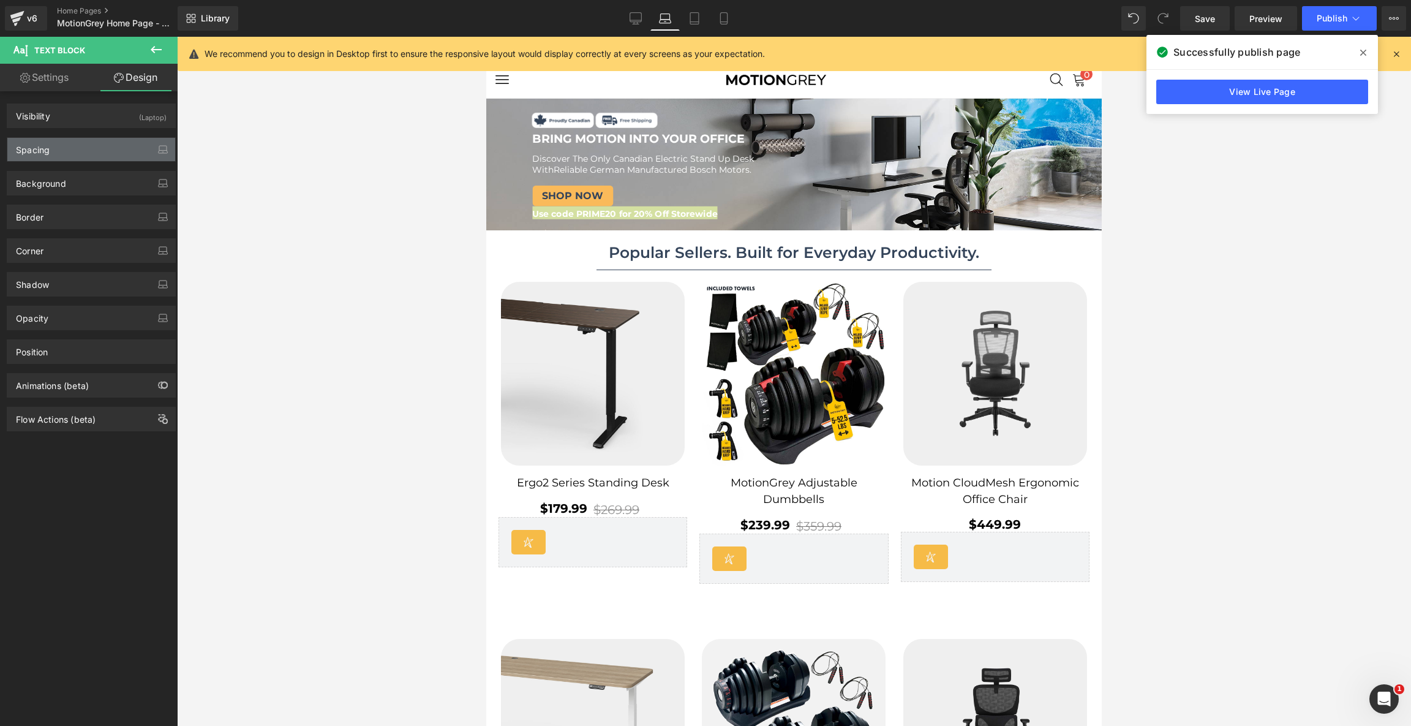
click at [73, 151] on div "Spacing" at bounding box center [91, 149] width 168 height 23
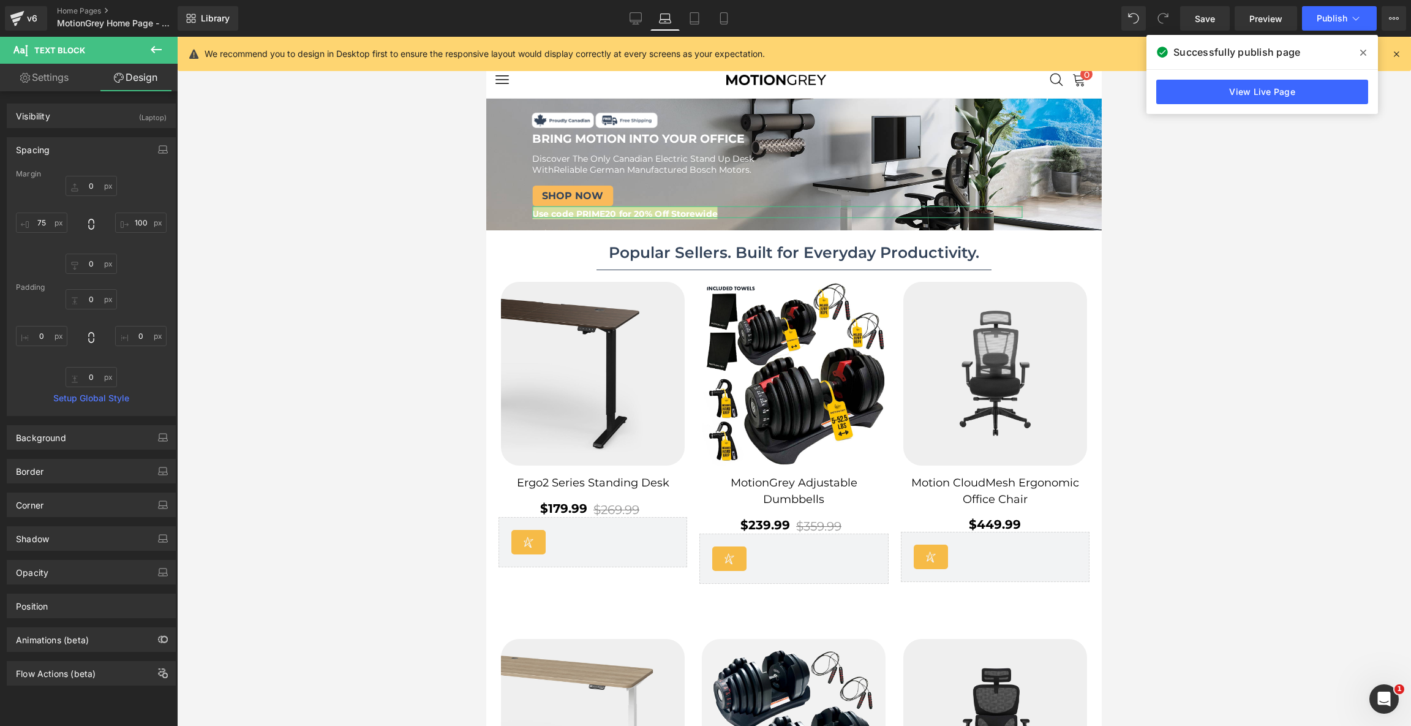
click at [54, 81] on link "Settings" at bounding box center [44, 78] width 89 height 28
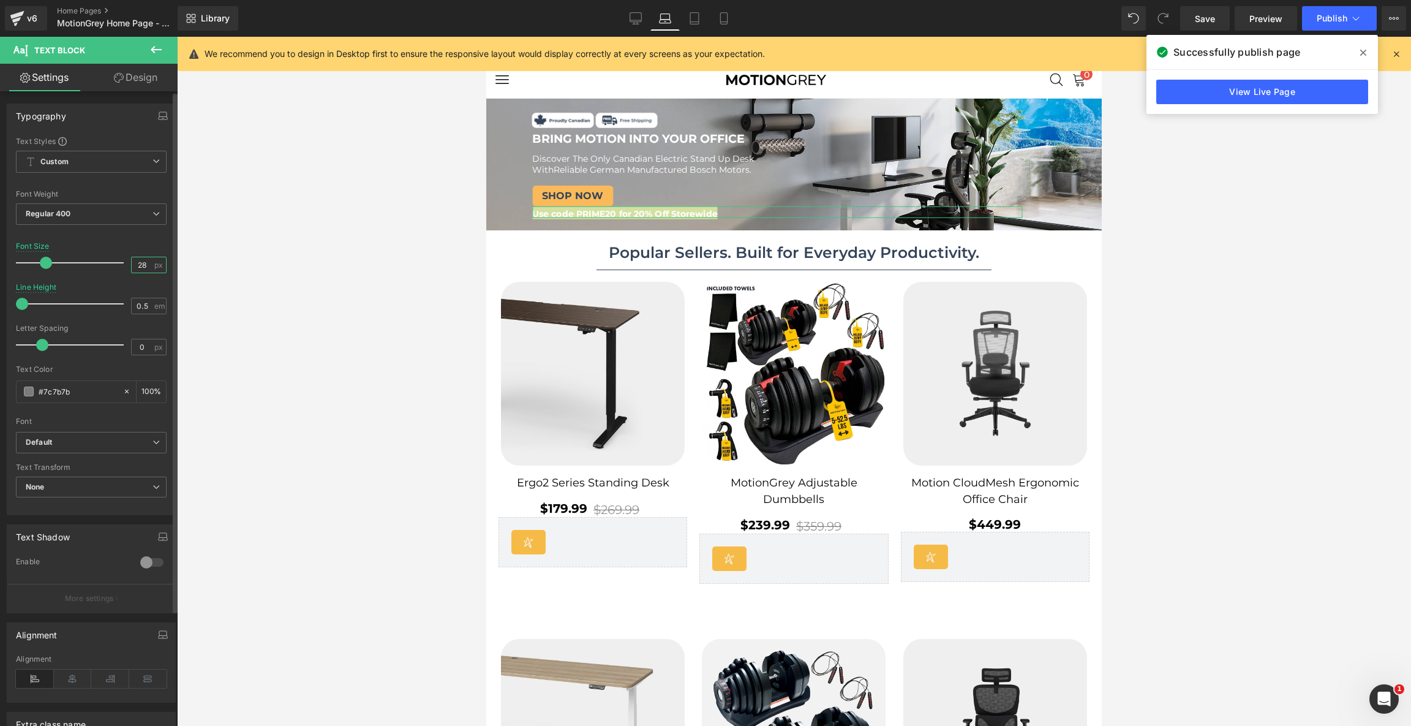
click at [144, 263] on input "28" at bounding box center [142, 264] width 21 height 15
type input "24"
click at [691, 17] on icon at bounding box center [694, 18] width 12 height 12
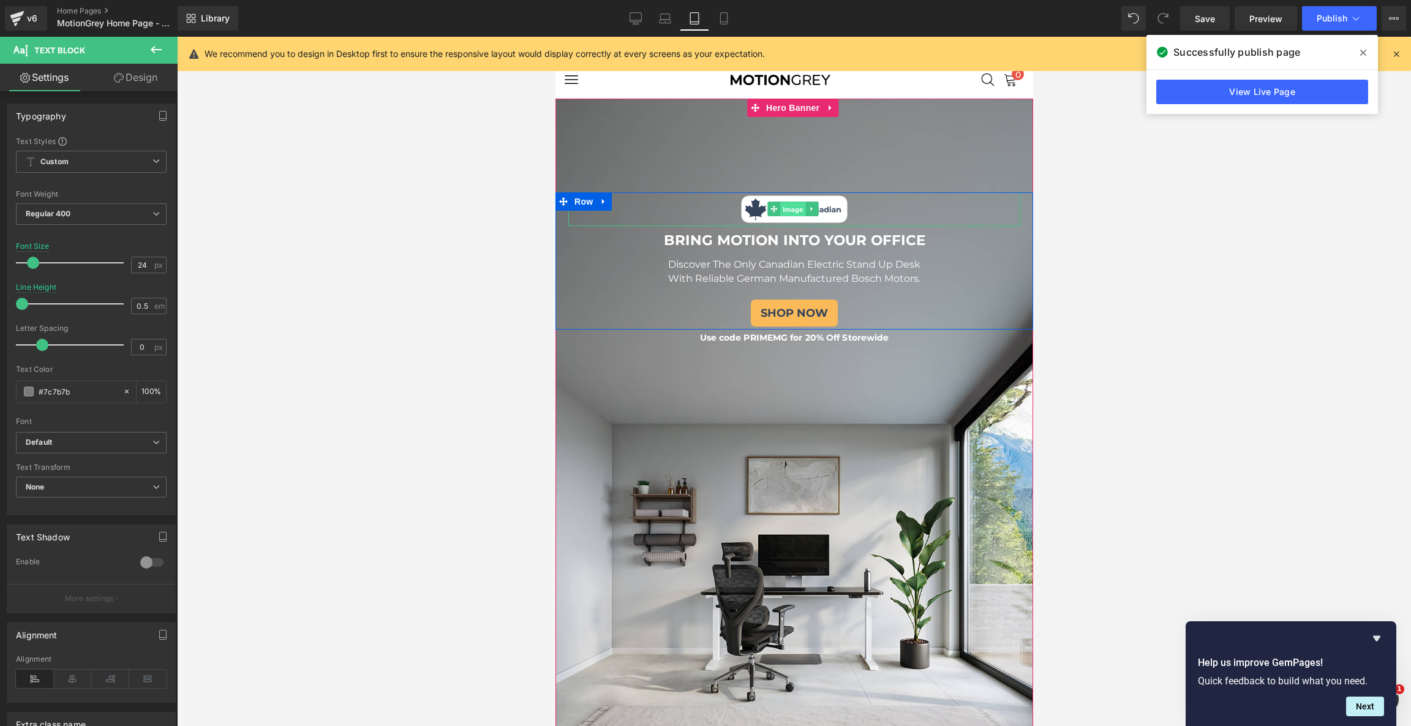
click at [795, 207] on span "Image" at bounding box center [792, 209] width 26 height 15
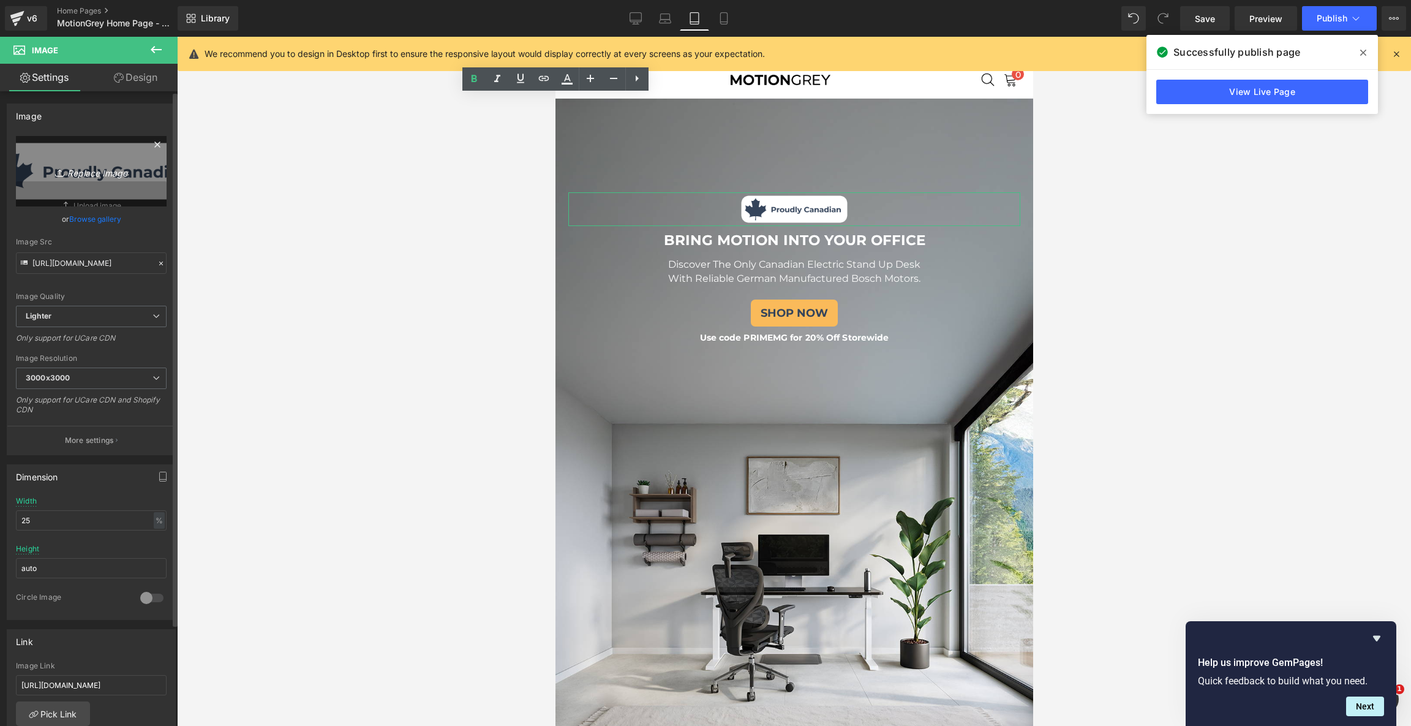
click at [108, 176] on icon "Replace Image" at bounding box center [91, 170] width 98 height 15
click at [118, 220] on link "Browse gallery" at bounding box center [95, 218] width 52 height 21
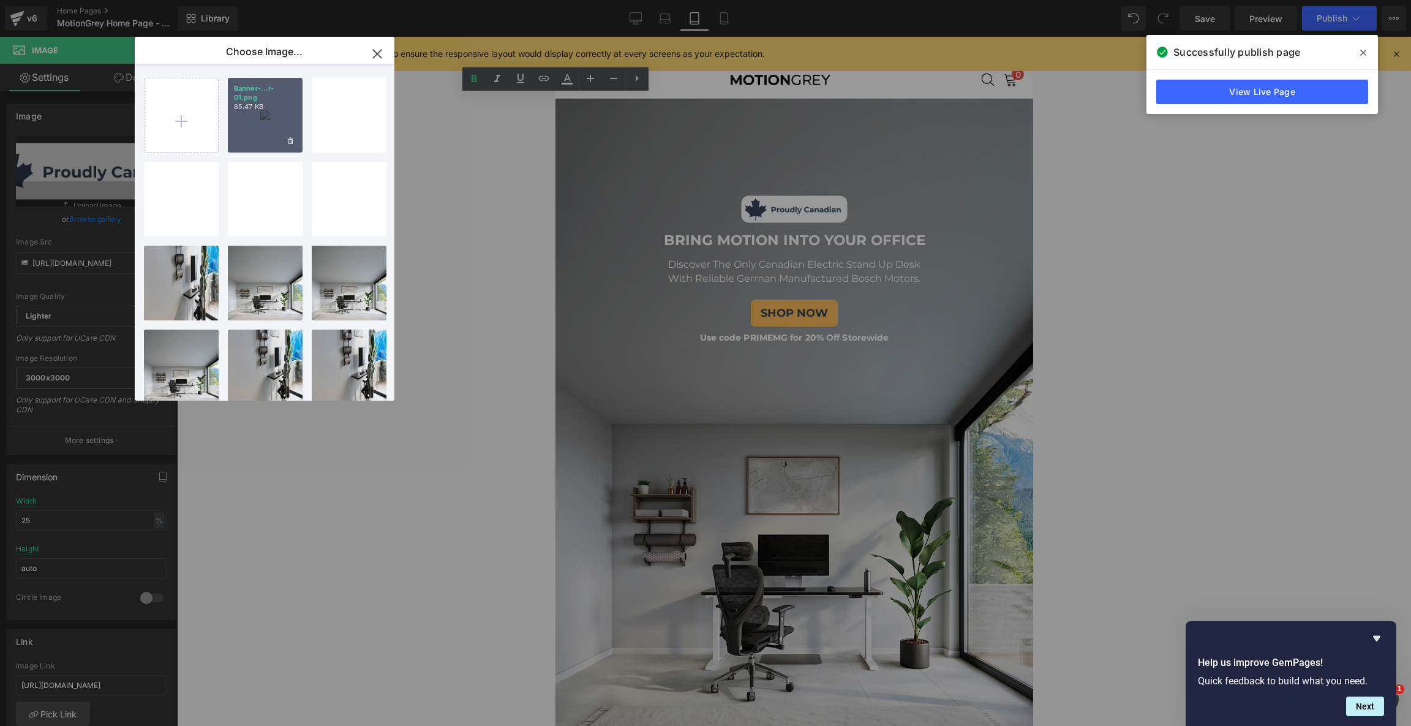
click at [260, 124] on div "Banner-...r-01.png 85.47 KB" at bounding box center [265, 115] width 75 height 75
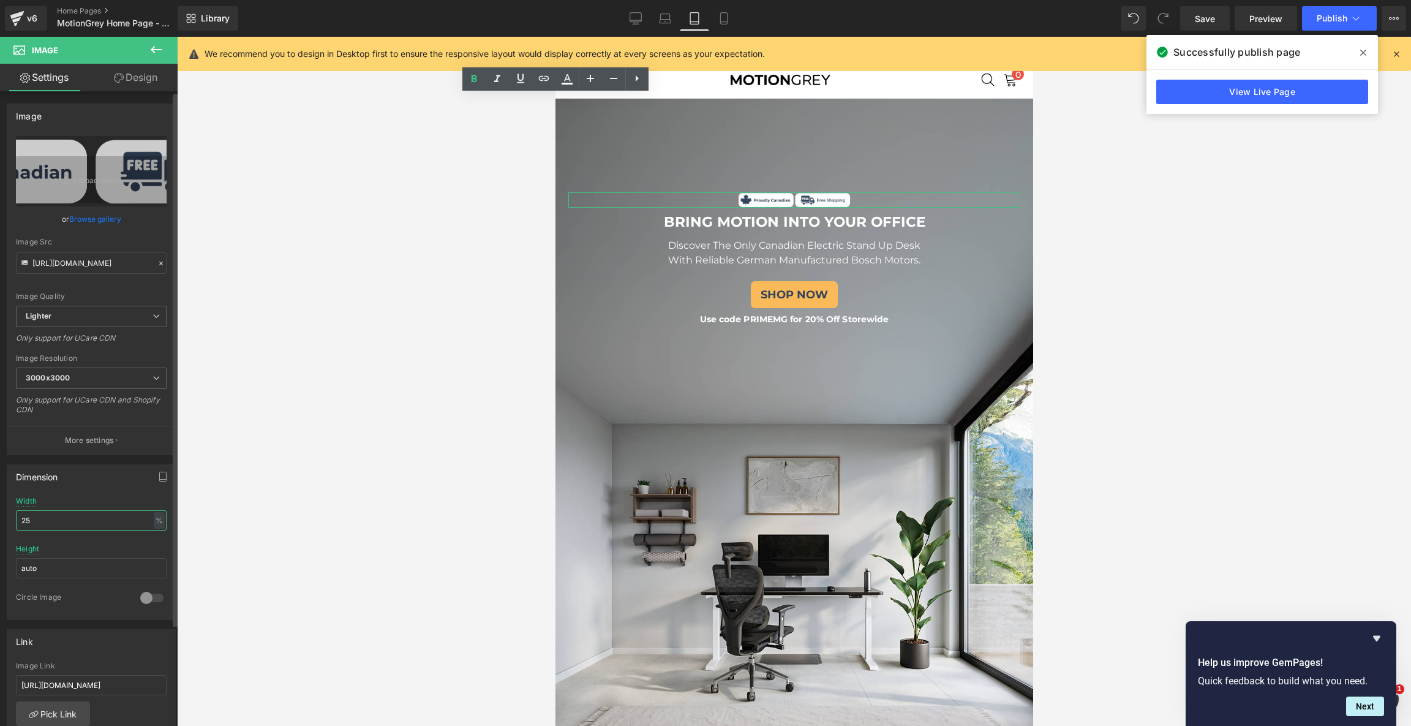
click at [69, 517] on input "25" at bounding box center [91, 520] width 151 height 20
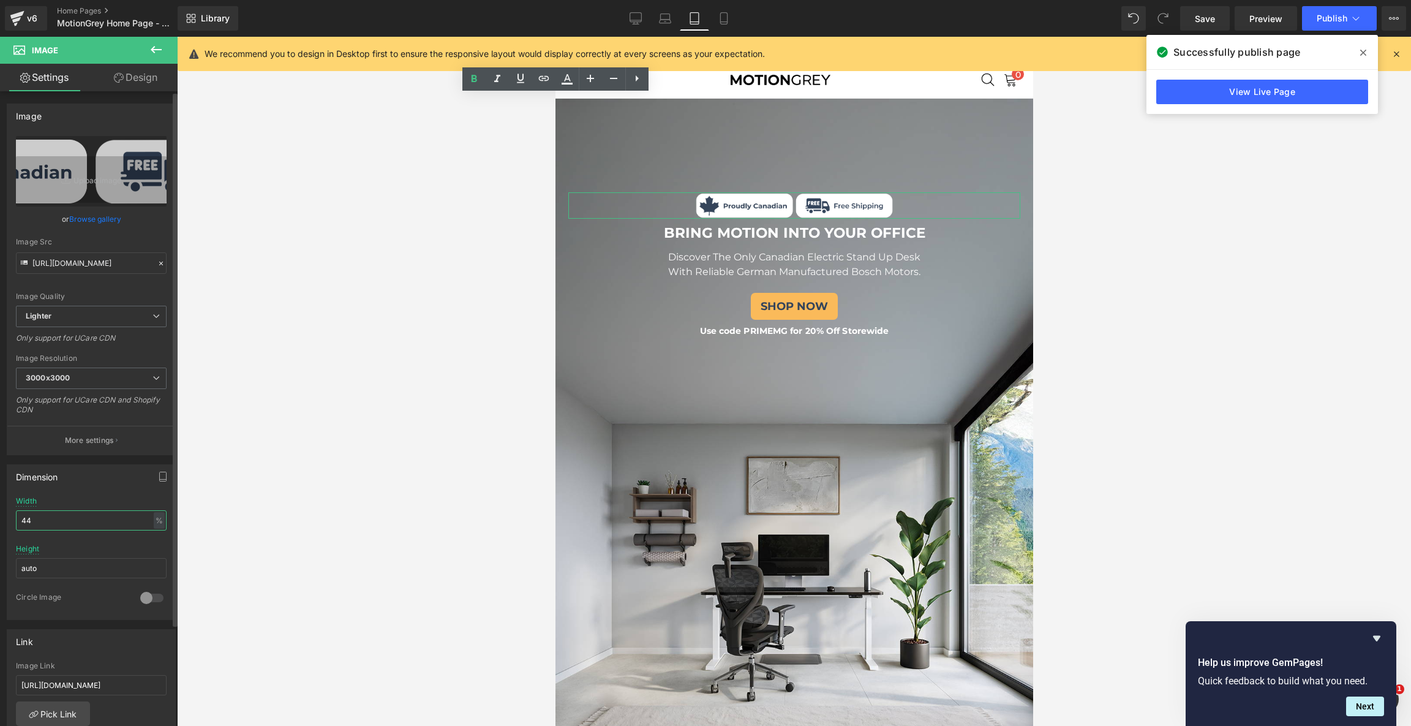
type input "45"
click at [731, 18] on link "Mobile" at bounding box center [723, 18] width 29 height 24
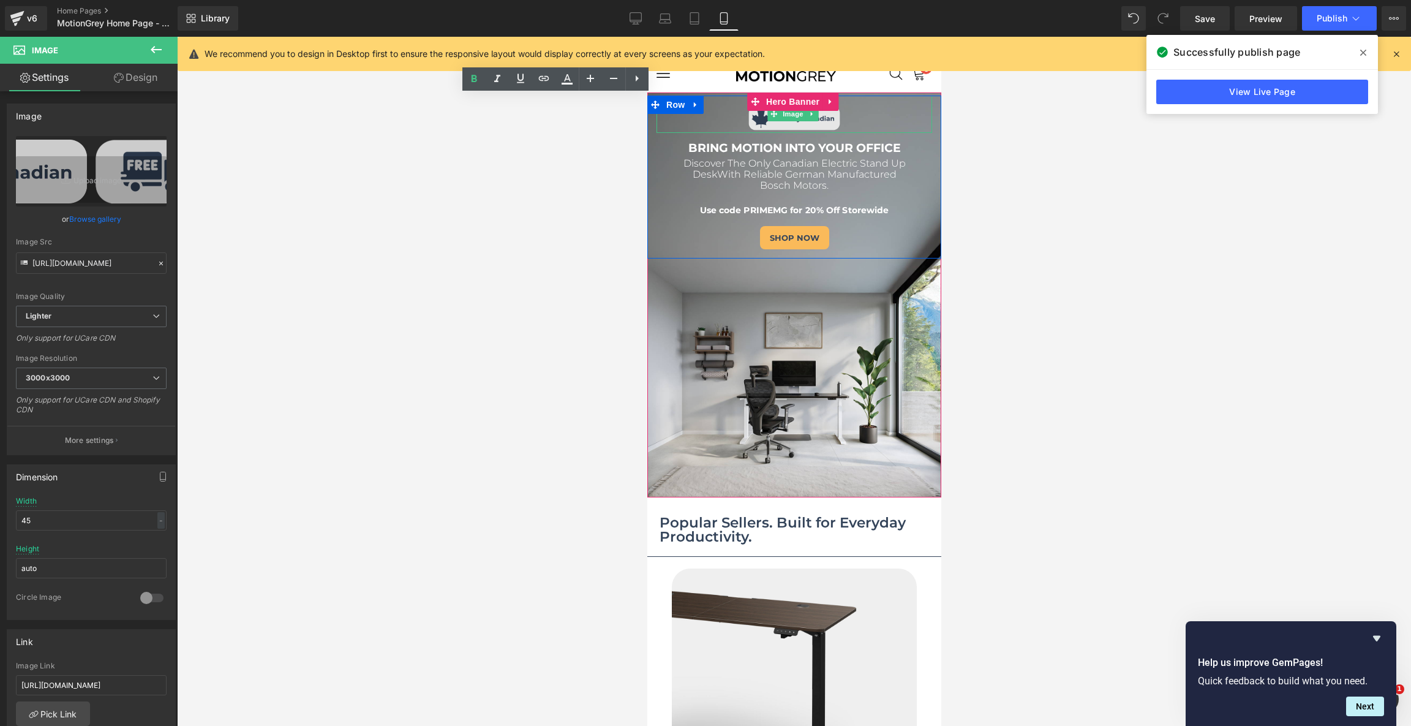
click at [786, 120] on img at bounding box center [793, 114] width 97 height 37
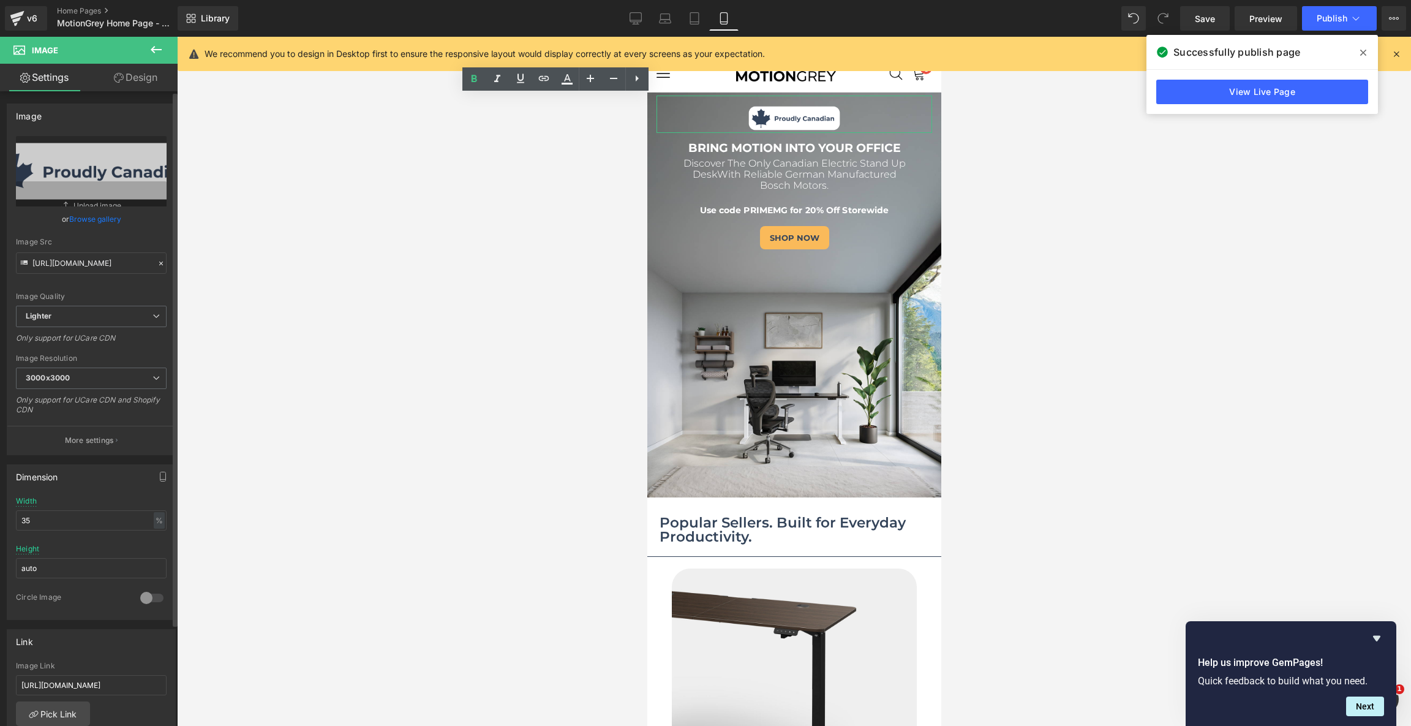
click at [104, 222] on link "Browse gallery" at bounding box center [95, 218] width 52 height 21
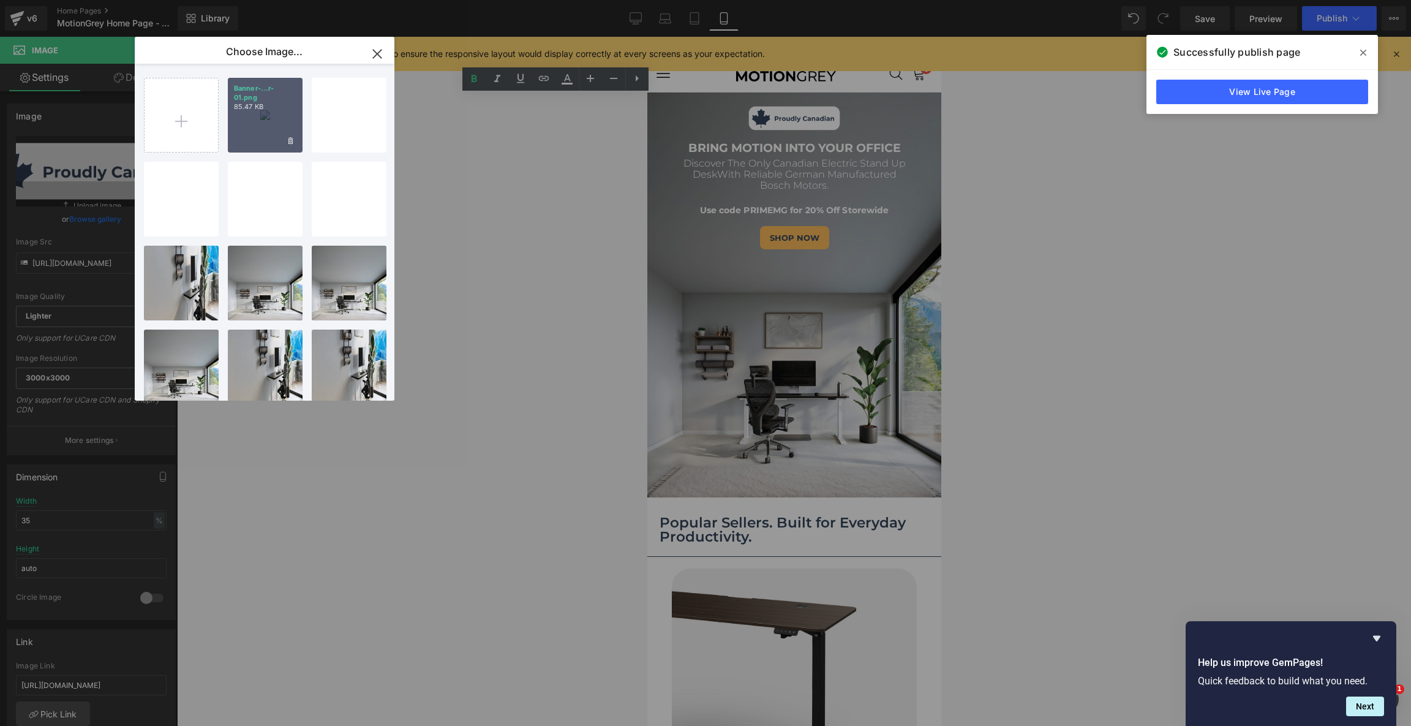
click at [256, 115] on div "Banner-...r-01.png 85.47 KB" at bounding box center [265, 115] width 75 height 75
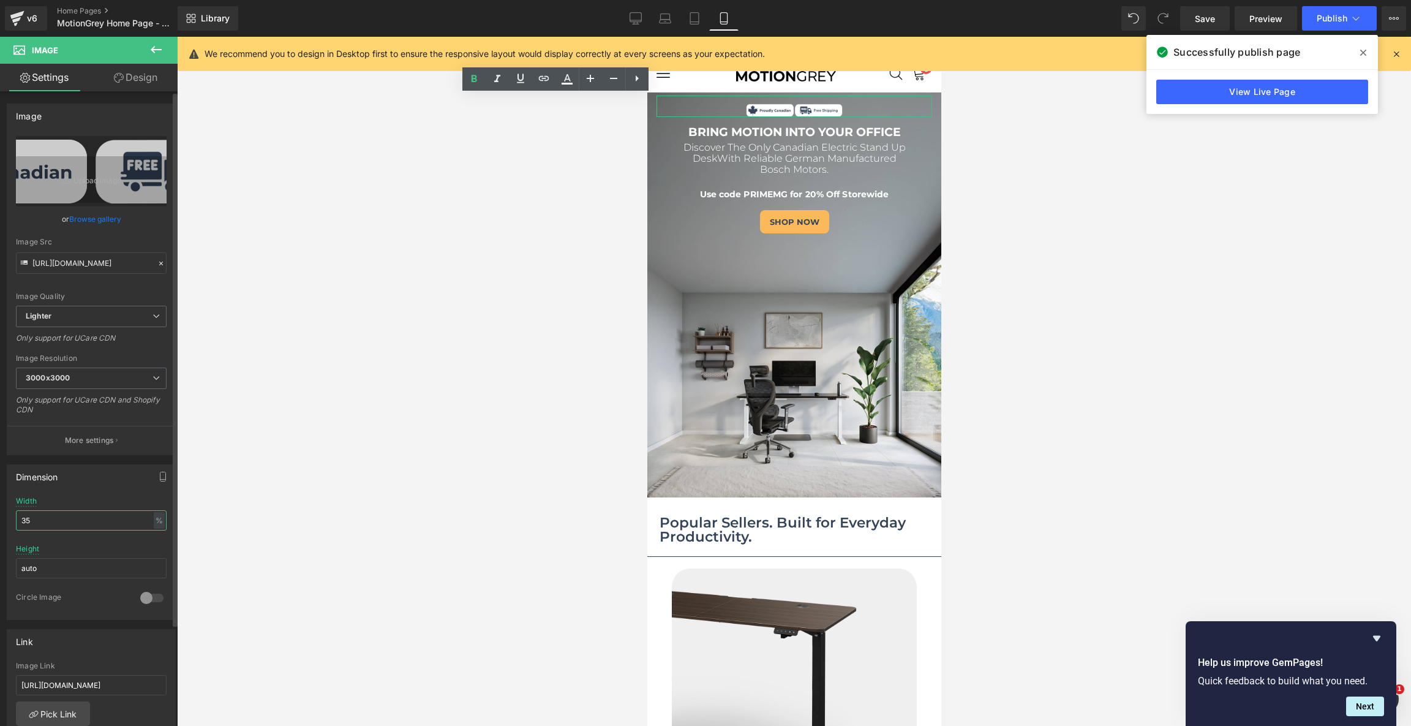
click at [63, 514] on input "35" at bounding box center [91, 520] width 151 height 20
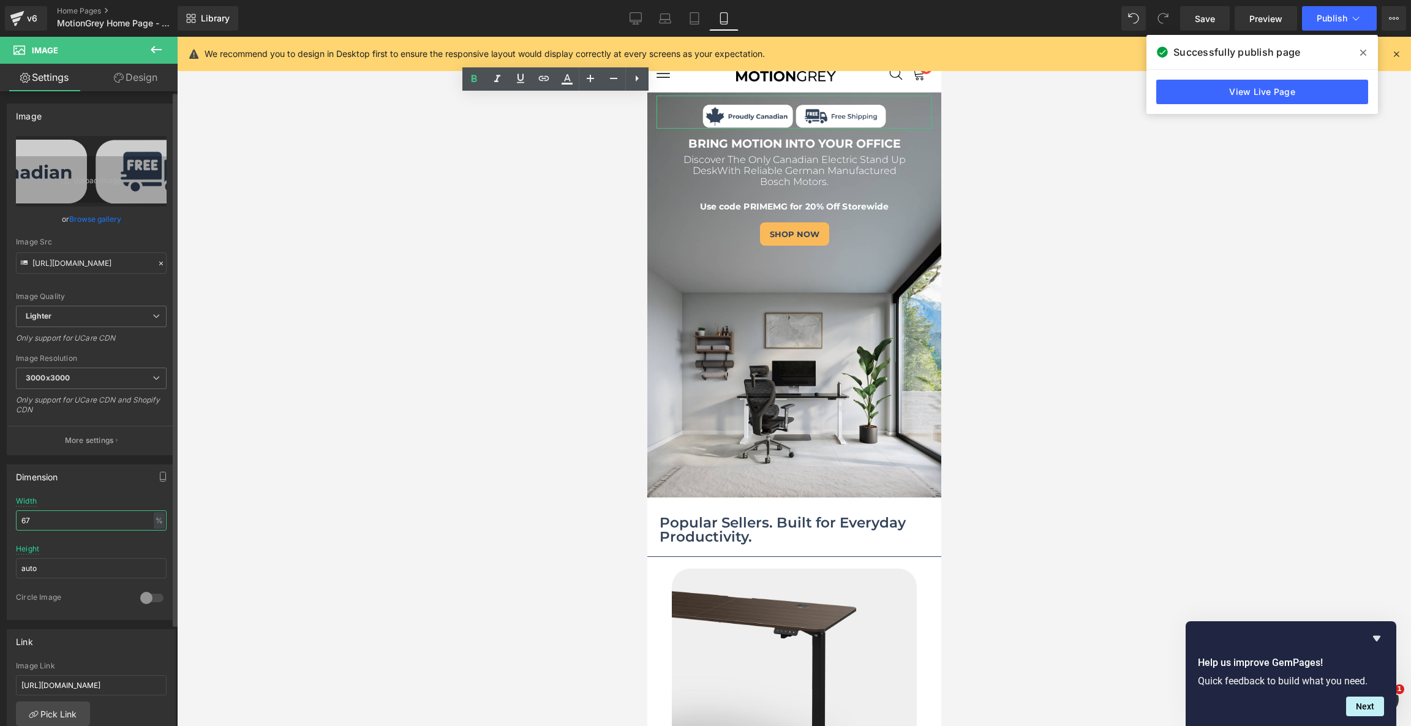
type input "68"
click at [724, 96] on div at bounding box center [794, 97] width 294 height 3
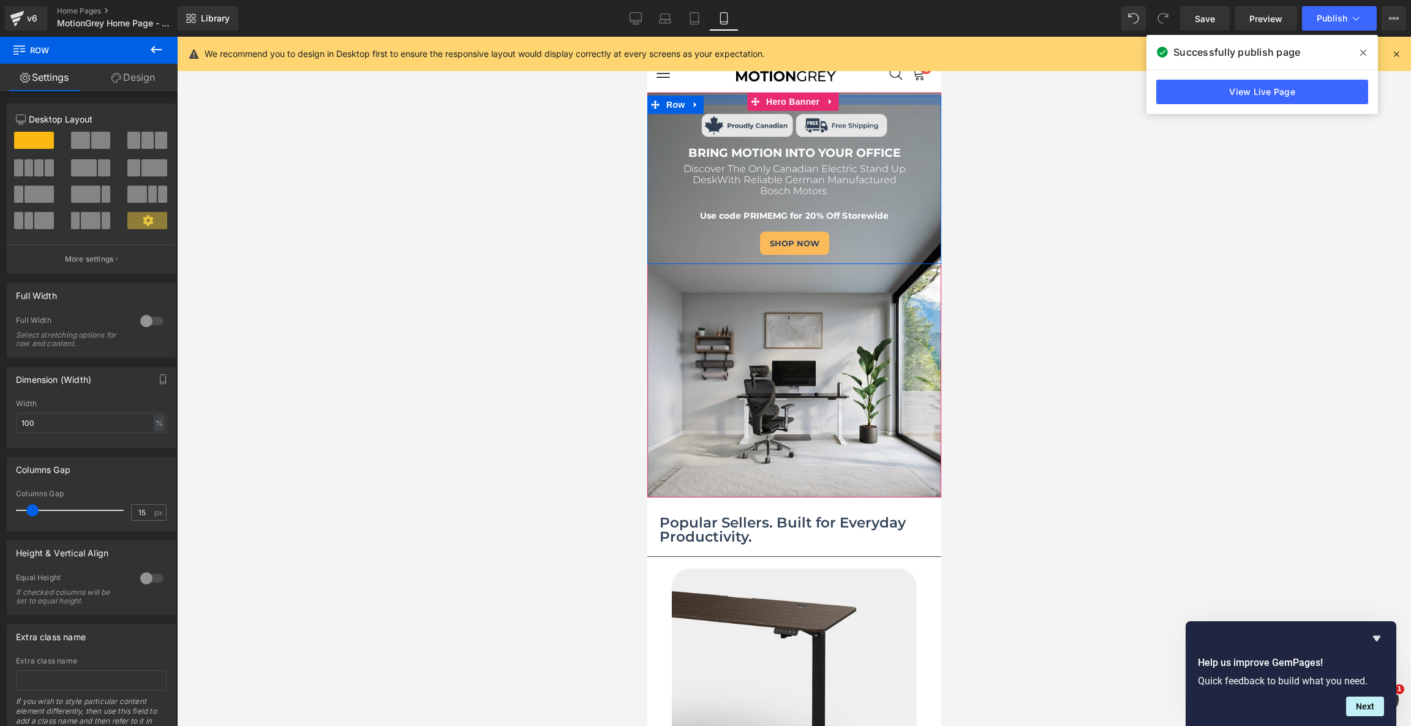
drag, startPoint x: 724, startPoint y: 96, endPoint x: 724, endPoint y: 105, distance: 9.2
click at [724, 105] on div "Image BRING MOTION INTO YOUR OFFICE Text Block Discover The Only Canadian Elect…" at bounding box center [794, 180] width 294 height 168
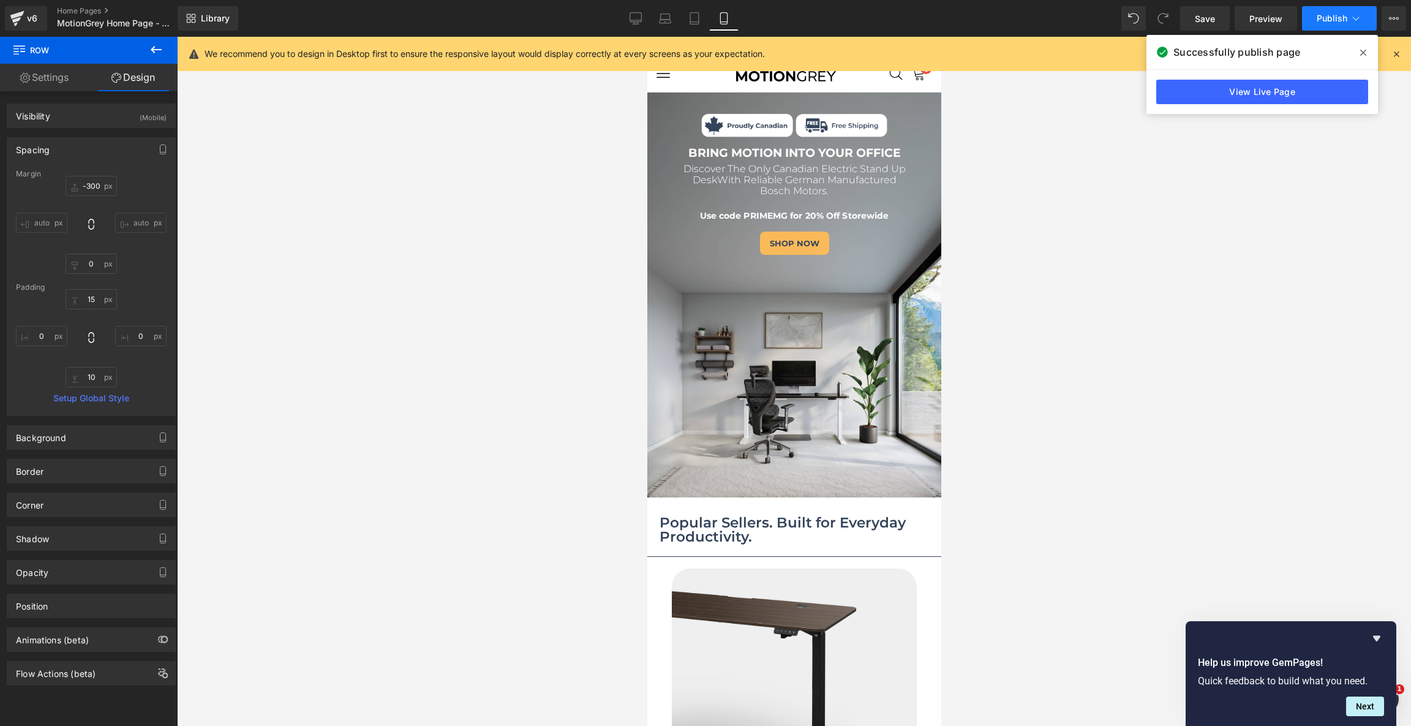
click at [1324, 19] on span "Publish" at bounding box center [1331, 18] width 31 height 10
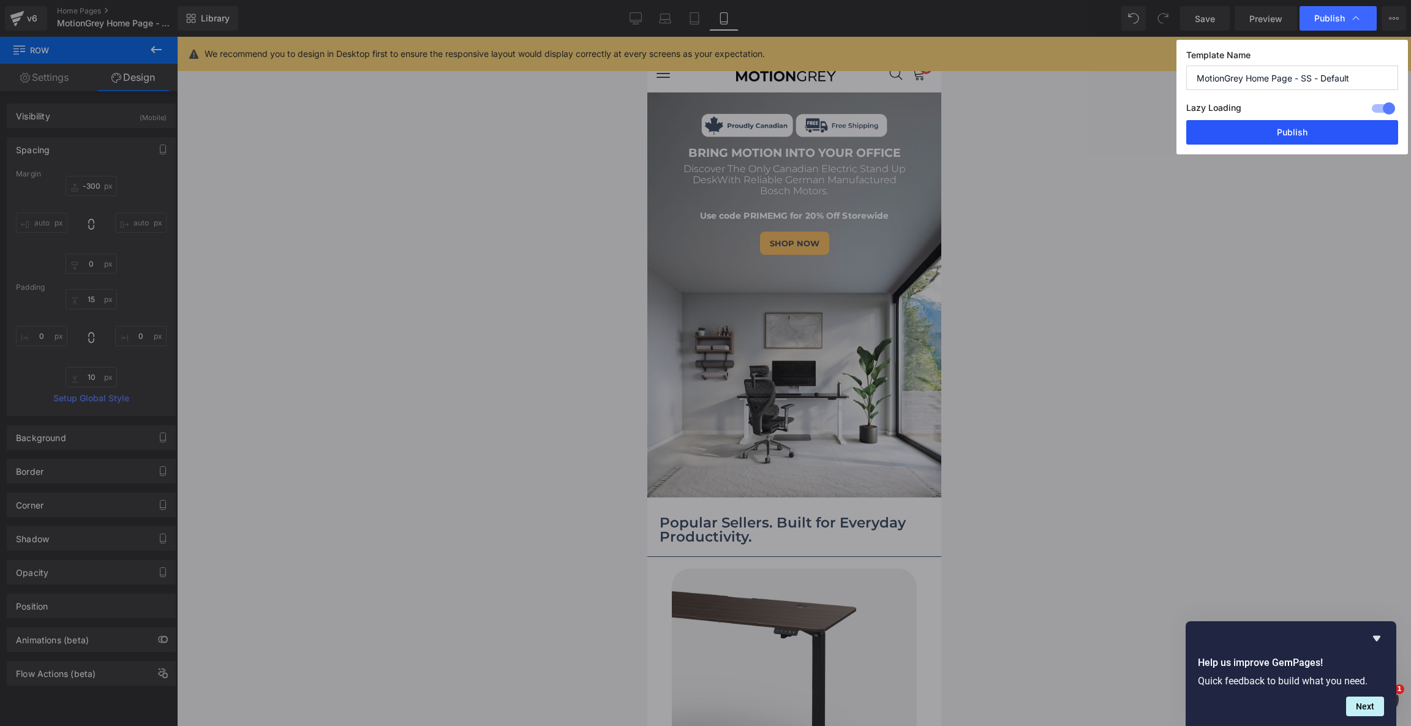
click at [1289, 129] on button "Publish" at bounding box center [1292, 132] width 212 height 24
